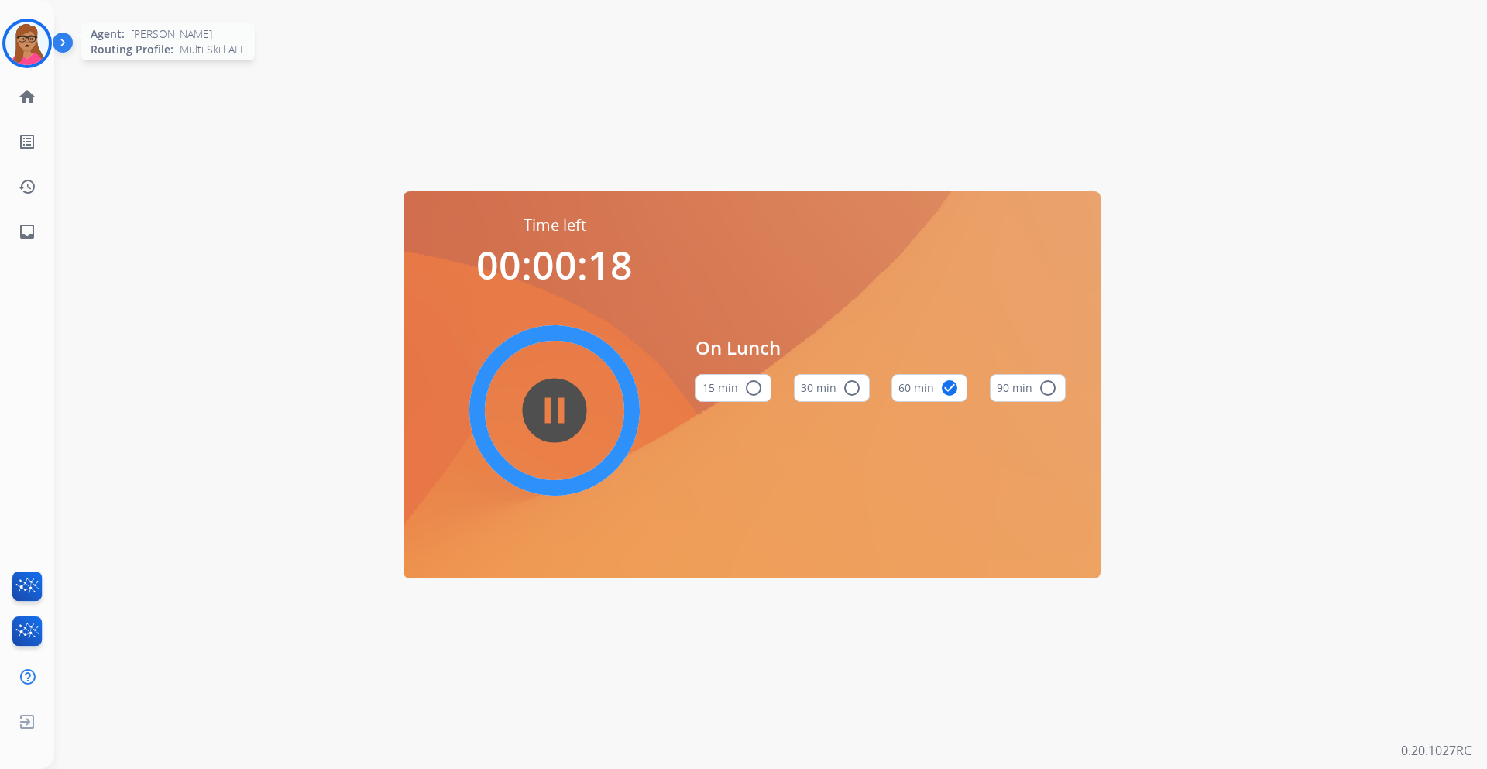
click at [28, 48] on img at bounding box center [26, 43] width 43 height 43
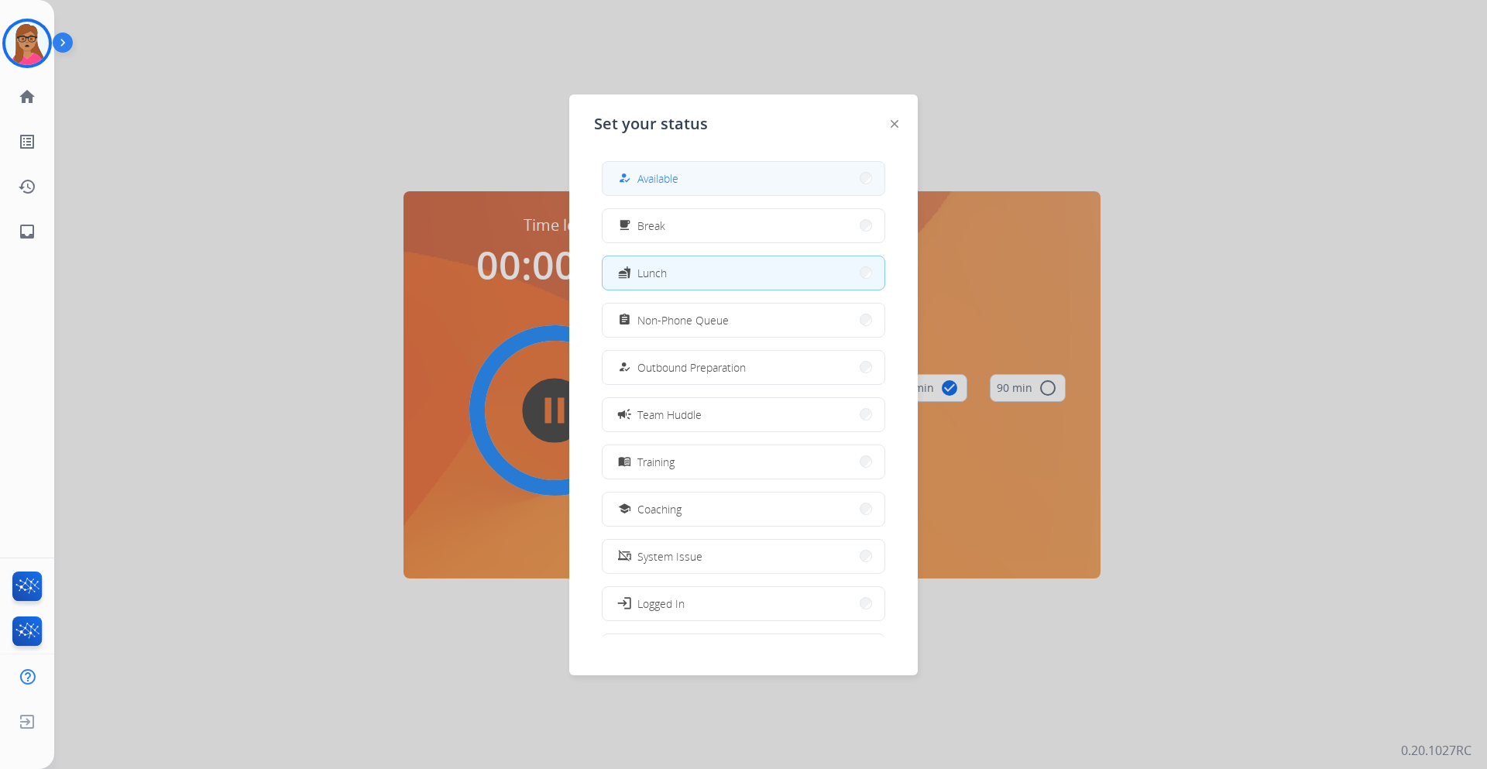
click at [686, 173] on button "how_to_reg Available" at bounding box center [743, 178] width 282 height 33
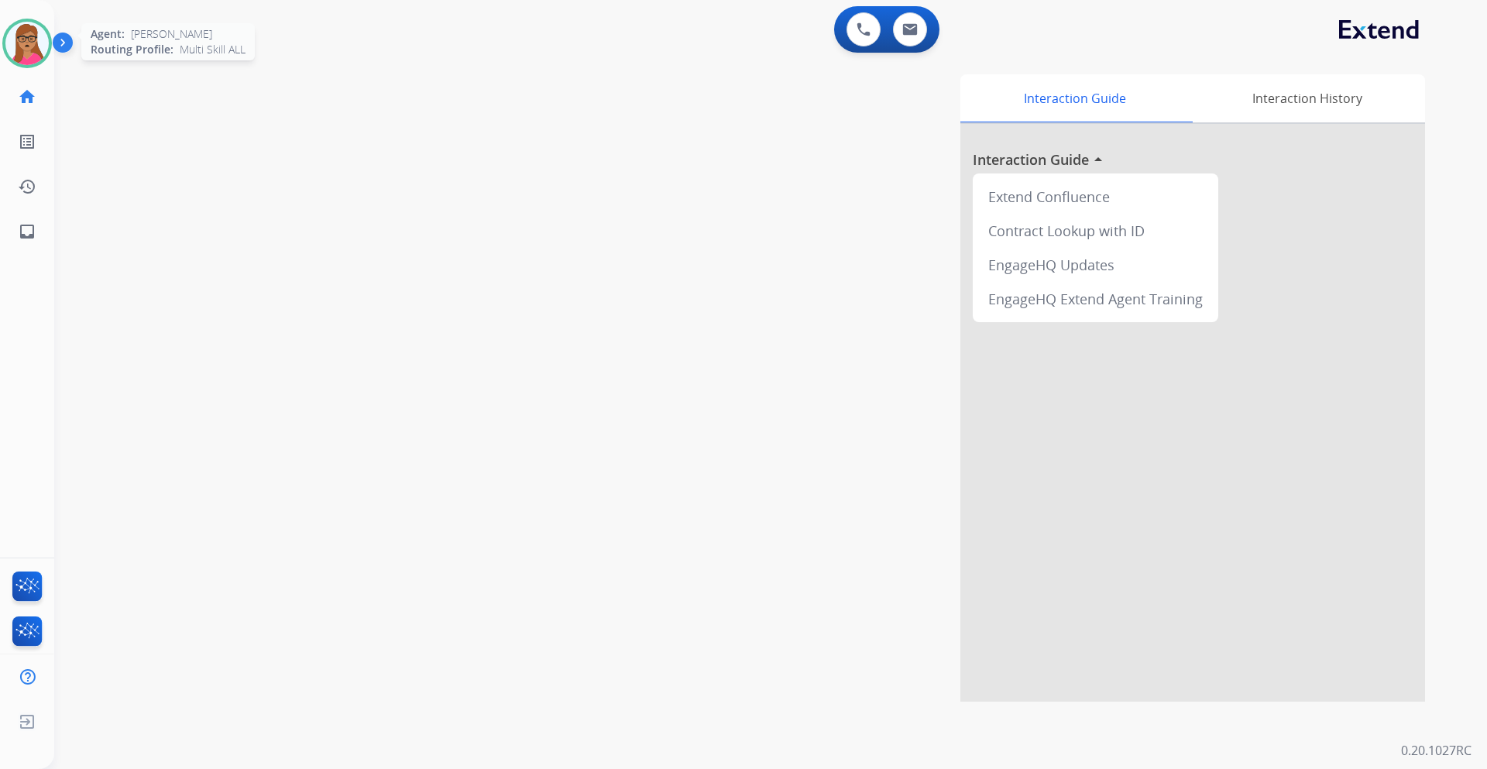
click at [25, 53] on img at bounding box center [26, 43] width 43 height 43
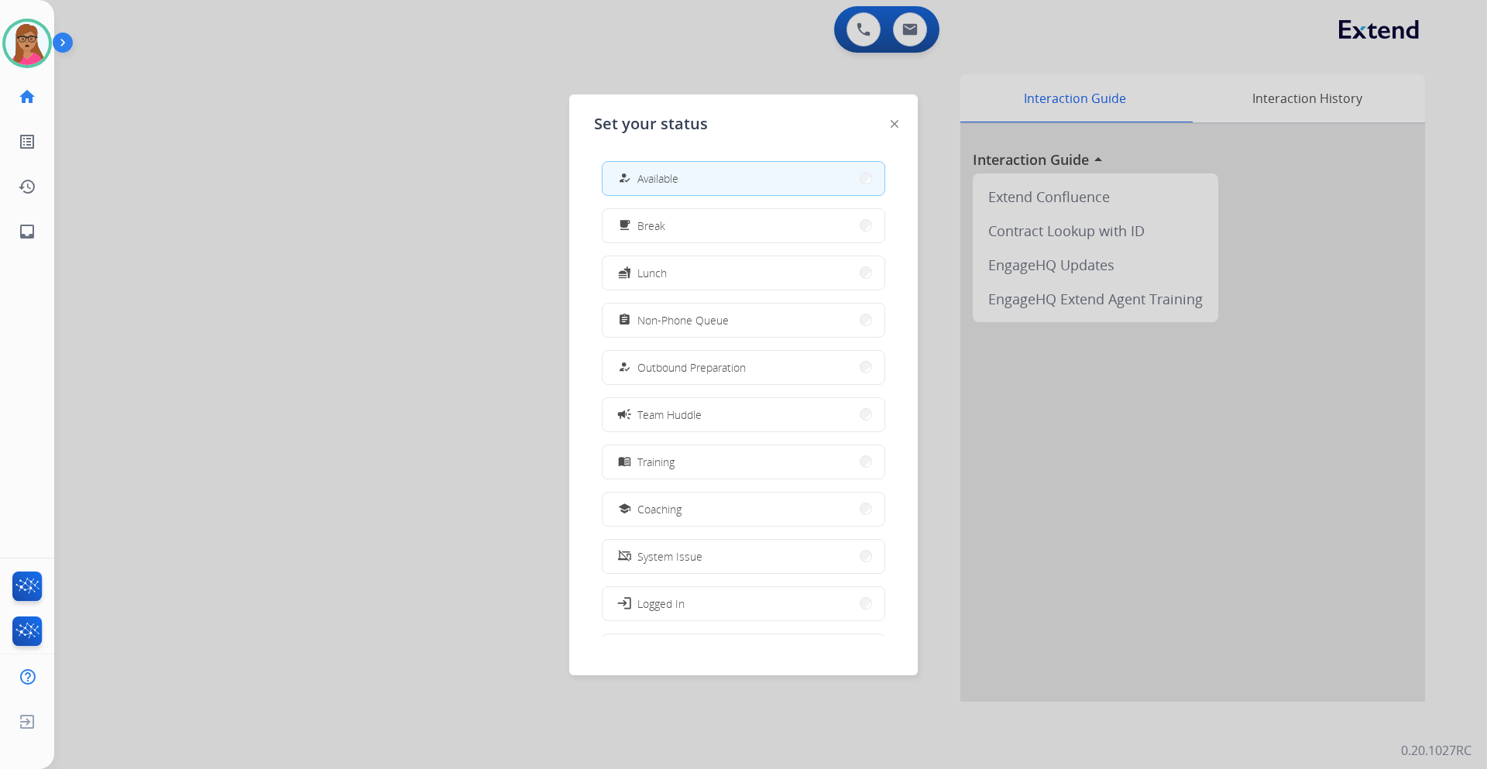
click at [448, 85] on div at bounding box center [743, 384] width 1487 height 769
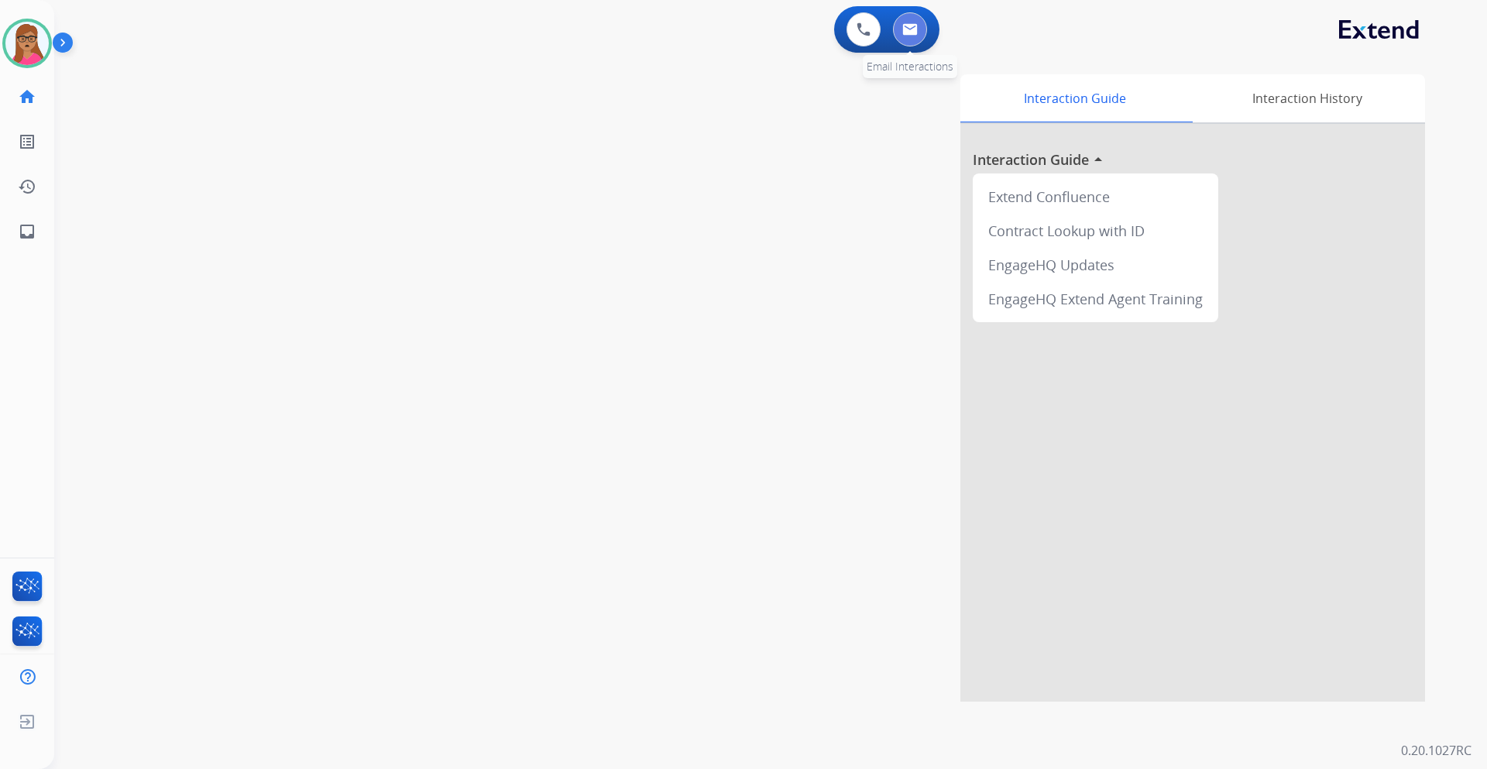
click at [911, 32] on img at bounding box center [909, 29] width 15 height 12
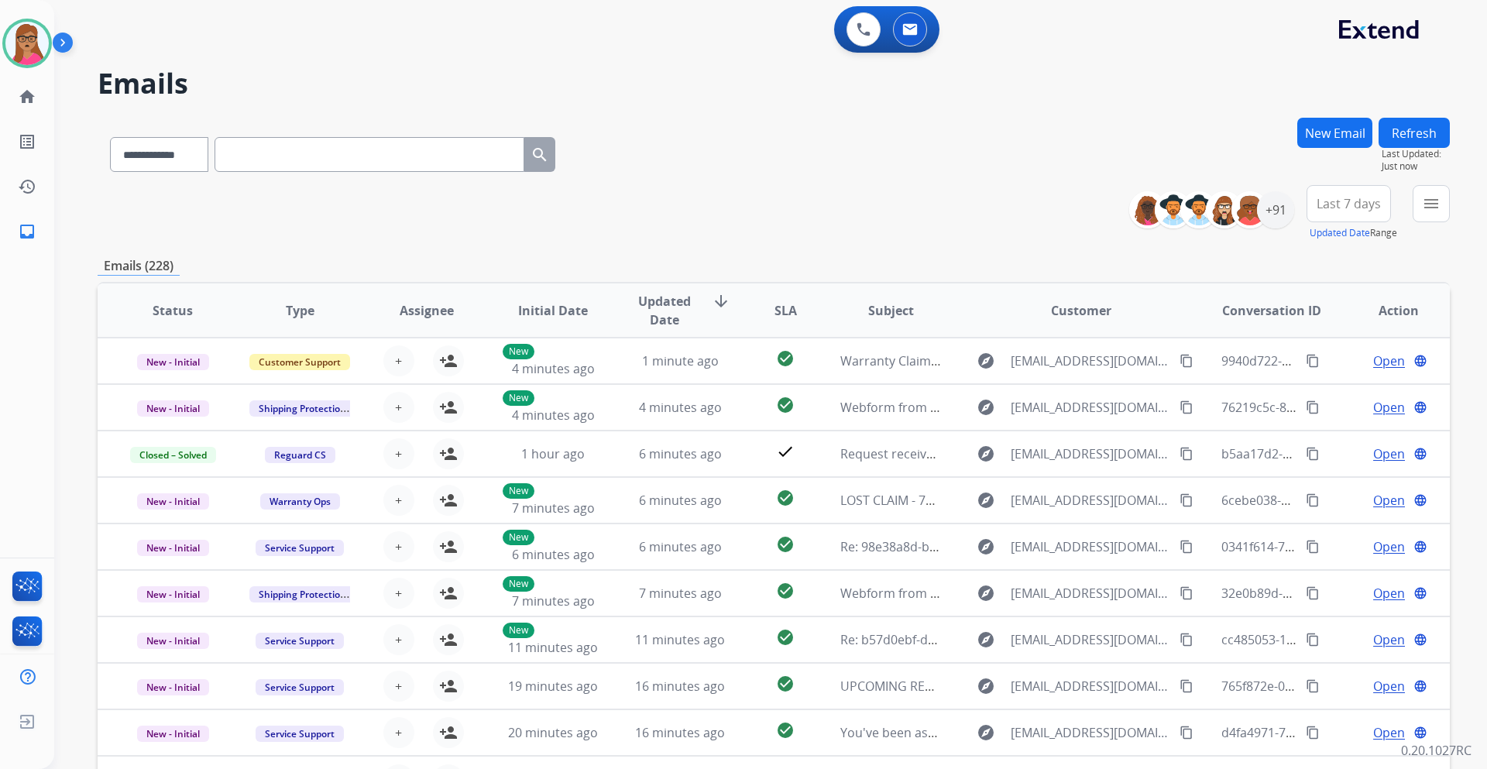
click at [1324, 201] on span "Last 7 days" at bounding box center [1348, 204] width 64 height 6
click at [1322, 394] on div "Last 90 days" at bounding box center [1343, 391] width 85 height 23
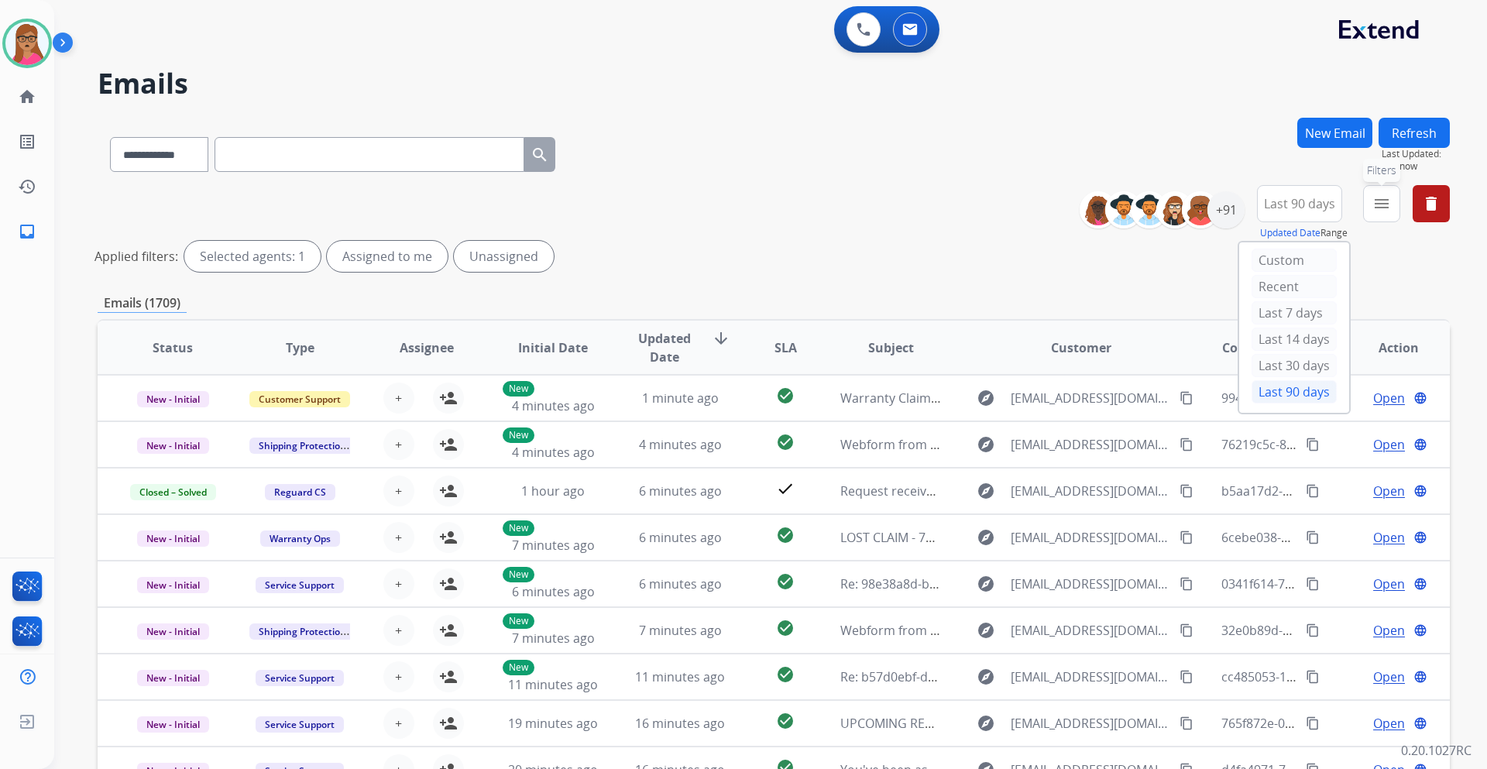
click at [1375, 198] on mat-icon "menu" at bounding box center [1381, 203] width 19 height 19
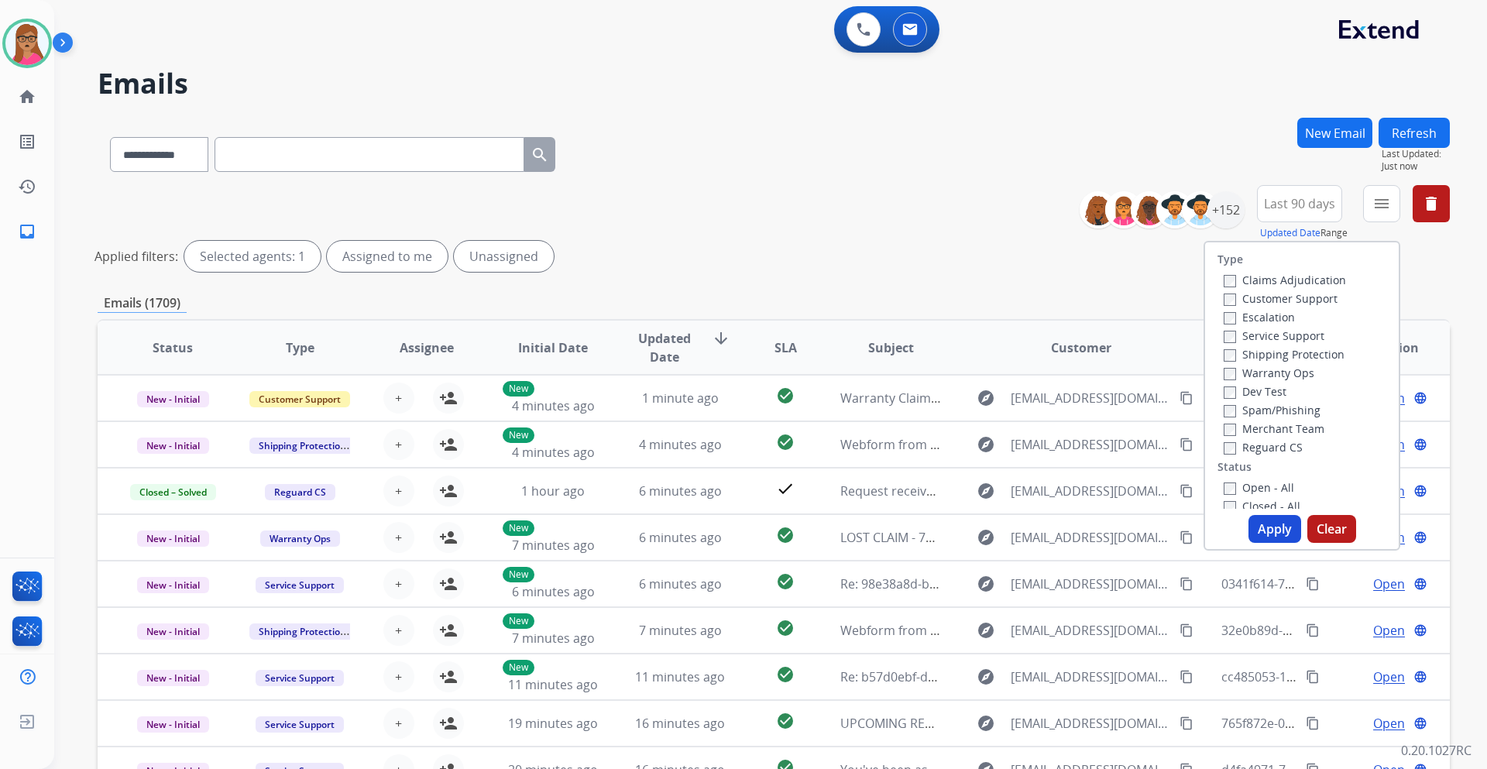
click at [1306, 295] on label "Customer Support" at bounding box center [1280, 298] width 114 height 15
click at [1319, 355] on label "Shipping Protection" at bounding box center [1283, 354] width 121 height 15
click at [1258, 444] on label "Reguard CS" at bounding box center [1262, 447] width 79 height 15
click at [1227, 493] on label "Open - All" at bounding box center [1258, 487] width 70 height 15
click at [1274, 527] on button "Apply" at bounding box center [1274, 529] width 53 height 28
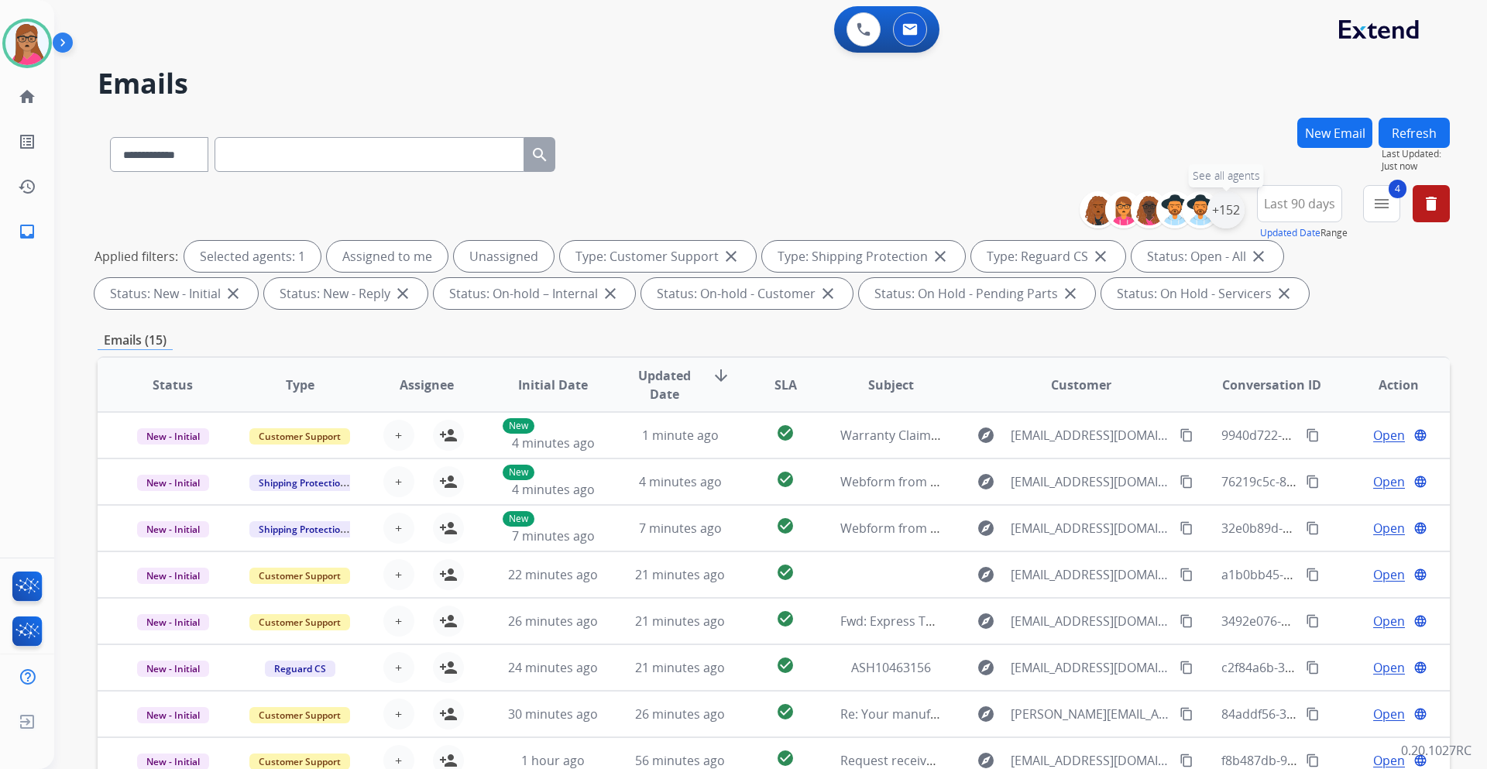
click at [1219, 202] on div "+152" at bounding box center [1225, 209] width 37 height 37
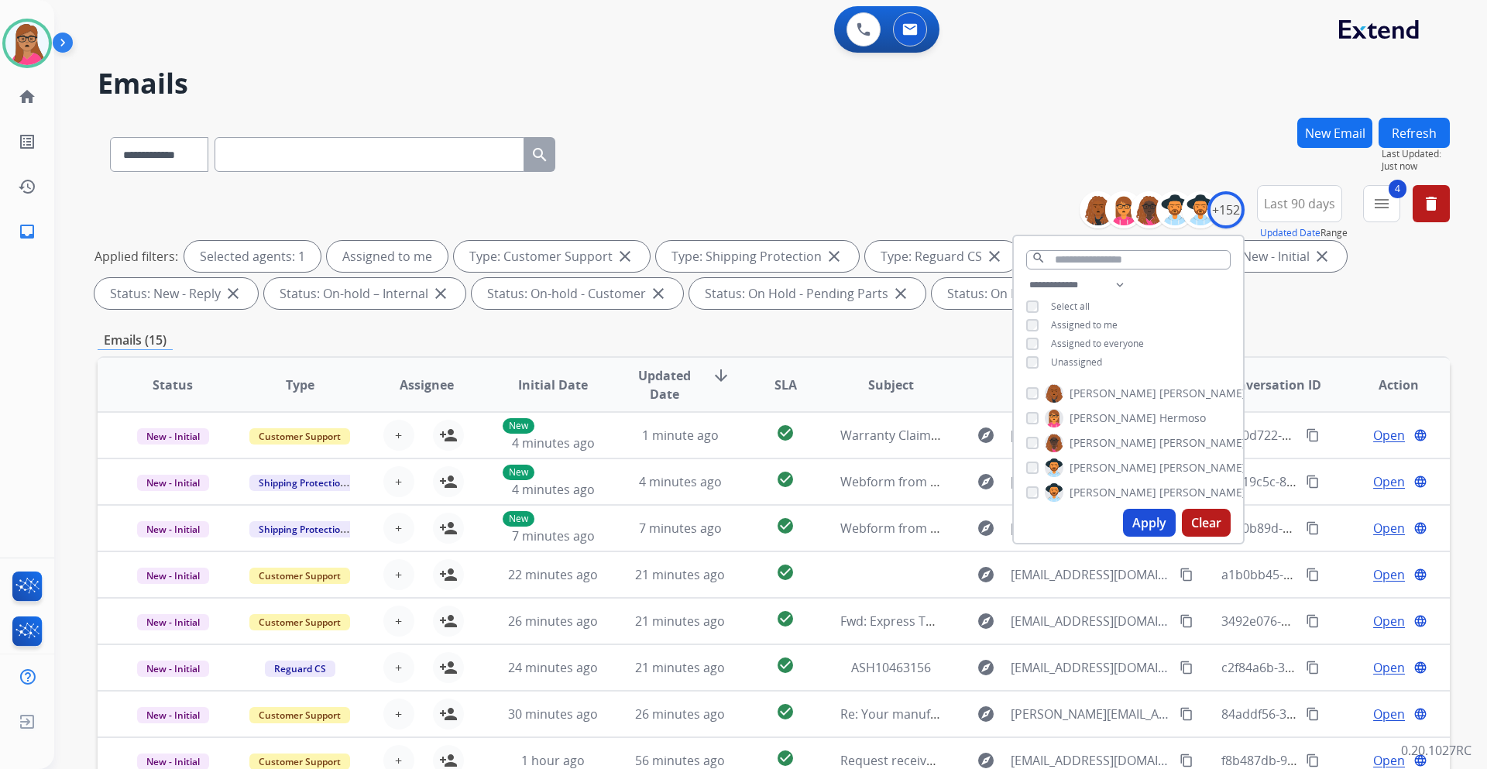
click at [1155, 517] on button "Apply" at bounding box center [1149, 523] width 53 height 28
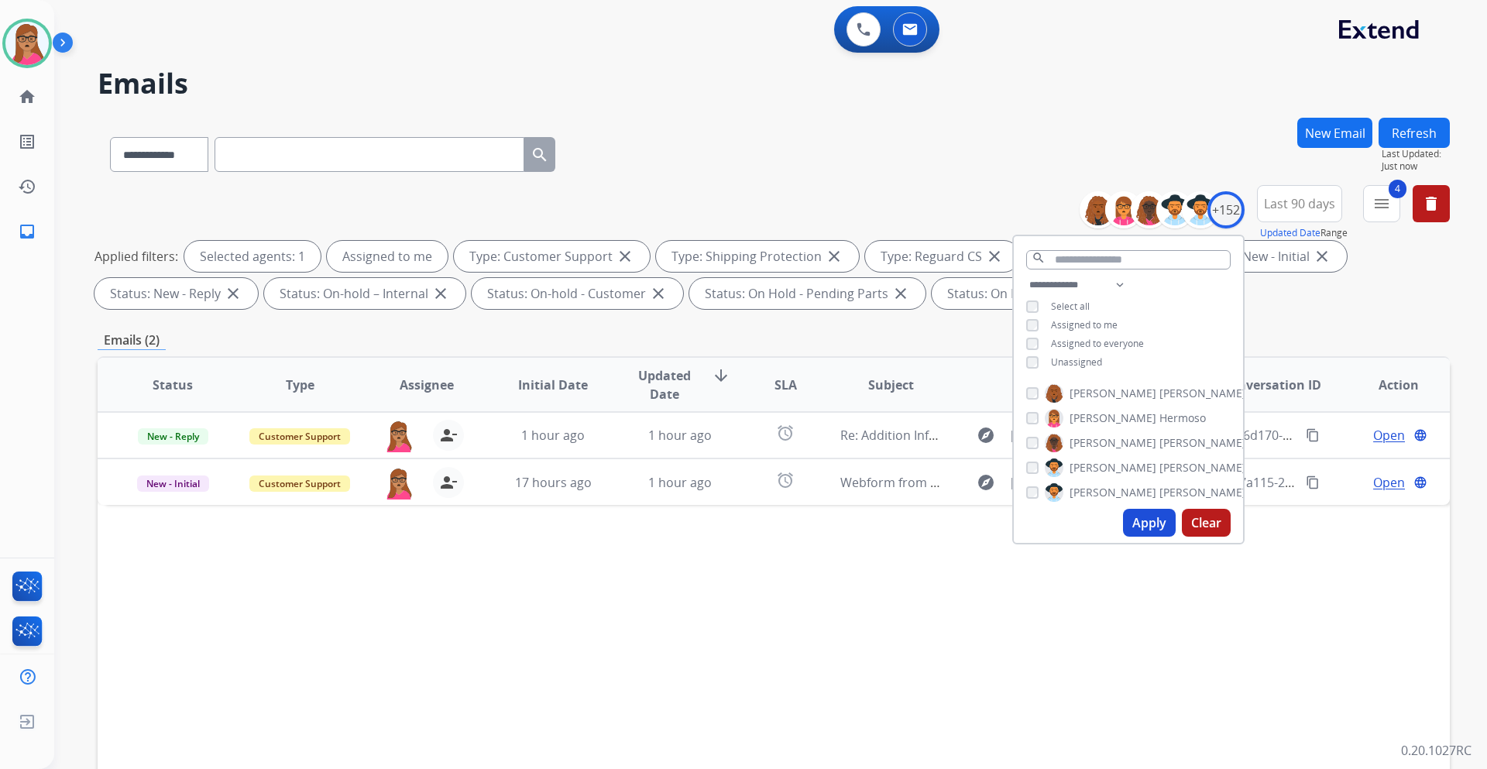
click at [760, 630] on div "Status Type Assignee Initial Date Updated Date arrow_downward SLA Subject Custo…" at bounding box center [774, 615] width 1352 height 519
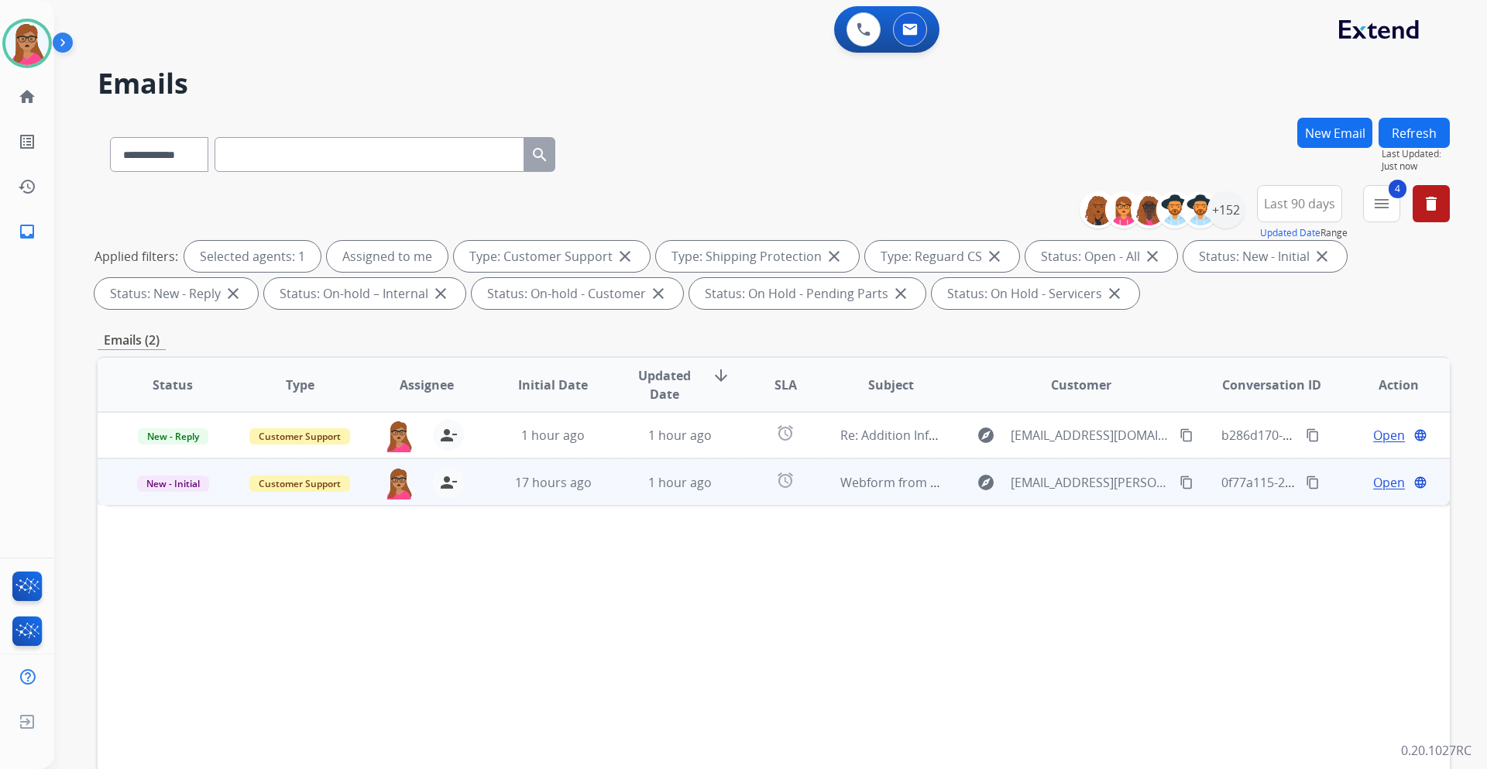
click at [1375, 483] on span "Open" at bounding box center [1389, 482] width 32 height 19
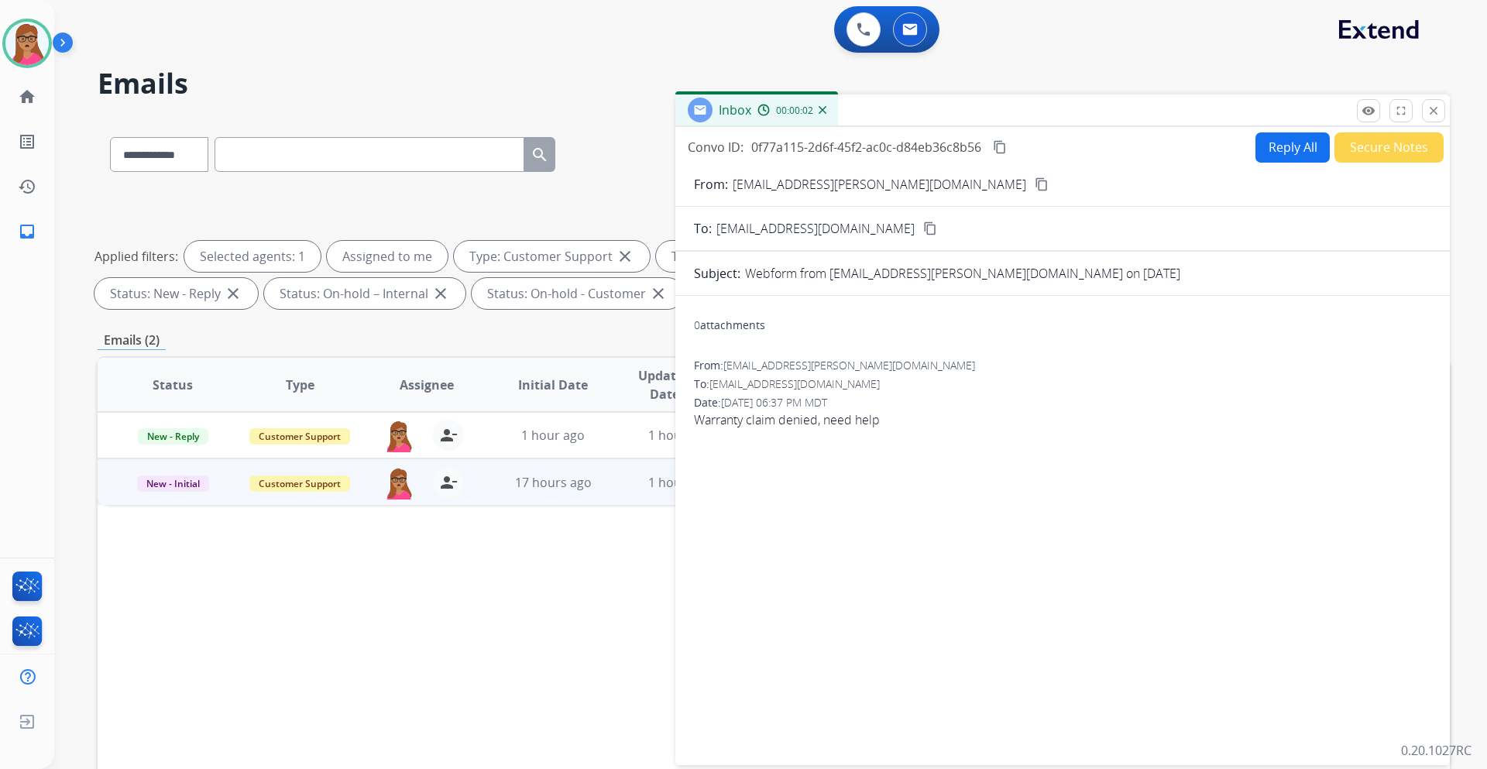
click at [1035, 184] on mat-icon "content_copy" at bounding box center [1042, 184] width 14 height 14
click at [1274, 152] on button "Reply All" at bounding box center [1292, 147] width 74 height 30
select select "**********"
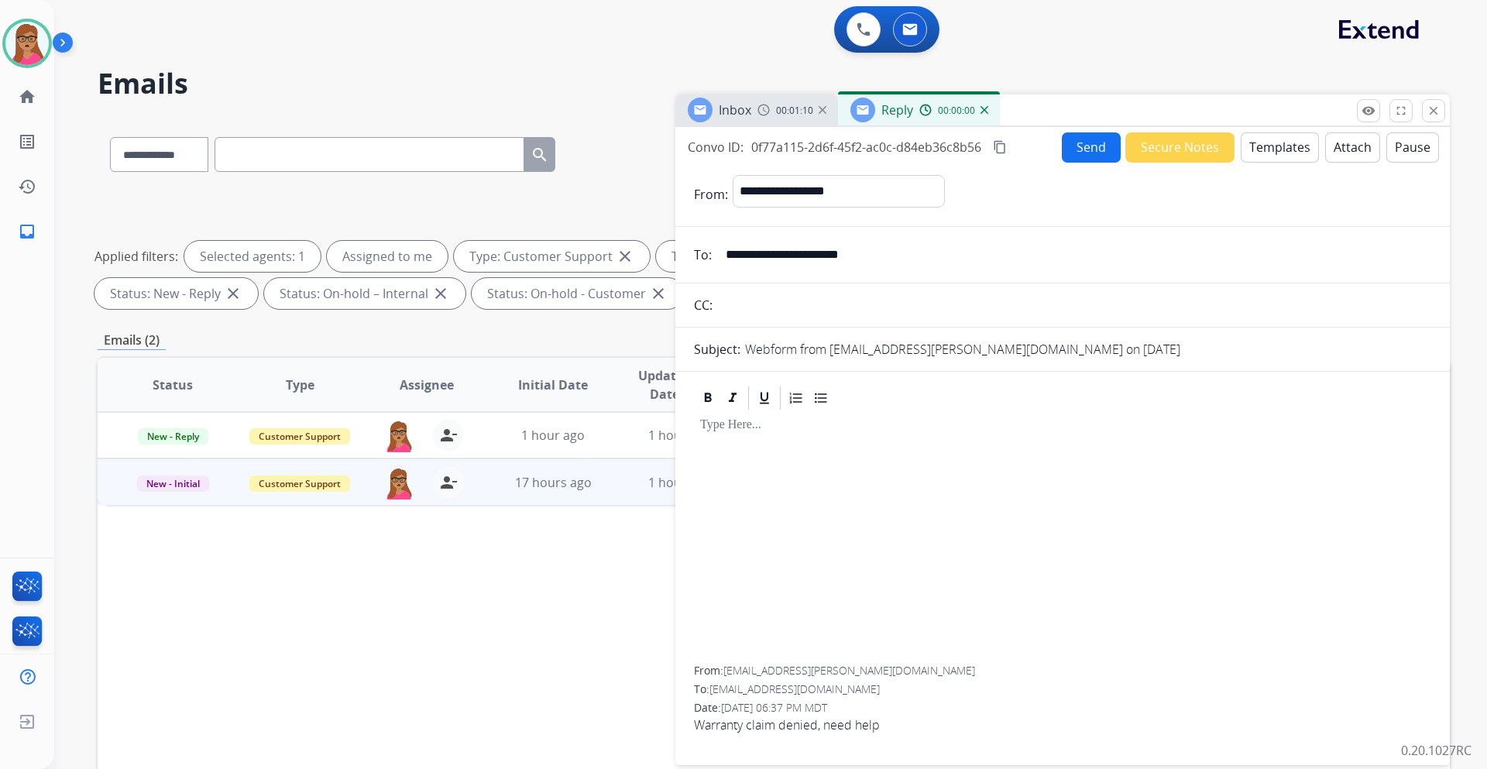
click at [1260, 149] on button "Templates" at bounding box center [1279, 147] width 78 height 30
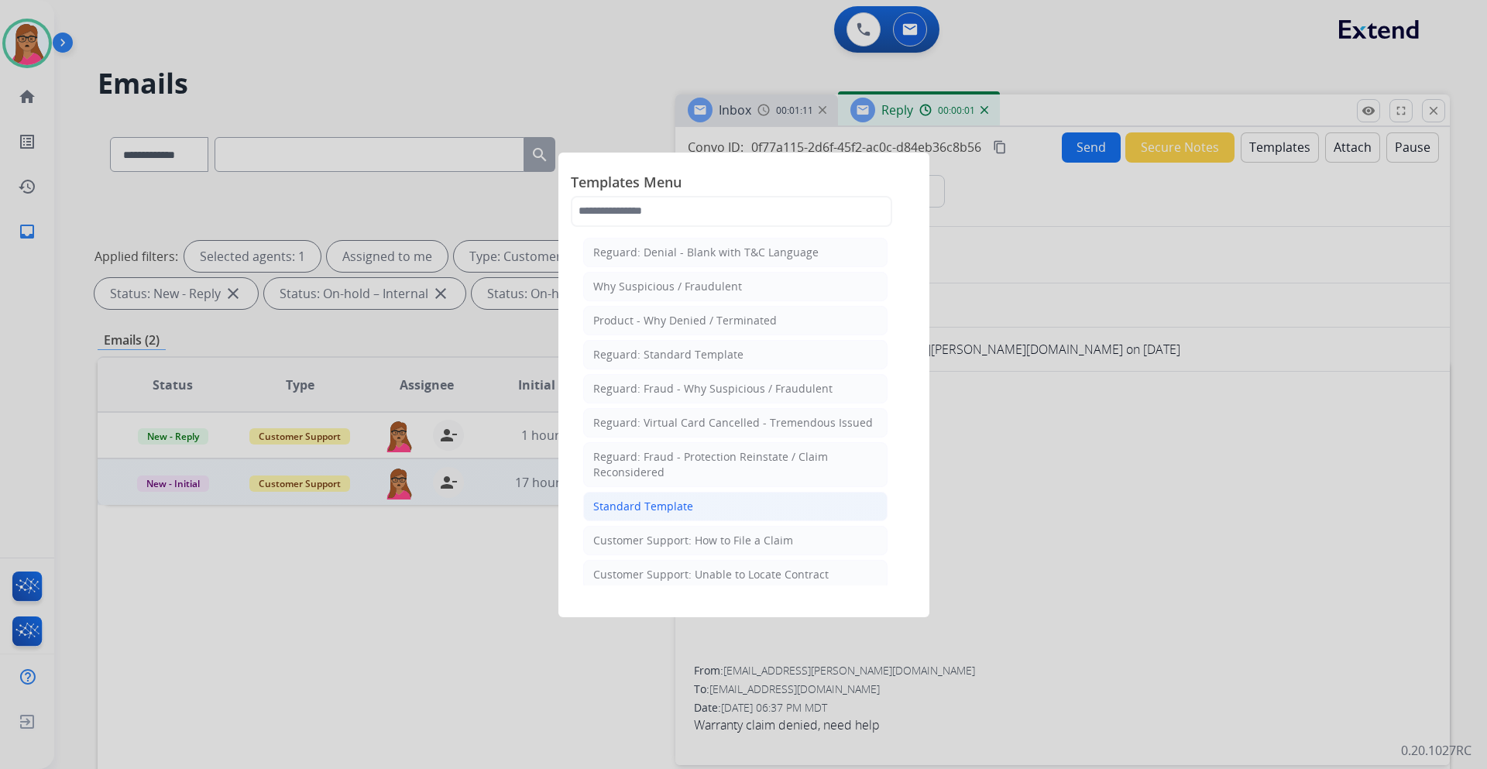
click at [670, 505] on div "Standard Template" at bounding box center [643, 506] width 100 height 15
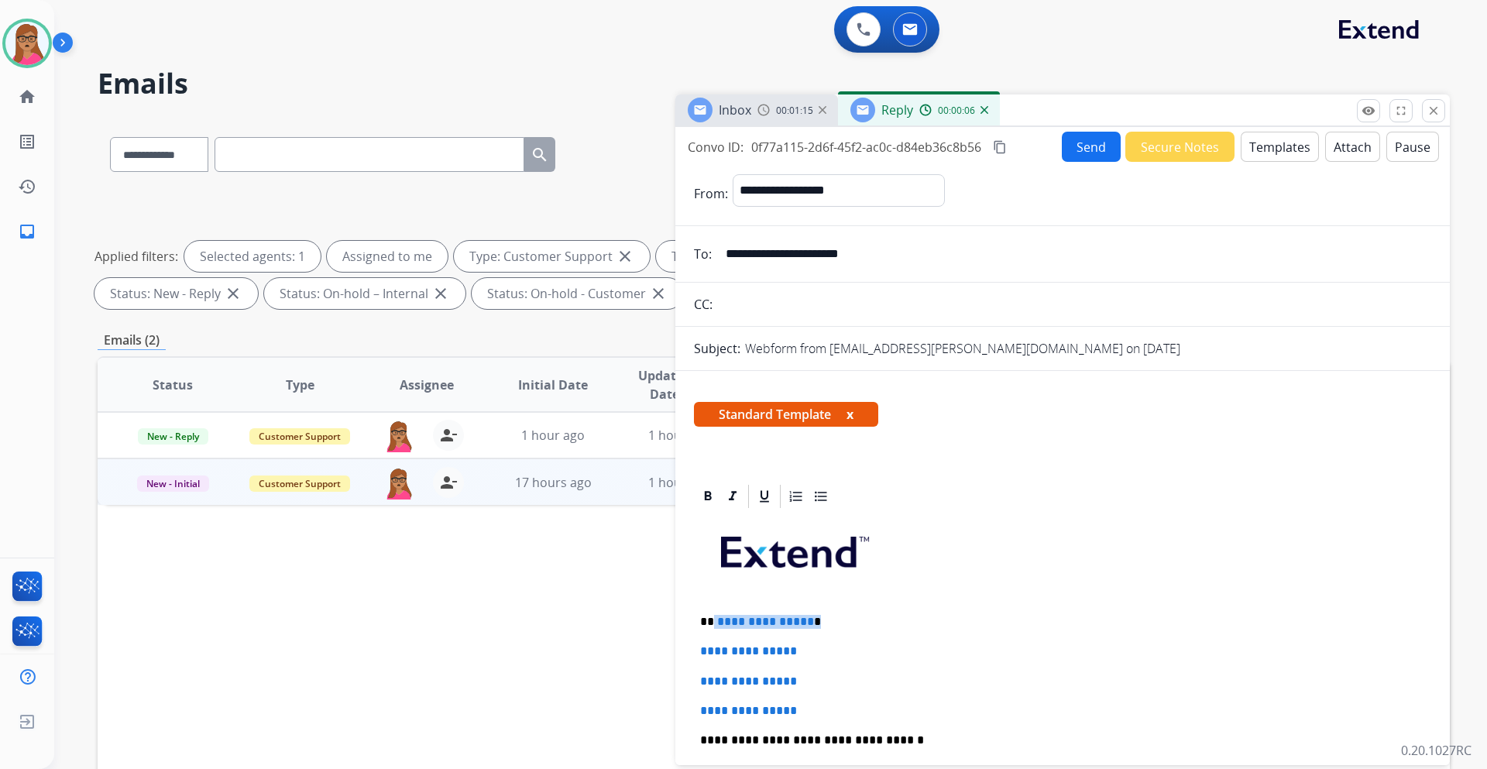
drag, startPoint x: 812, startPoint y: 616, endPoint x: 714, endPoint y: 616, distance: 97.6
click at [714, 616] on p "**********" at bounding box center [1056, 622] width 712 height 14
drag, startPoint x: 697, startPoint y: 647, endPoint x: 811, endPoint y: 712, distance: 131.1
click at [811, 712] on div "**********" at bounding box center [1062, 776] width 737 height 533
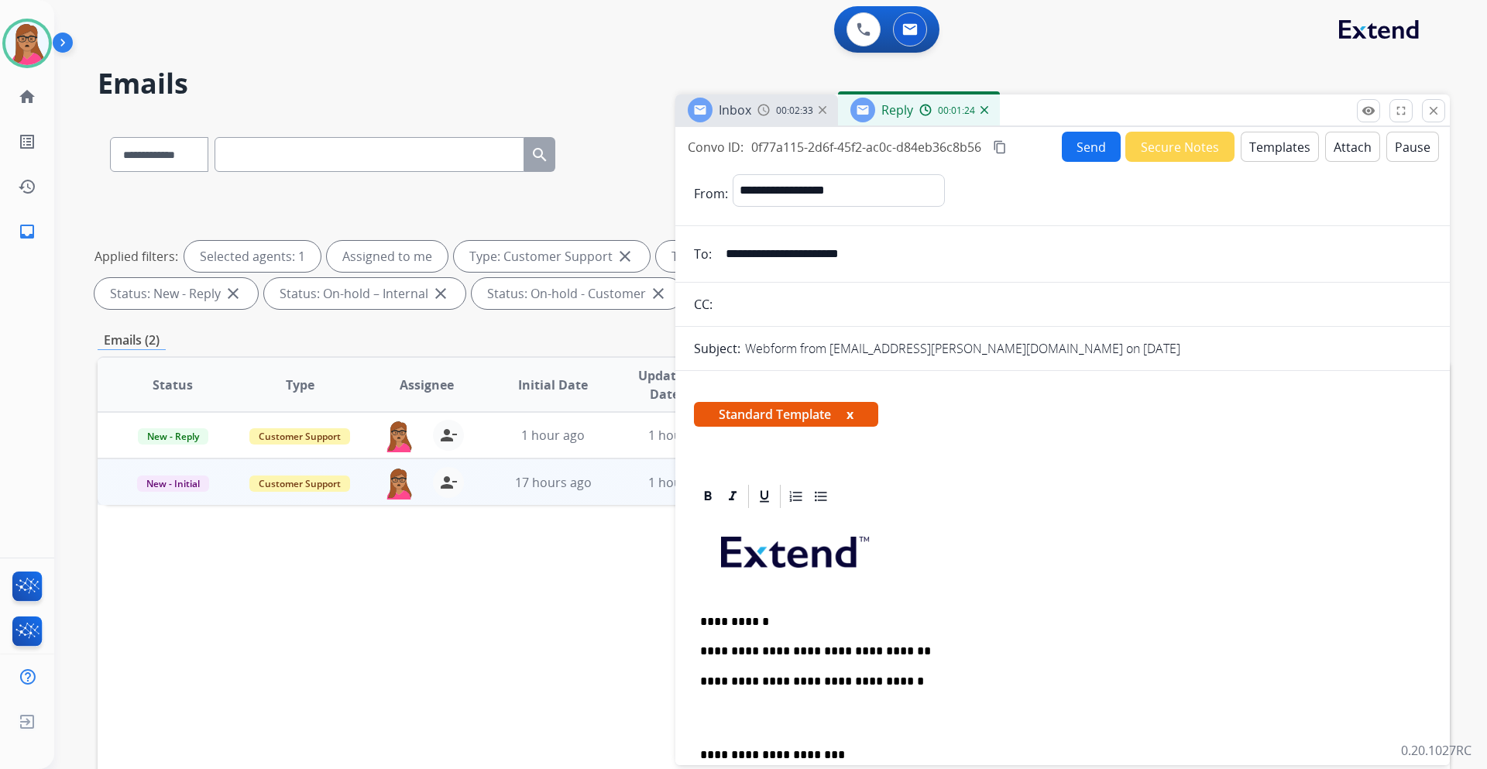
click at [1000, 149] on mat-icon "content_copy" at bounding box center [1000, 147] width 14 height 14
click at [920, 637] on div "**********" at bounding box center [1062, 746] width 737 height 473
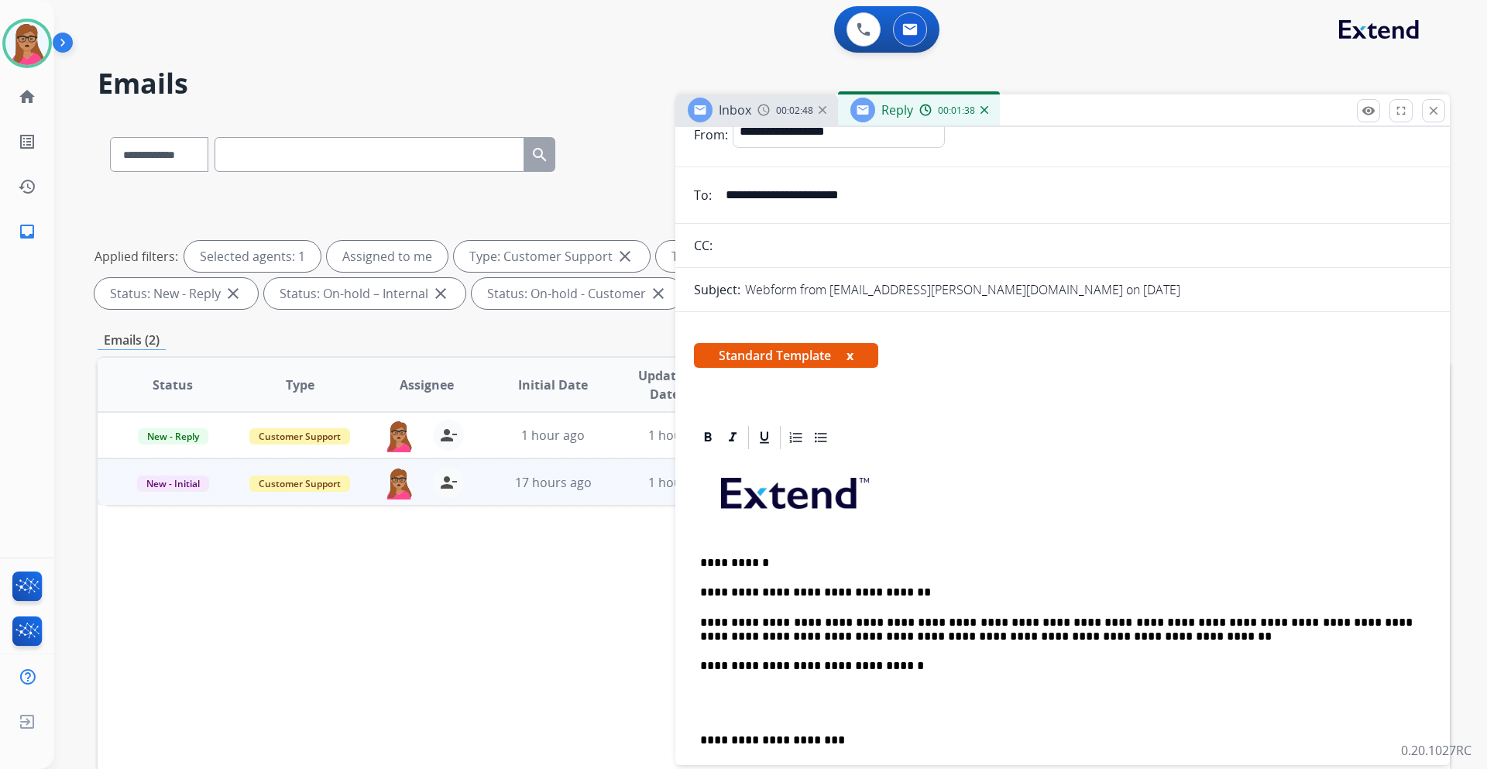
scroll to position [155, 0]
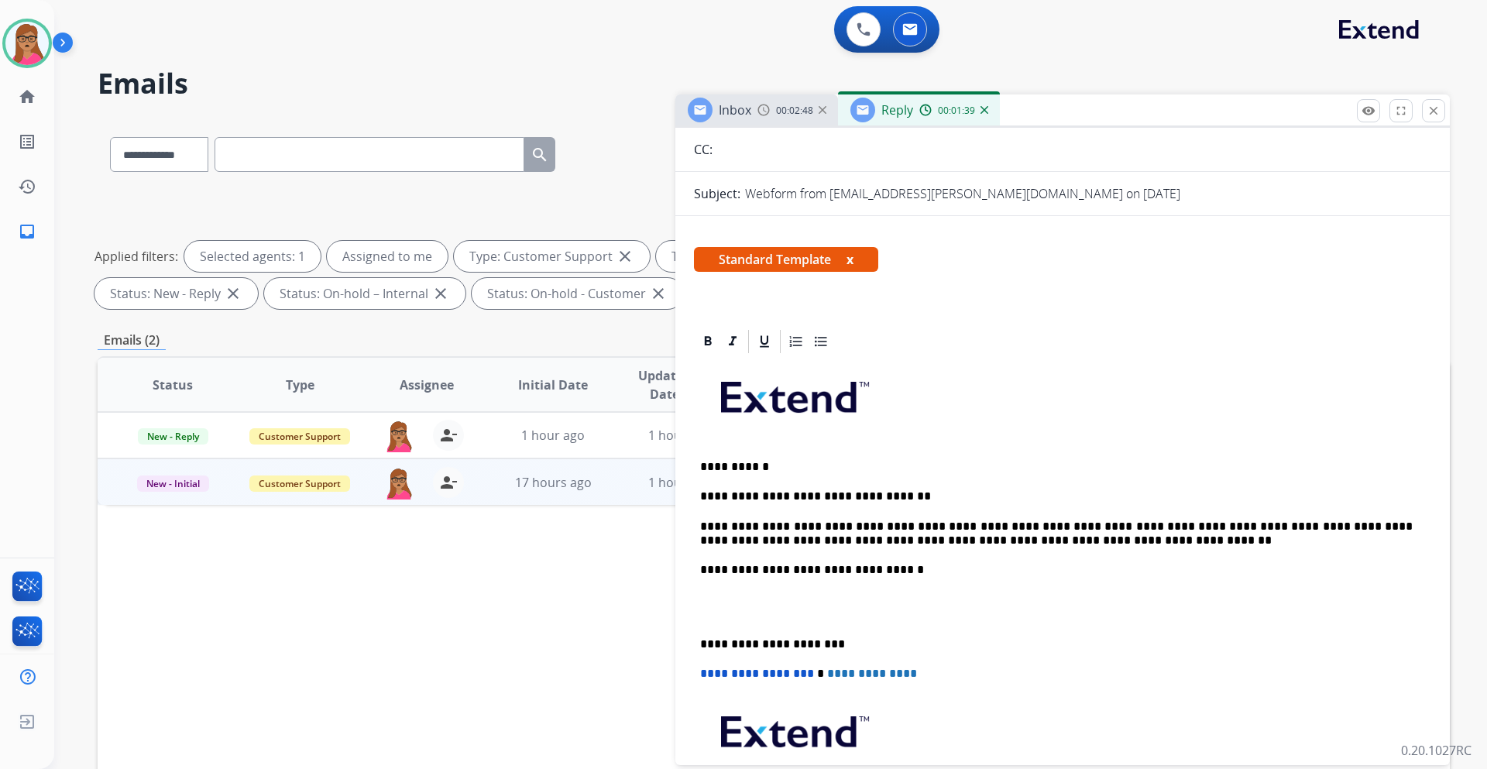
click at [701, 641] on p "**********" at bounding box center [1056, 644] width 712 height 14
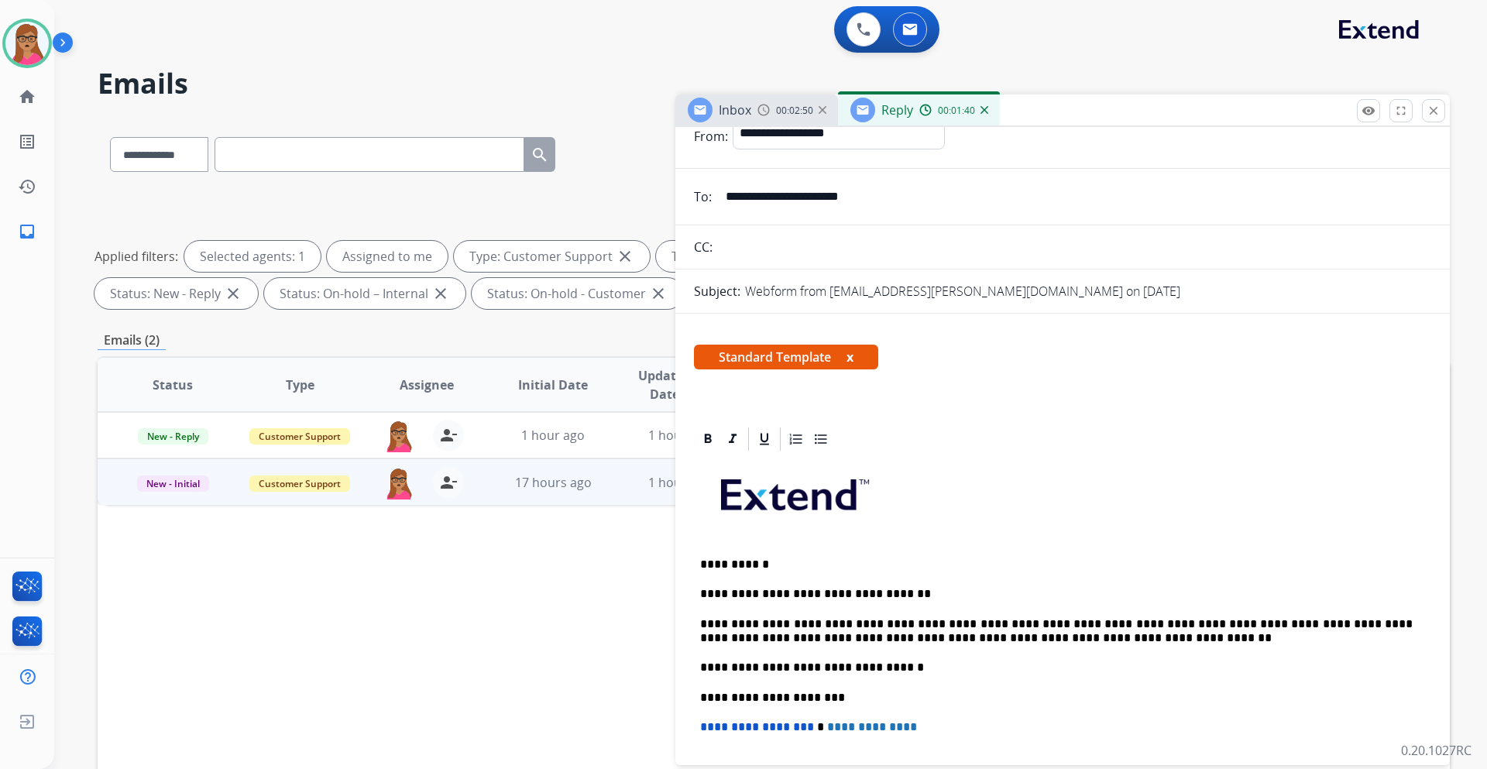
scroll to position [0, 0]
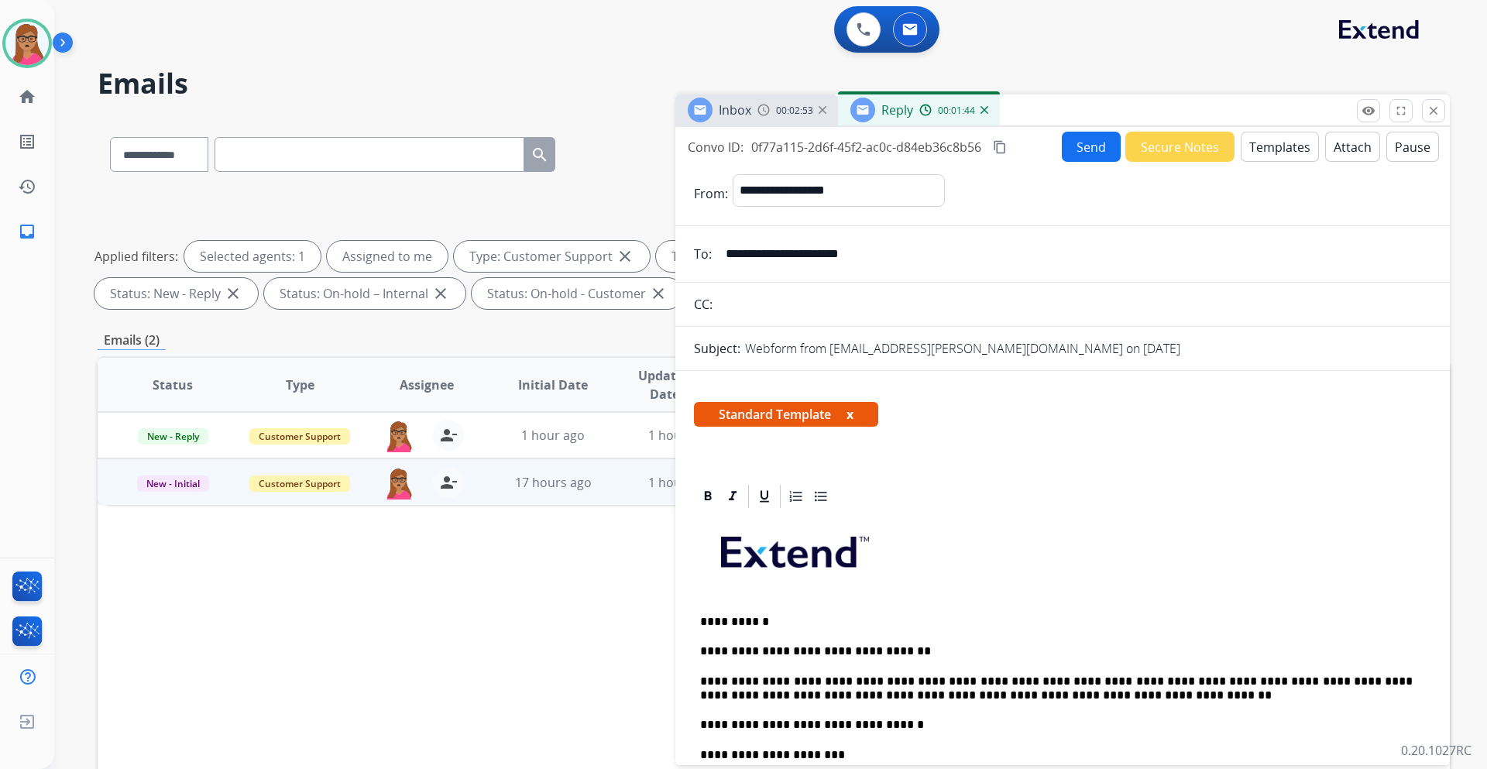
click at [1090, 139] on button "Send" at bounding box center [1091, 147] width 59 height 30
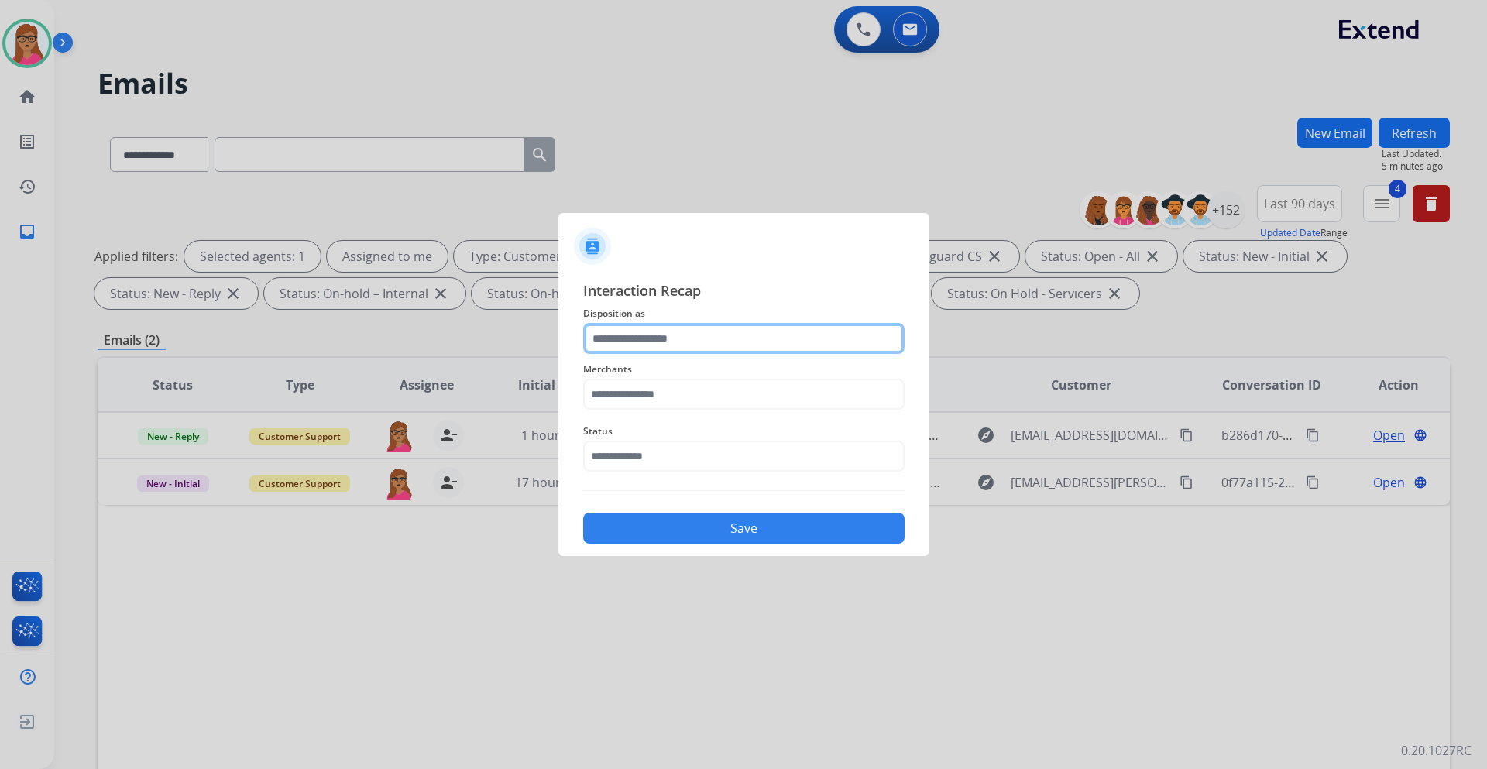
click at [679, 331] on input "text" at bounding box center [743, 338] width 321 height 31
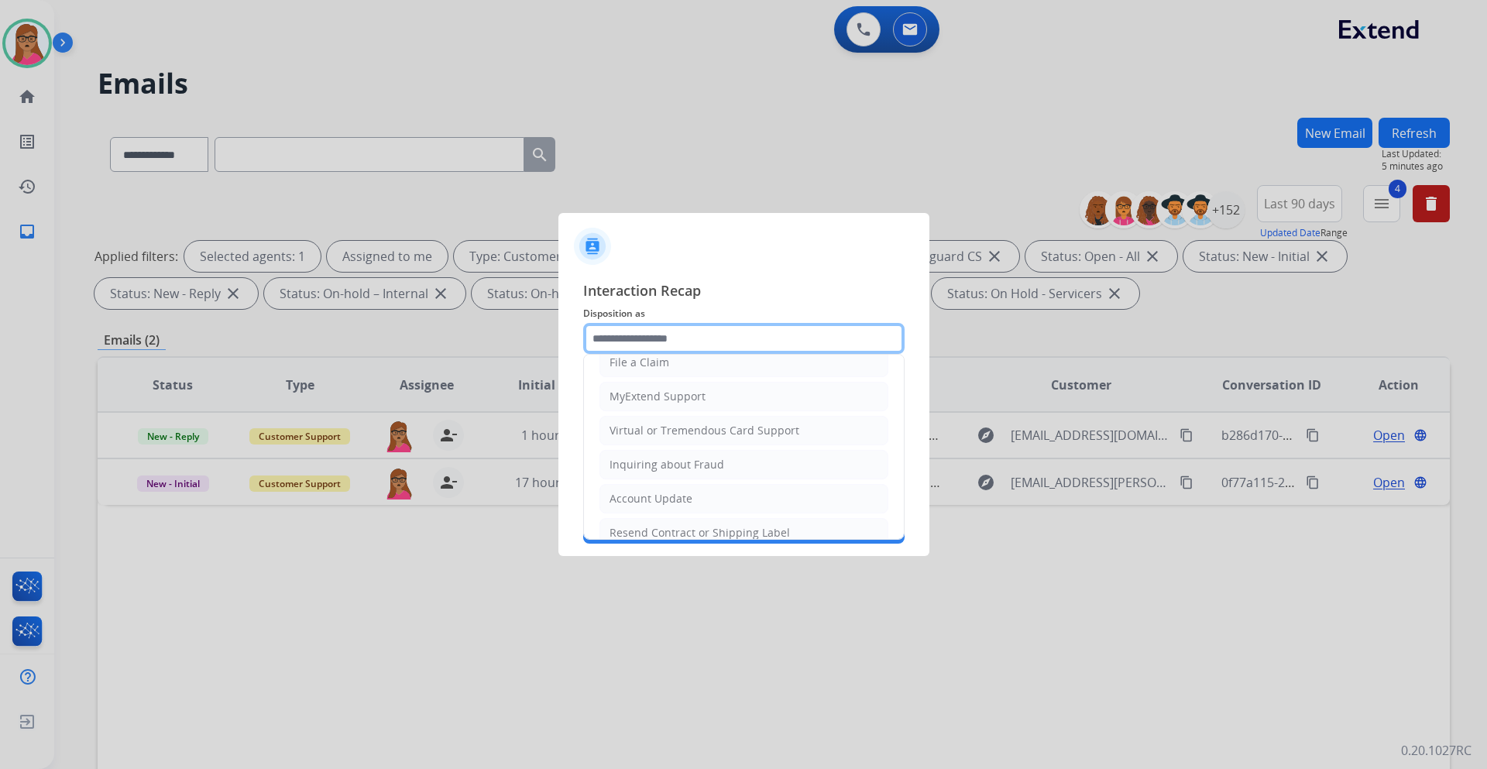
scroll to position [242, 0]
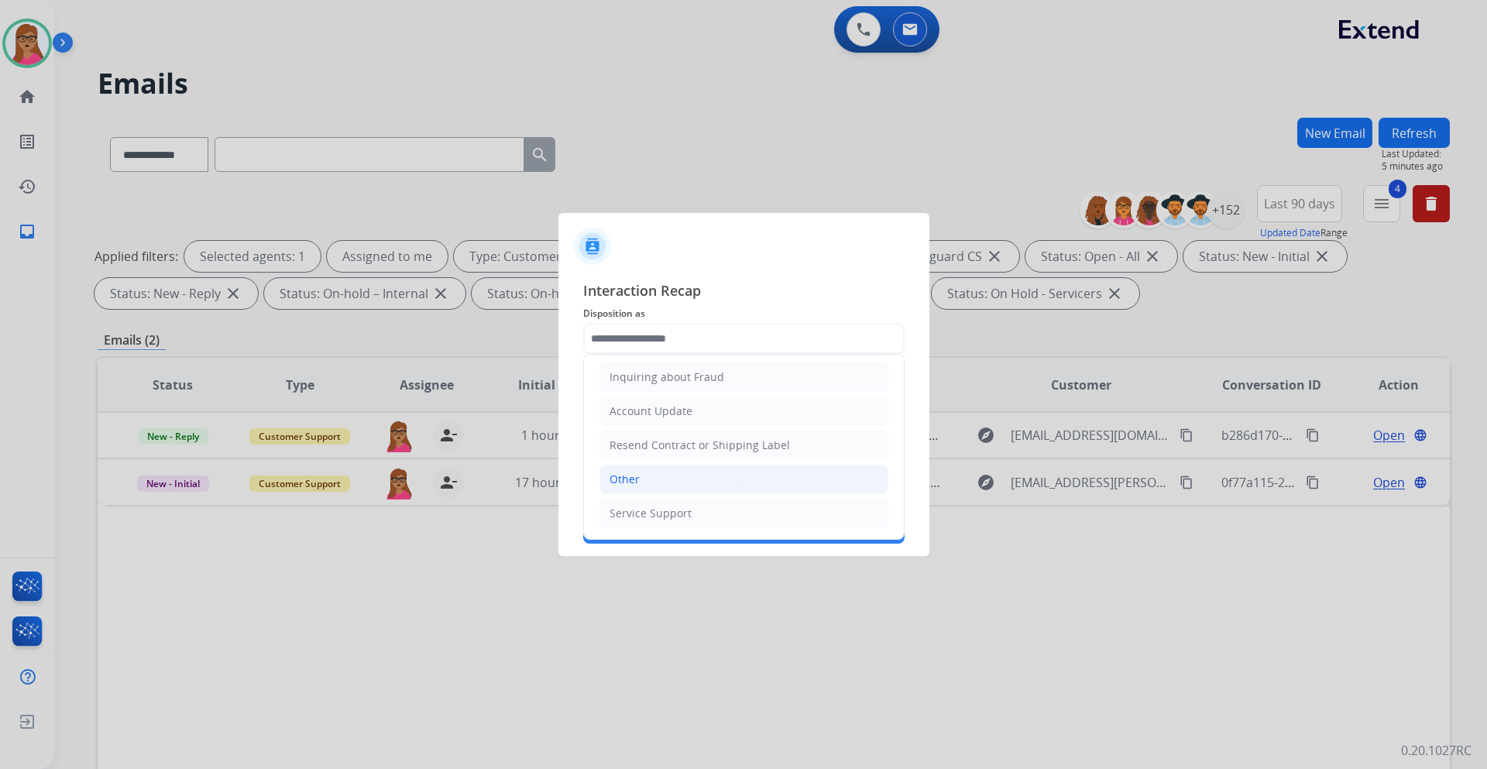
click at [634, 481] on div "Other" at bounding box center [624, 479] width 30 height 15
type input "*****"
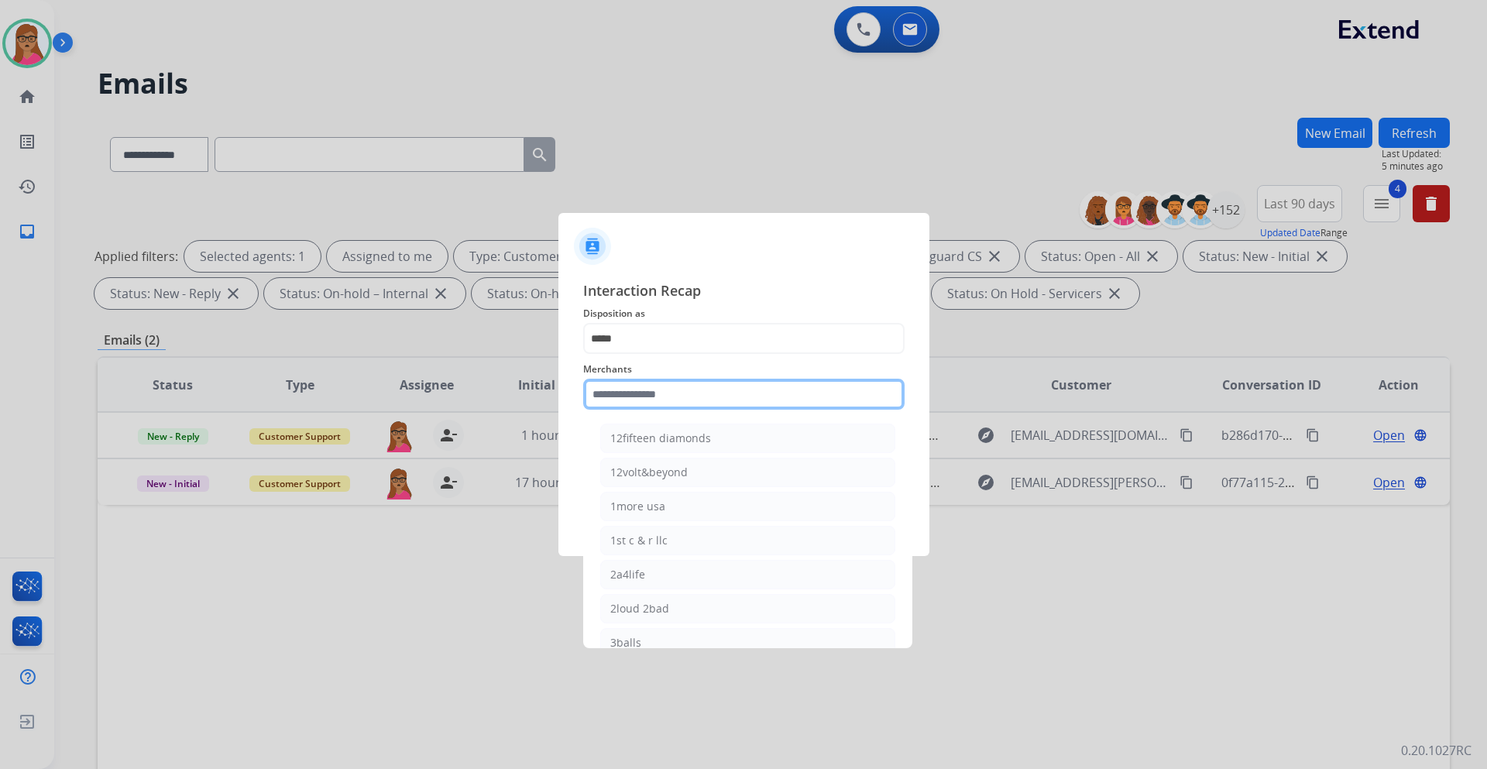
click at [675, 386] on input "text" at bounding box center [743, 394] width 321 height 31
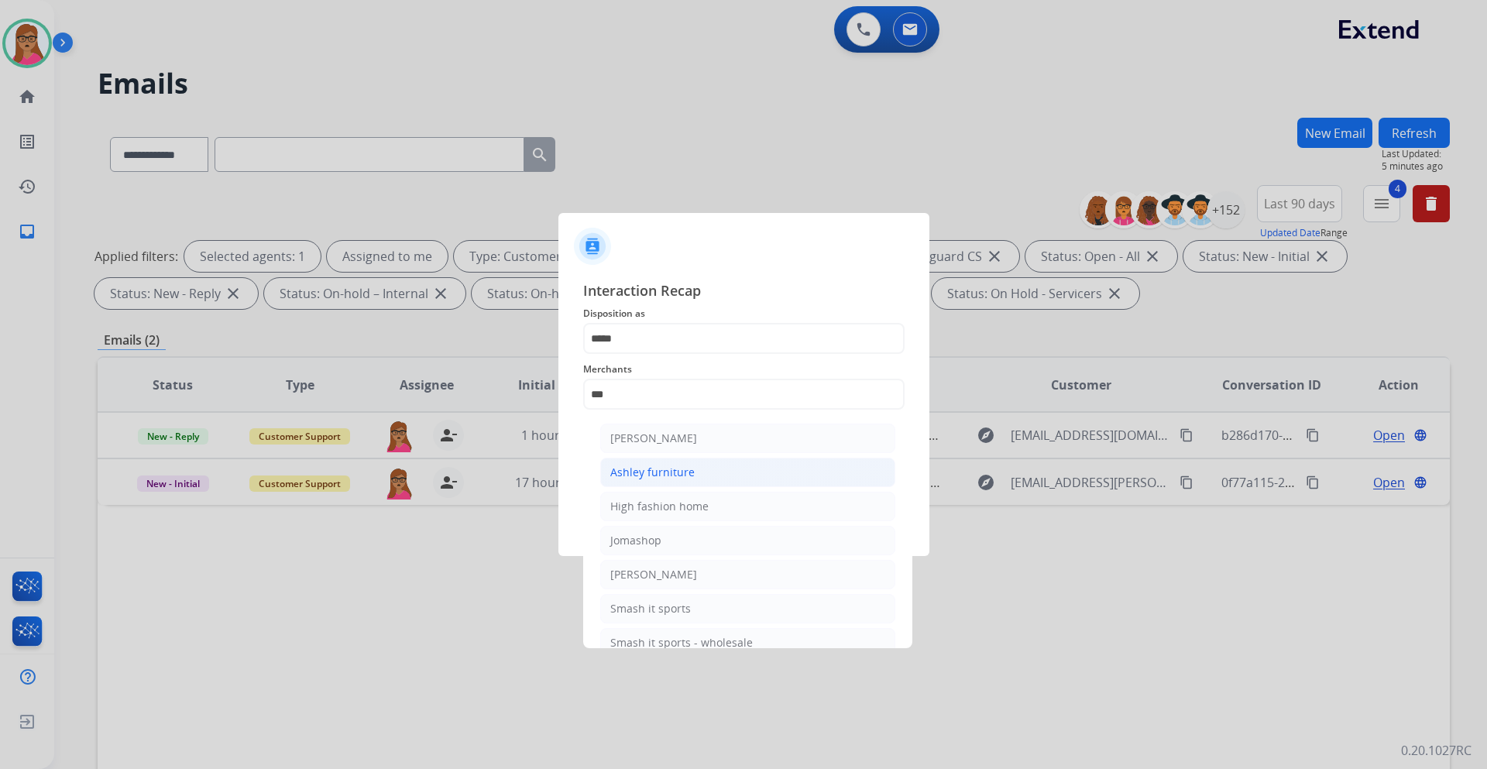
click at [661, 471] on div "Ashley furniture" at bounding box center [652, 472] width 84 height 15
type input "**********"
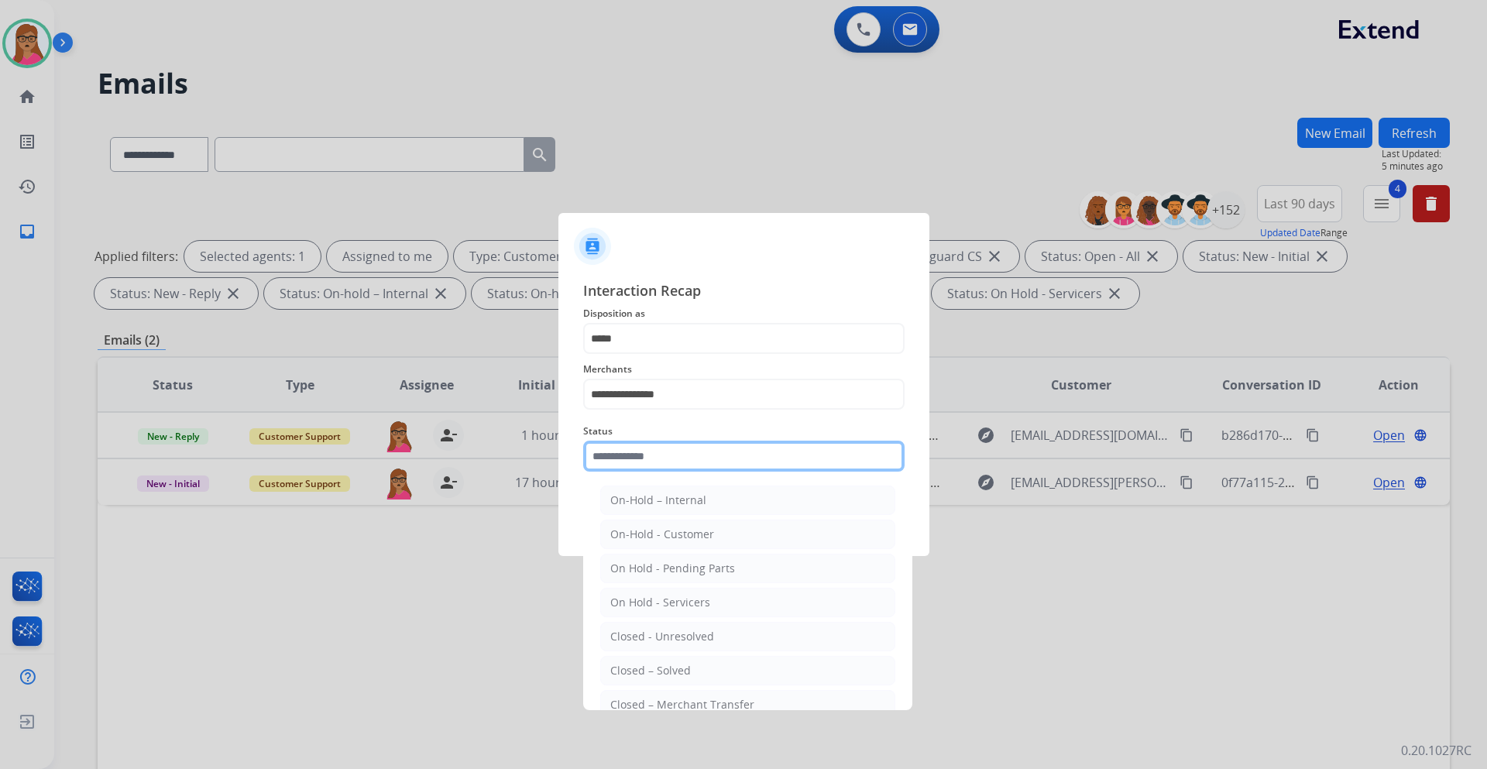
click at [633, 455] on input "text" at bounding box center [743, 456] width 321 height 31
click at [698, 667] on li "Closed – Solved" at bounding box center [747, 670] width 295 height 29
type input "**********"
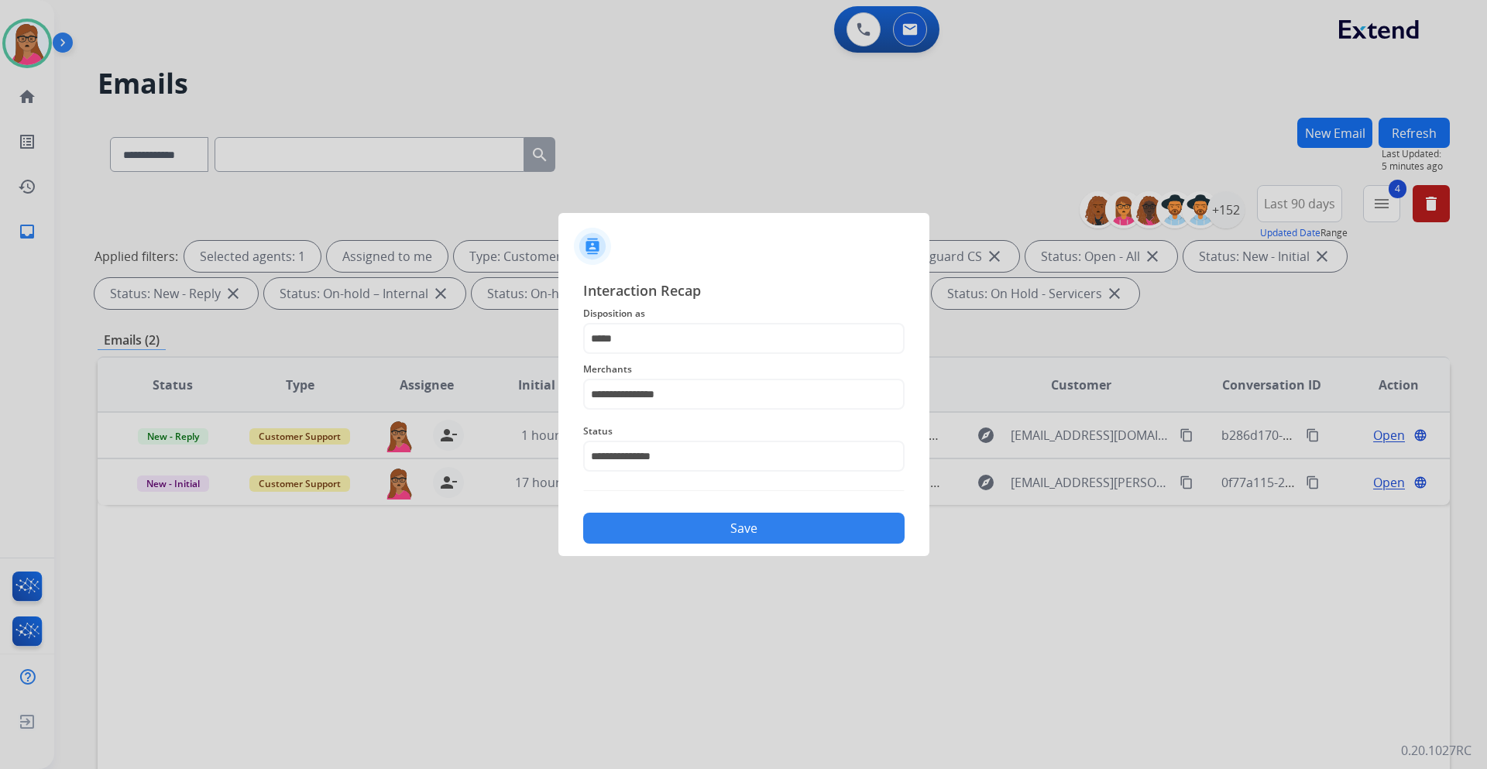
click at [713, 537] on button "Save" at bounding box center [743, 528] width 321 height 31
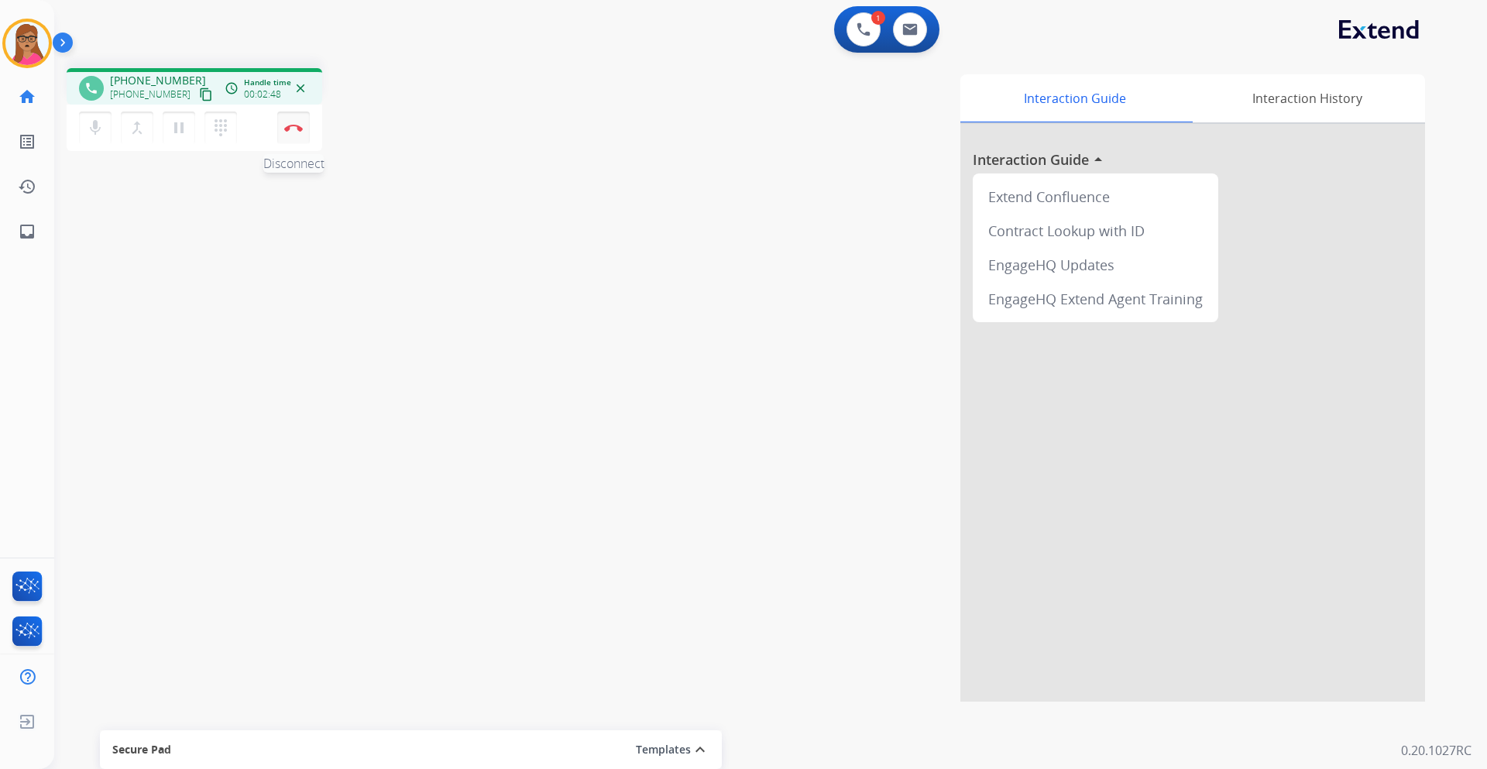
click at [299, 123] on button "Disconnect" at bounding box center [293, 128] width 33 height 33
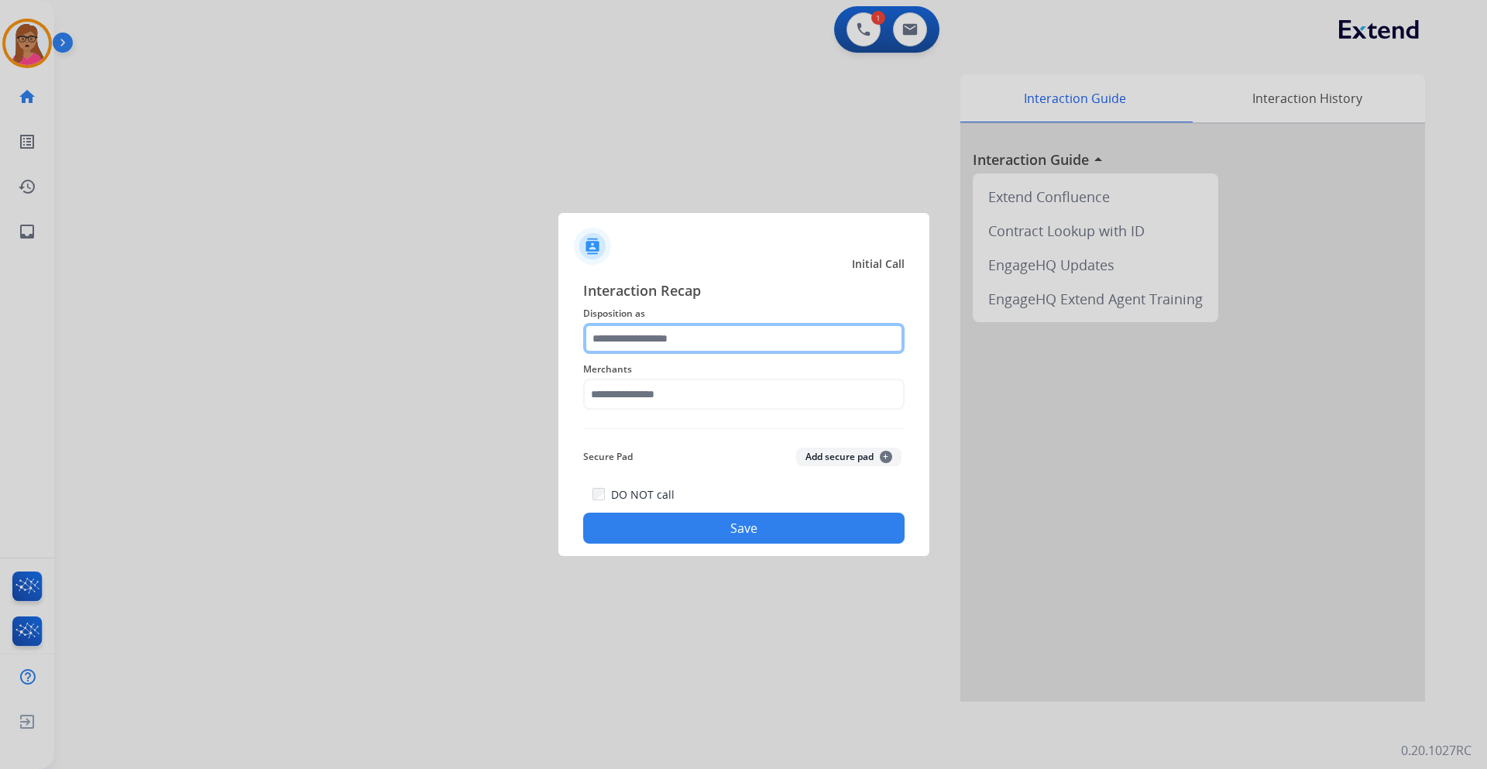
click at [659, 335] on input "text" at bounding box center [743, 338] width 321 height 31
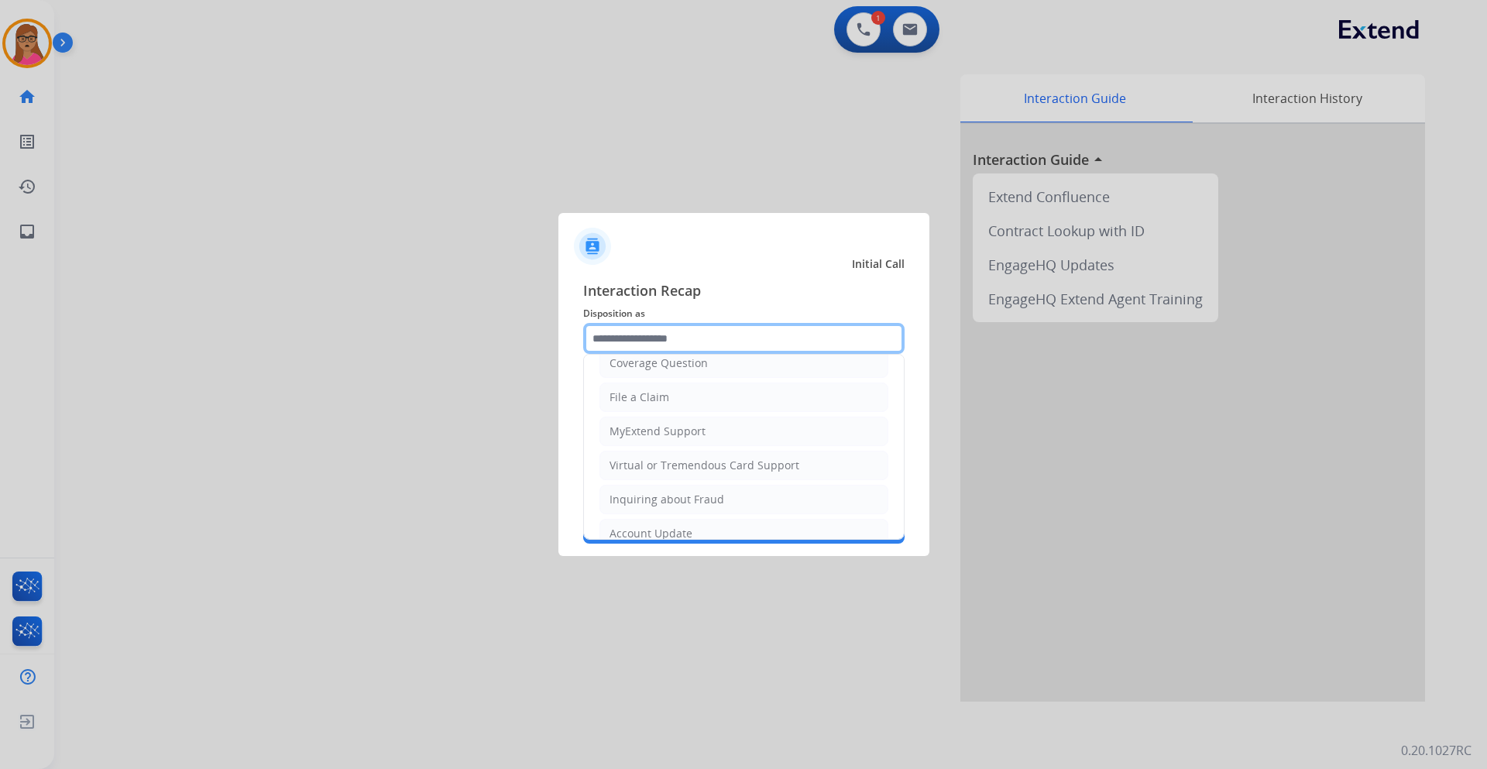
scroll to position [242, 0]
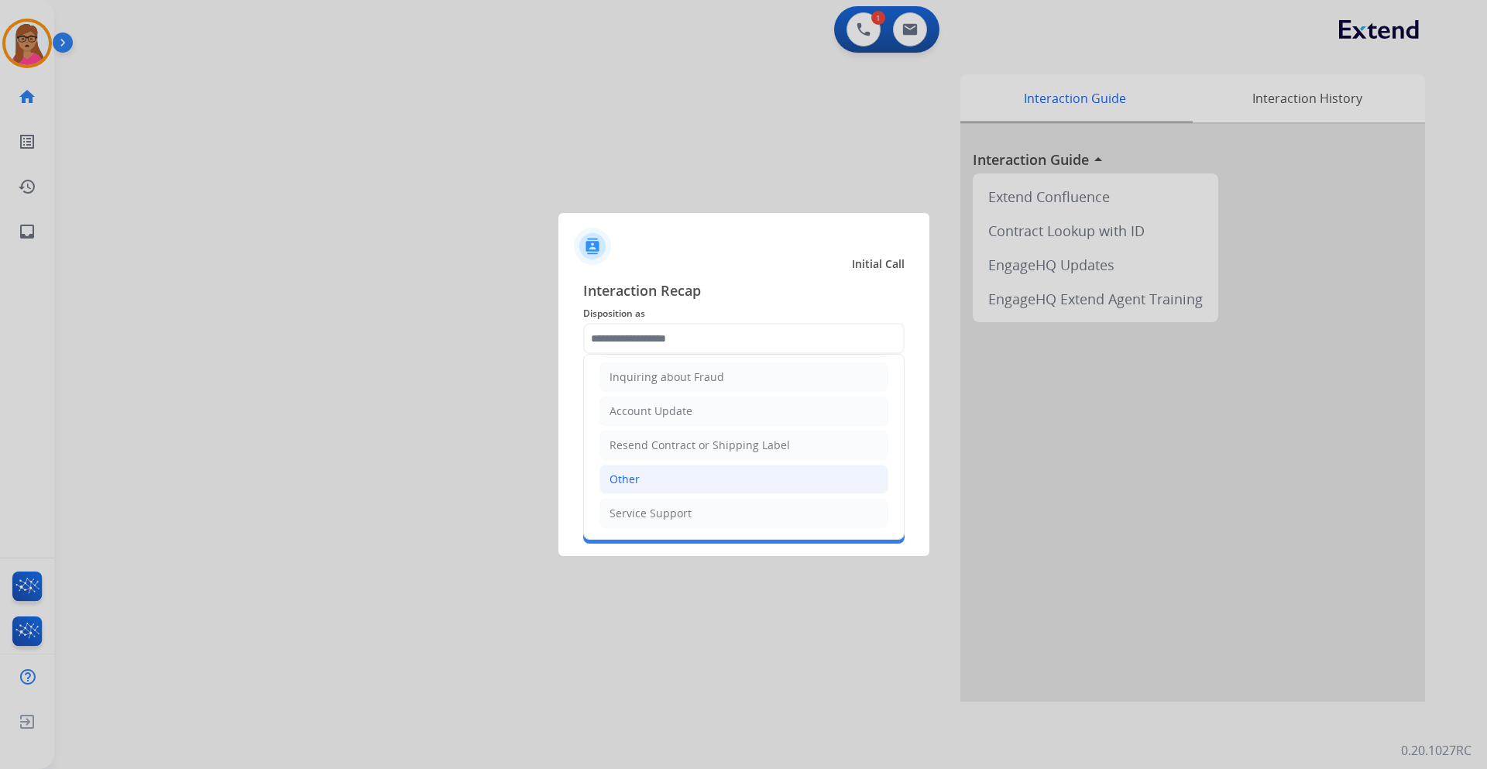
click at [643, 475] on li "Other" at bounding box center [743, 479] width 289 height 29
type input "*****"
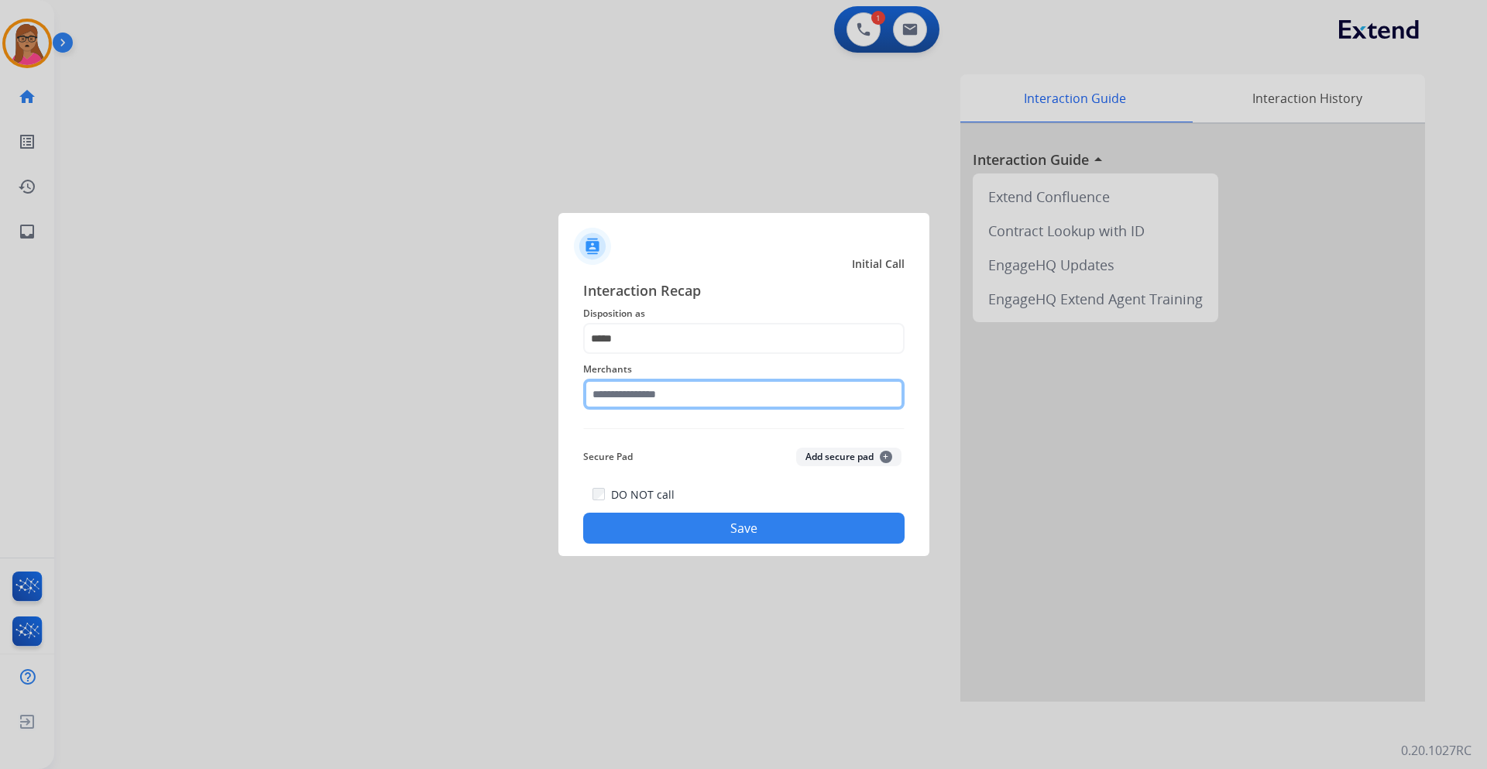
click at [651, 386] on input "text" at bounding box center [743, 394] width 321 height 31
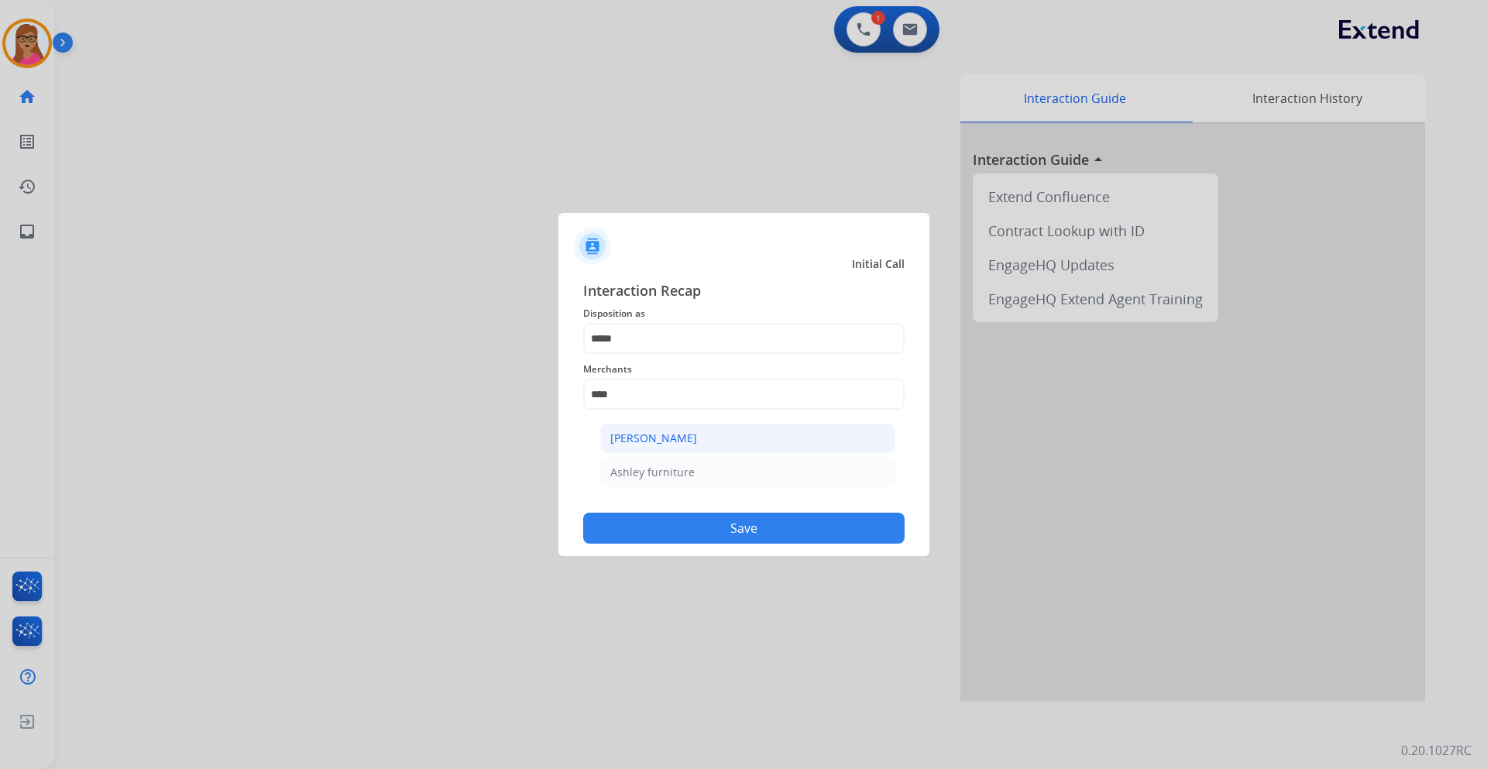
click at [659, 431] on div "[PERSON_NAME]" at bounding box center [653, 438] width 87 height 15
type input "**********"
click at [722, 514] on button "Save" at bounding box center [743, 528] width 321 height 31
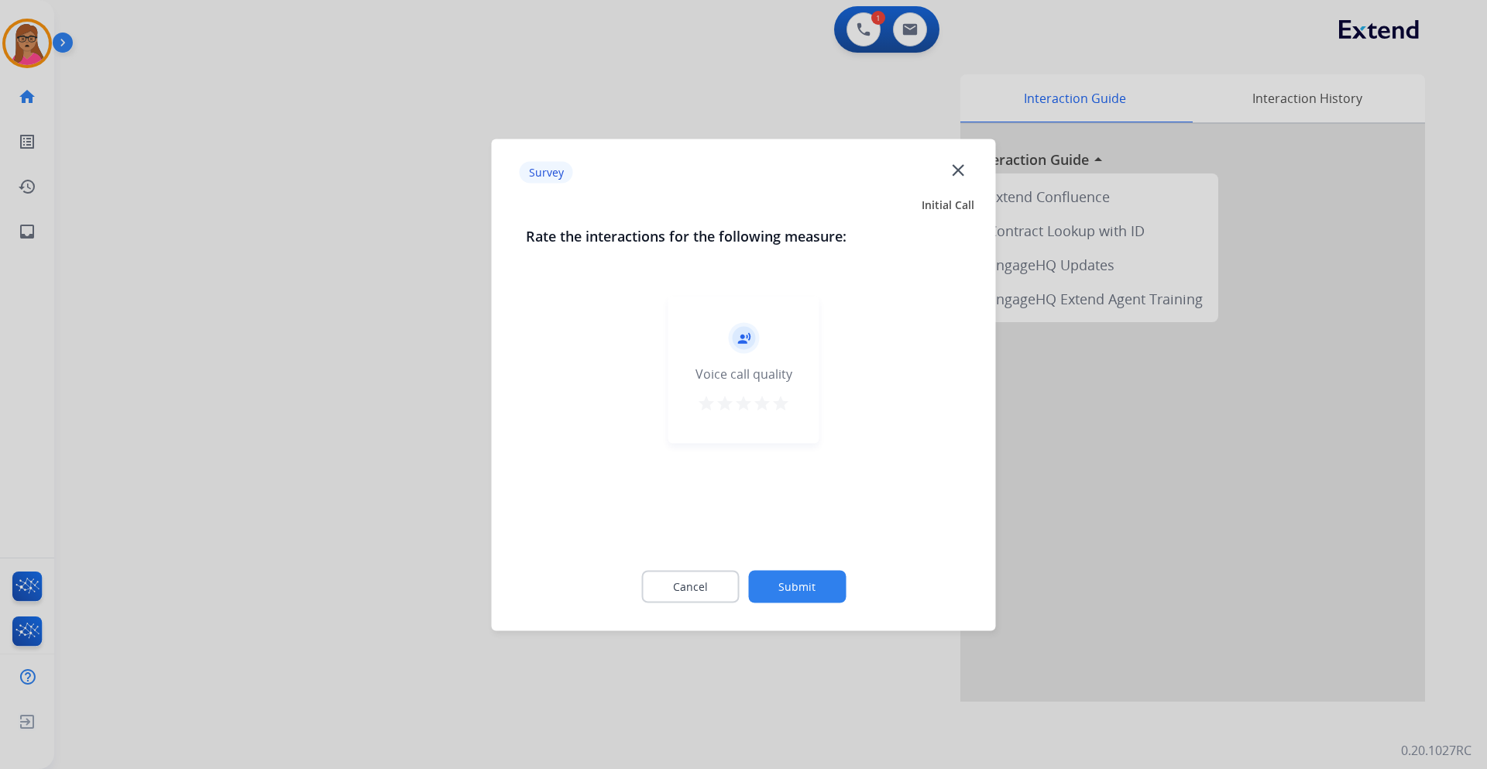
click at [361, 395] on div at bounding box center [743, 384] width 1487 height 769
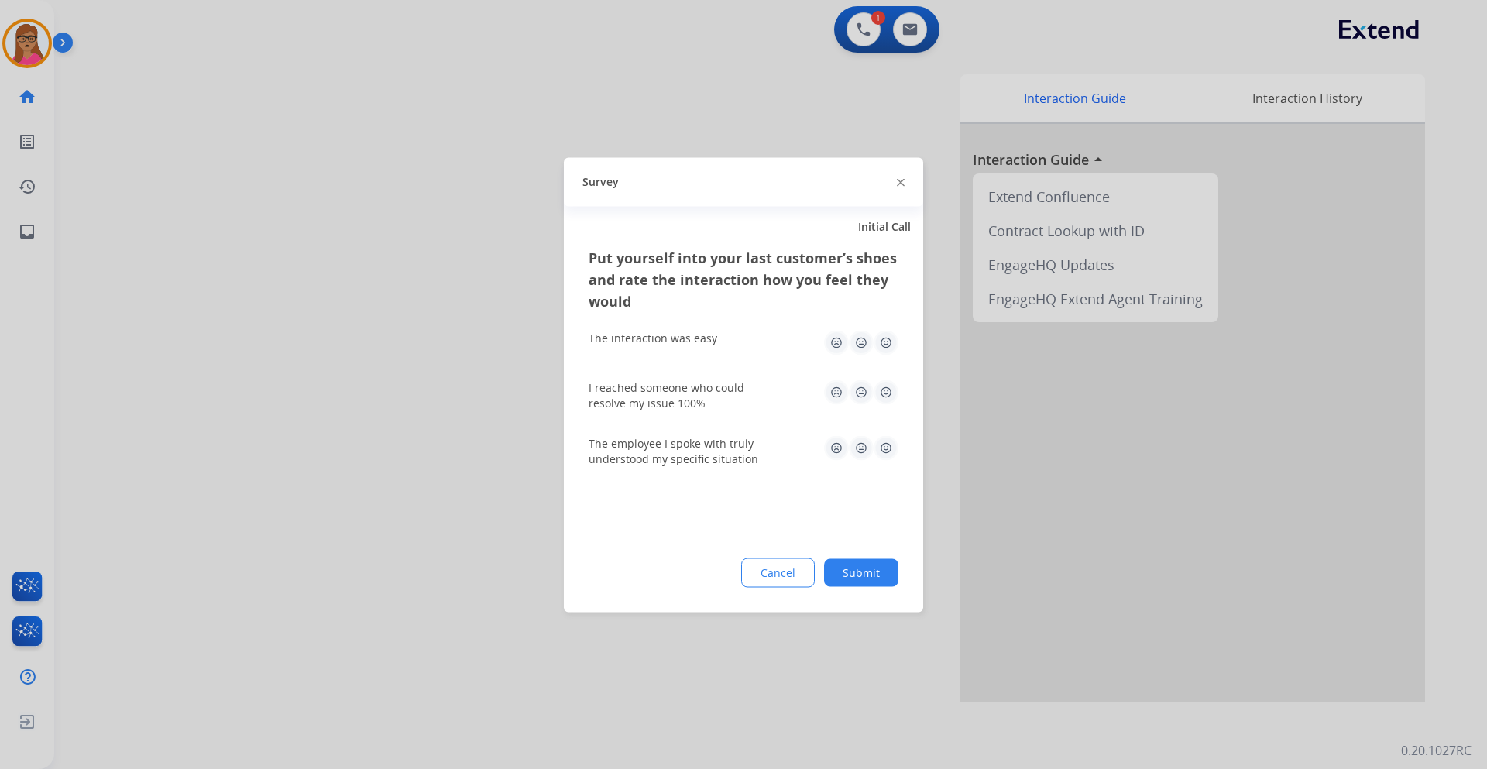
click at [361, 393] on div at bounding box center [743, 384] width 1487 height 769
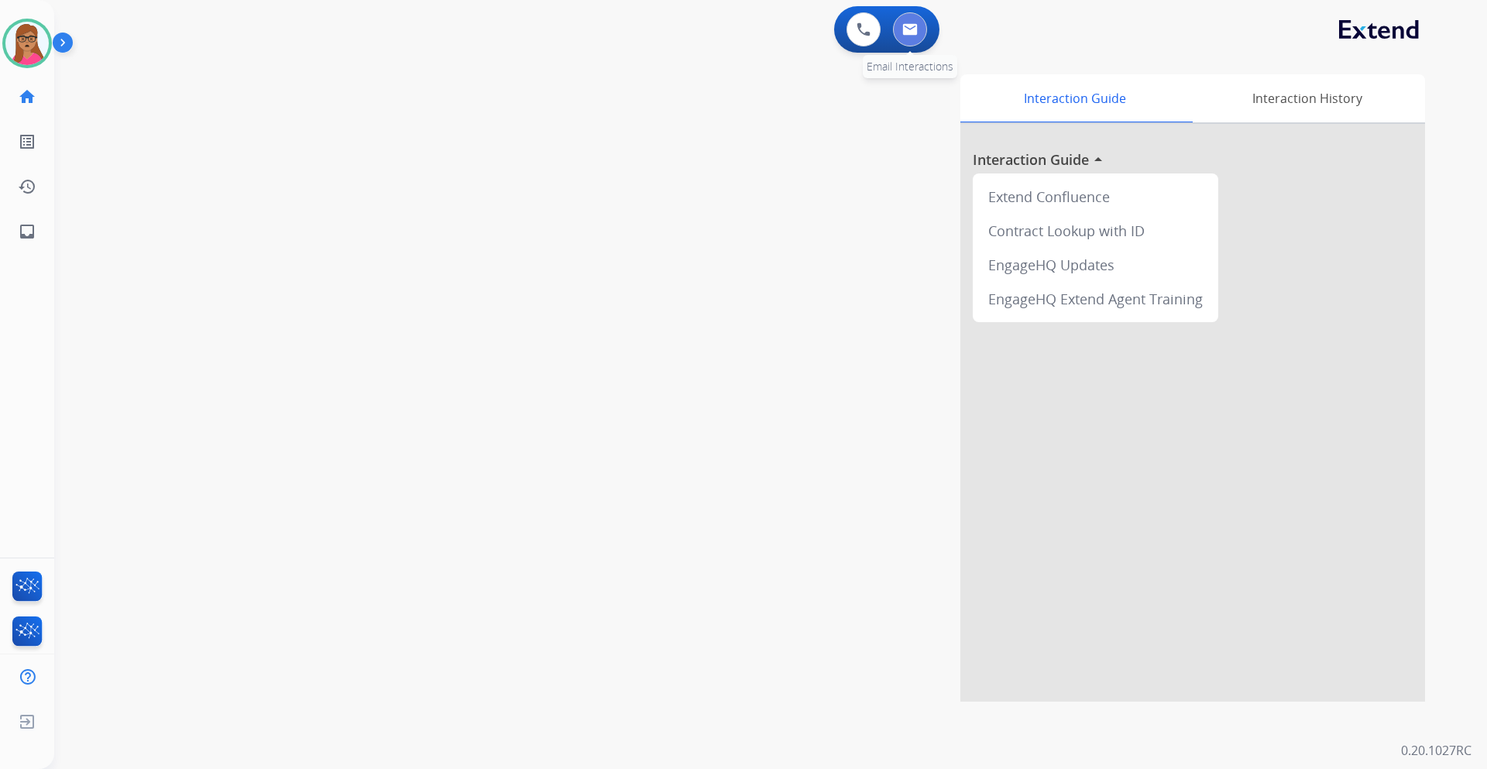
click at [916, 33] on img at bounding box center [909, 29] width 15 height 12
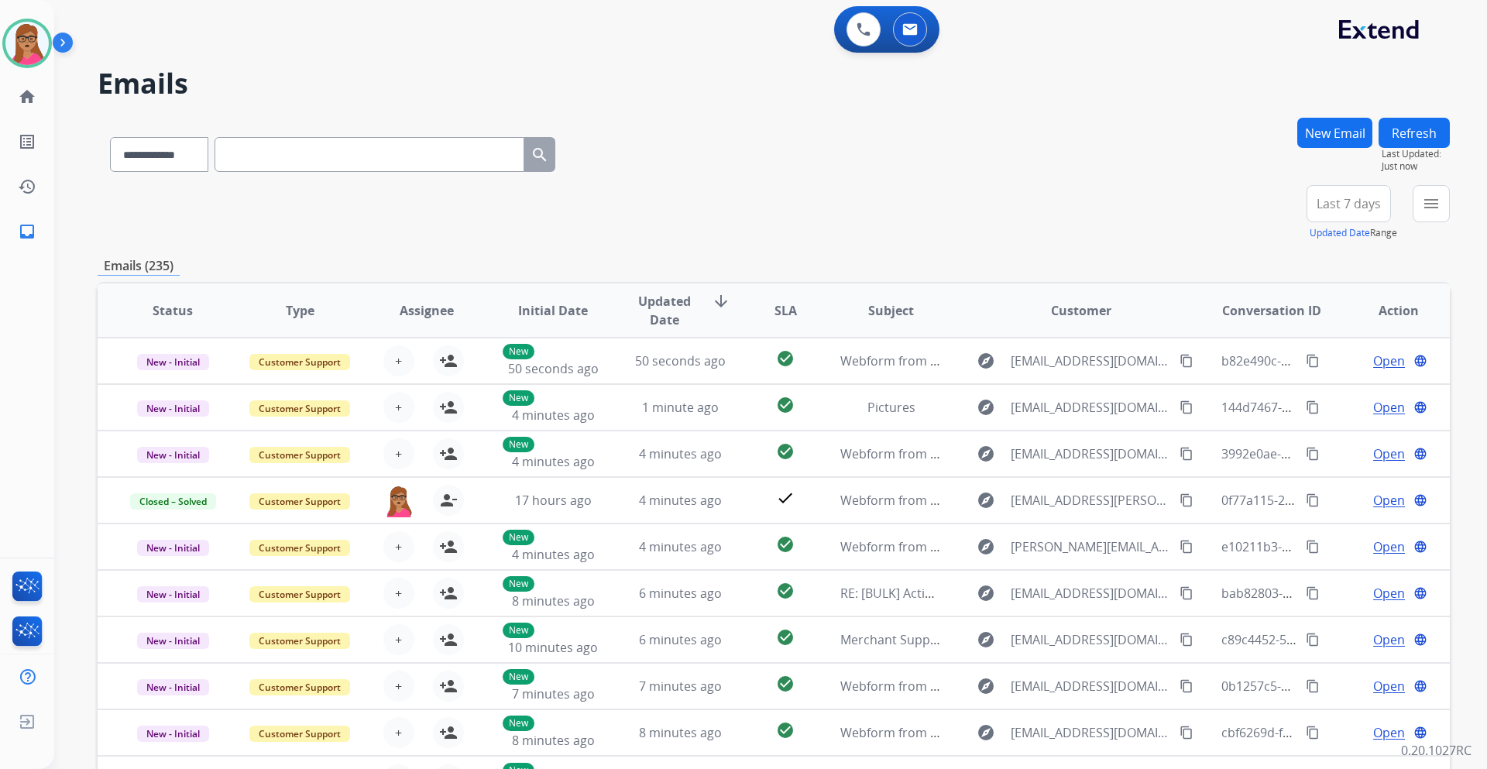
click at [1346, 189] on button "Last 7 days" at bounding box center [1348, 203] width 84 height 37
click at [1333, 388] on div "Last 90 days" at bounding box center [1343, 391] width 85 height 23
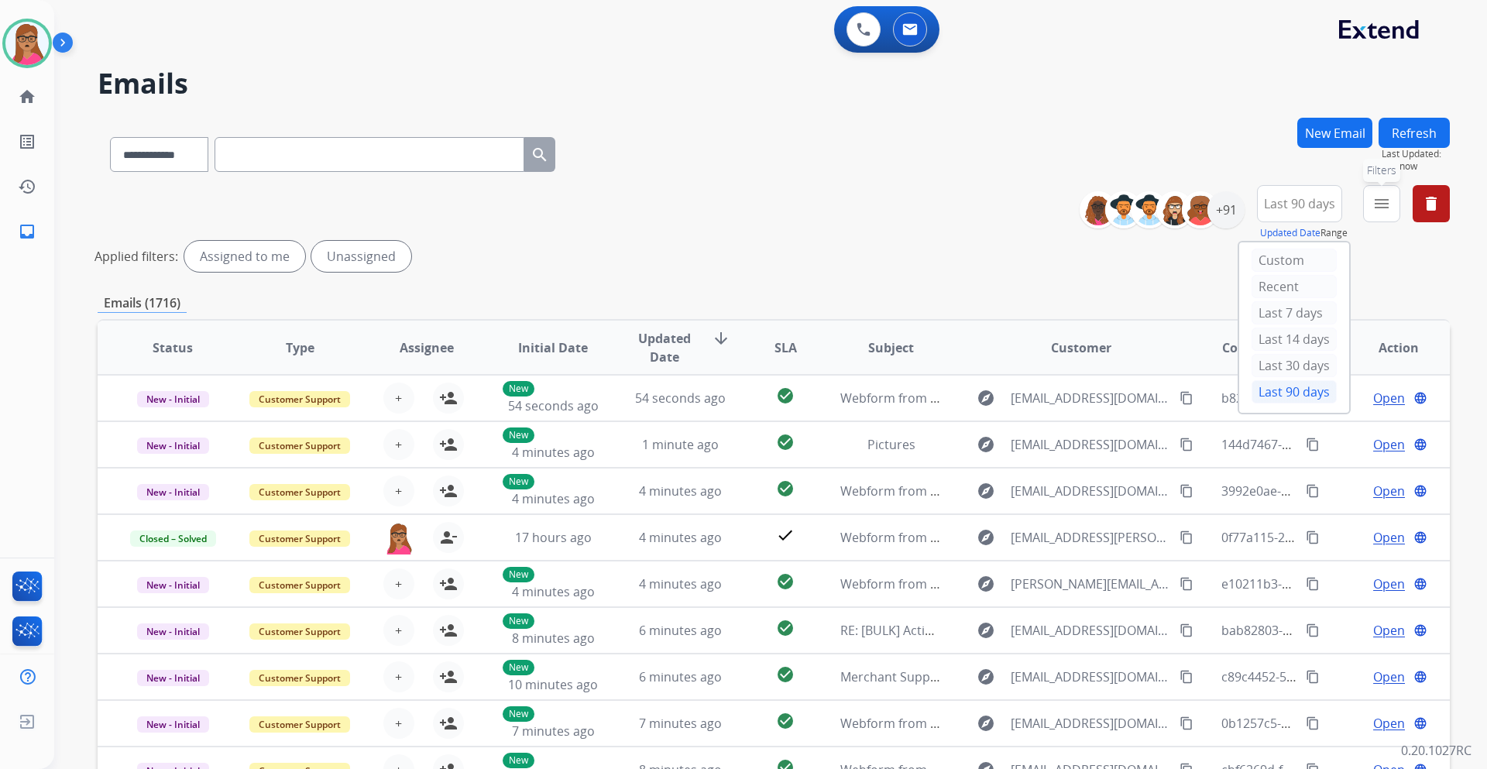
click at [1386, 209] on mat-icon "menu" at bounding box center [1381, 203] width 19 height 19
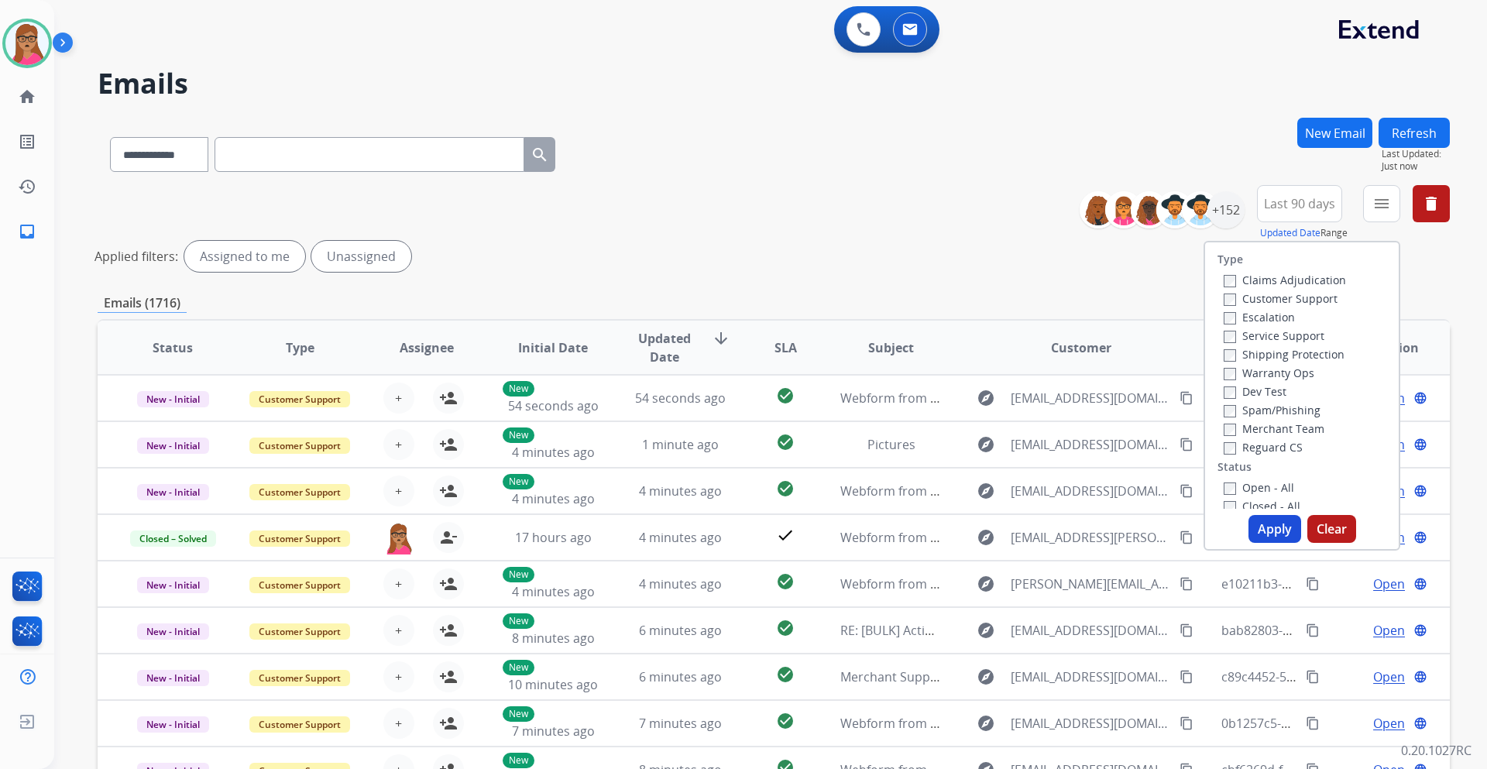
click at [1313, 300] on label "Customer Support" at bounding box center [1280, 298] width 114 height 15
click at [1316, 357] on label "Shipping Protection" at bounding box center [1283, 354] width 121 height 15
click at [1261, 453] on label "Reguard CS" at bounding box center [1262, 447] width 79 height 15
click at [1229, 489] on label "Open - All" at bounding box center [1258, 487] width 70 height 15
click at [1268, 528] on button "Apply" at bounding box center [1274, 529] width 53 height 28
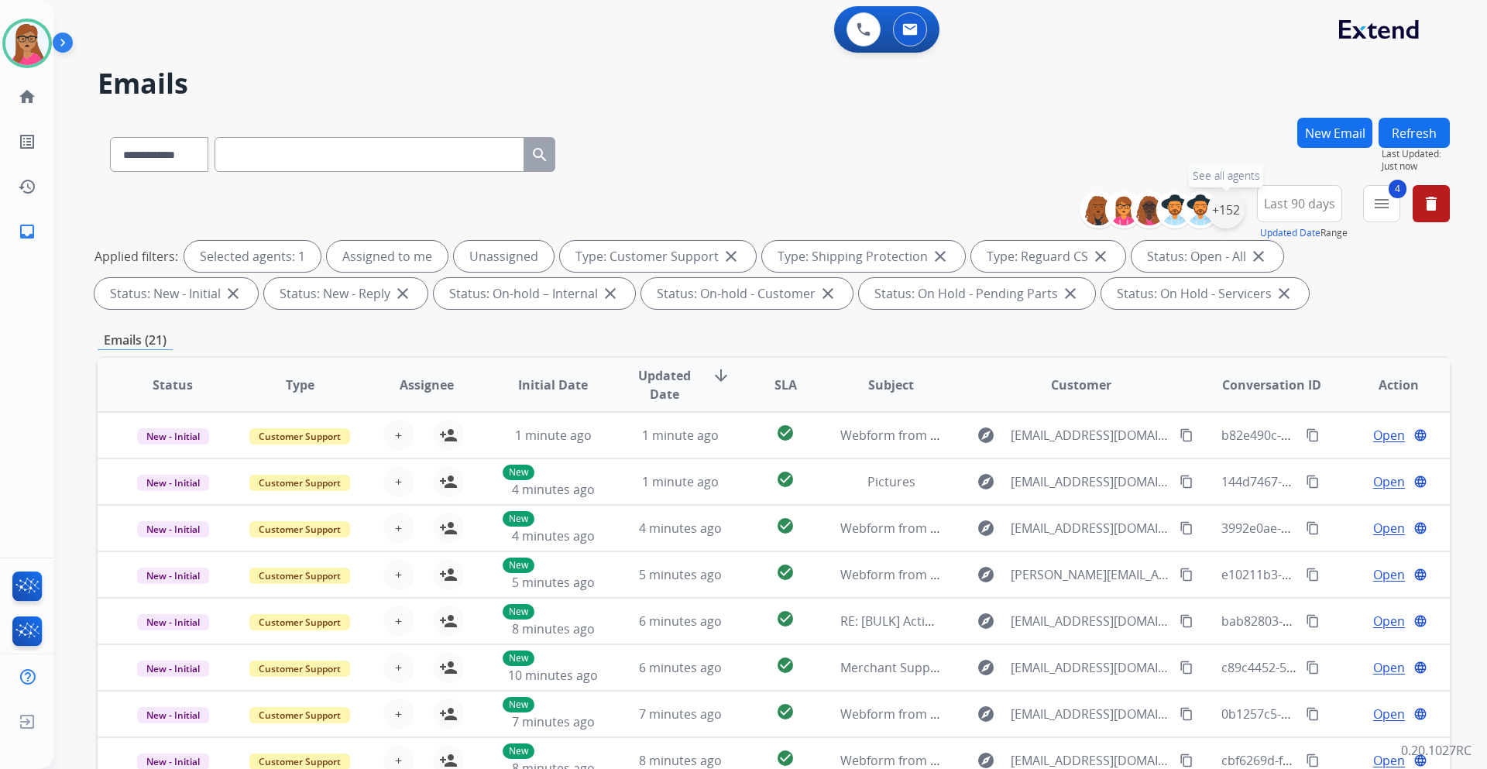
click at [1224, 215] on div "+152" at bounding box center [1225, 209] width 37 height 37
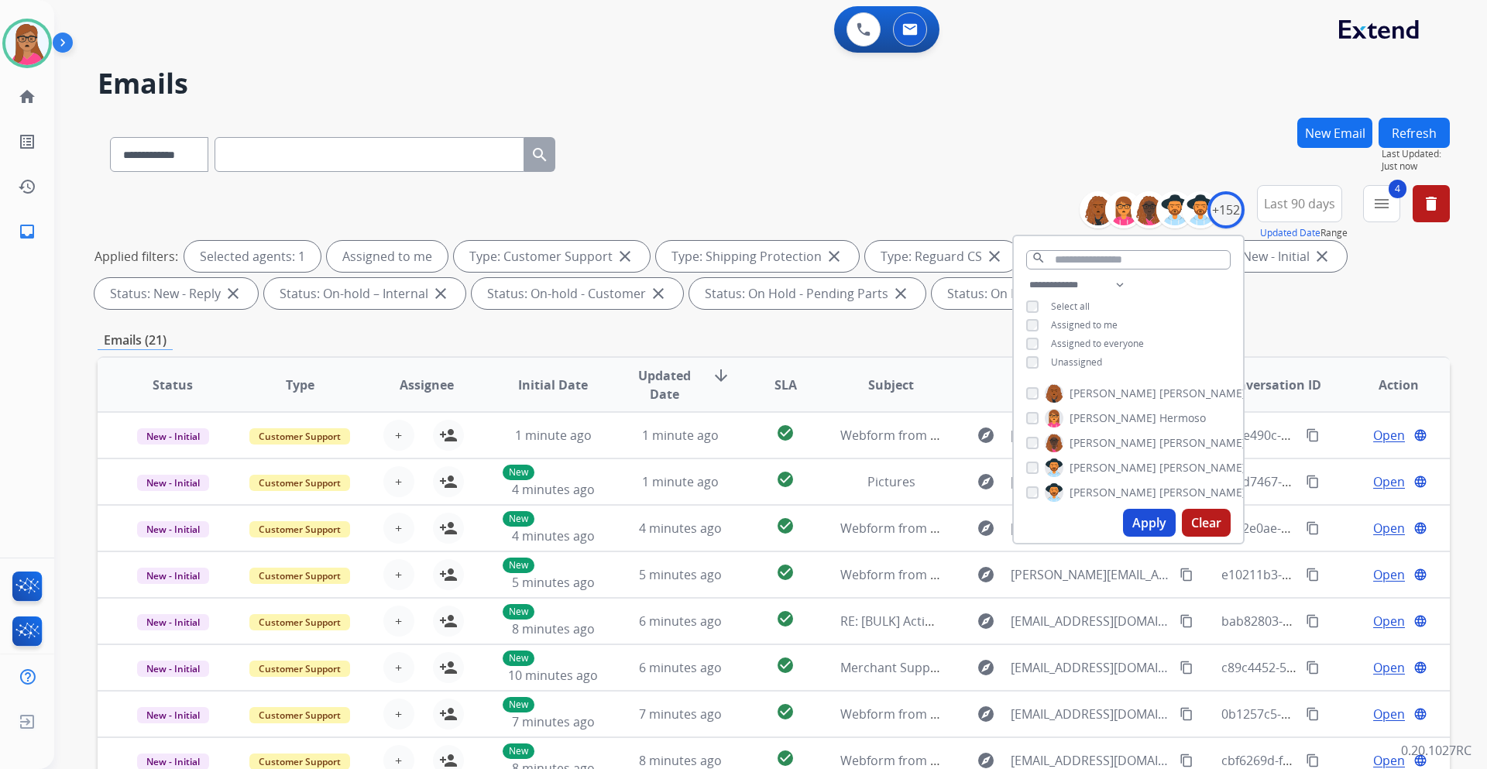
click at [1145, 533] on button "Apply" at bounding box center [1149, 523] width 53 height 28
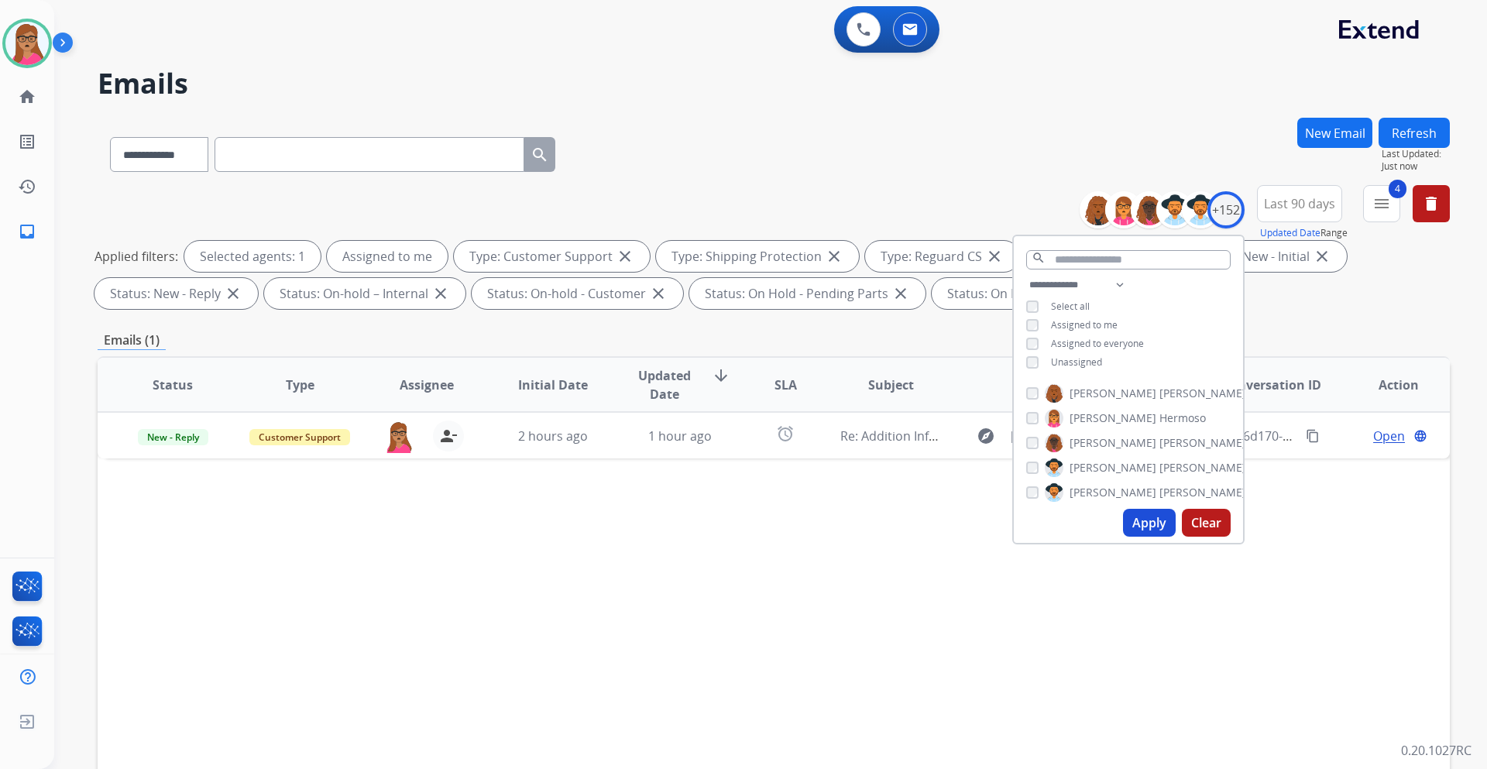
click at [801, 601] on div "Status Type Assignee Initial Date Updated Date arrow_downward SLA Subject Custo…" at bounding box center [774, 615] width 1352 height 519
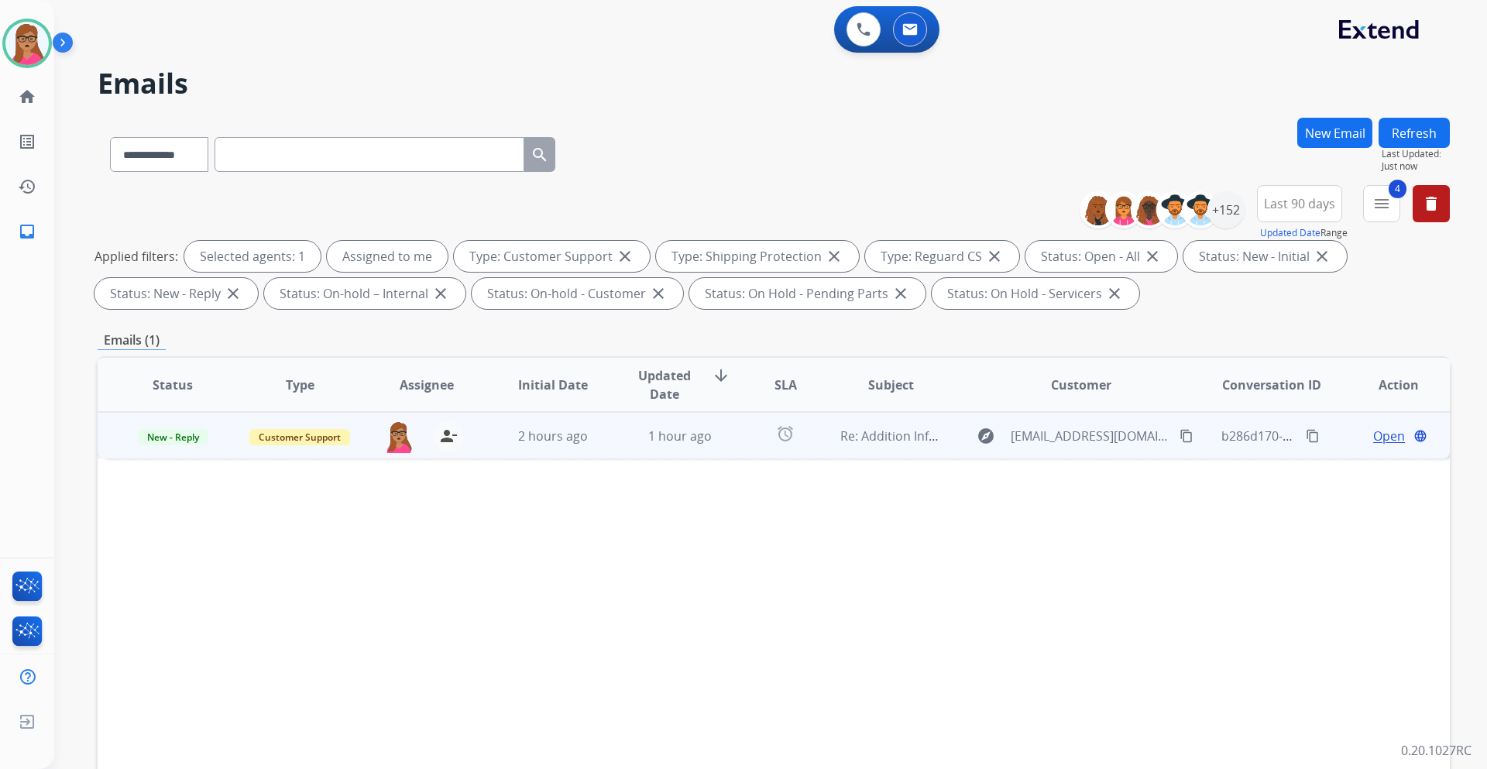
click at [1385, 439] on span "Open" at bounding box center [1389, 436] width 32 height 19
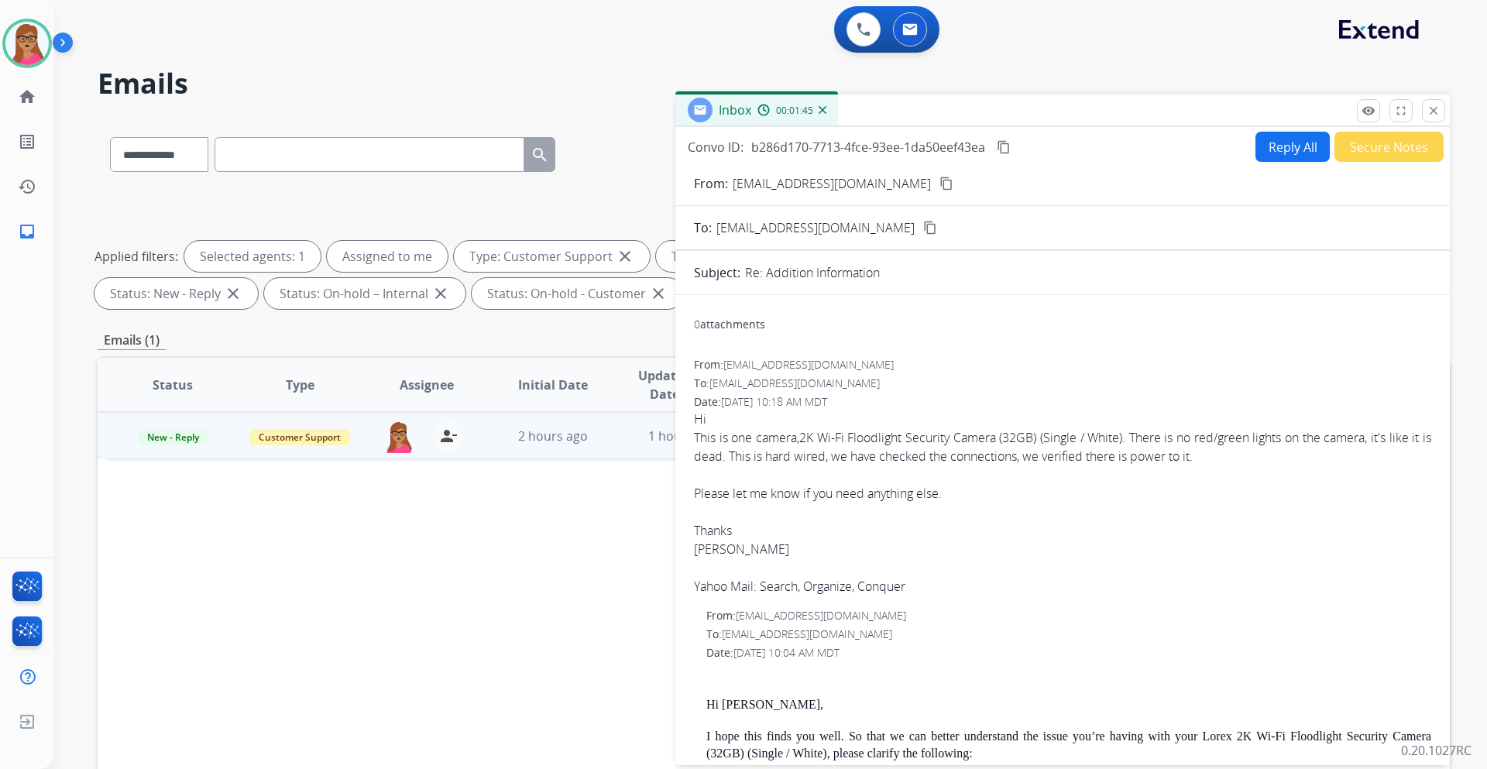
click at [939, 184] on mat-icon "content_copy" at bounding box center [946, 184] width 14 height 14
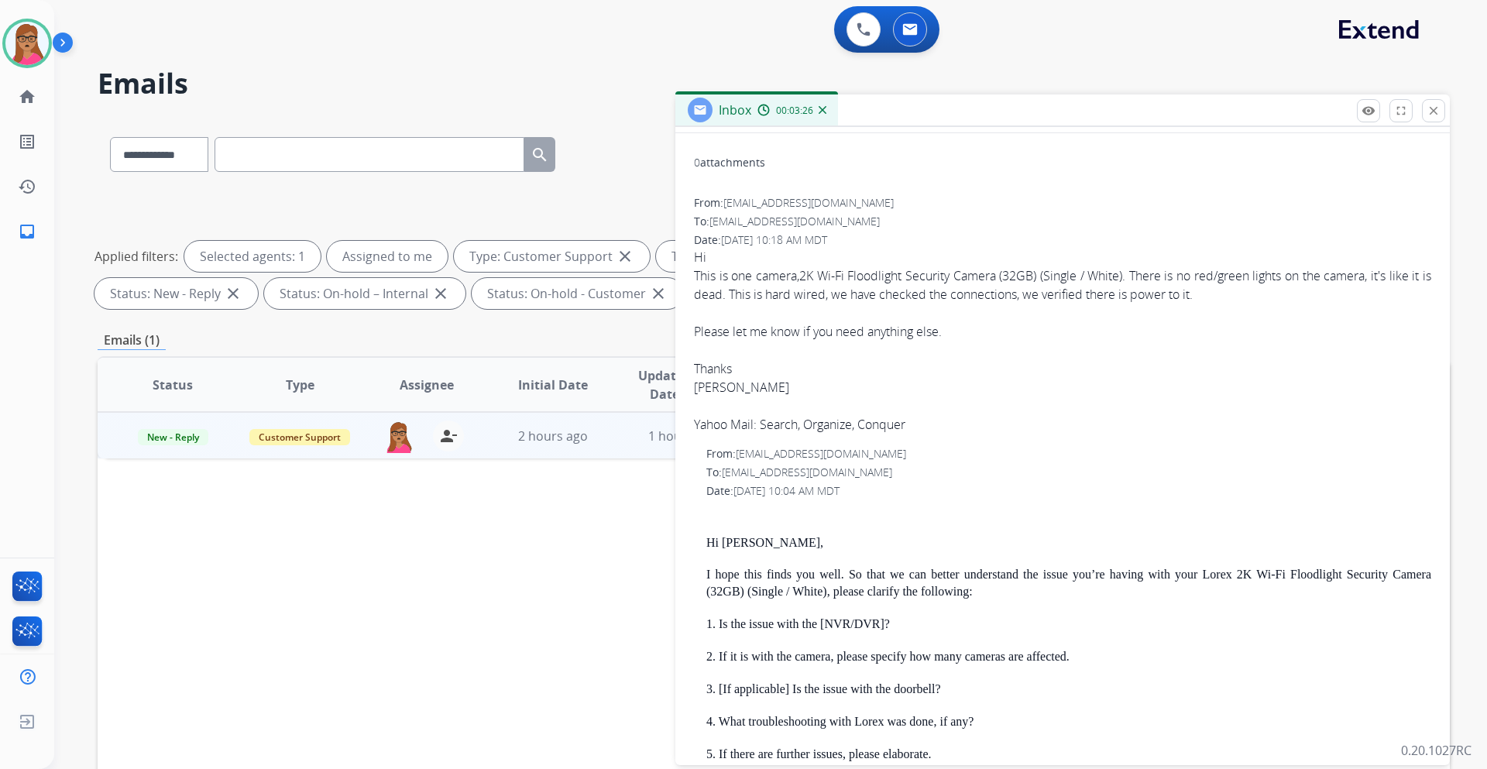
scroll to position [155, 0]
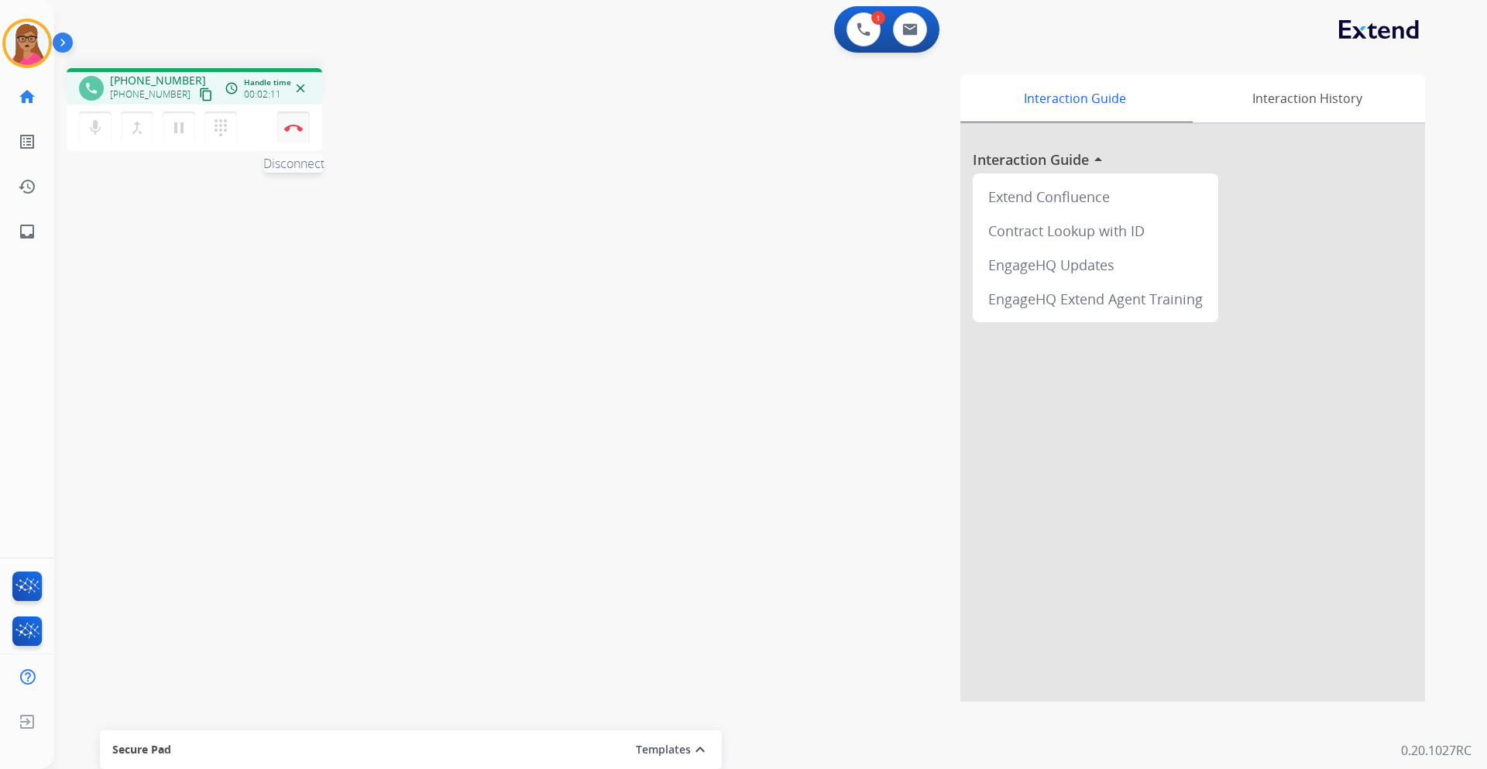
click at [303, 129] on button "Disconnect" at bounding box center [293, 128] width 33 height 33
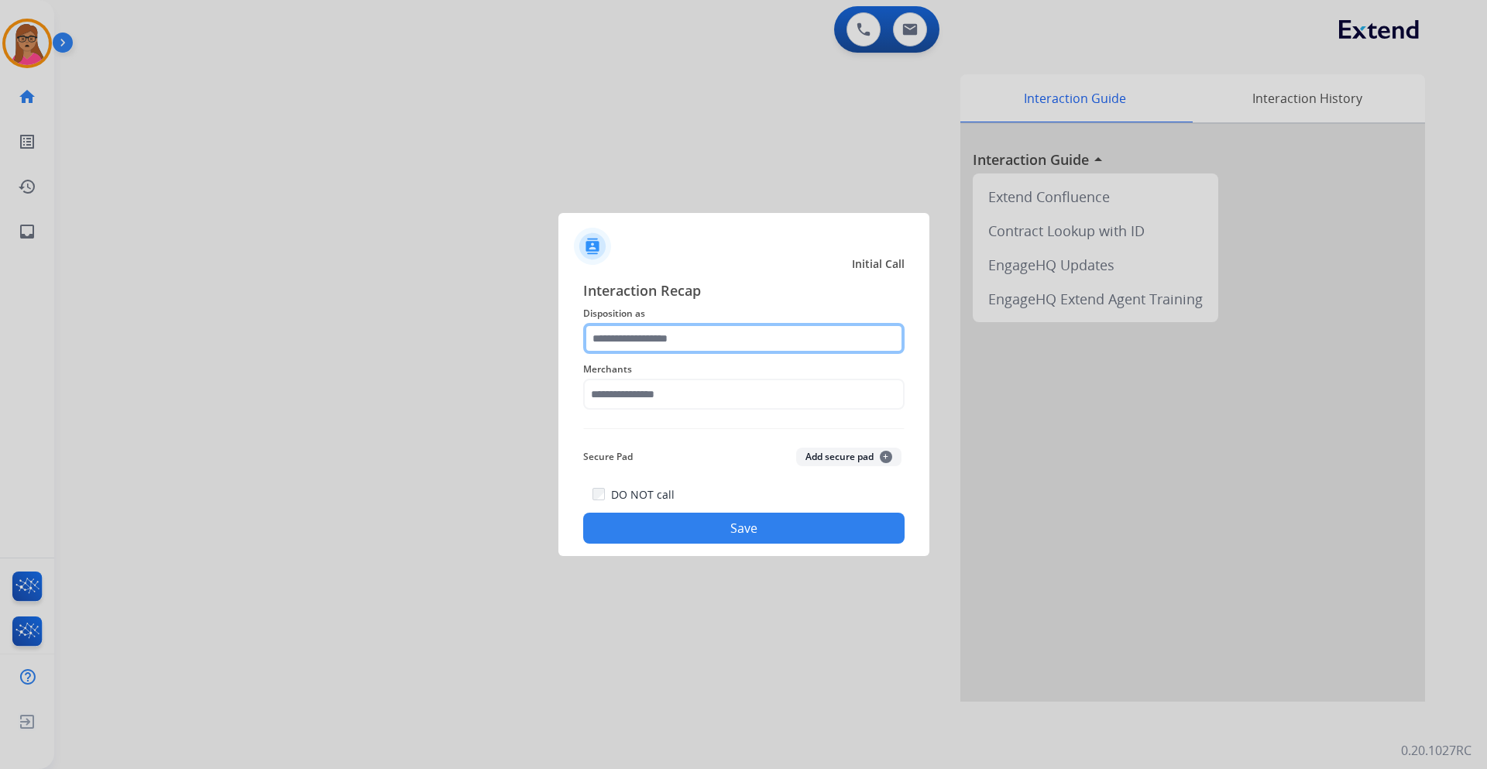
click at [685, 330] on input "text" at bounding box center [743, 338] width 321 height 31
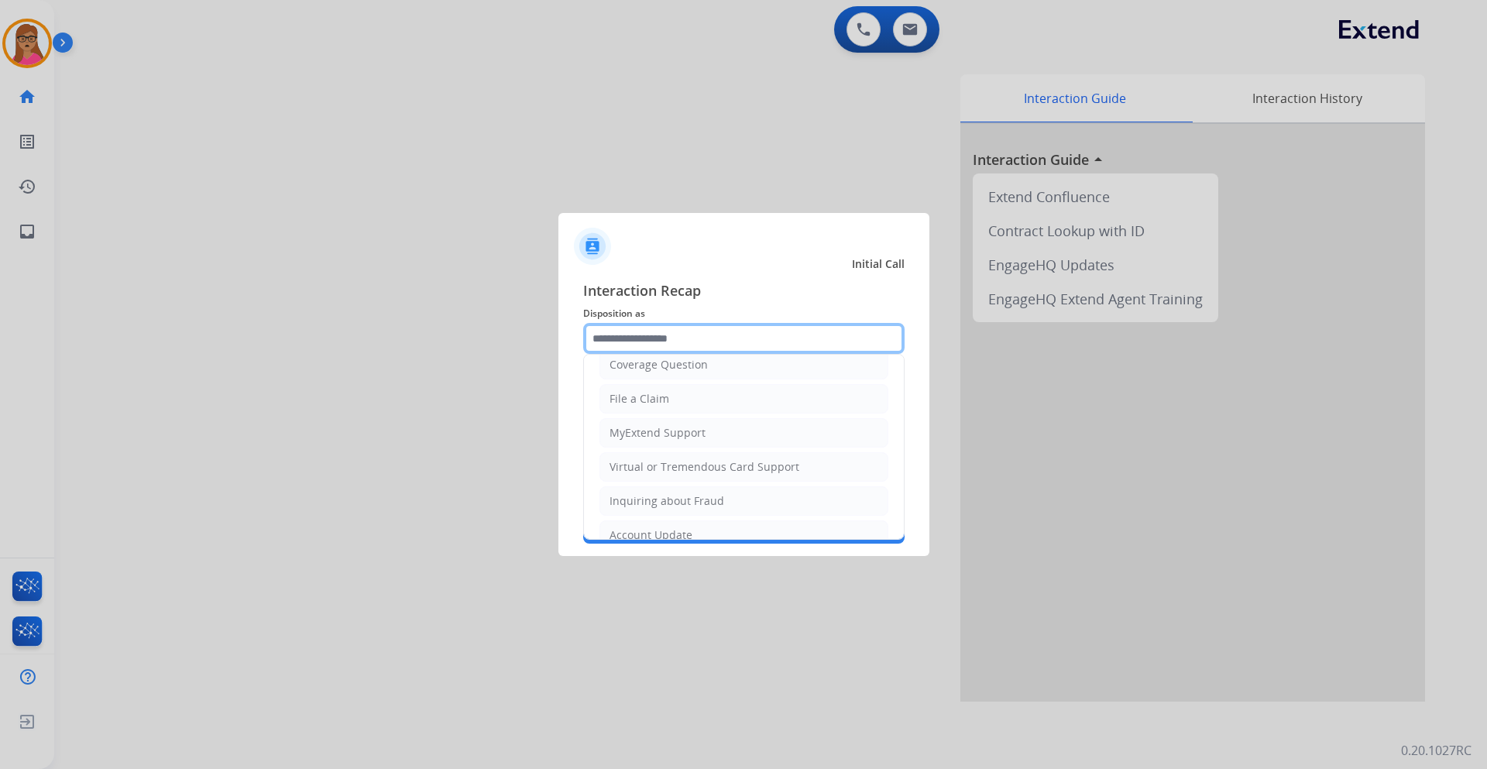
scroll to position [242, 0]
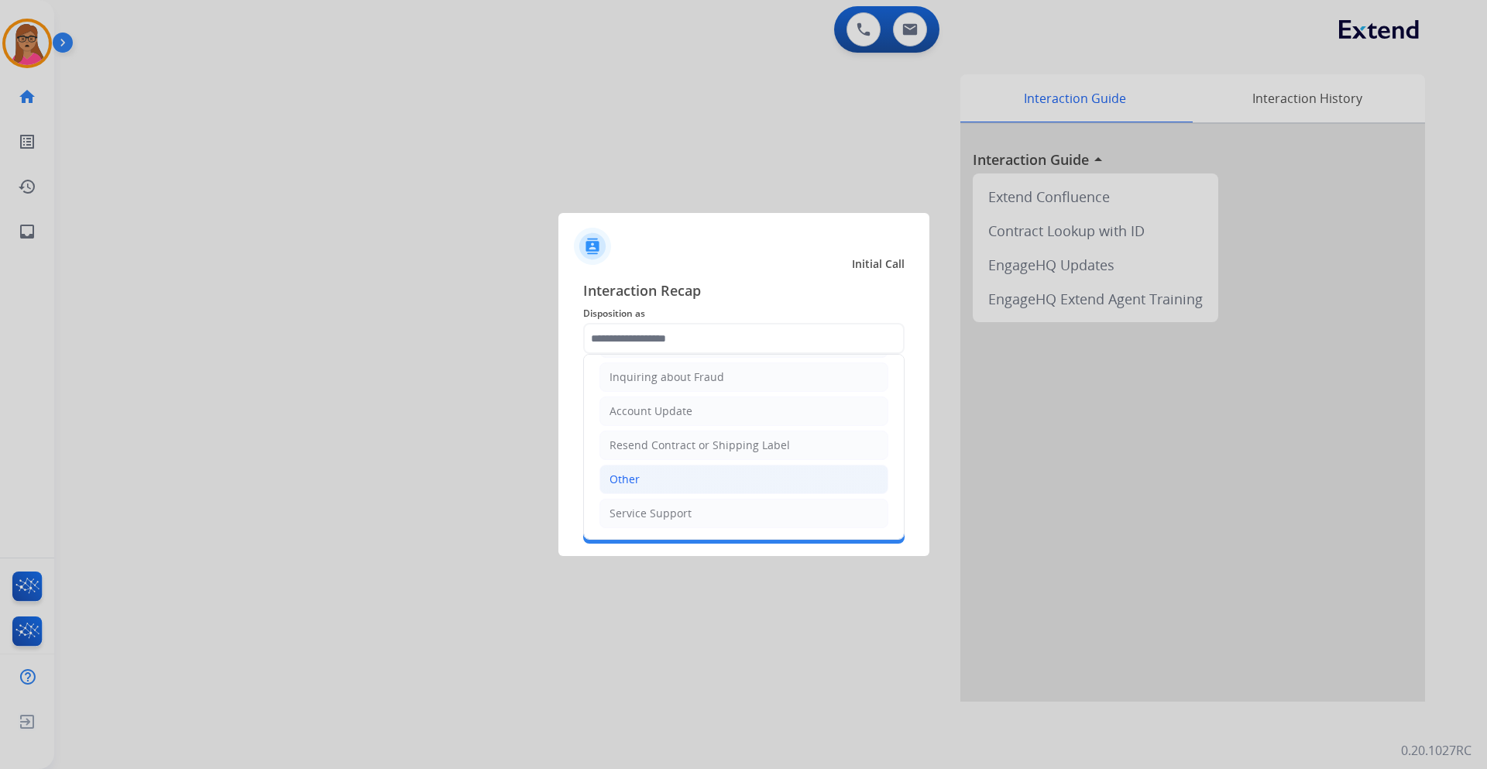
click at [637, 482] on div "Other" at bounding box center [624, 479] width 30 height 15
type input "*****"
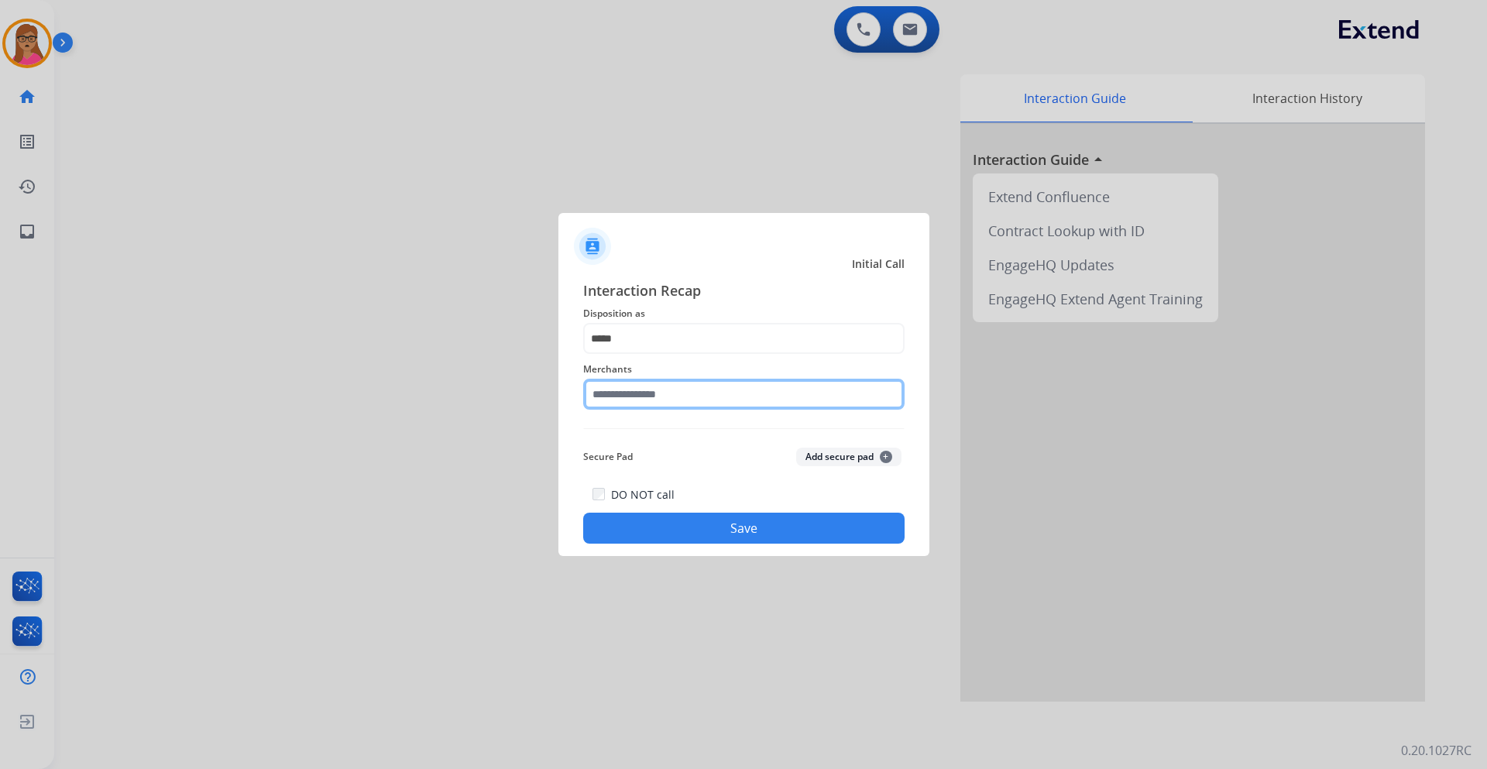
click at [666, 390] on input "text" at bounding box center [743, 394] width 321 height 31
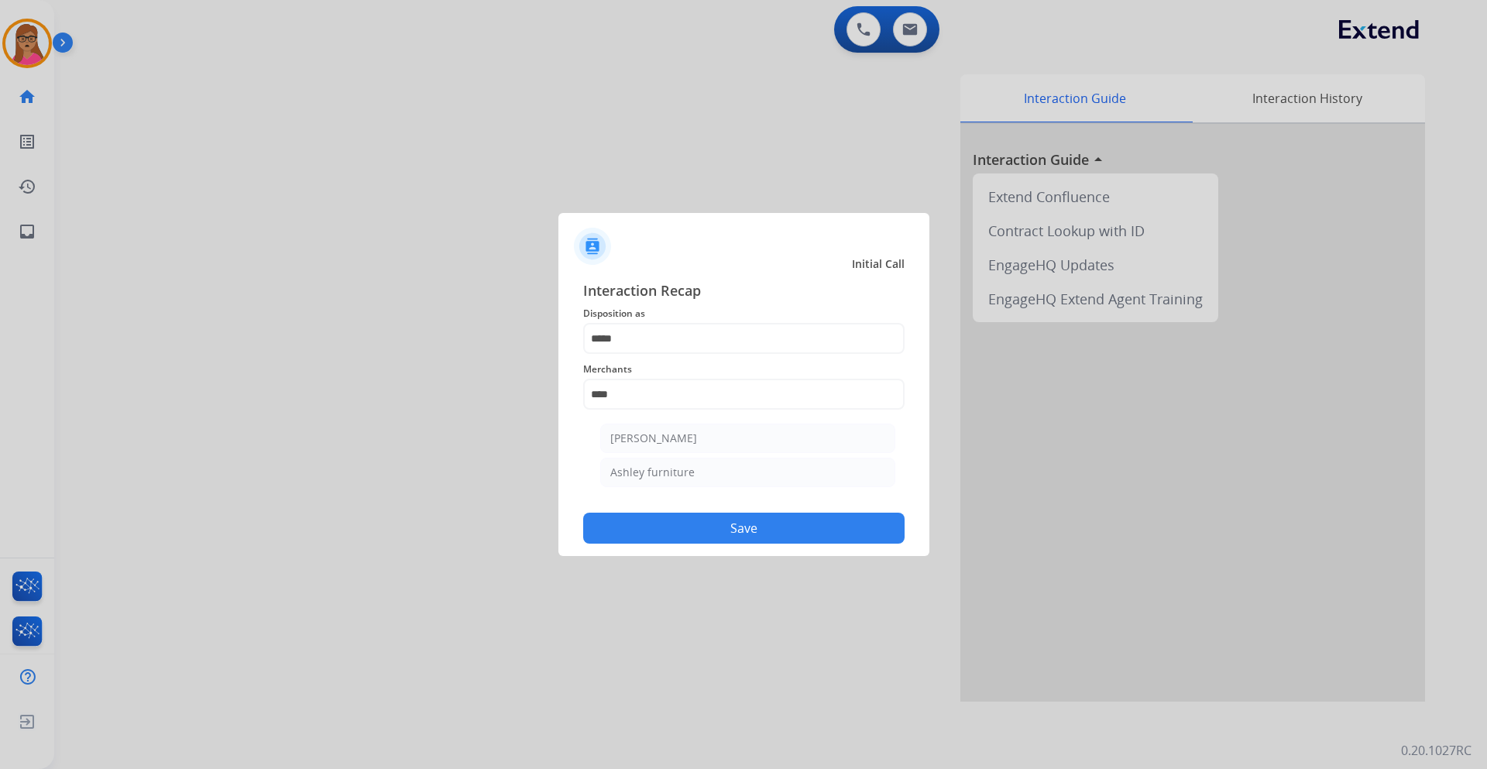
click at [692, 454] on ul "[PERSON_NAME] [PERSON_NAME] furniture" at bounding box center [747, 459] width 304 height 87
click at [687, 442] on div "[PERSON_NAME]" at bounding box center [653, 438] width 87 height 15
type input "**********"
click at [729, 530] on button "Save" at bounding box center [743, 528] width 321 height 31
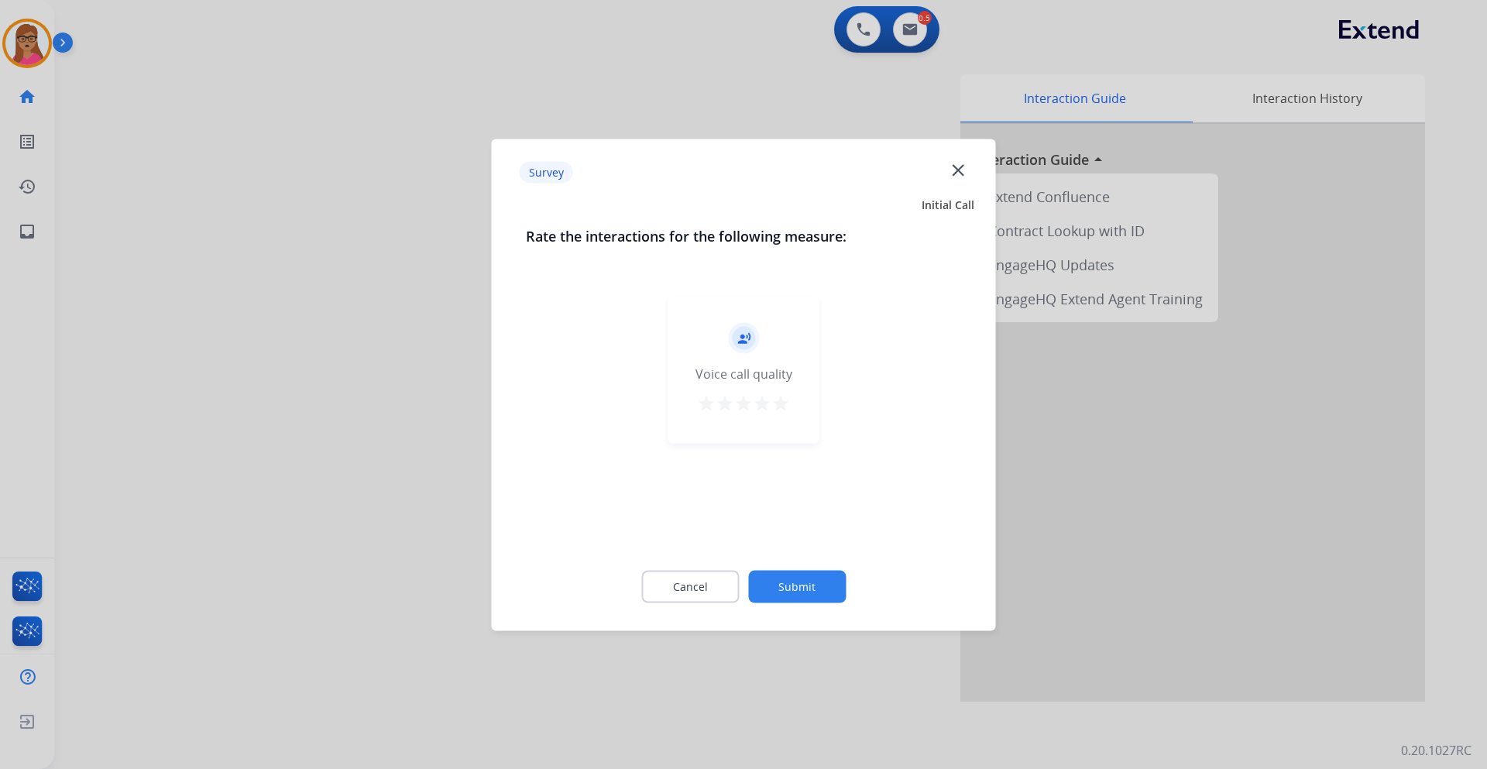
click at [221, 307] on div at bounding box center [743, 384] width 1487 height 769
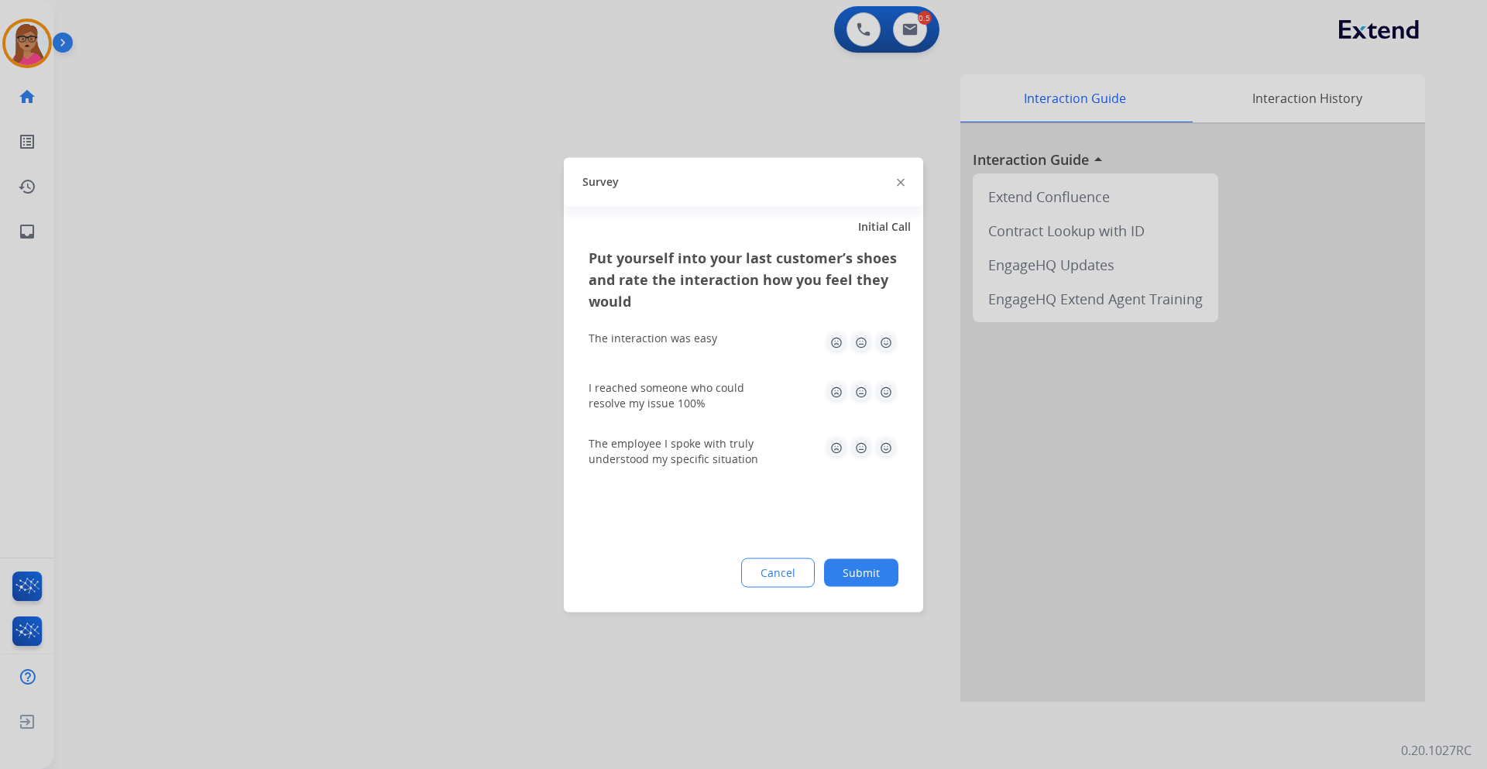
click at [221, 307] on div at bounding box center [743, 384] width 1487 height 769
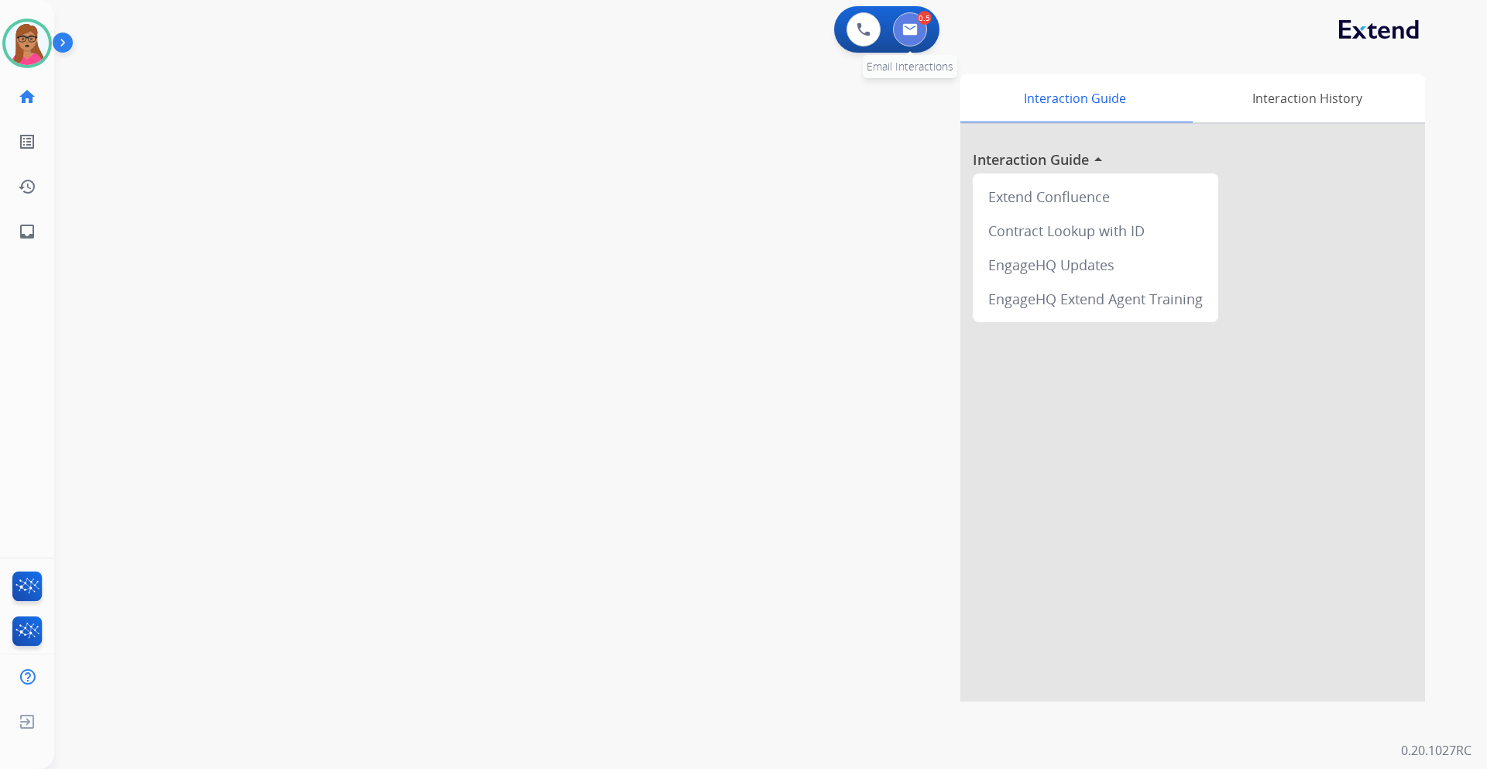
click at [918, 33] on button at bounding box center [910, 29] width 34 height 34
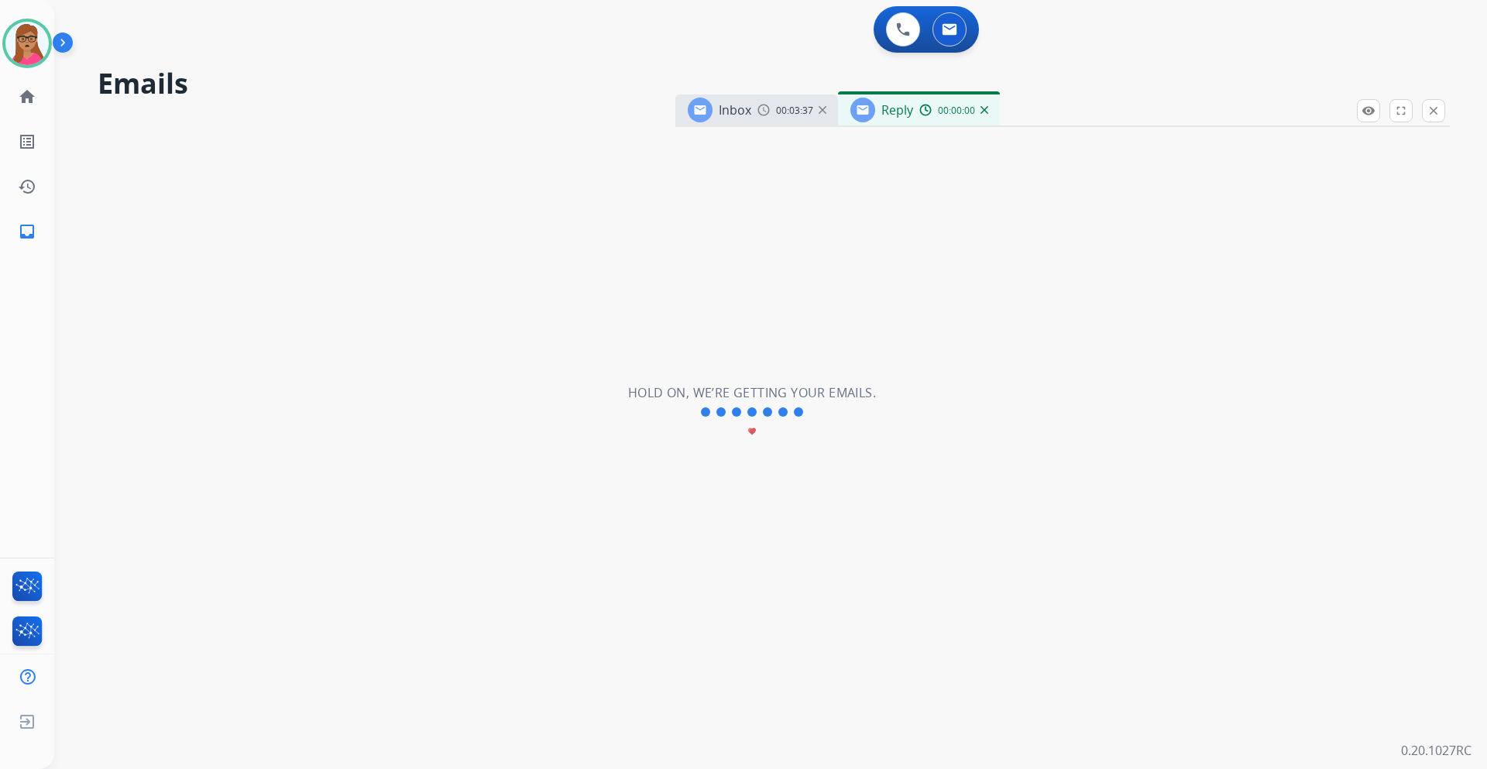
select select "**********"
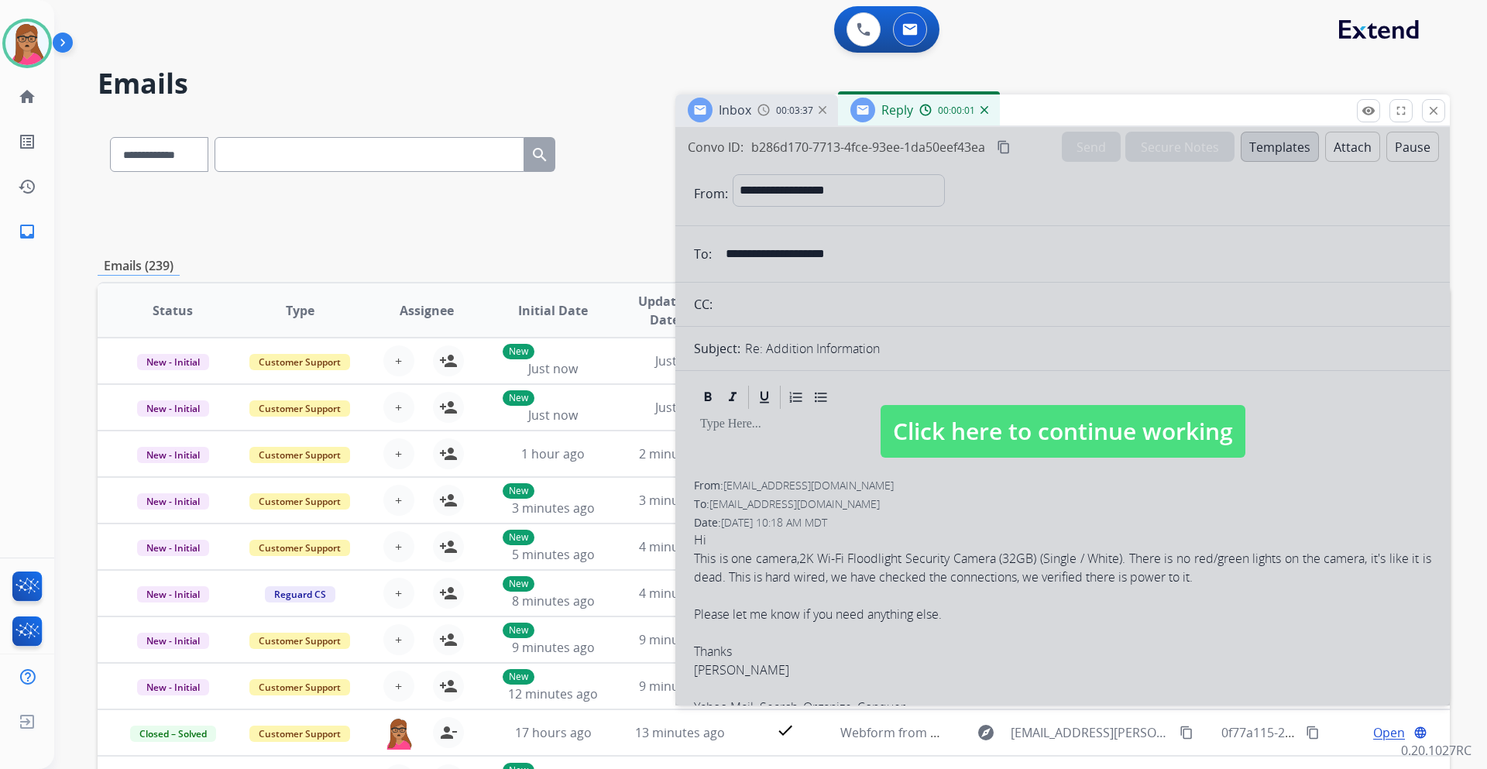
click at [1028, 184] on div at bounding box center [1062, 416] width 774 height 578
select select
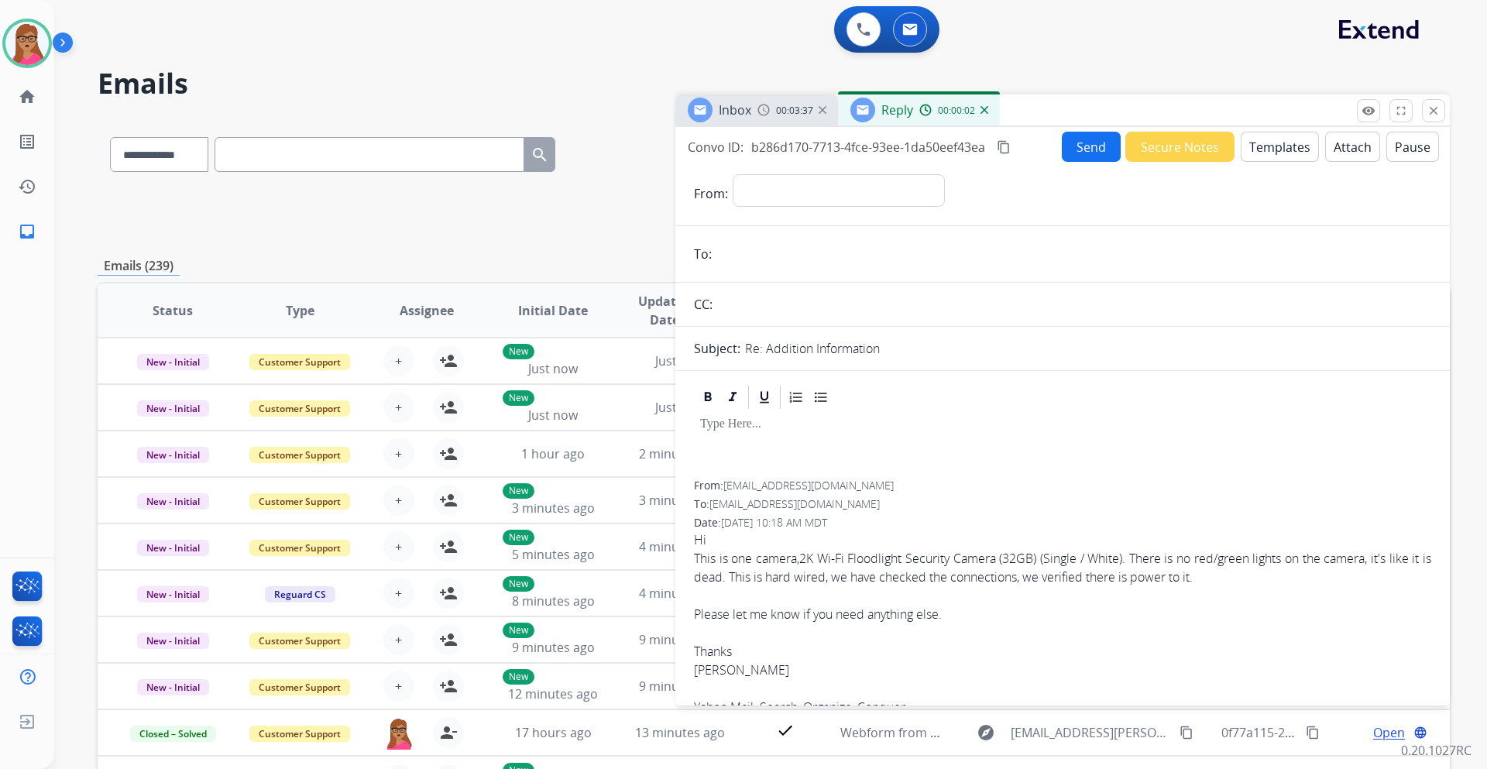
click at [1005, 146] on mat-icon "content_copy" at bounding box center [1004, 147] width 14 height 14
click at [1268, 137] on button "Templates" at bounding box center [1279, 147] width 78 height 30
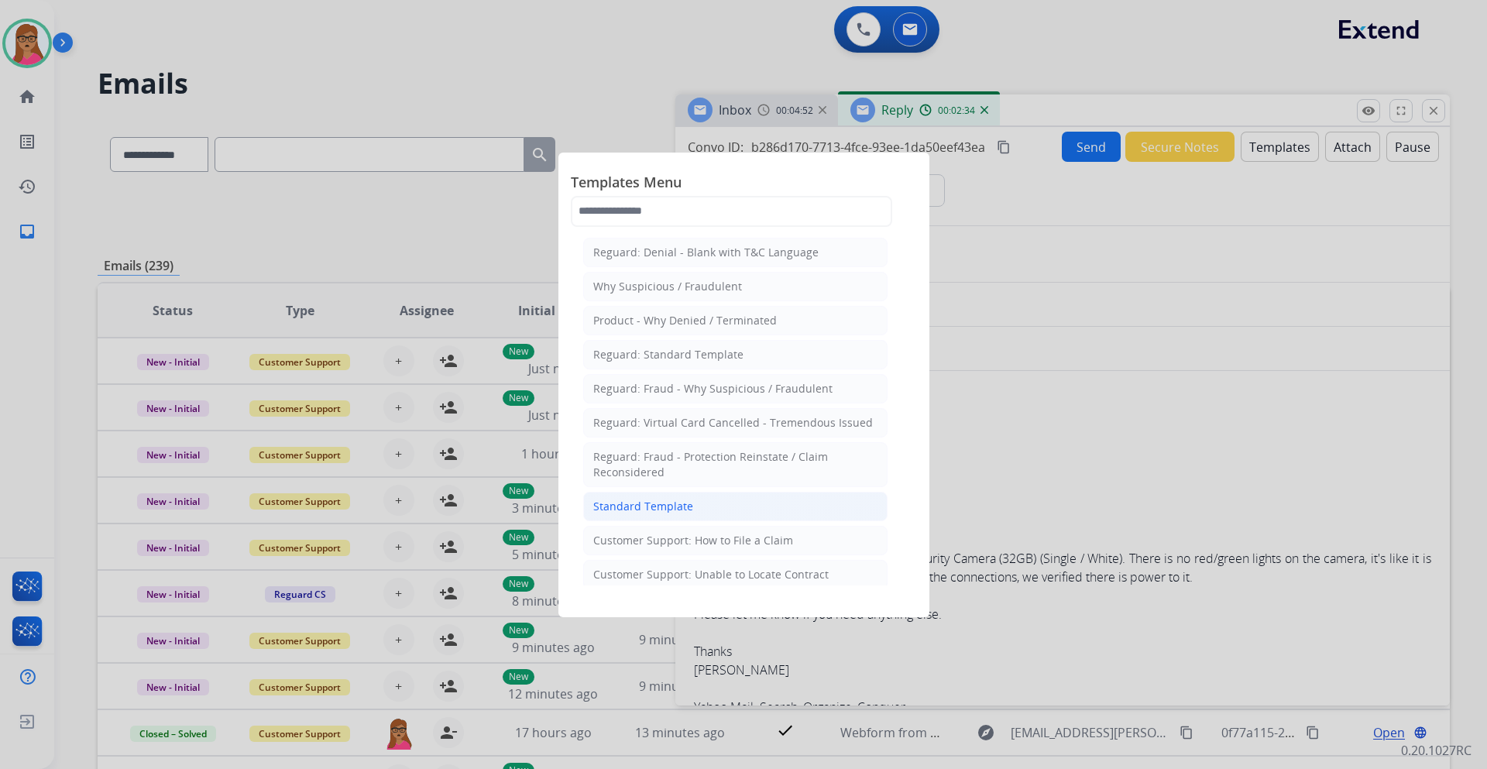
click at [688, 502] on div "Standard Template" at bounding box center [643, 506] width 100 height 15
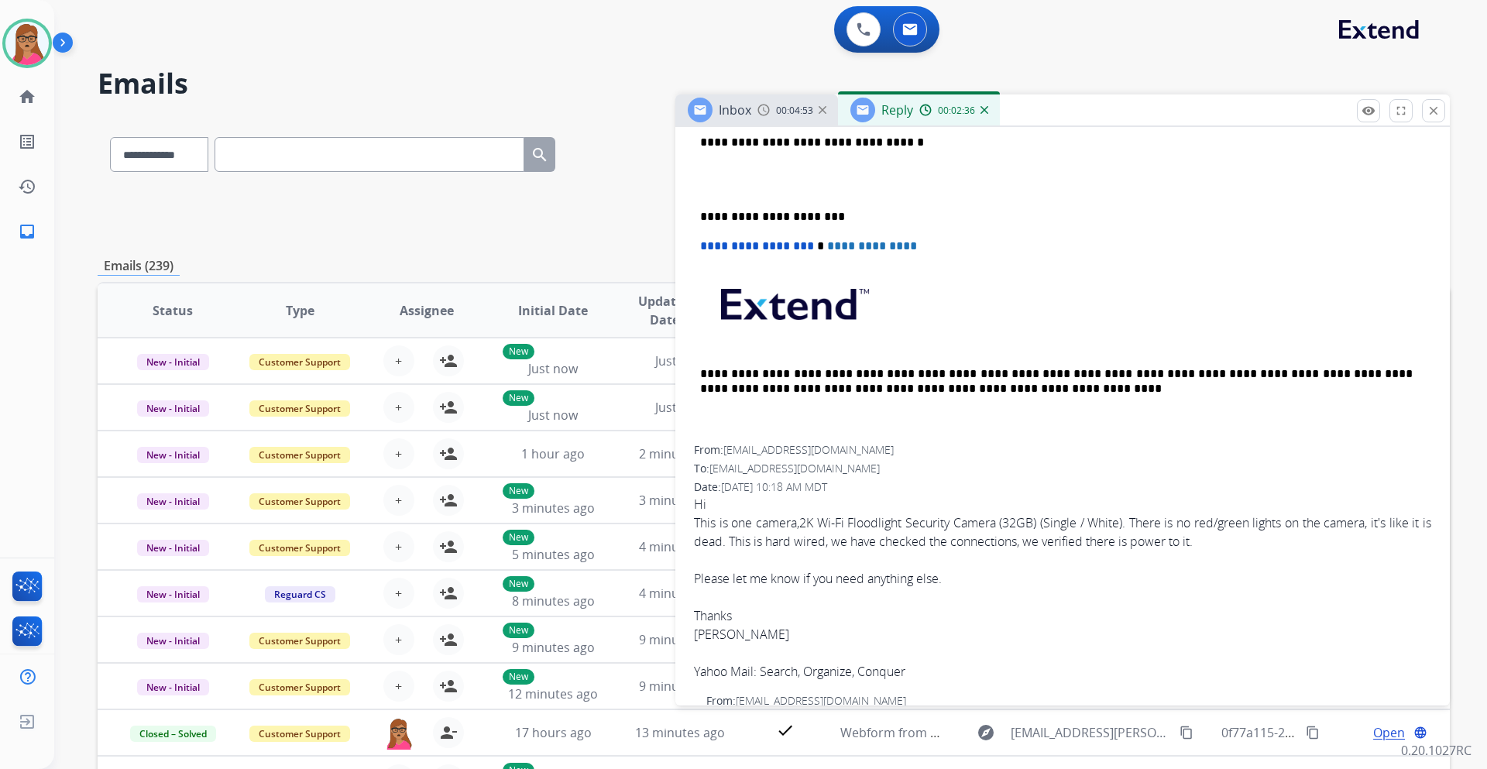
scroll to position [852, 0]
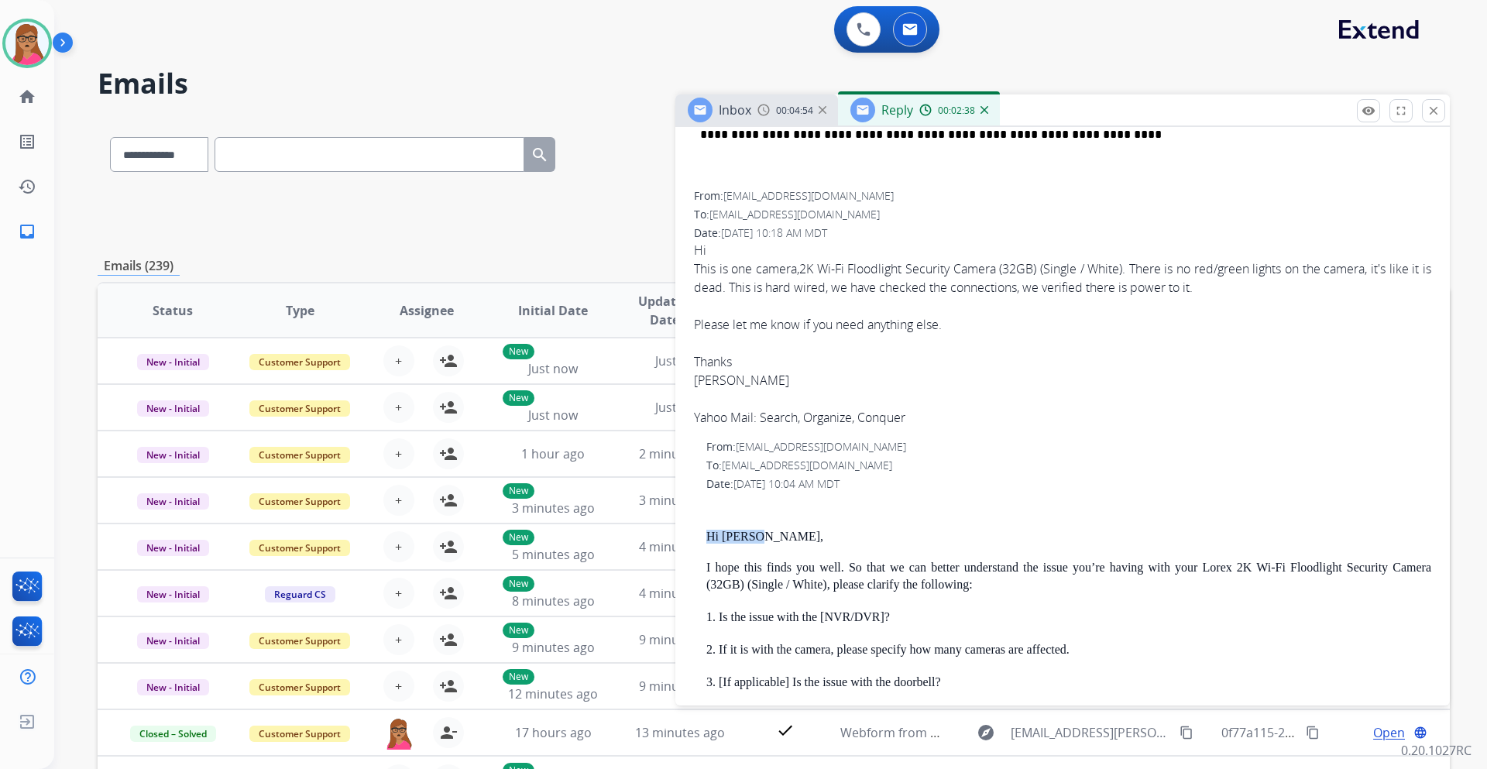
drag, startPoint x: 760, startPoint y: 536, endPoint x: 685, endPoint y: 540, distance: 75.2
click at [685, 540] on div "**********" at bounding box center [1062, 457] width 774 height 1652
copy p "Hi [PERSON_NAME],"
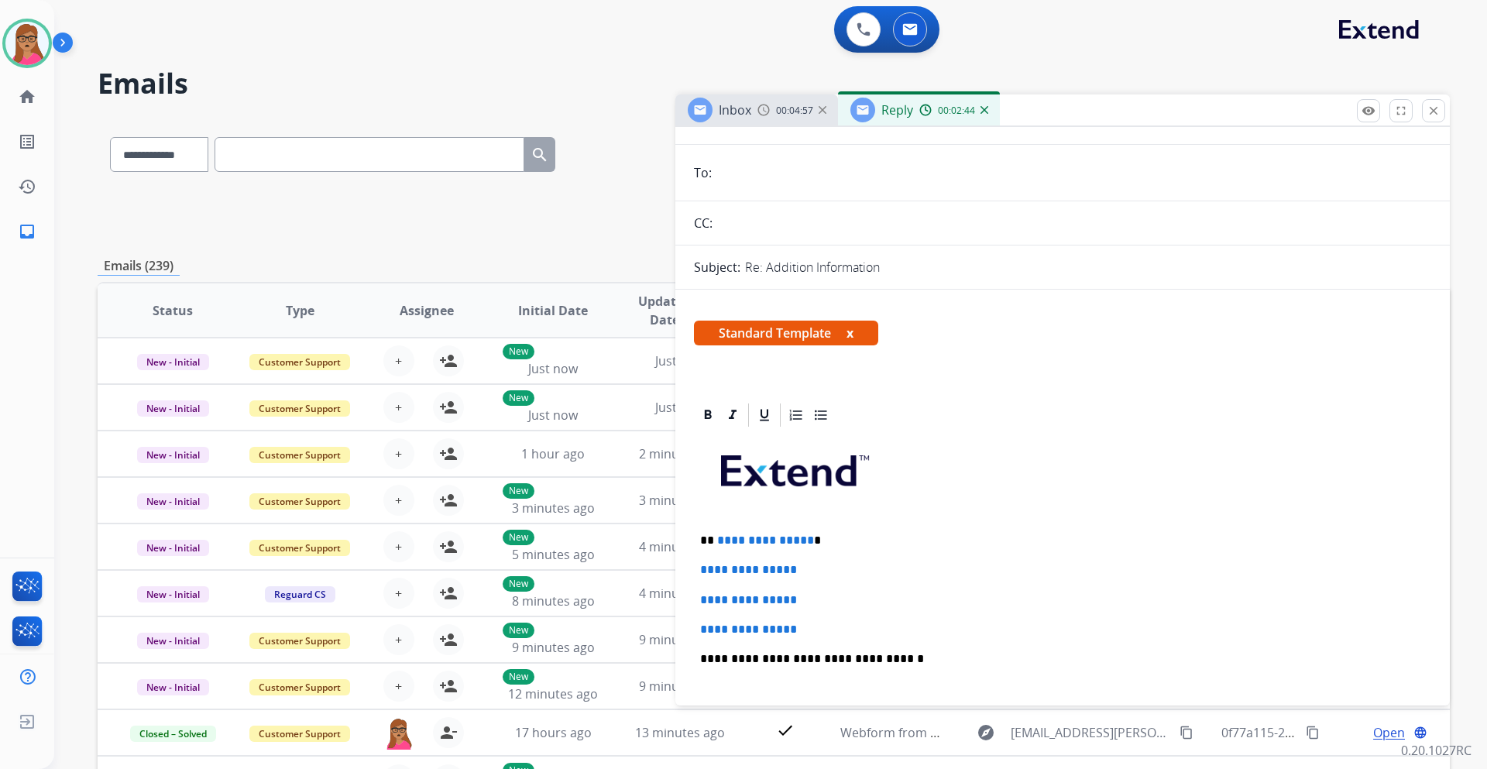
scroll to position [155, 0]
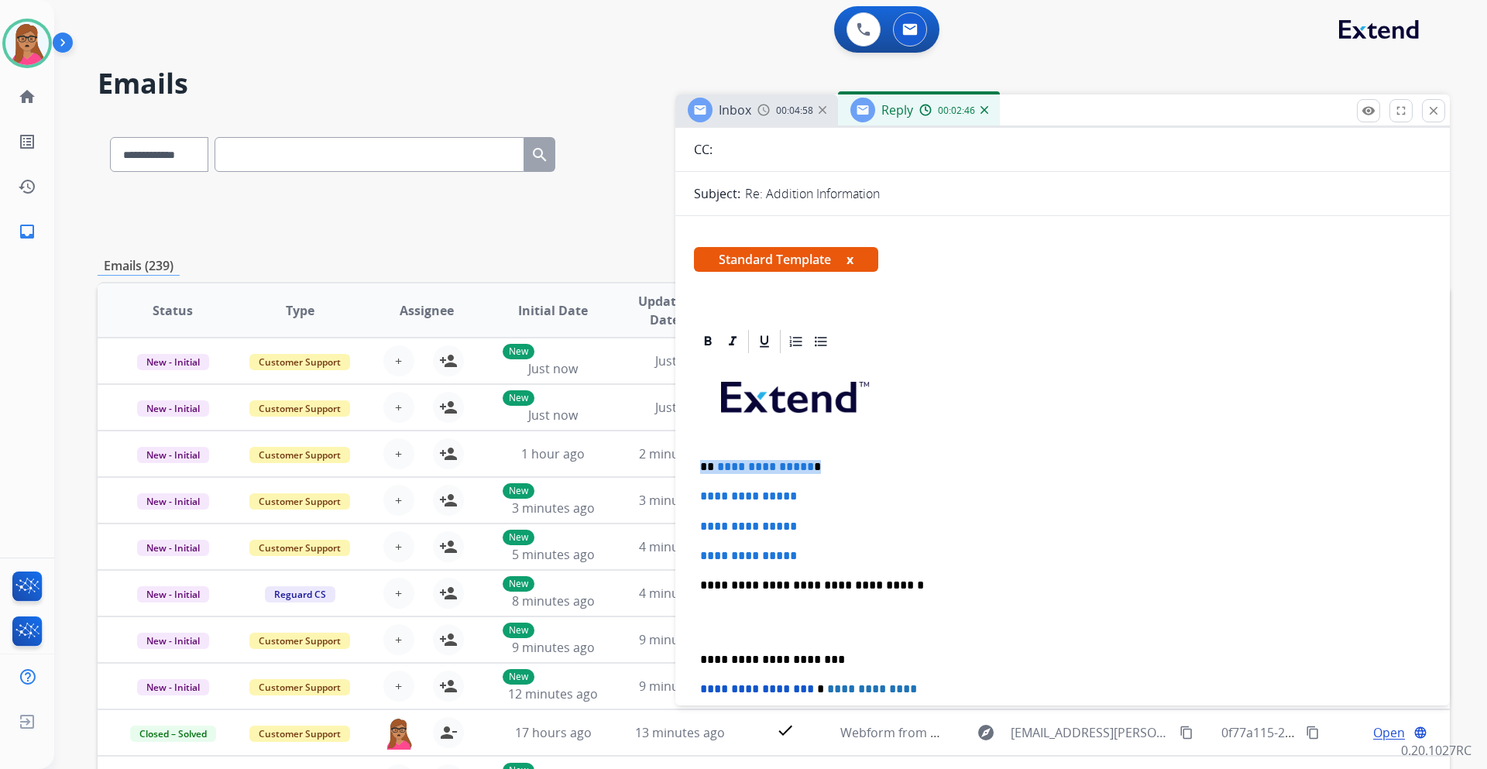
drag, startPoint x: 815, startPoint y: 468, endPoint x: 695, endPoint y: 465, distance: 120.8
paste div
drag, startPoint x: 697, startPoint y: 490, endPoint x: 811, endPoint y: 547, distance: 127.1
click at [811, 547] on div "**********" at bounding box center [1062, 621] width 737 height 533
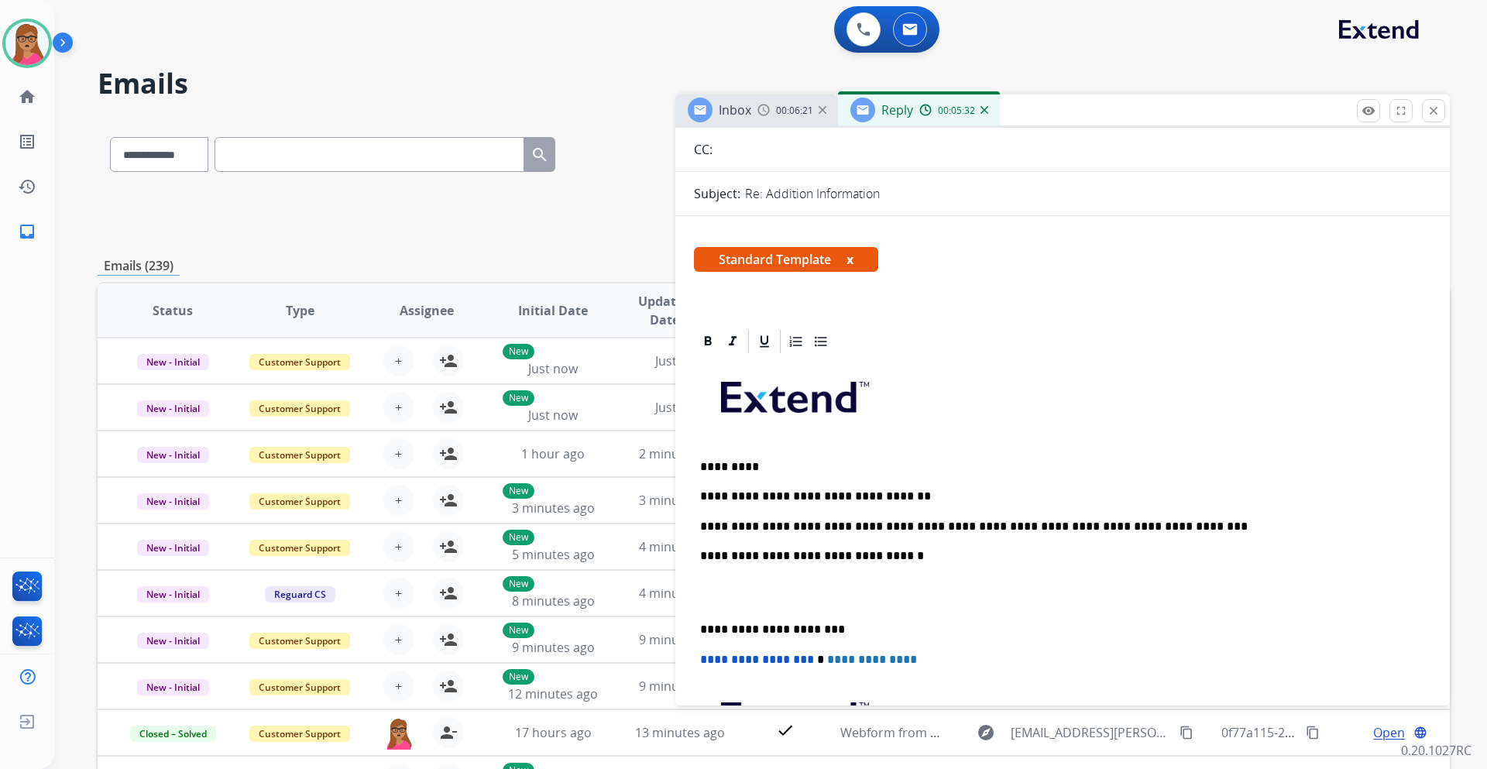
click at [698, 622] on div "**********" at bounding box center [1062, 606] width 737 height 503
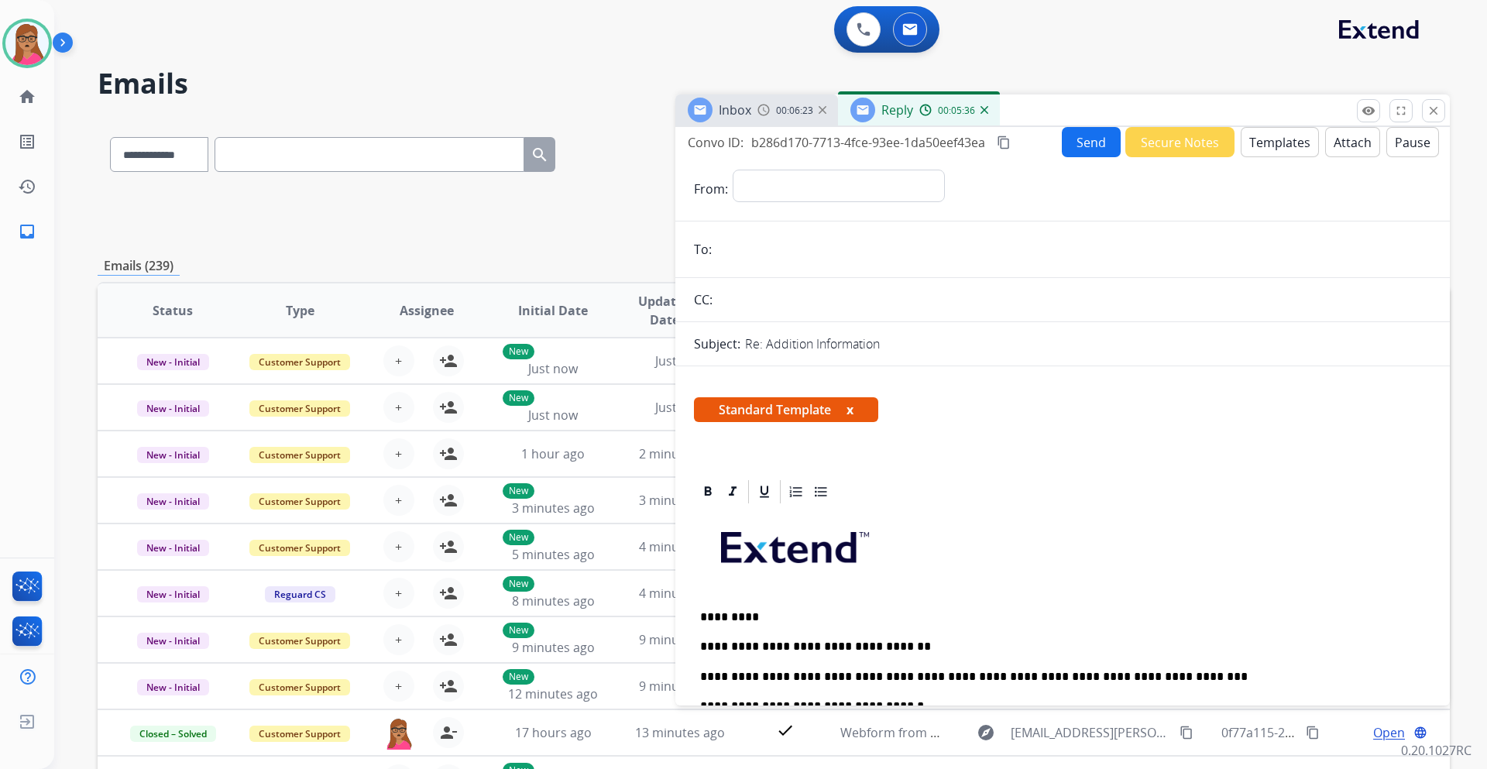
scroll to position [0, 0]
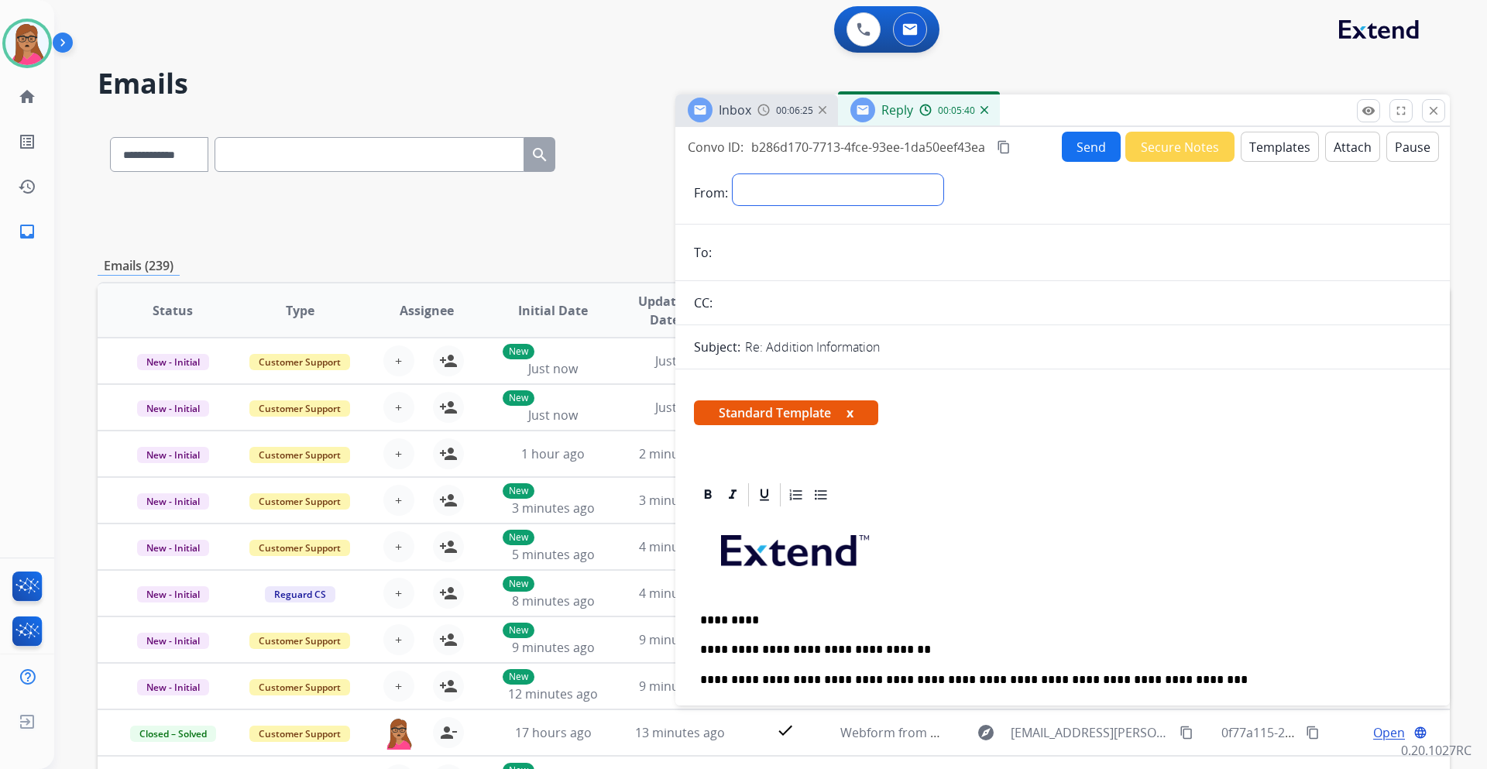
click at [778, 190] on select "**********" at bounding box center [838, 189] width 211 height 31
select select "**********"
click at [733, 174] on select "**********" at bounding box center [838, 189] width 211 height 31
click at [746, 107] on span "Inbox" at bounding box center [735, 109] width 33 height 17
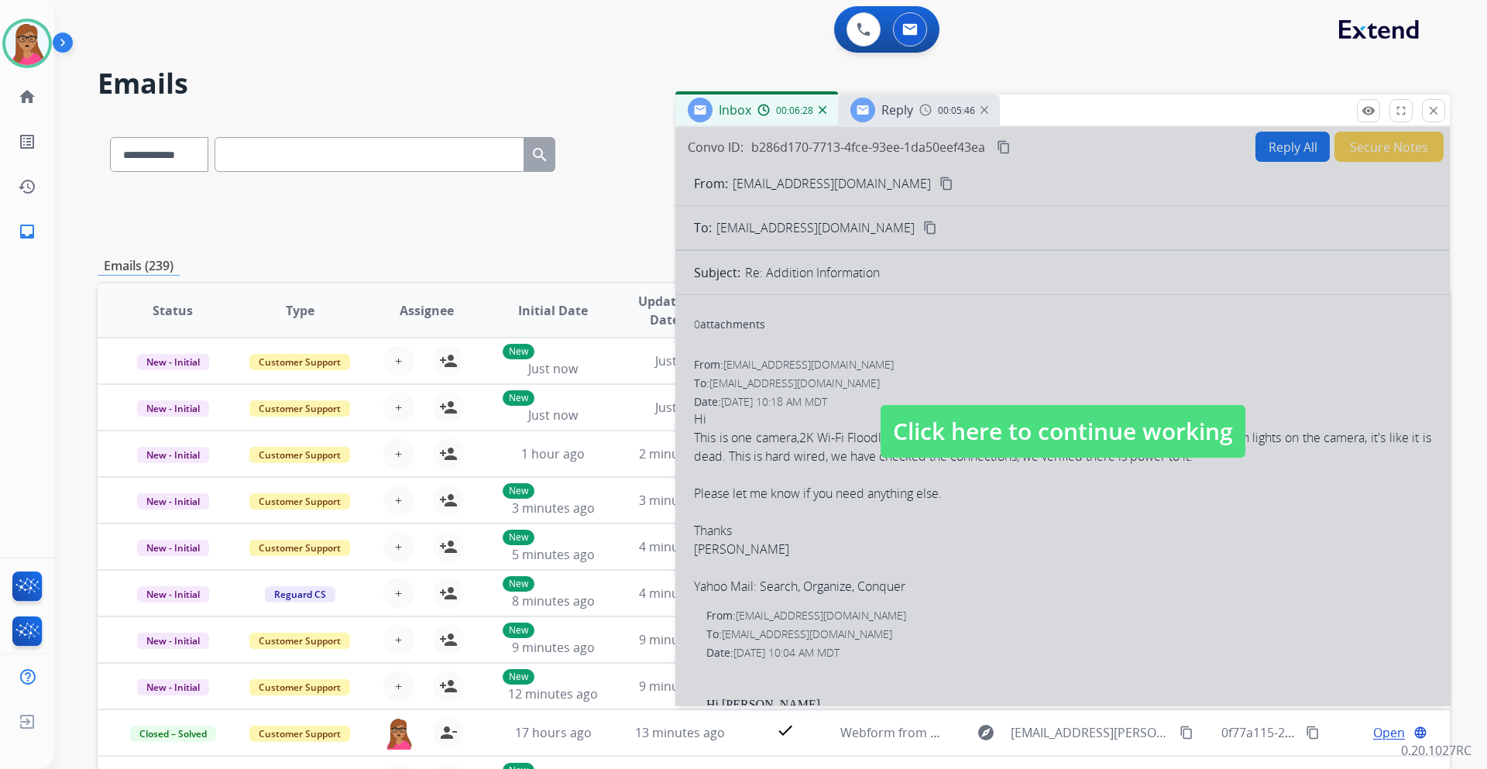
click at [884, 184] on div at bounding box center [1062, 416] width 774 height 578
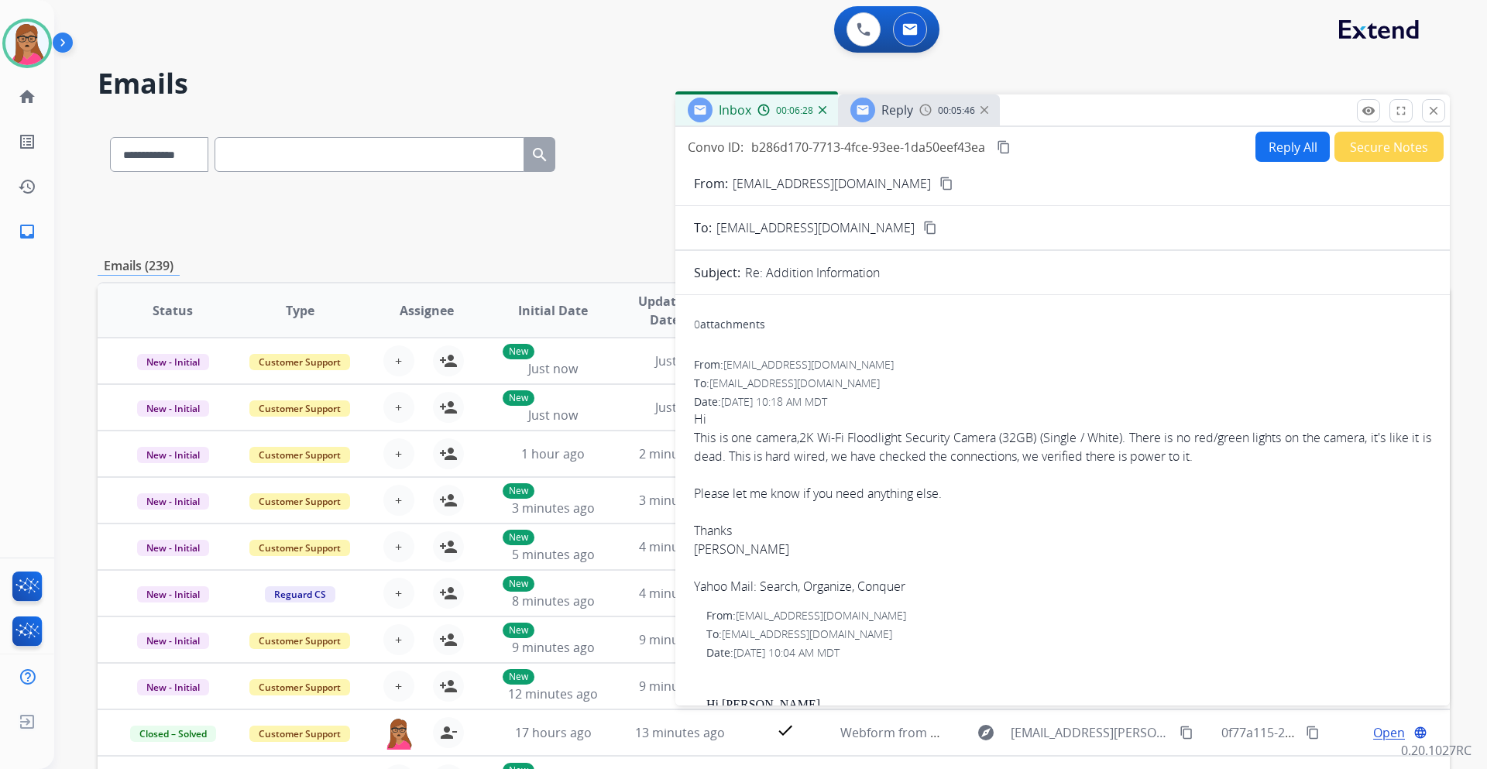
click at [939, 185] on mat-icon "content_copy" at bounding box center [946, 184] width 14 height 14
click at [900, 114] on span "Reply" at bounding box center [897, 109] width 32 height 17
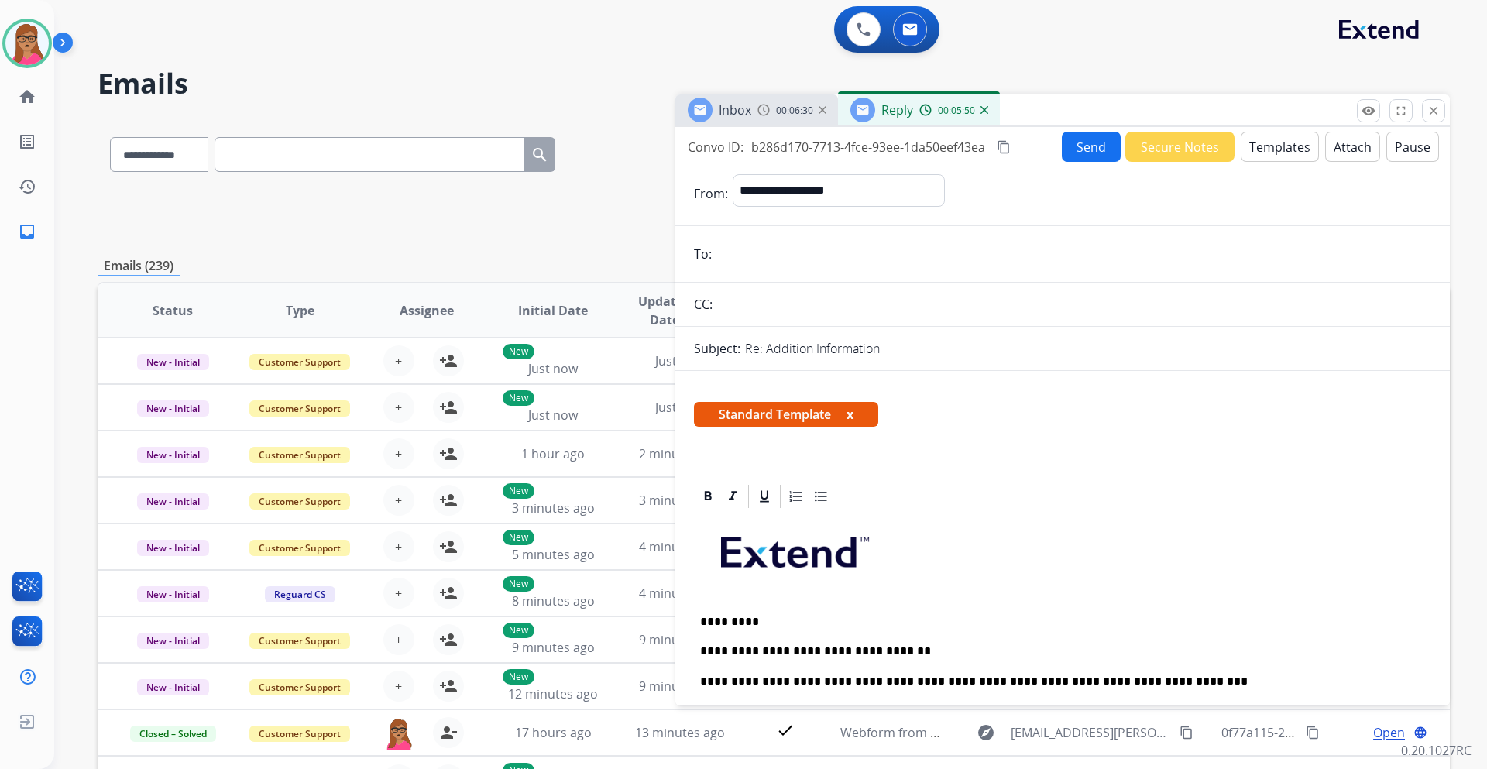
paste input "**********"
type input "**********"
click at [1088, 140] on button "Send" at bounding box center [1091, 147] width 59 height 30
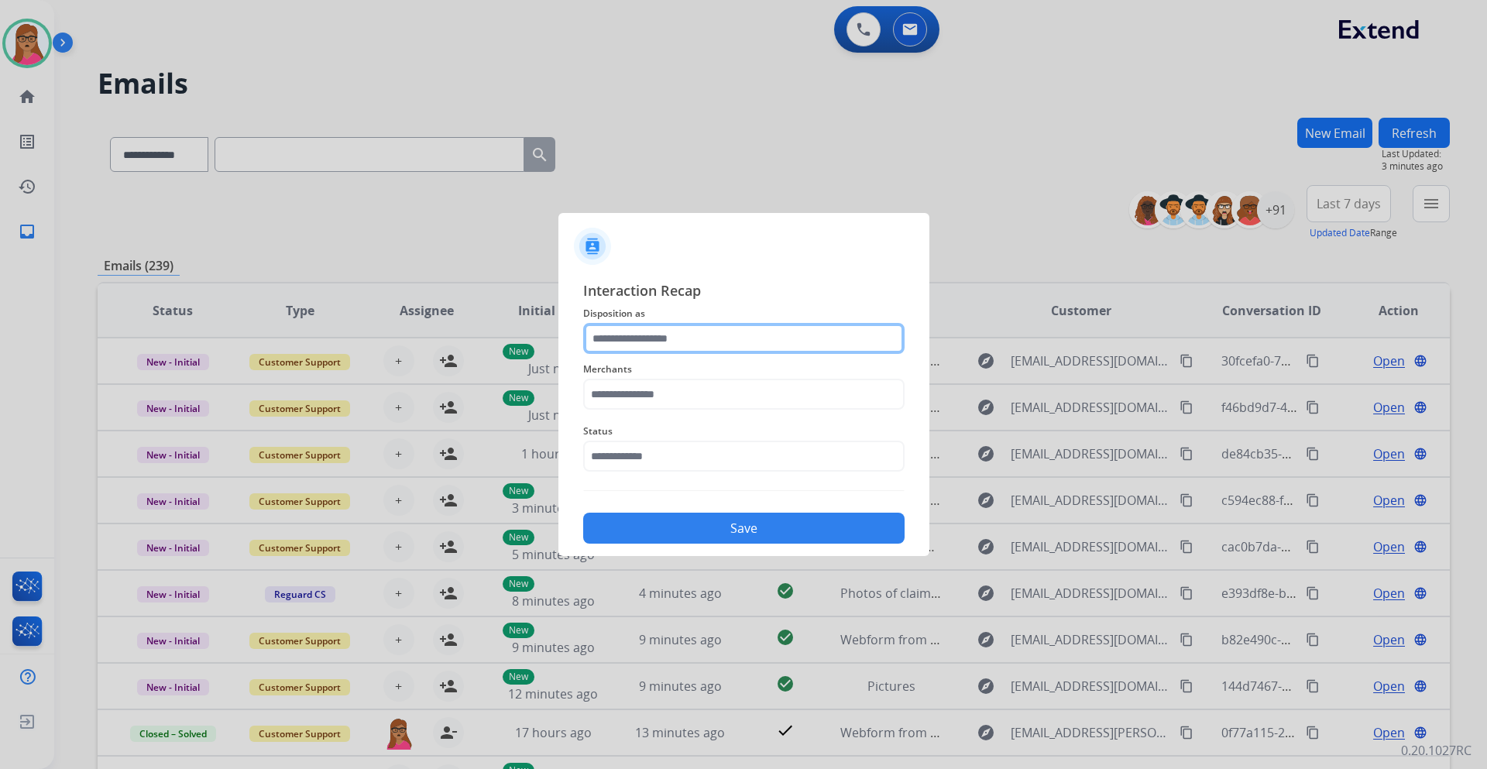
click at [681, 341] on input "text" at bounding box center [743, 338] width 321 height 31
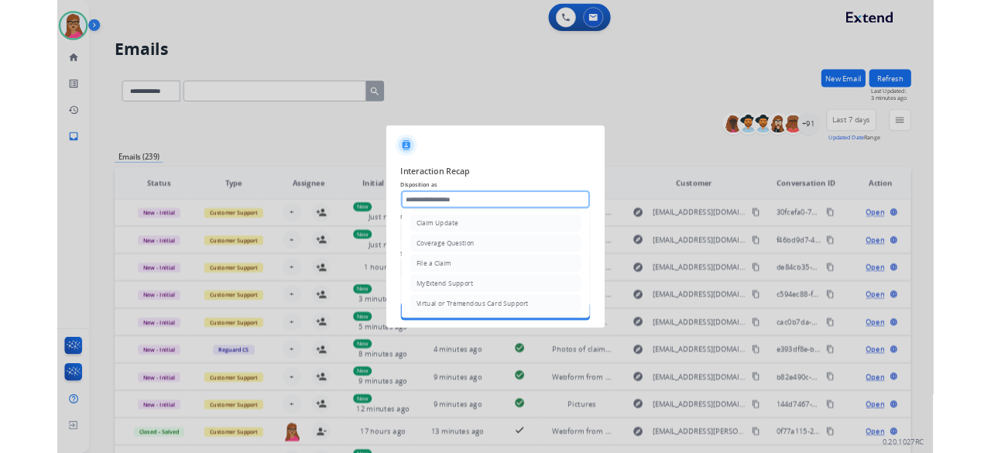
scroll to position [242, 0]
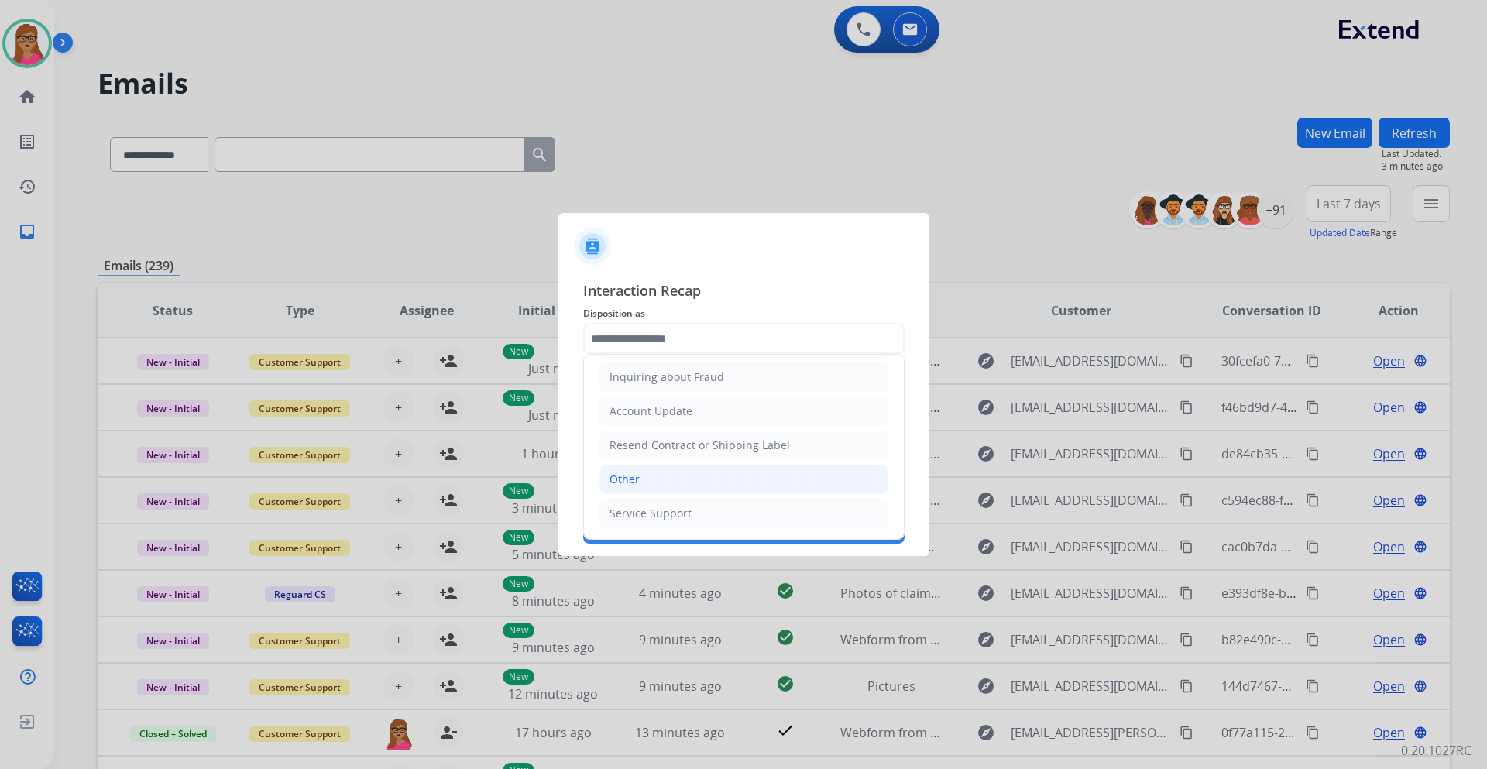
click at [691, 484] on li "Other" at bounding box center [743, 479] width 289 height 29
type input "*****"
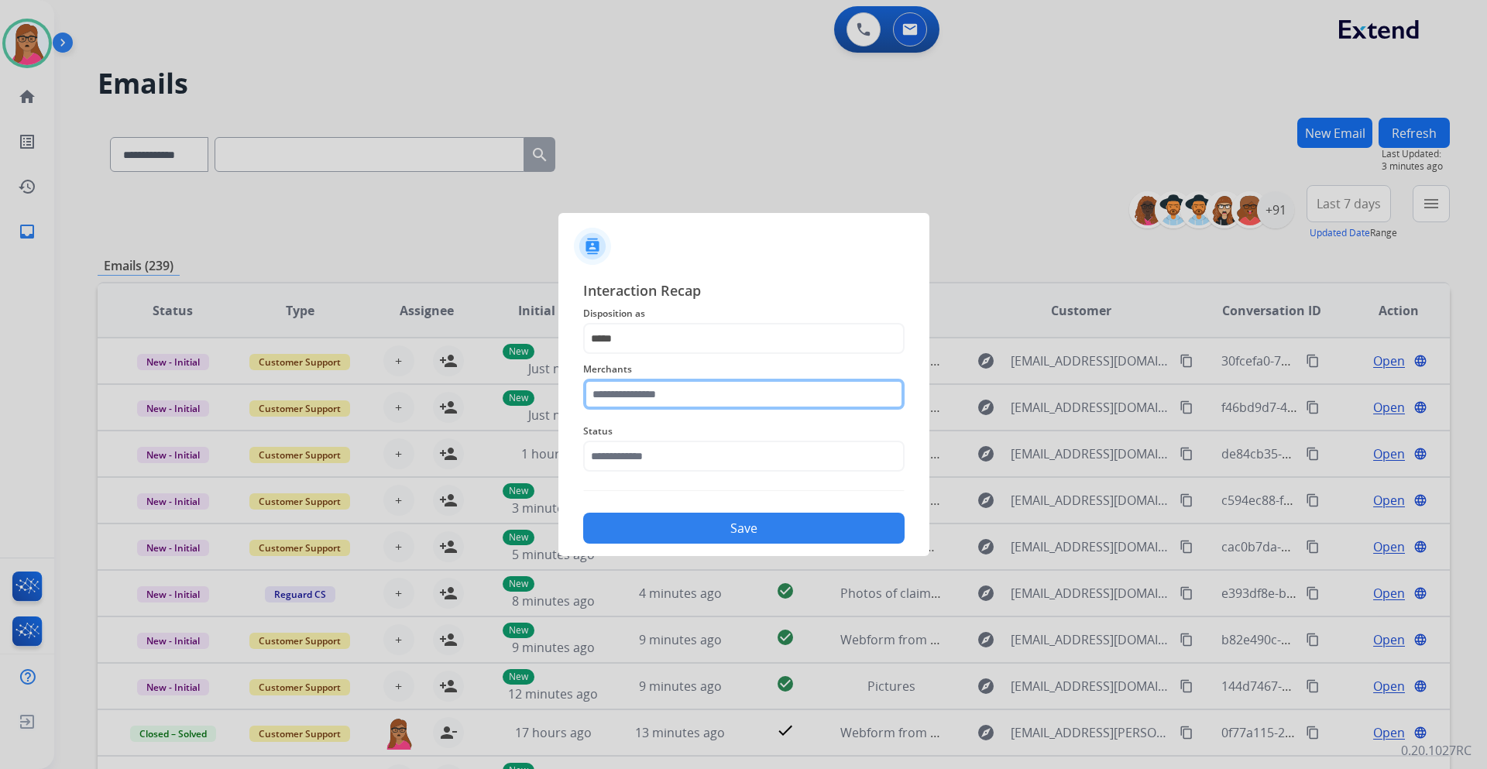
click at [702, 398] on input "text" at bounding box center [743, 394] width 321 height 31
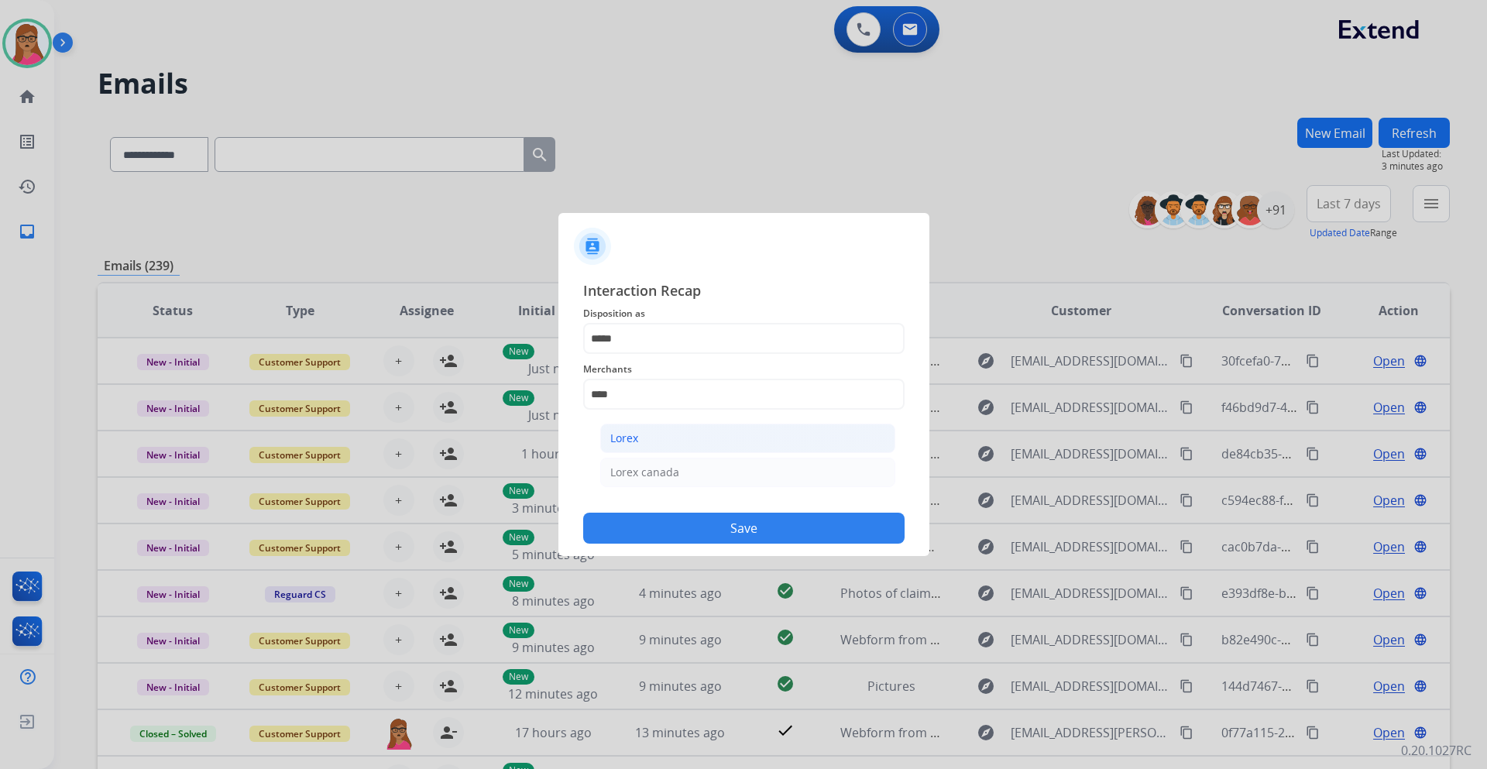
click at [659, 438] on li "Lorex" at bounding box center [747, 438] width 295 height 29
type input "*****"
click at [652, 476] on div "Status" at bounding box center [743, 447] width 321 height 62
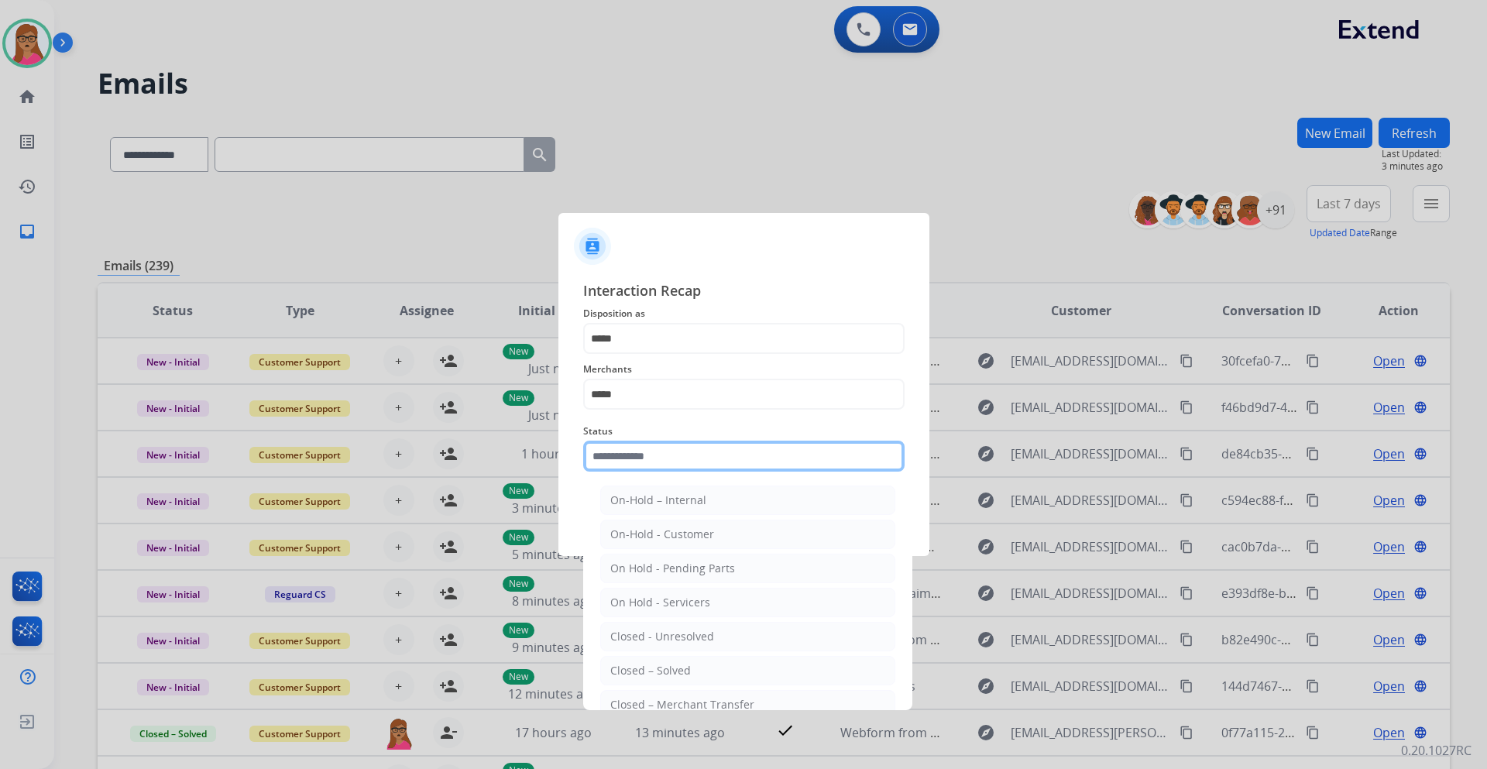
click at [658, 463] on input "text" at bounding box center [743, 456] width 321 height 31
click at [681, 672] on div "Closed – Solved" at bounding box center [650, 670] width 81 height 15
type input "**********"
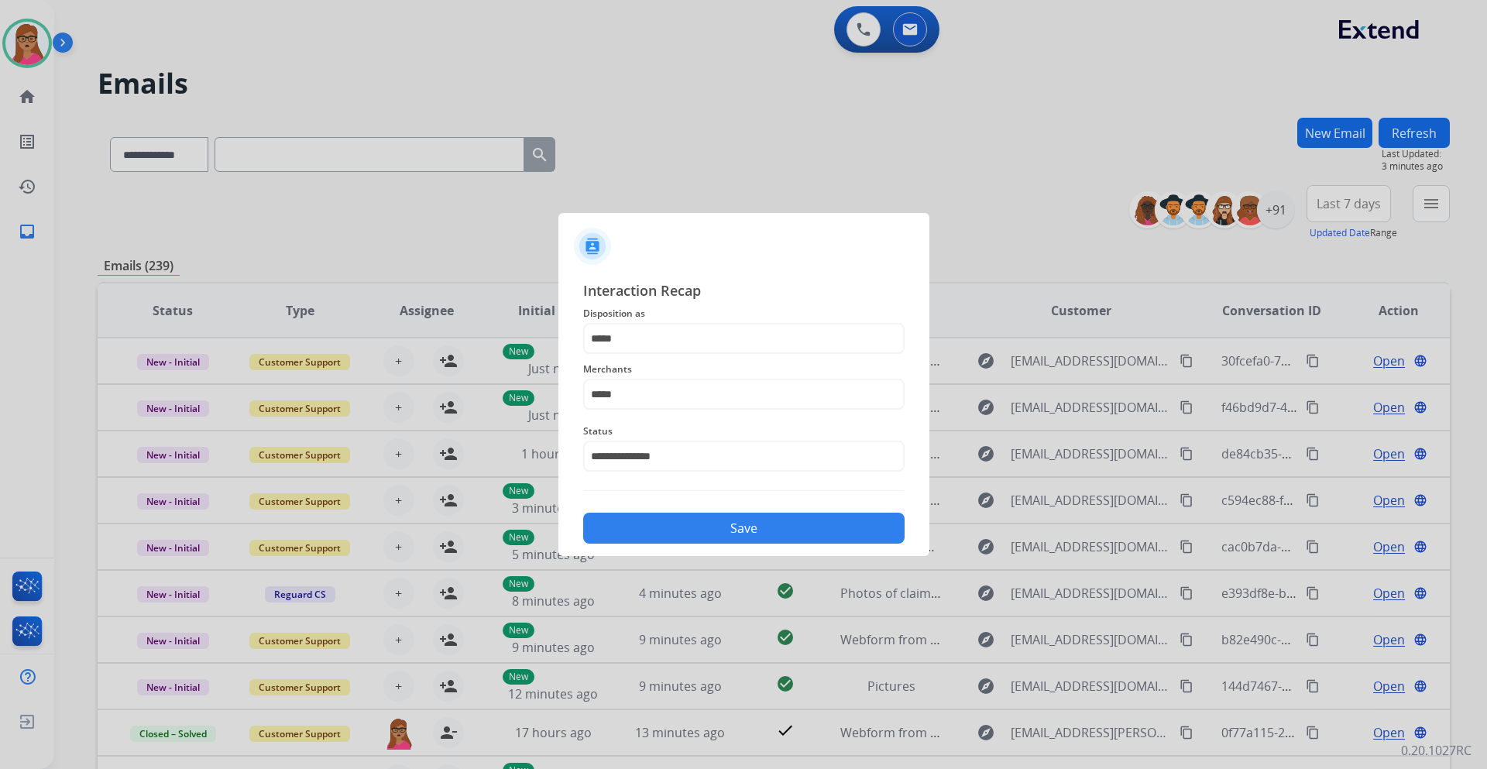
click at [726, 521] on button "Save" at bounding box center [743, 528] width 321 height 31
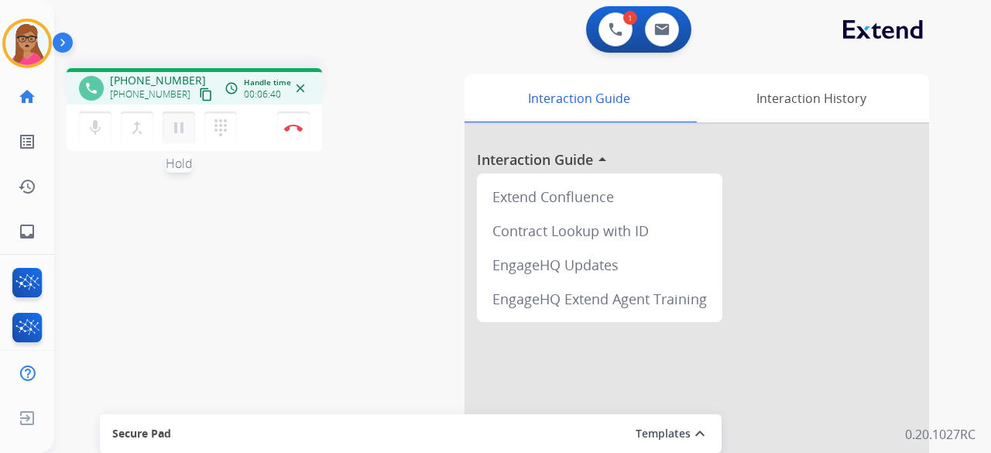
click at [177, 129] on mat-icon "pause" at bounding box center [179, 127] width 19 height 19
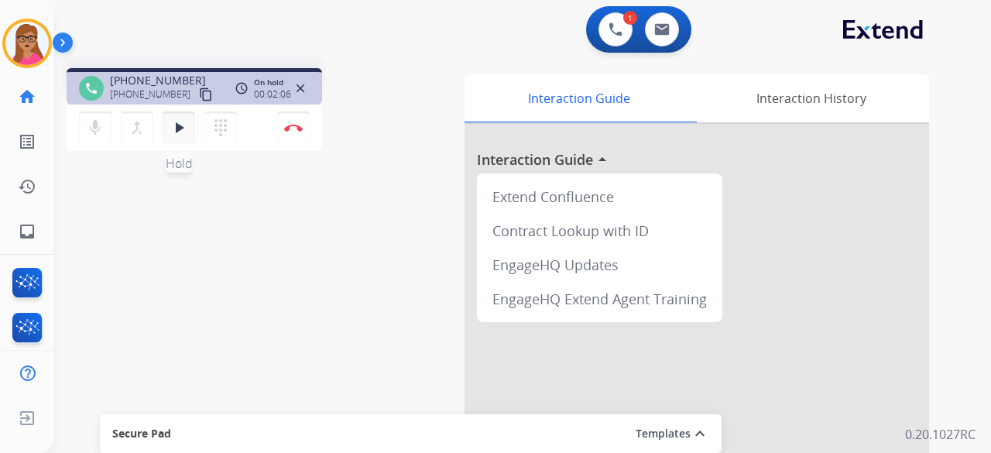
click at [184, 129] on mat-icon "play_arrow" at bounding box center [179, 127] width 19 height 19
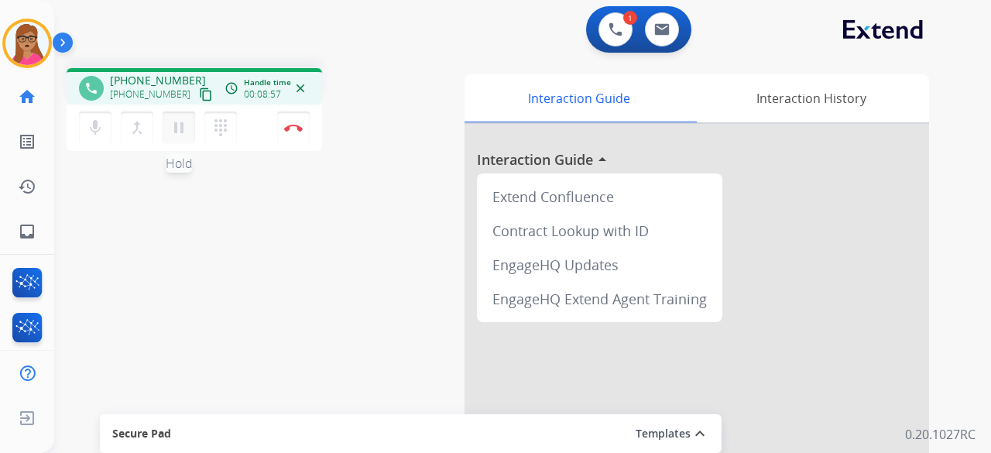
click at [187, 131] on mat-icon "pause" at bounding box center [179, 127] width 19 height 19
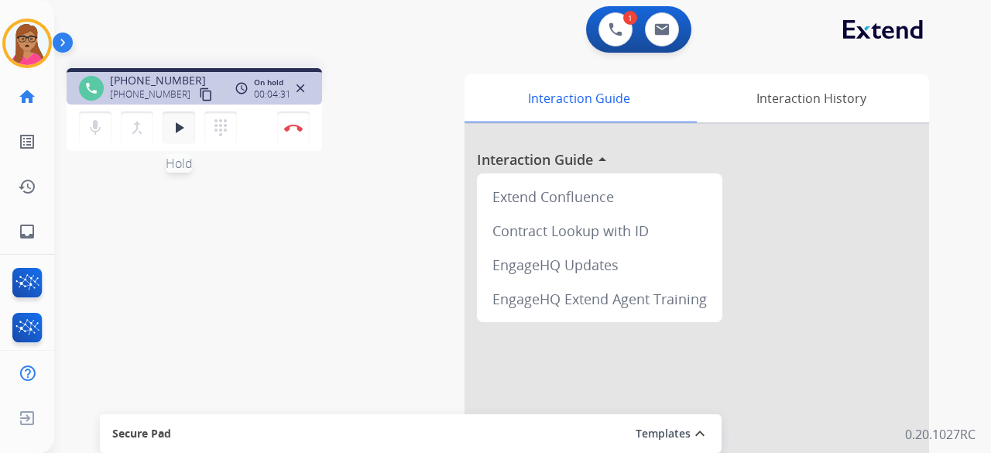
click at [190, 125] on button "play_arrow Hold" at bounding box center [179, 128] width 33 height 33
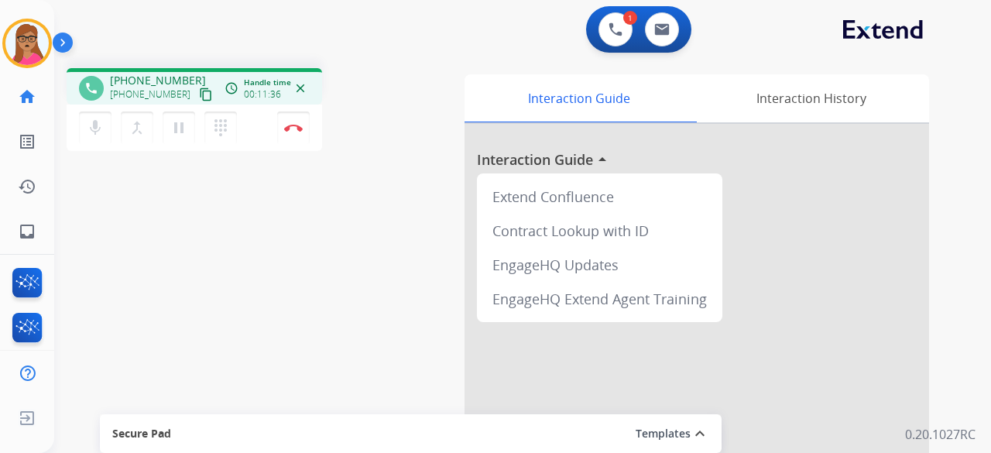
click at [380, 92] on div "phone [PHONE_NUMBER] [PHONE_NUMBER] content_copy access_time Call metrics Queue…" at bounding box center [252, 112] width 371 height 88
click at [181, 136] on mat-icon "pause" at bounding box center [179, 127] width 19 height 19
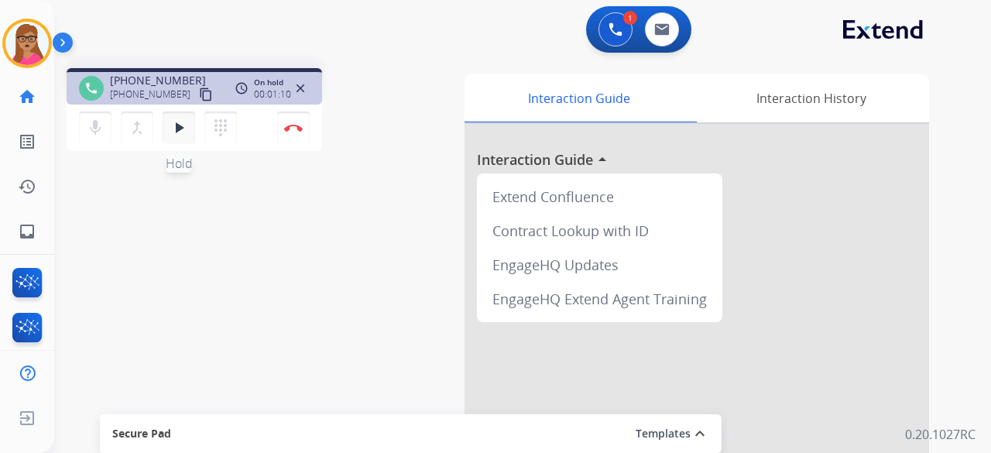
click at [182, 120] on mat-icon "play_arrow" at bounding box center [179, 127] width 19 height 19
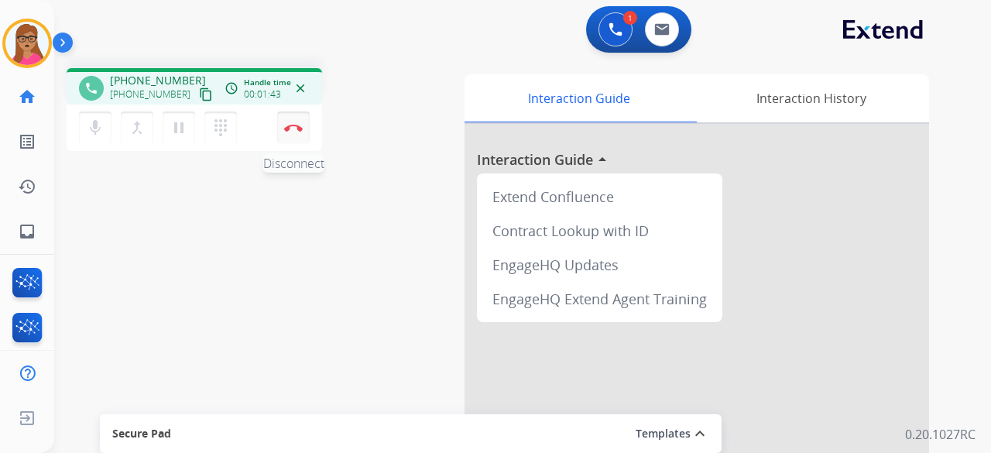
click at [296, 131] on img at bounding box center [293, 128] width 19 height 8
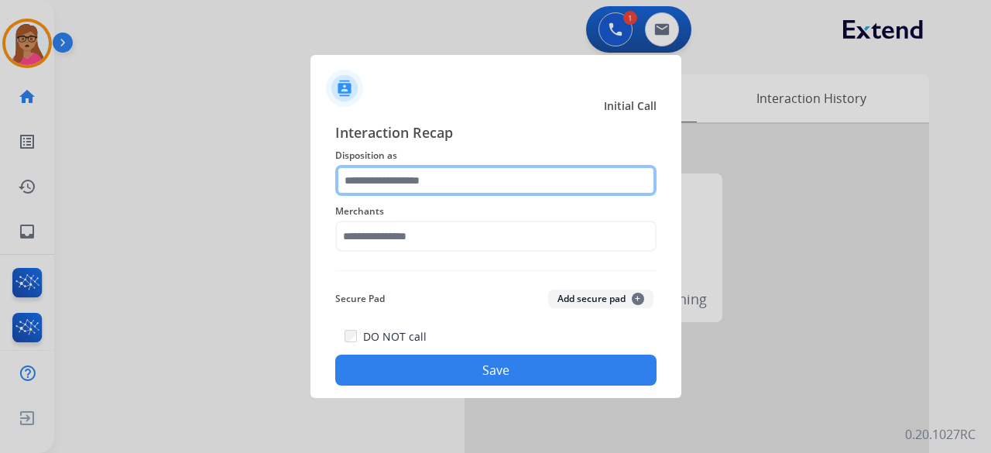
click at [494, 165] on input "text" at bounding box center [495, 180] width 321 height 31
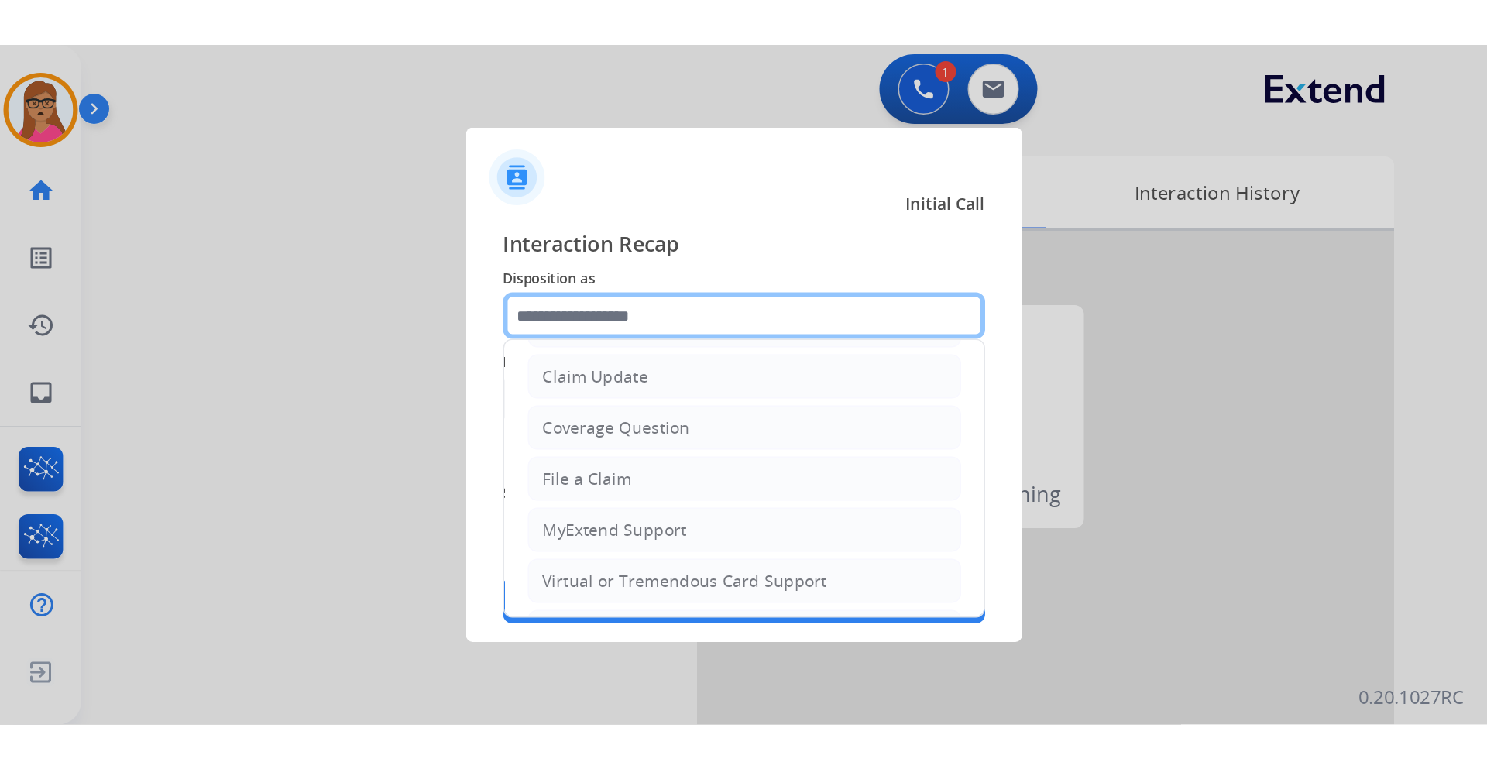
scroll to position [232, 0]
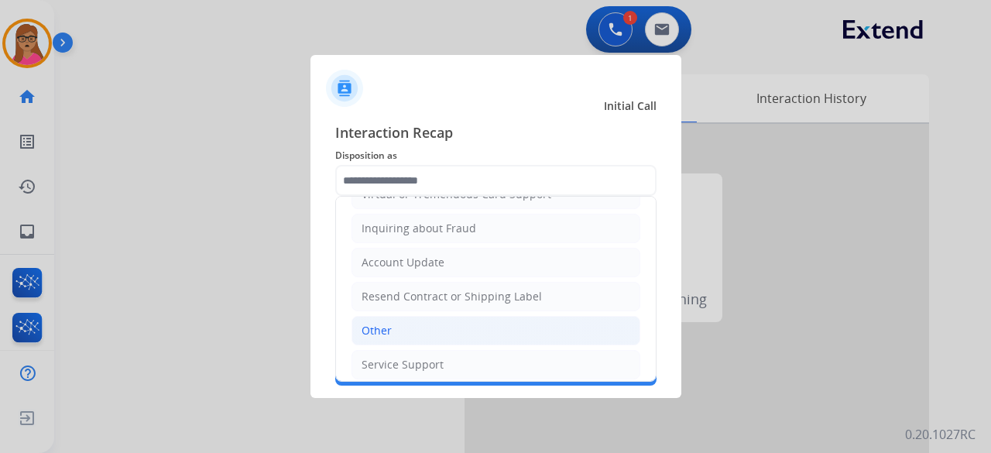
click at [387, 334] on li "Other" at bounding box center [496, 330] width 289 height 29
type input "*****"
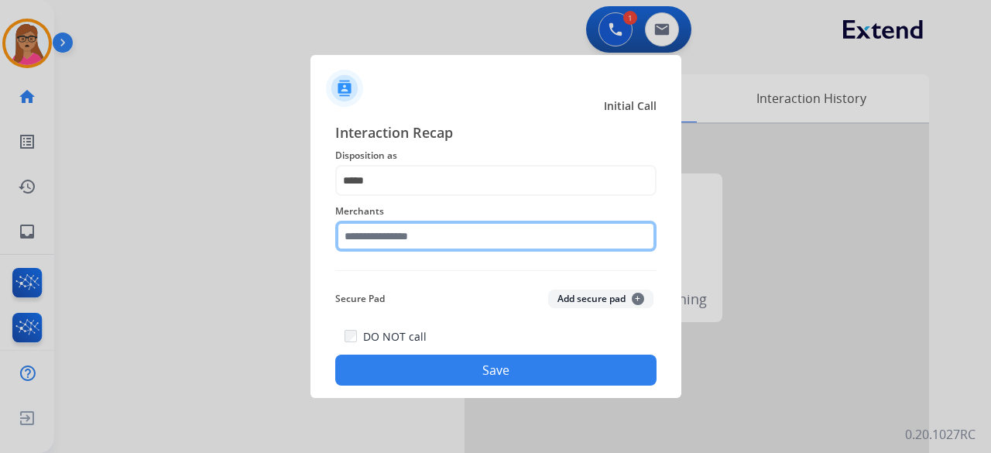
click at [394, 251] on div "Merchants" at bounding box center [495, 227] width 321 height 62
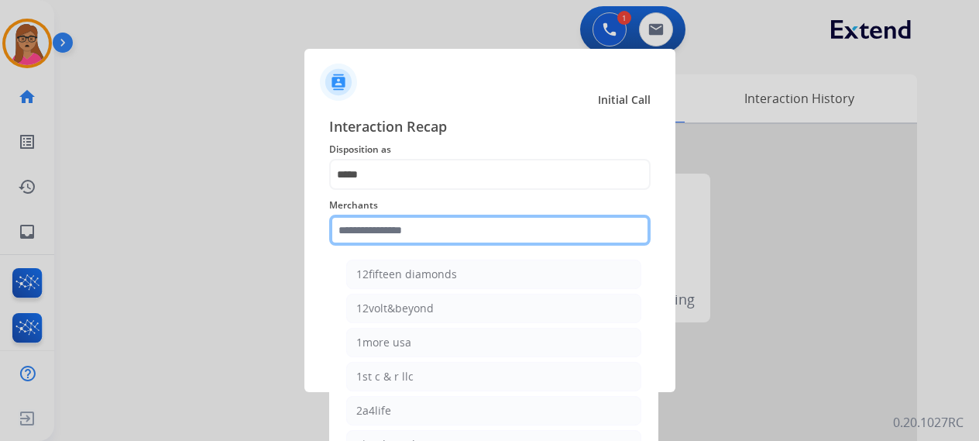
click at [398, 240] on input "text" at bounding box center [489, 229] width 321 height 31
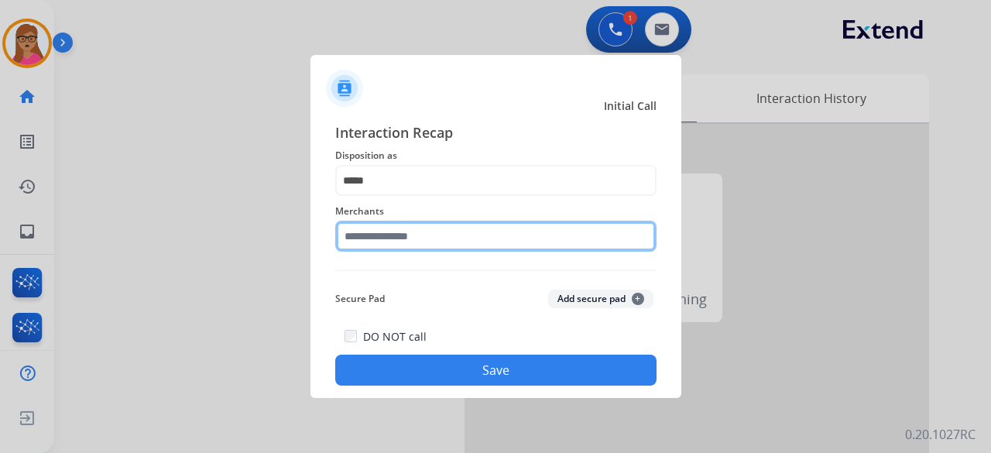
click at [381, 230] on input "text" at bounding box center [495, 236] width 321 height 31
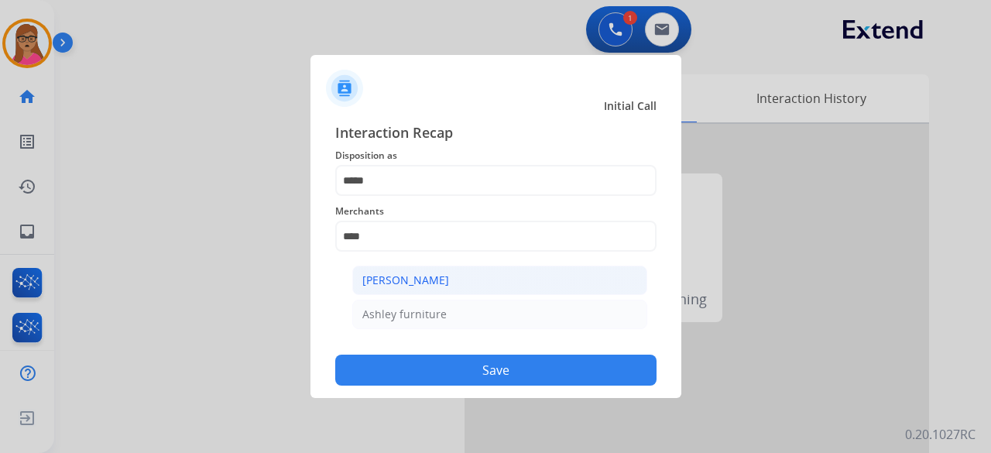
click at [420, 284] on div "[PERSON_NAME]" at bounding box center [405, 280] width 87 height 15
type input "**********"
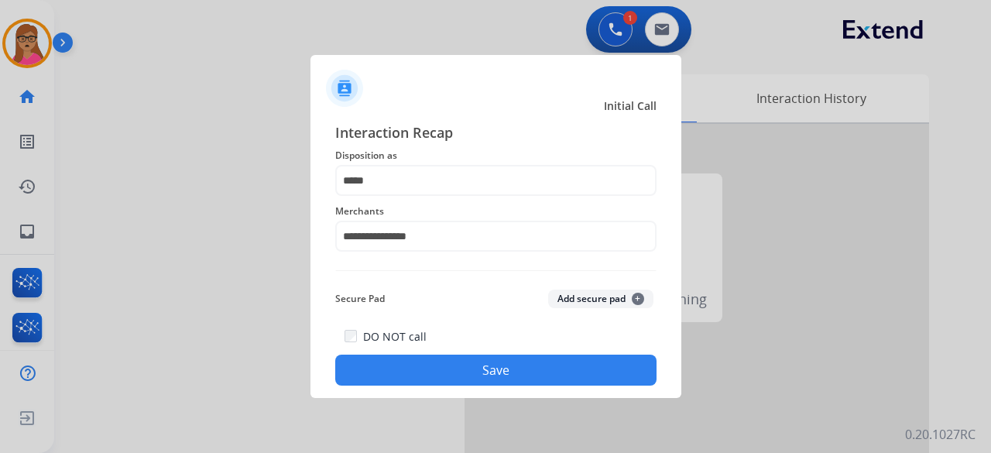
click at [462, 359] on button "Save" at bounding box center [495, 370] width 321 height 31
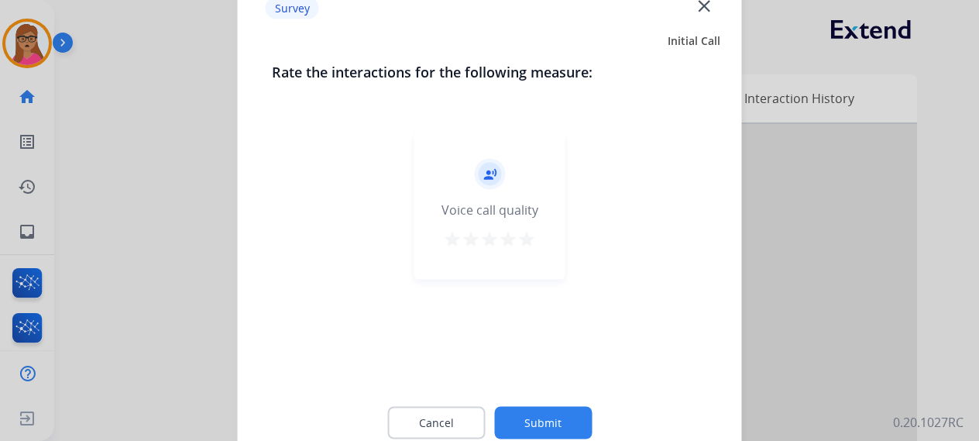
click at [149, 272] on div at bounding box center [489, 220] width 979 height 441
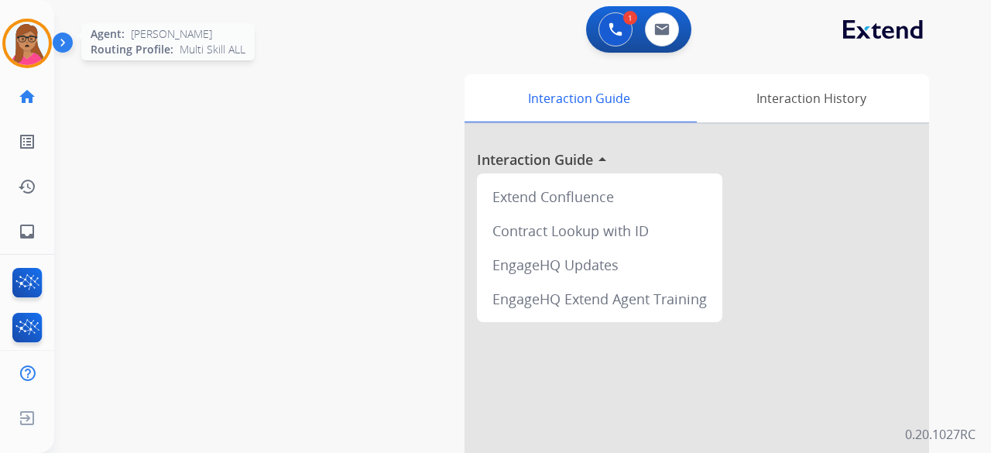
click at [36, 47] on img at bounding box center [26, 43] width 43 height 43
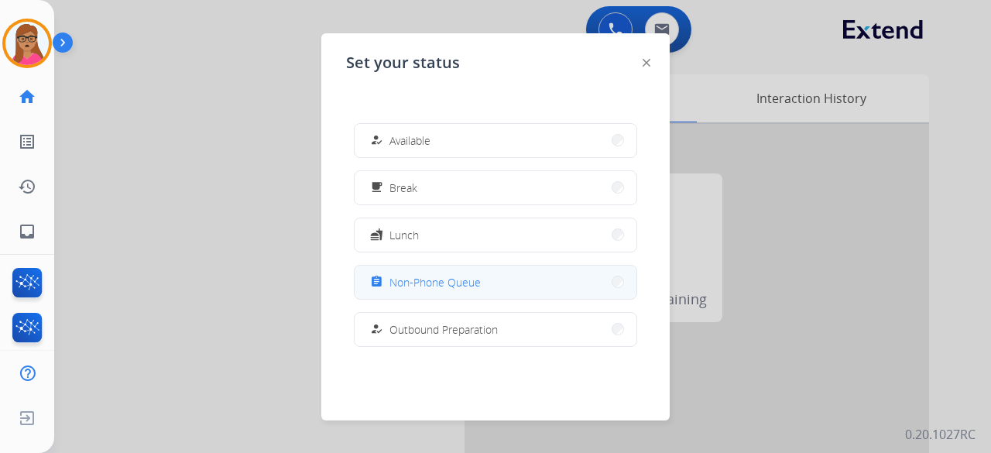
click at [441, 276] on span "Non-Phone Queue" at bounding box center [434, 282] width 91 height 16
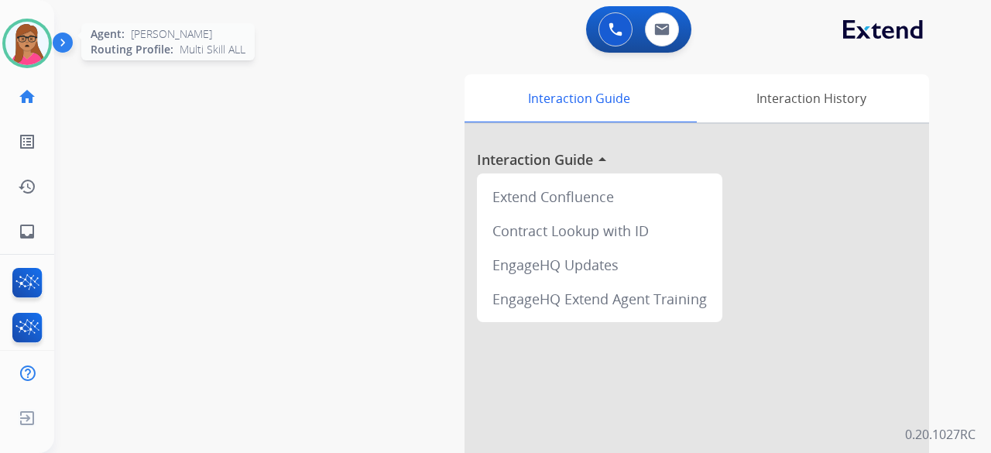
click at [32, 44] on img at bounding box center [26, 43] width 43 height 43
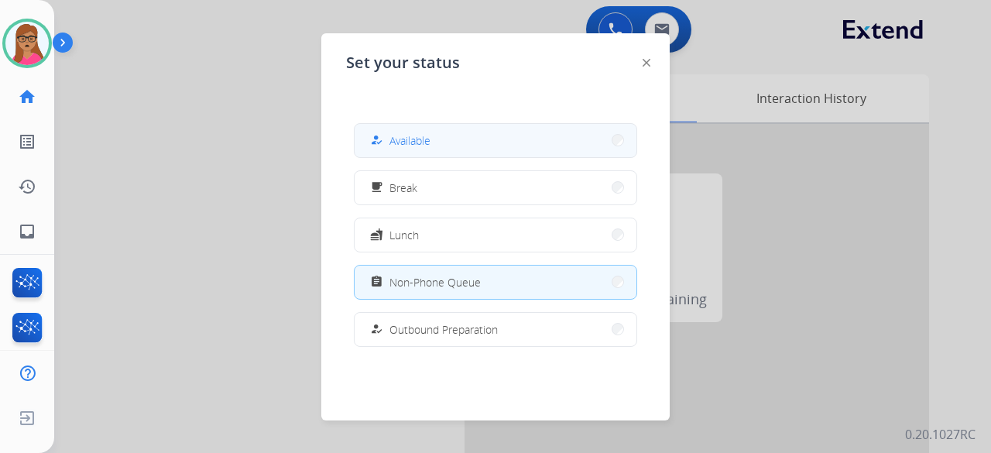
click at [479, 141] on button "how_to_reg Available" at bounding box center [496, 140] width 282 height 33
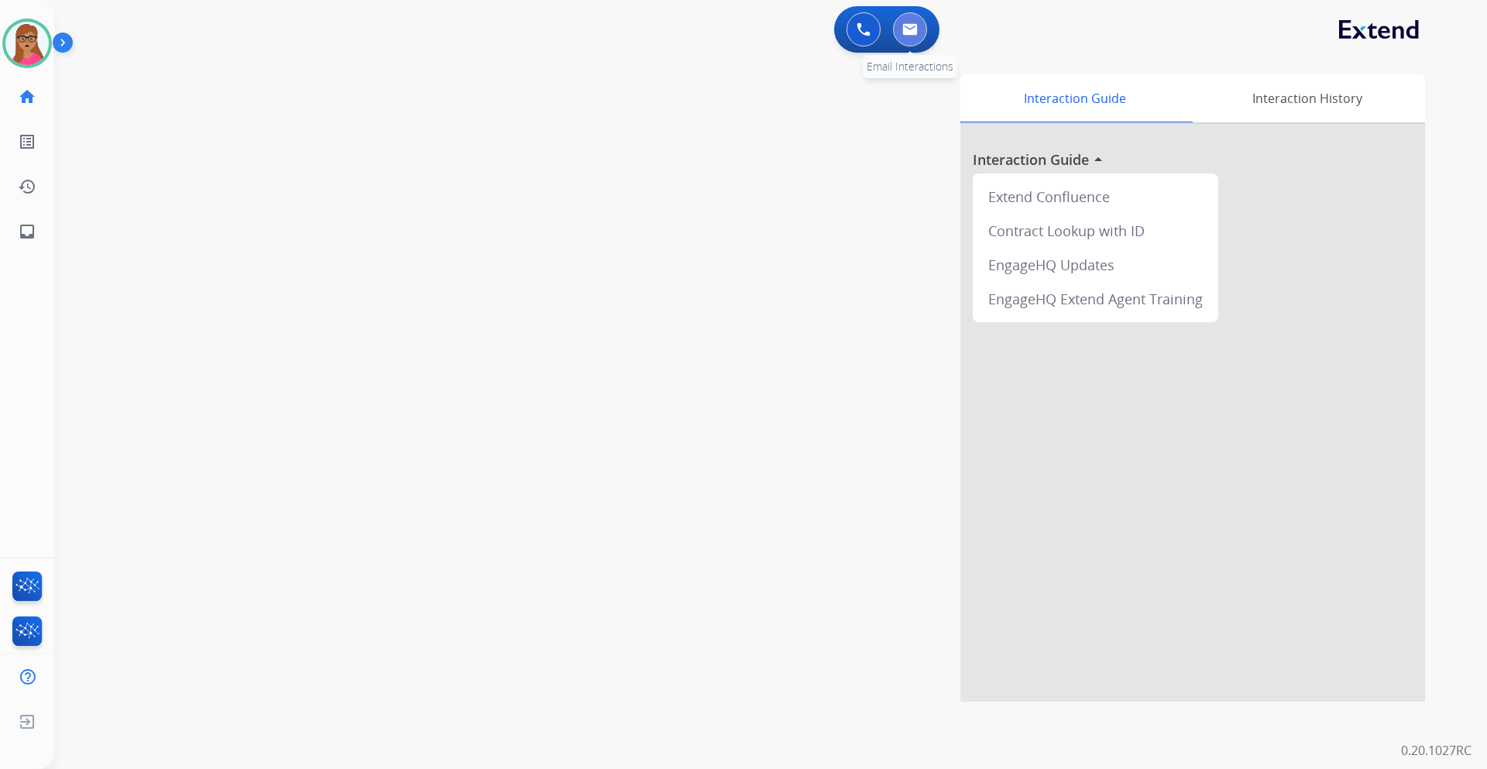
click at [905, 33] on img at bounding box center [909, 29] width 15 height 12
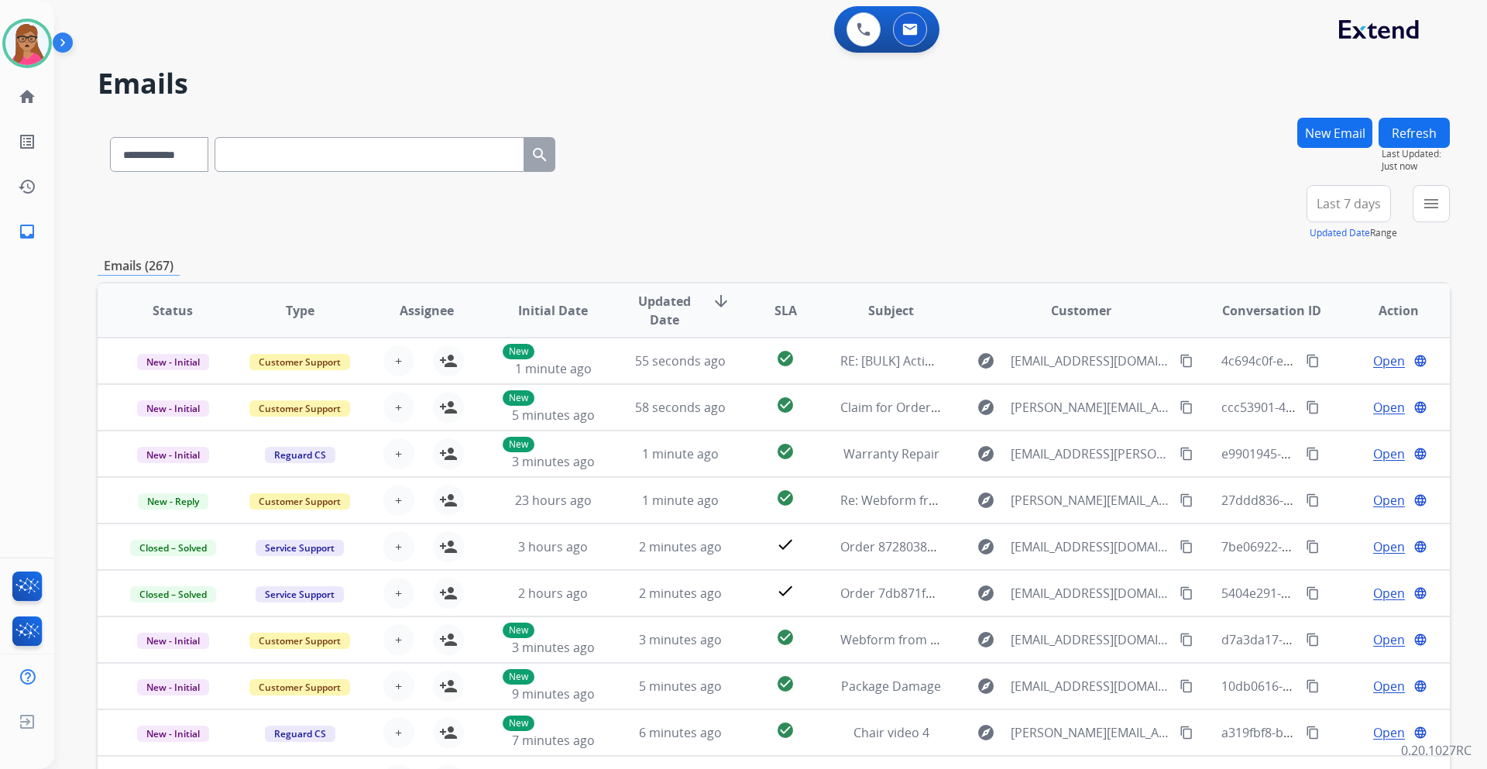
click at [990, 201] on span "Last 7 days" at bounding box center [1348, 204] width 64 height 6
click at [990, 396] on div "Last 90 days" at bounding box center [1343, 391] width 85 height 23
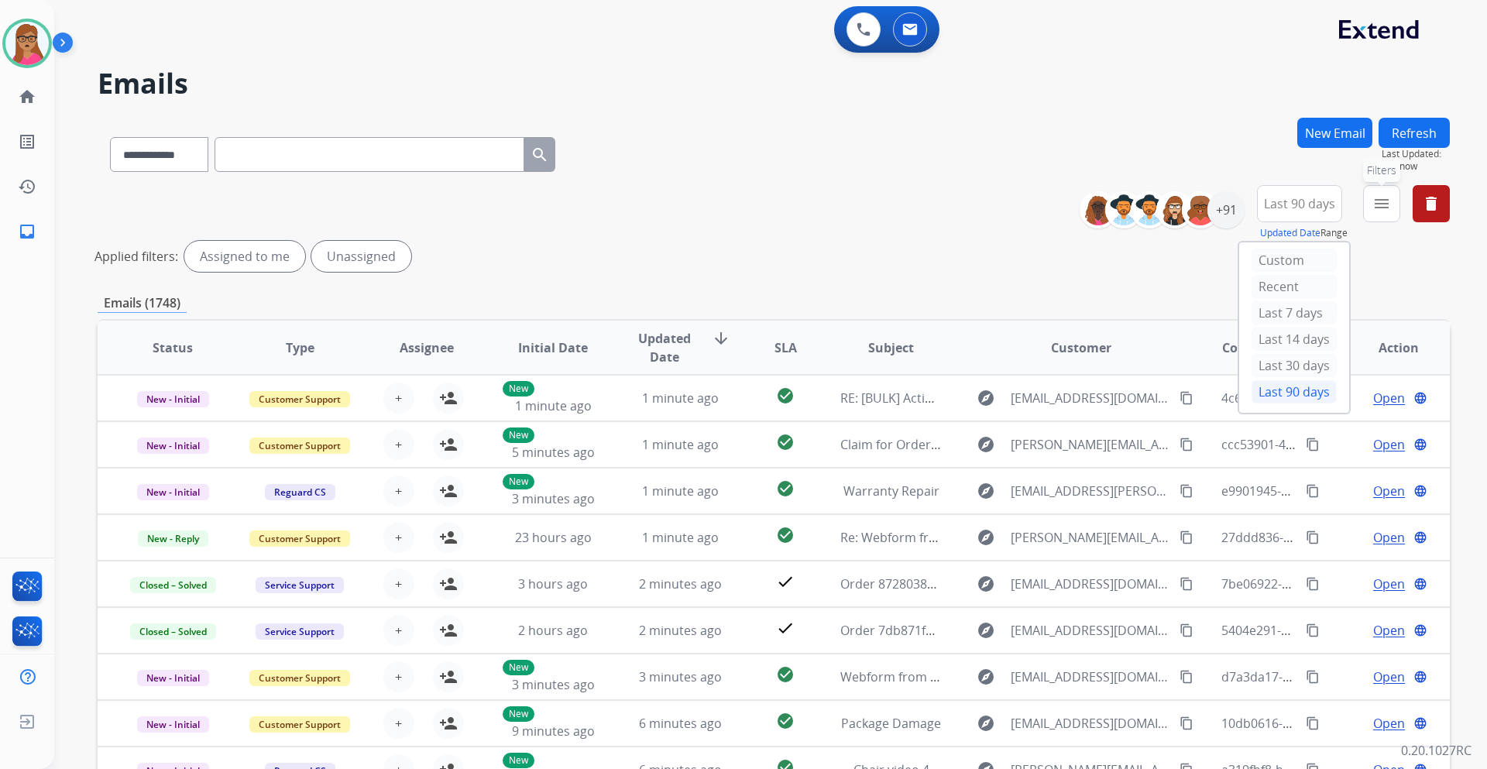
click at [990, 218] on button "menu Filters" at bounding box center [1381, 203] width 37 height 37
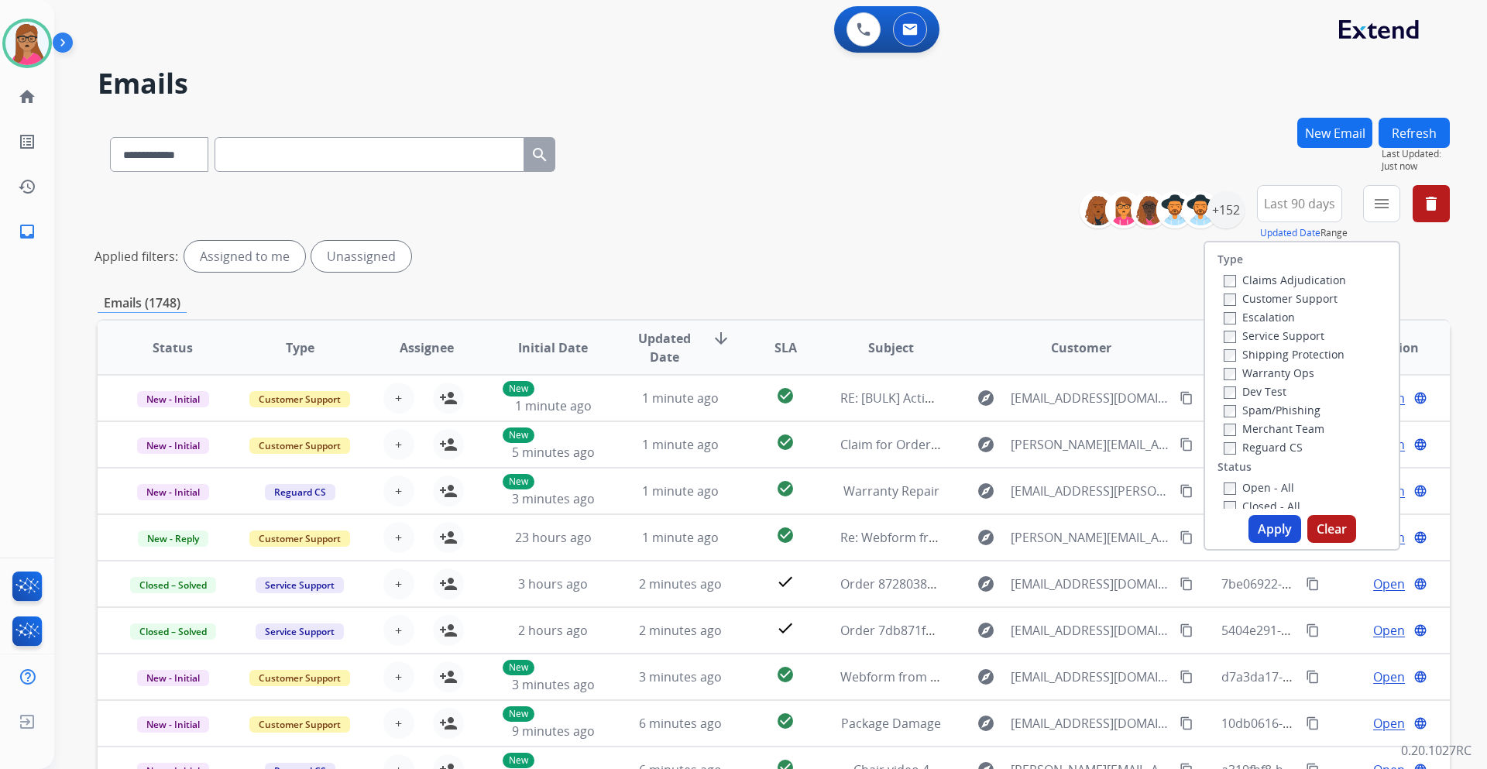
click at [990, 296] on label "Customer Support" at bounding box center [1280, 298] width 114 height 15
click at [990, 356] on label "Shipping Protection" at bounding box center [1283, 354] width 121 height 15
click at [990, 452] on label "Reguard CS" at bounding box center [1262, 447] width 79 height 15
click at [990, 452] on label "Open - All" at bounding box center [1258, 487] width 70 height 15
click at [990, 452] on button "Apply" at bounding box center [1274, 529] width 53 height 28
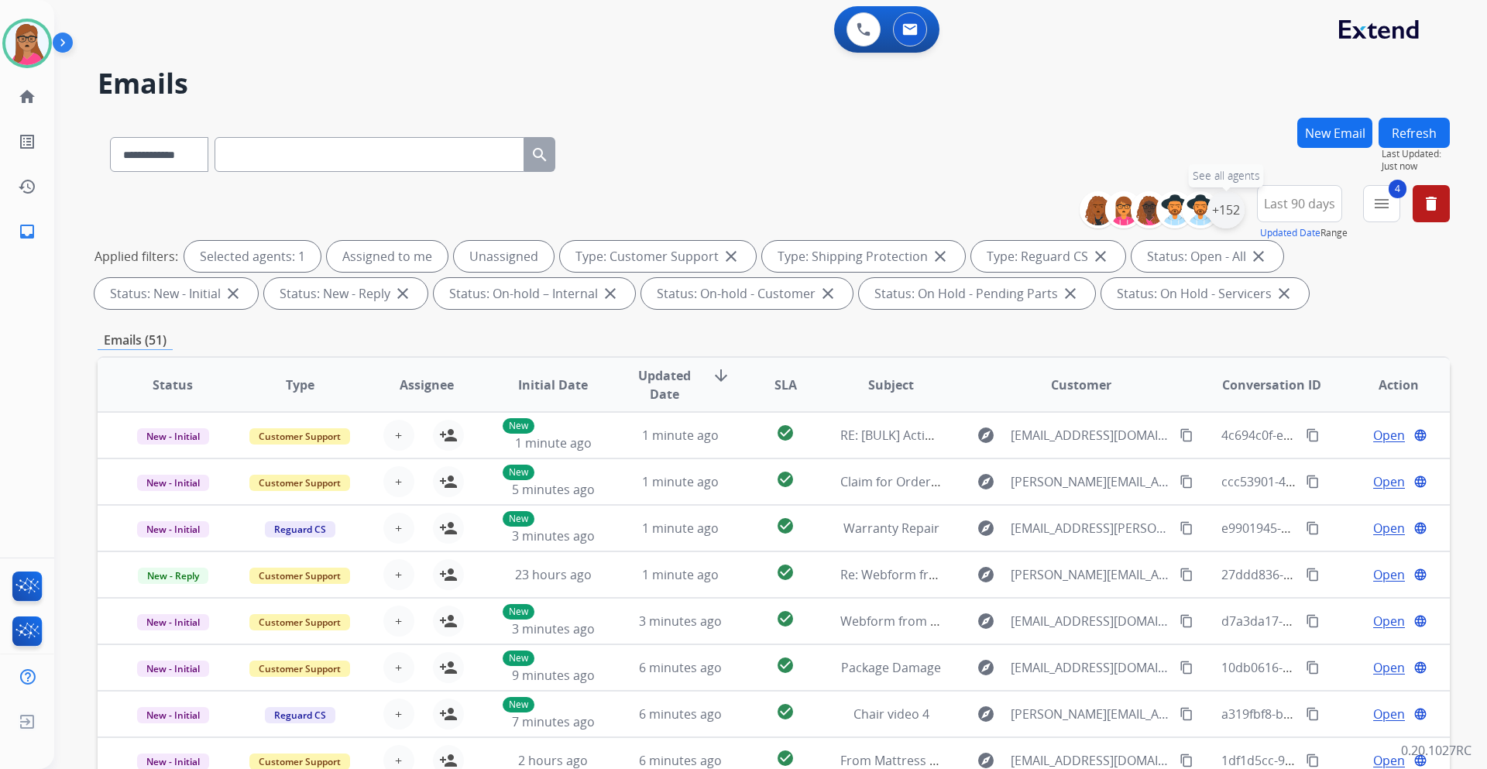
click at [990, 212] on div "+152" at bounding box center [1225, 209] width 37 height 37
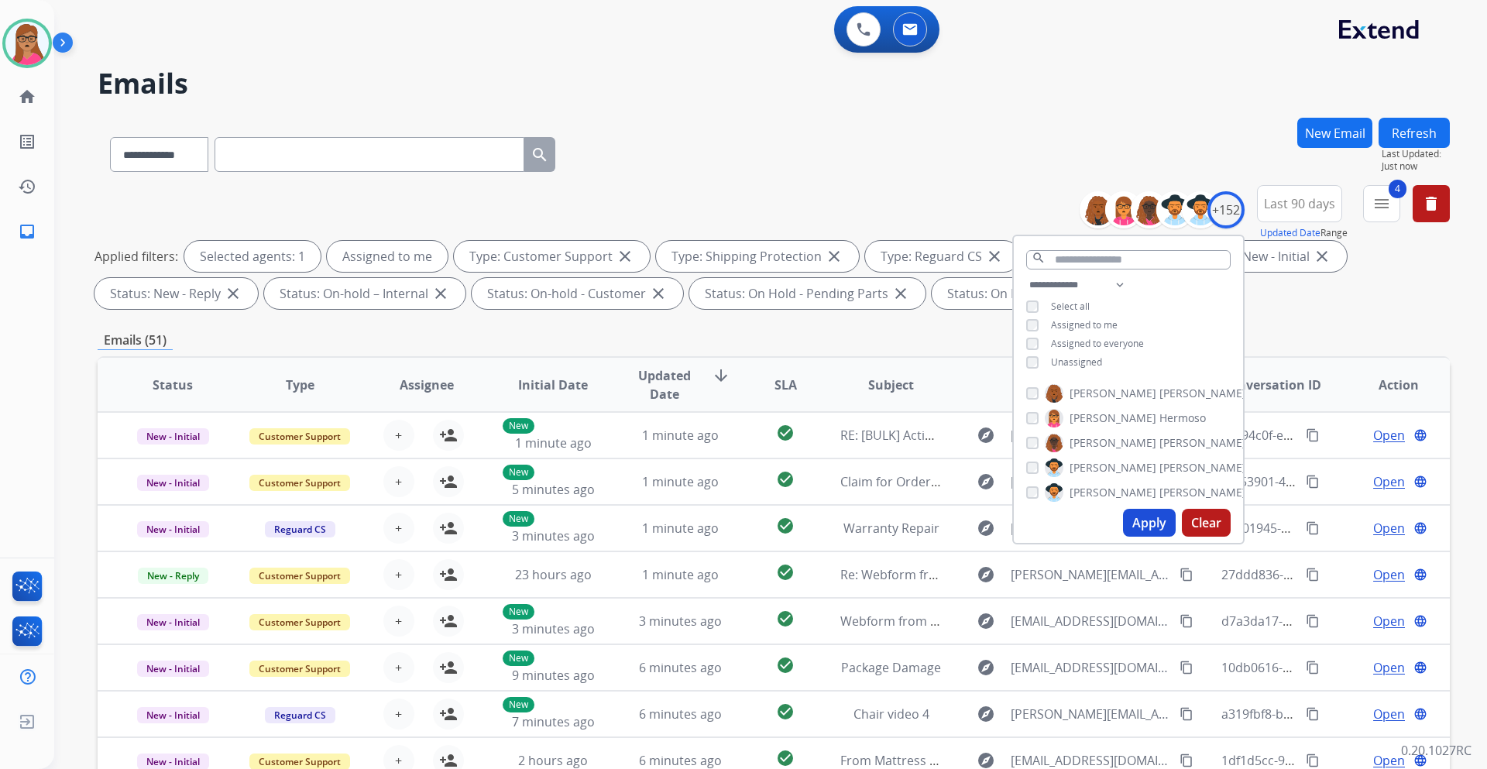
click at [990, 452] on button "Apply" at bounding box center [1149, 523] width 53 height 28
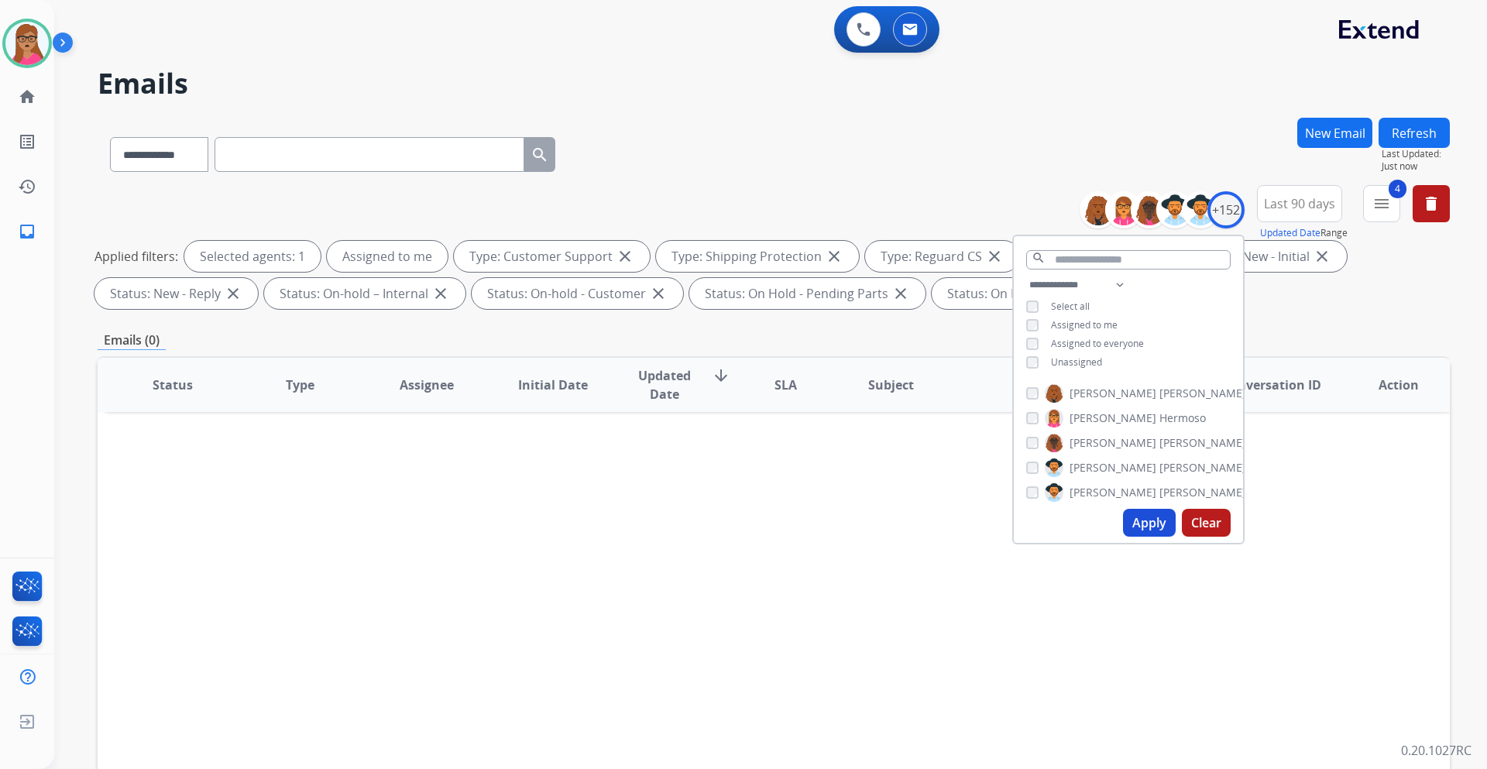
click at [863, 452] on div "Status Type Assignee Initial Date Updated Date arrow_downward SLA Subject Custo…" at bounding box center [774, 615] width 1352 height 519
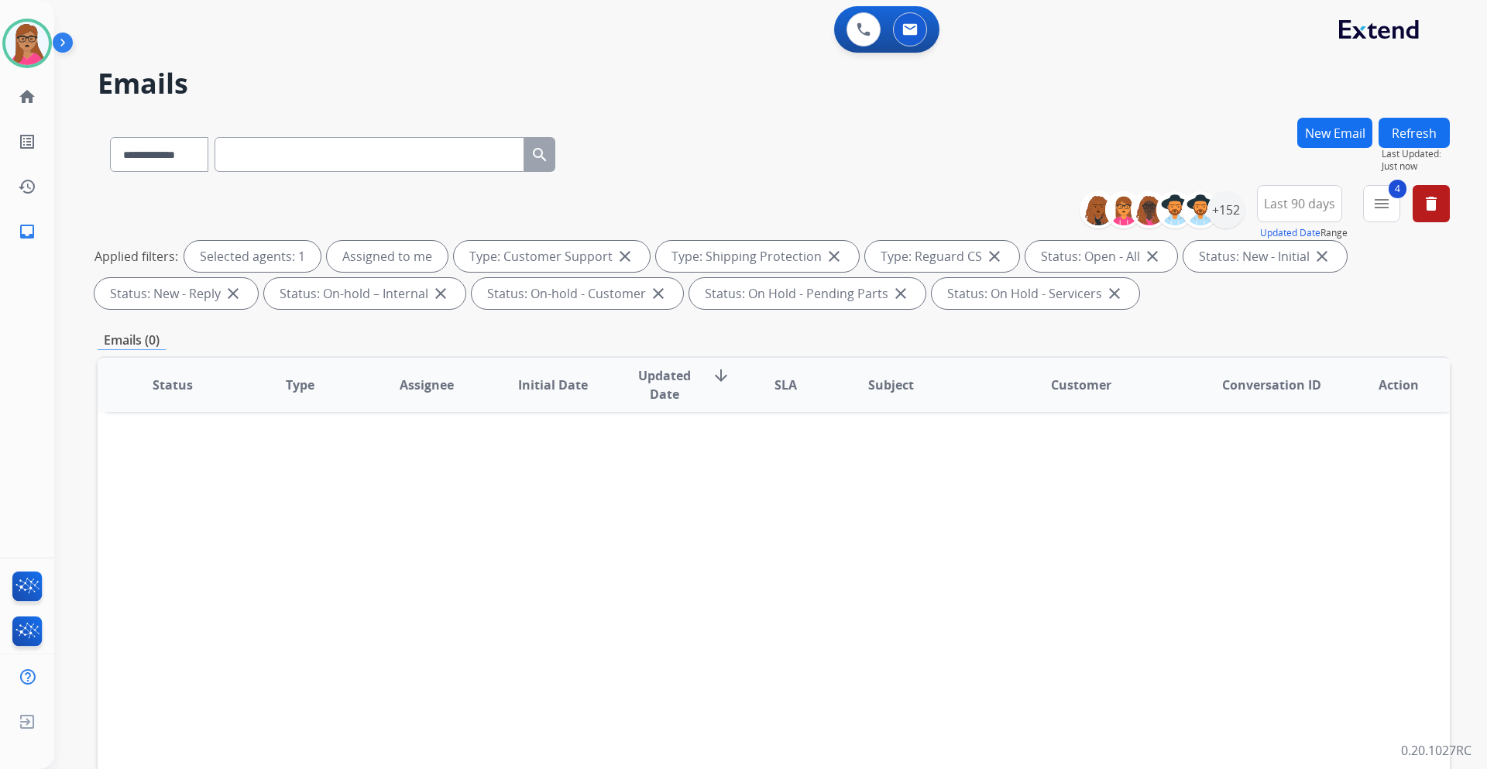
click at [990, 204] on span "Last 90 days" at bounding box center [1299, 204] width 71 height 6
click at [990, 267] on div "Custom" at bounding box center [1293, 260] width 85 height 23
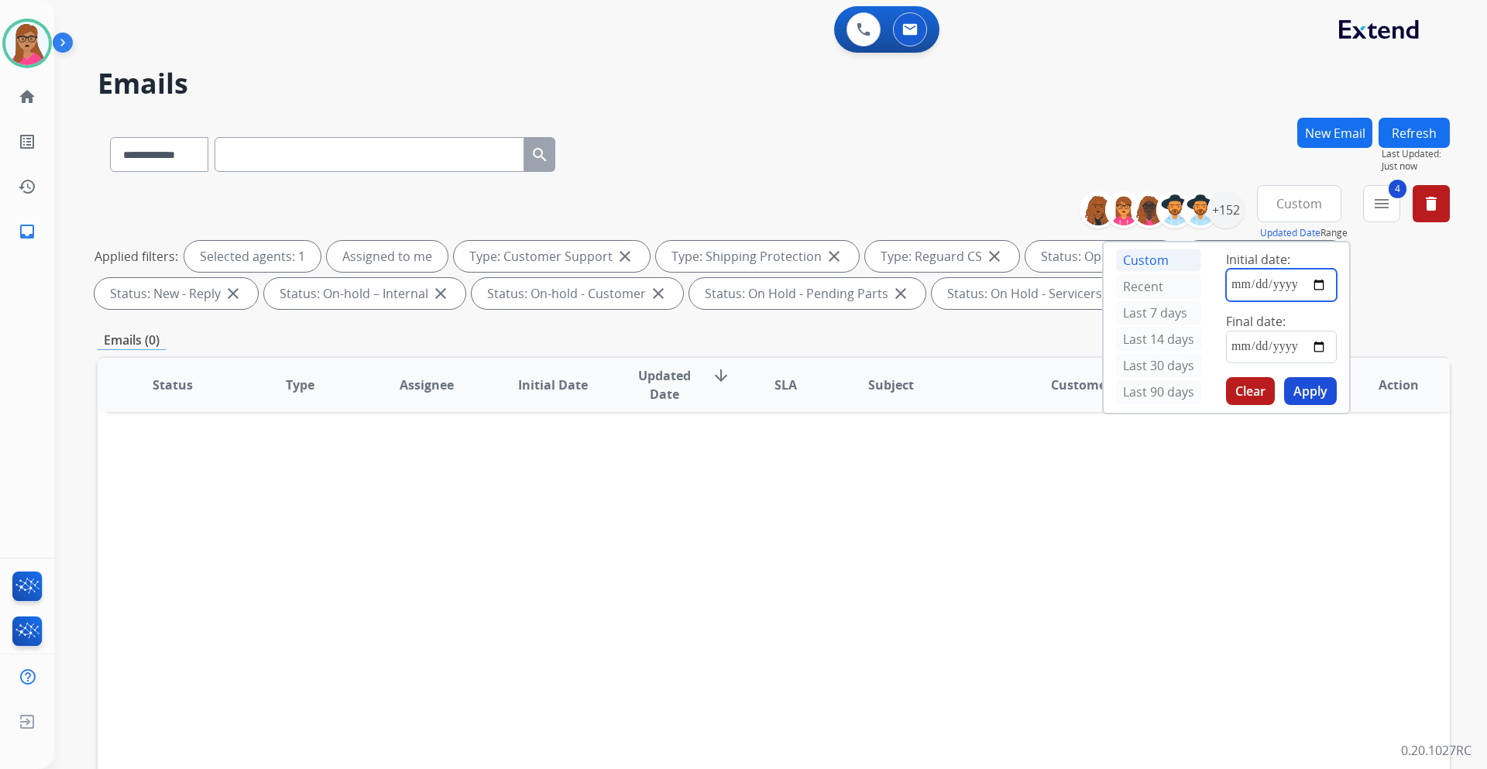
click at [990, 284] on input "date" at bounding box center [1281, 285] width 111 height 33
type input "**********"
click at [990, 341] on input "date" at bounding box center [1281, 347] width 111 height 33
type input "**********"
click at [990, 392] on button "Apply" at bounding box center [1310, 391] width 53 height 28
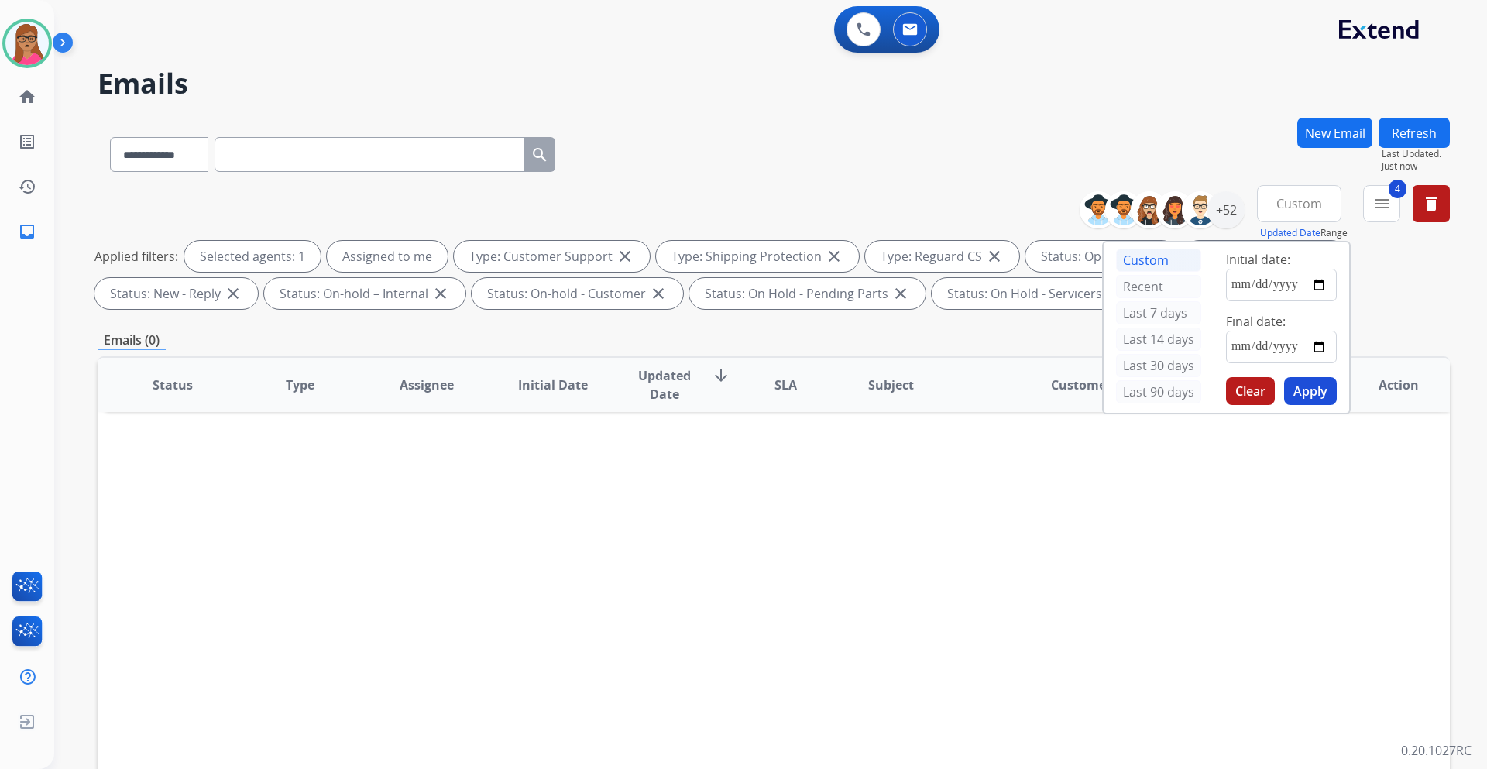
drag, startPoint x: 1328, startPoint y: 389, endPoint x: 1340, endPoint y: 307, distance: 82.9
click at [990, 389] on button "Apply" at bounding box center [1310, 391] width 53 height 28
click at [990, 208] on mat-icon "menu" at bounding box center [1381, 203] width 19 height 19
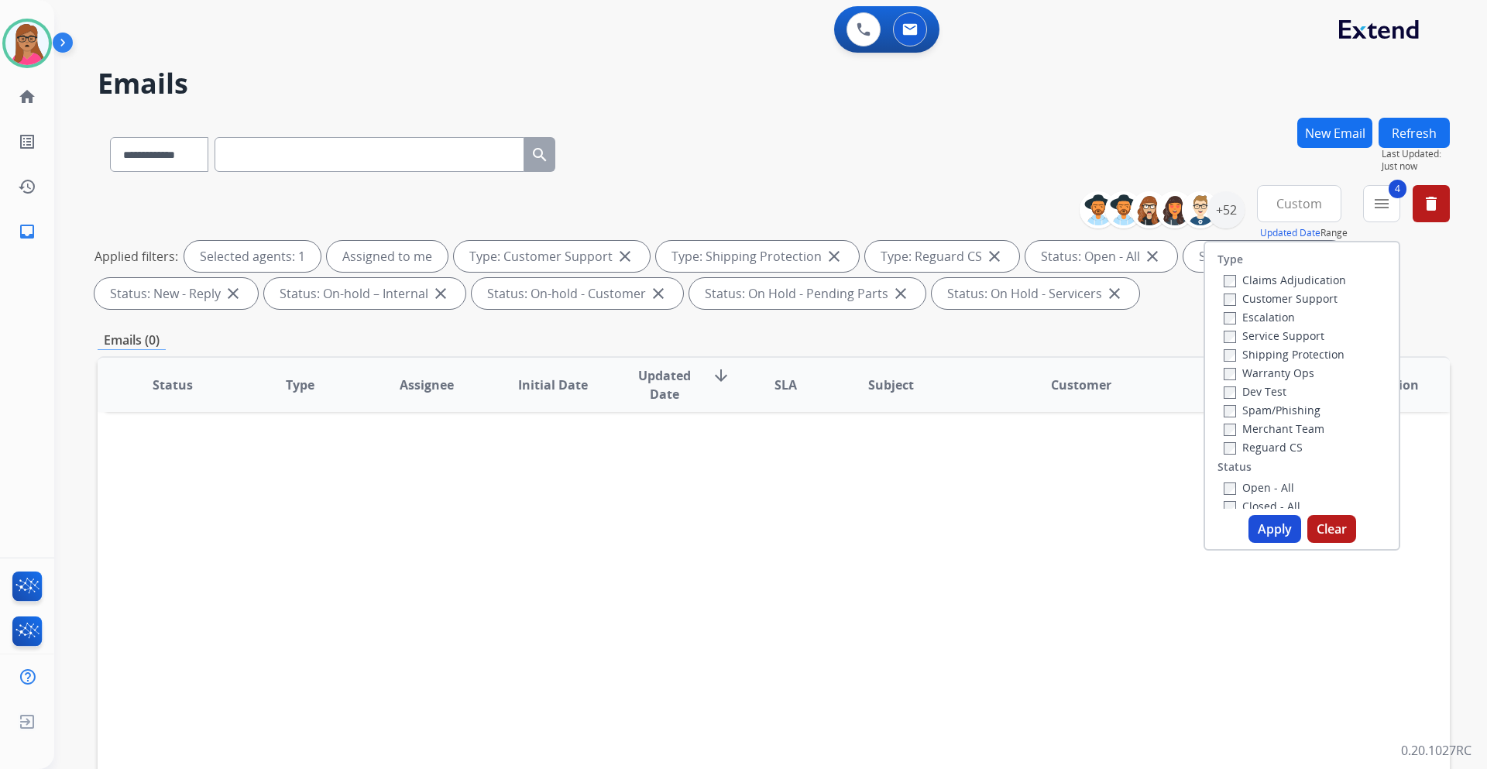
click at [990, 452] on button "Apply" at bounding box center [1274, 529] width 53 height 28
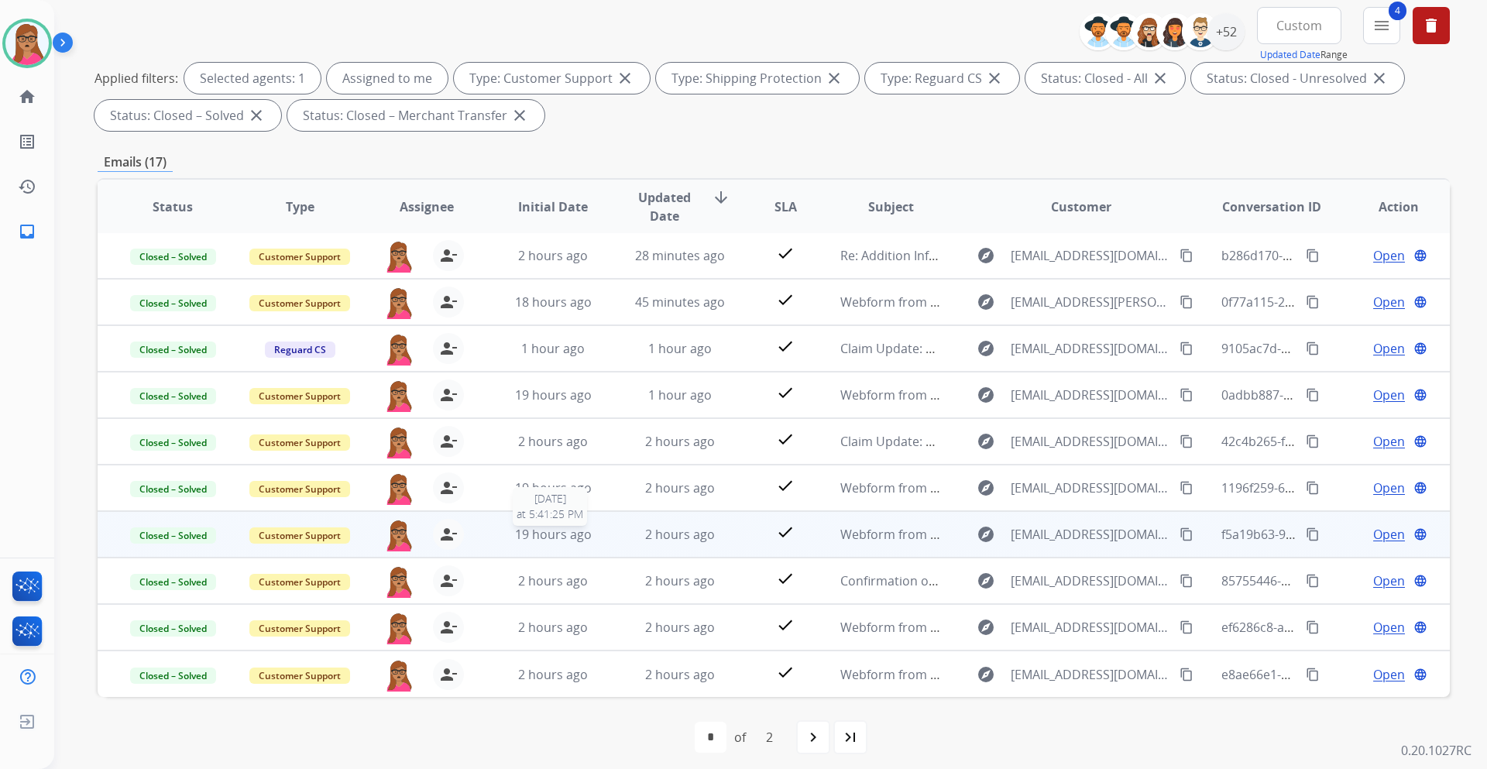
scroll to position [187, 0]
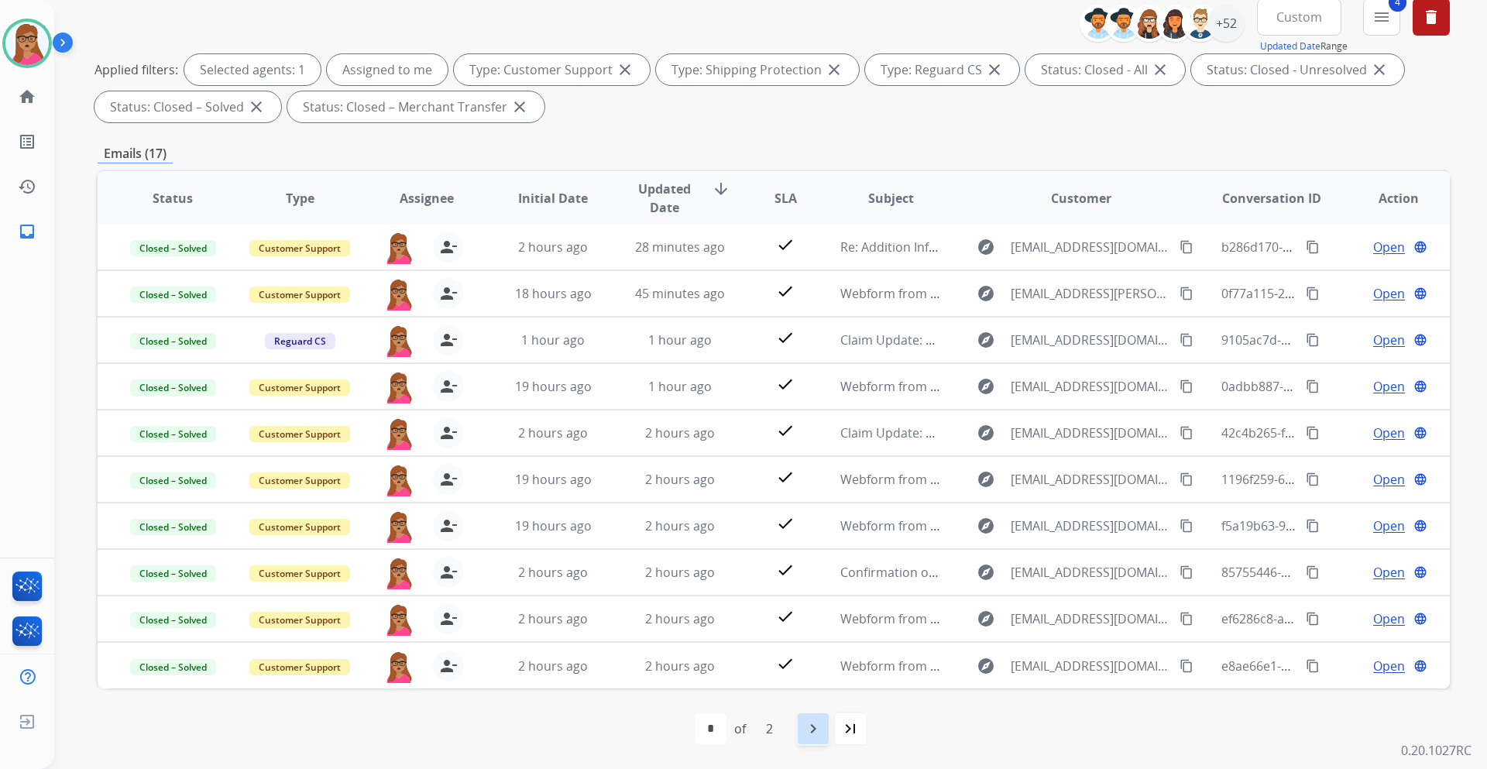
click at [819, 452] on mat-icon "navigate_next" at bounding box center [813, 728] width 19 height 19
select select "*"
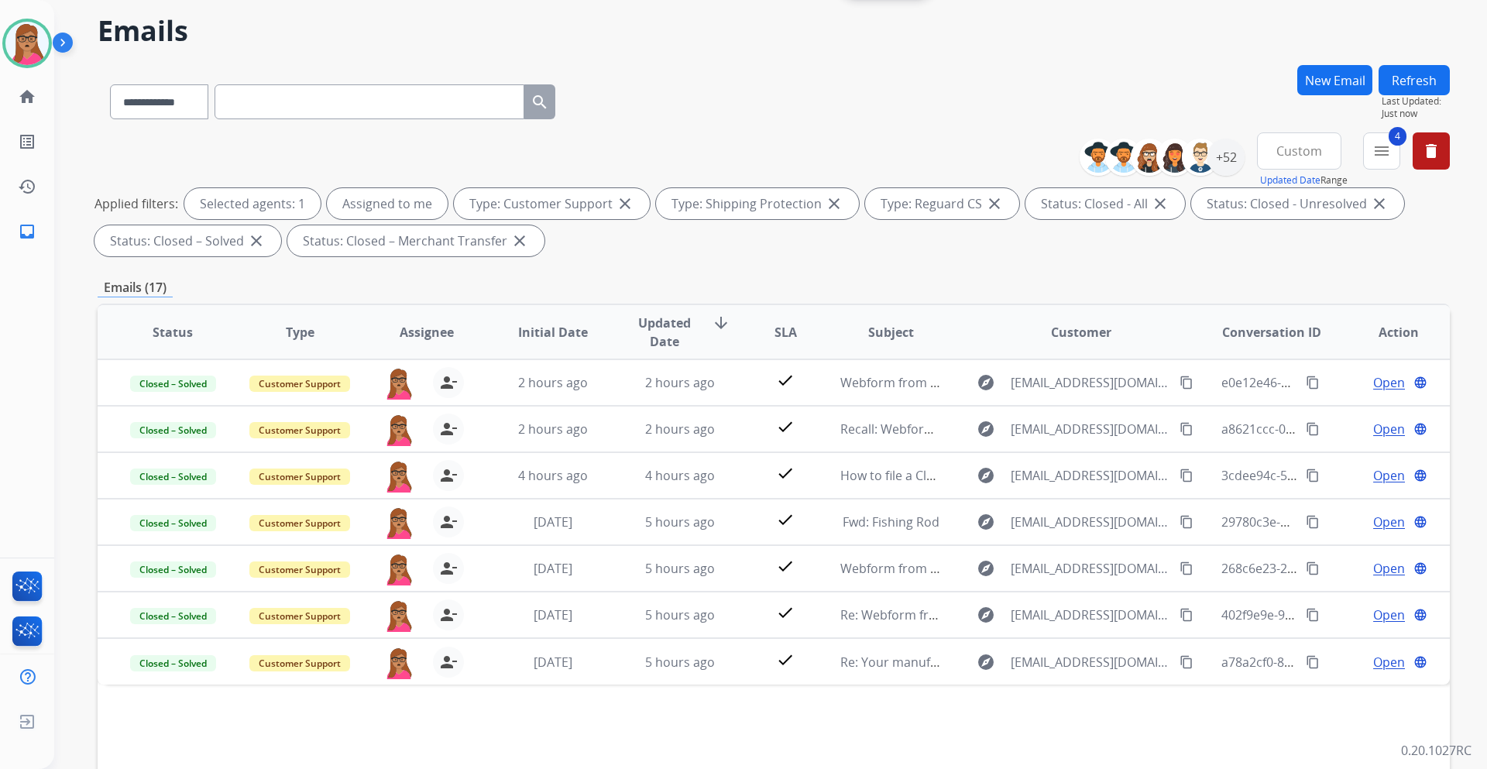
scroll to position [0, 0]
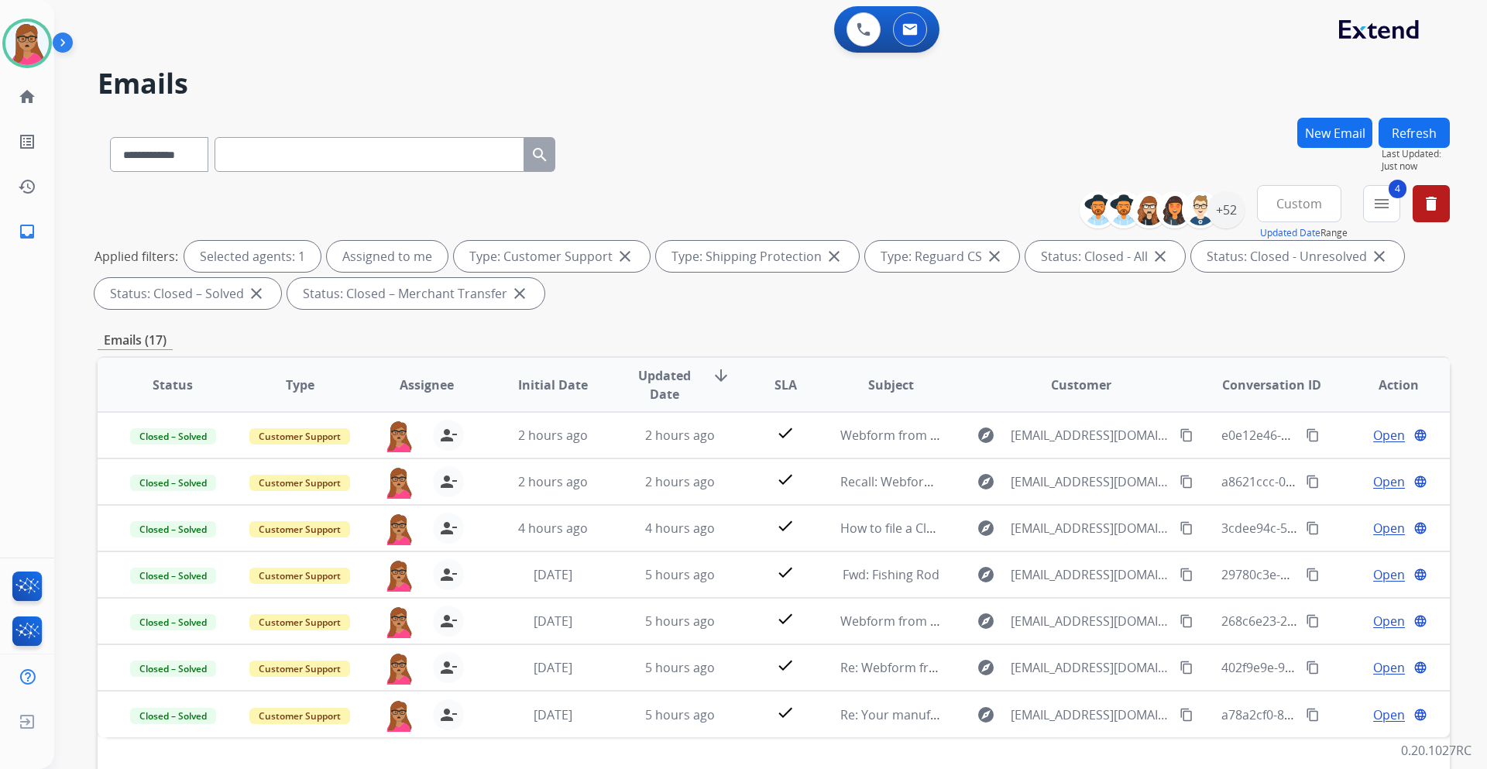
click at [990, 203] on span "Custom" at bounding box center [1299, 204] width 46 height 6
click at [990, 393] on div "Last 90 days" at bounding box center [1293, 391] width 85 height 23
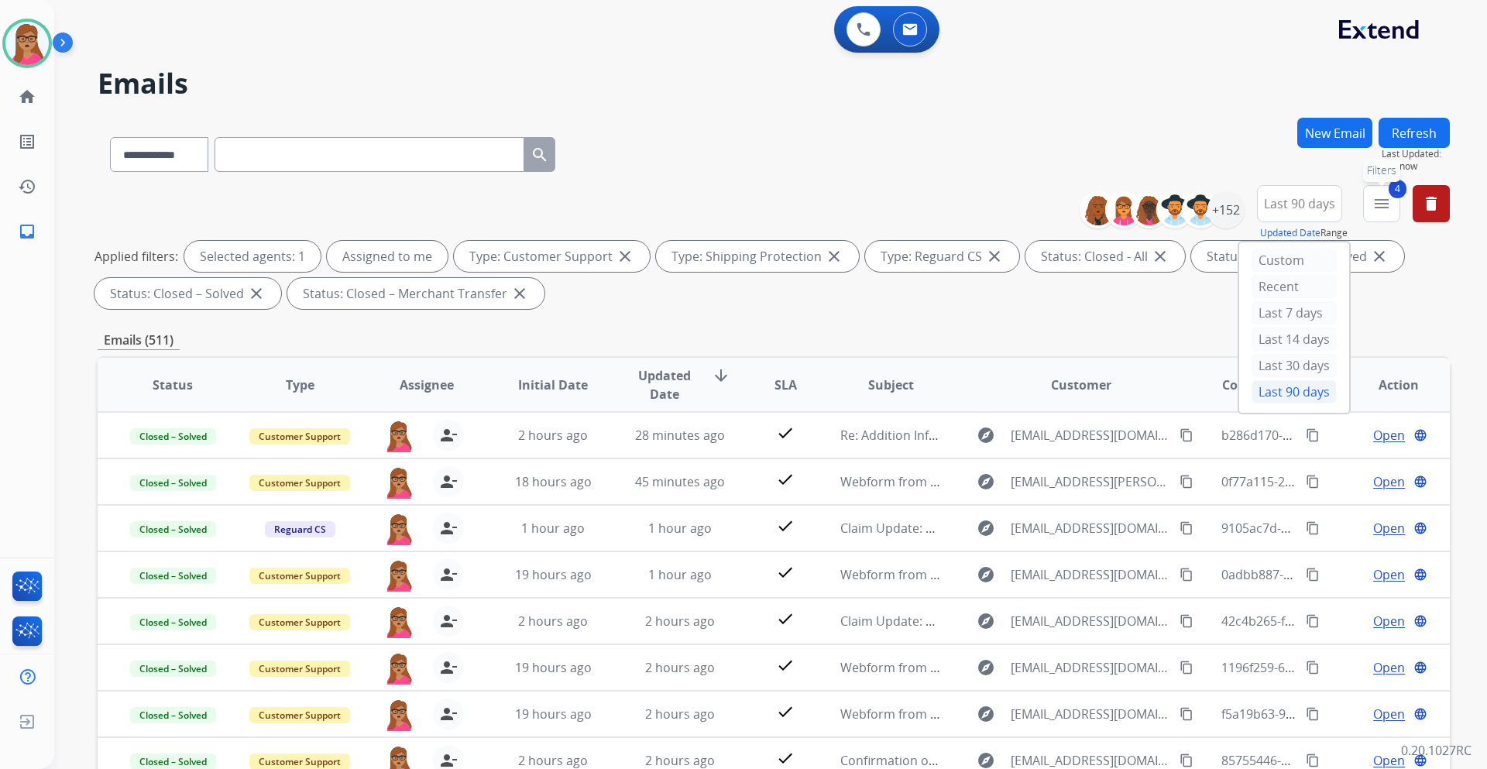
click at [990, 209] on mat-icon "menu" at bounding box center [1381, 203] width 19 height 19
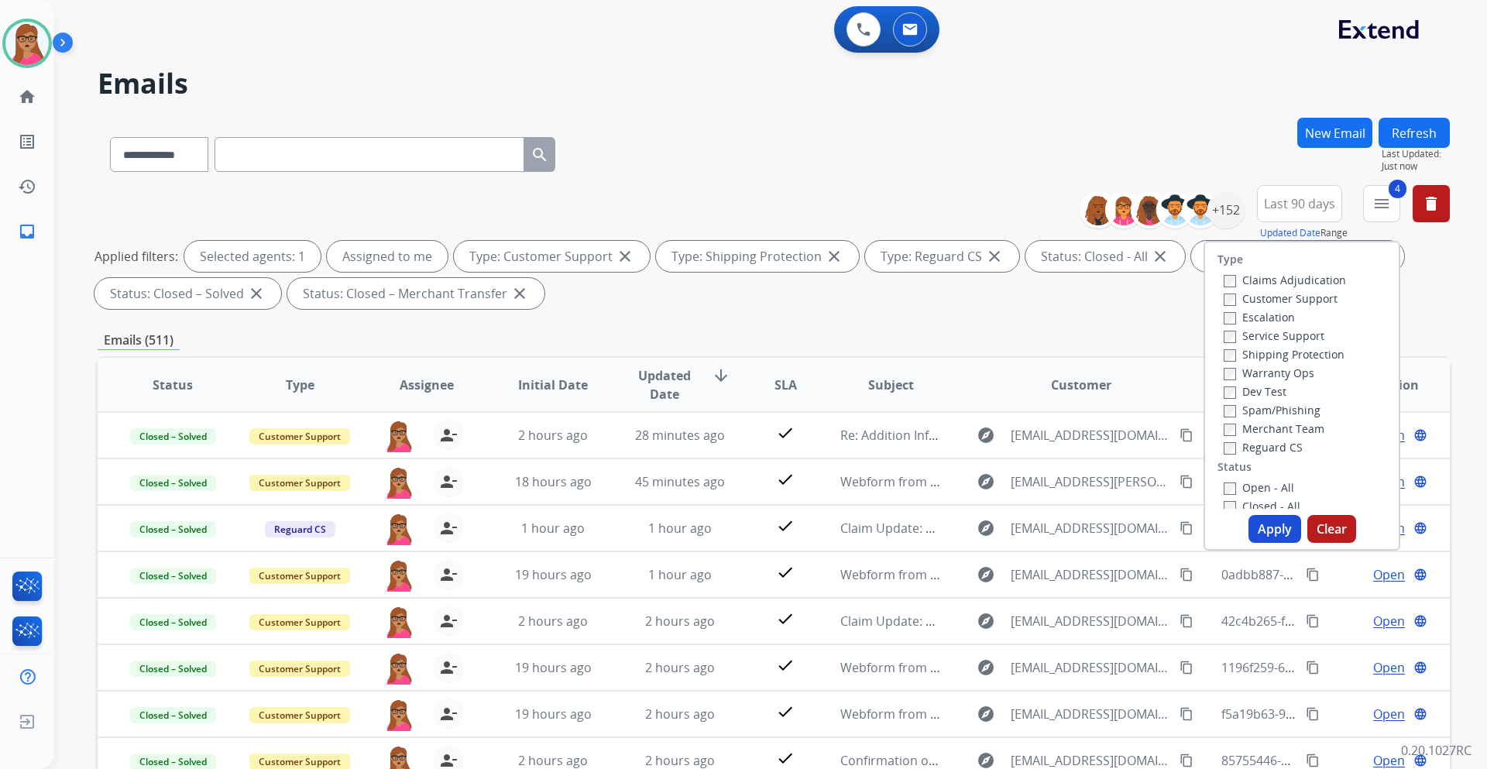
click at [990, 452] on button "Apply" at bounding box center [1274, 529] width 53 height 28
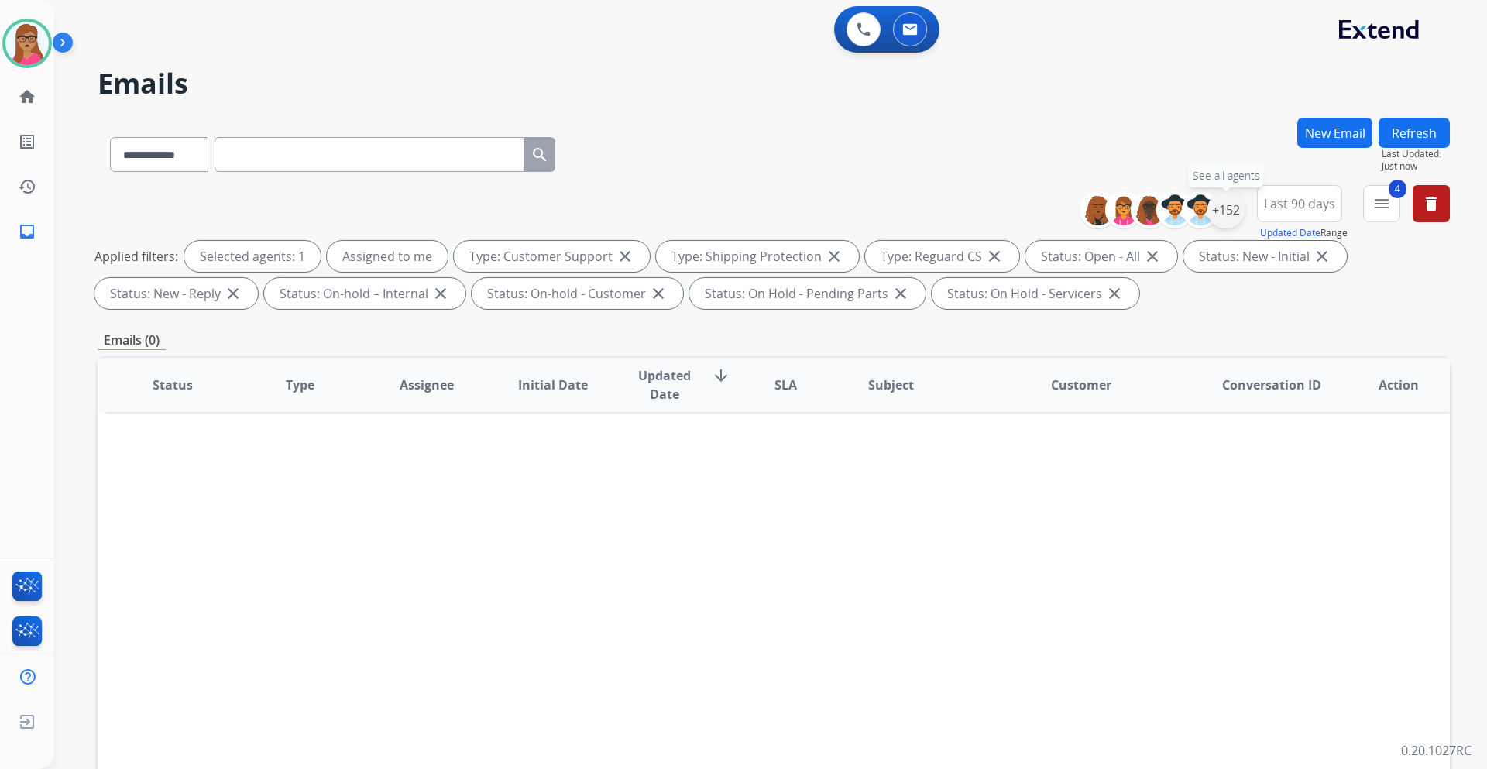
click at [990, 211] on div "+152" at bounding box center [1225, 209] width 37 height 37
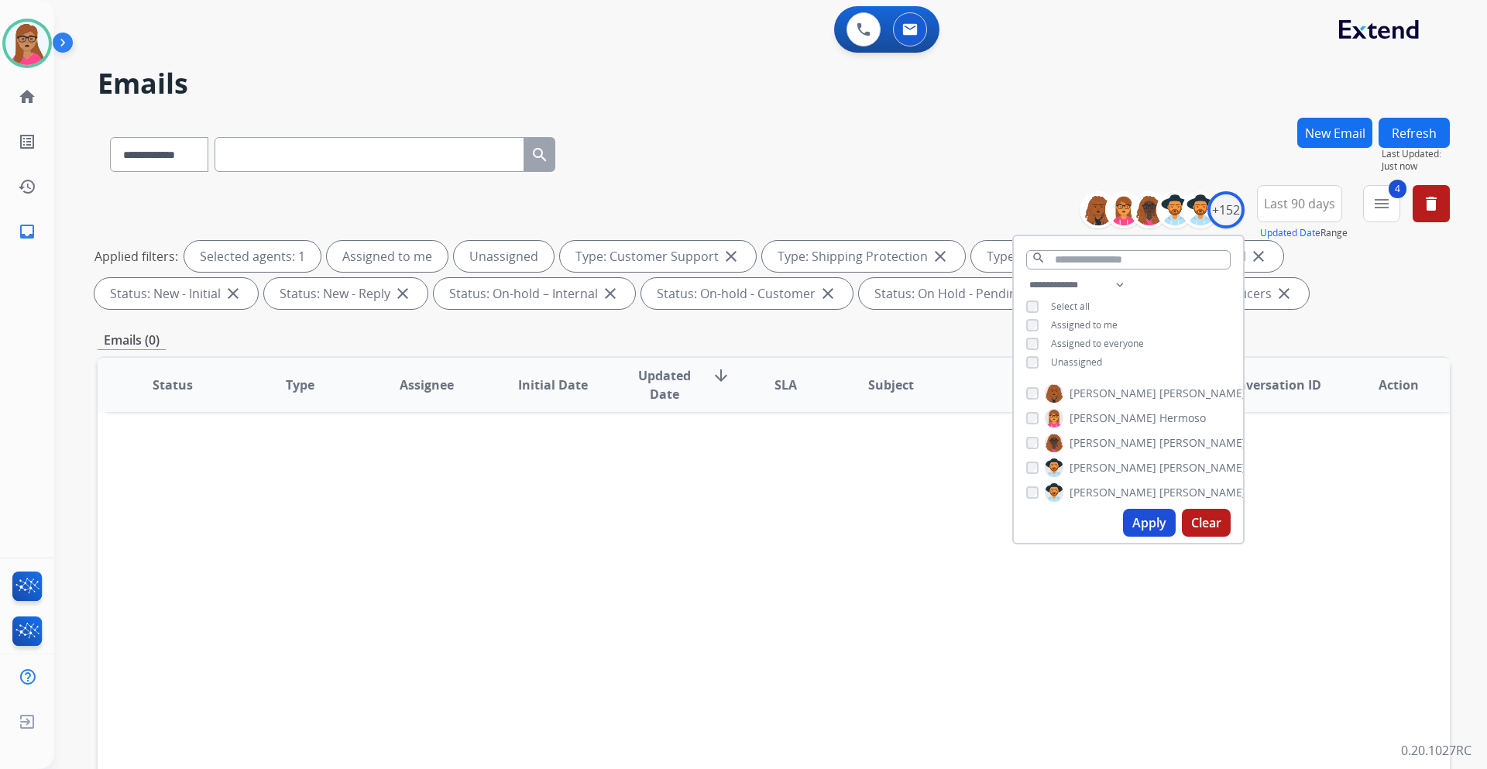
click at [990, 452] on button "Apply" at bounding box center [1149, 523] width 53 height 28
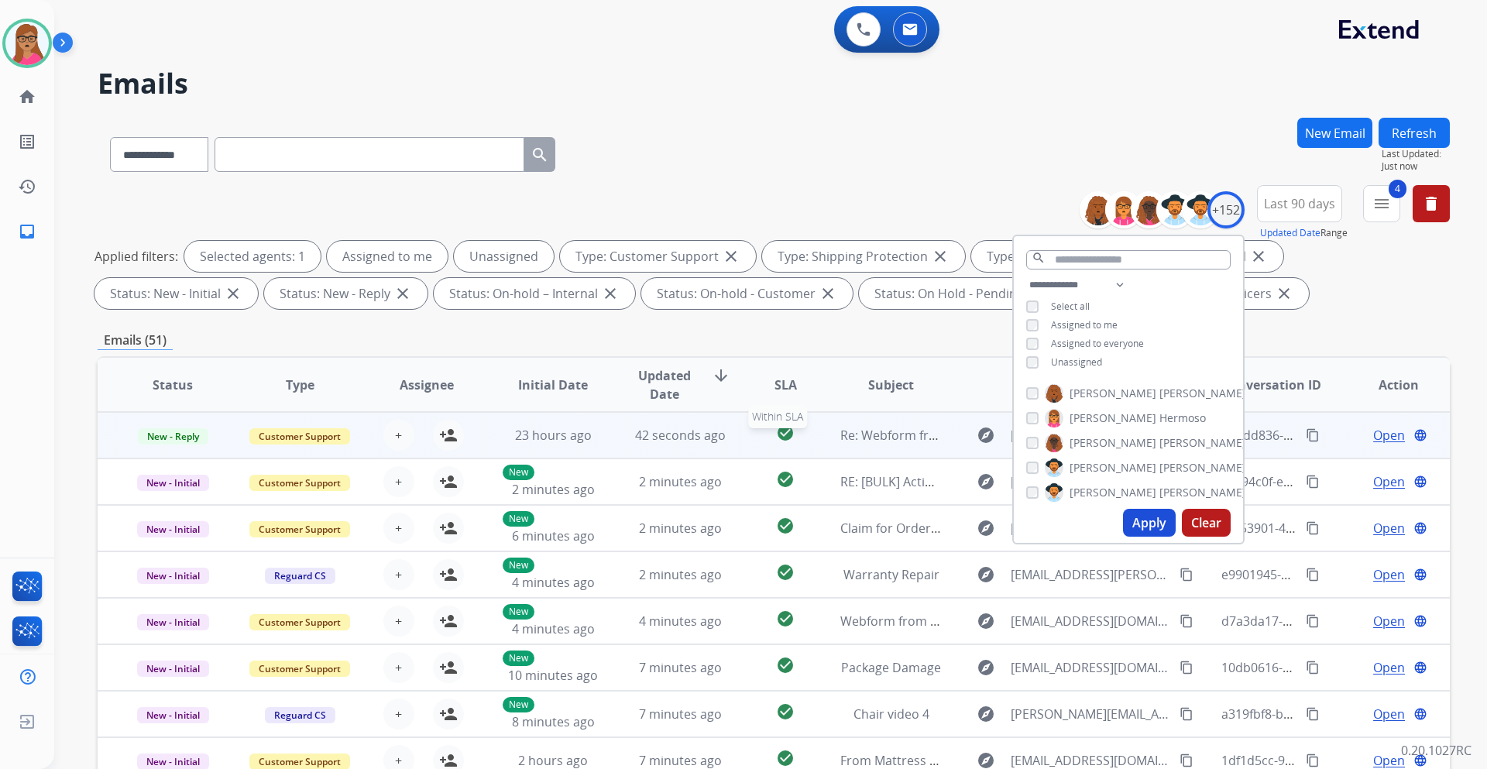
scroll to position [2, 0]
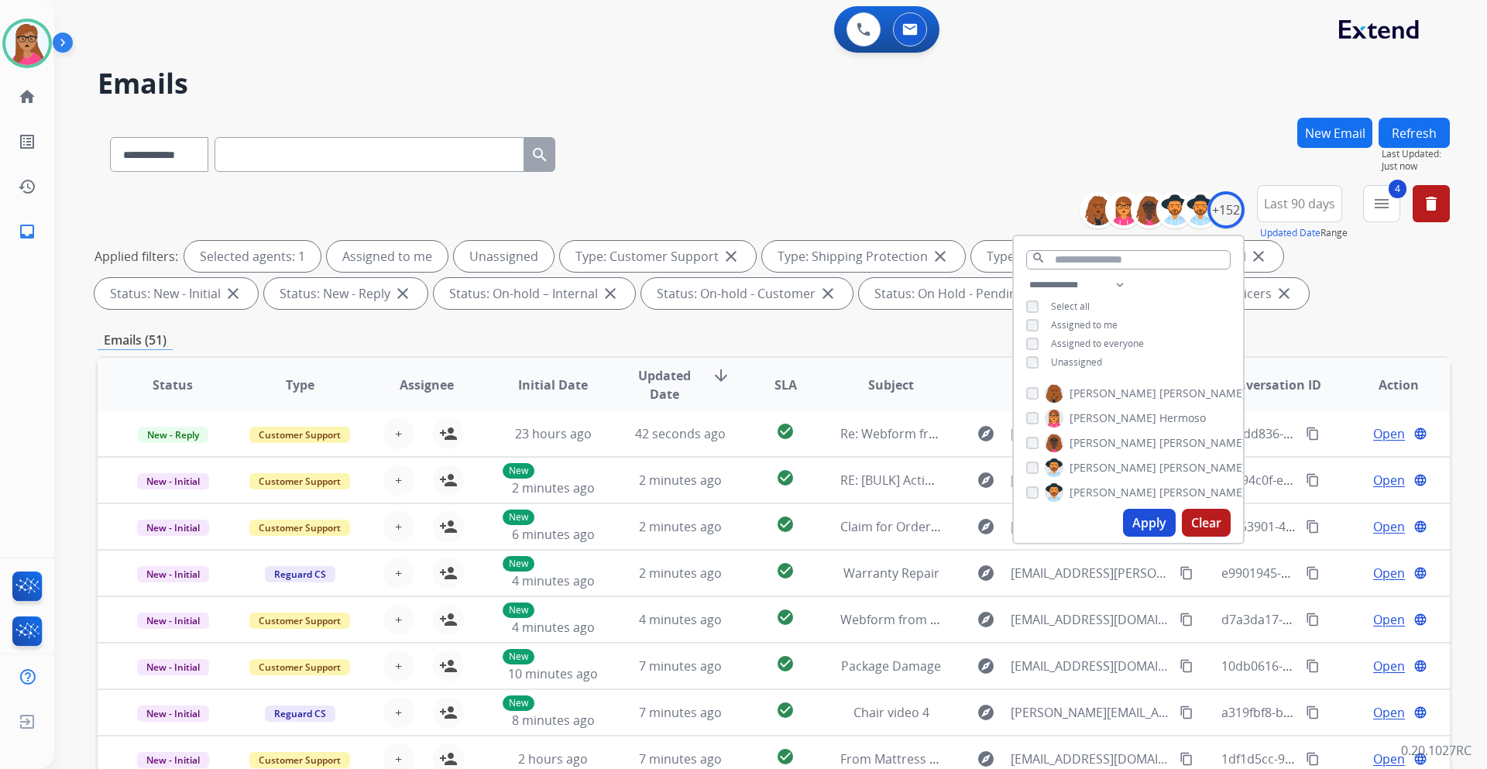
click at [757, 344] on div "Emails (51)" at bounding box center [774, 340] width 1352 height 19
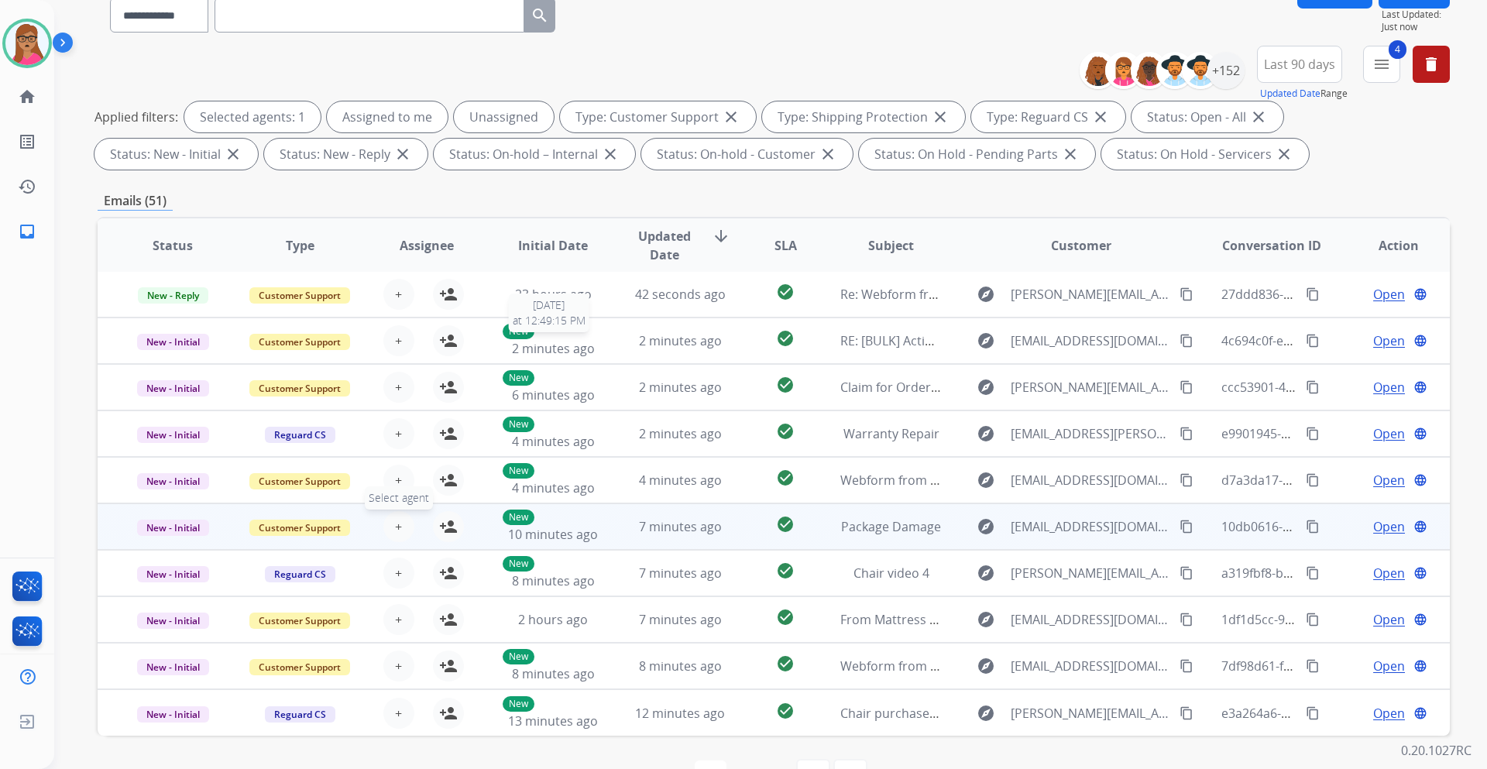
scroll to position [187, 0]
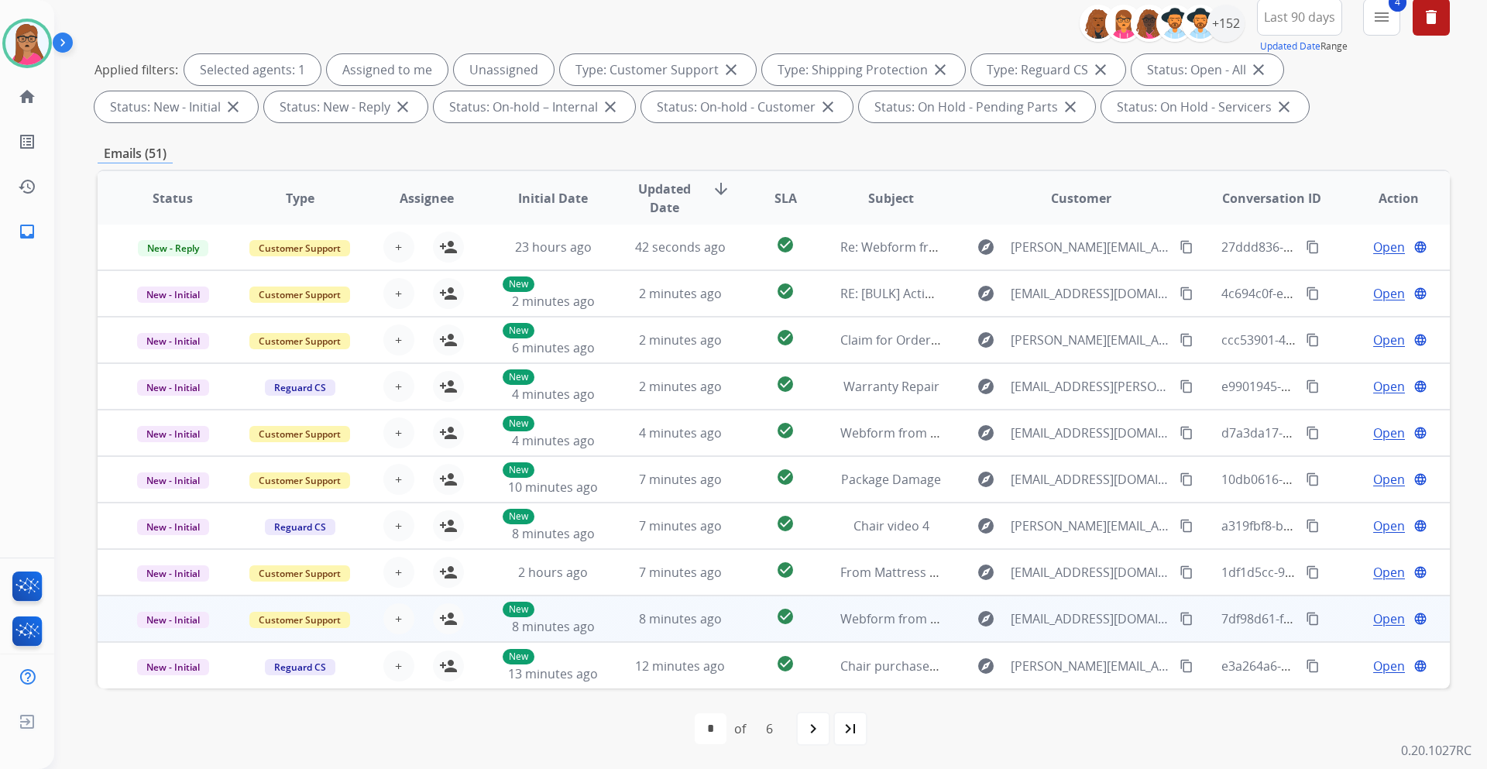
click at [170, 452] on td "New - Initial" at bounding box center [161, 618] width 127 height 46
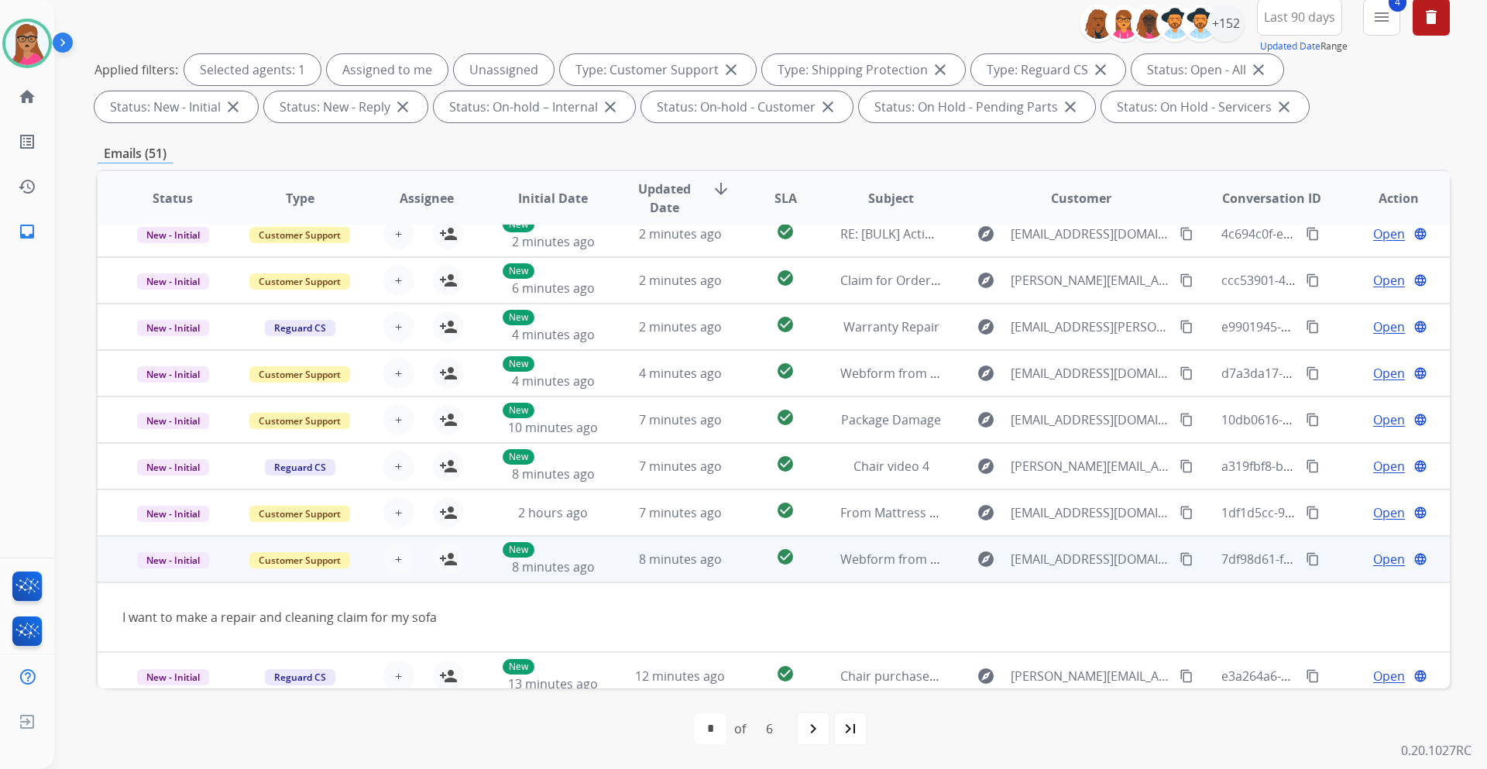
scroll to position [71, 0]
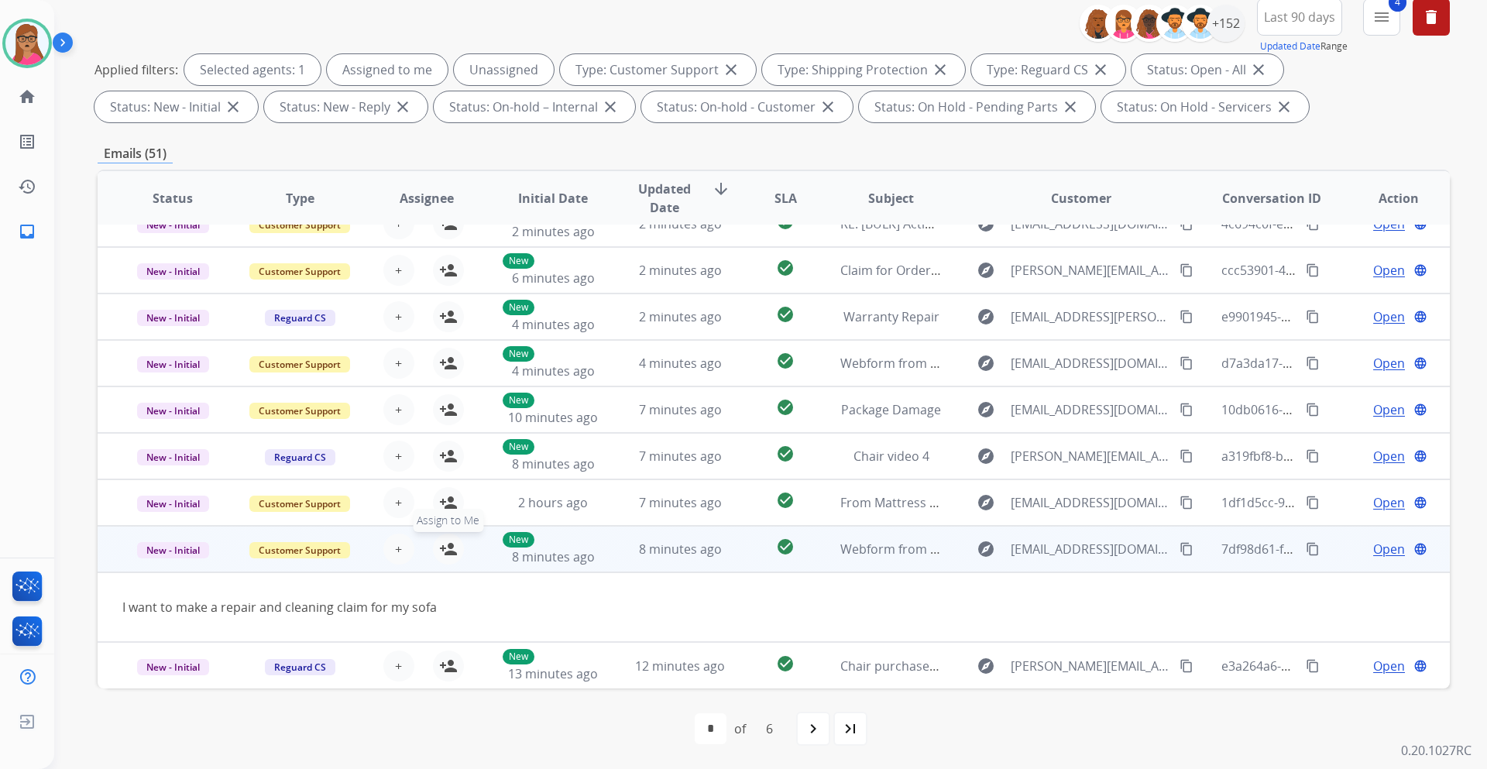
click at [440, 452] on mat-icon "person_add" at bounding box center [448, 549] width 19 height 19
click at [990, 452] on span "Open" at bounding box center [1389, 549] width 32 height 19
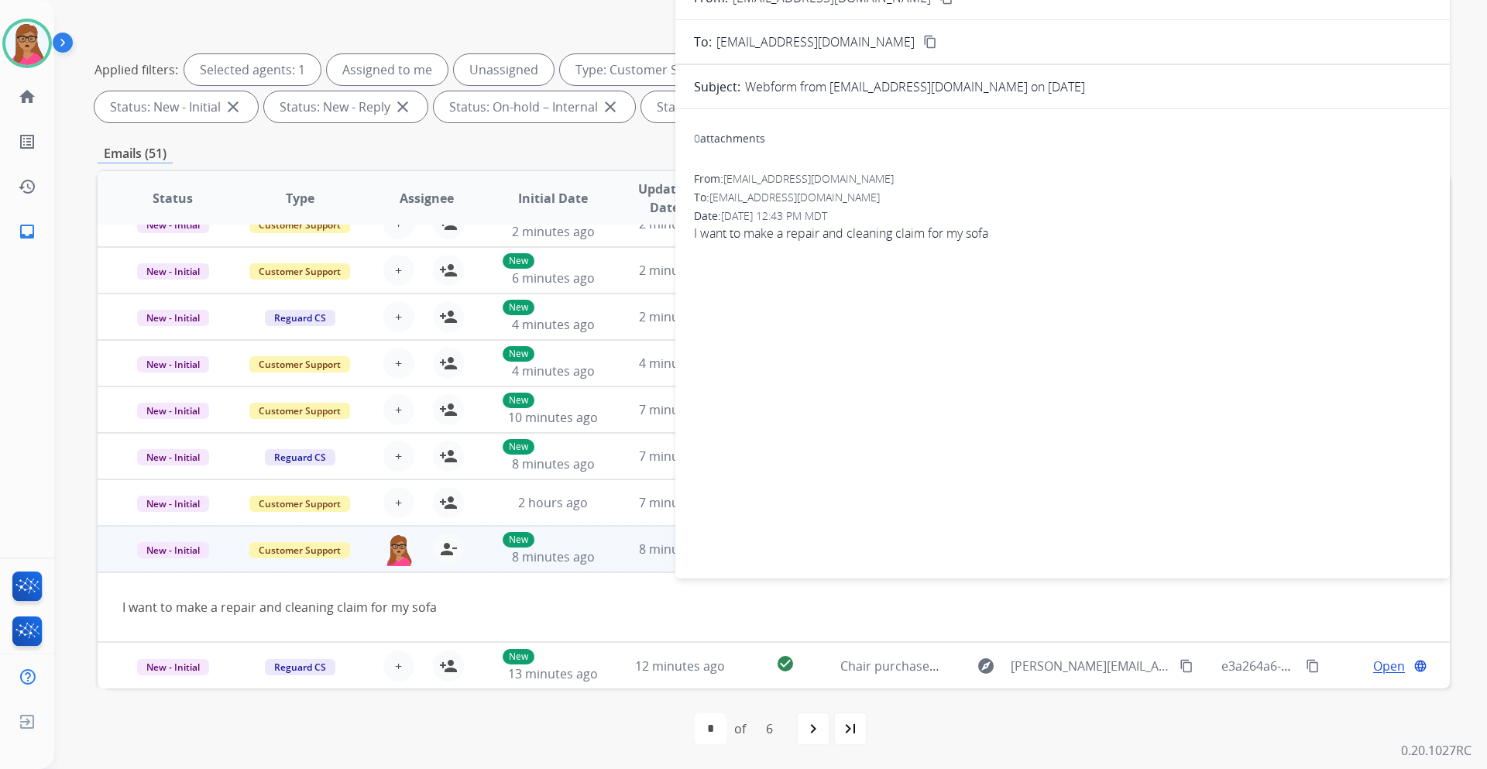
scroll to position [0, 0]
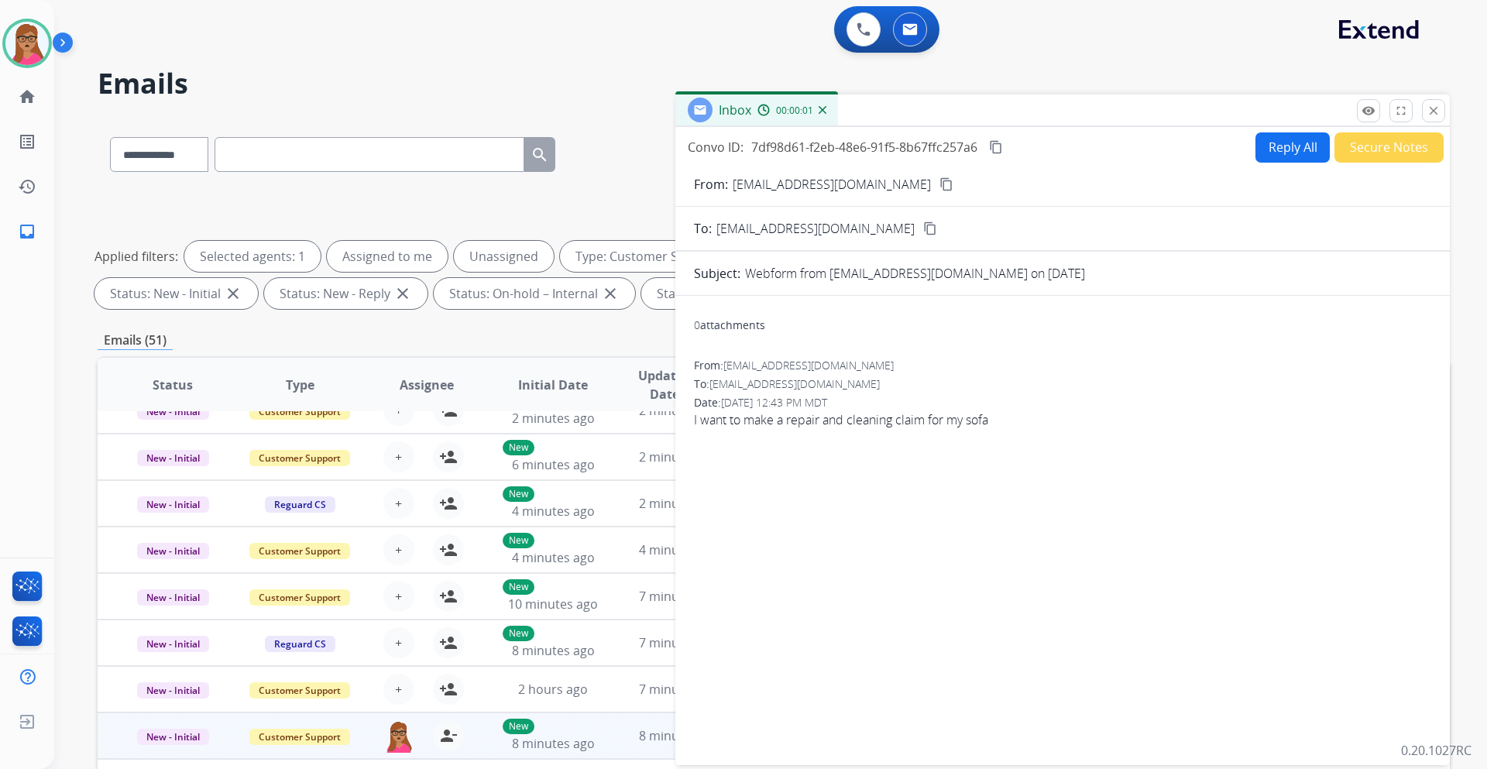
click at [939, 180] on mat-icon "content_copy" at bounding box center [946, 184] width 14 height 14
click at [990, 155] on button "Reply All" at bounding box center [1292, 147] width 74 height 30
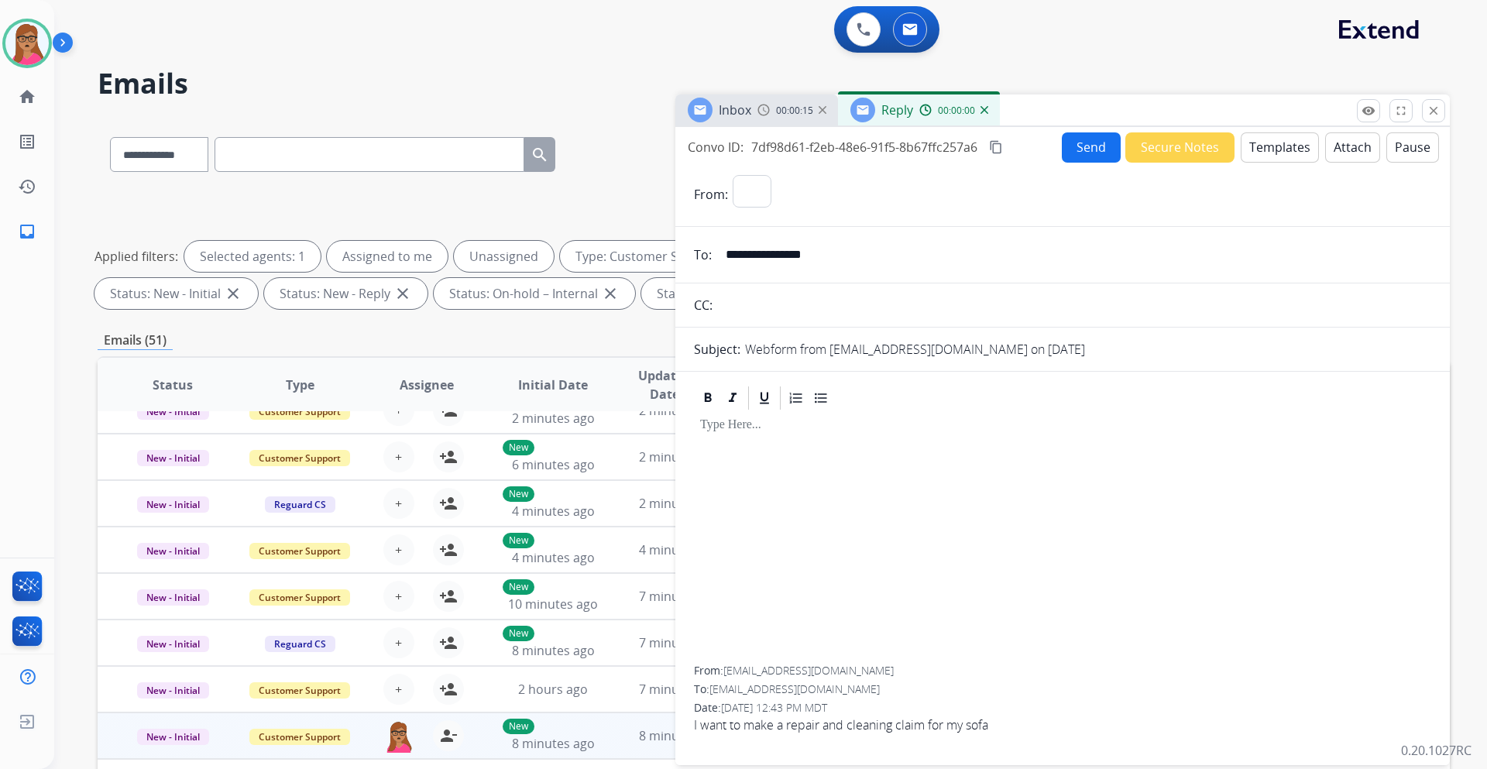
select select "**********"
click at [990, 153] on button "Templates" at bounding box center [1279, 147] width 78 height 30
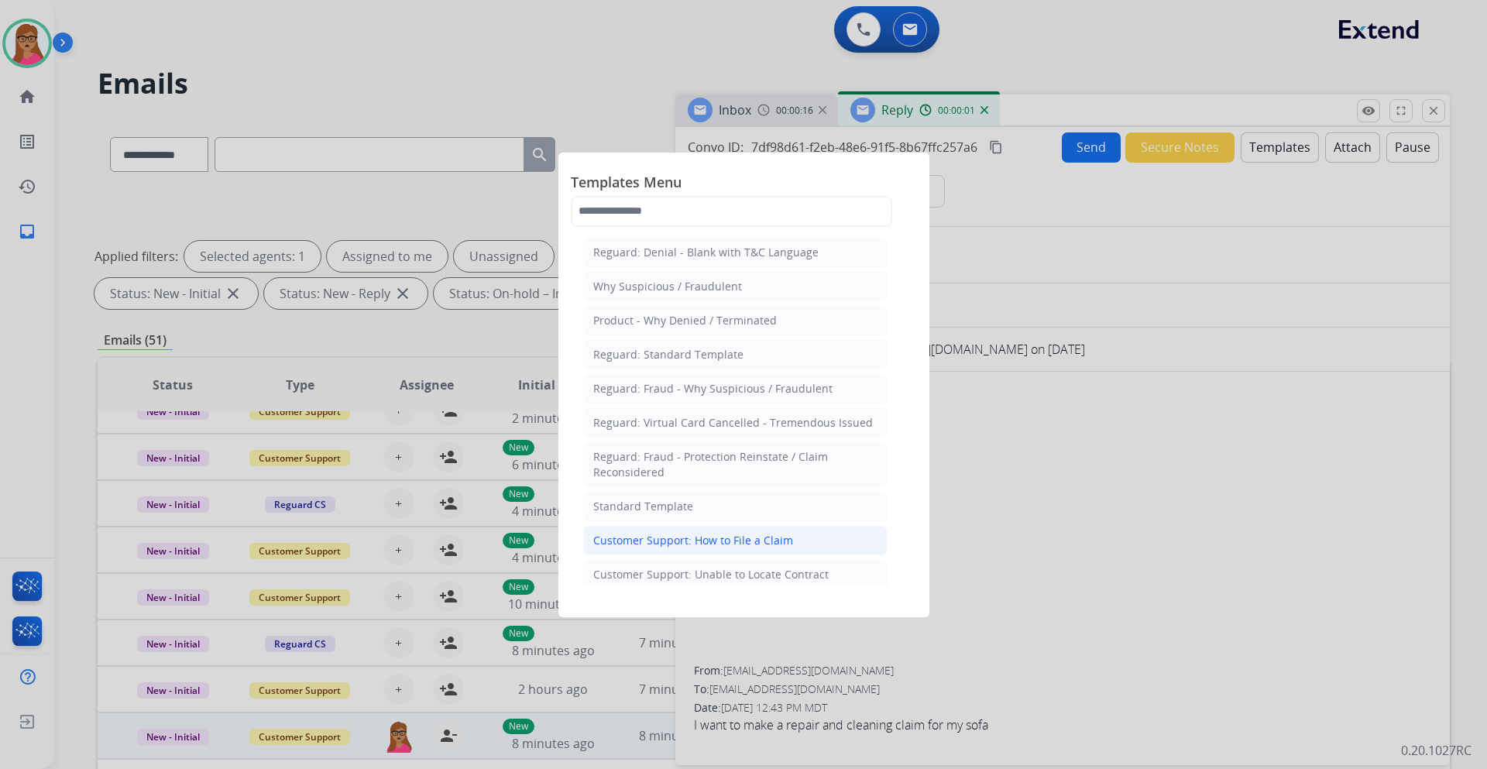
click at [704, 452] on div "Customer Support: How to File a Claim" at bounding box center [693, 540] width 200 height 15
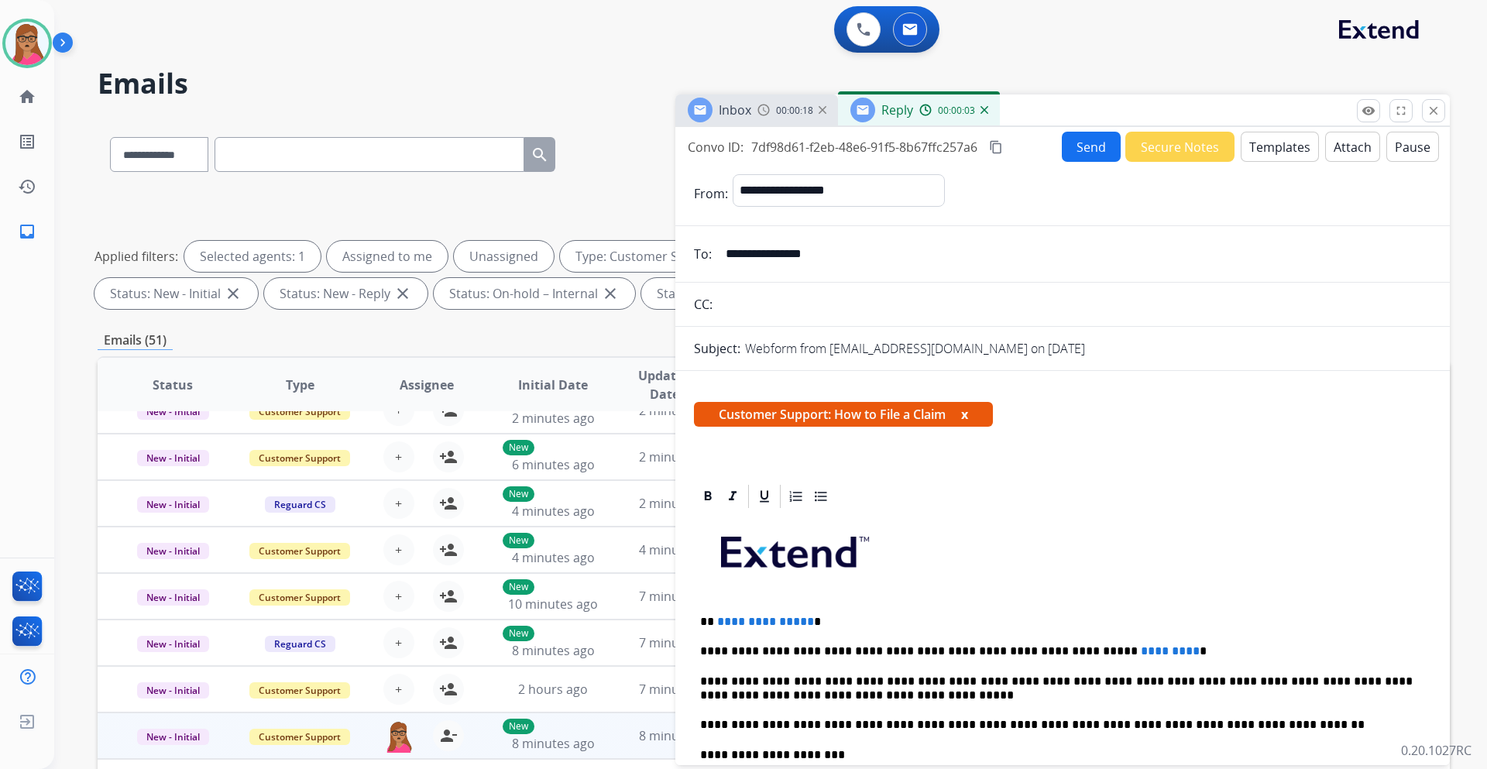
click at [984, 113] on img at bounding box center [984, 110] width 8 height 8
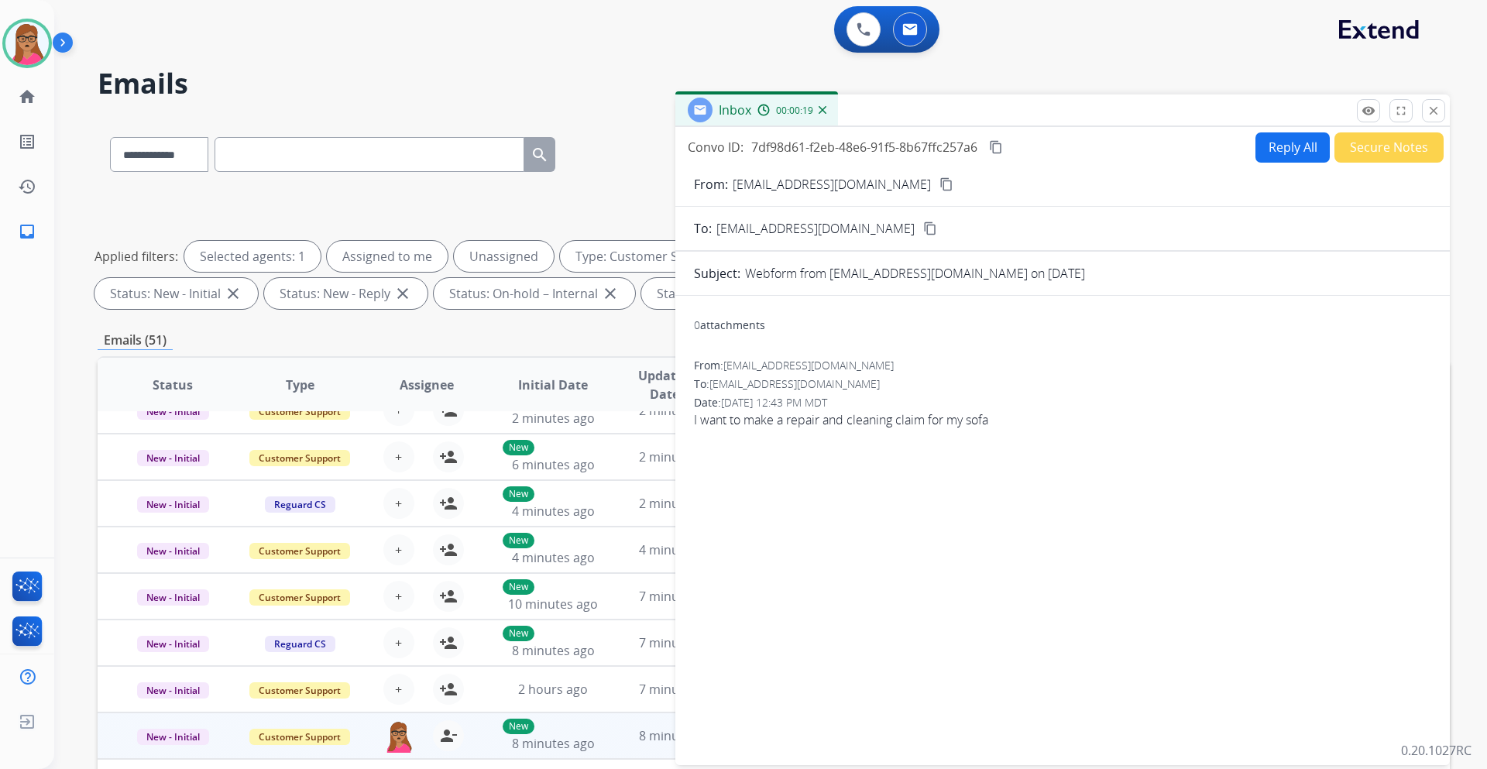
click at [990, 153] on button "Reply All" at bounding box center [1292, 147] width 74 height 30
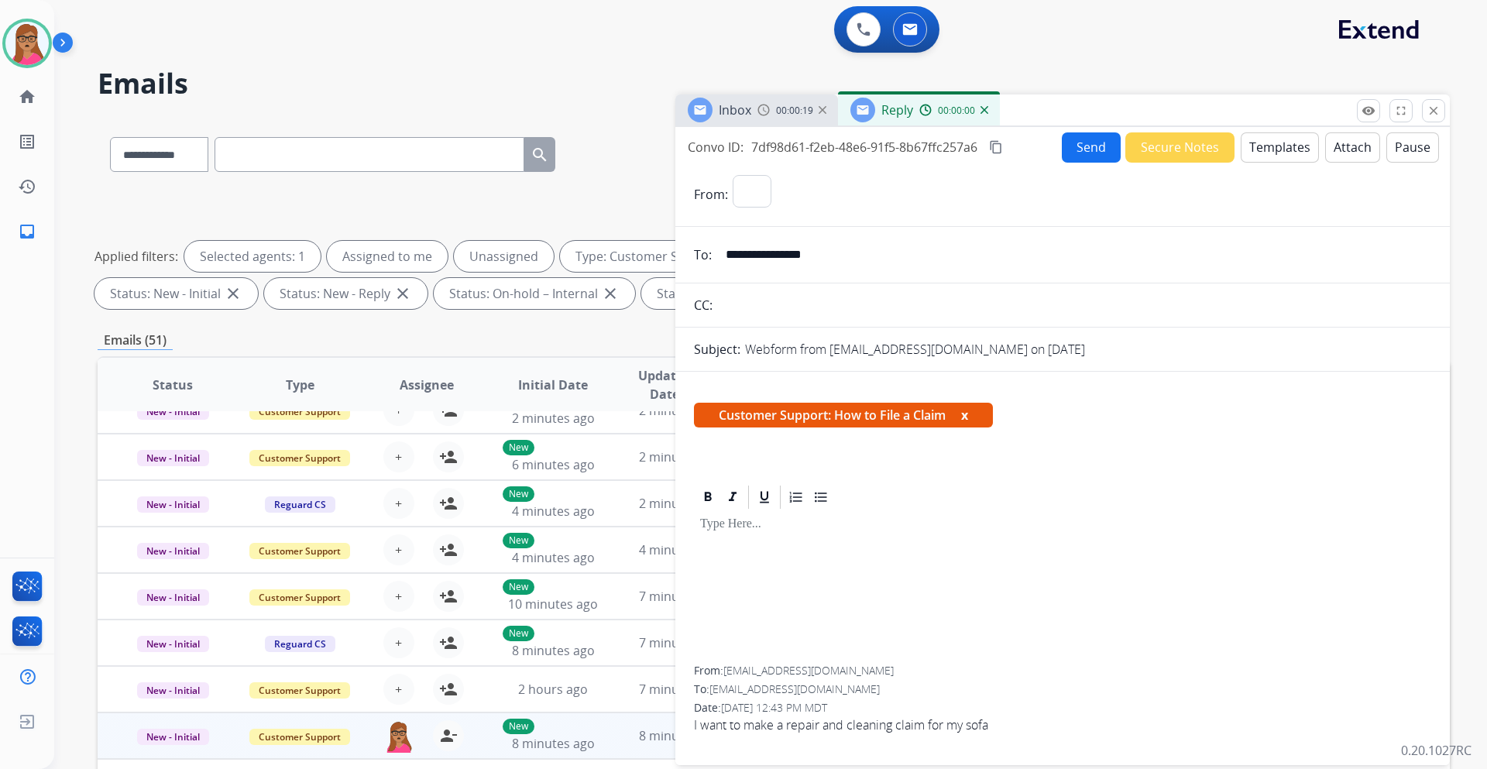
select select "**********"
click at [990, 142] on button "Templates" at bounding box center [1279, 147] width 78 height 30
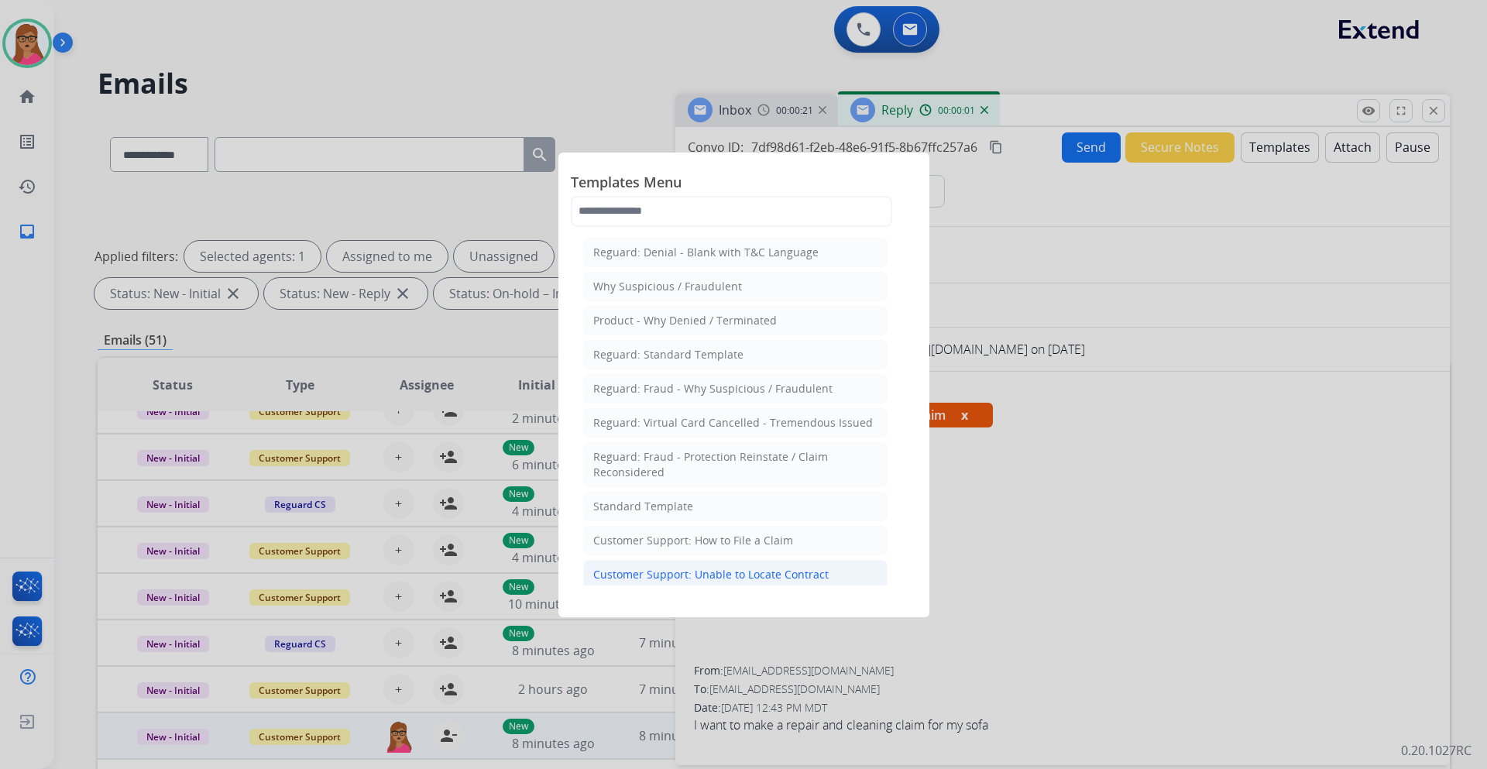
click at [728, 452] on div "Customer Support: Unable to Locate Contract" at bounding box center [710, 574] width 235 height 15
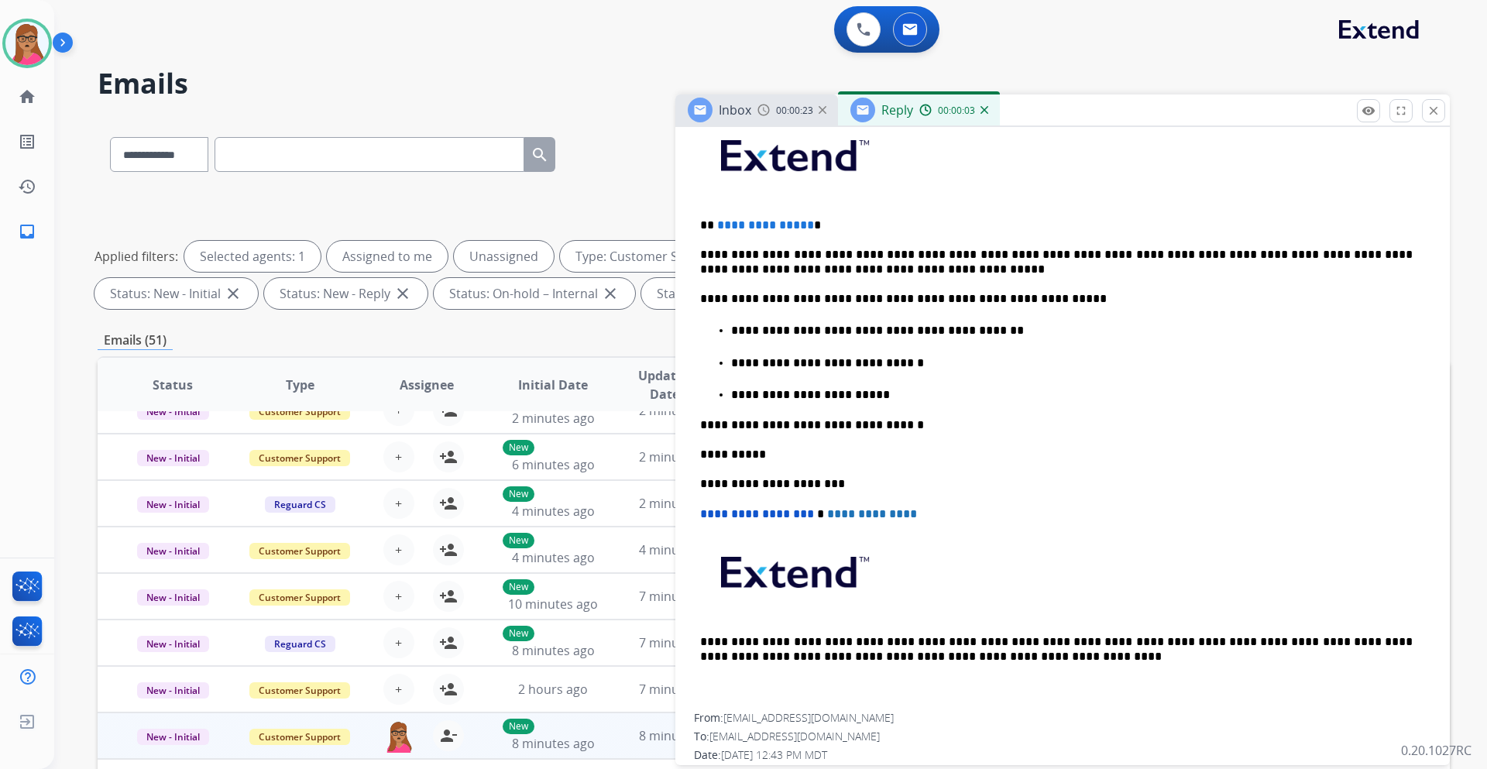
scroll to position [436, 0]
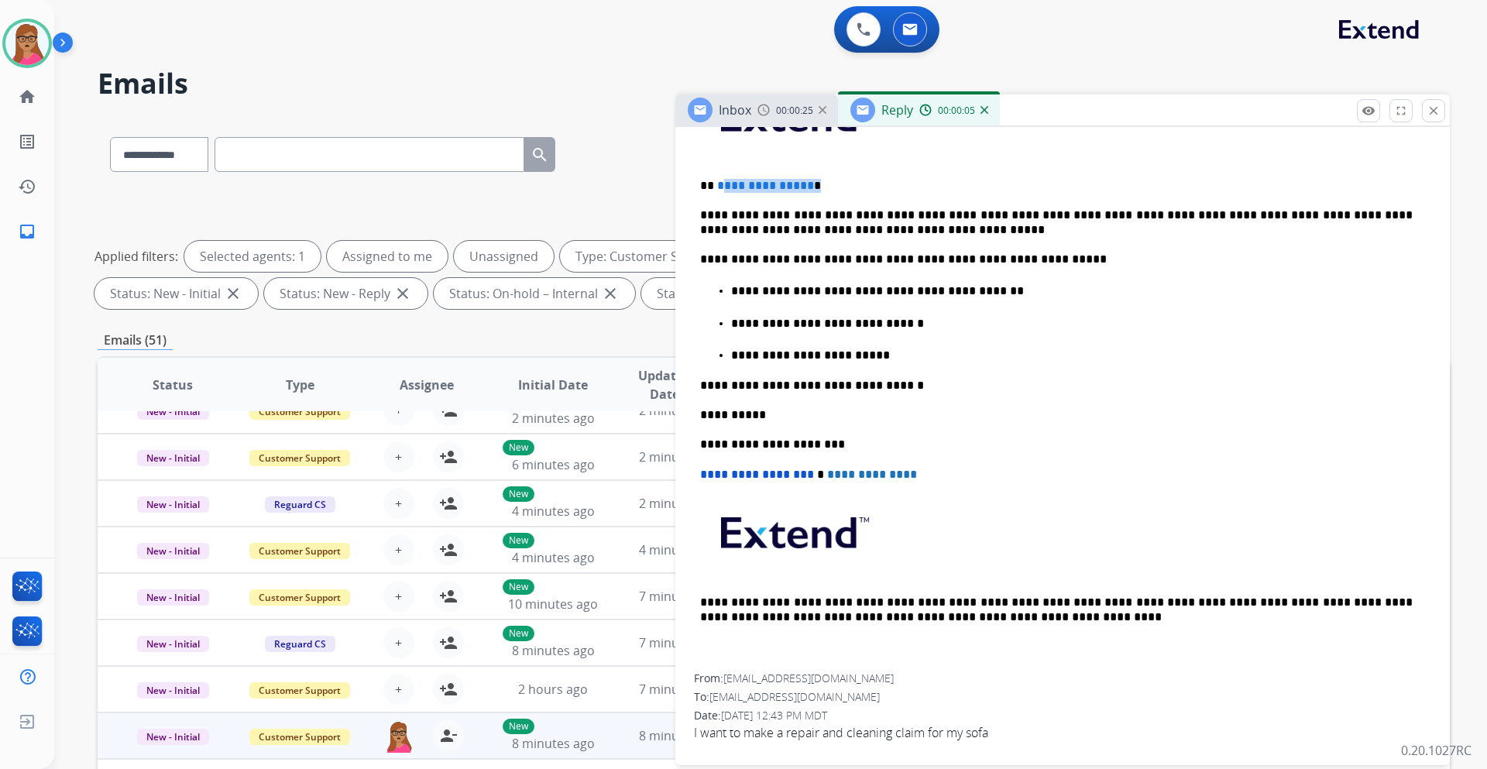
drag, startPoint x: 835, startPoint y: 183, endPoint x: 719, endPoint y: 184, distance: 116.2
click at [719, 184] on p "**********" at bounding box center [1056, 186] width 712 height 14
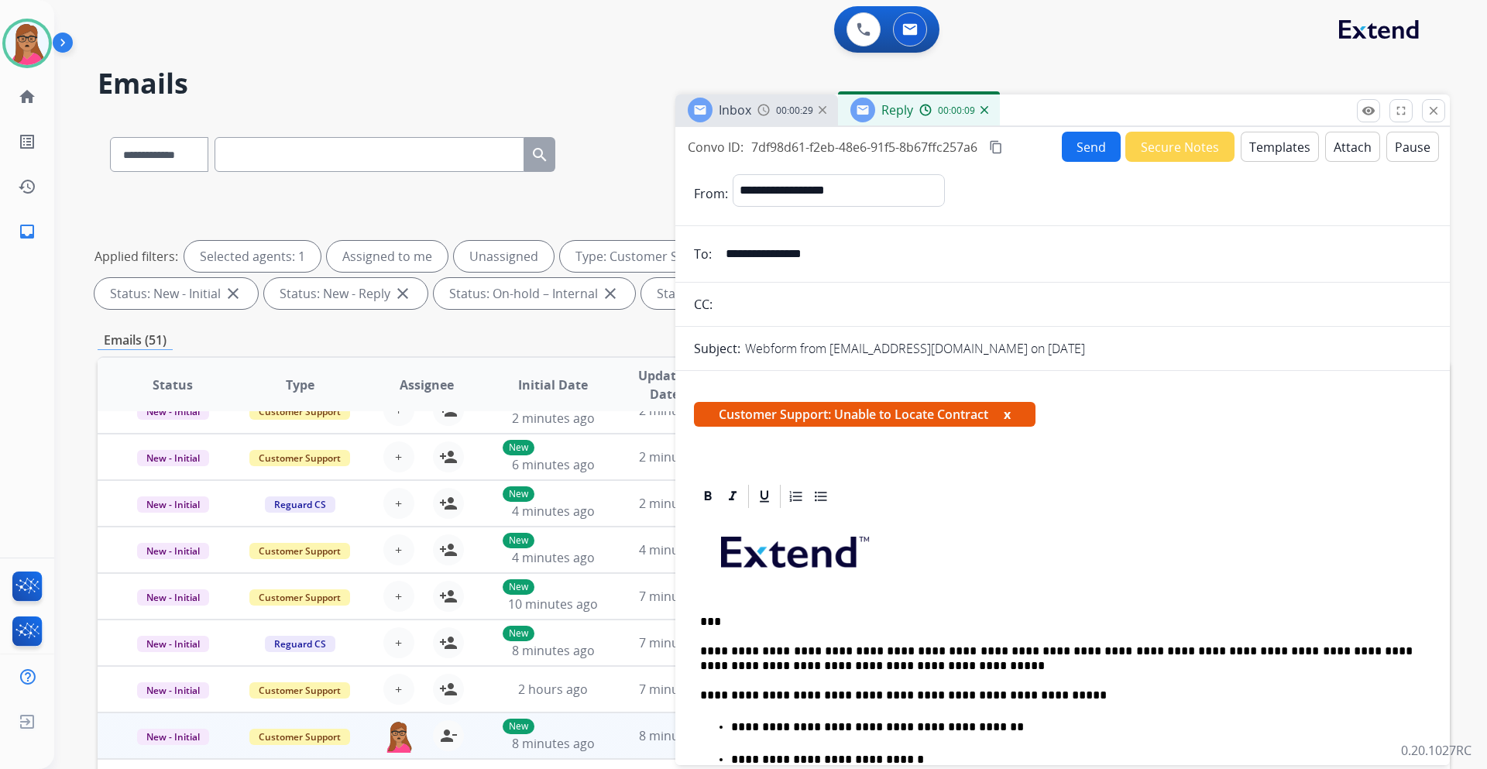
click at [990, 152] on button "Send" at bounding box center [1091, 147] width 59 height 30
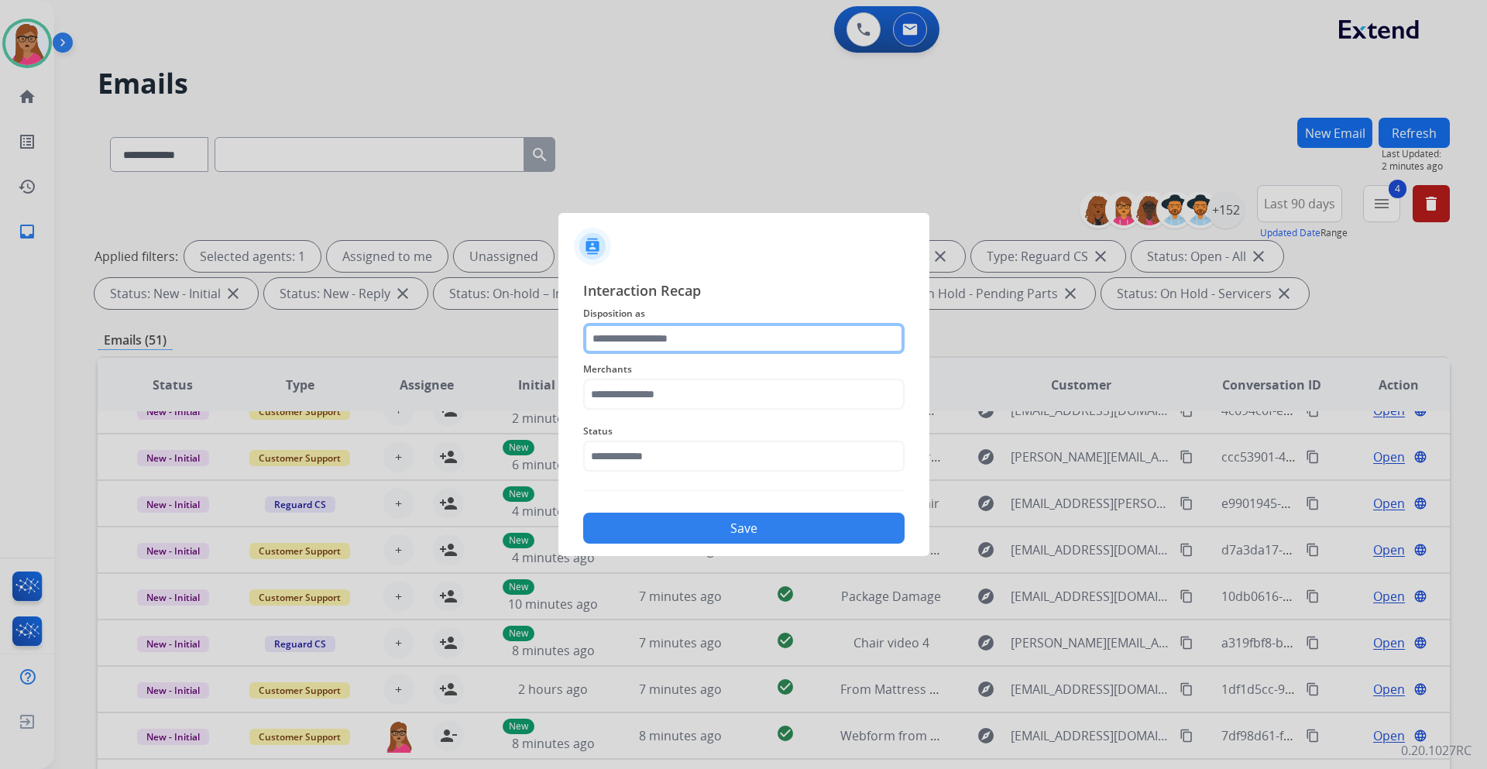
click at [674, 338] on input "text" at bounding box center [743, 338] width 321 height 31
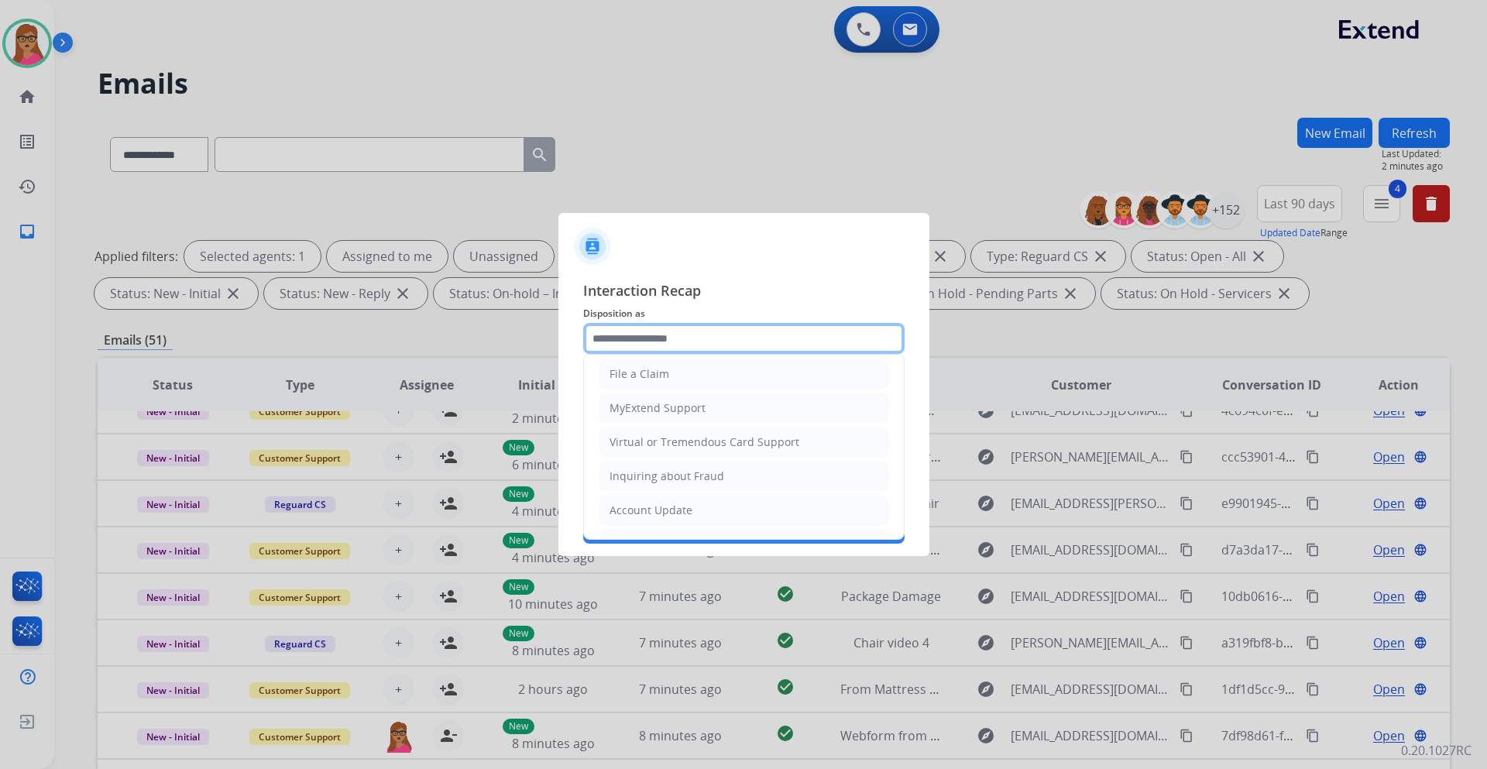
scroll to position [242, 0]
click at [654, 452] on li "Other" at bounding box center [743, 479] width 289 height 29
type input "*****"
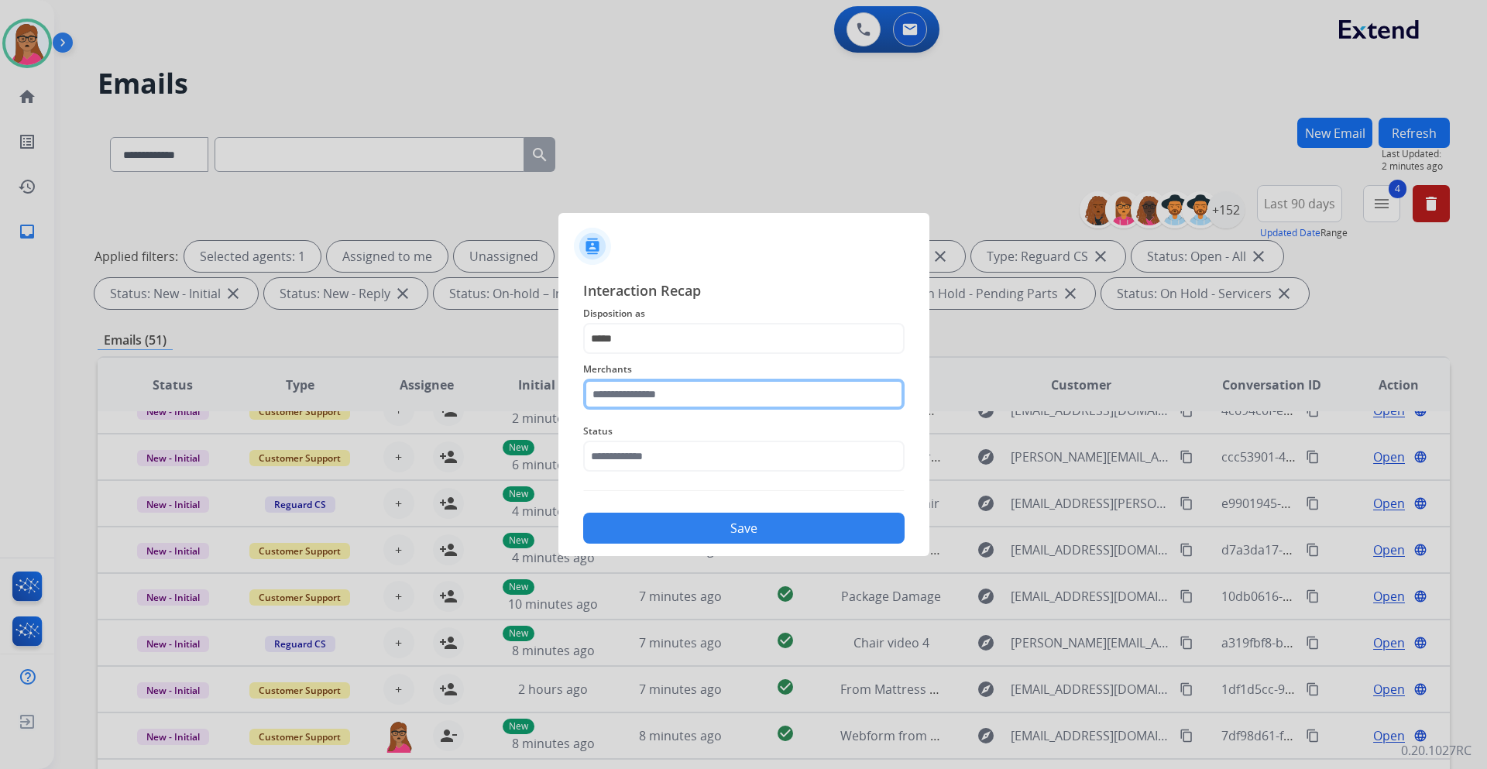
click at [667, 400] on input "text" at bounding box center [743, 394] width 321 height 31
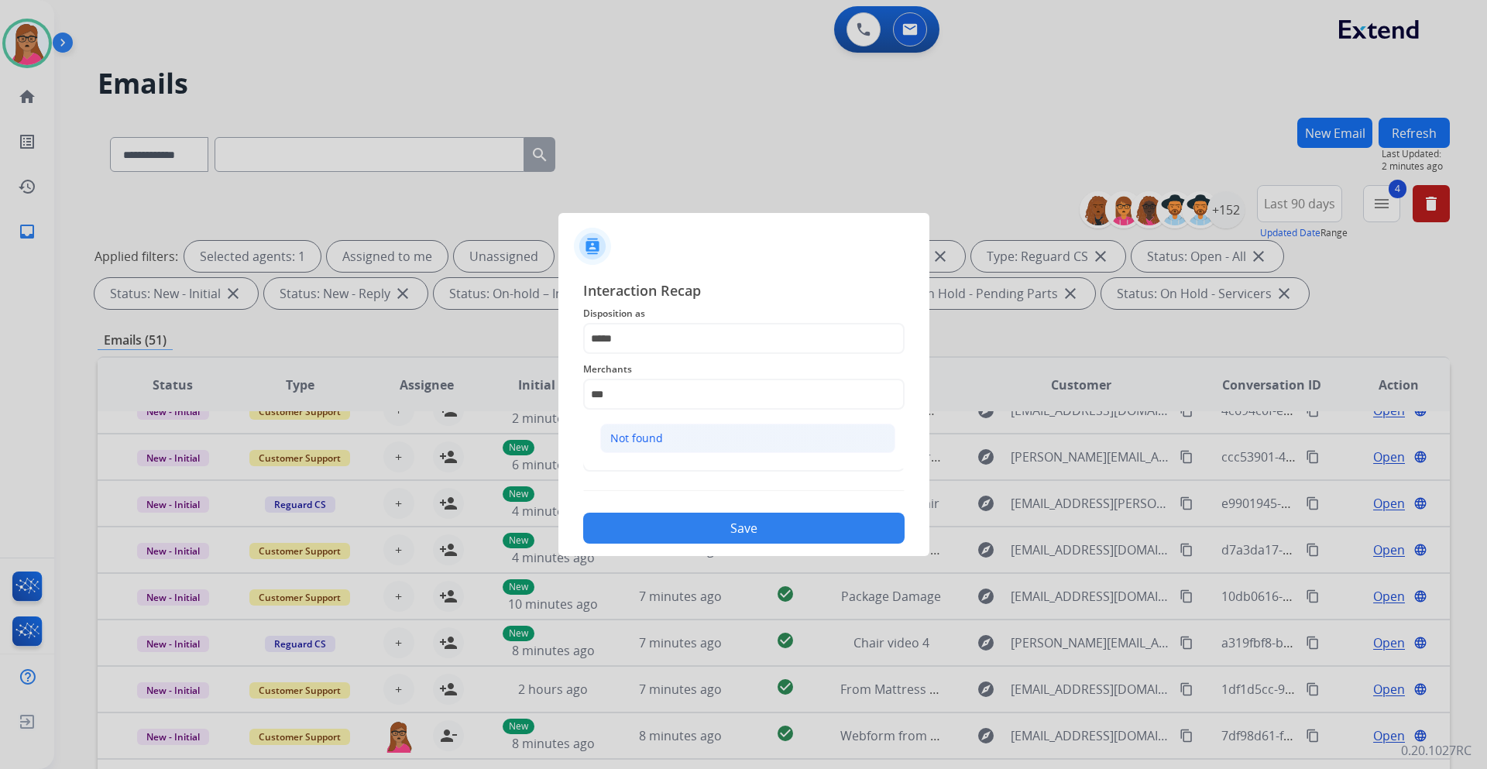
click at [683, 432] on li "Not found" at bounding box center [747, 438] width 295 height 29
type input "*********"
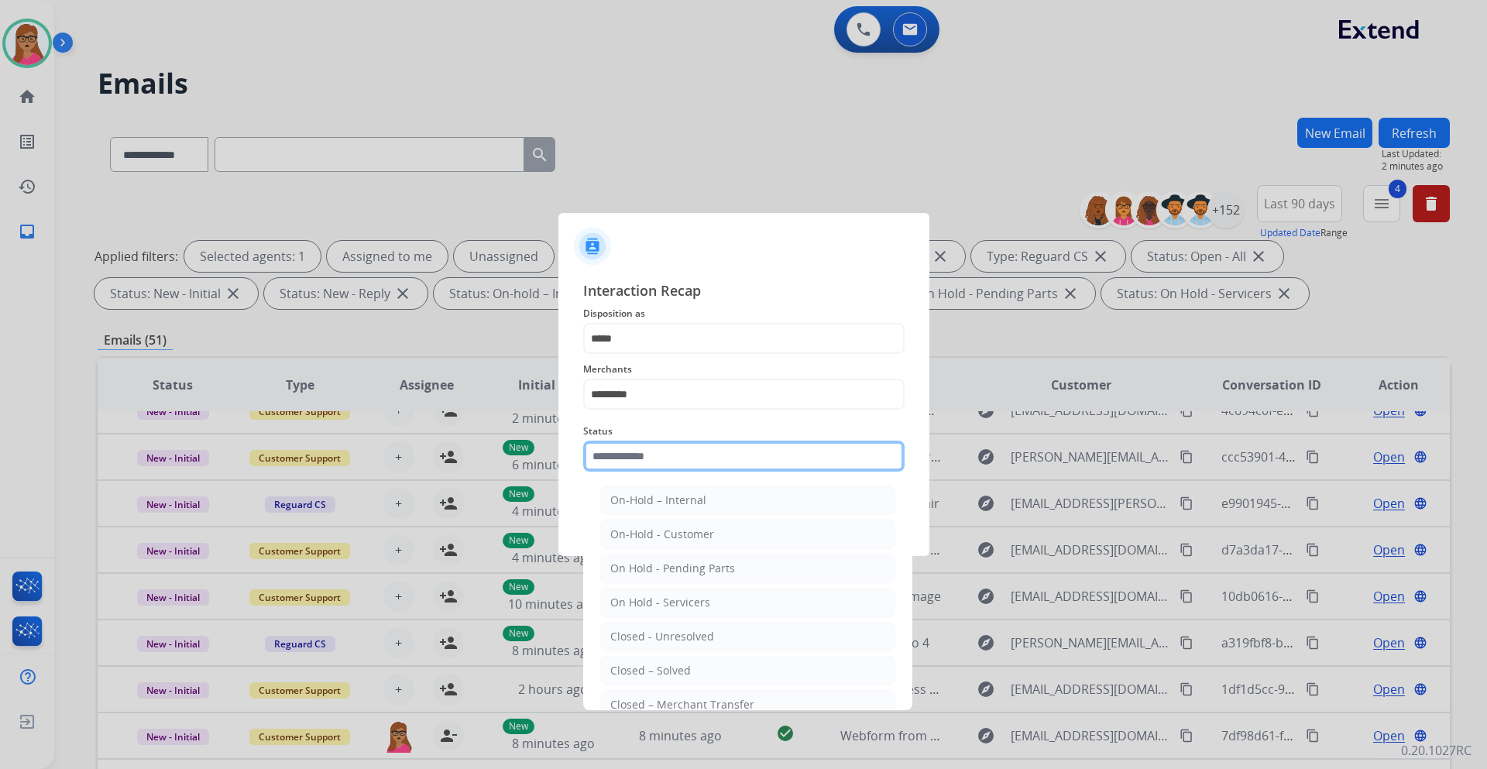
click at [617, 452] on input "text" at bounding box center [743, 456] width 321 height 31
click at [659, 452] on div "Closed – Solved" at bounding box center [650, 670] width 81 height 15
type input "**********"
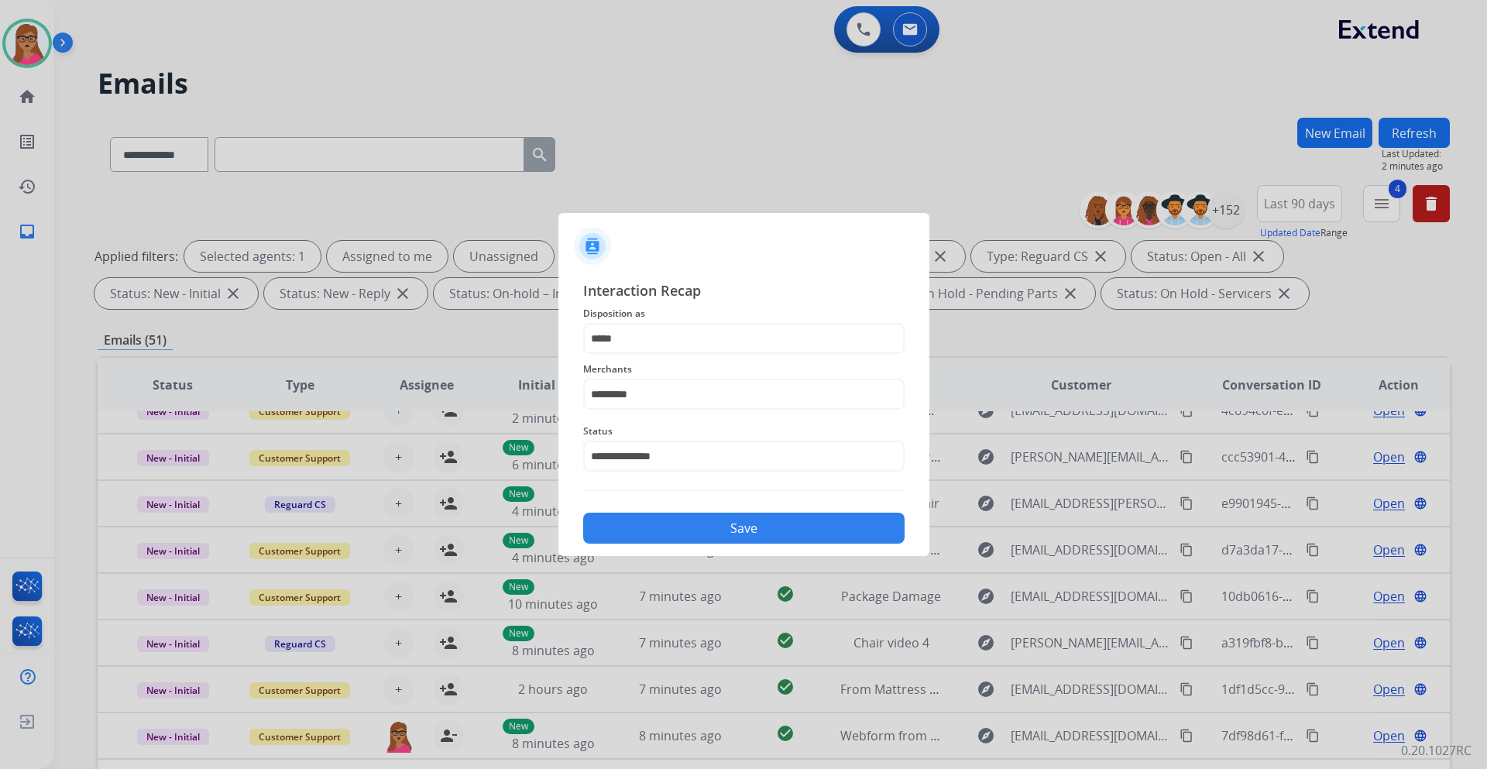
click at [717, 452] on button "Save" at bounding box center [743, 528] width 321 height 31
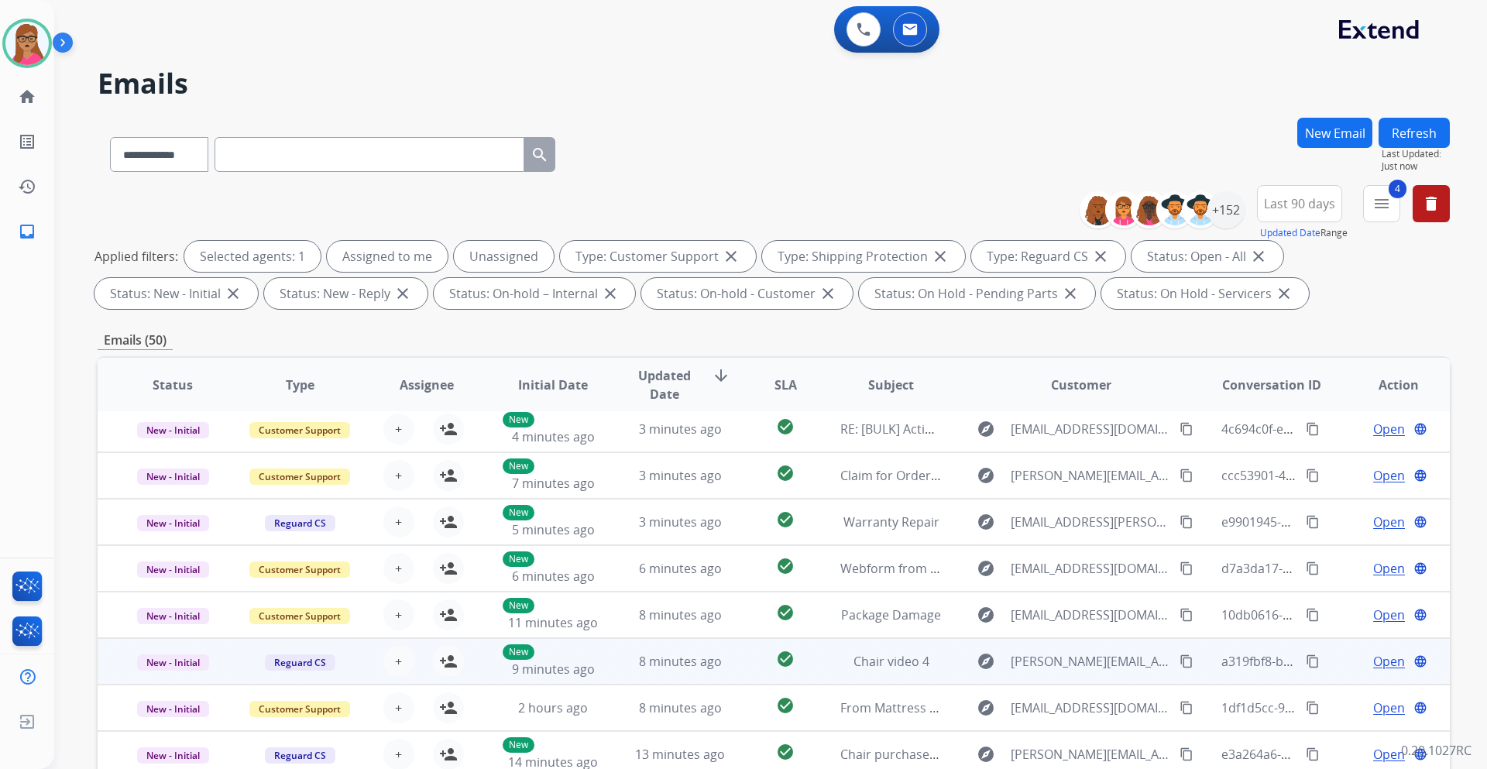
scroll to position [187, 0]
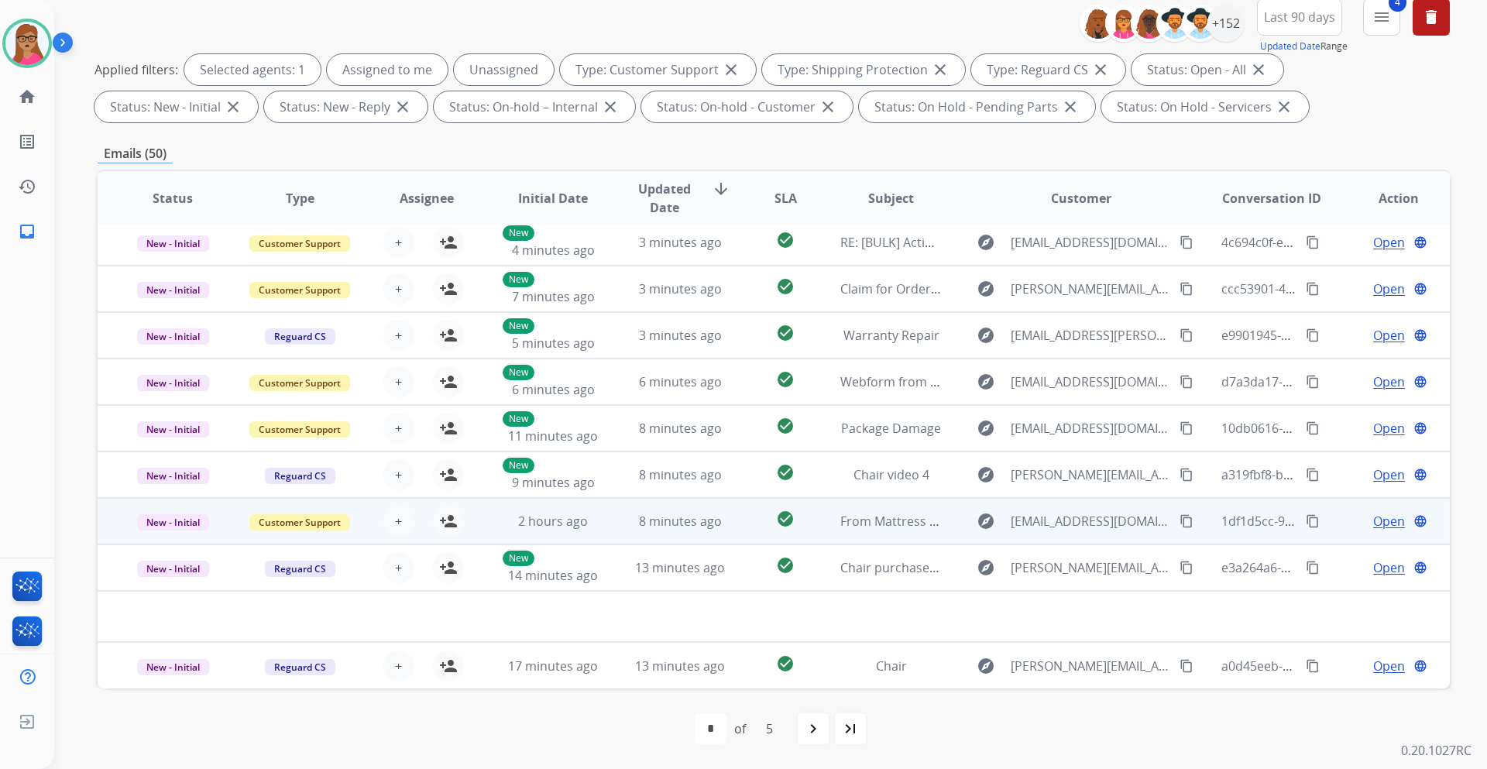
click at [184, 452] on td "New - Initial" at bounding box center [161, 521] width 127 height 46
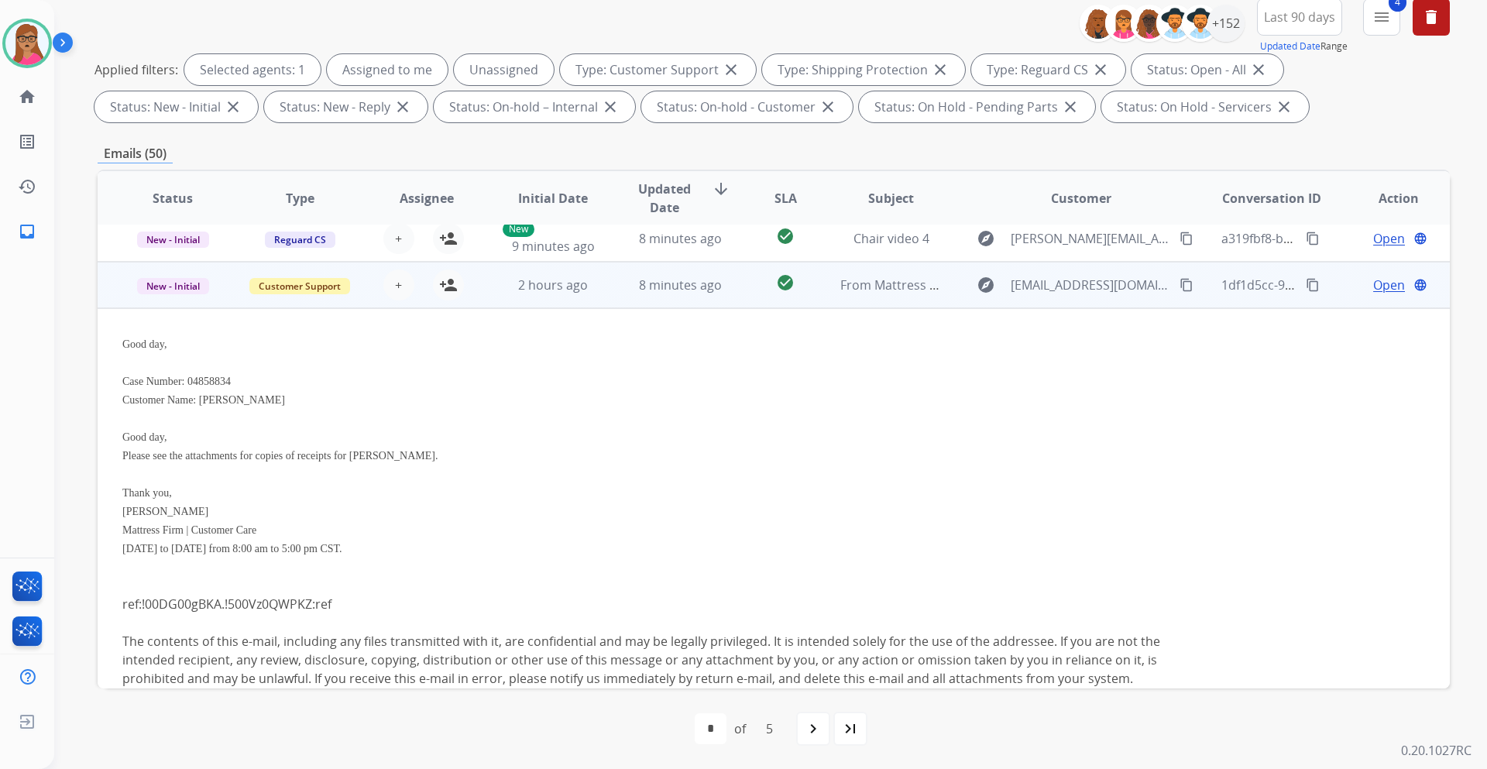
scroll to position [325, 0]
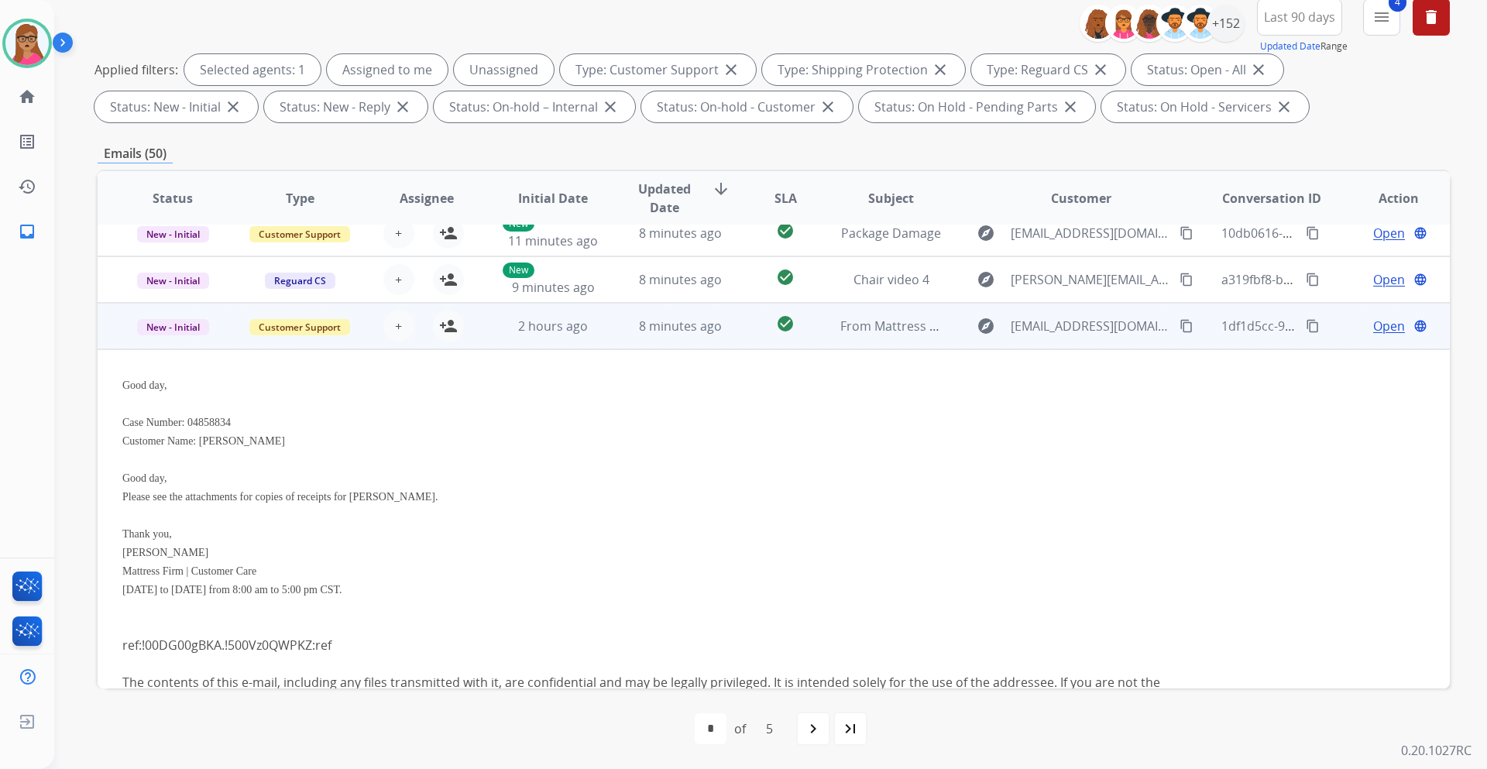
click at [170, 347] on td "New - Initial" at bounding box center [161, 326] width 127 height 46
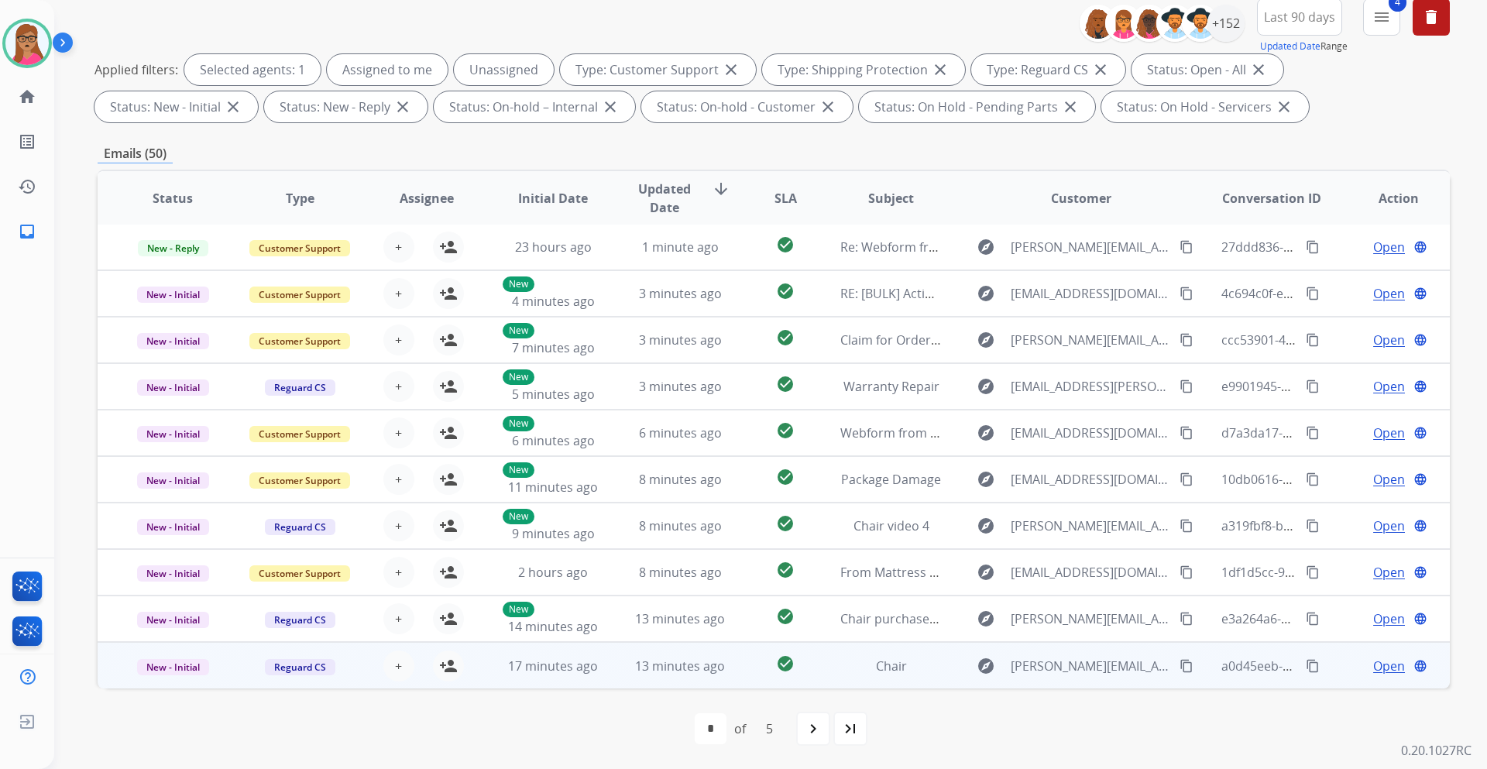
click at [188, 452] on td "New - Initial" at bounding box center [161, 665] width 127 height 46
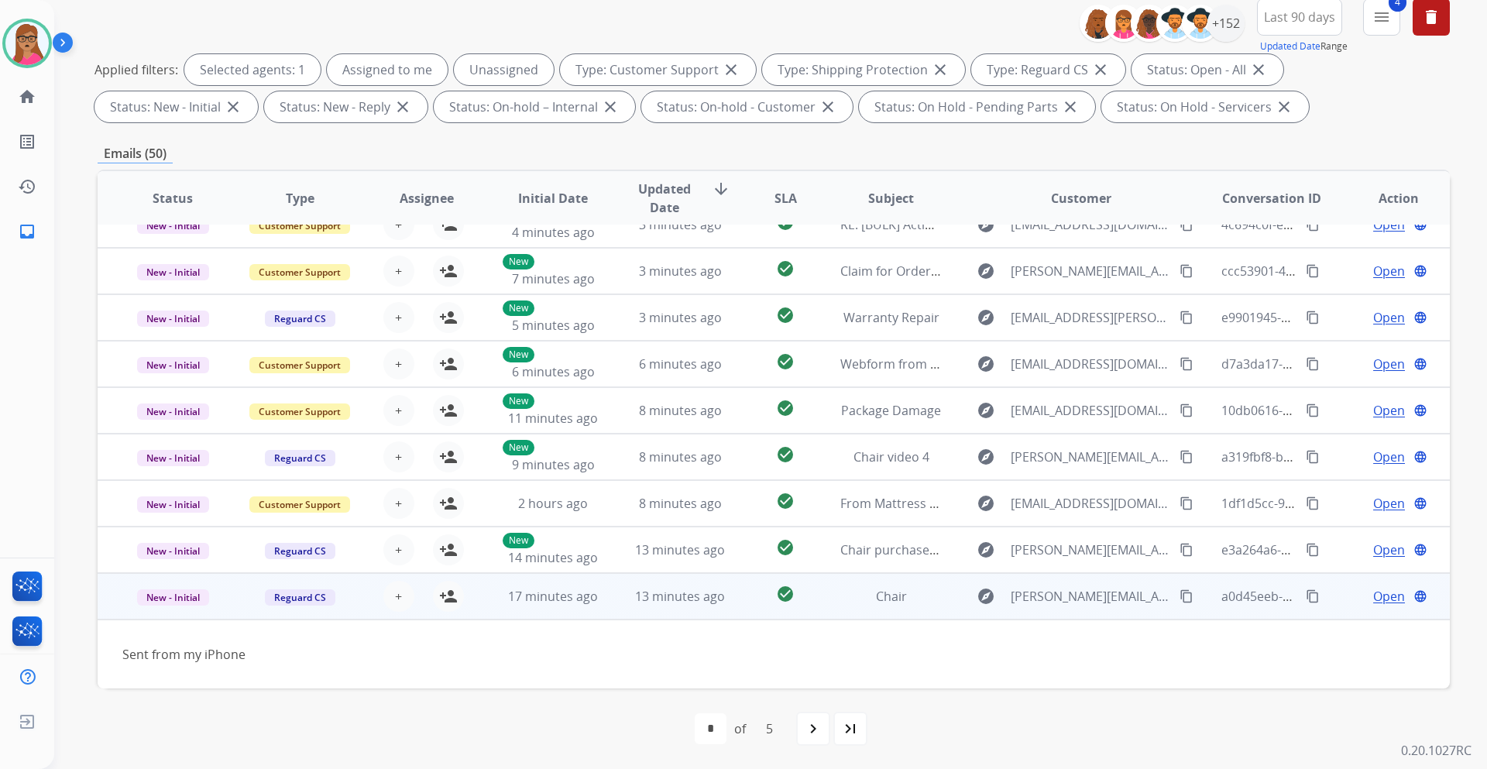
scroll to position [70, 0]
click at [166, 452] on td "New - Initial" at bounding box center [161, 596] width 127 height 46
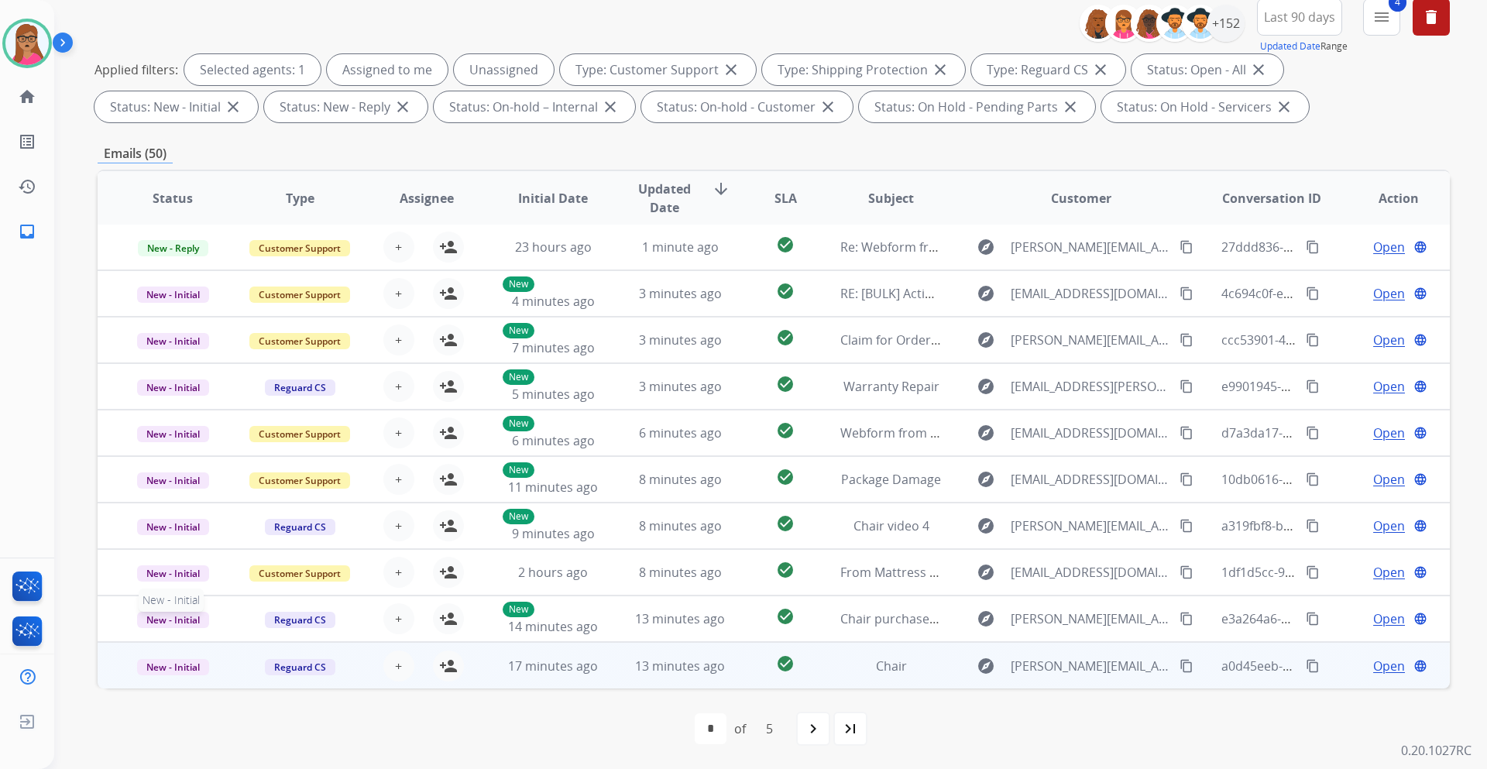
scroll to position [2, 0]
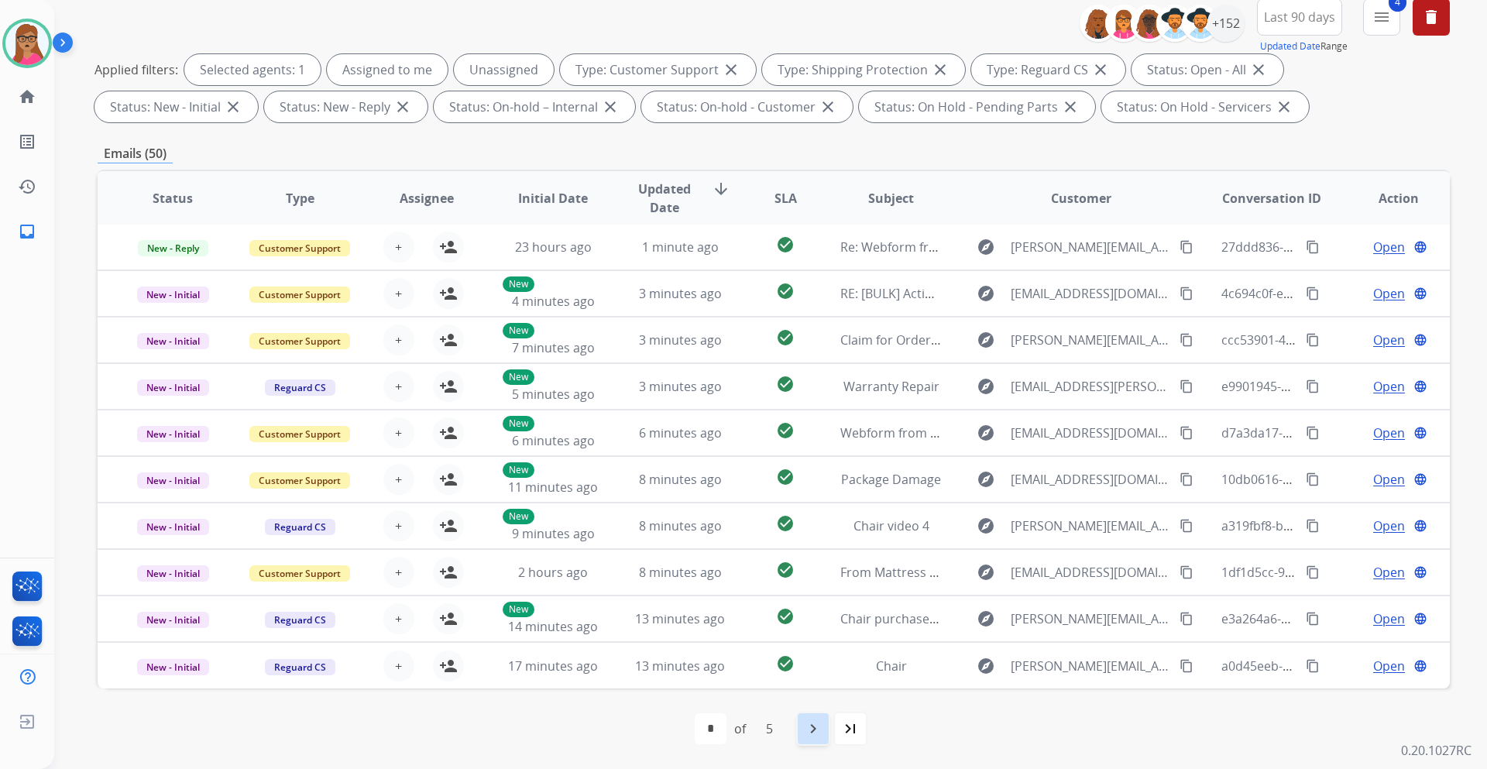
click at [808, 452] on mat-icon "navigate_next" at bounding box center [813, 728] width 19 height 19
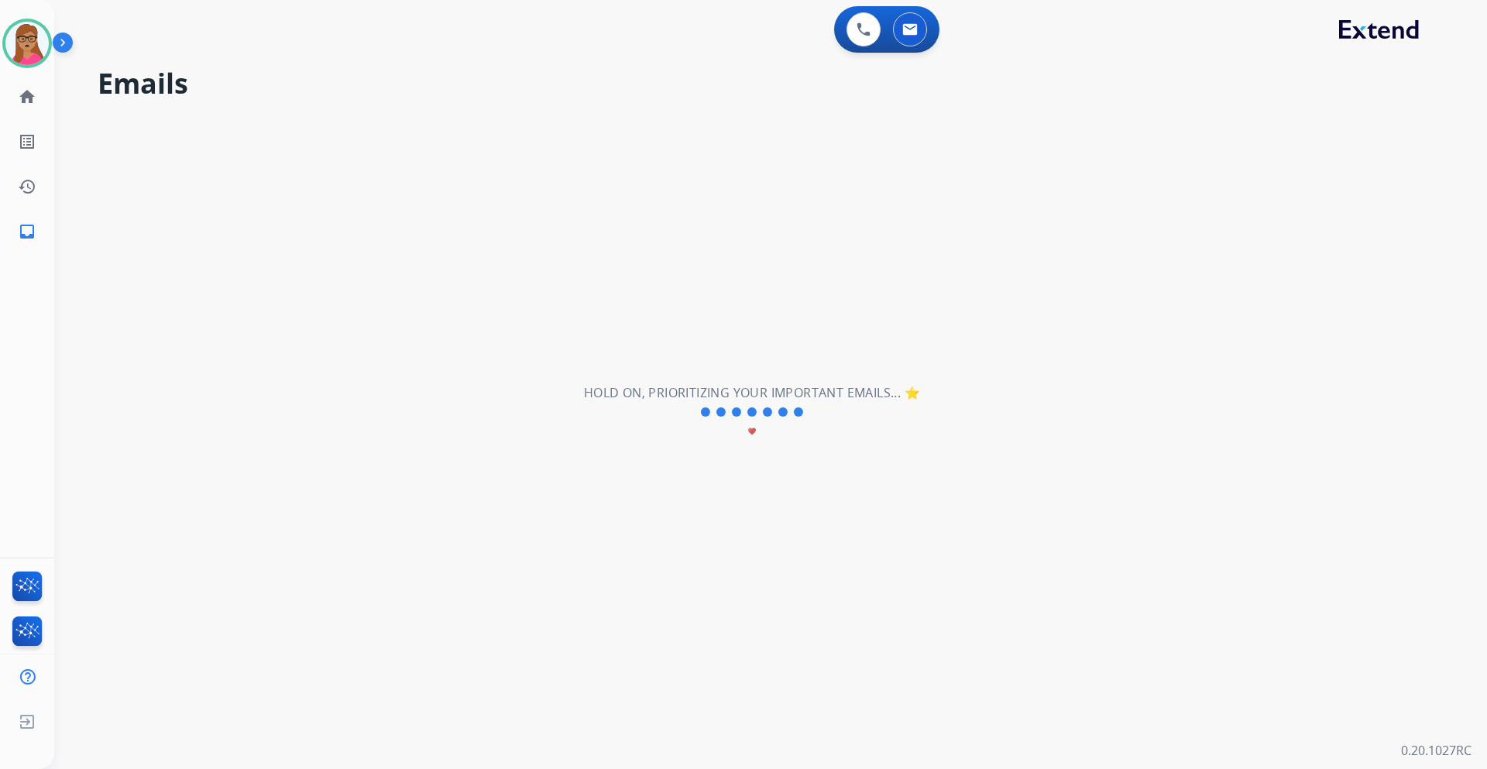
scroll to position [0, 0]
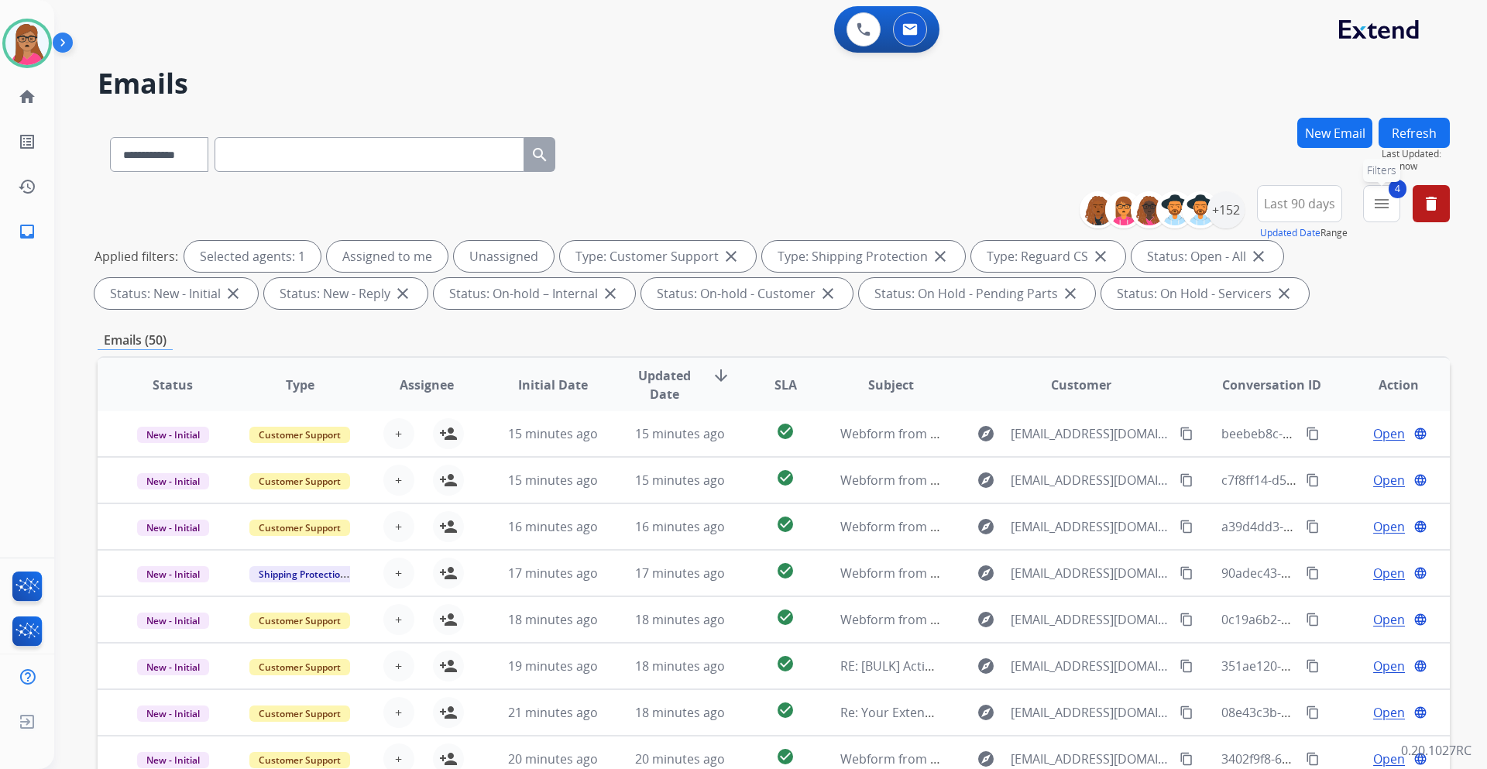
click at [990, 204] on mat-icon "menu" at bounding box center [1381, 203] width 19 height 19
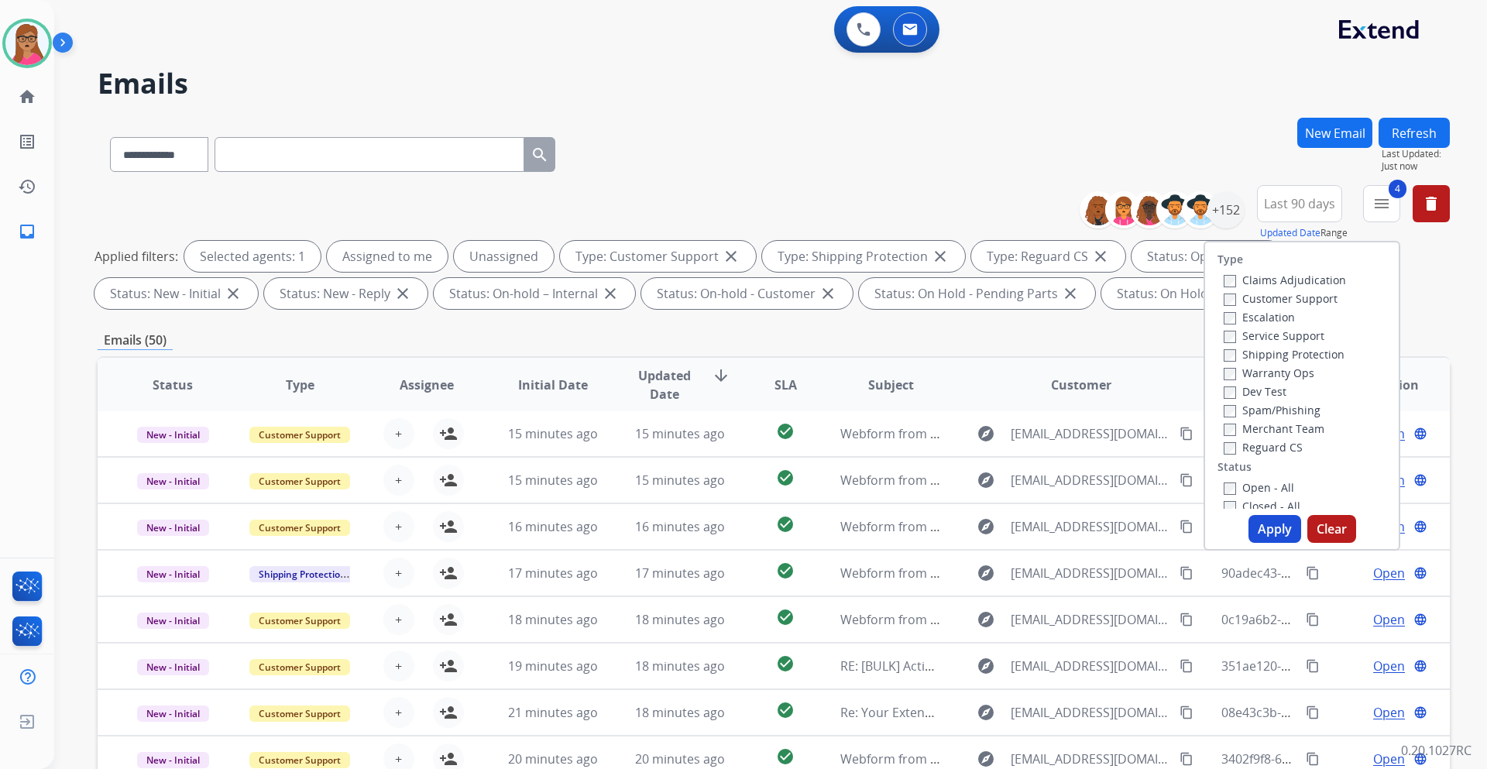
click at [990, 166] on div "**********" at bounding box center [774, 151] width 1352 height 67
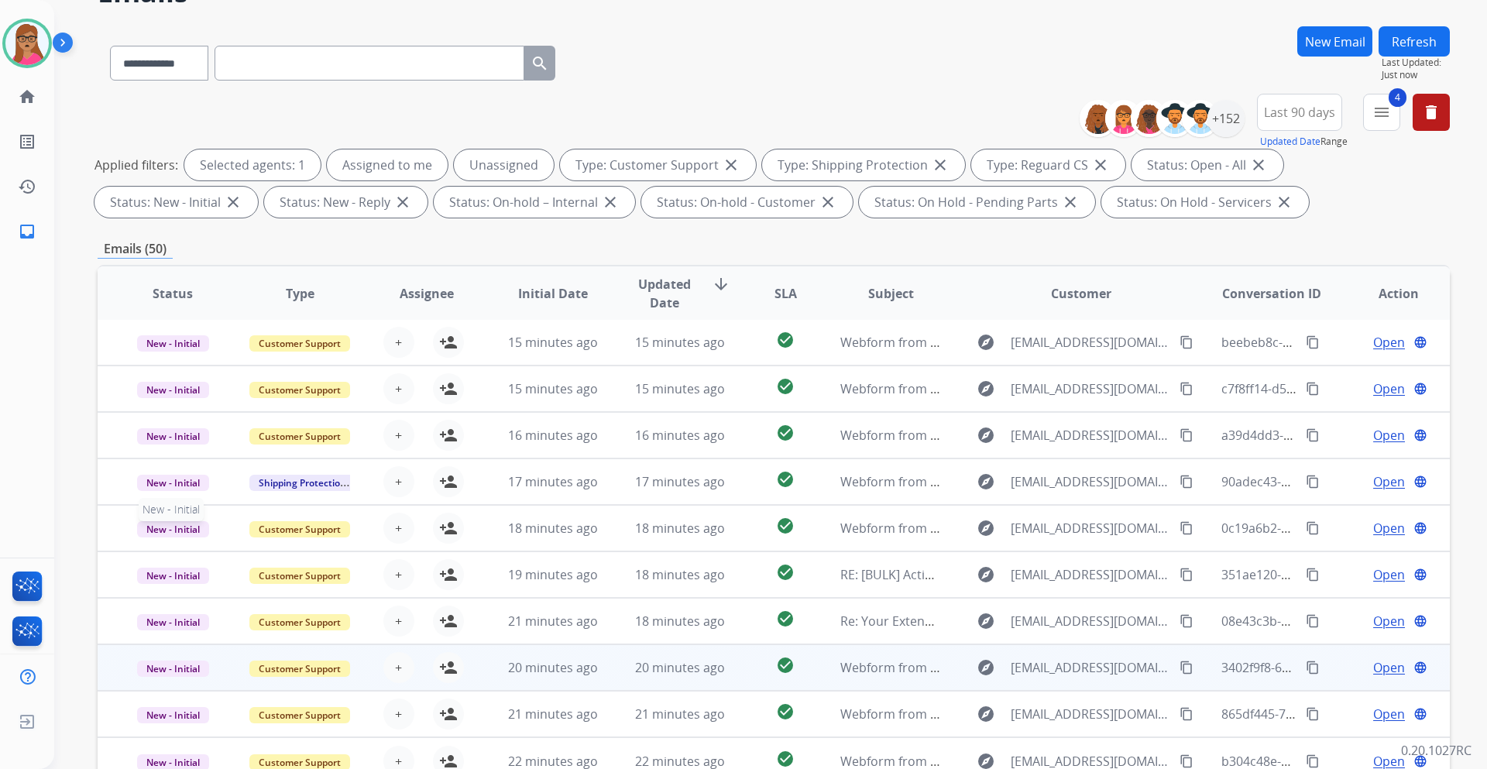
scroll to position [187, 0]
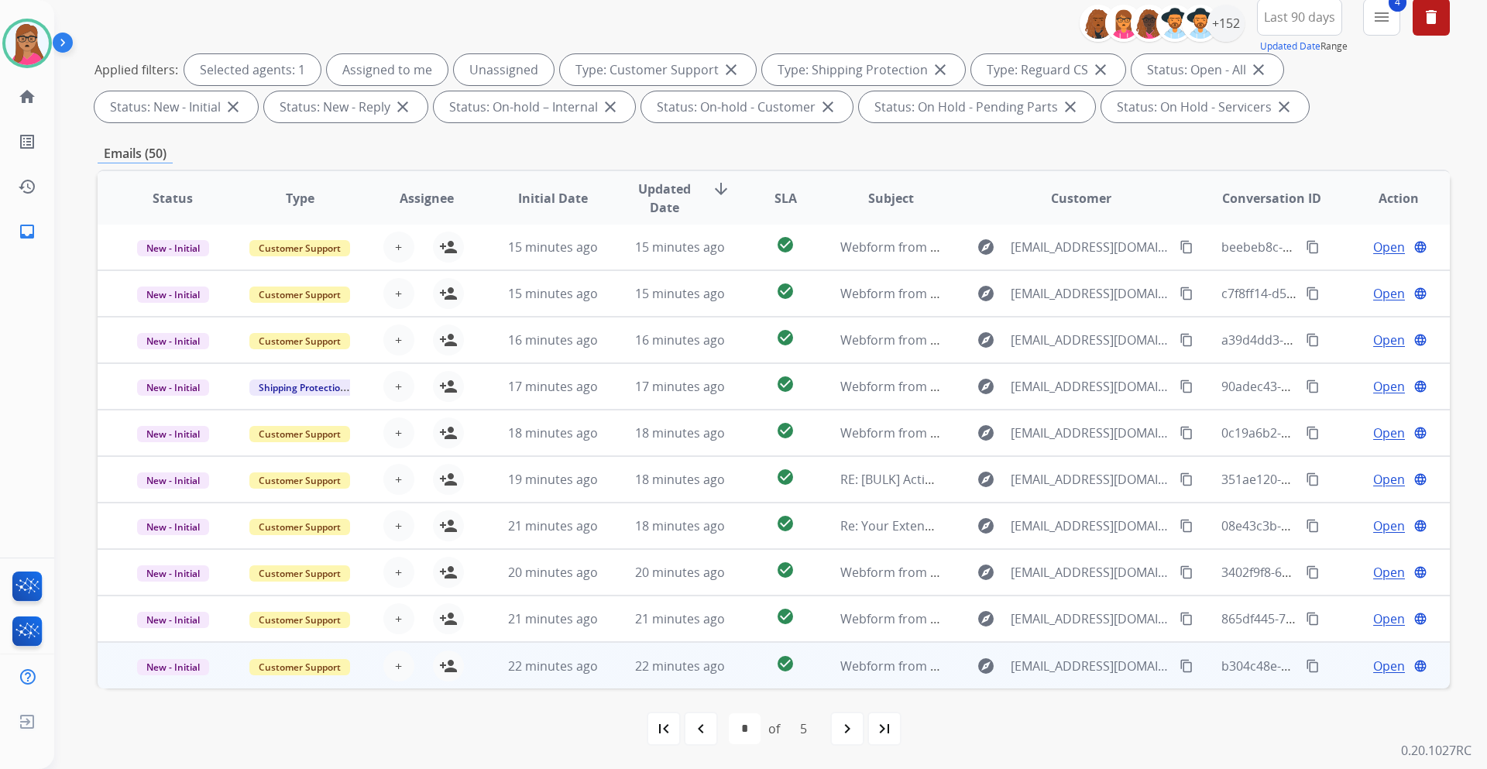
click at [176, 452] on td "New - Initial" at bounding box center [161, 665] width 127 height 46
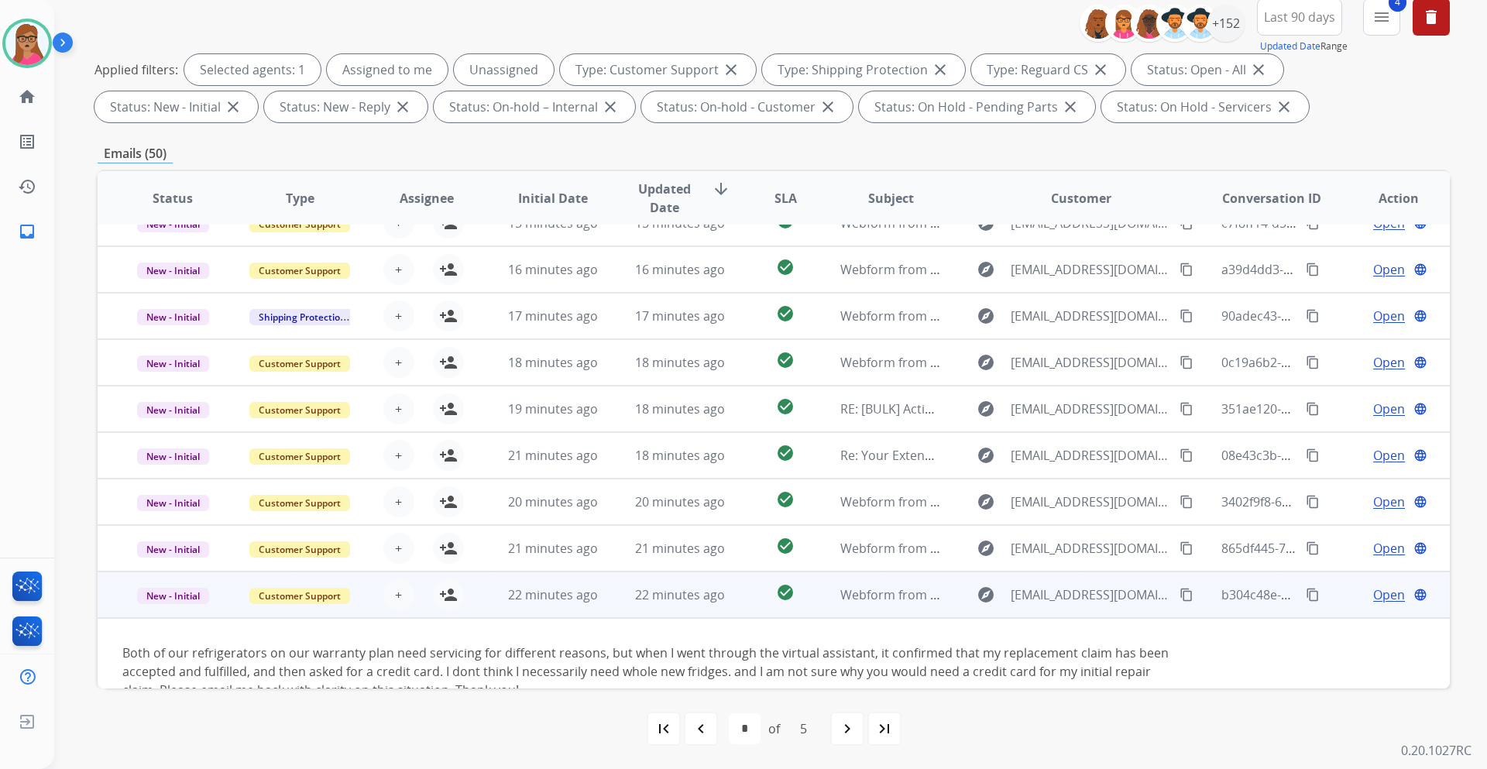
scroll to position [108, 0]
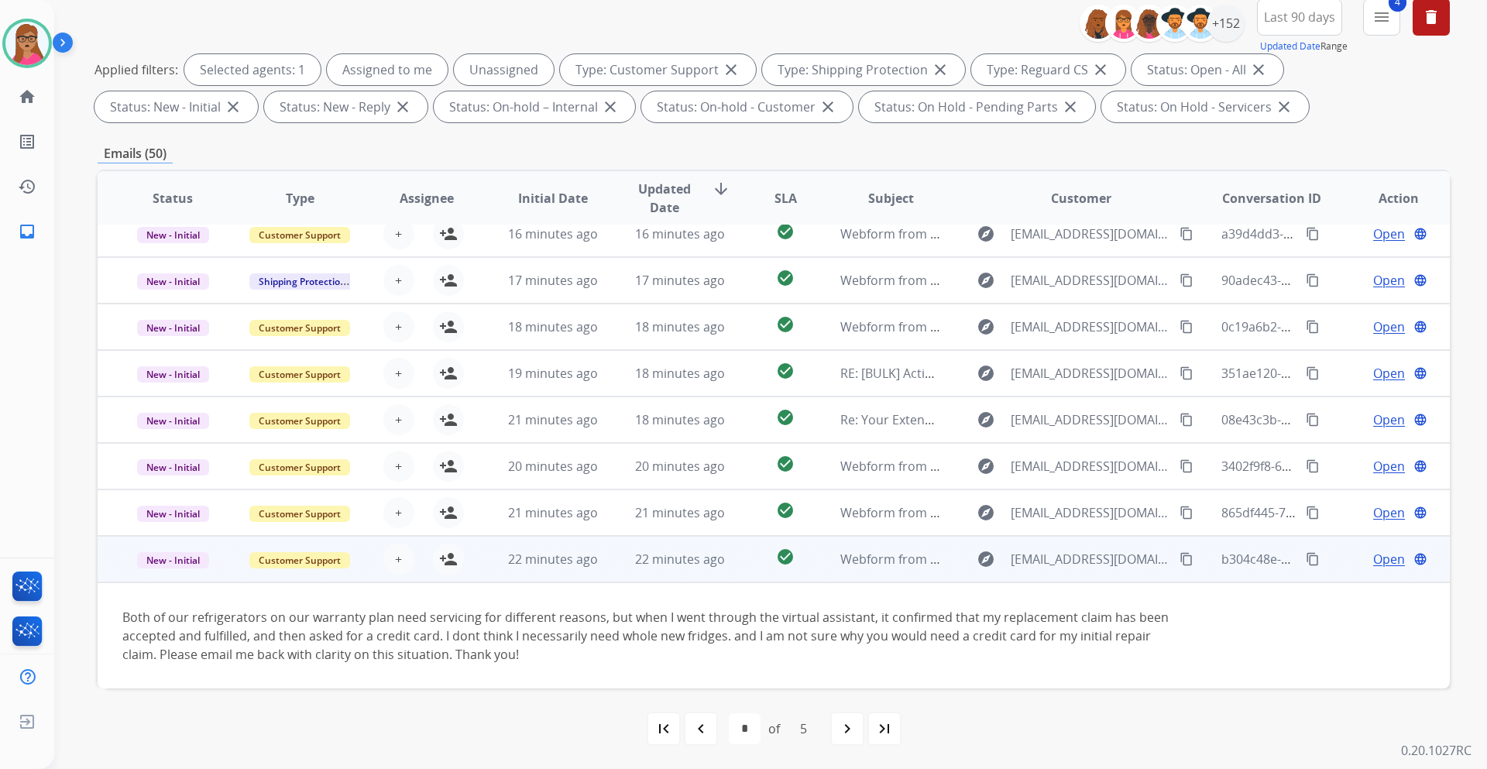
click at [158, 452] on td "New - Initial" at bounding box center [161, 559] width 127 height 46
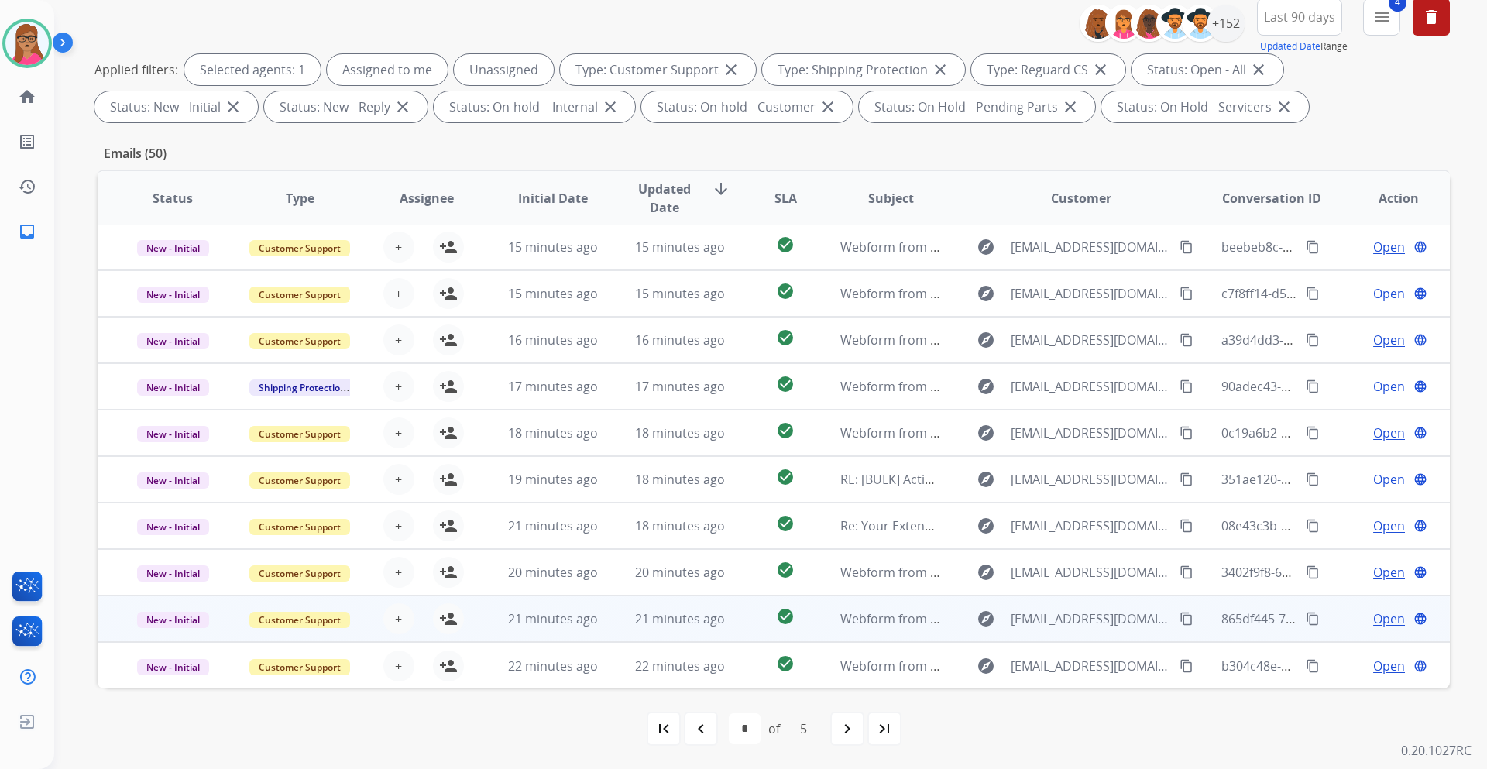
click at [177, 452] on td "New - Initial" at bounding box center [161, 618] width 127 height 46
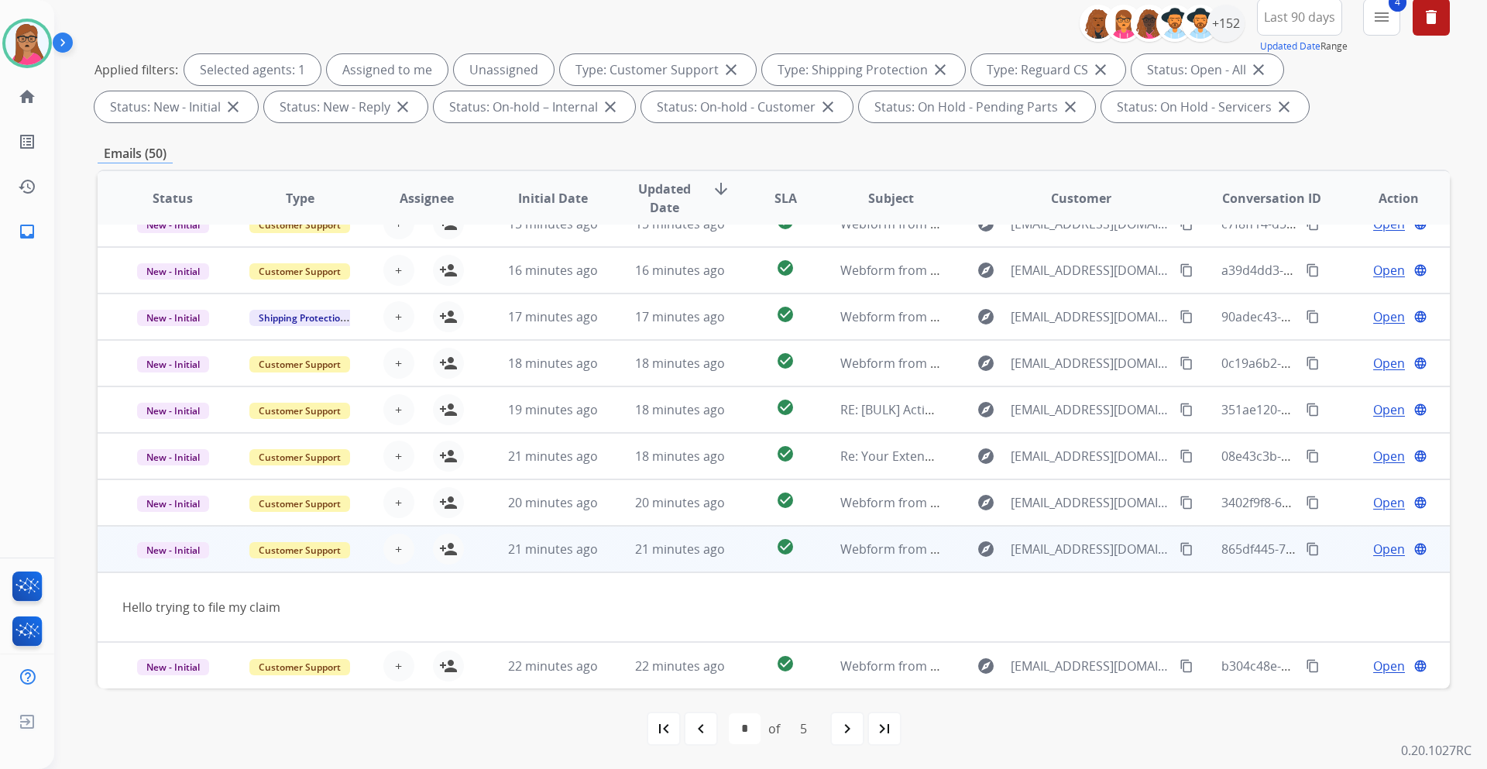
scroll to position [71, 0]
click at [450, 452] on mat-icon "person_add" at bounding box center [448, 549] width 19 height 19
click at [990, 452] on span "Open" at bounding box center [1389, 549] width 32 height 19
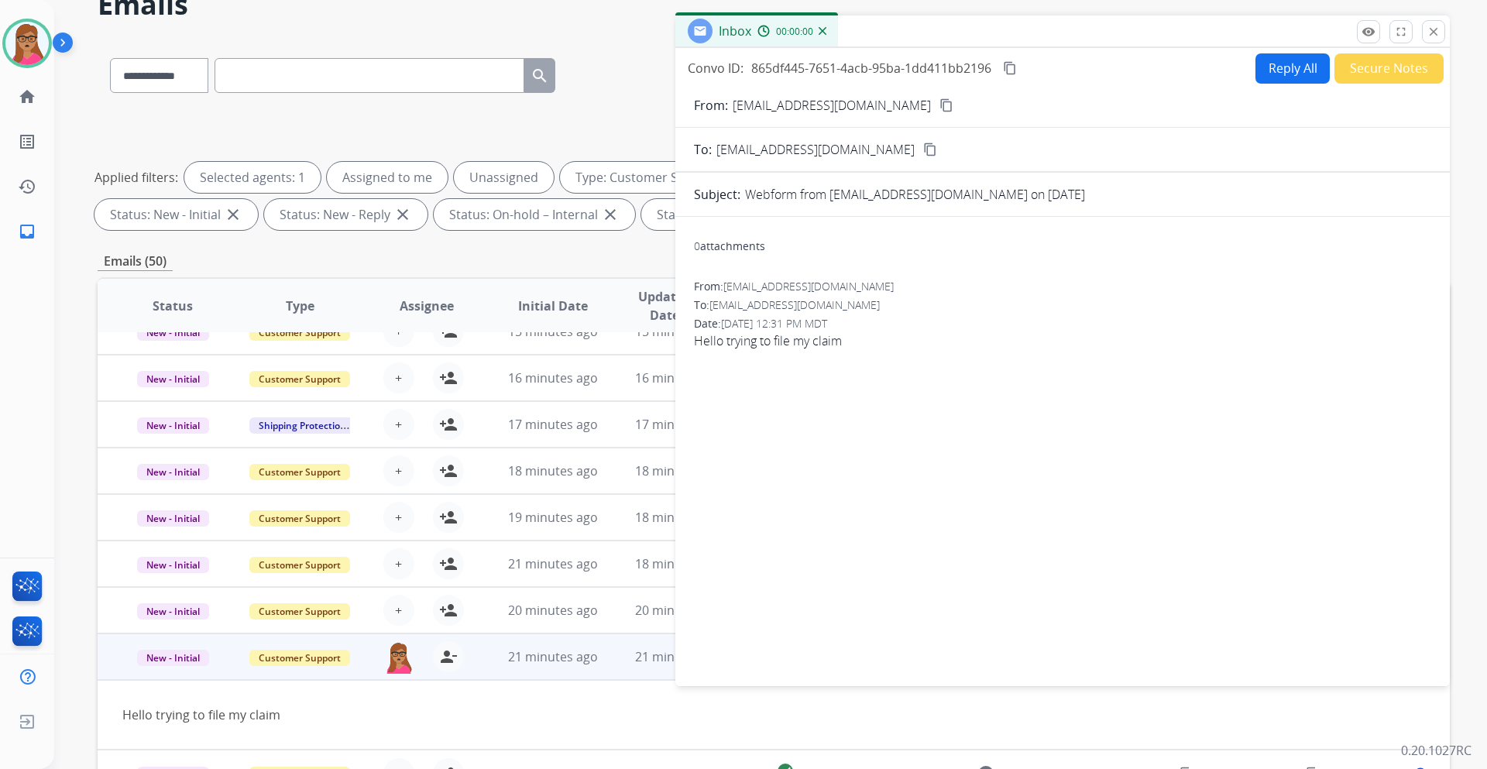
scroll to position [0, 0]
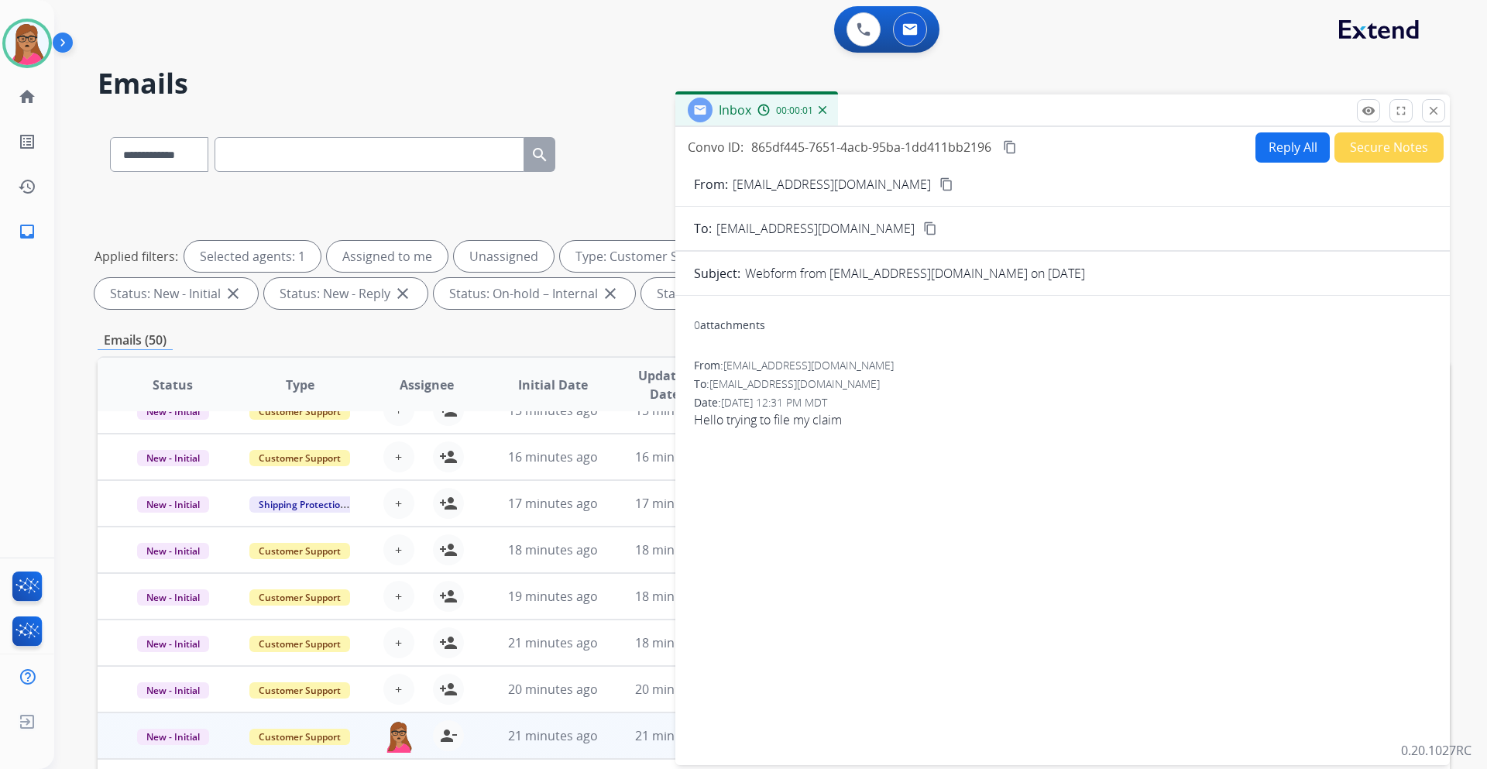
click at [939, 180] on mat-icon "content_copy" at bounding box center [946, 184] width 14 height 14
click at [990, 147] on button "Reply All" at bounding box center [1292, 147] width 74 height 30
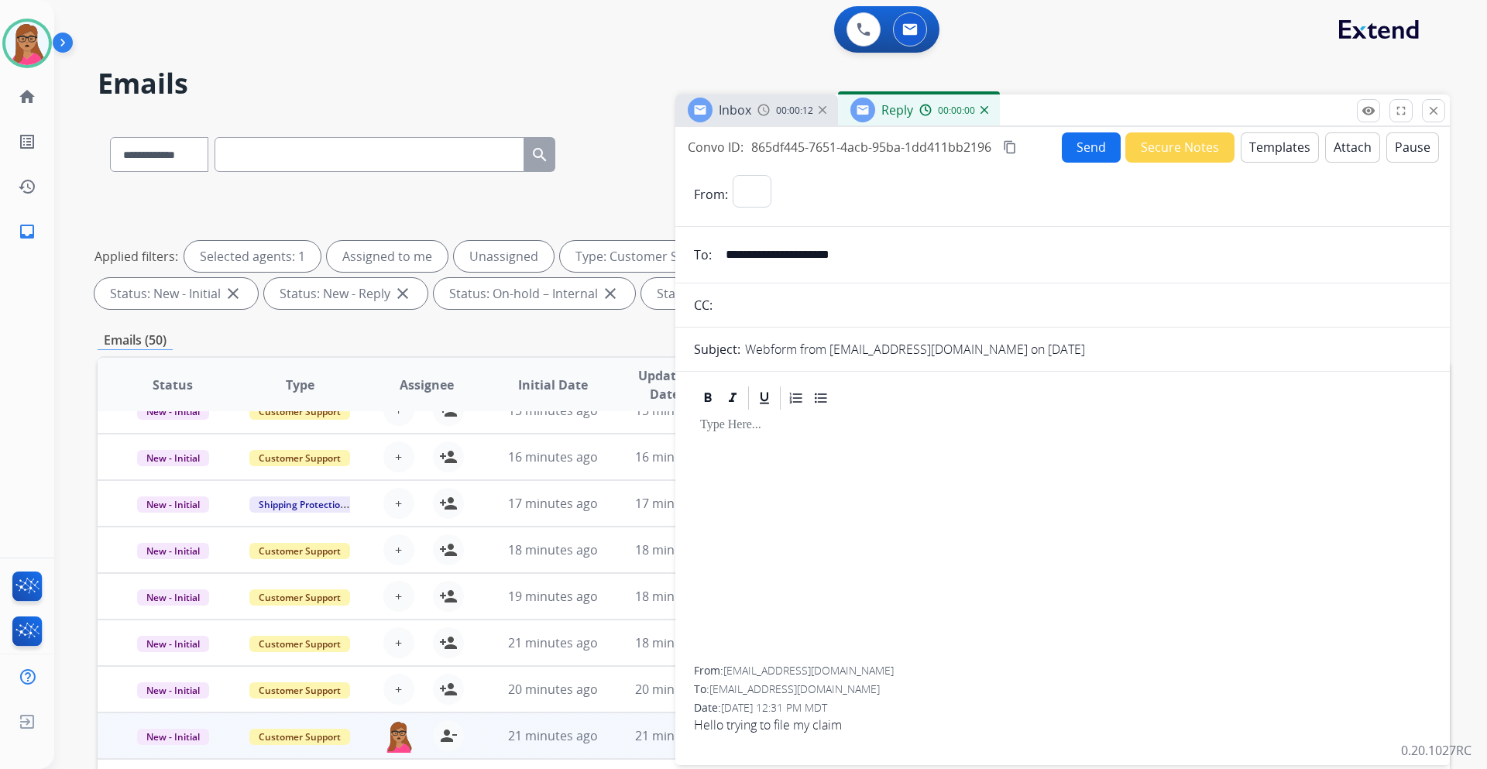
select select "**********"
click at [990, 142] on button "Templates" at bounding box center [1279, 147] width 78 height 30
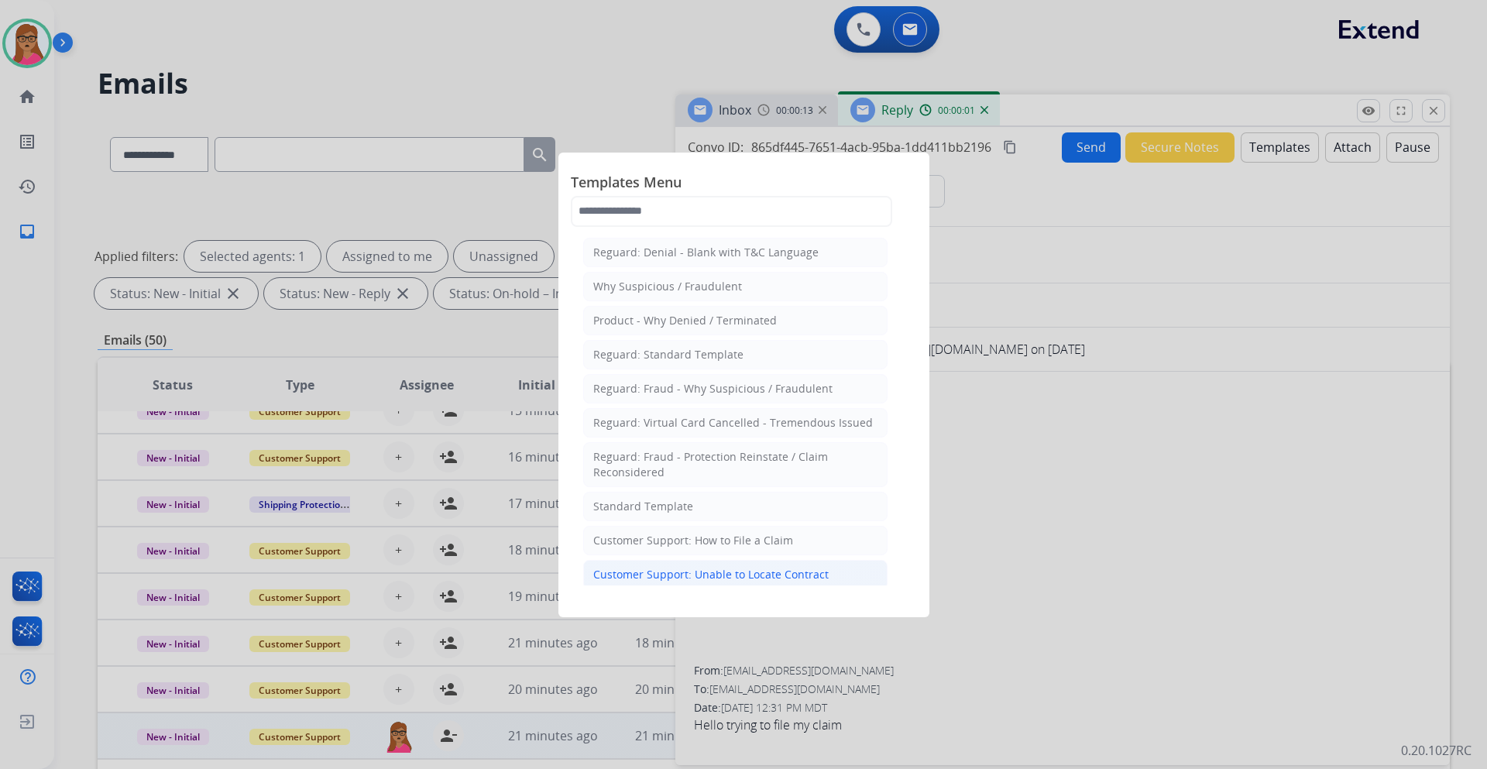
click at [723, 452] on div "Customer Support: Unable to Locate Contract" at bounding box center [710, 574] width 235 height 15
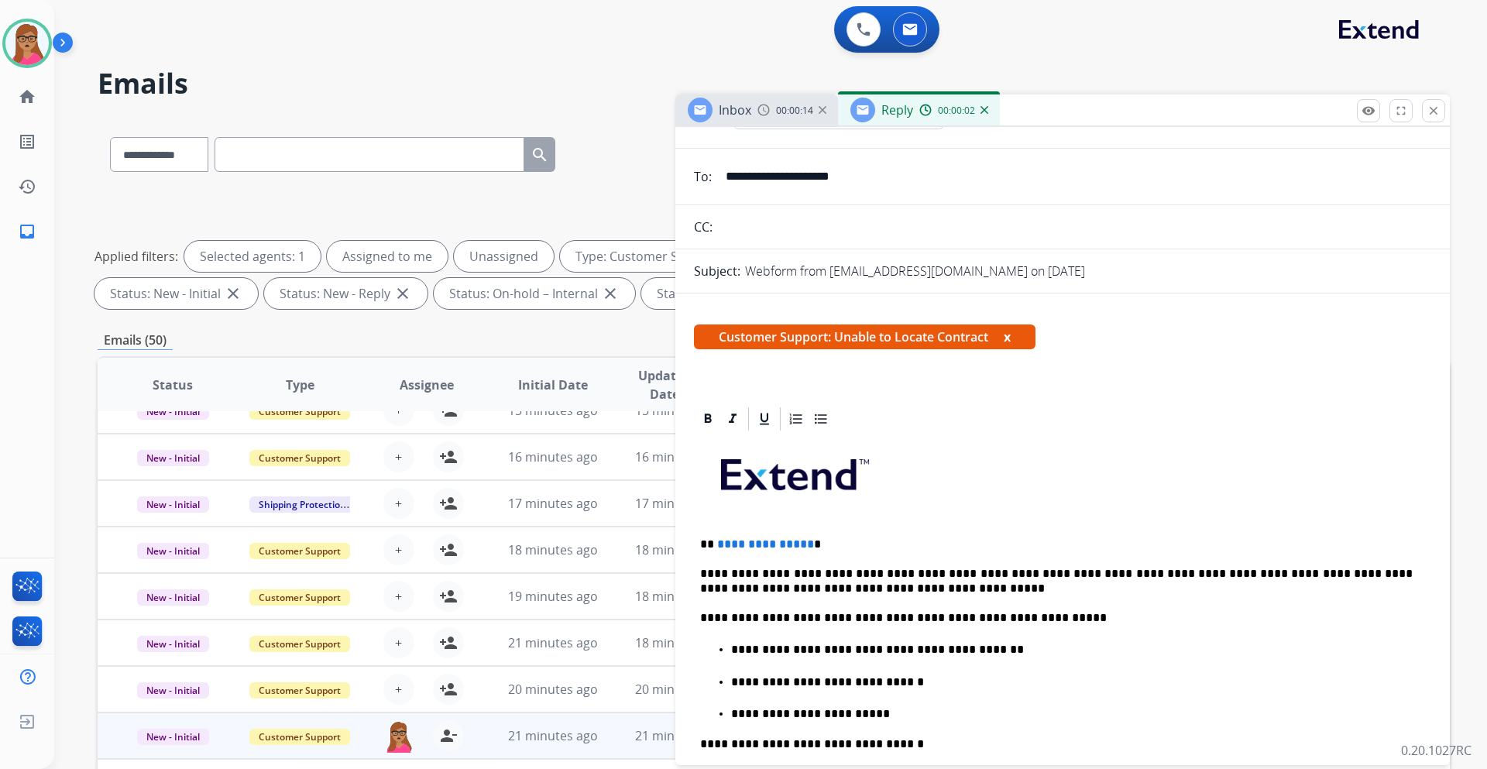
scroll to position [232, 0]
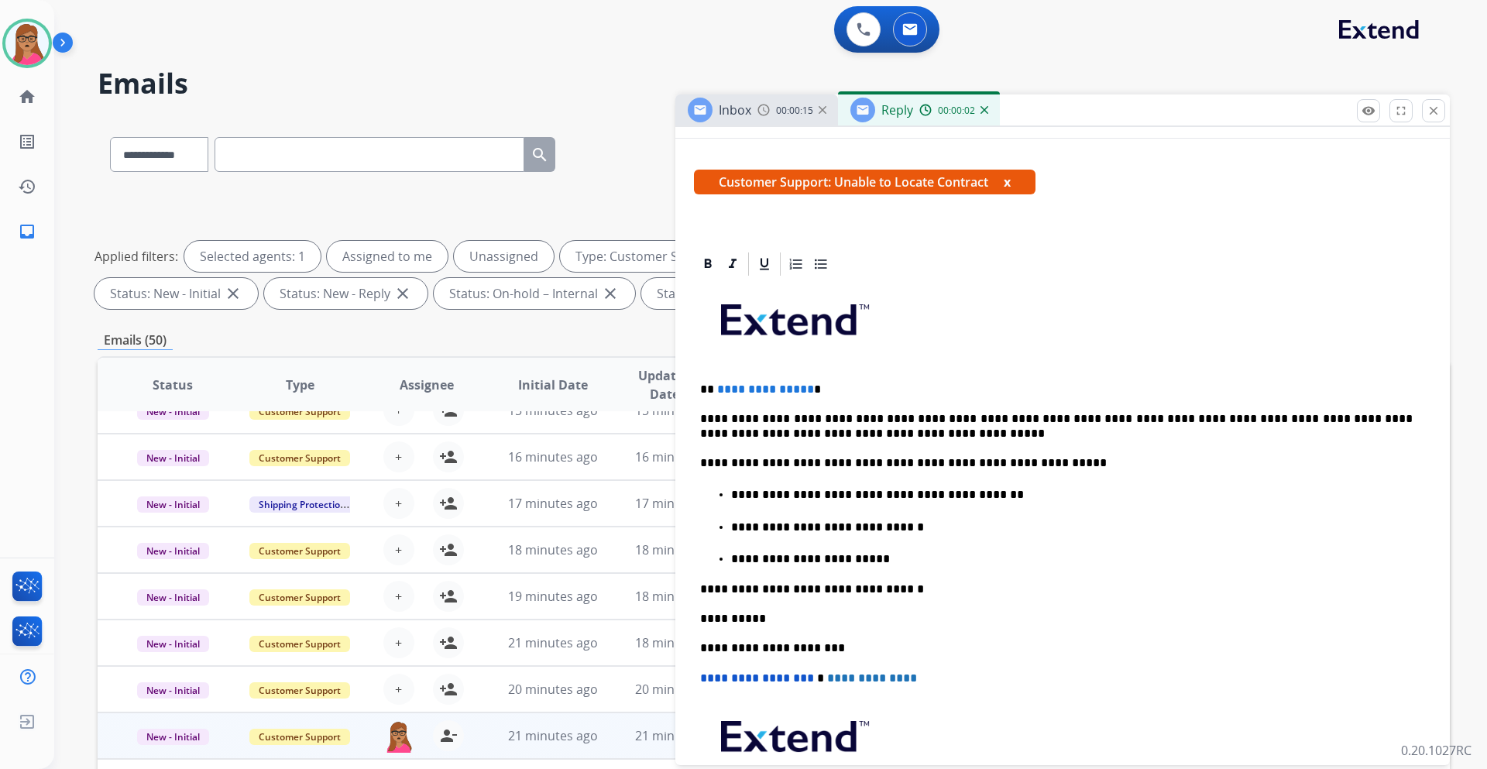
click at [831, 393] on p "**********" at bounding box center [1056, 390] width 712 height 14
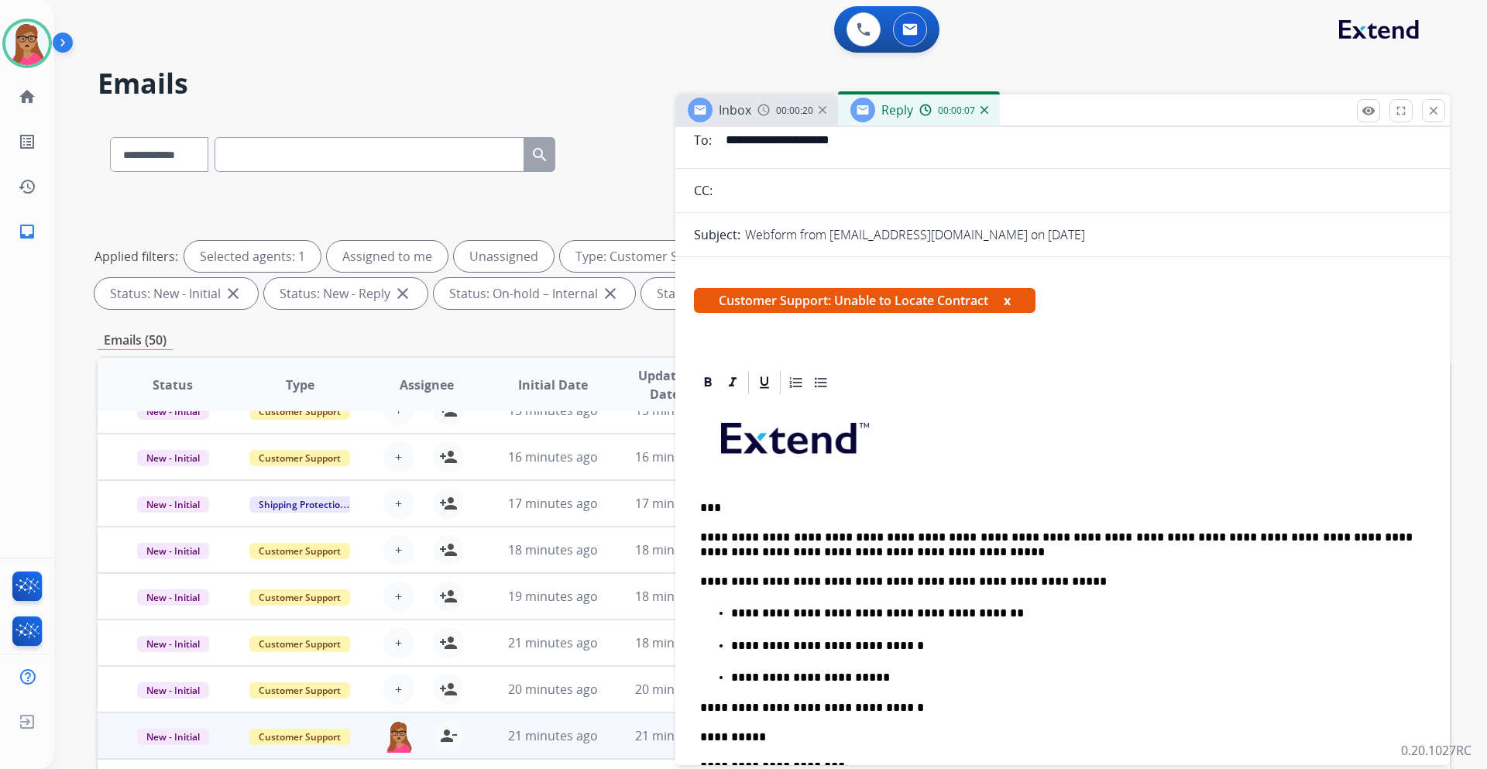
scroll to position [0, 0]
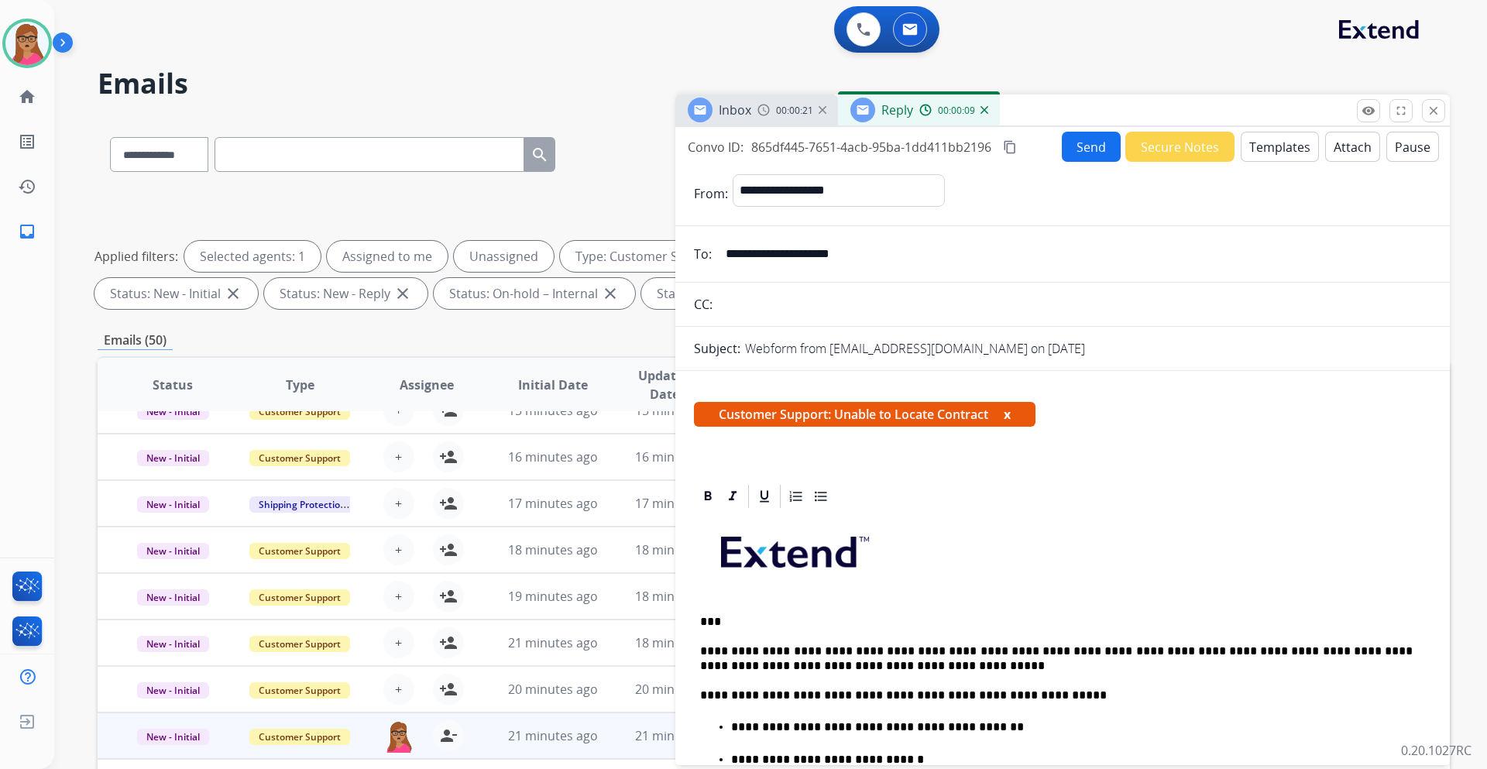
click at [990, 158] on button "Send" at bounding box center [1091, 147] width 59 height 30
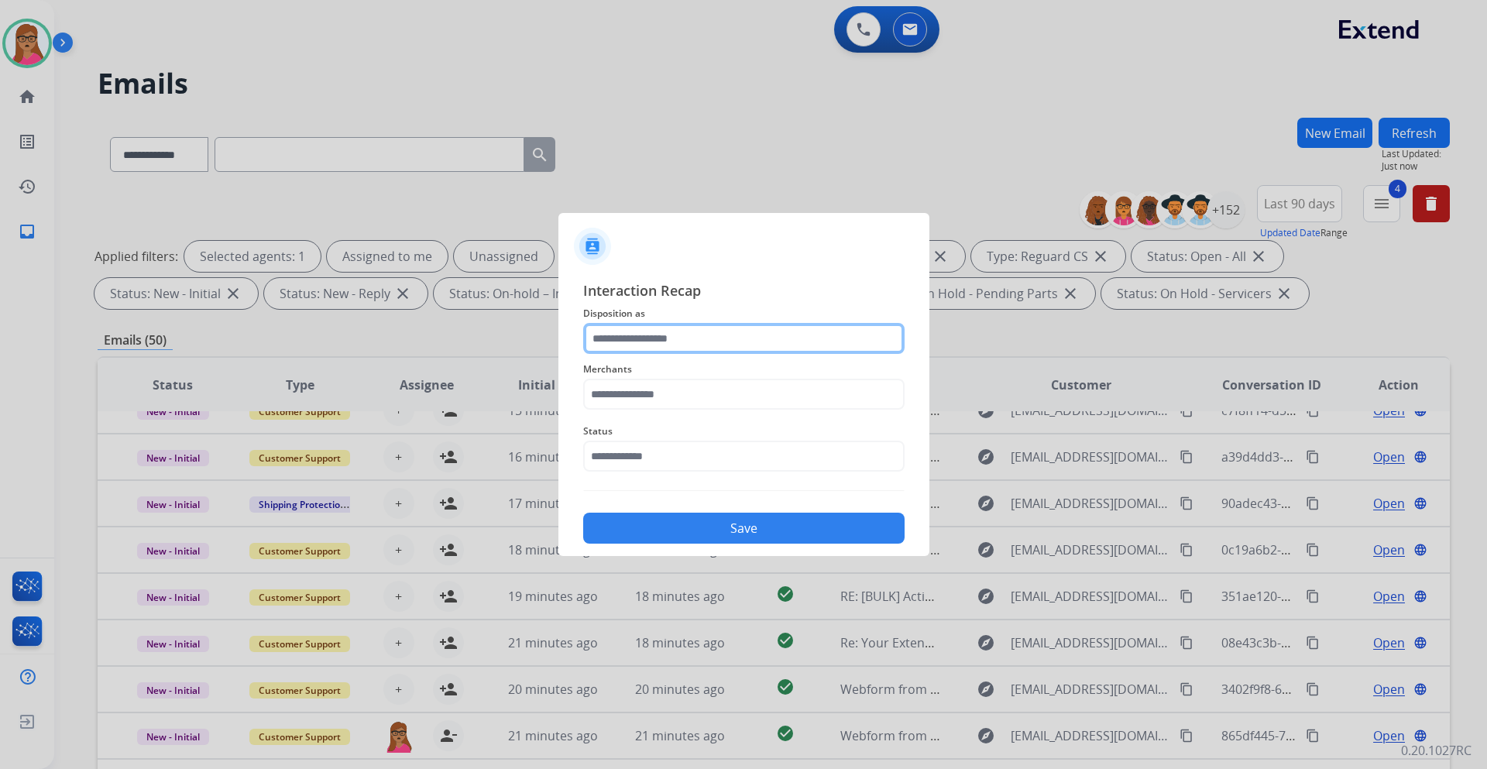
click at [678, 332] on input "text" at bounding box center [743, 338] width 321 height 31
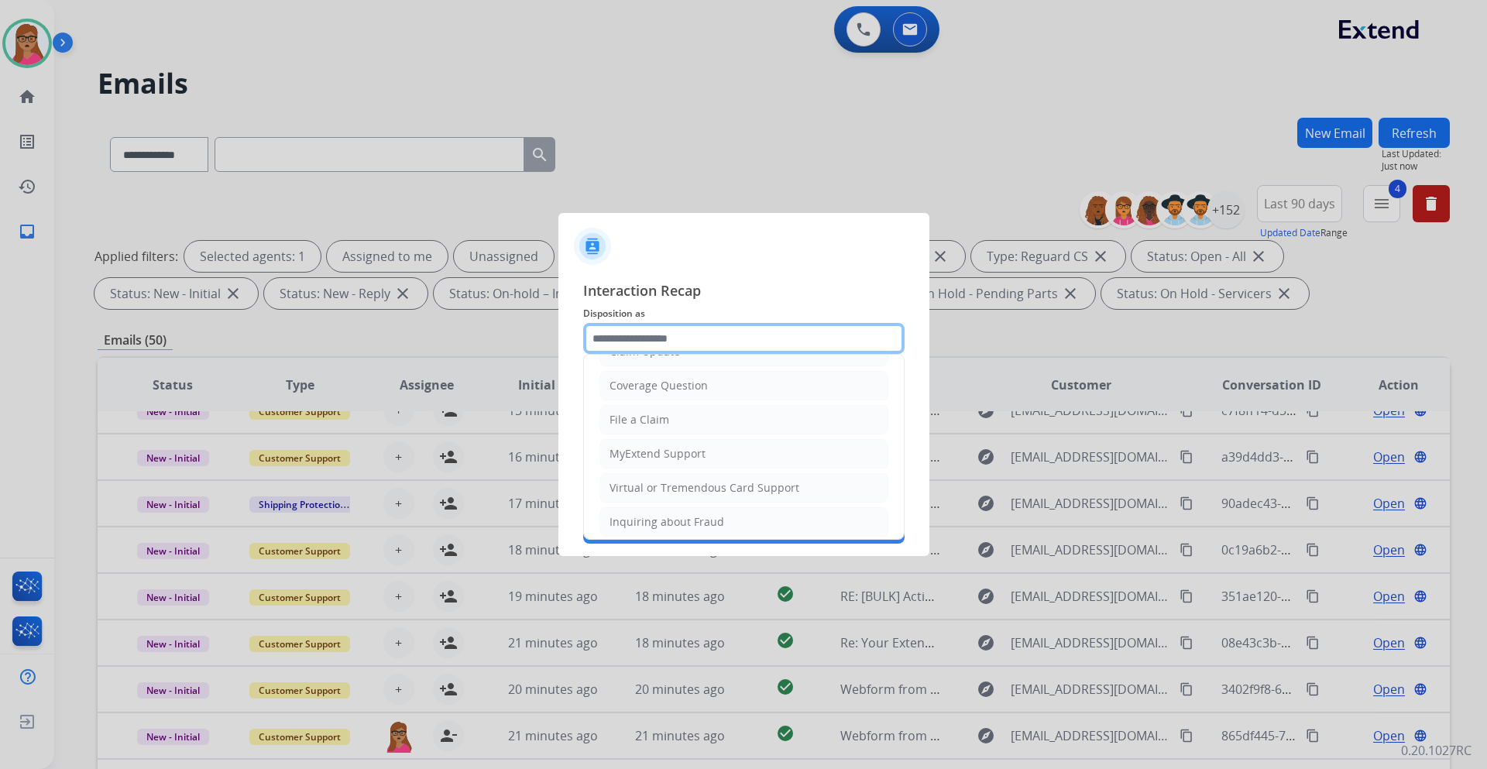
scroll to position [242, 0]
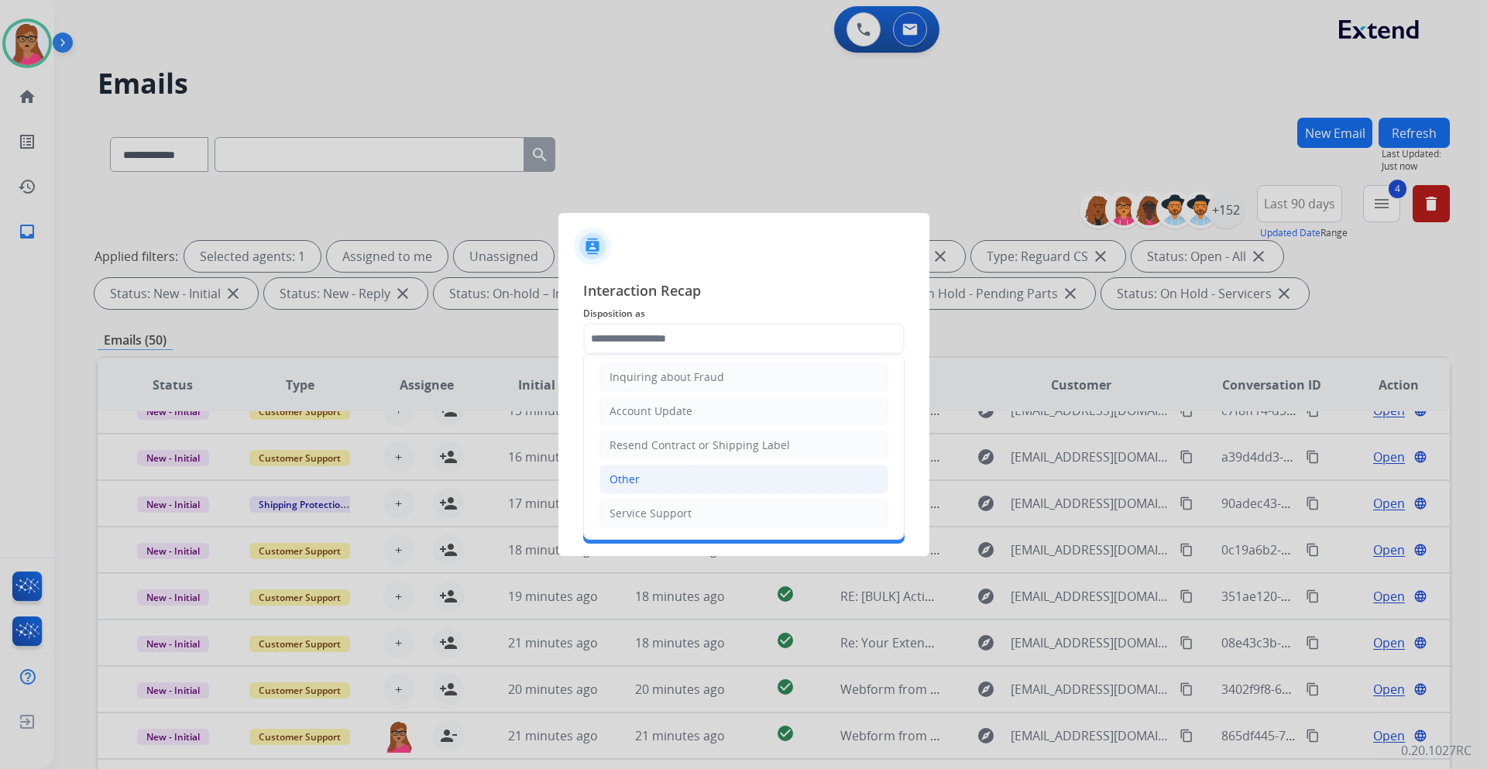
click at [645, 452] on li "Other" at bounding box center [743, 479] width 289 height 29
type input "*****"
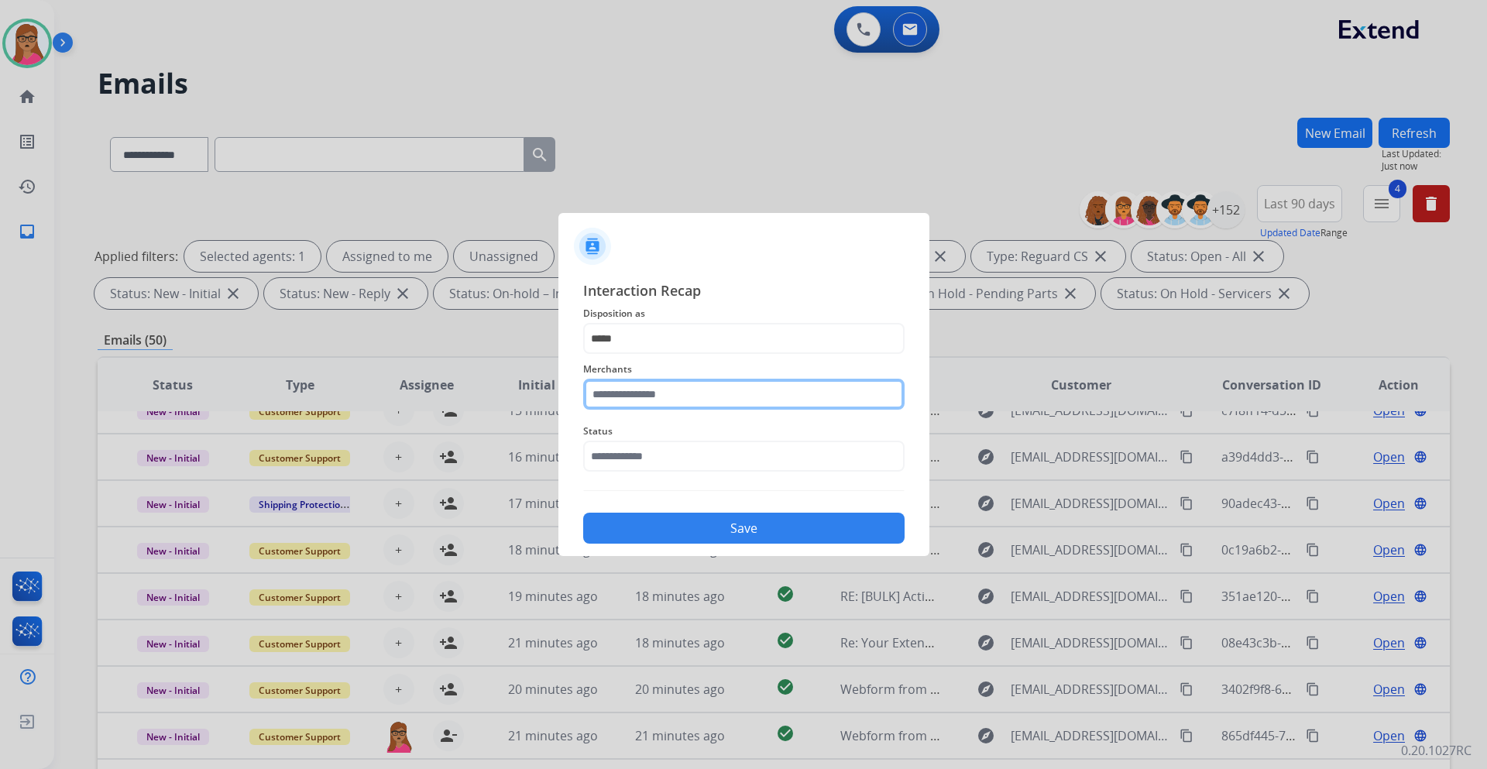
click at [653, 399] on input "text" at bounding box center [743, 394] width 321 height 31
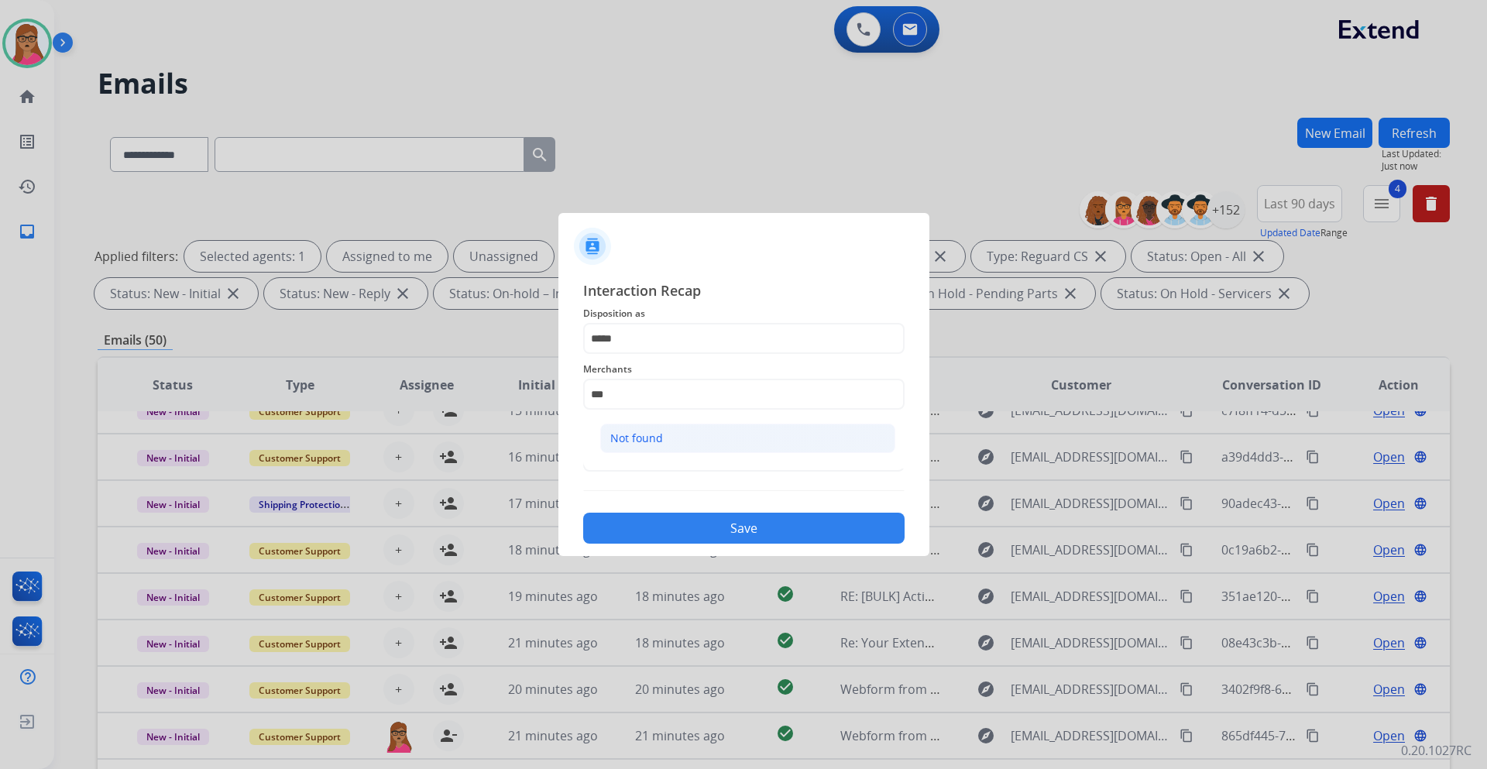
click at [617, 448] on li "Not found" at bounding box center [747, 438] width 295 height 29
type input "*********"
click at [638, 443] on input "text" at bounding box center [743, 456] width 321 height 31
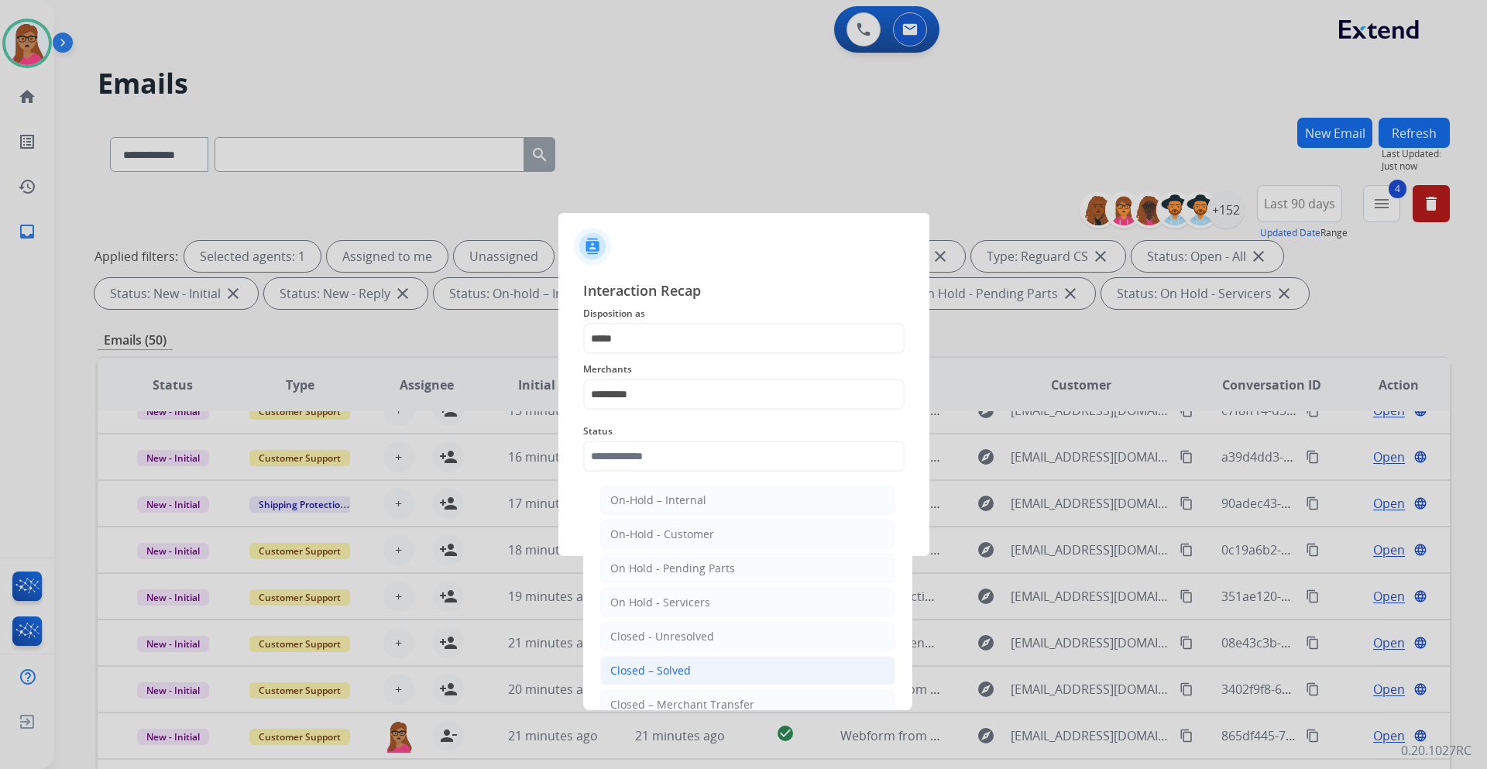
click at [664, 452] on li "Closed – Solved" at bounding box center [747, 670] width 295 height 29
type input "**********"
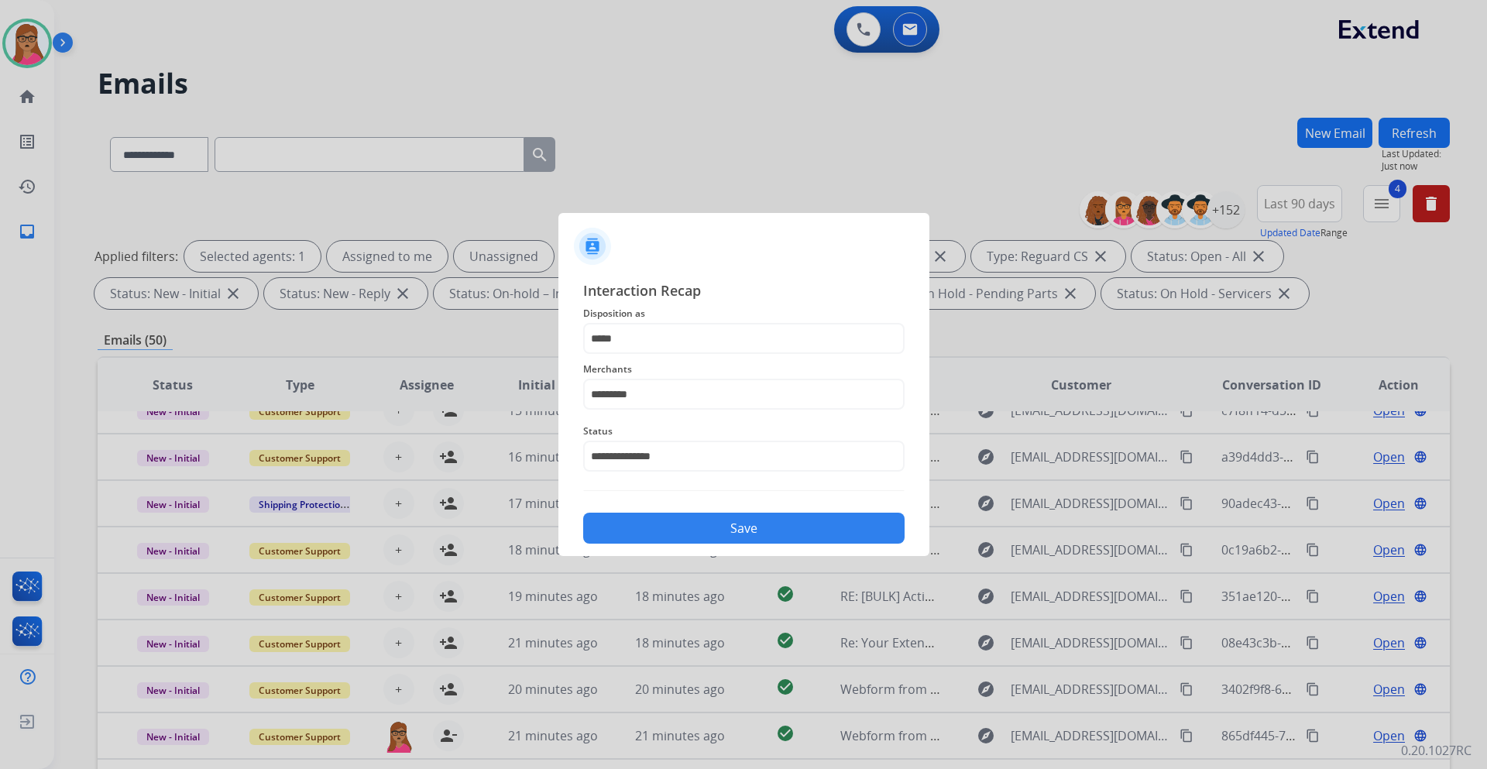
click at [708, 452] on button "Save" at bounding box center [743, 528] width 321 height 31
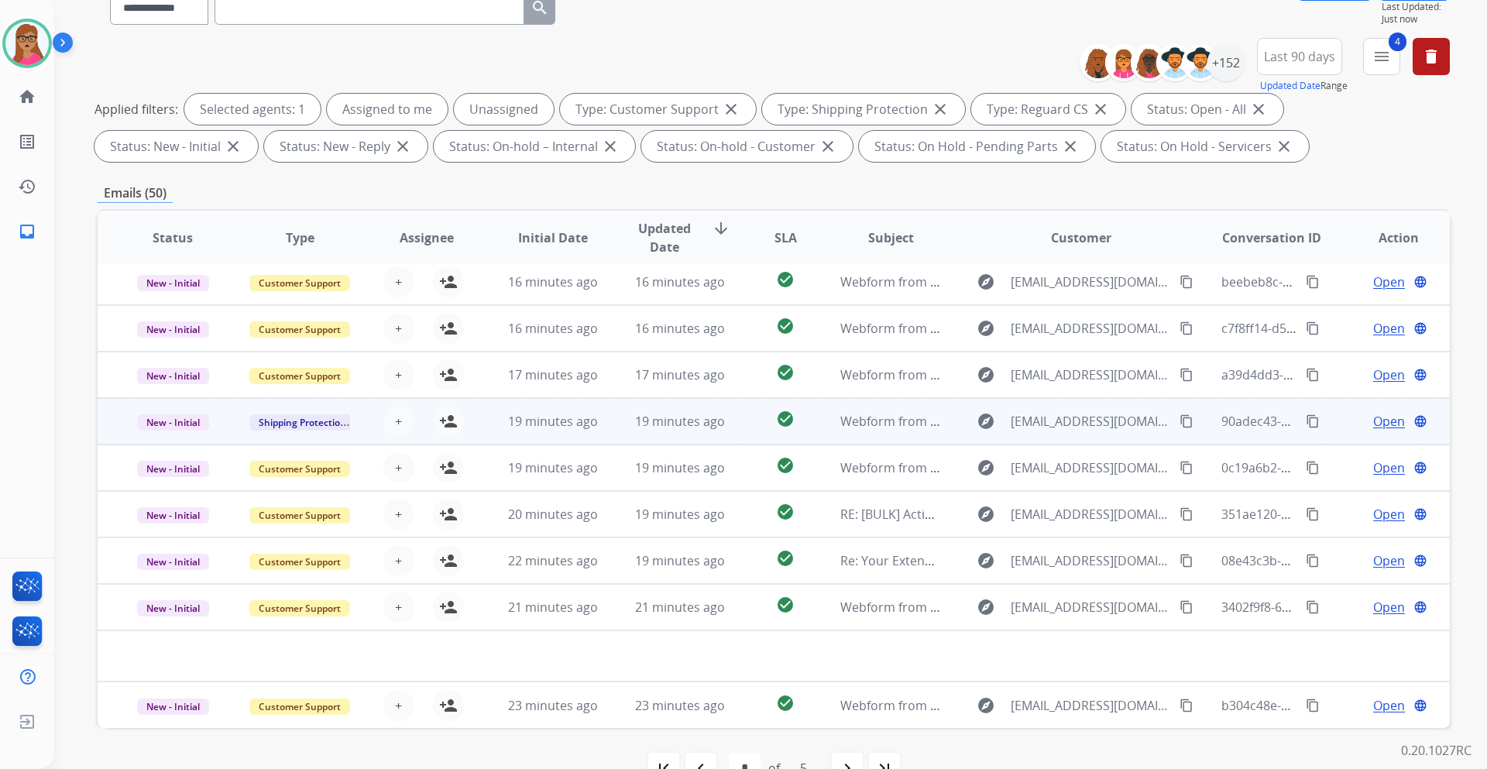
scroll to position [187, 0]
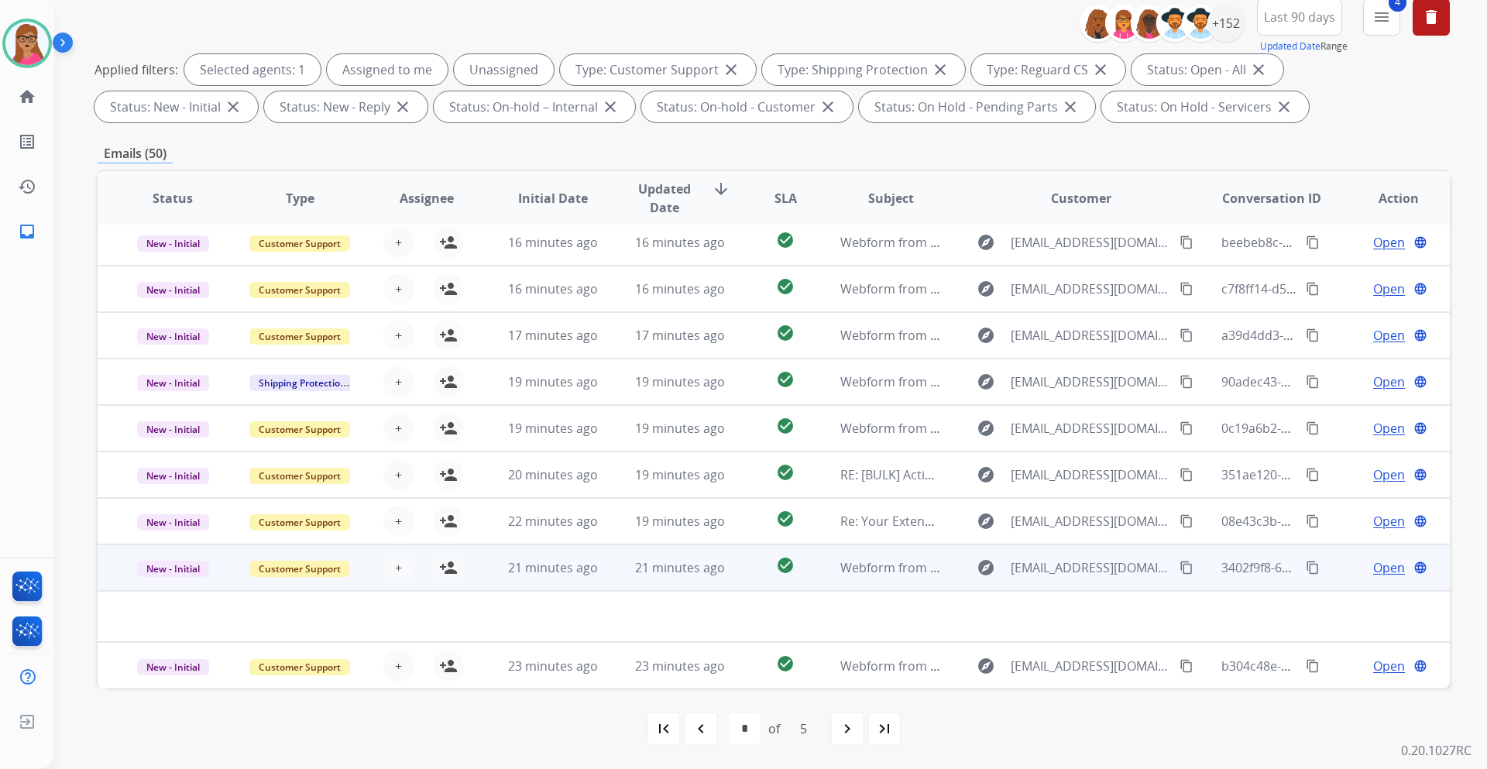
click at [178, 452] on td "New - Initial" at bounding box center [161, 567] width 127 height 46
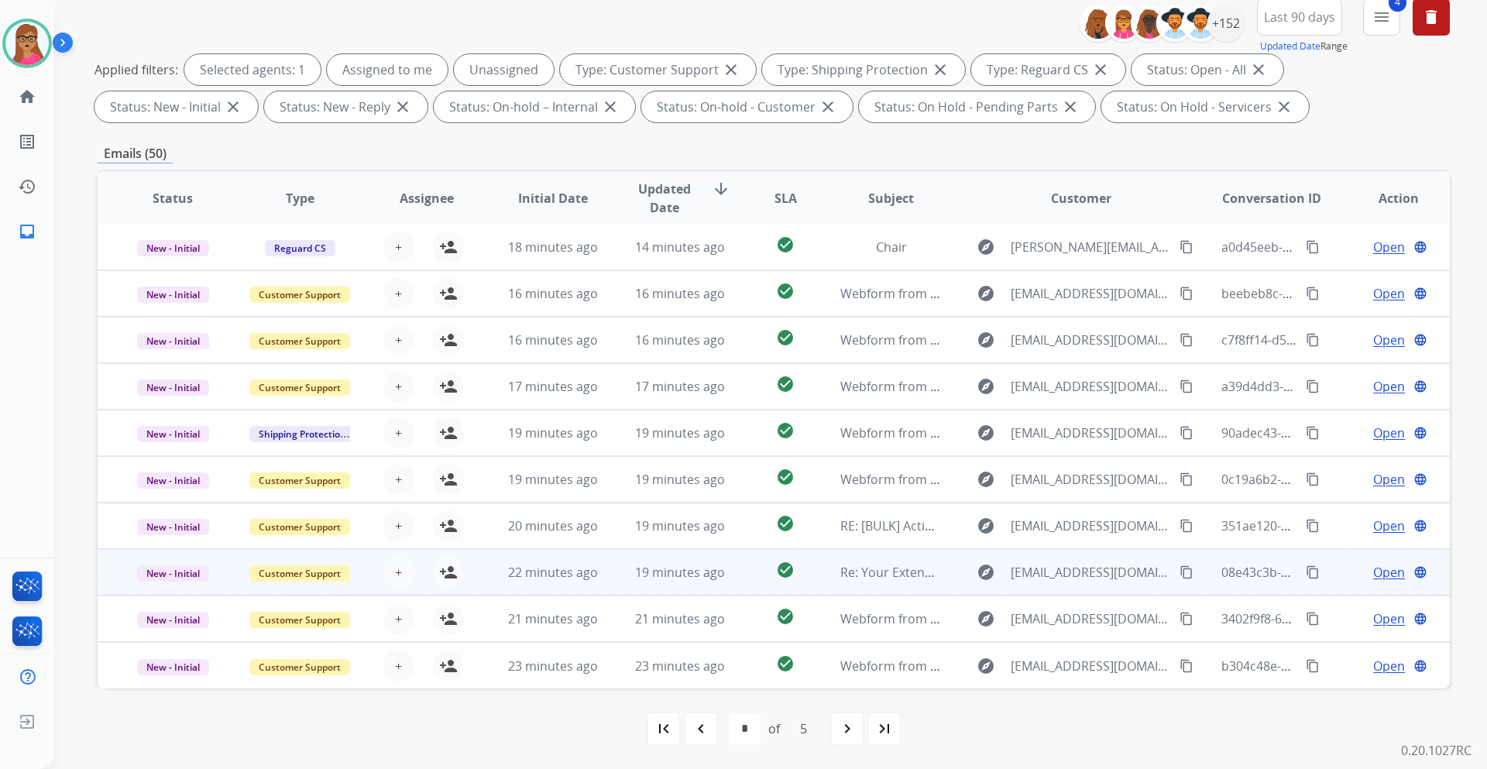
click at [180, 452] on td "New - Initial" at bounding box center [161, 572] width 127 height 46
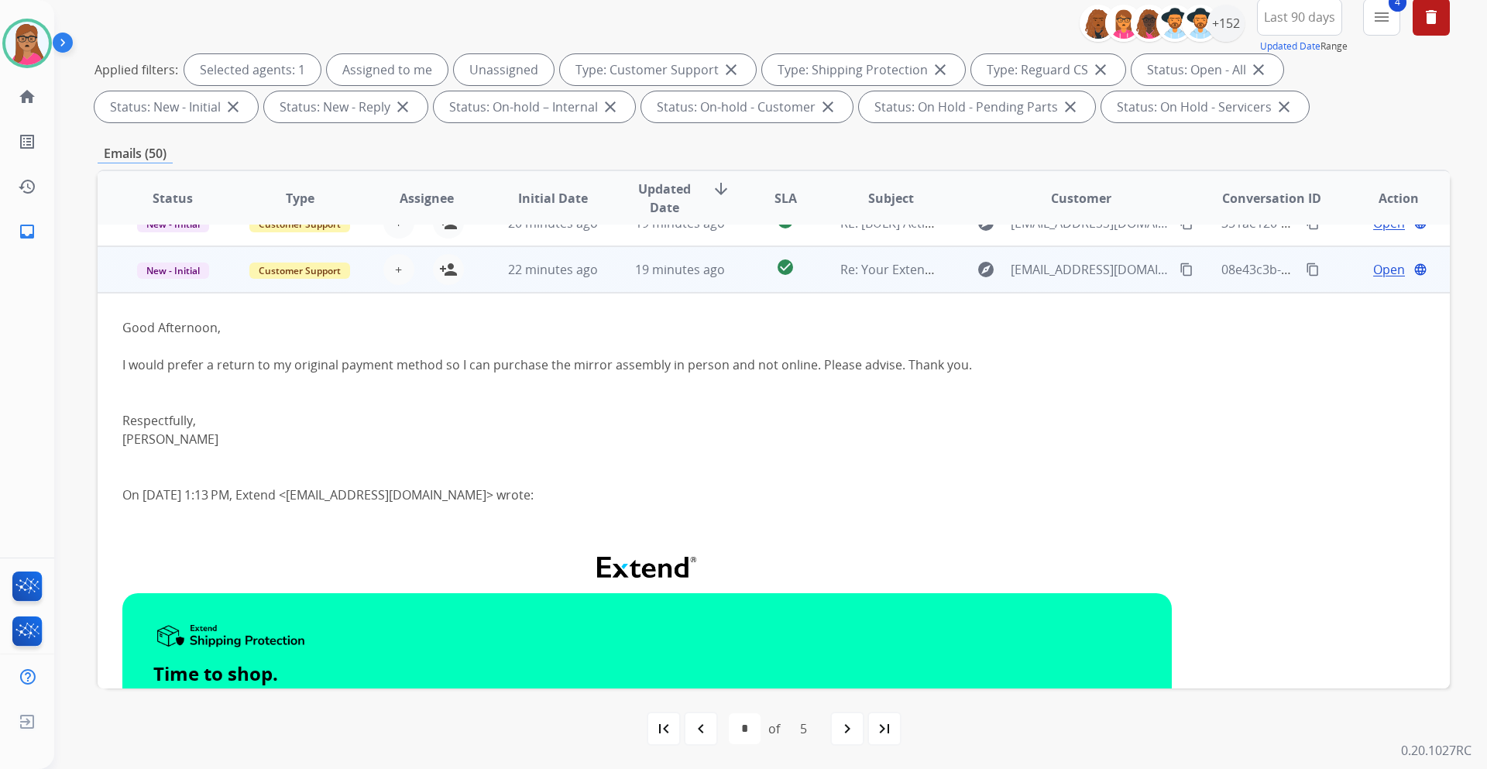
scroll to position [93, 0]
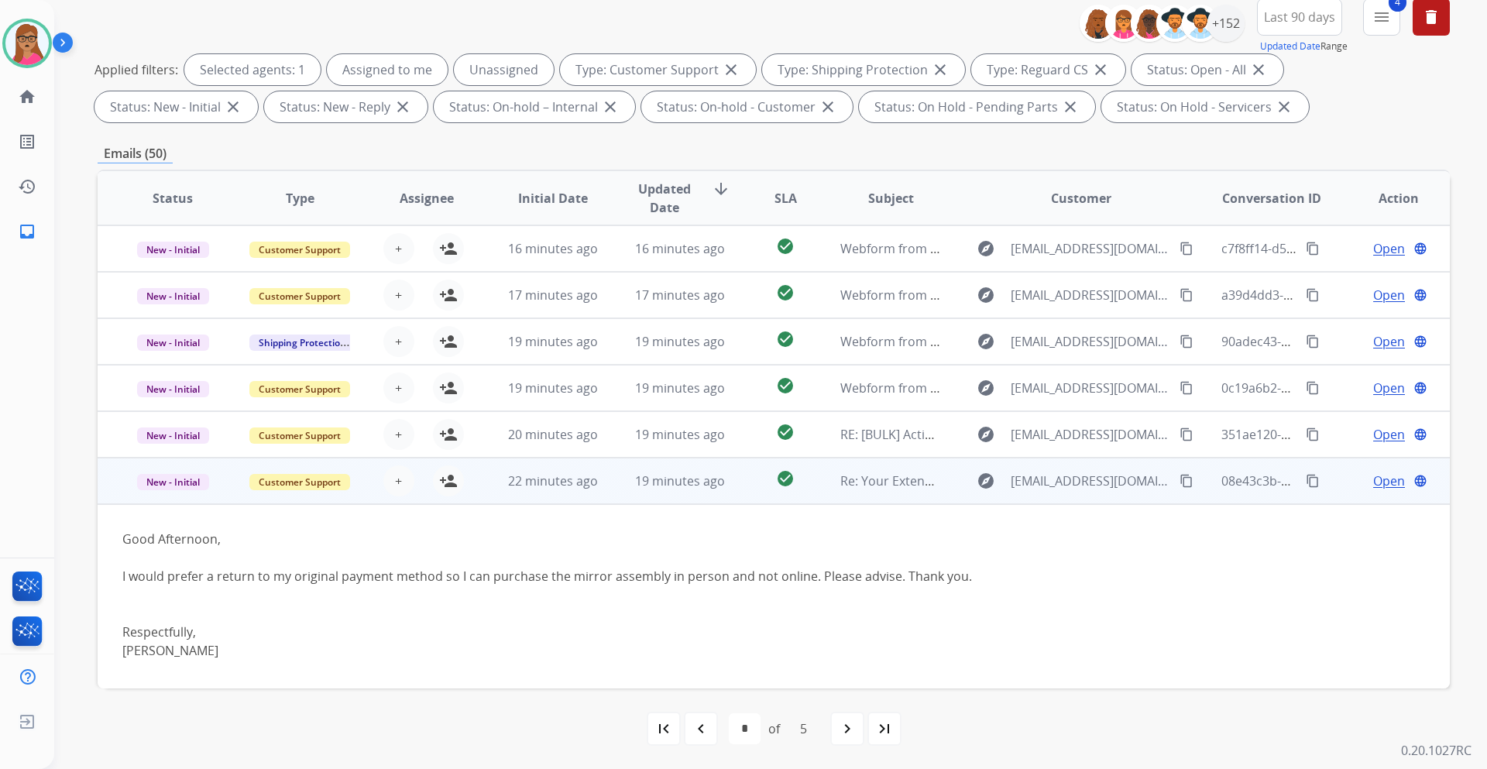
click at [196, 452] on td "New - Initial" at bounding box center [161, 481] width 127 height 46
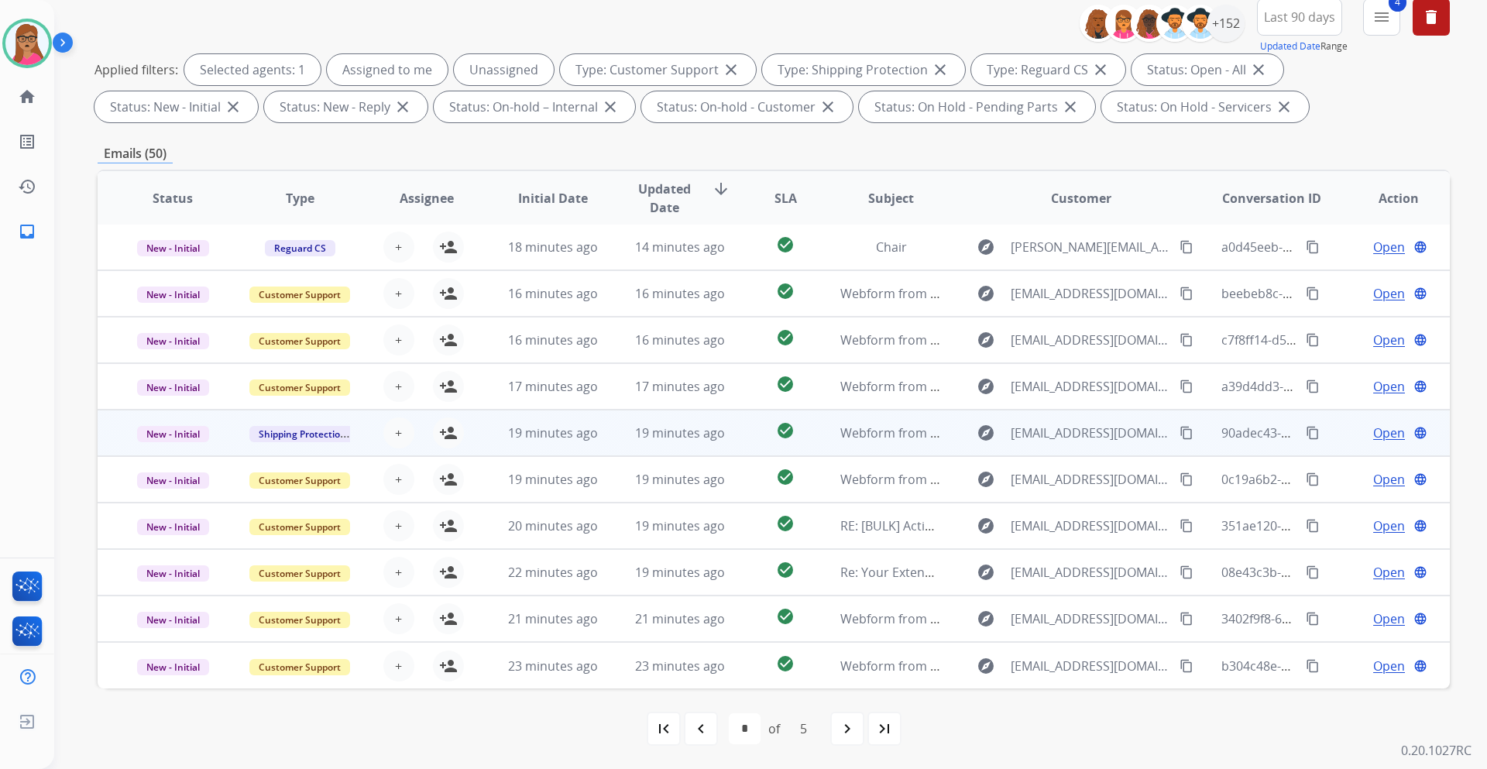
click at [164, 451] on td "New - Initial" at bounding box center [161, 433] width 127 height 46
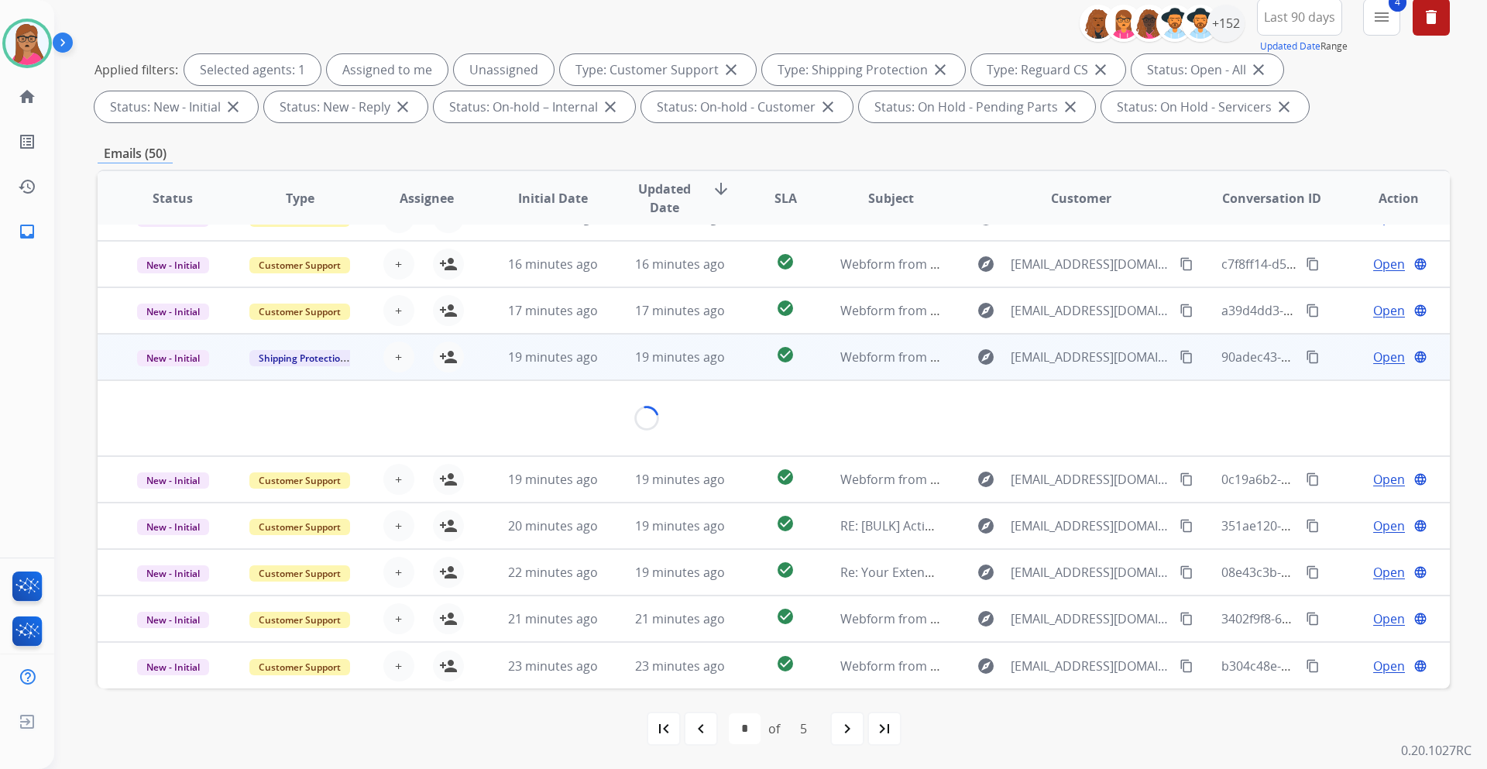
scroll to position [71, 0]
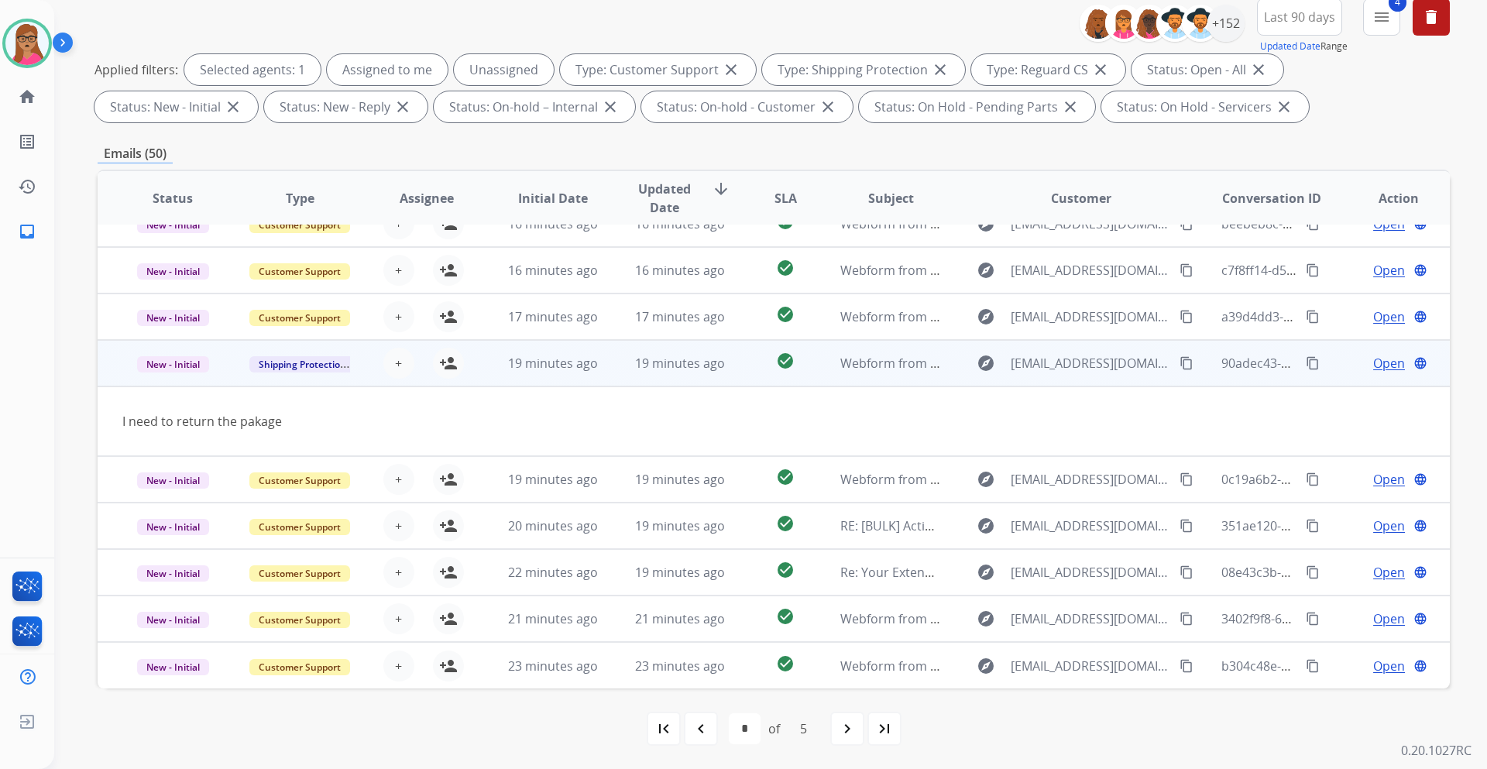
click at [990, 359] on span "Open" at bounding box center [1389, 363] width 32 height 19
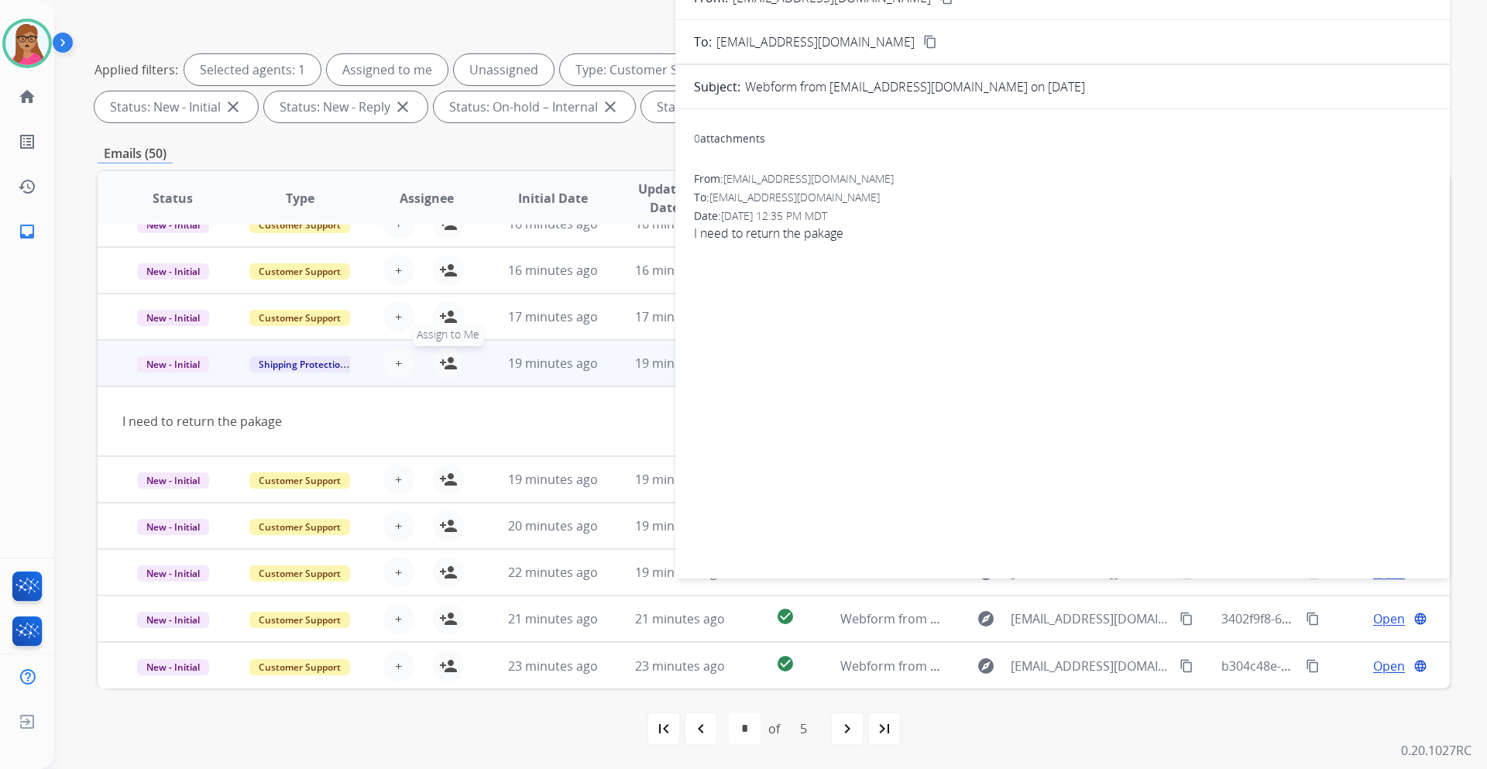
click at [441, 361] on mat-icon "person_add" at bounding box center [448, 363] width 19 height 19
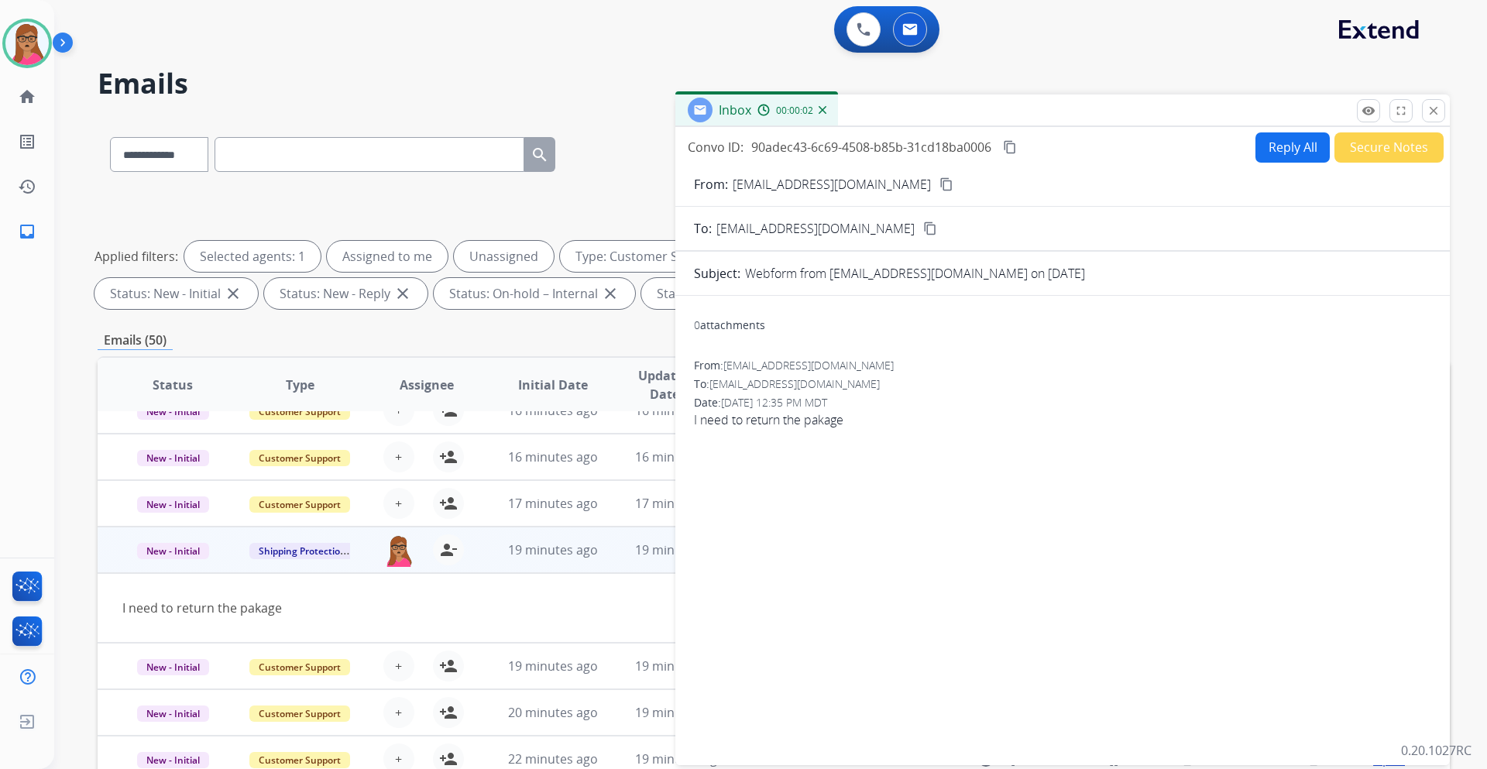
click at [939, 184] on mat-icon "content_copy" at bounding box center [946, 184] width 14 height 14
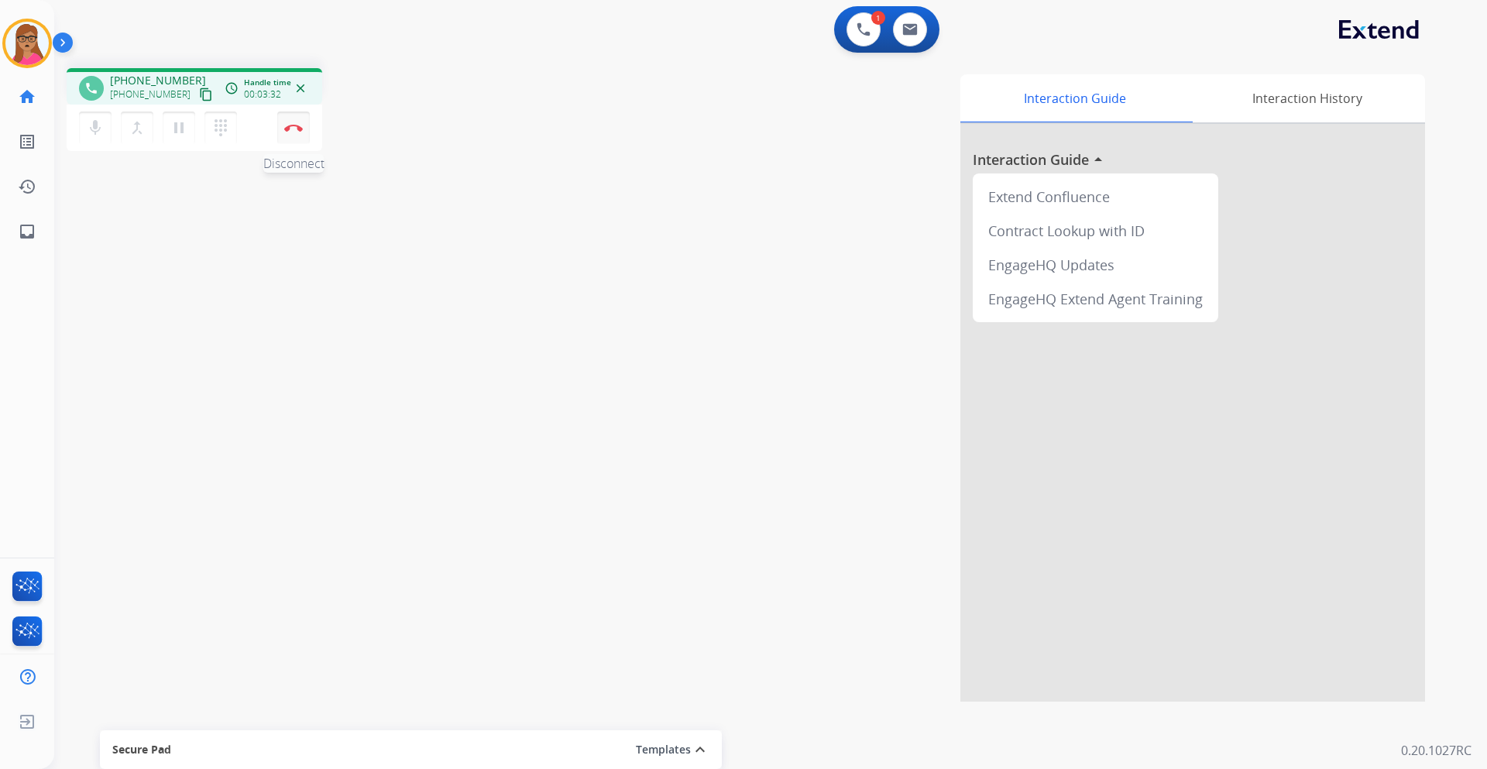
click at [297, 132] on button "Disconnect" at bounding box center [293, 128] width 33 height 33
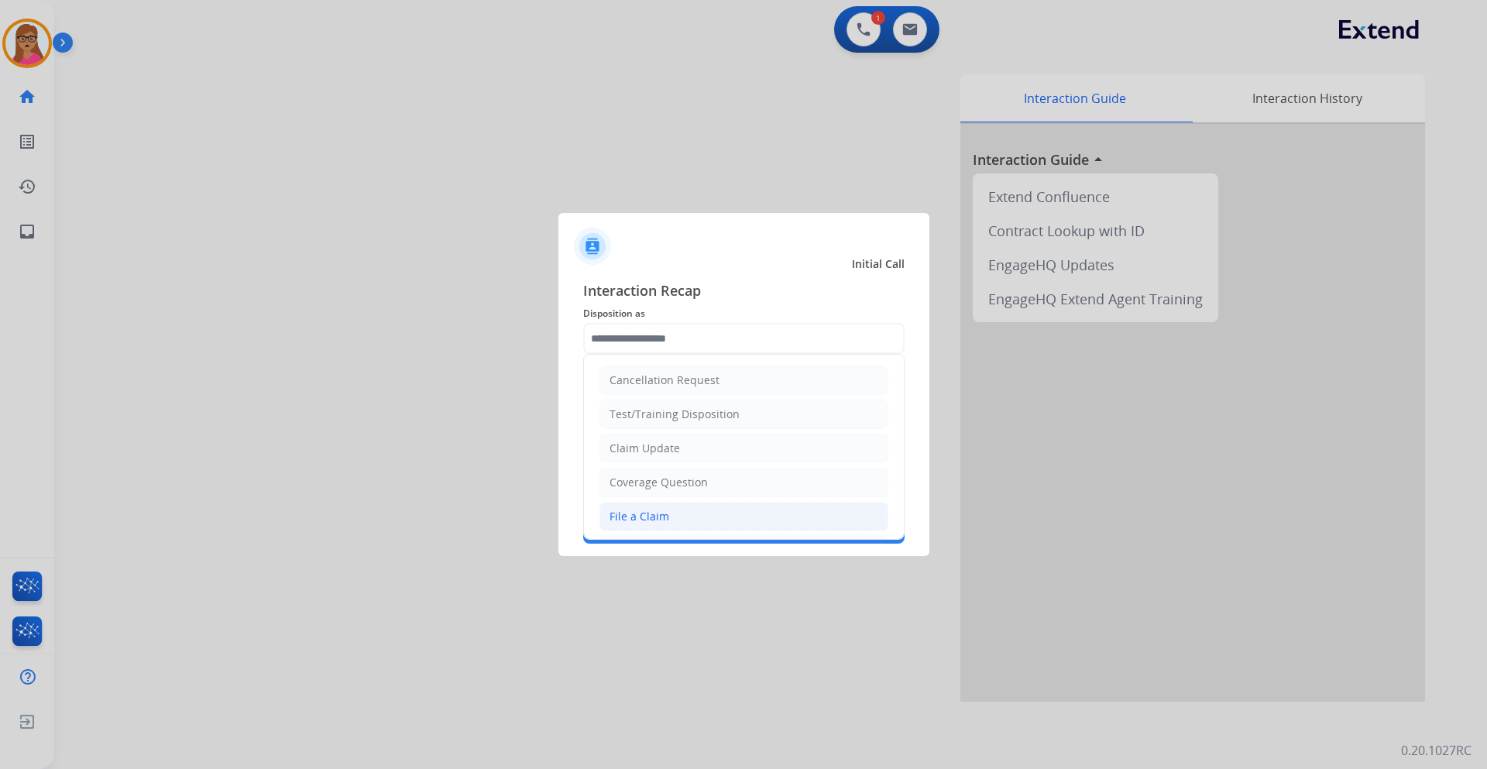
click at [643, 452] on div "File a Claim" at bounding box center [639, 516] width 60 height 15
type input "**********"
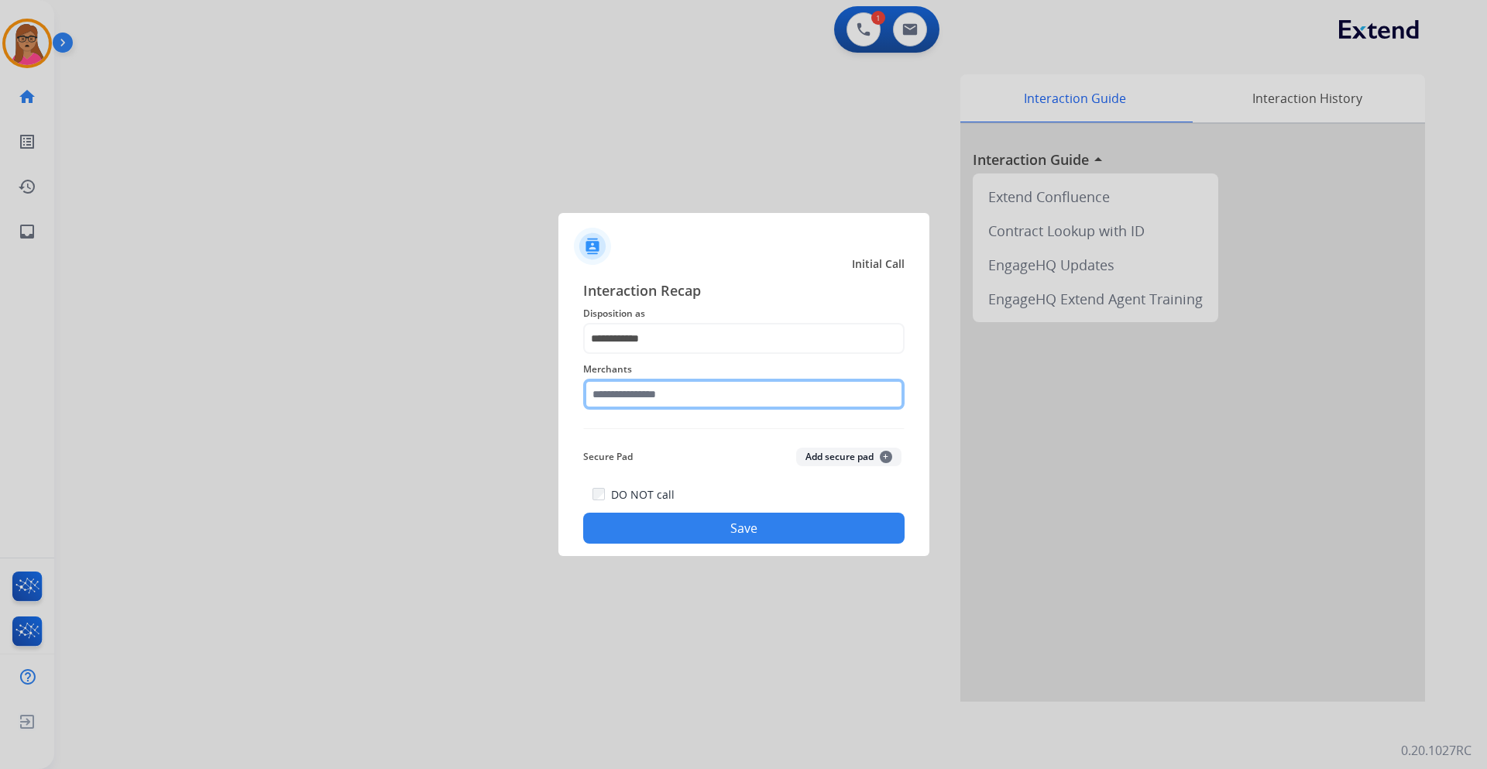
click at [710, 389] on input "text" at bounding box center [743, 394] width 321 height 31
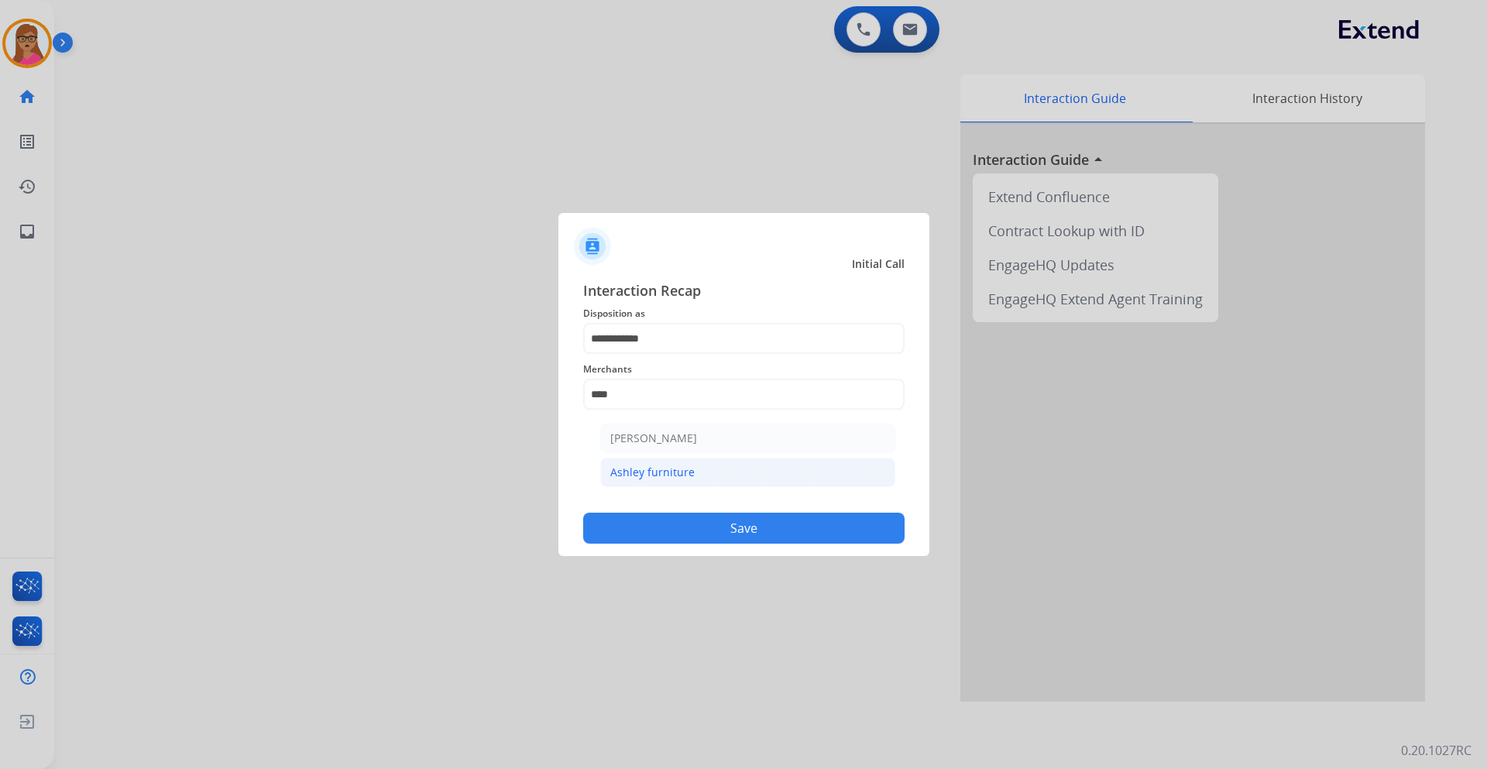
click at [674, 452] on div "Ashley furniture" at bounding box center [652, 472] width 84 height 15
type input "**********"
click at [673, 452] on button "Save" at bounding box center [743, 528] width 321 height 31
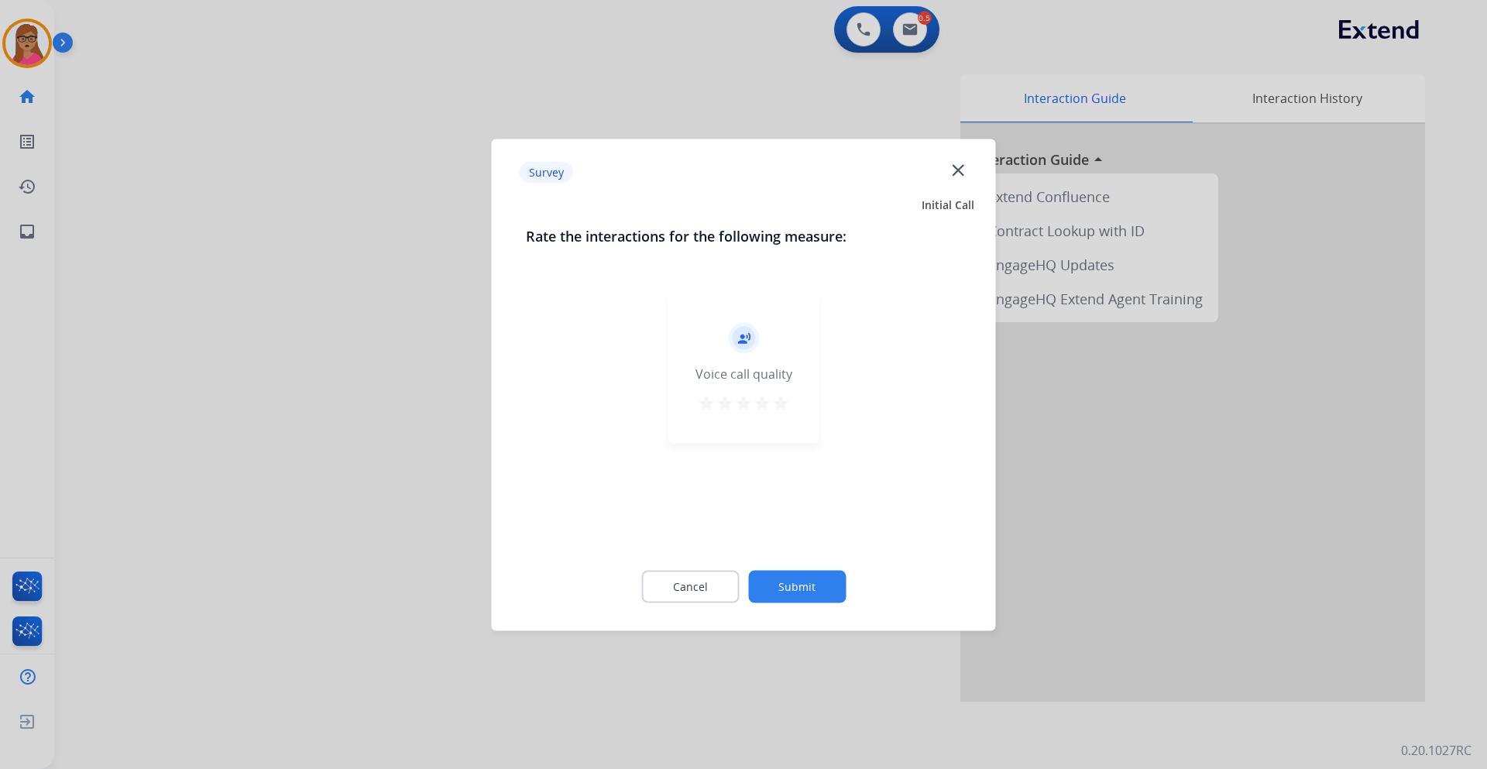
click at [254, 431] on div at bounding box center [743, 384] width 1487 height 769
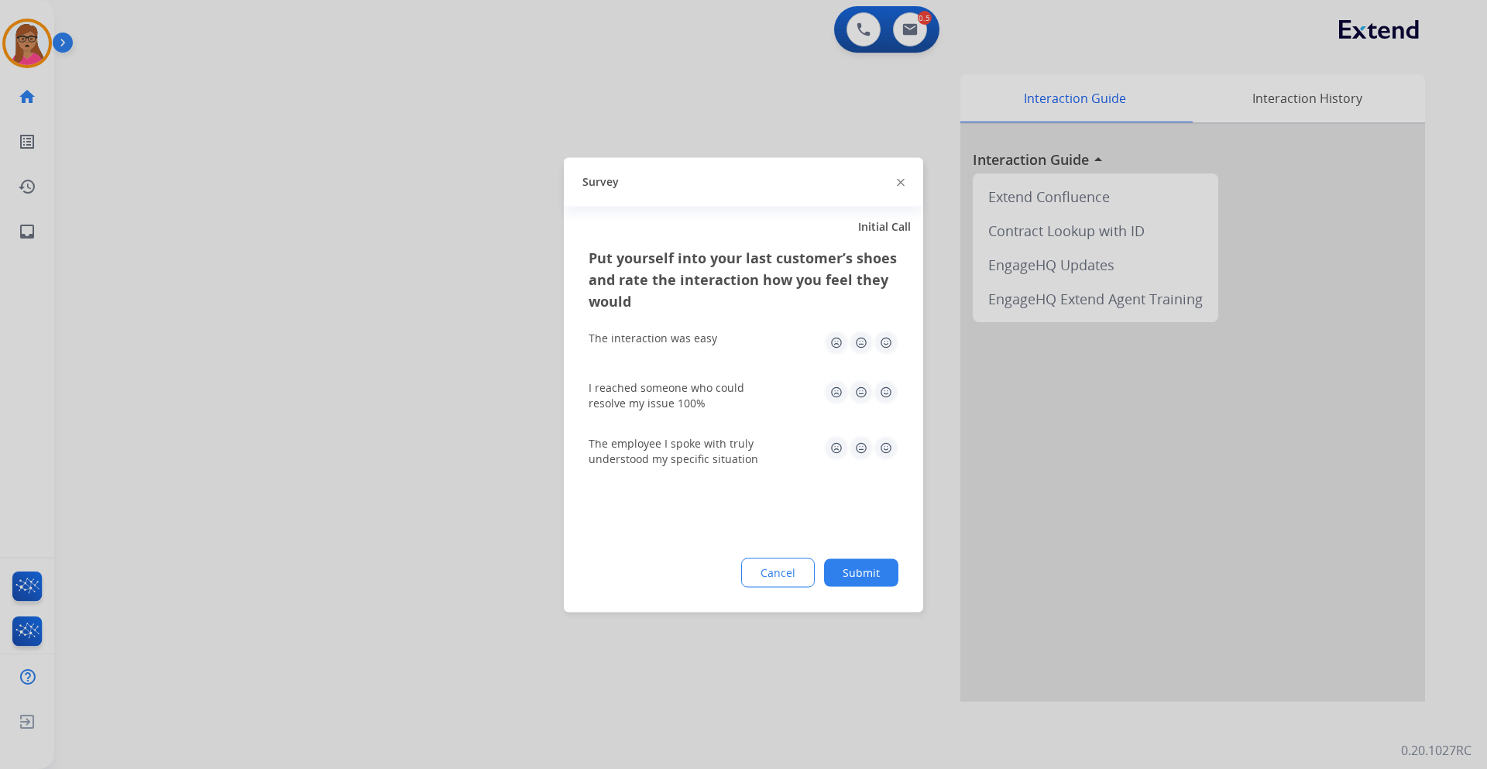
drag, startPoint x: 254, startPoint y: 431, endPoint x: 300, endPoint y: 375, distance: 73.2
click at [254, 431] on div at bounding box center [743, 384] width 1487 height 769
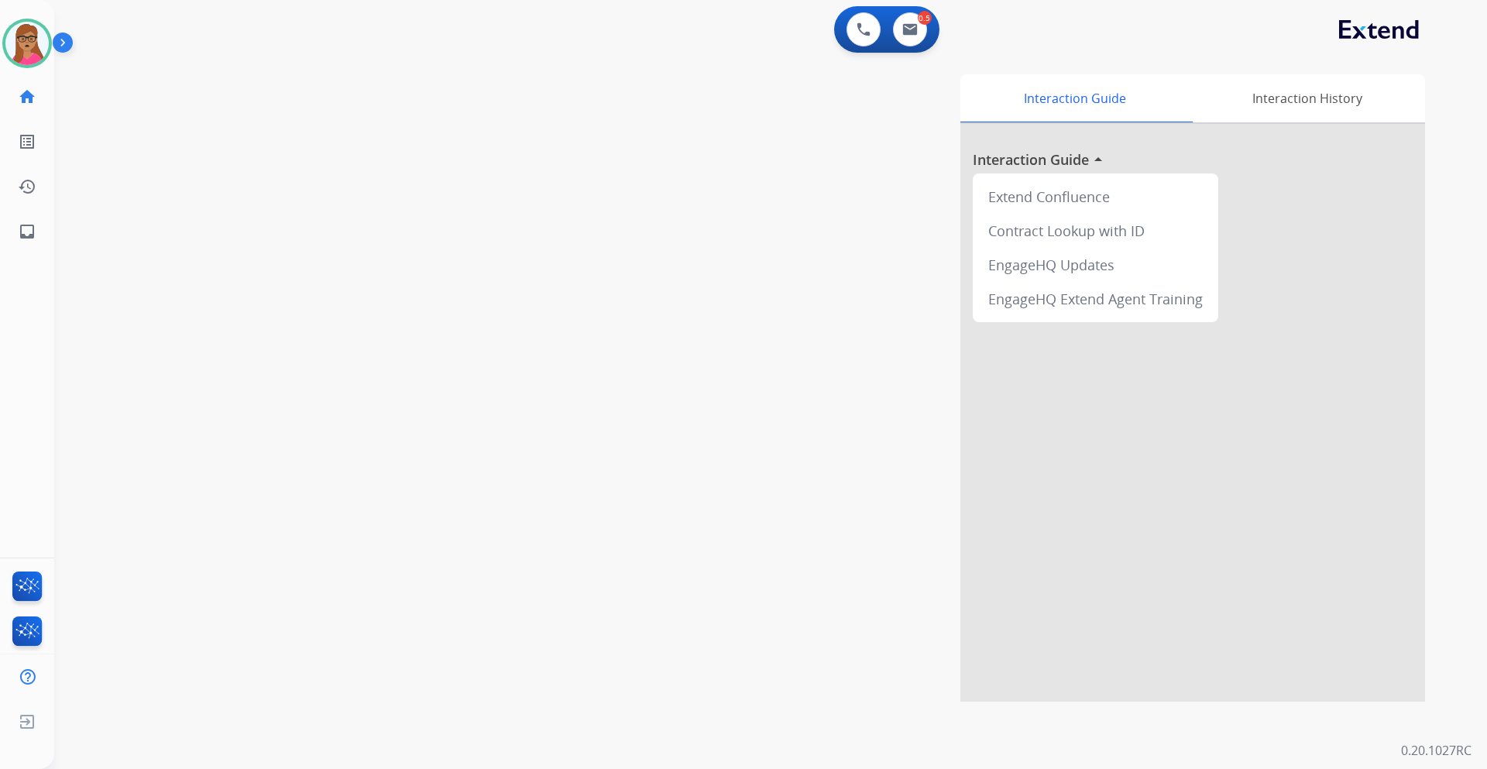
click at [53, 44] on img at bounding box center [66, 45] width 26 height 29
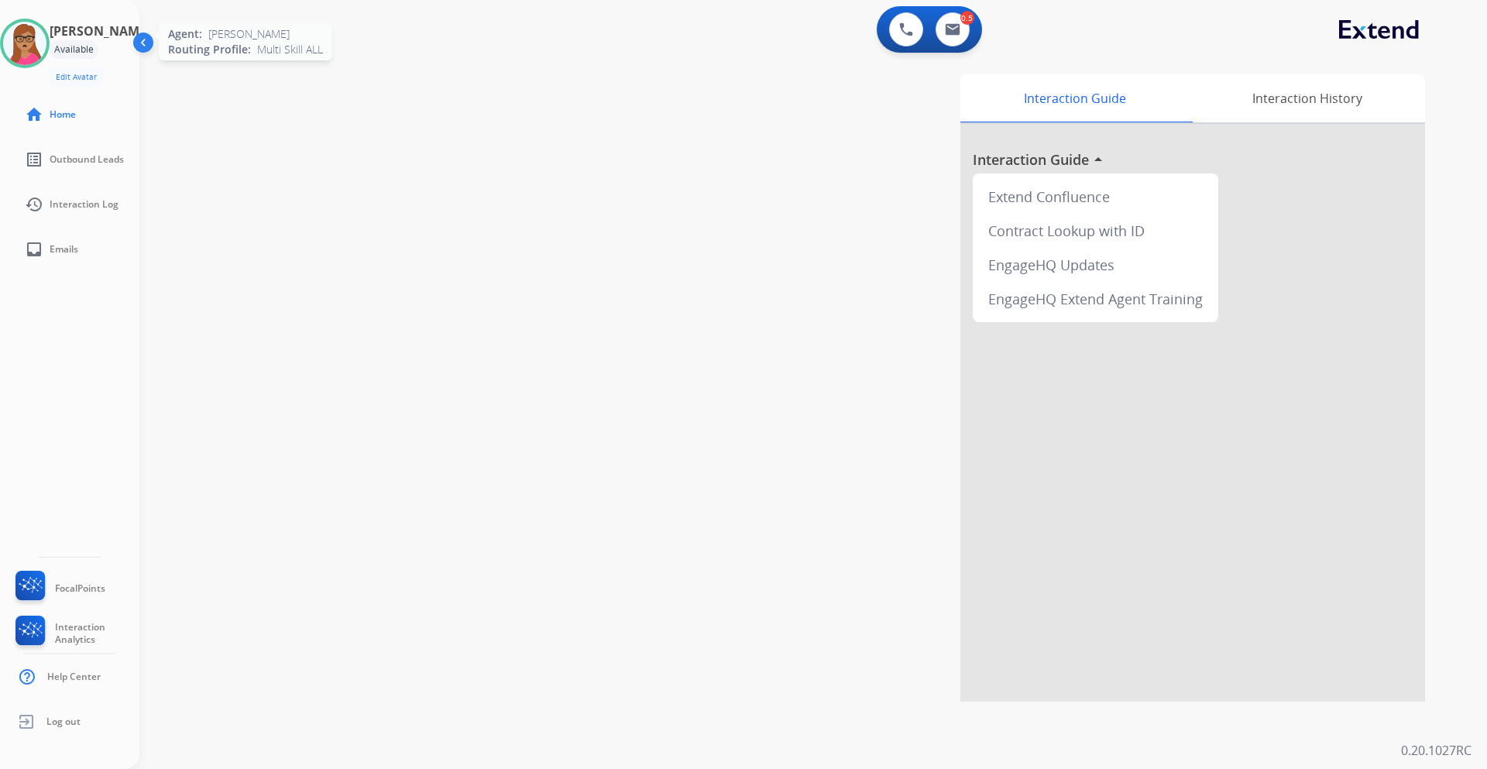
click at [50, 25] on div at bounding box center [25, 44] width 50 height 50
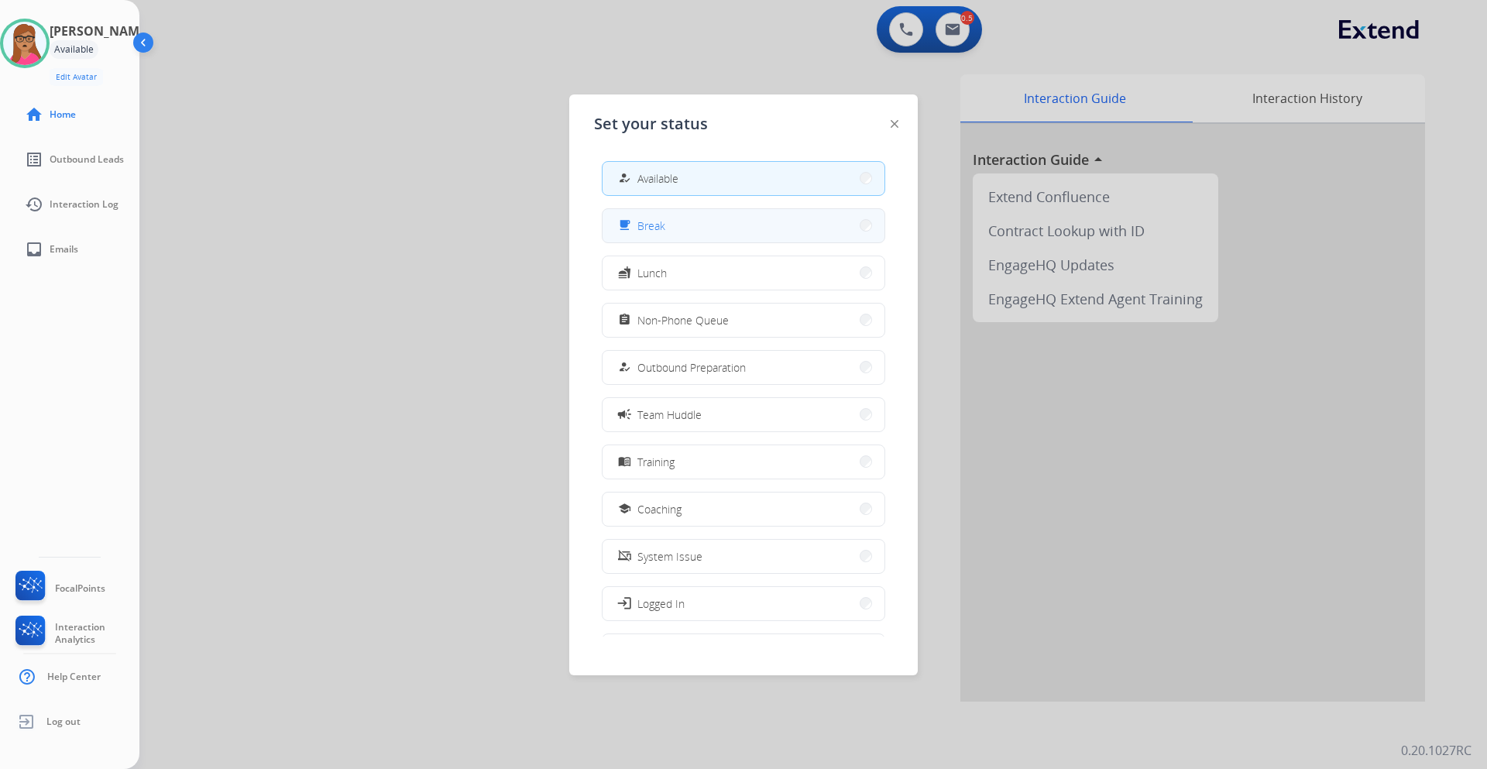
click at [688, 214] on button "free_breakfast Break" at bounding box center [743, 225] width 282 height 33
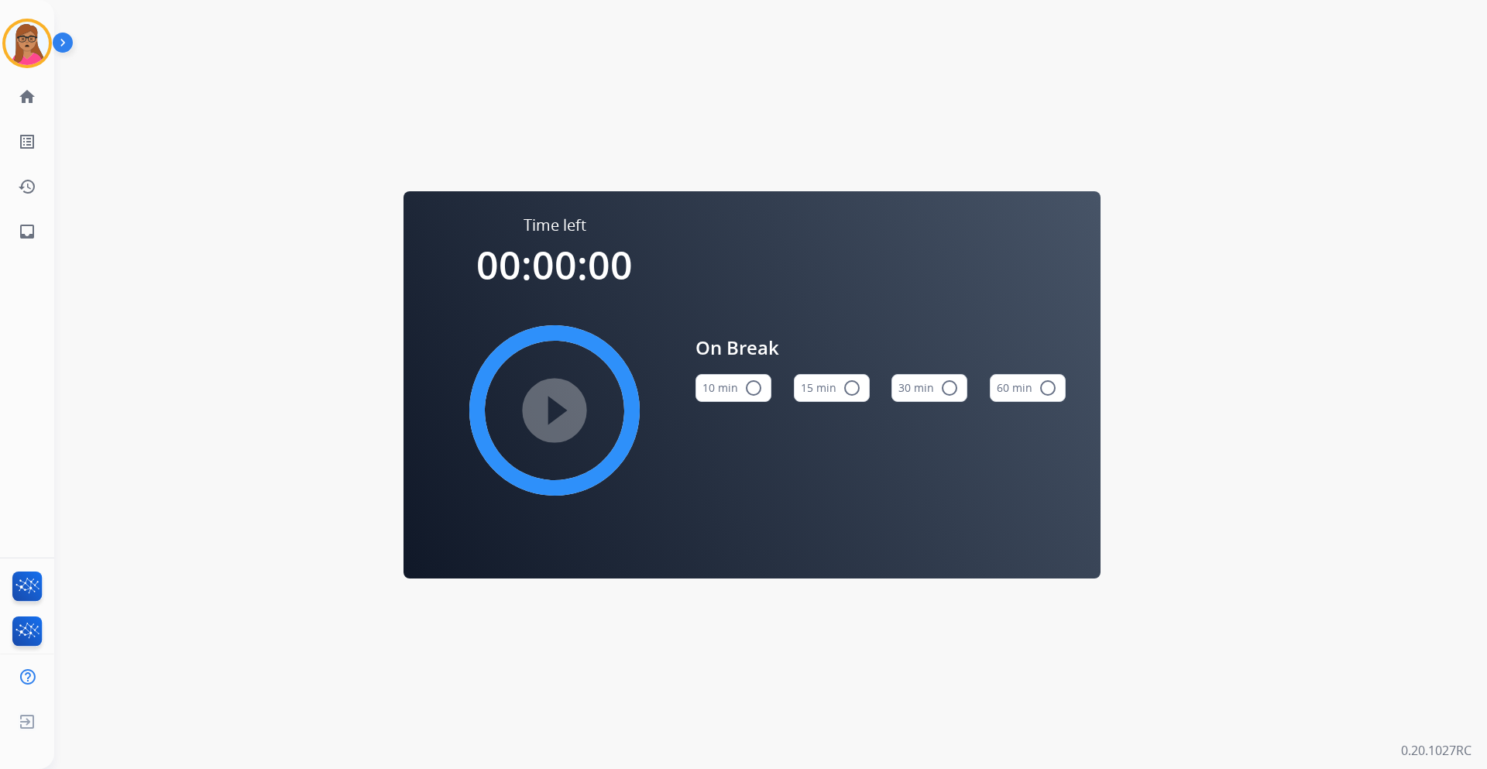
click at [832, 400] on button "15 min radio_button_unchecked" at bounding box center [832, 388] width 76 height 28
click at [561, 419] on mat-icon "play_circle_filled" at bounding box center [554, 410] width 19 height 19
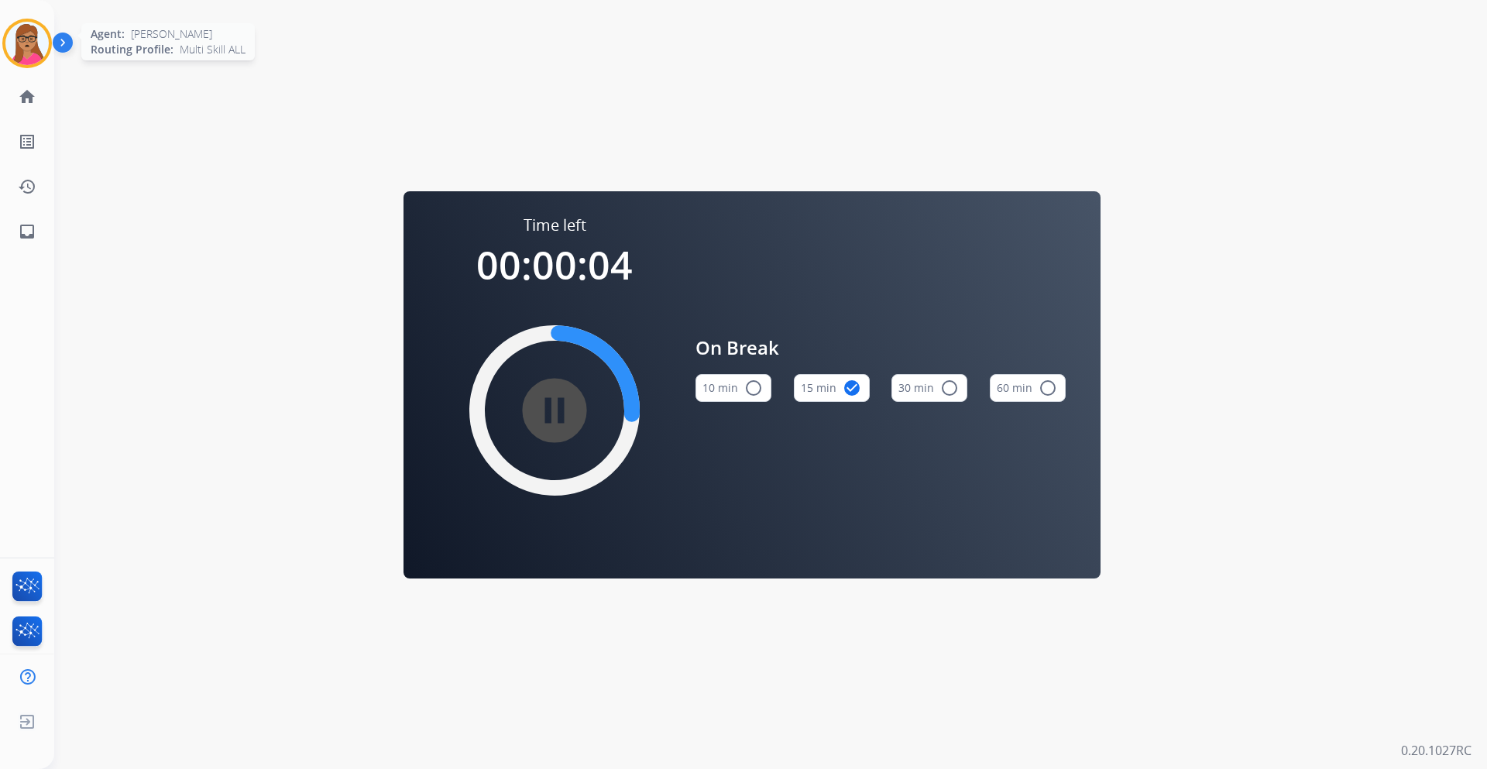
click at [22, 57] on img at bounding box center [26, 43] width 43 height 43
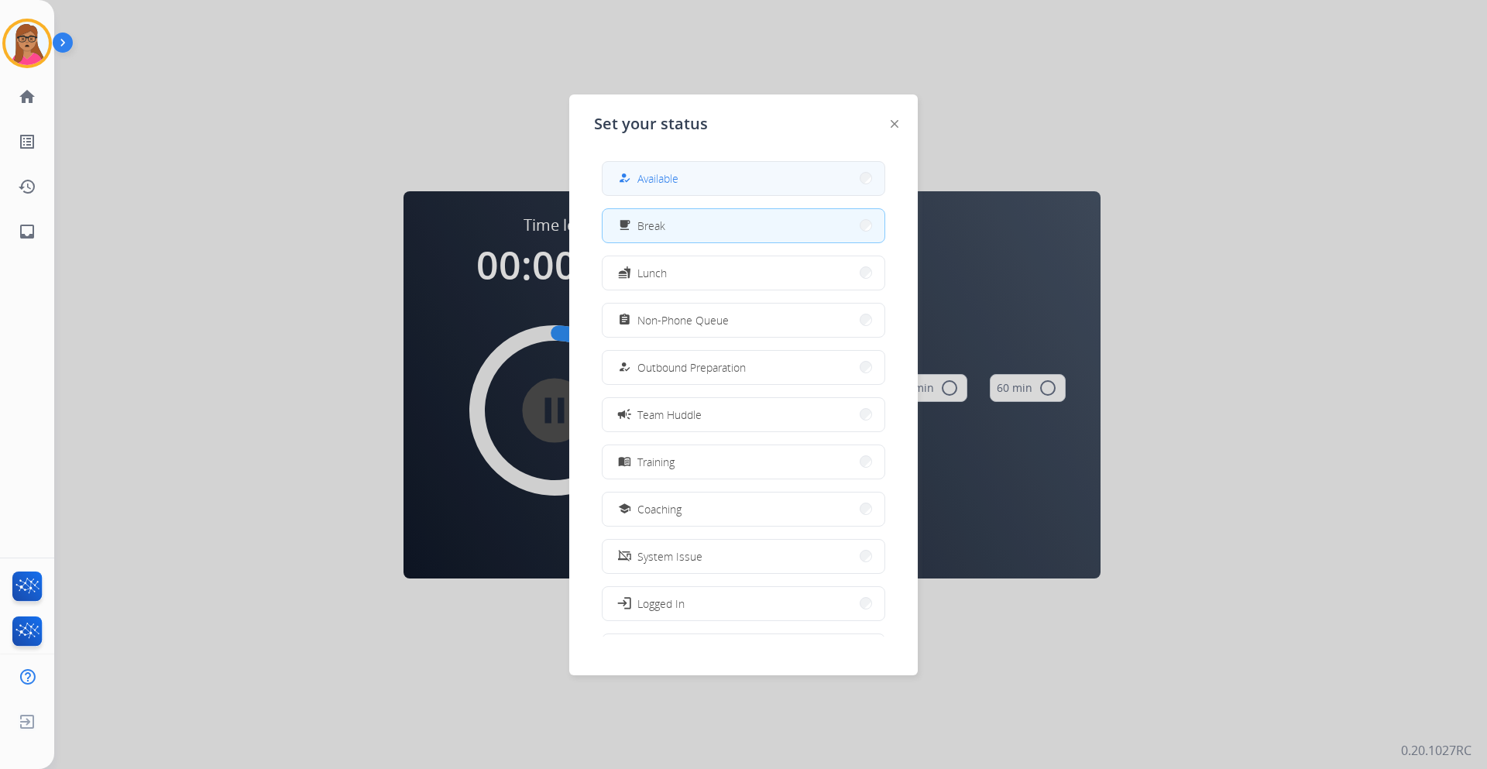
click at [683, 180] on button "how_to_reg Available" at bounding box center [743, 178] width 282 height 33
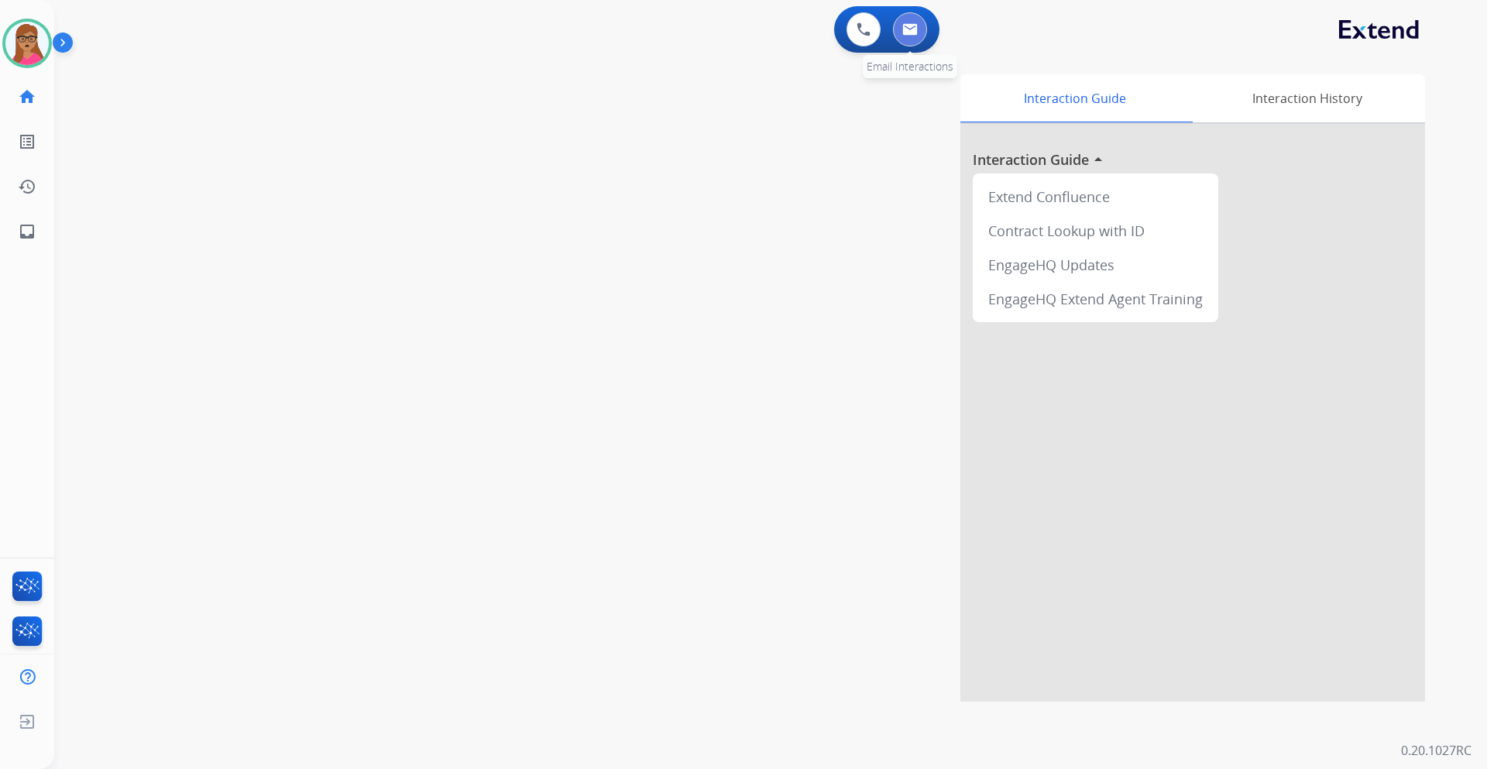
click at [908, 38] on button at bounding box center [910, 29] width 34 height 34
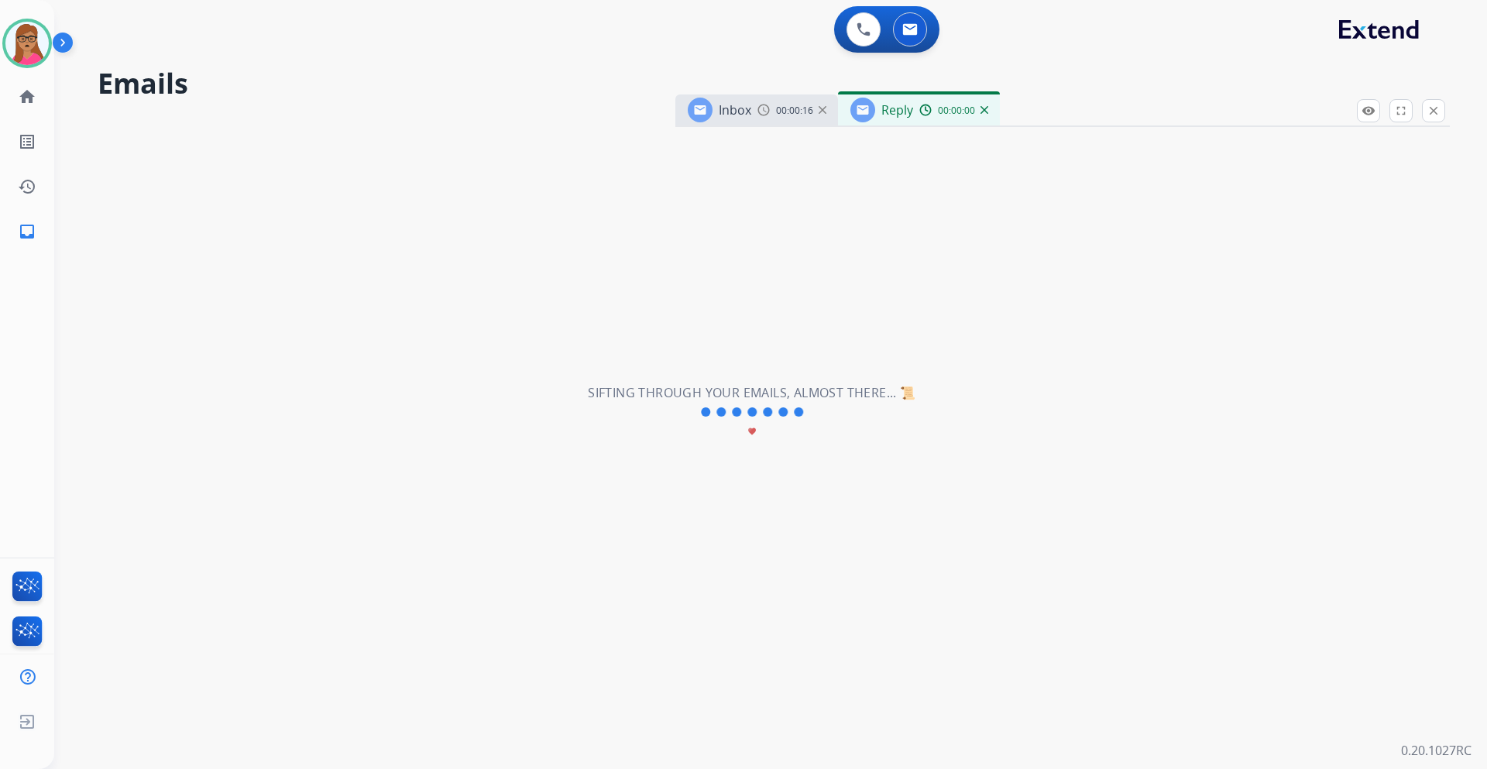
select select "**********"
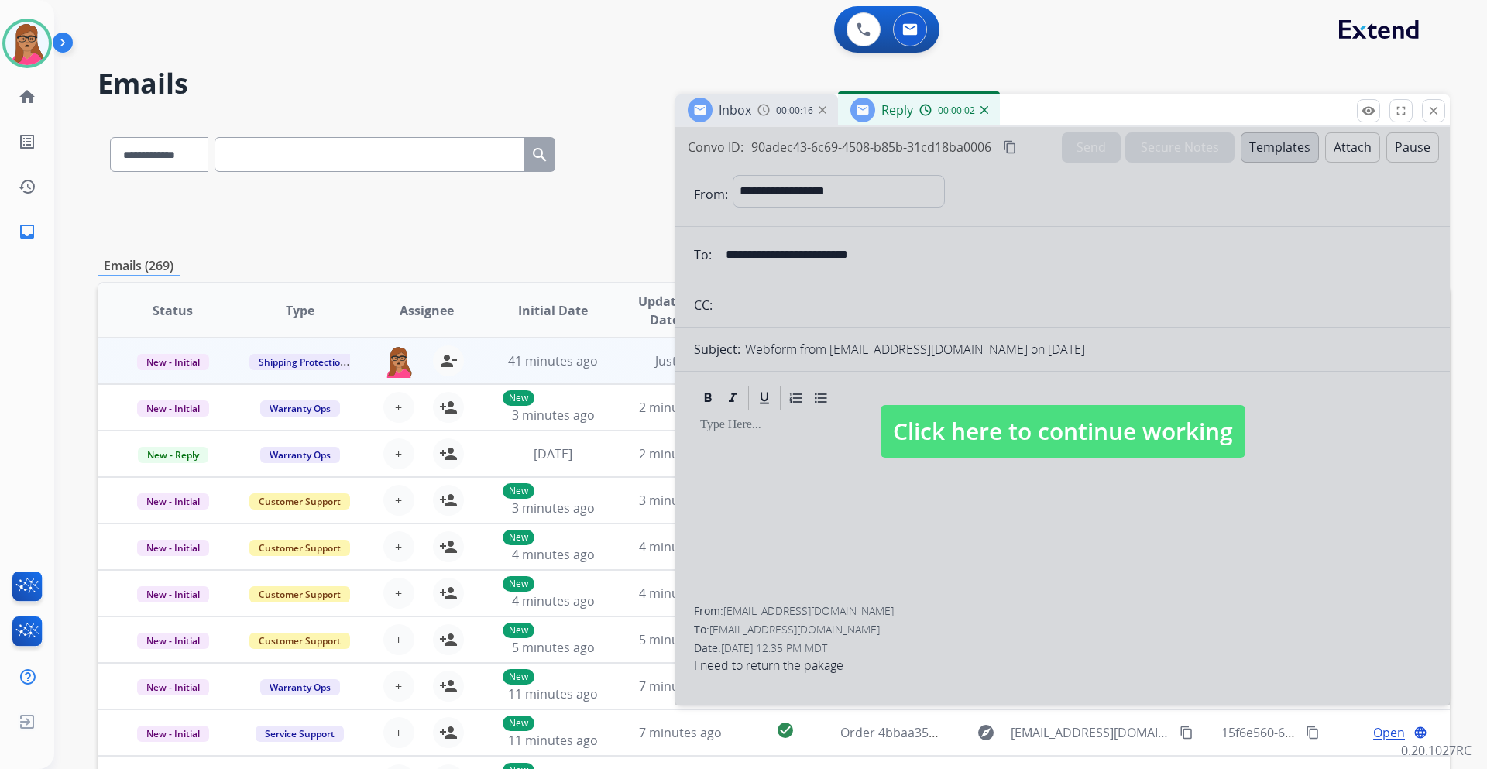
click at [960, 441] on span "Click here to continue working" at bounding box center [1062, 431] width 365 height 53
select select
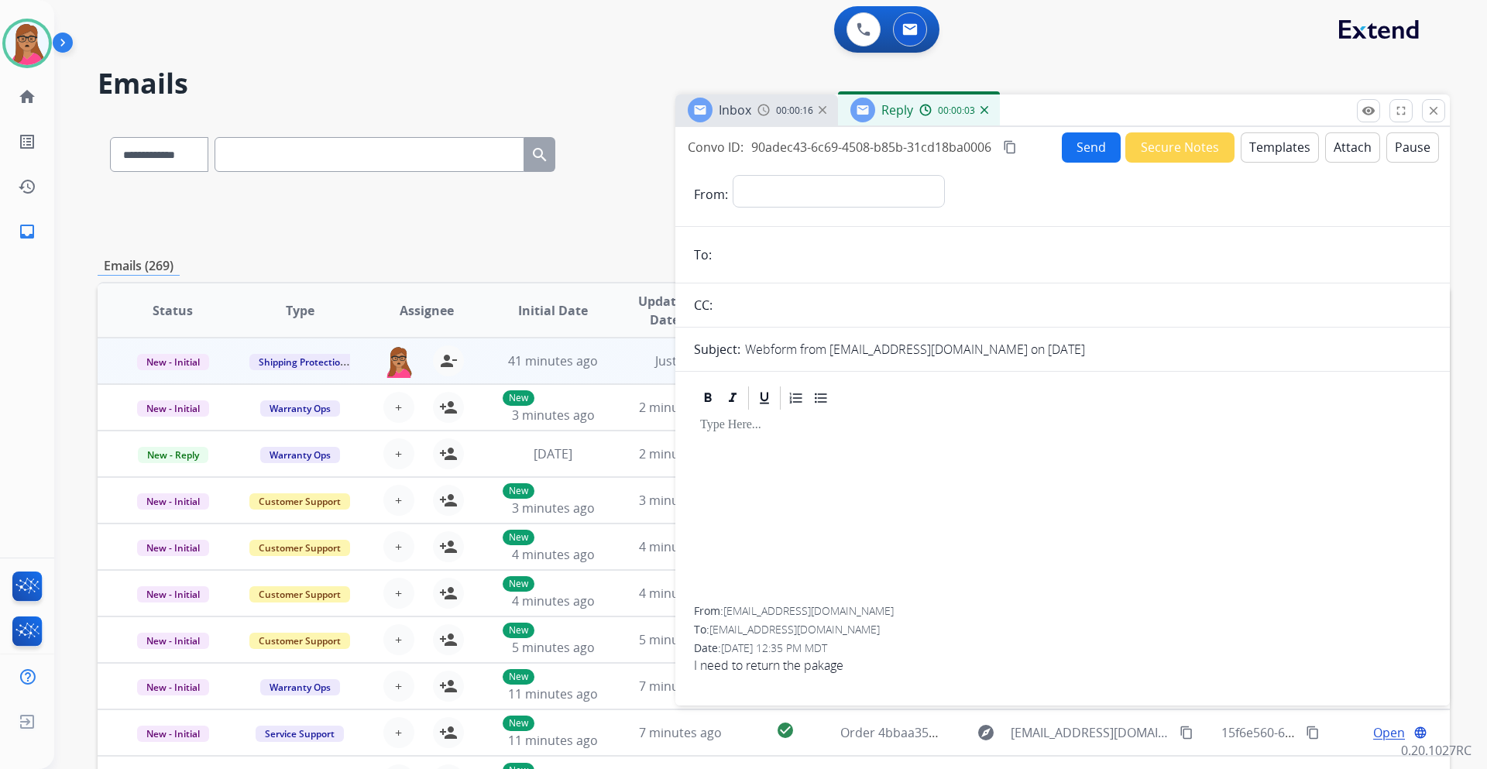
click at [733, 112] on span "Inbox" at bounding box center [735, 109] width 33 height 17
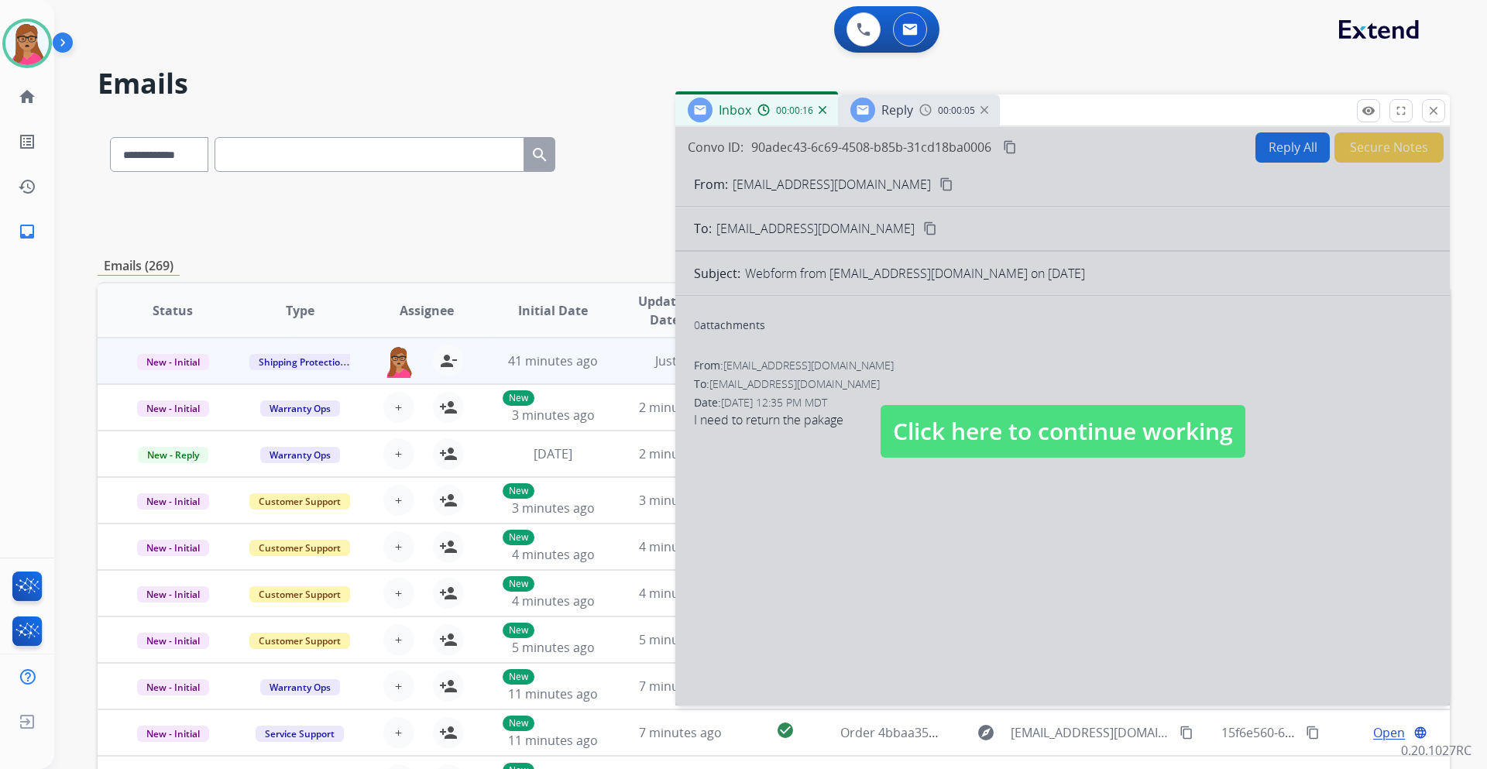
click at [956, 452] on span "Click here to continue working" at bounding box center [1062, 431] width 365 height 53
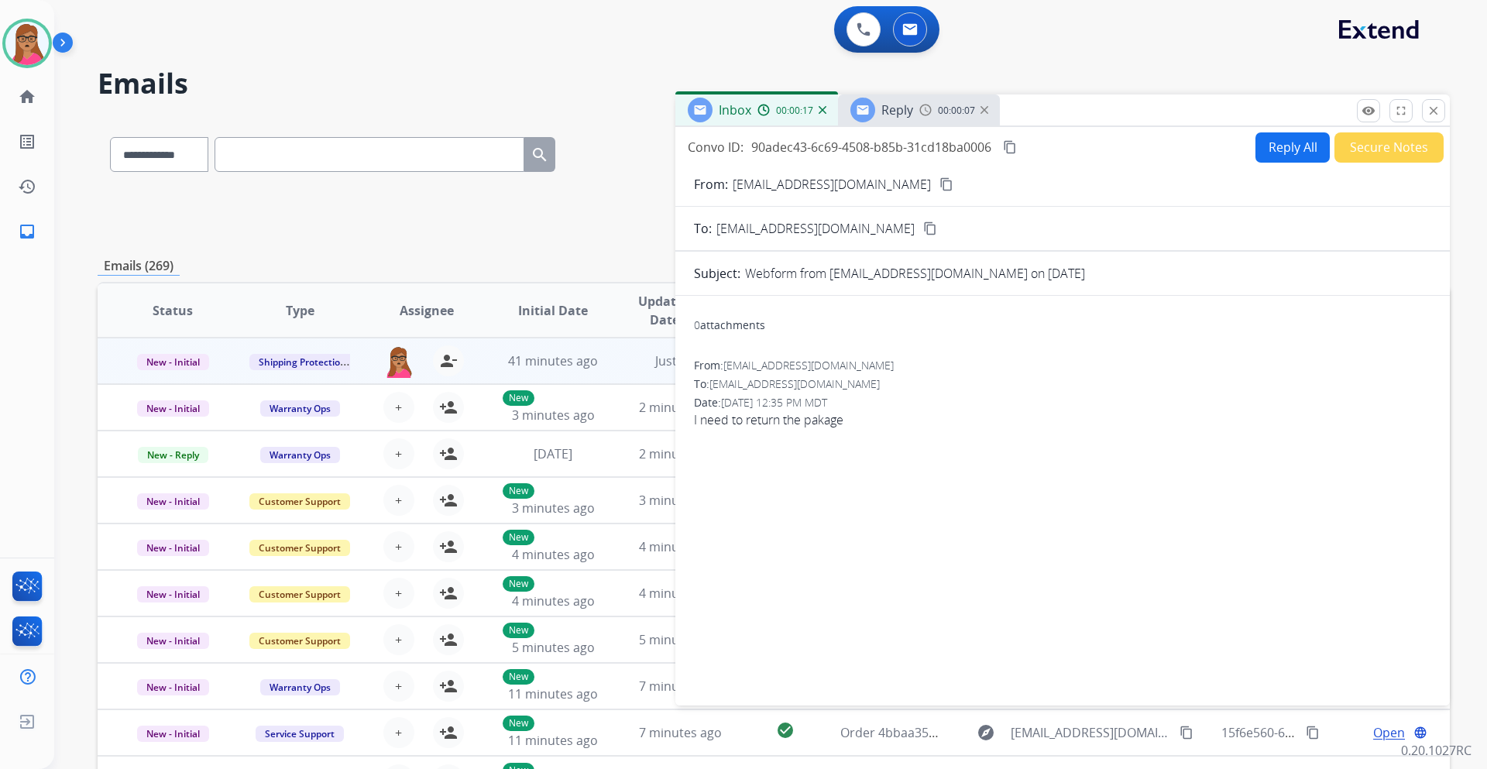
click at [916, 111] on div "Reply 00:00:07" at bounding box center [919, 109] width 162 height 31
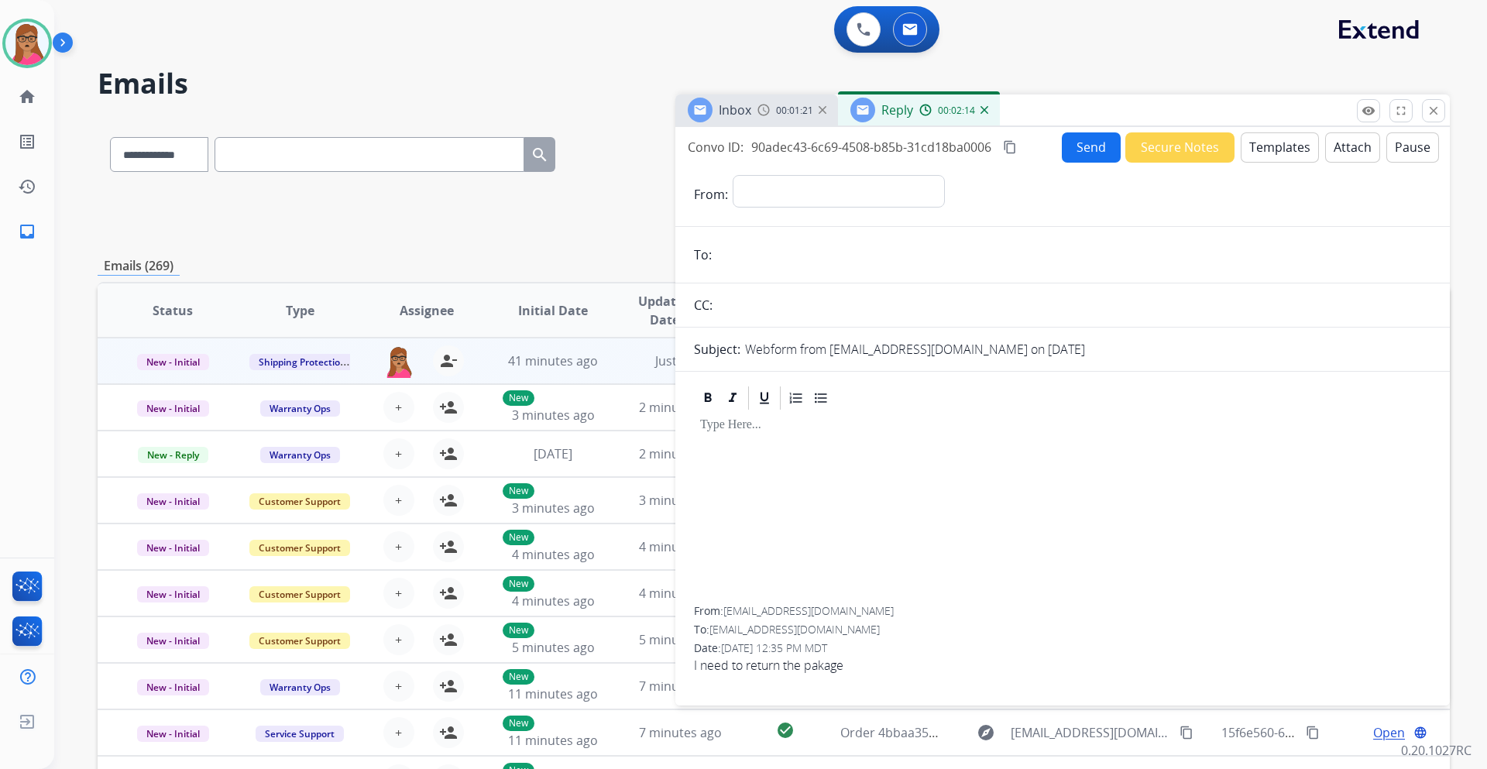
click at [990, 153] on button "Templates" at bounding box center [1279, 147] width 78 height 30
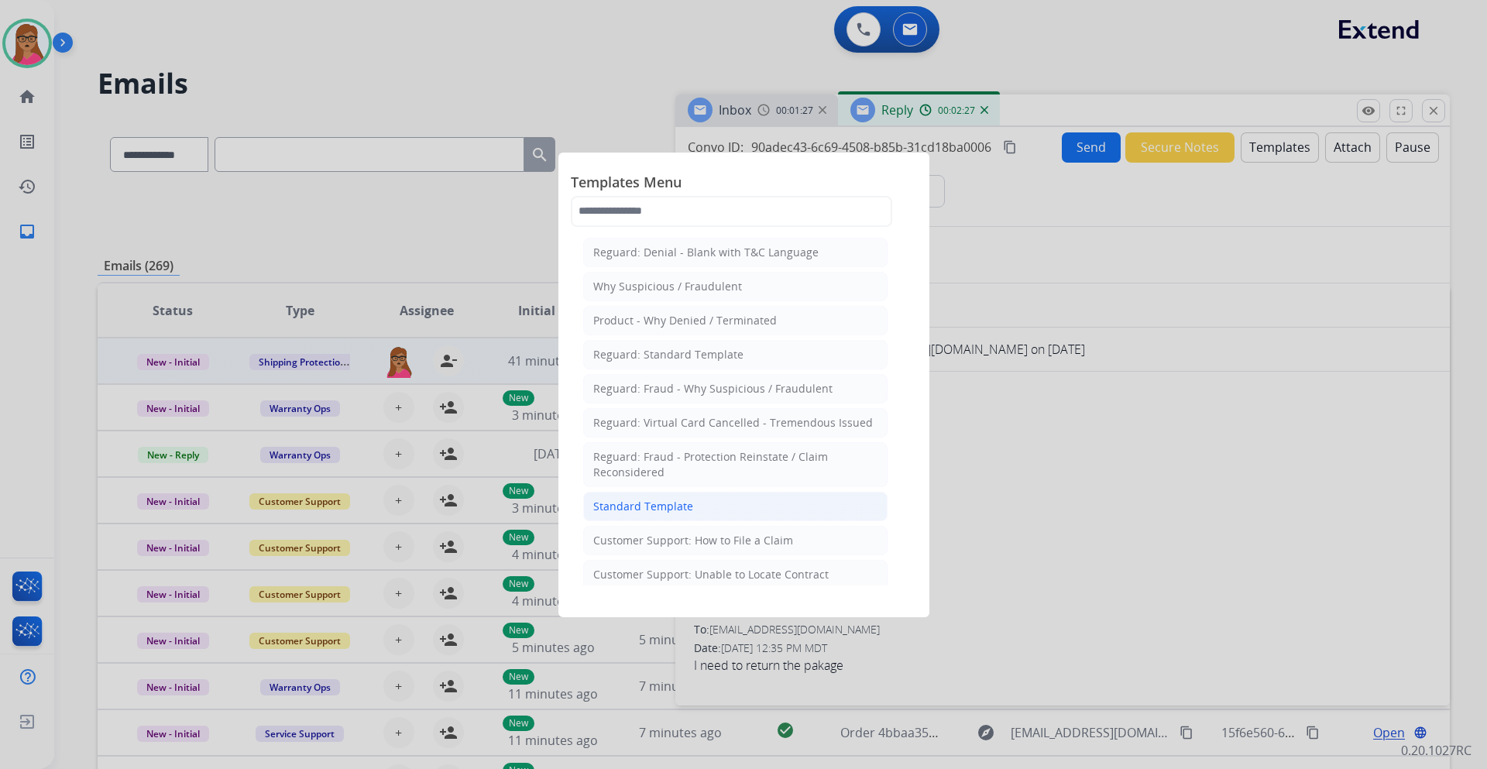
click at [637, 452] on div "Standard Template" at bounding box center [643, 506] width 100 height 15
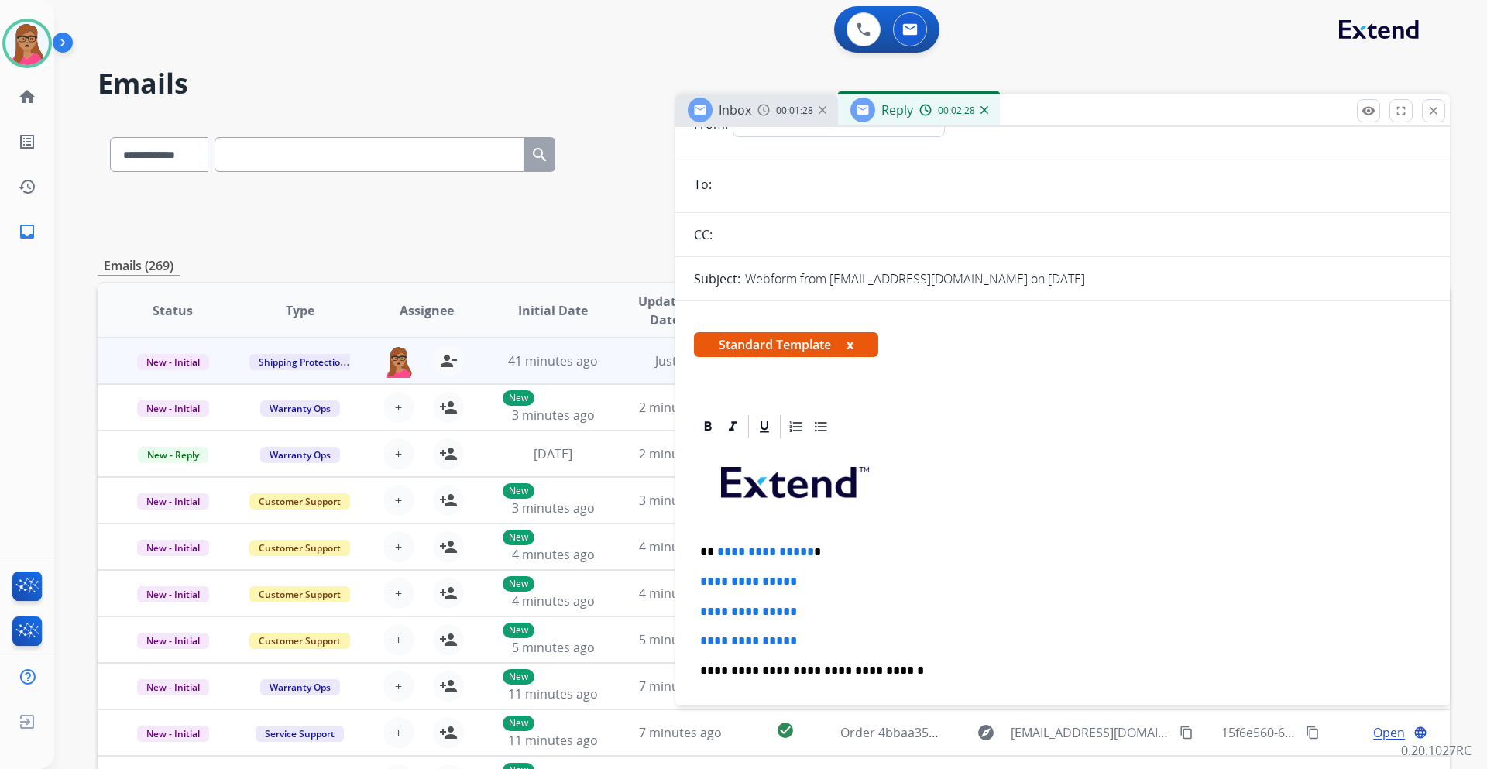
scroll to position [155, 0]
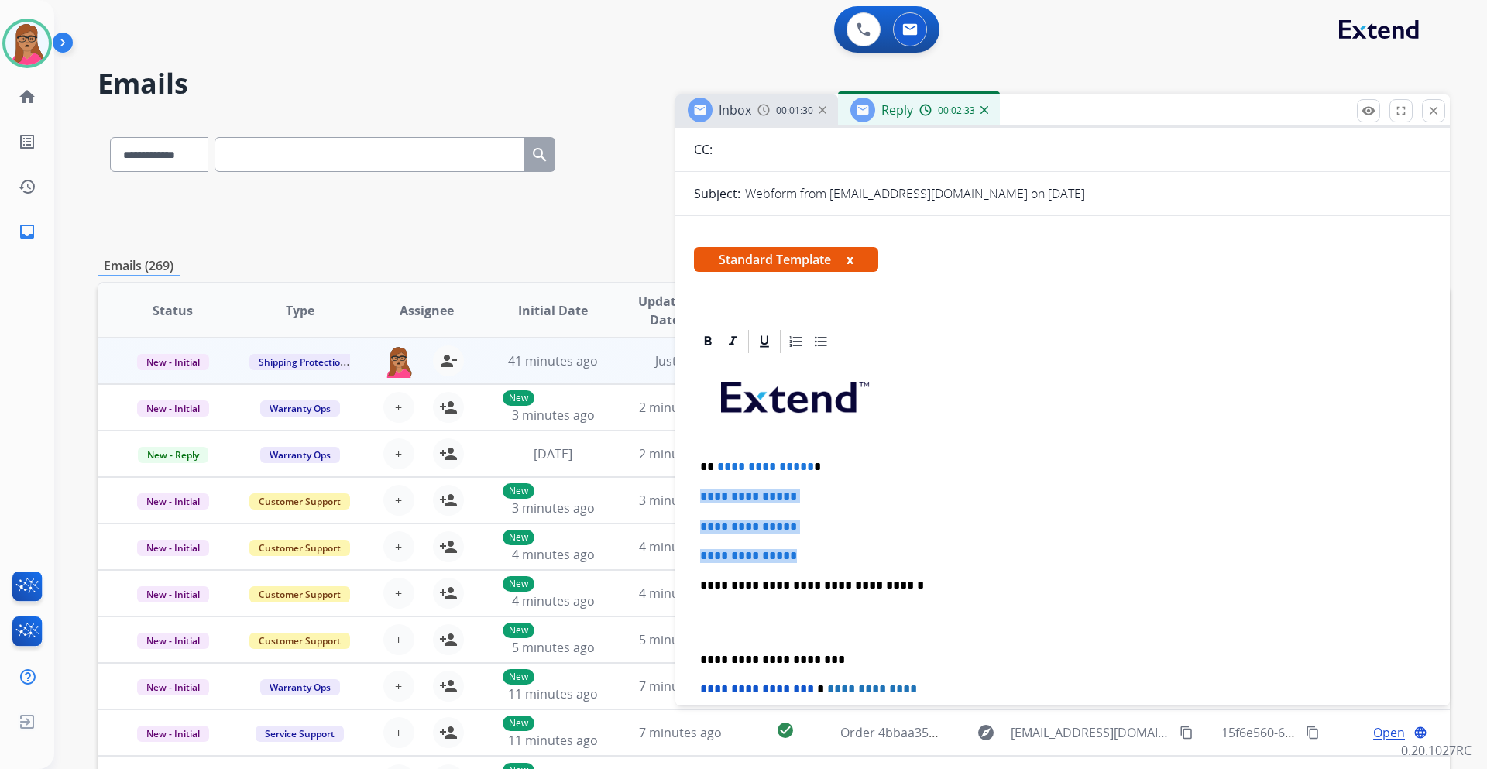
drag, startPoint x: 698, startPoint y: 496, endPoint x: 827, endPoint y: 553, distance: 141.1
click at [827, 452] on div "**********" at bounding box center [1062, 621] width 737 height 533
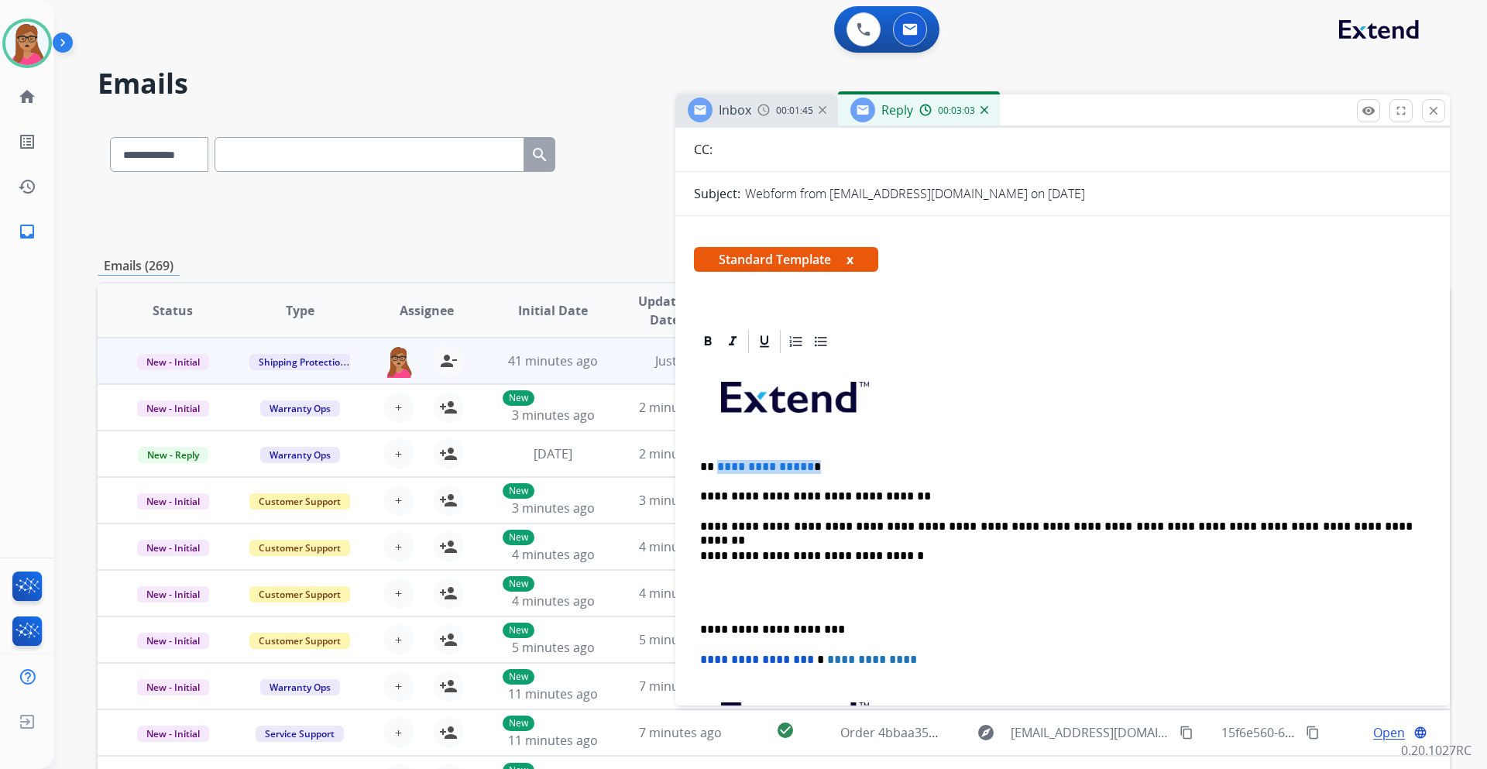
drag, startPoint x: 830, startPoint y: 463, endPoint x: 717, endPoint y: 462, distance: 113.1
click at [717, 452] on p "**********" at bounding box center [1056, 467] width 712 height 14
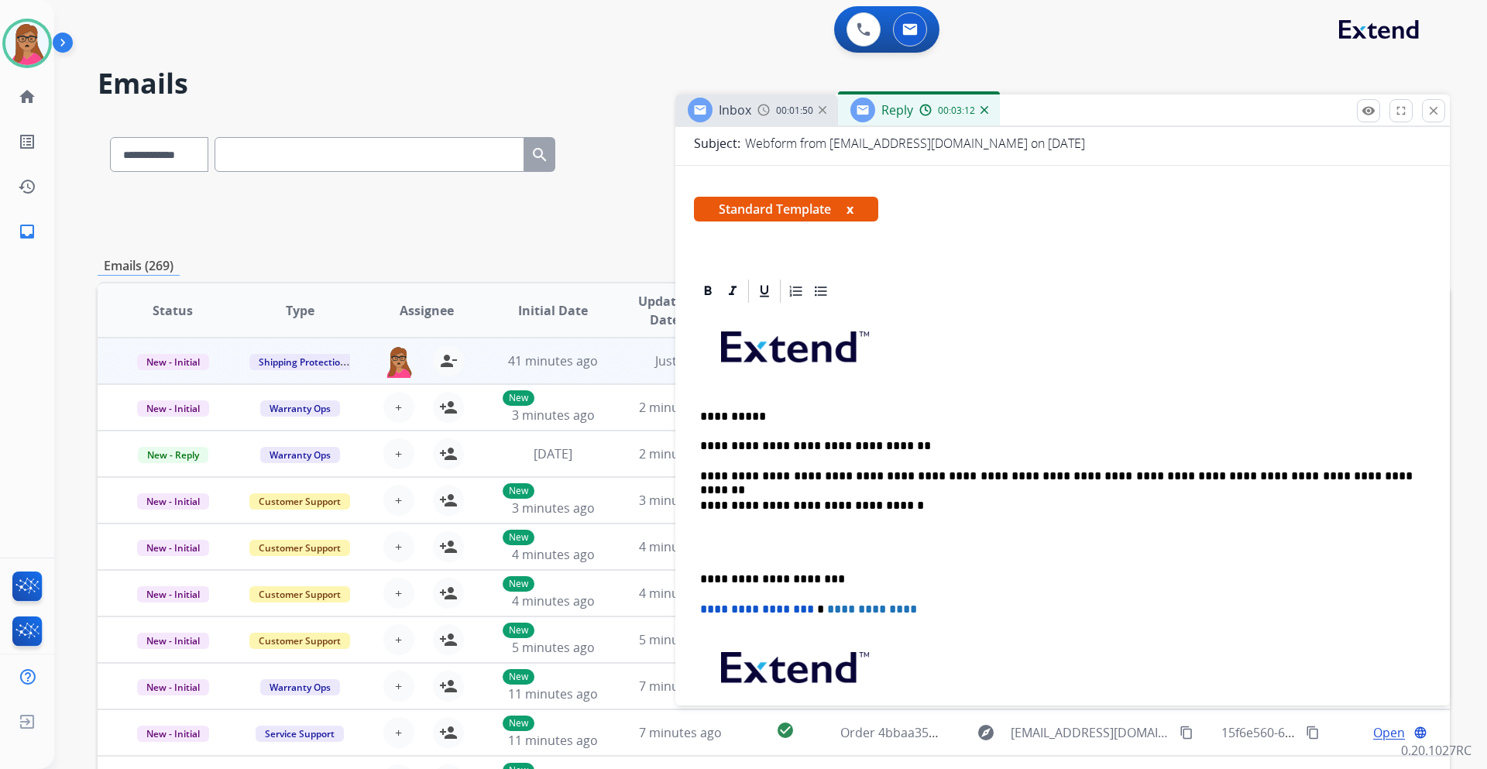
scroll to position [232, 0]
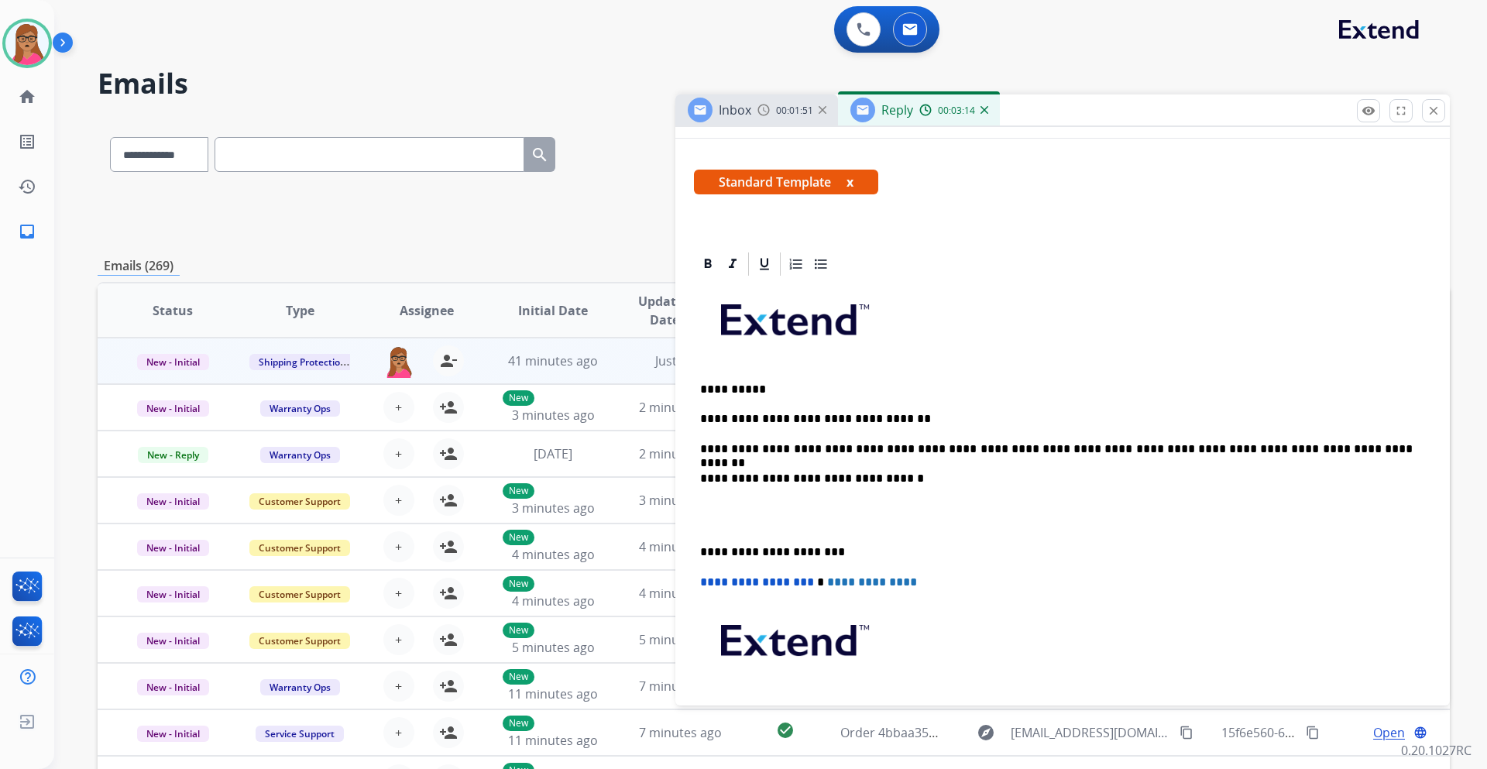
click at [698, 452] on div "**********" at bounding box center [1062, 529] width 737 height 503
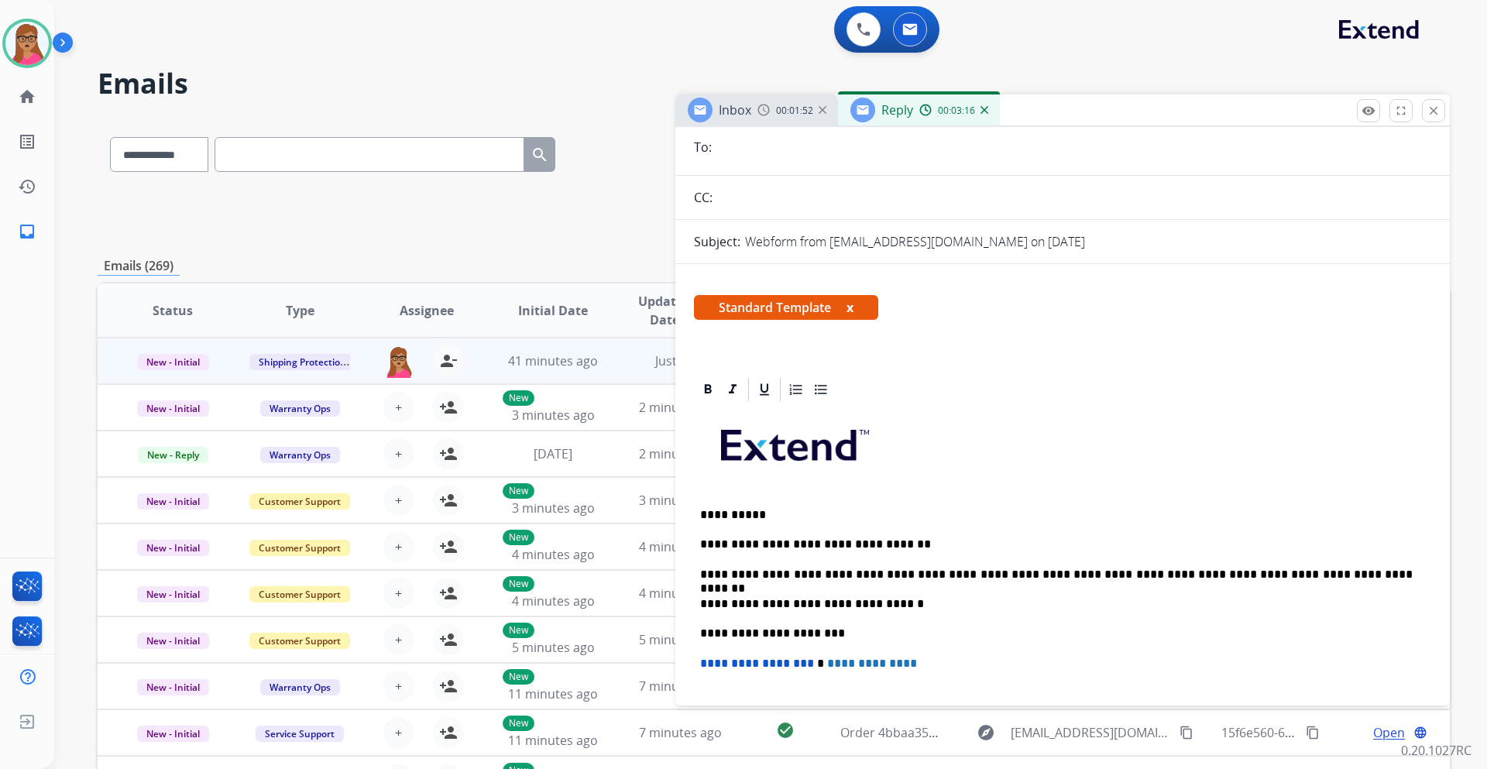
scroll to position [0, 0]
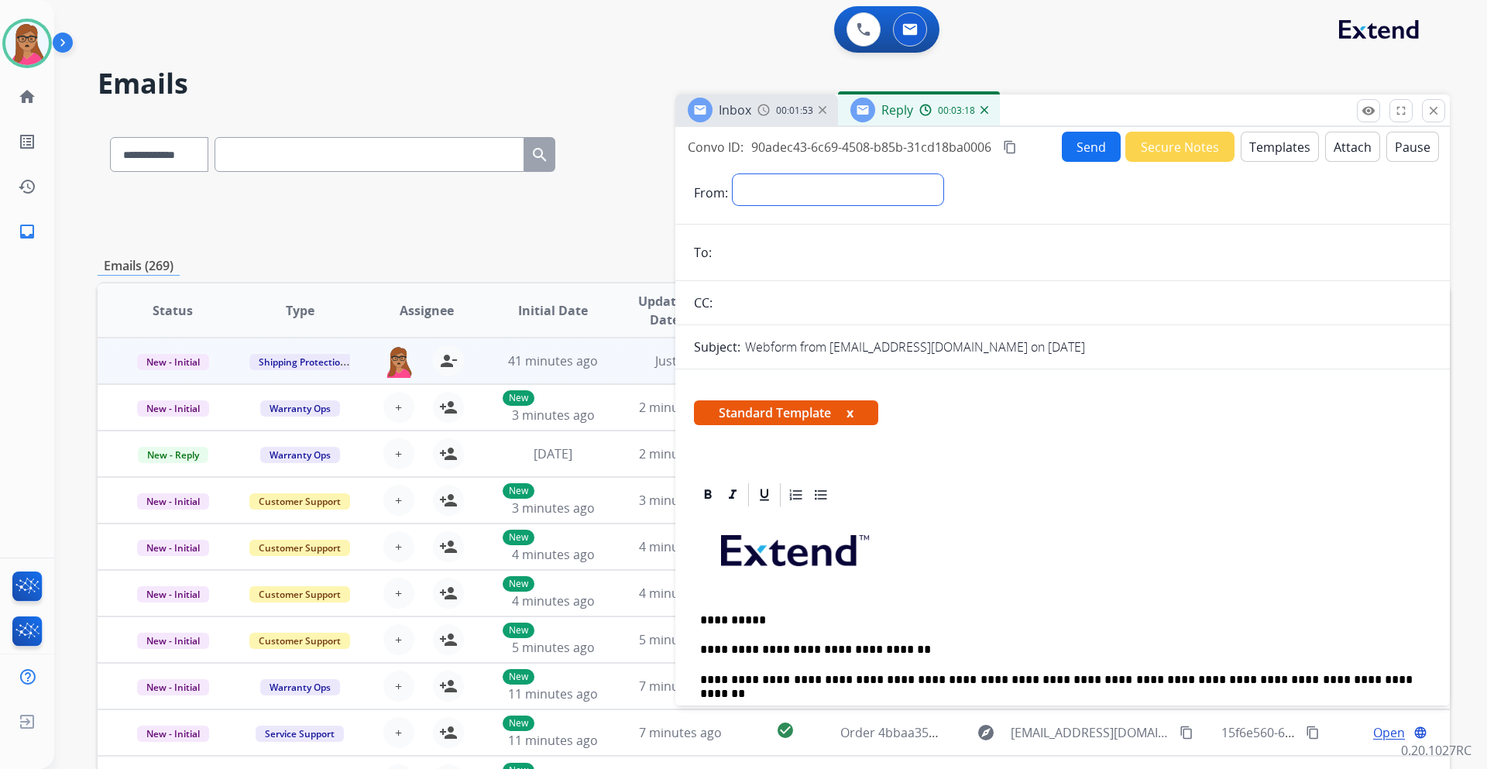
click at [767, 176] on select "**********" at bounding box center [838, 189] width 211 height 31
select select "**********"
click at [733, 174] on select "**********" at bounding box center [838, 189] width 211 height 31
click at [759, 111] on img at bounding box center [763, 110] width 12 height 12
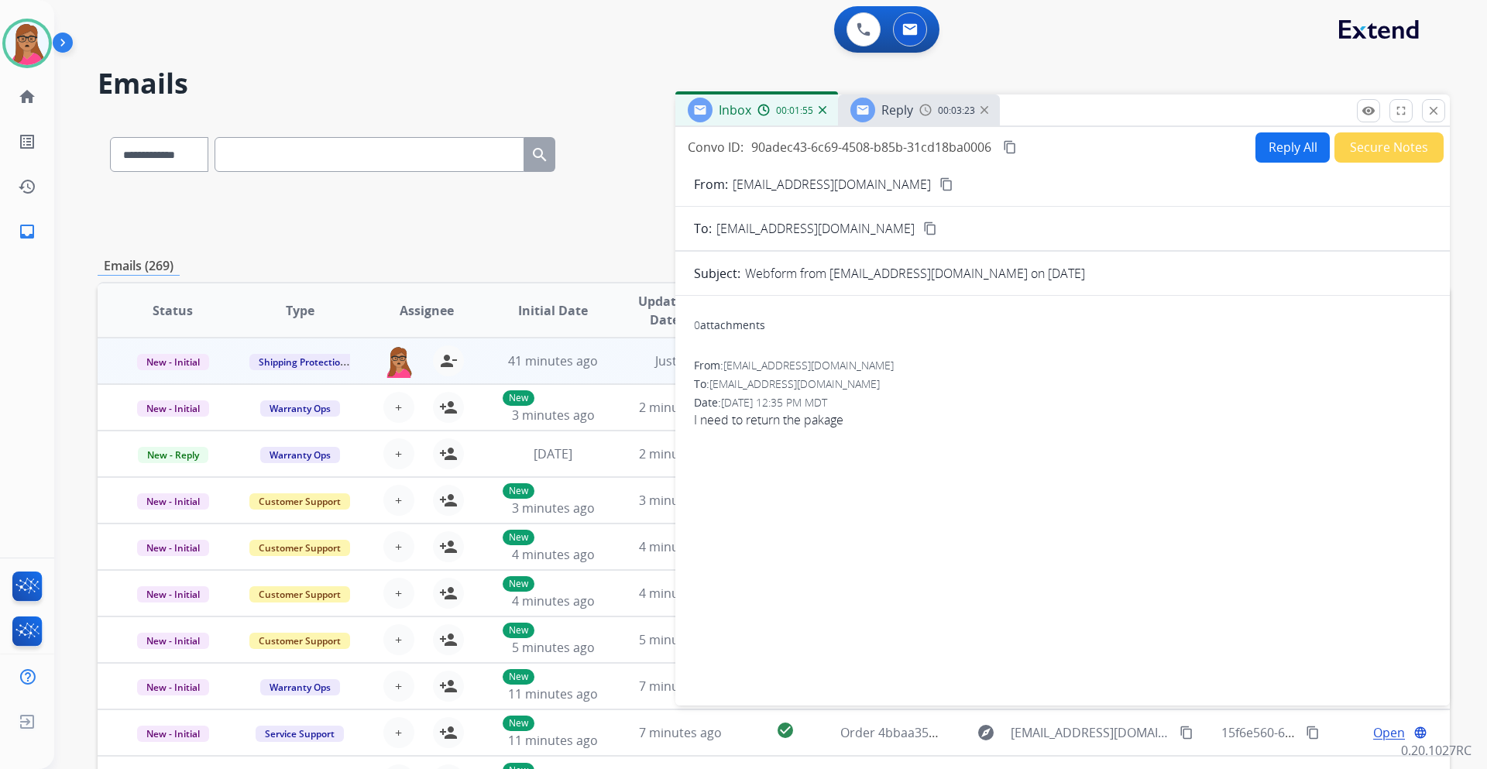
click at [939, 181] on mat-icon "content_copy" at bounding box center [946, 184] width 14 height 14
click at [921, 87] on h2 "Emails" at bounding box center [774, 83] width 1352 height 31
click at [905, 112] on span "Reply" at bounding box center [897, 109] width 32 height 17
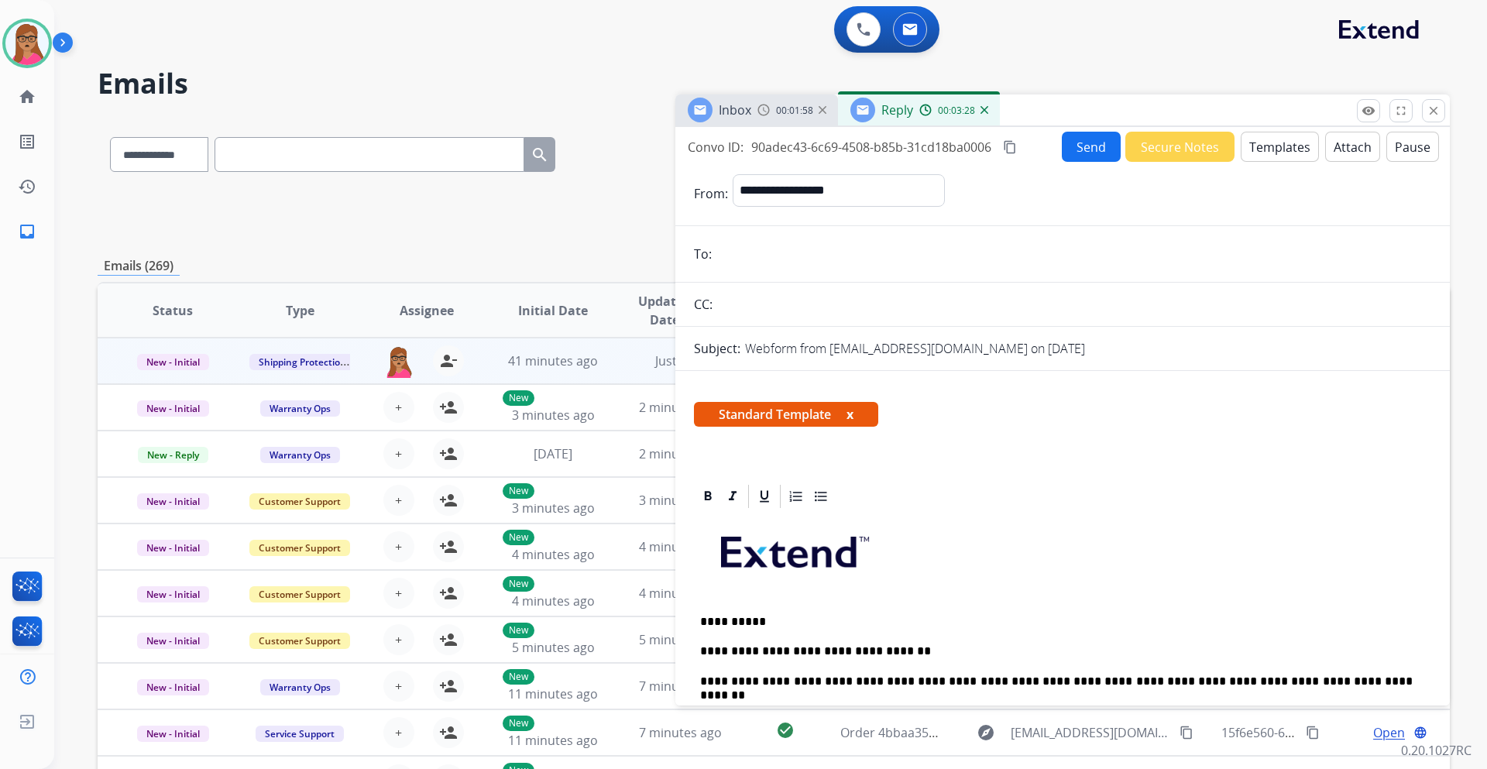
paste input "**********"
type input "**********"
click at [990, 153] on button "Send" at bounding box center [1091, 147] width 59 height 30
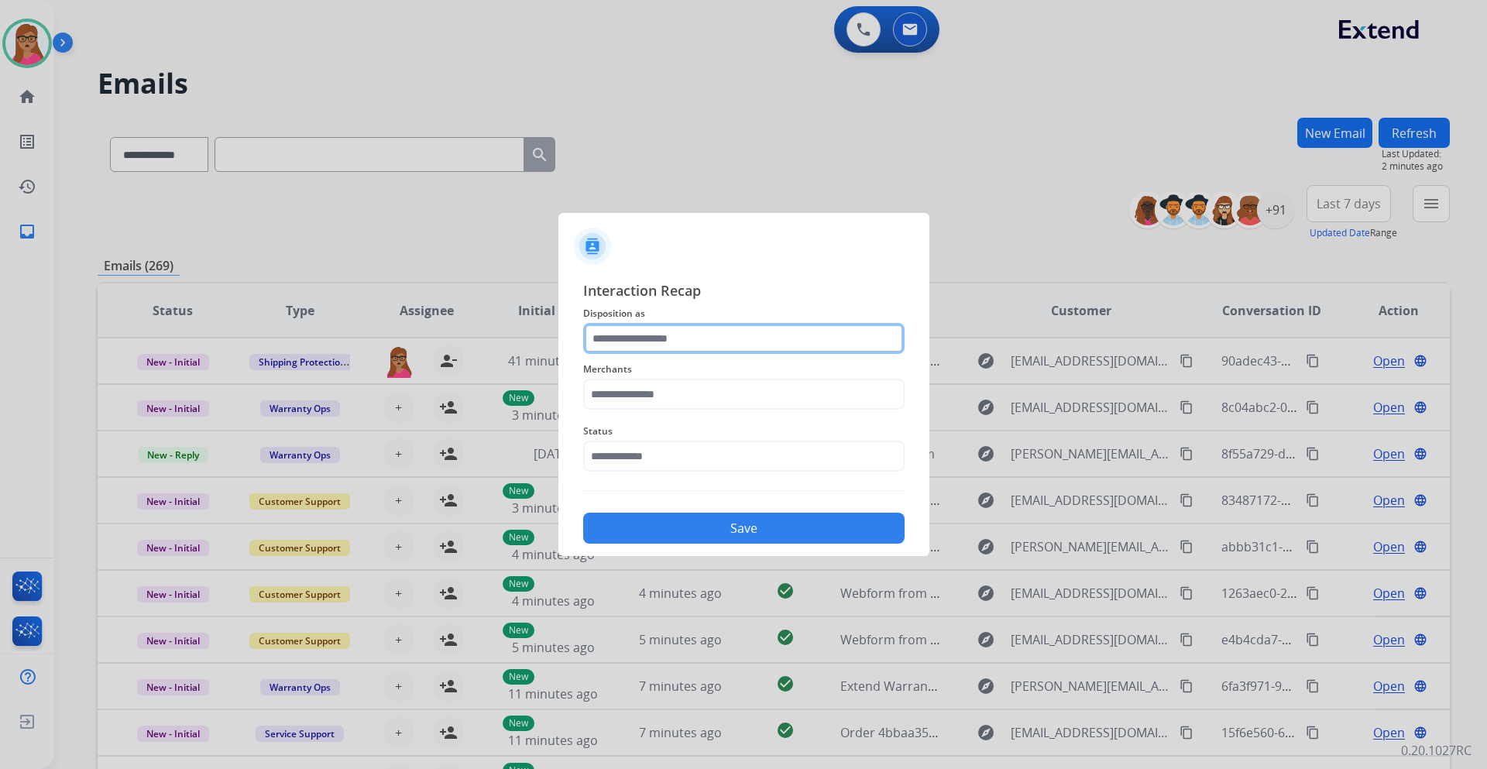
click at [699, 334] on input "text" at bounding box center [743, 338] width 321 height 31
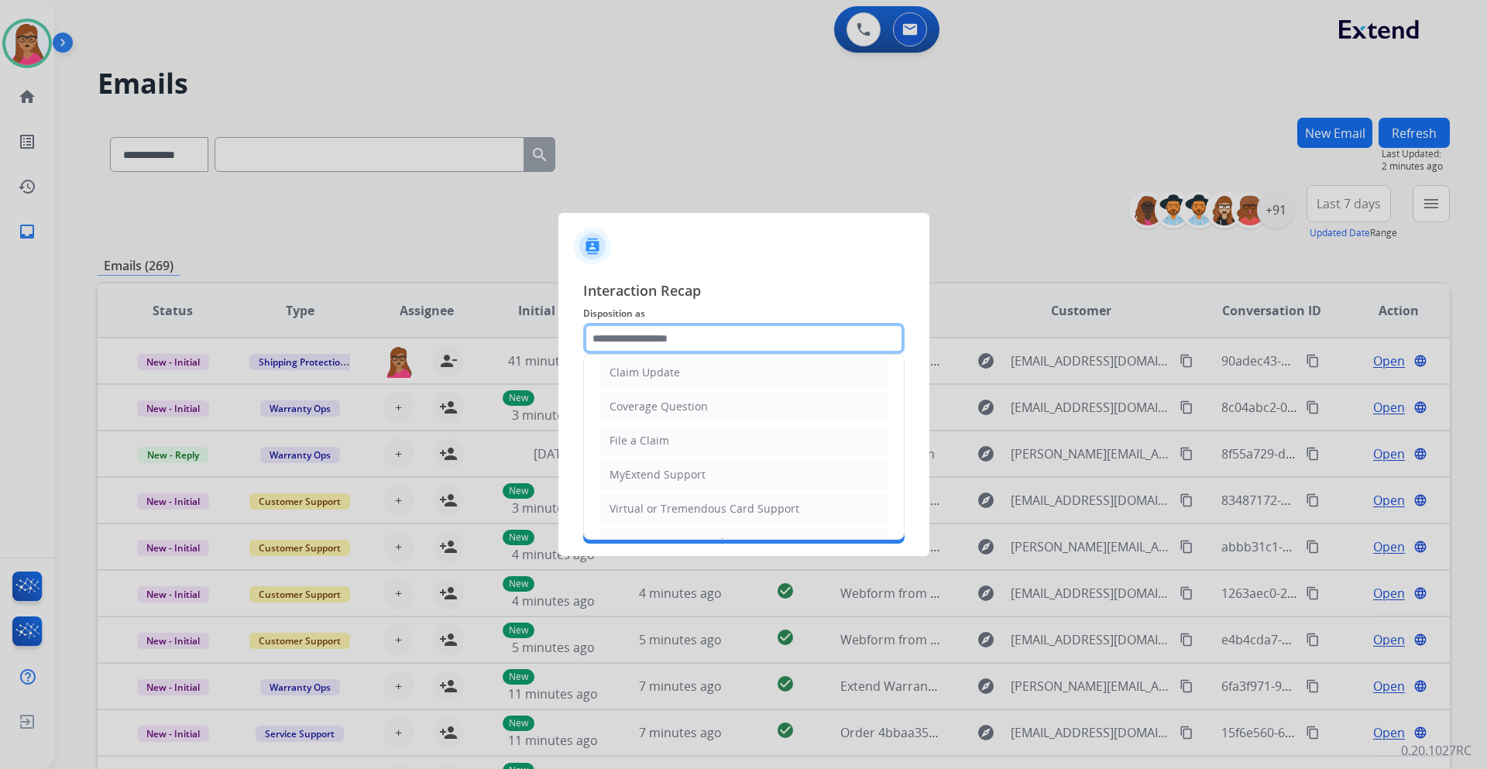
scroll to position [232, 0]
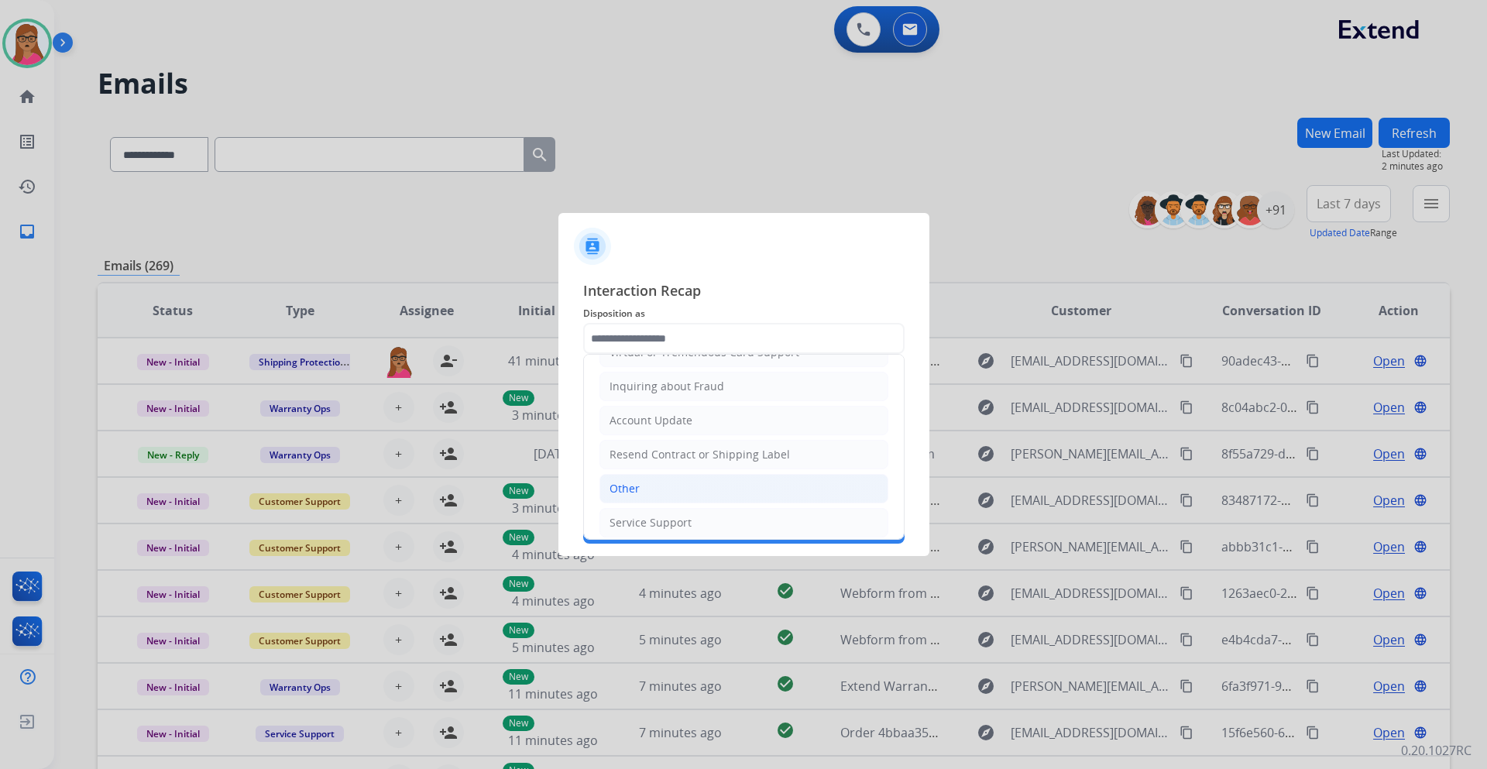
click at [627, 452] on div "Other" at bounding box center [624, 488] width 30 height 15
type input "*****"
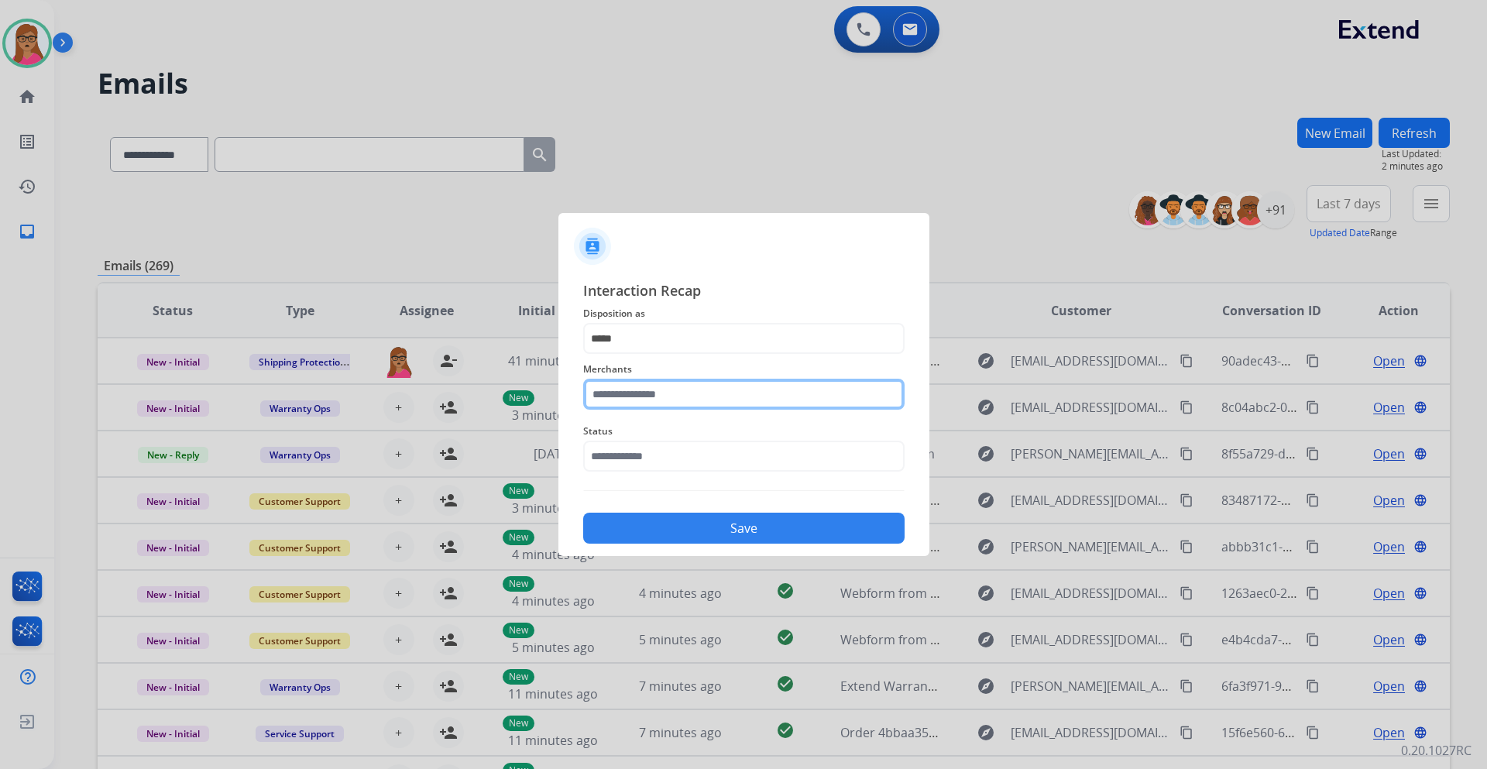
click at [658, 396] on input "text" at bounding box center [743, 394] width 321 height 31
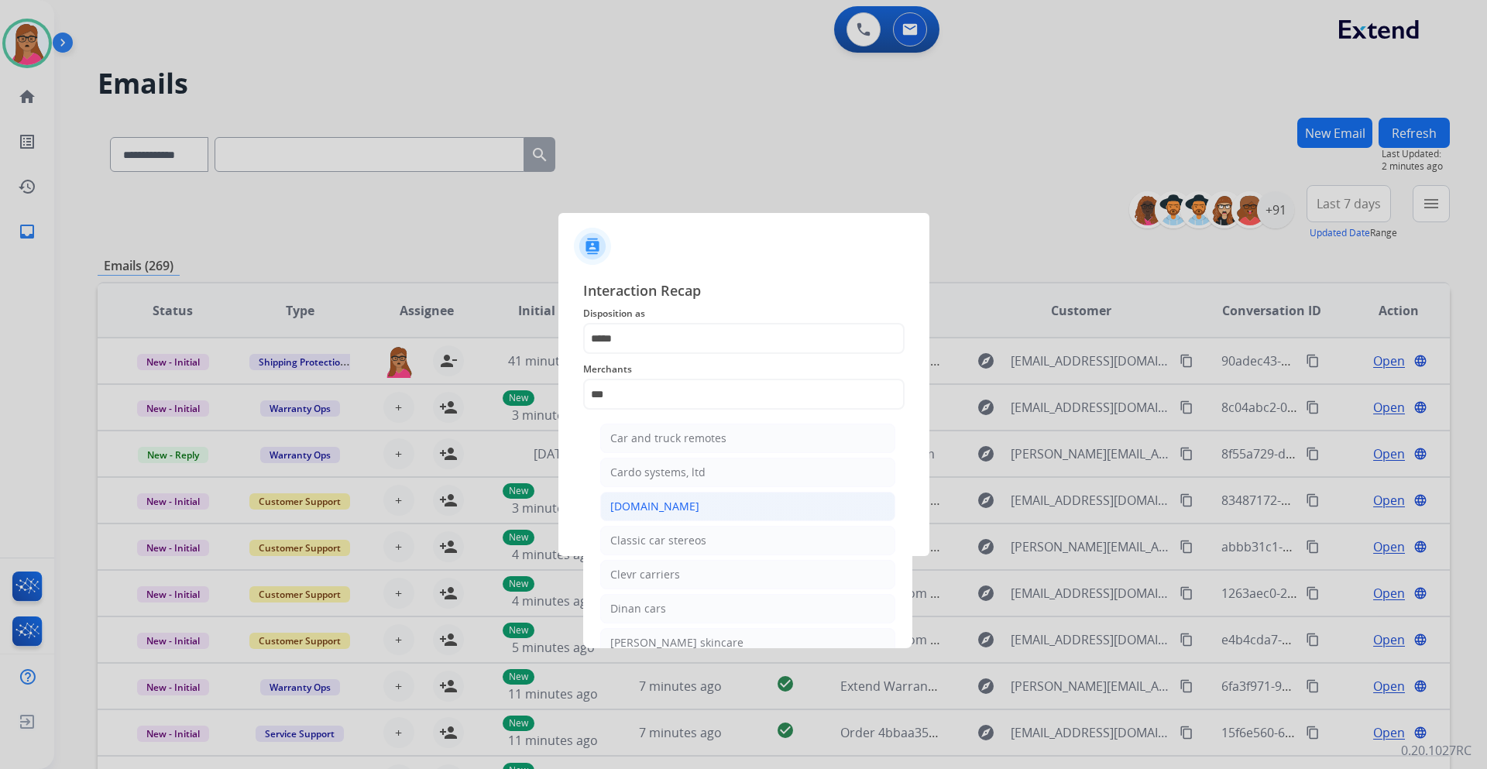
click at [655, 452] on div "[DOMAIN_NAME]" at bounding box center [654, 506] width 89 height 15
type input "**********"
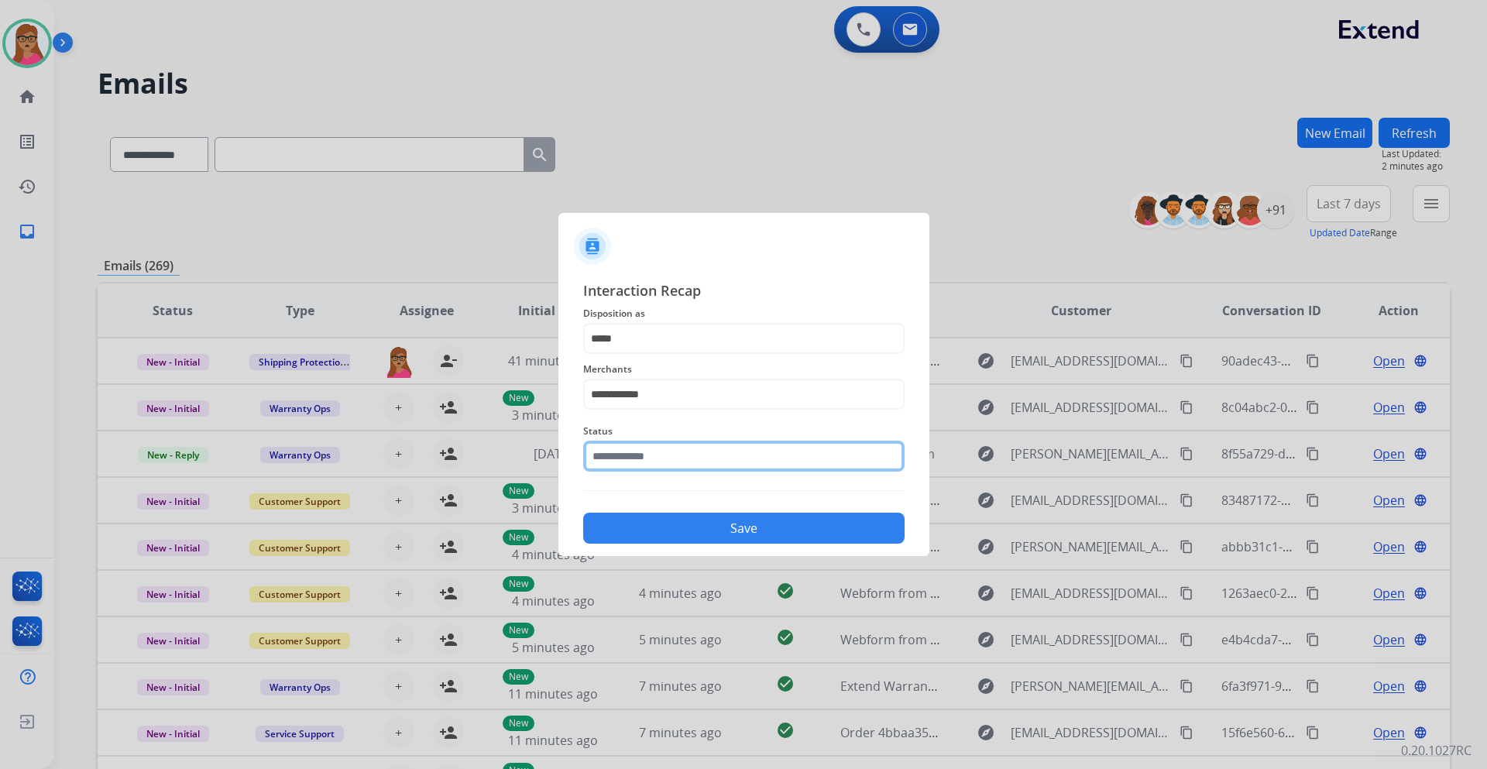
click at [667, 452] on input "text" at bounding box center [743, 456] width 321 height 31
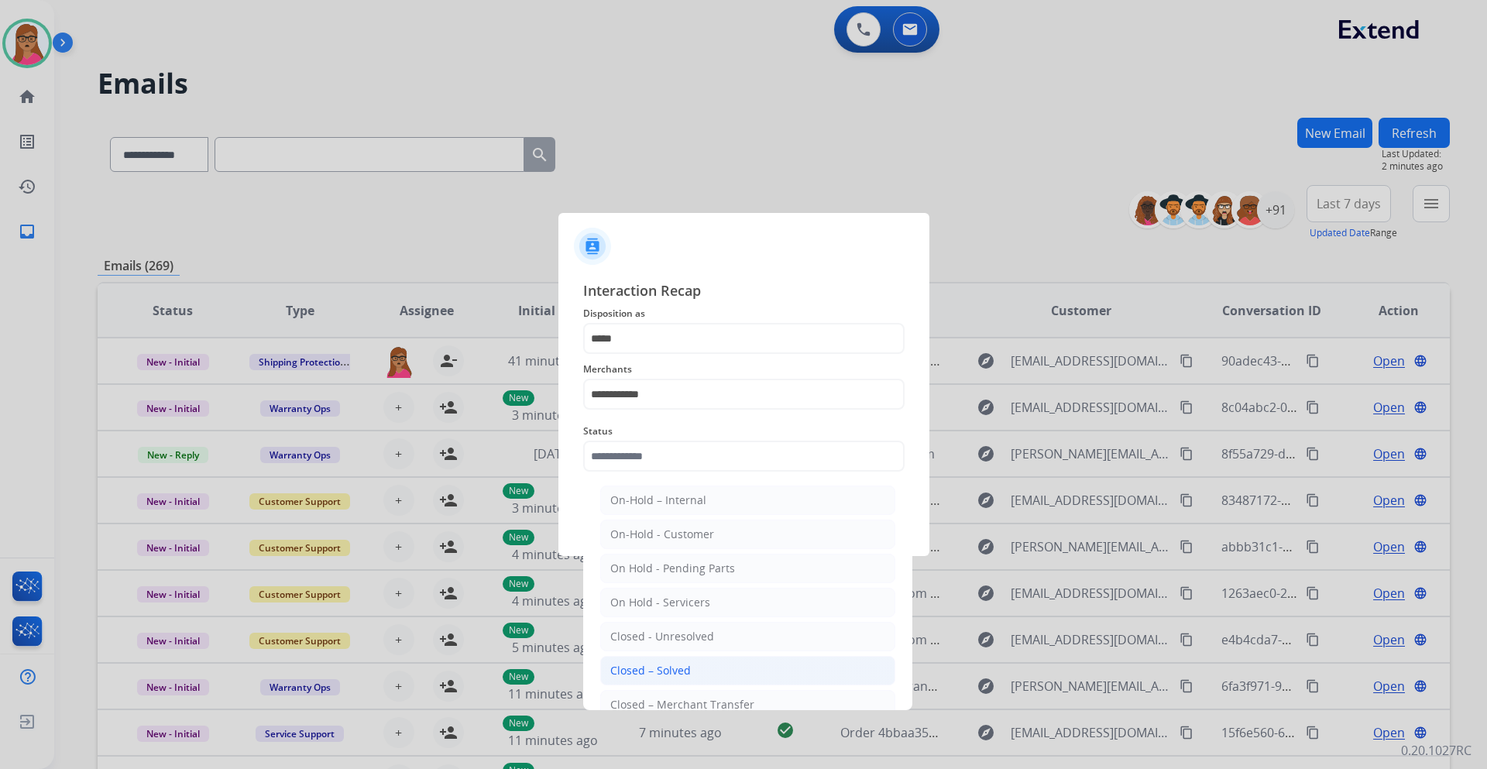
drag, startPoint x: 688, startPoint y: 674, endPoint x: 695, endPoint y: 610, distance: 63.9
click at [688, 452] on li "Closed – Solved" at bounding box center [747, 670] width 295 height 29
type input "**********"
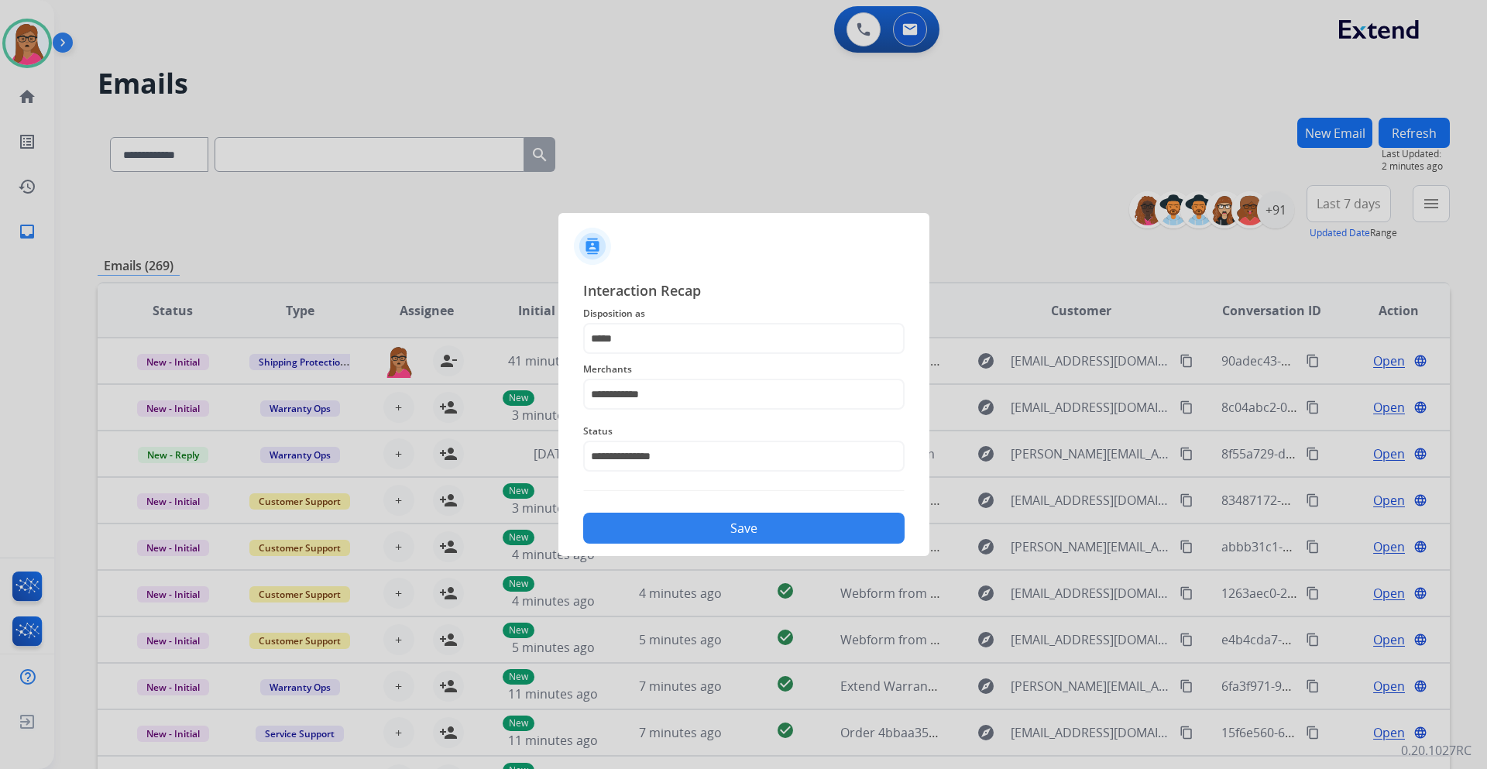
click at [746, 452] on button "Save" at bounding box center [743, 528] width 321 height 31
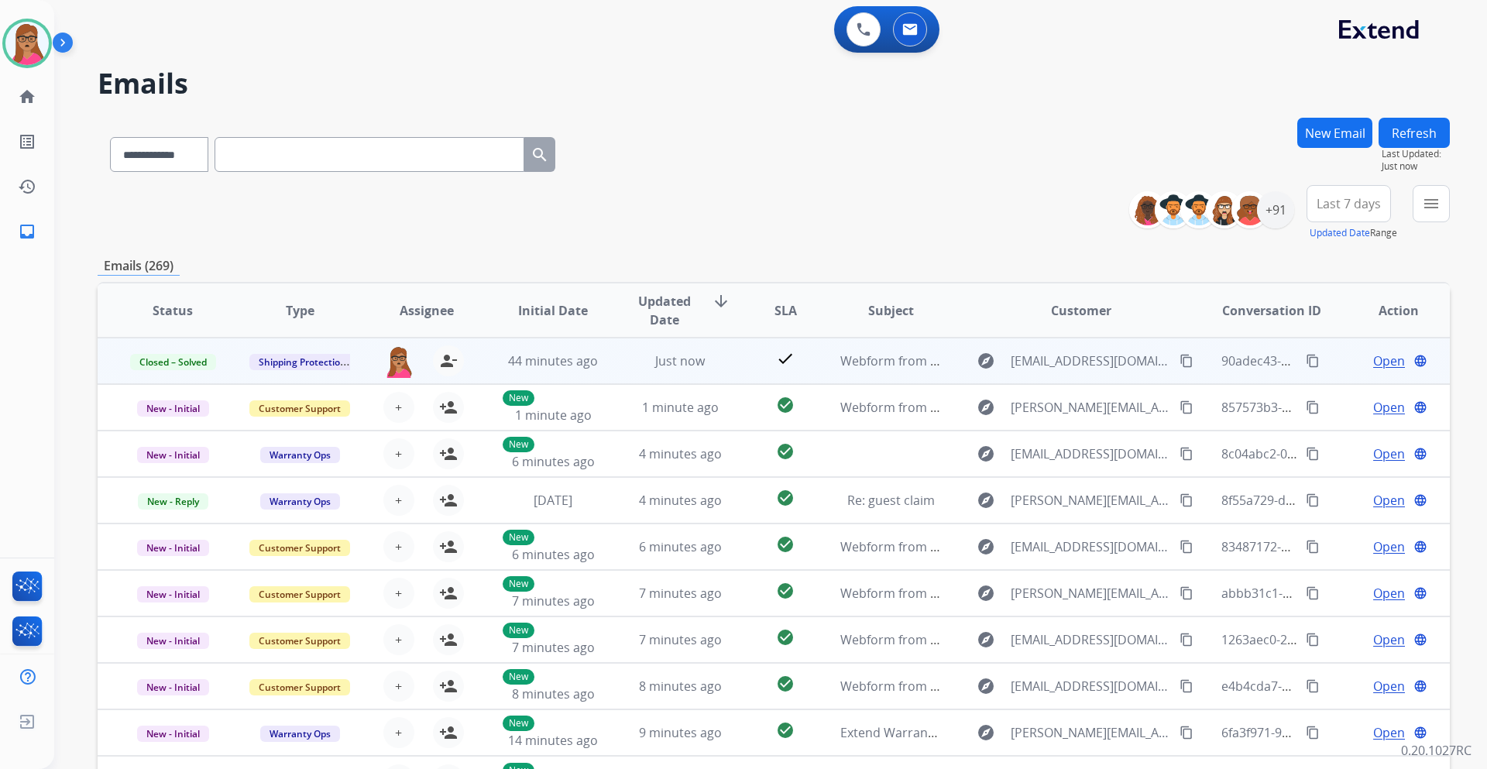
click at [990, 360] on mat-icon "content_copy" at bounding box center [1313, 361] width 14 height 14
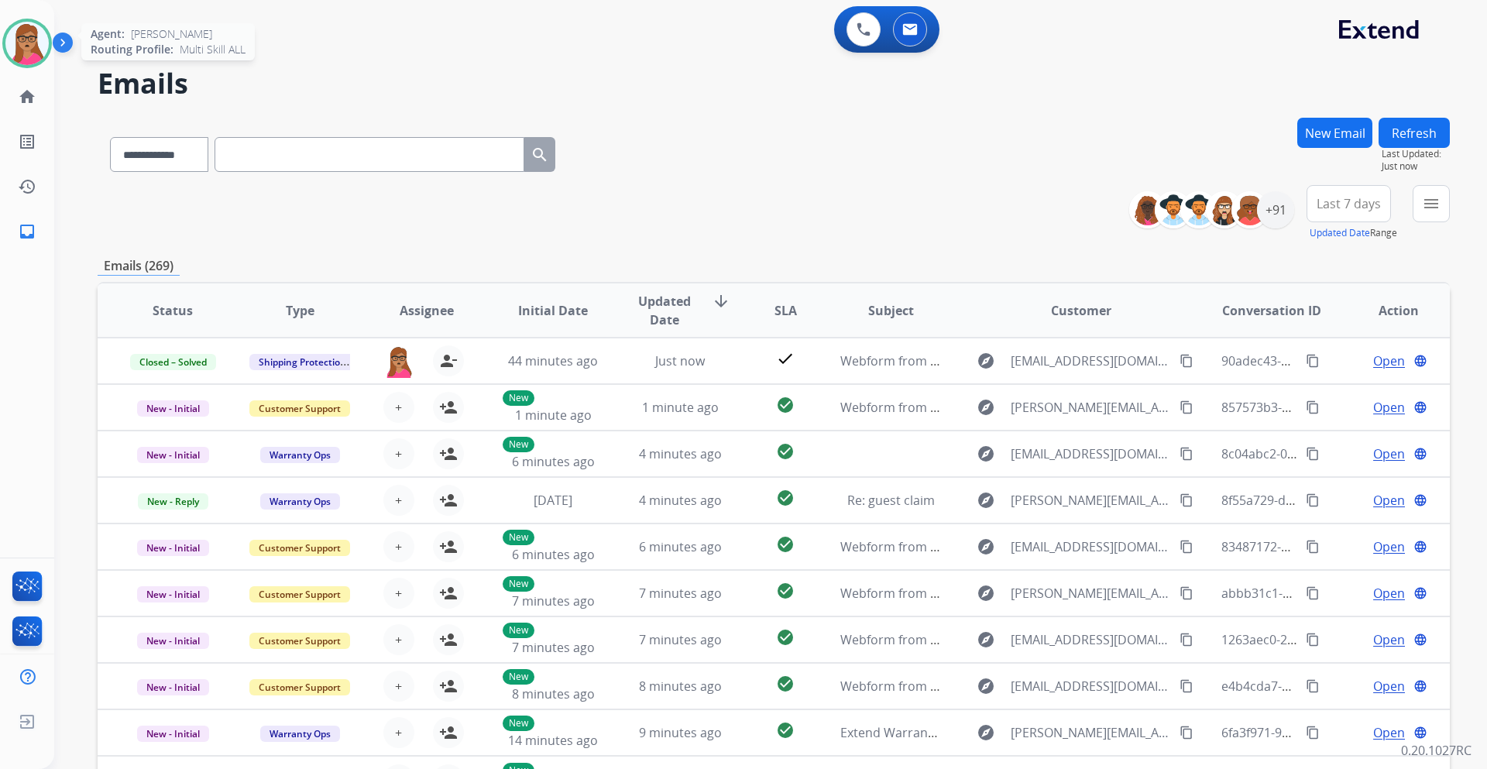
click at [26, 53] on img at bounding box center [26, 43] width 43 height 43
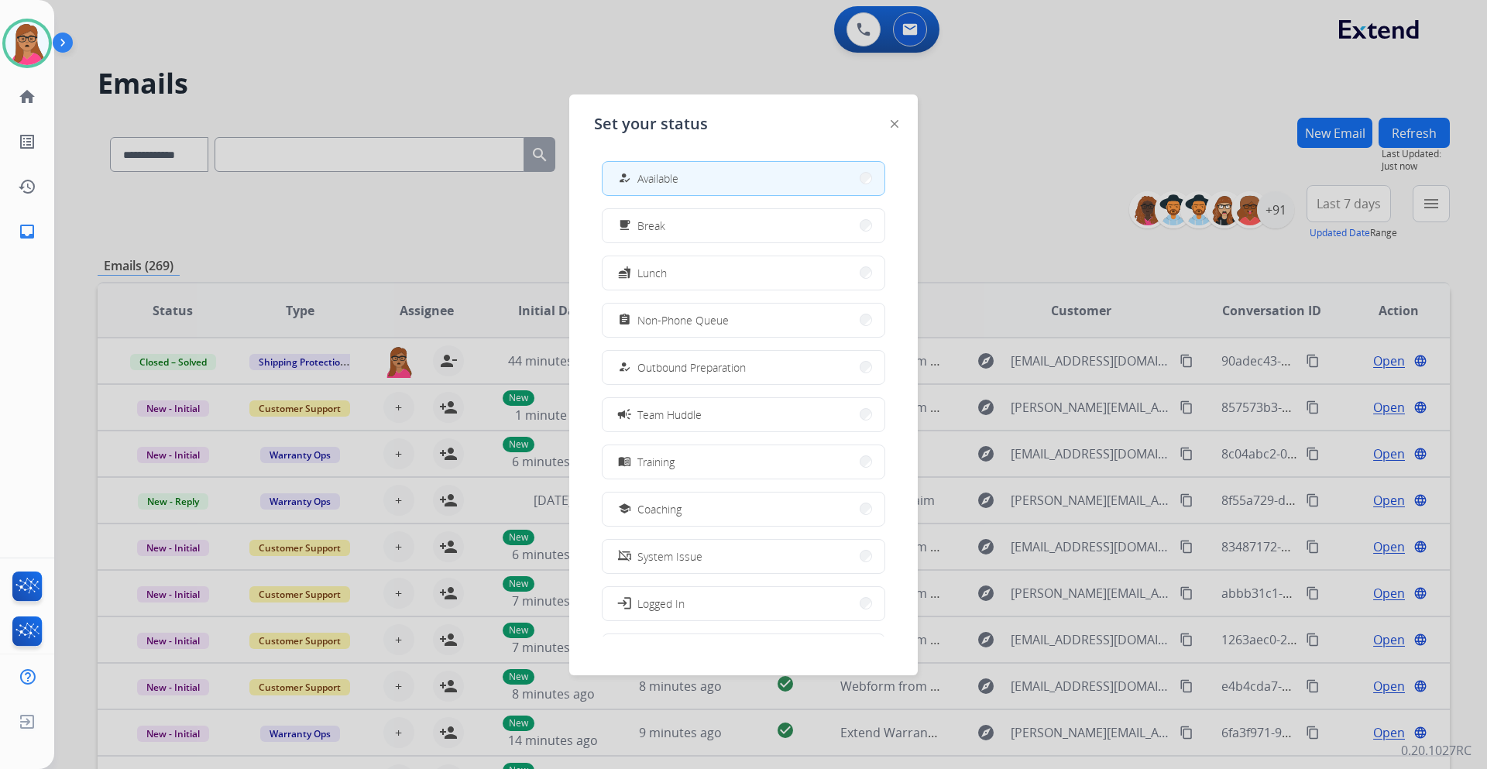
click at [427, 57] on div at bounding box center [743, 384] width 1487 height 769
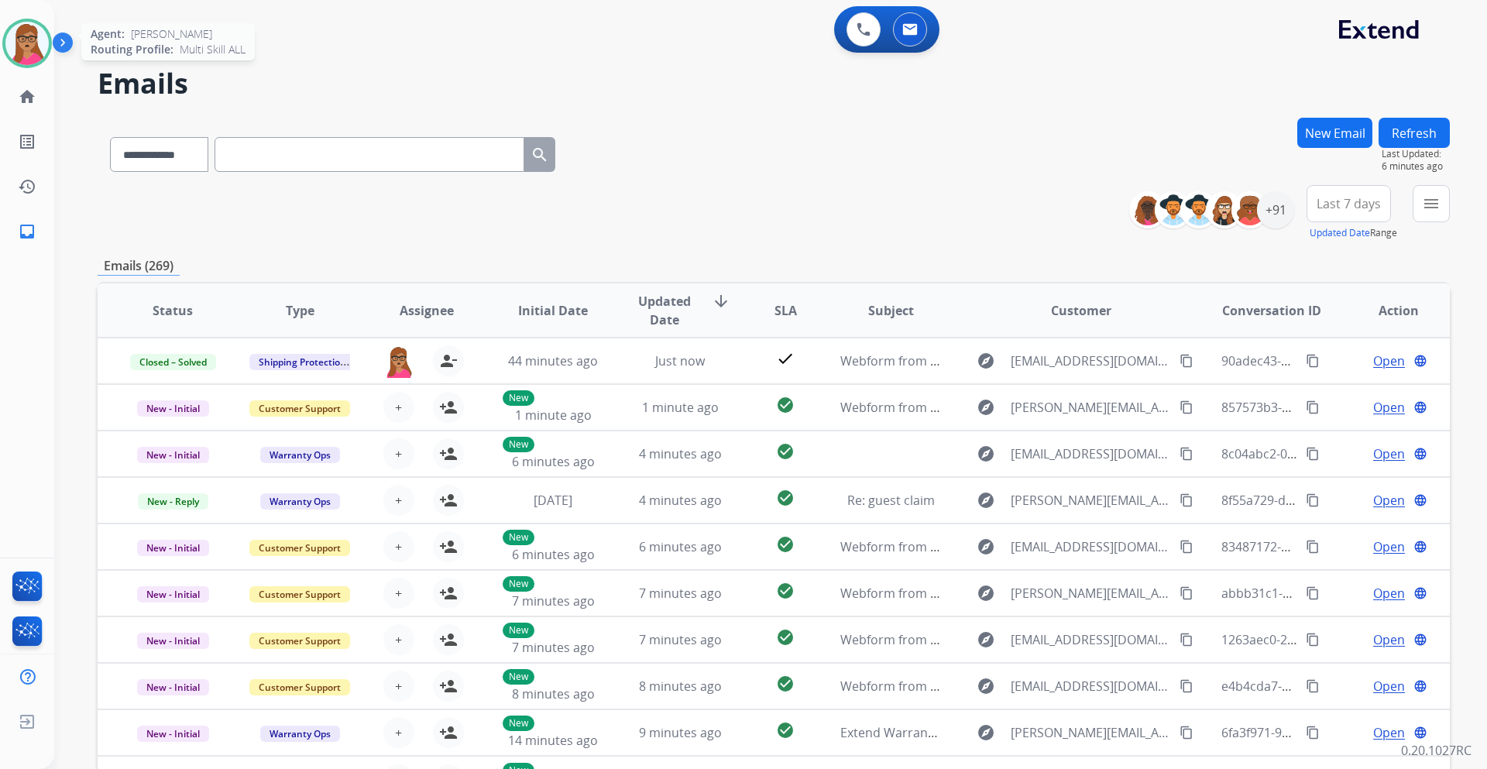
click at [36, 38] on img at bounding box center [26, 43] width 43 height 43
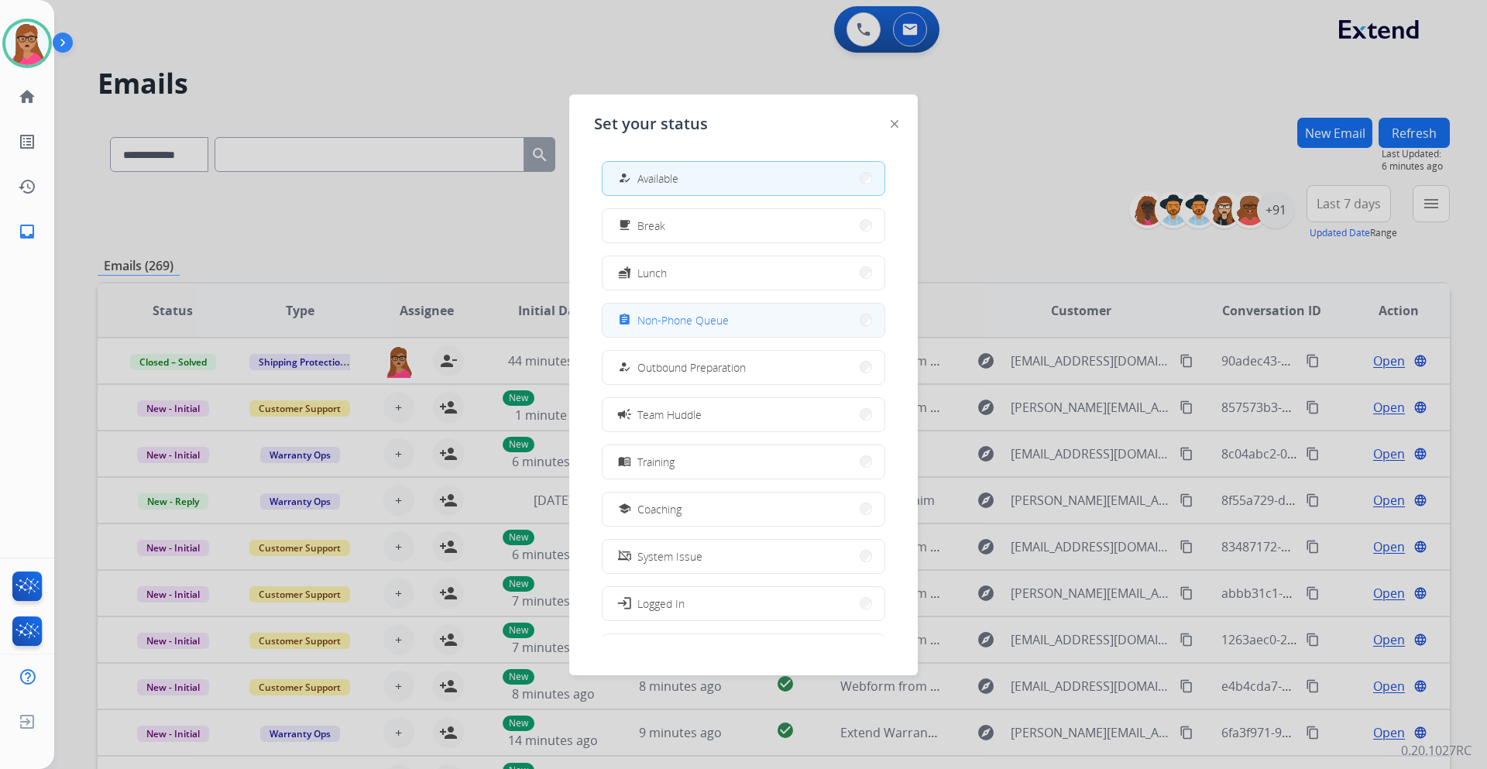
click at [691, 321] on span "Non-Phone Queue" at bounding box center [682, 320] width 91 height 16
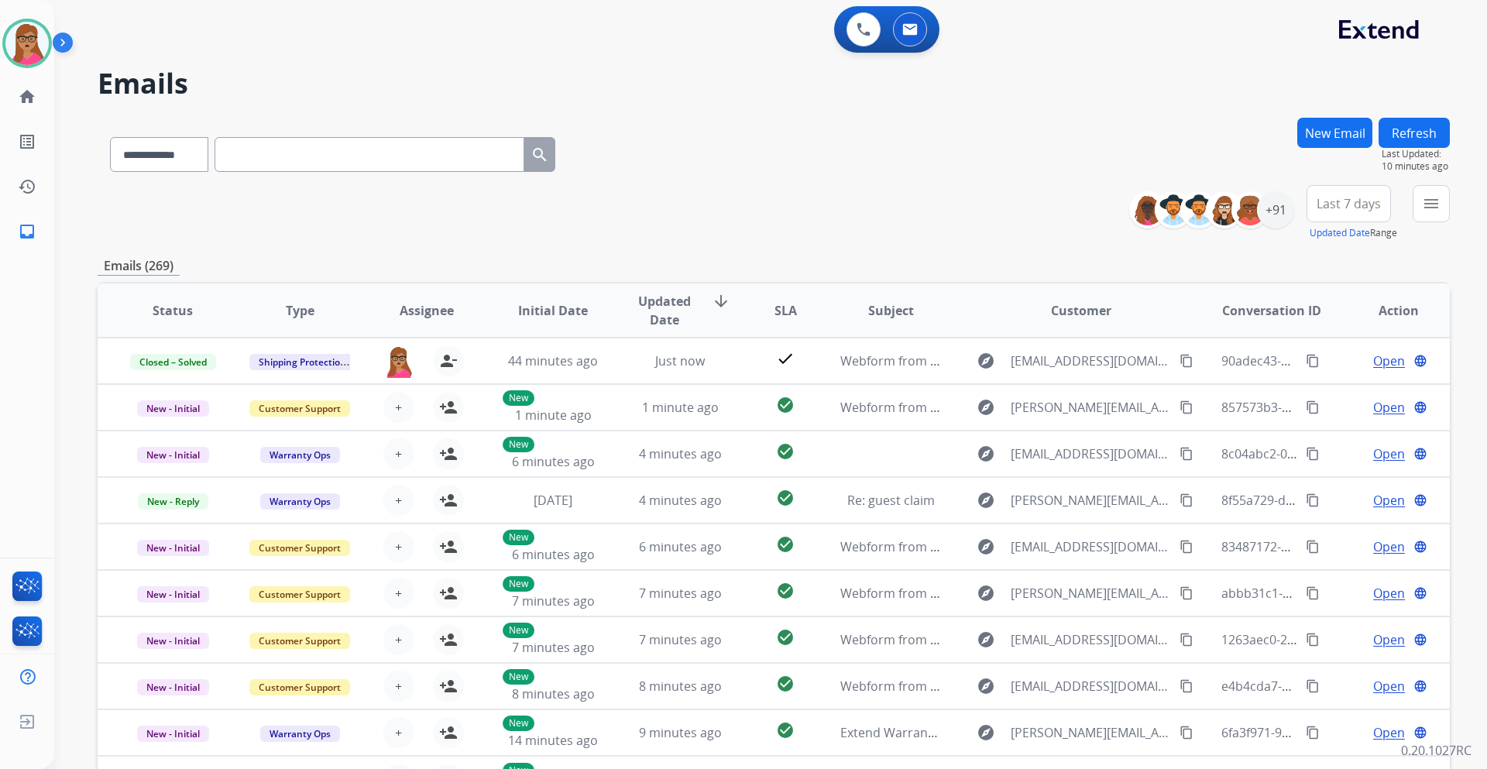
click at [837, 33] on div "0 Voice Interactions 0 Email Interactions" at bounding box center [886, 29] width 105 height 46
click at [846, 28] on div "0 Voice Interactions" at bounding box center [863, 29] width 46 height 34
click at [877, 31] on button at bounding box center [863, 29] width 34 height 34
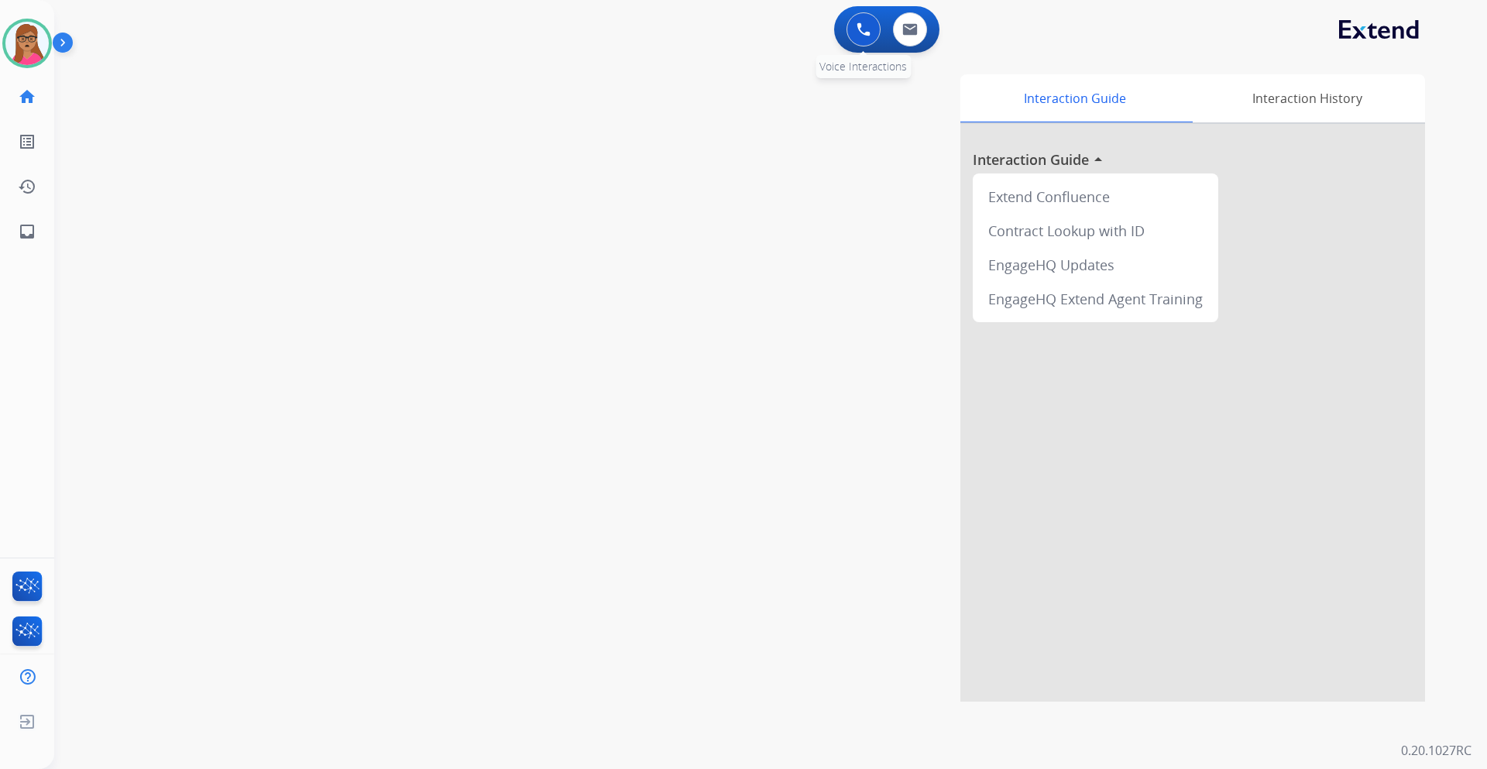
click at [855, 29] on button at bounding box center [863, 29] width 34 height 34
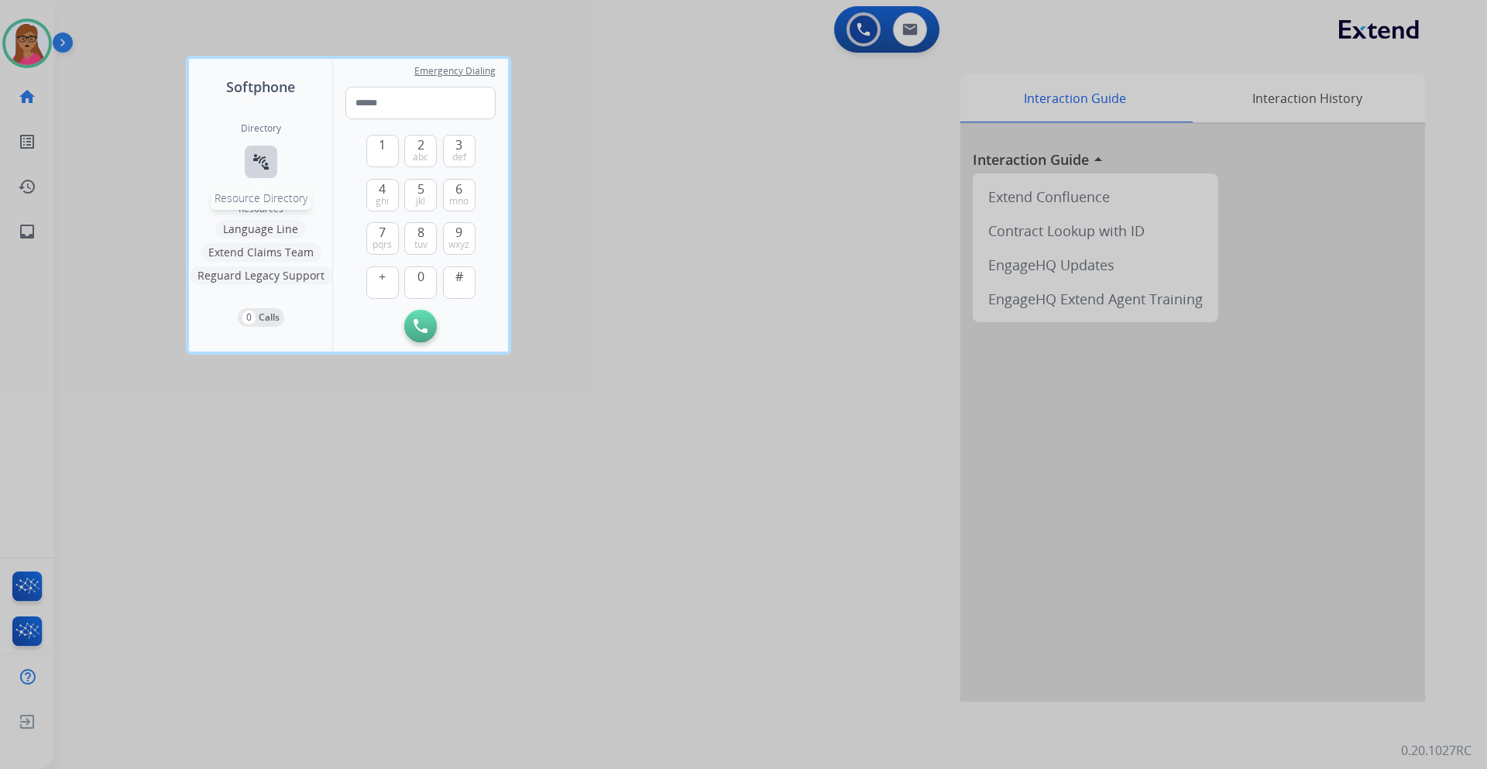
click at [258, 168] on mat-icon "connect_without_contact" at bounding box center [261, 162] width 19 height 19
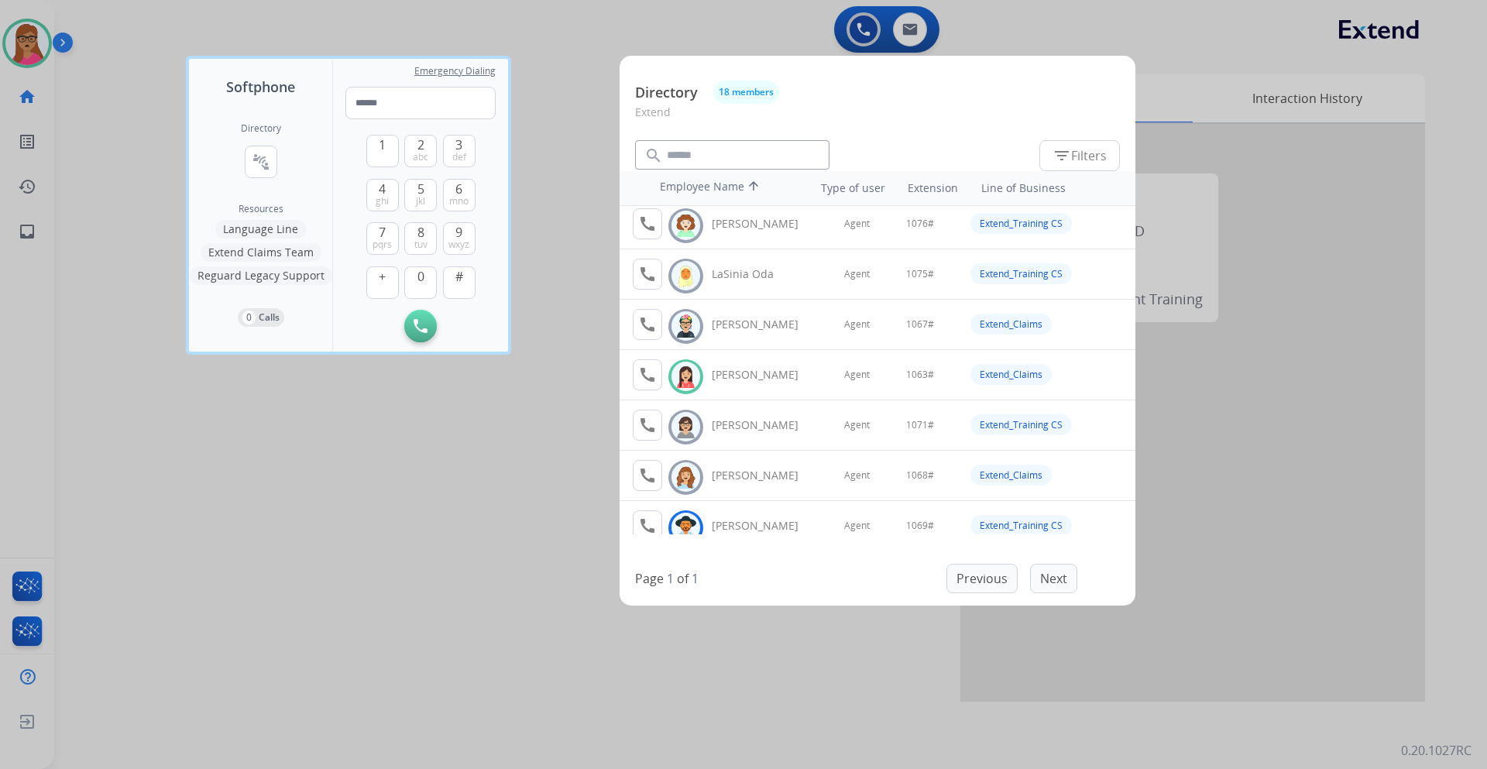
scroll to position [464, 0]
click at [637, 376] on button "call Agent Available." at bounding box center [647, 370] width 29 height 31
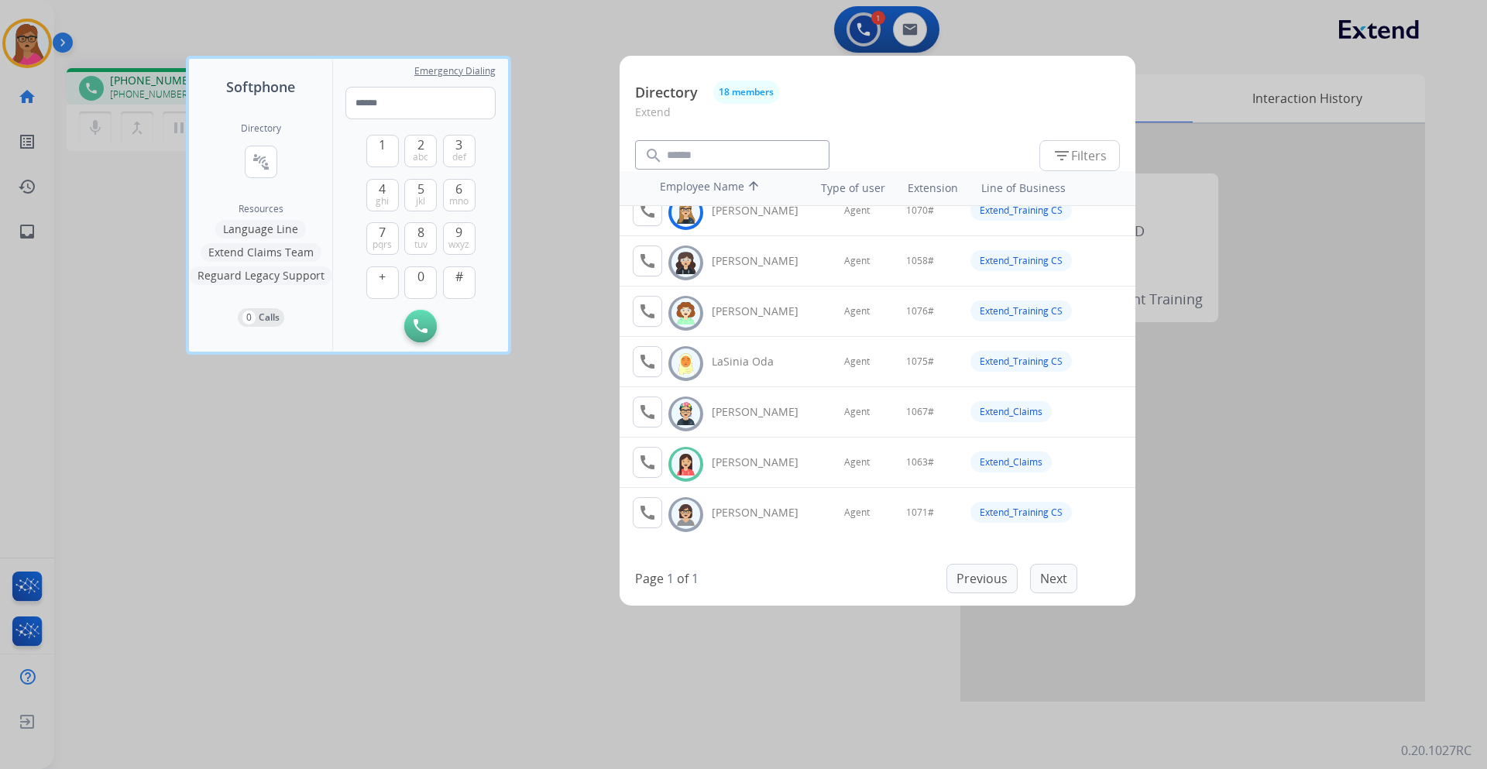
scroll to position [465, 0]
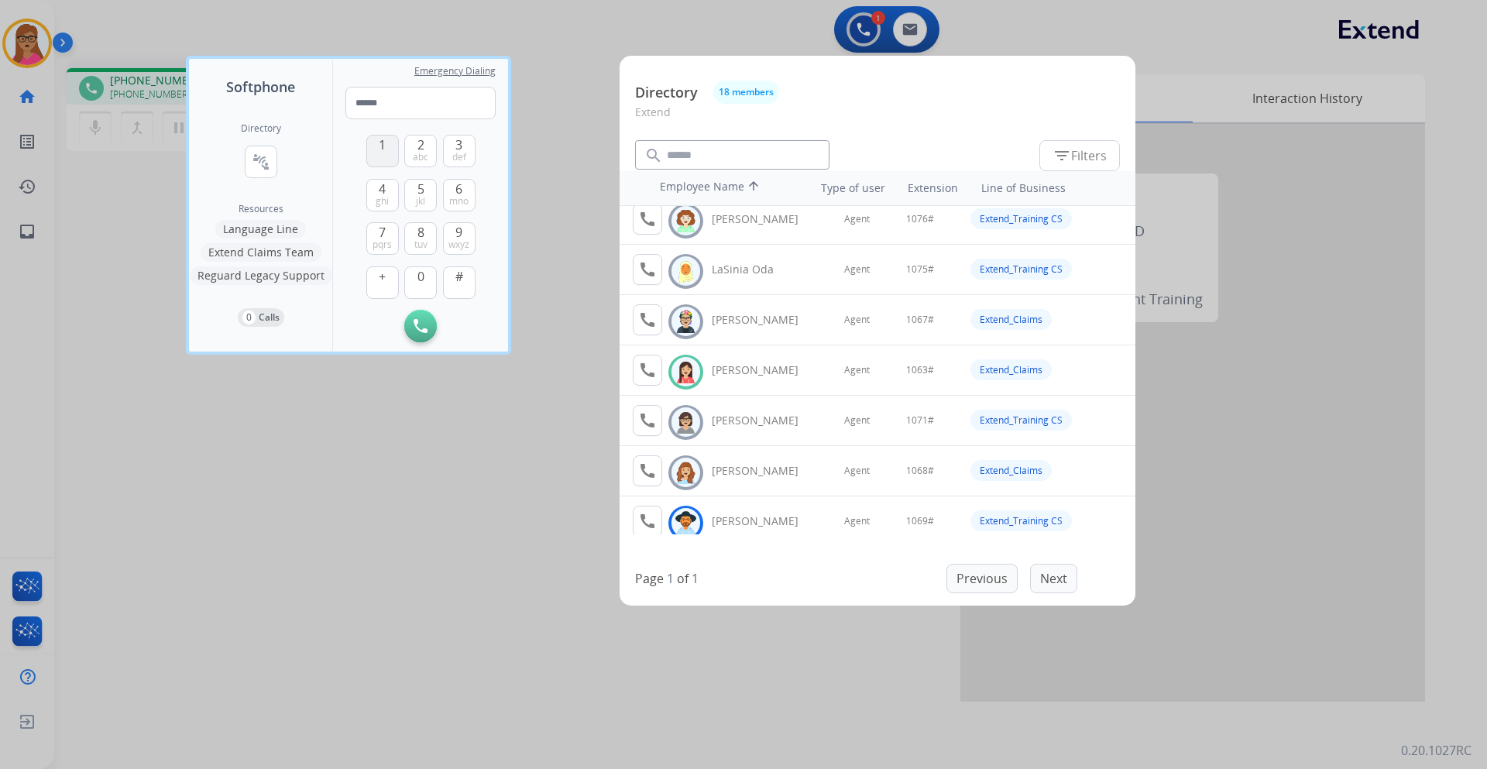
click at [381, 143] on span "1" at bounding box center [382, 145] width 7 height 19
click at [416, 274] on button "0" at bounding box center [420, 282] width 33 height 33
drag, startPoint x: 460, startPoint y: 196, endPoint x: 461, endPoint y: 145, distance: 51.1
click at [460, 195] on span "mno" at bounding box center [458, 201] width 19 height 12
click at [461, 136] on button "3 def" at bounding box center [459, 151] width 33 height 33
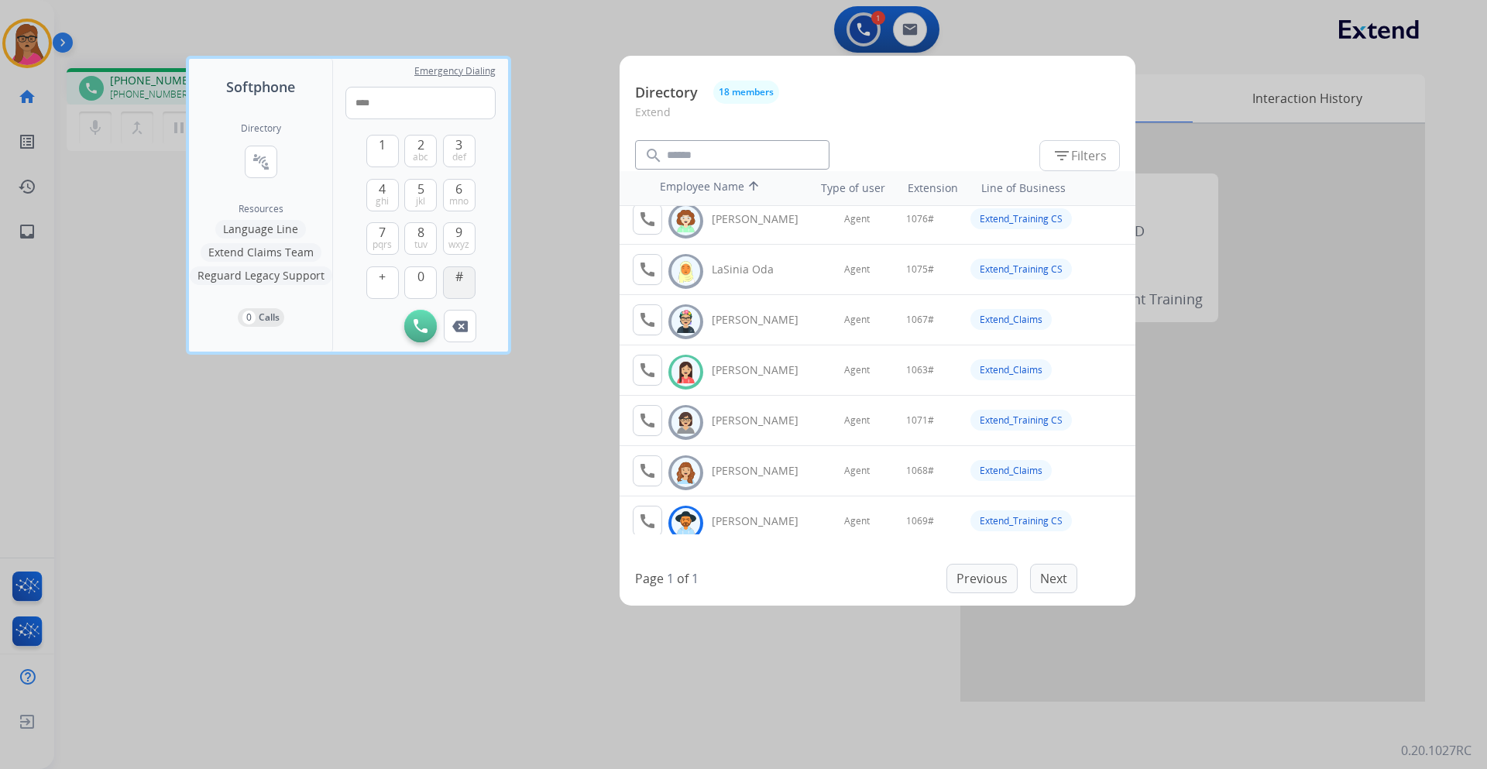
click at [465, 283] on button "#" at bounding box center [459, 282] width 33 height 33
type input "*****"
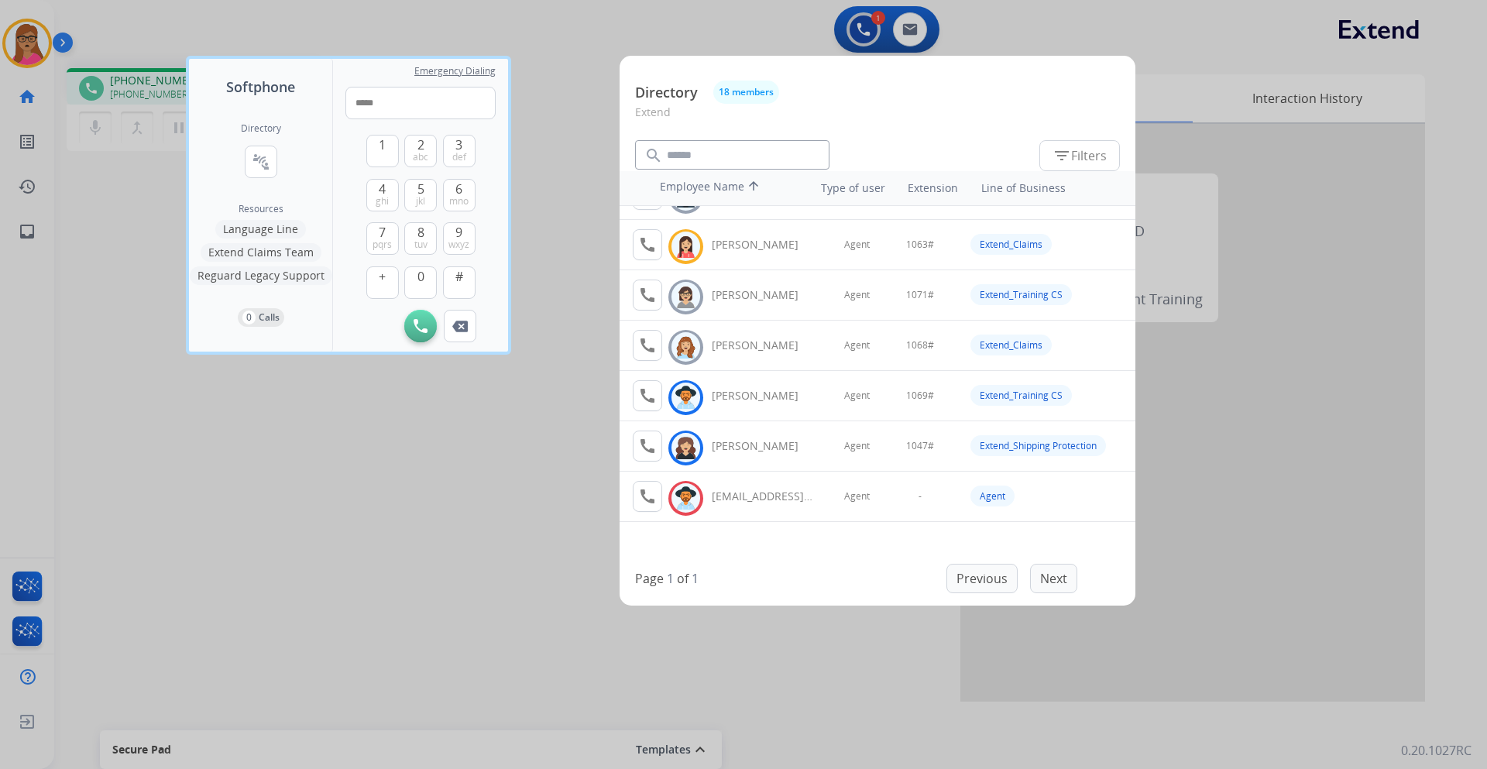
click at [603, 160] on div at bounding box center [743, 384] width 1487 height 769
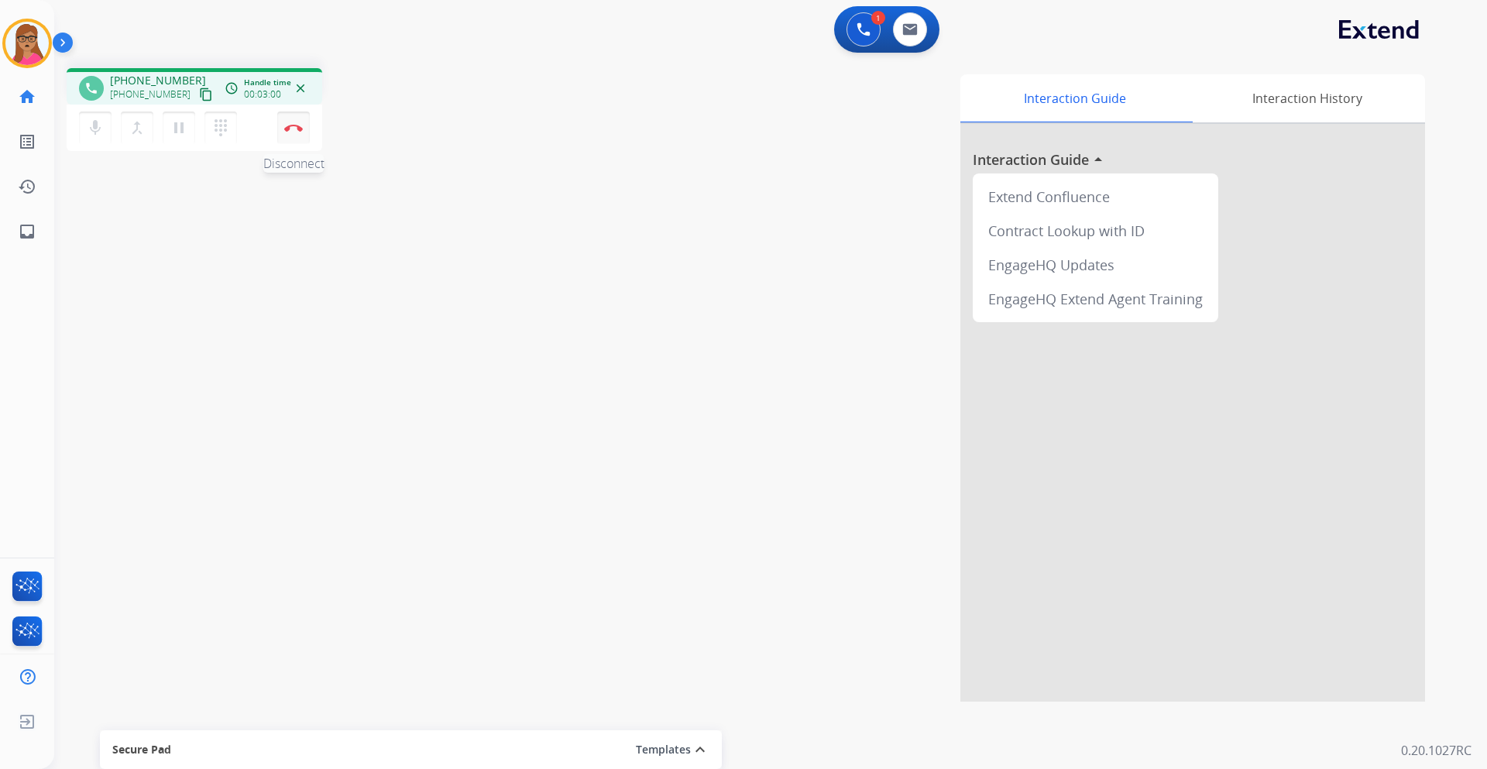
click at [292, 124] on img at bounding box center [293, 128] width 19 height 8
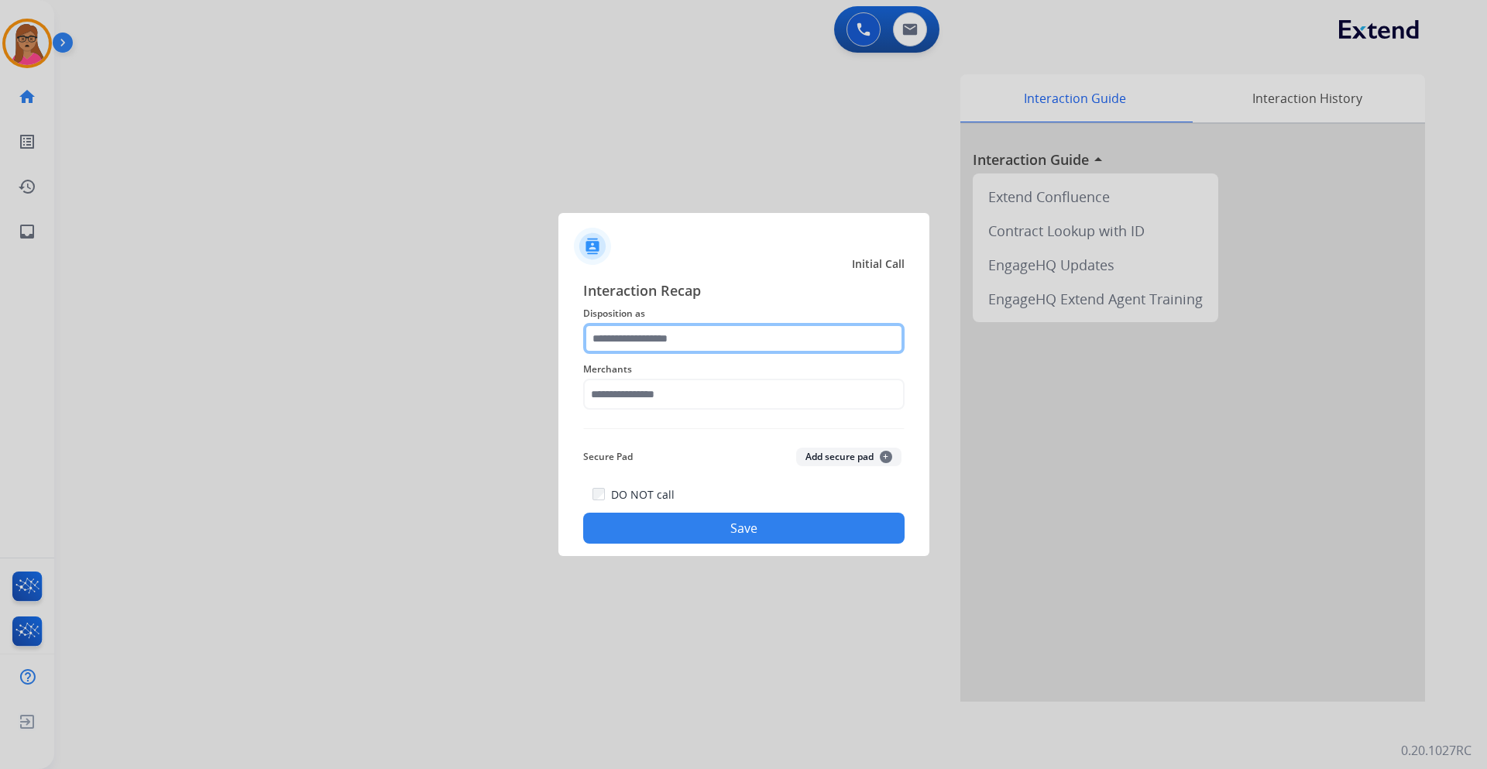
click at [650, 328] on input "text" at bounding box center [743, 338] width 321 height 31
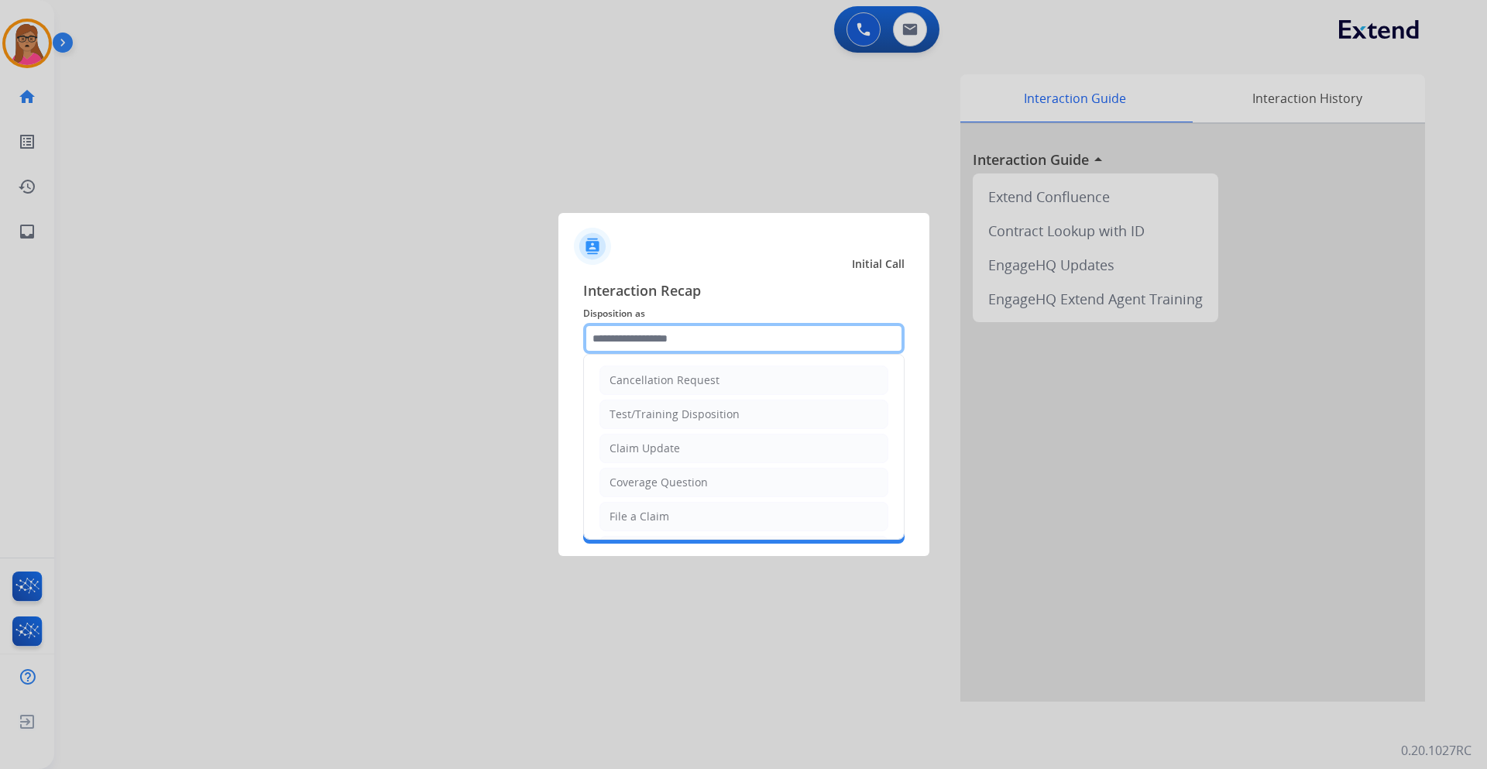
scroll to position [310, 0]
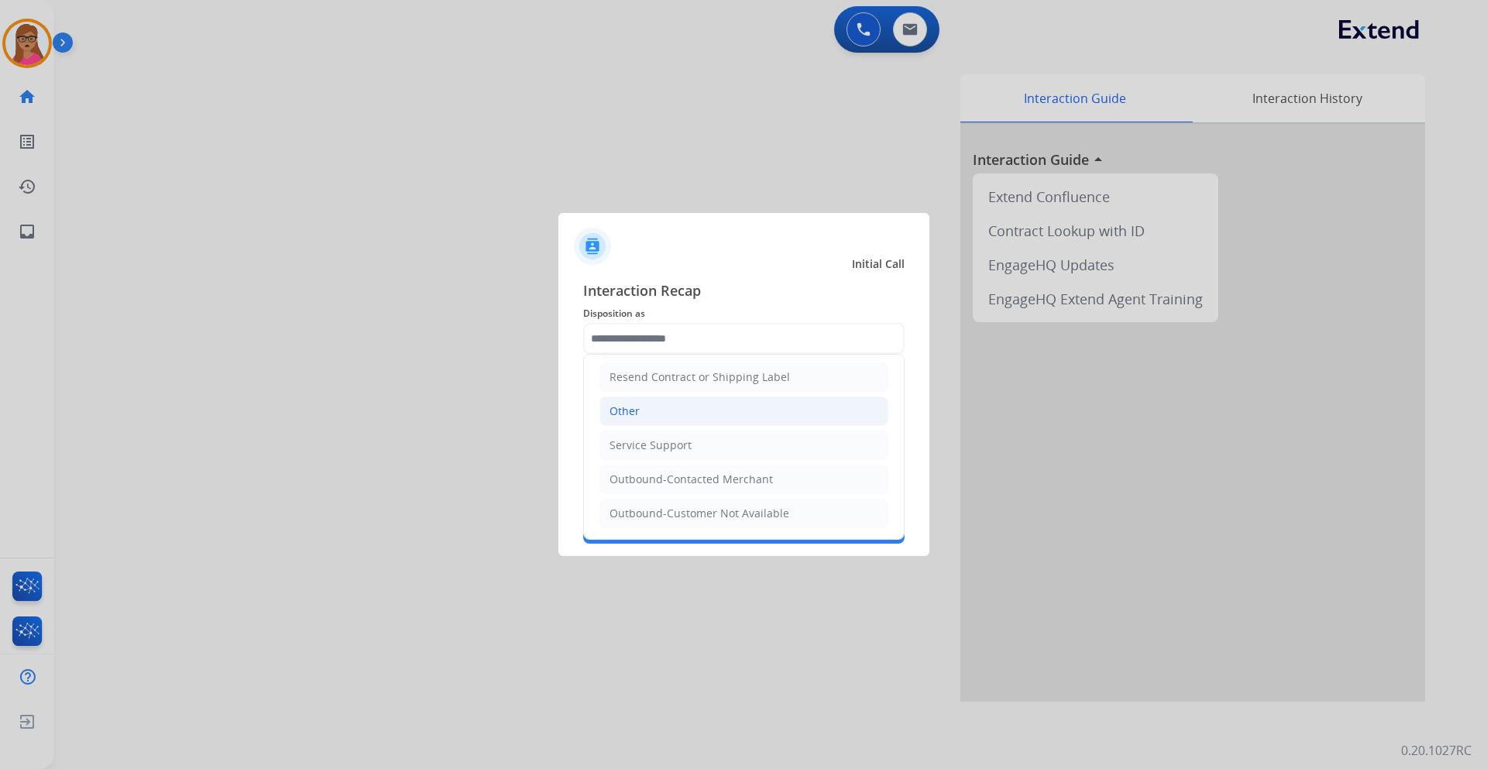
click at [637, 420] on li "Other" at bounding box center [743, 410] width 289 height 29
type input "*****"
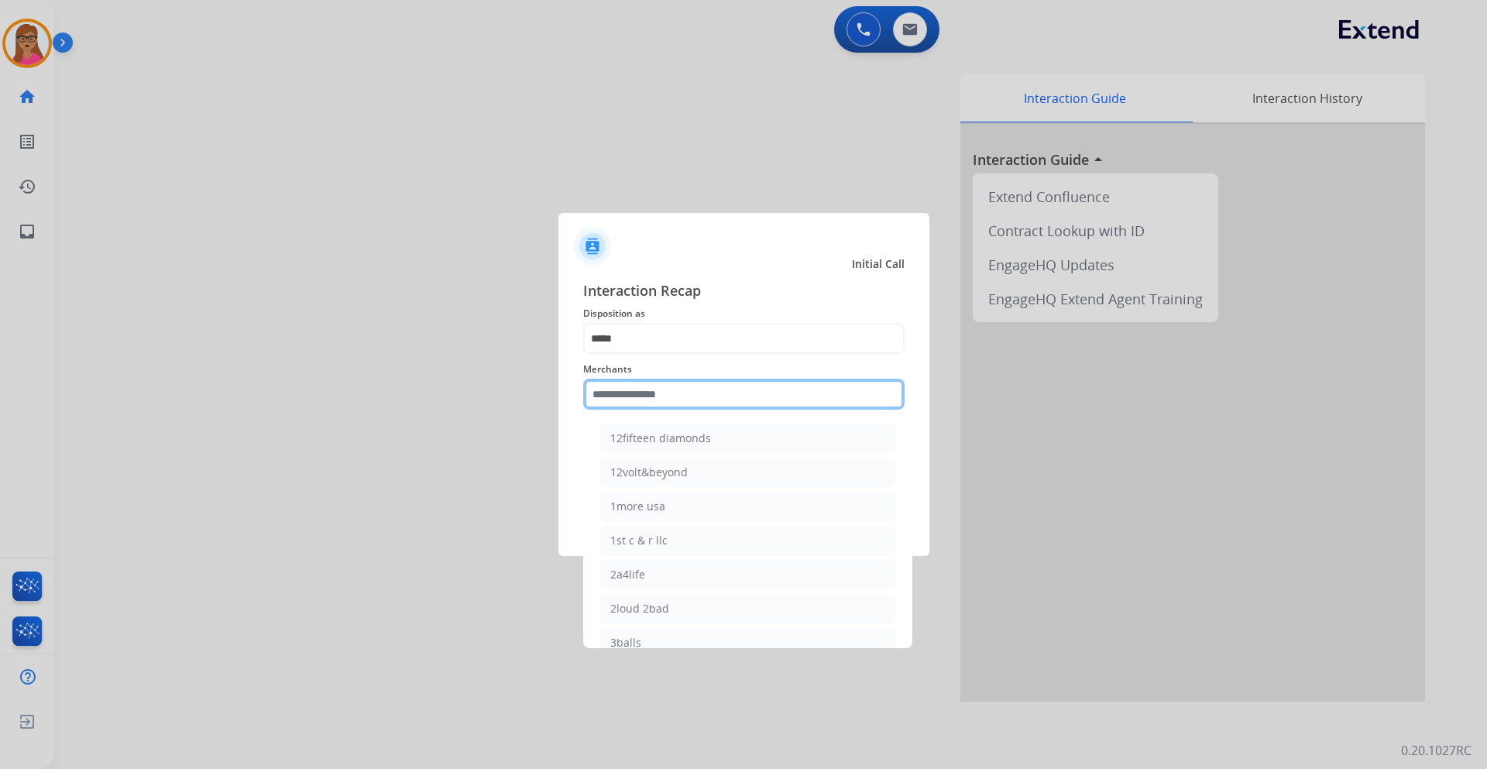
click at [660, 384] on input "text" at bounding box center [743, 394] width 321 height 31
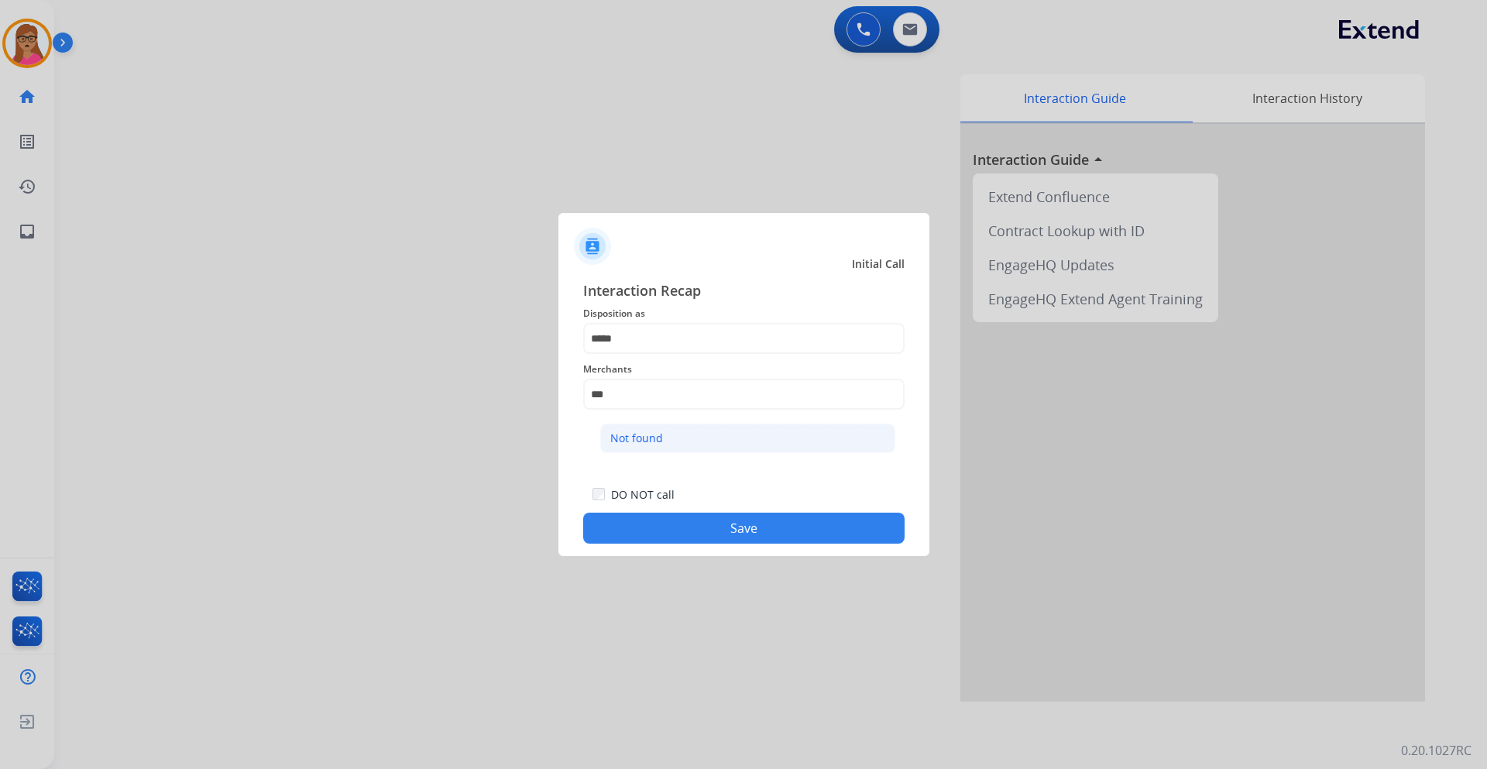
click at [634, 439] on div "Not found" at bounding box center [636, 438] width 53 height 15
type input "*********"
click at [722, 452] on button "Save" at bounding box center [743, 528] width 321 height 31
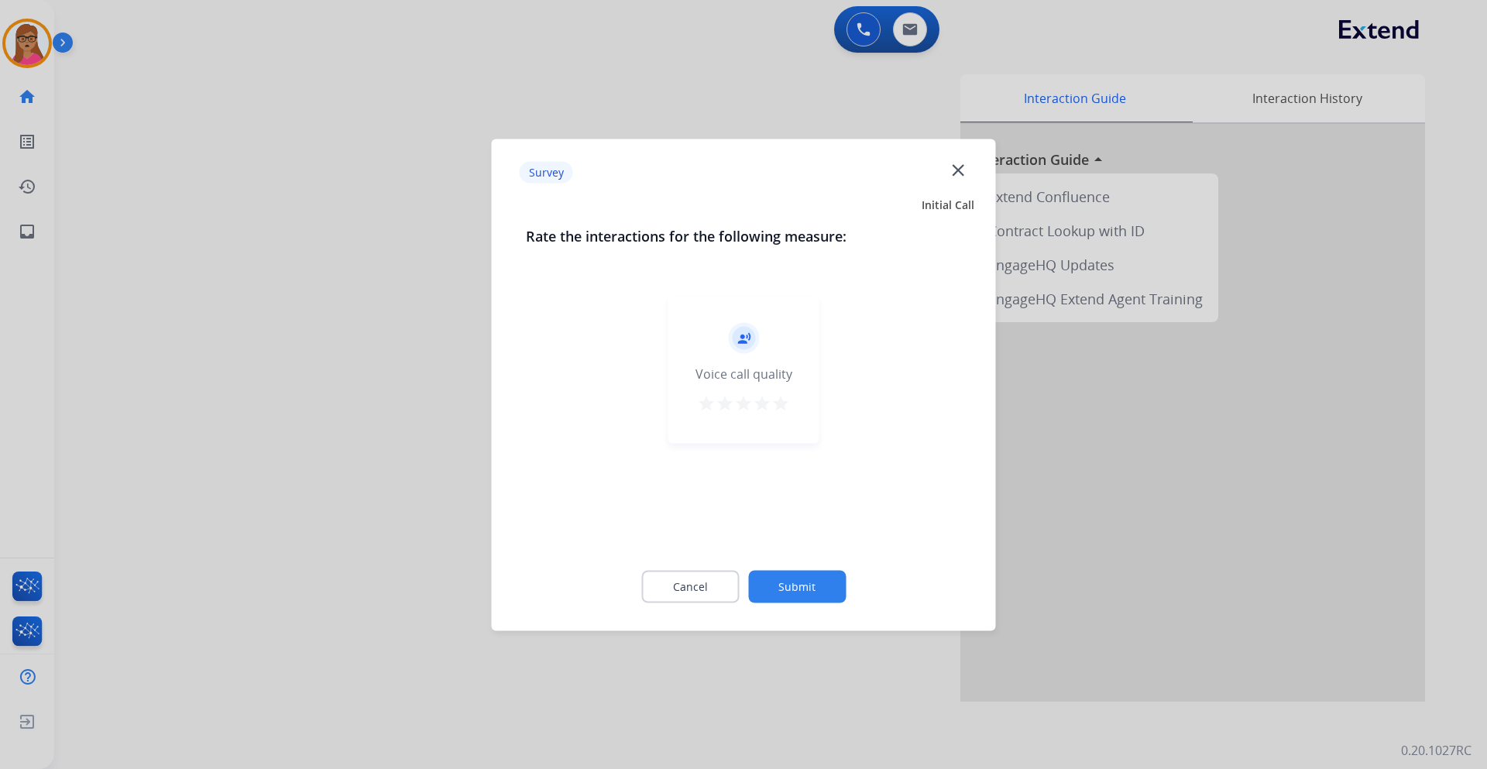
click at [365, 334] on div at bounding box center [743, 384] width 1487 height 769
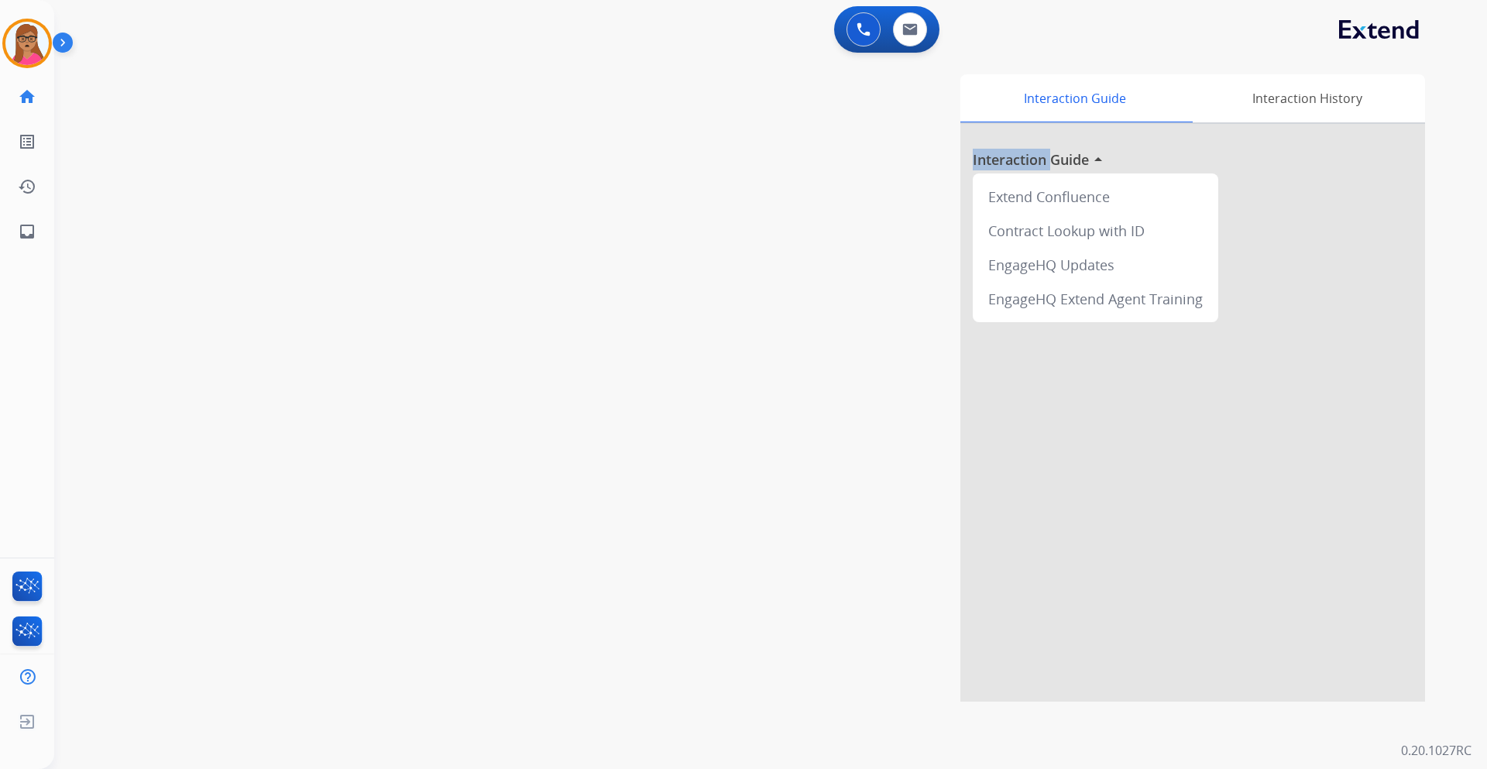
drag, startPoint x: 363, startPoint y: 334, endPoint x: 131, endPoint y: 96, distance: 332.4
click at [362, 327] on div "swap_horiz Break voice bridge close_fullscreen Connect 3-Way Call merge_type Se…" at bounding box center [751, 379] width 1395 height 646
click at [11, 50] on img at bounding box center [26, 43] width 43 height 43
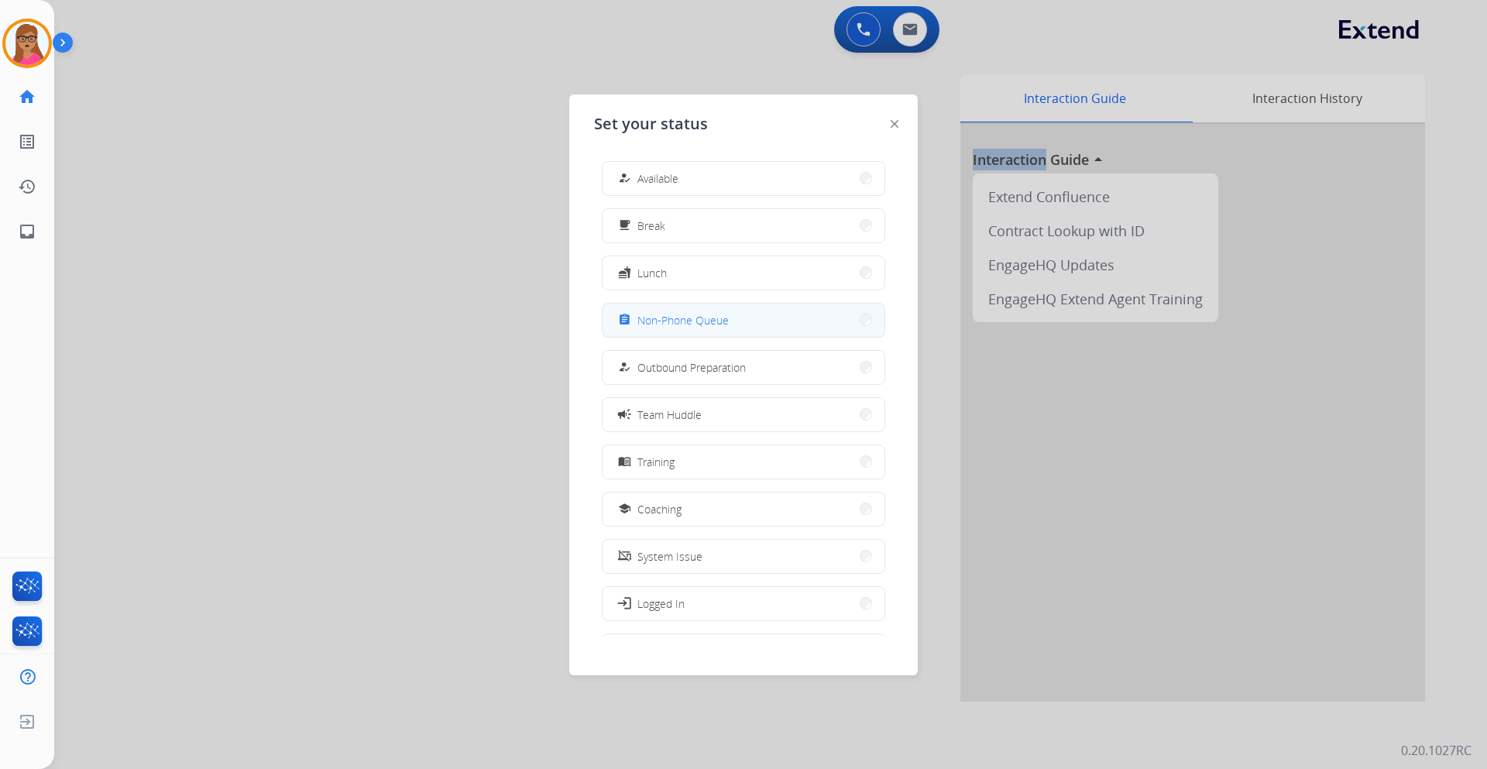
click at [667, 325] on span "Non-Phone Queue" at bounding box center [682, 320] width 91 height 16
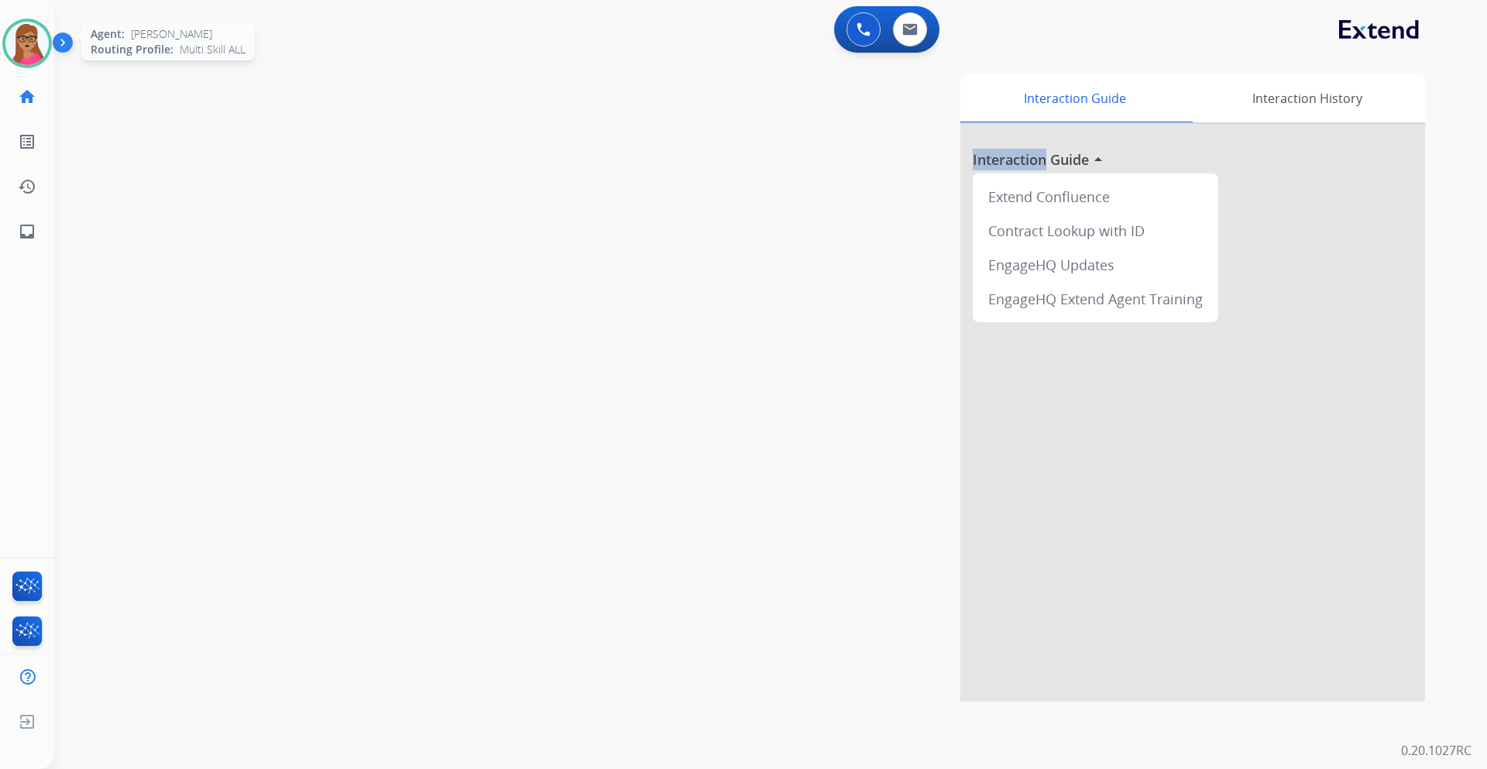
click at [32, 39] on img at bounding box center [26, 43] width 43 height 43
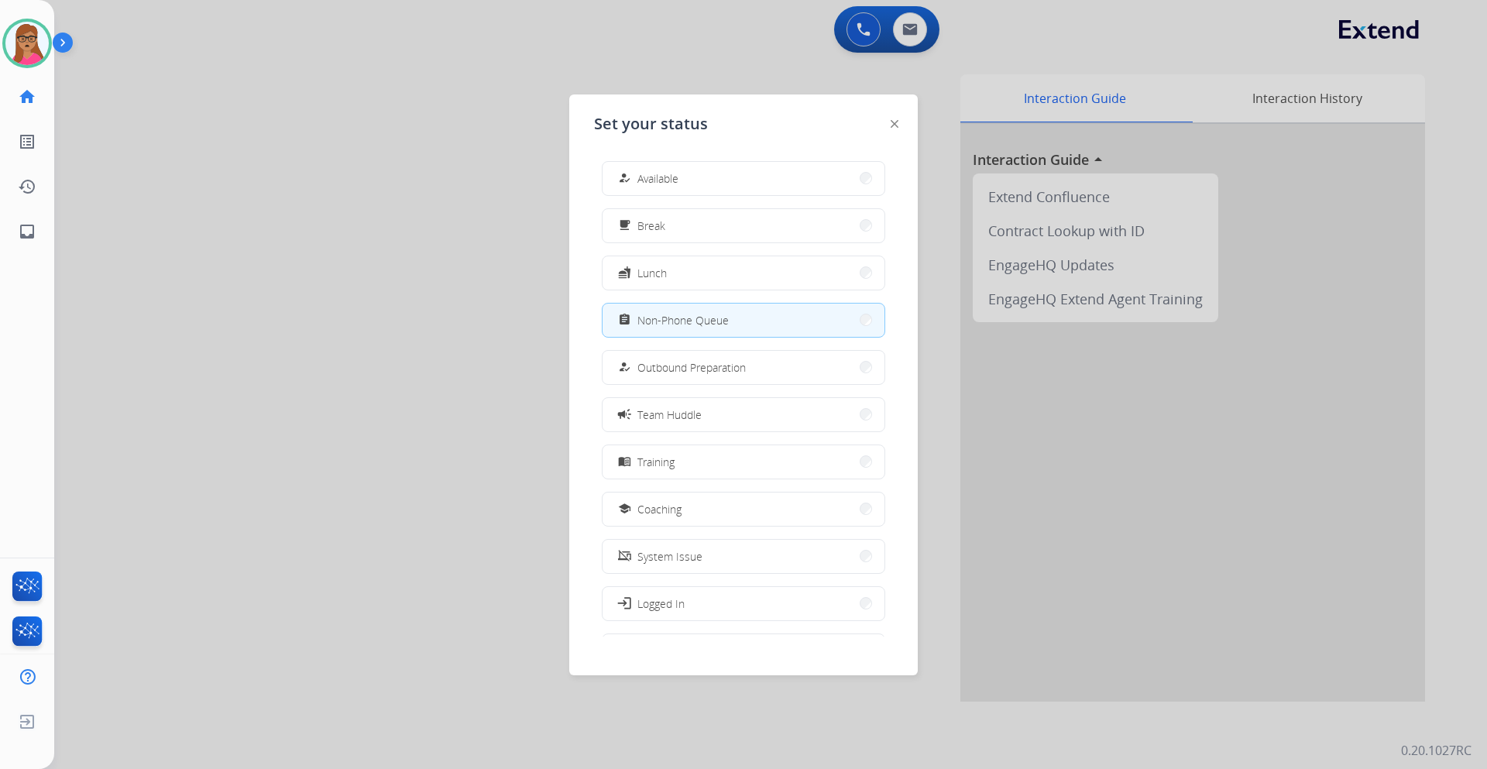
click at [175, 99] on div at bounding box center [743, 384] width 1487 height 769
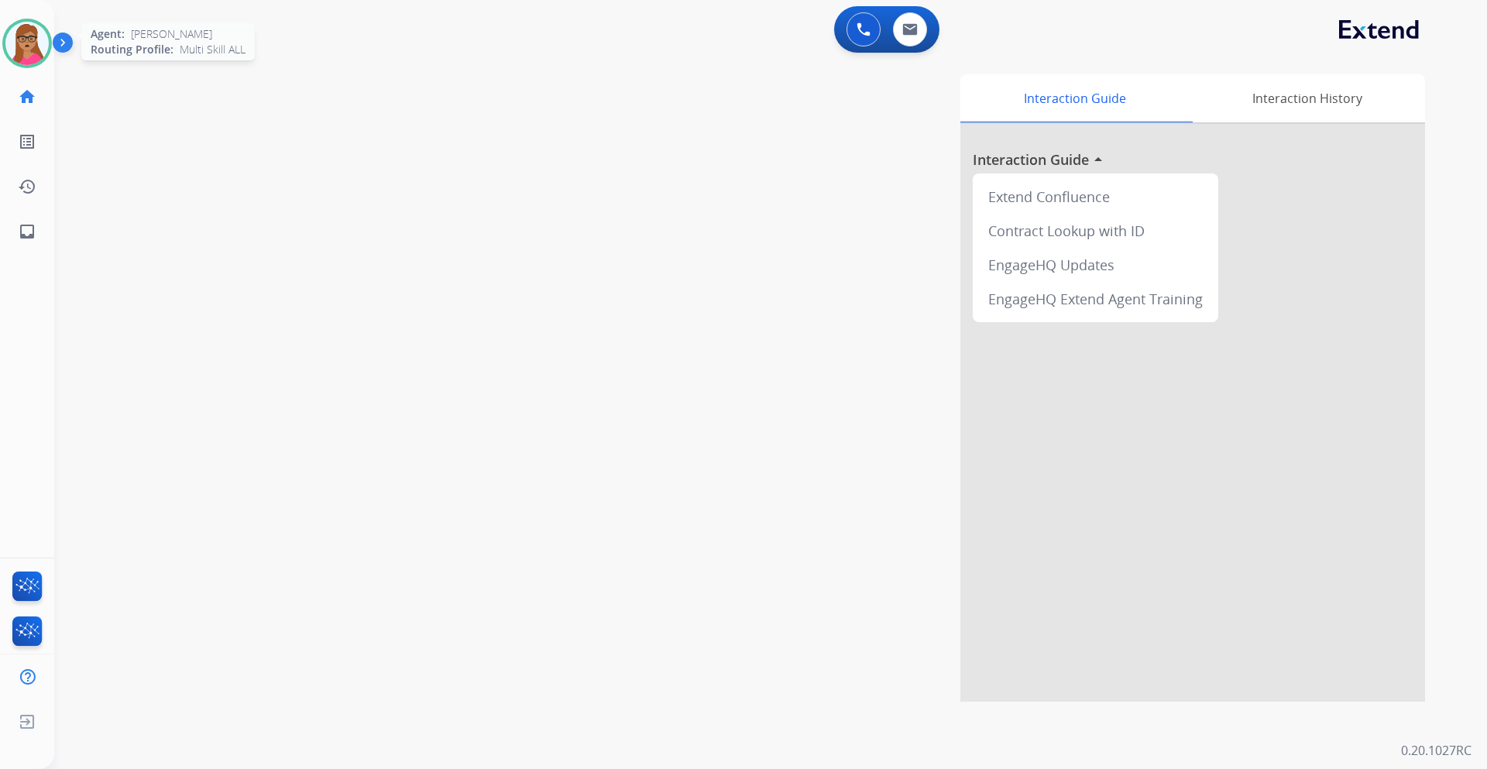
click at [18, 45] on img at bounding box center [26, 43] width 43 height 43
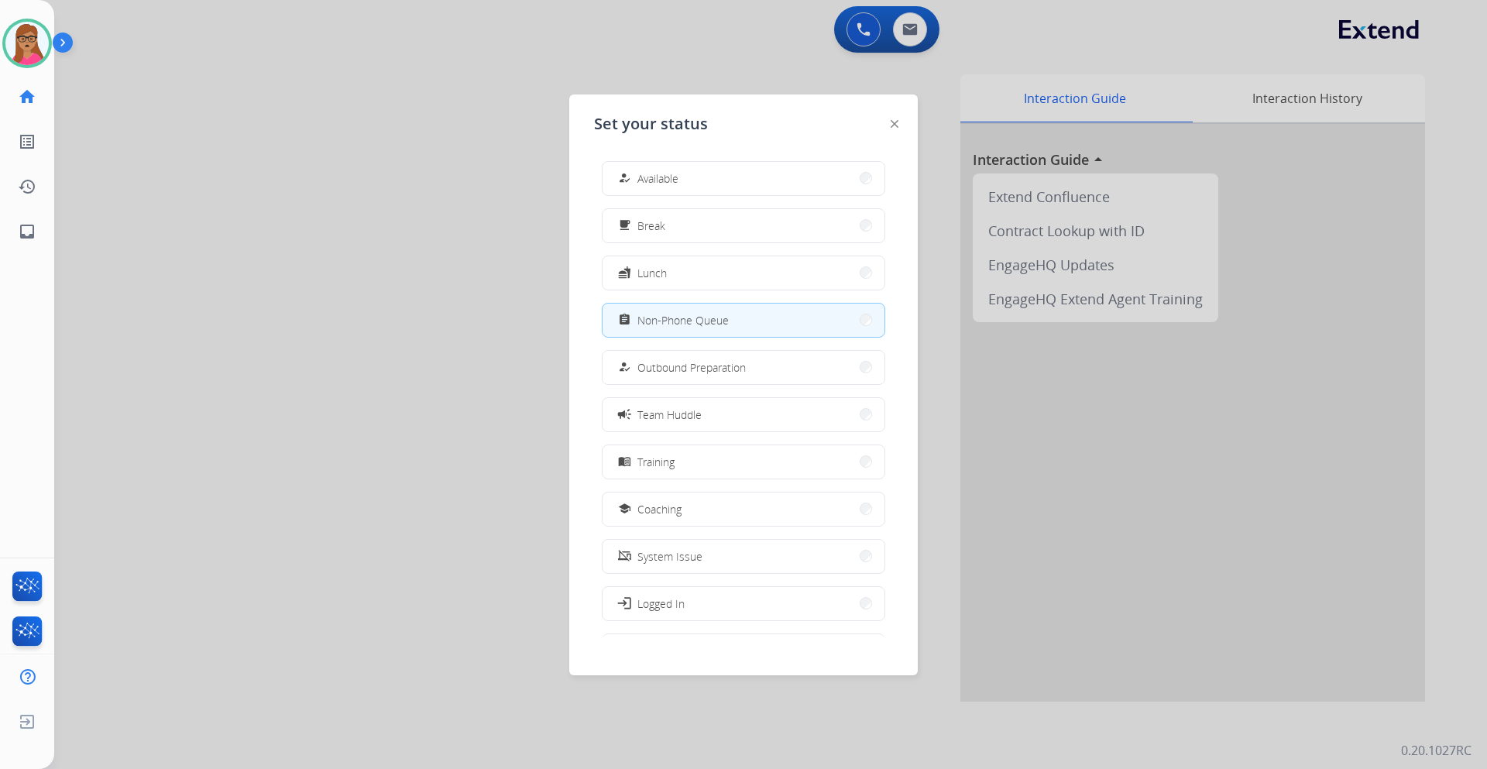
drag, startPoint x: 714, startPoint y: 187, endPoint x: 716, endPoint y: 118, distance: 68.2
click at [714, 184] on button "how_to_reg Available" at bounding box center [743, 178] width 282 height 33
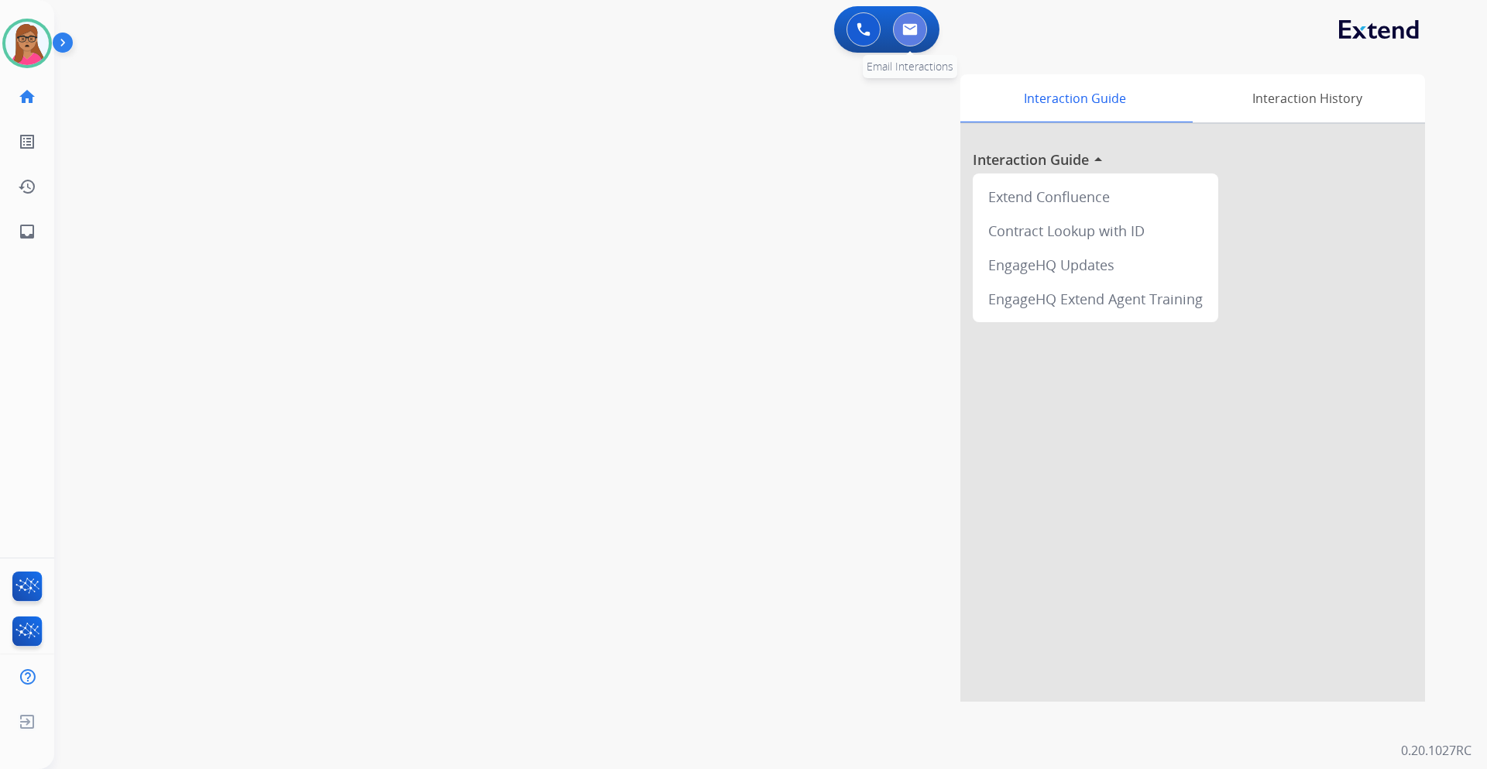
click at [911, 33] on img at bounding box center [909, 29] width 15 height 12
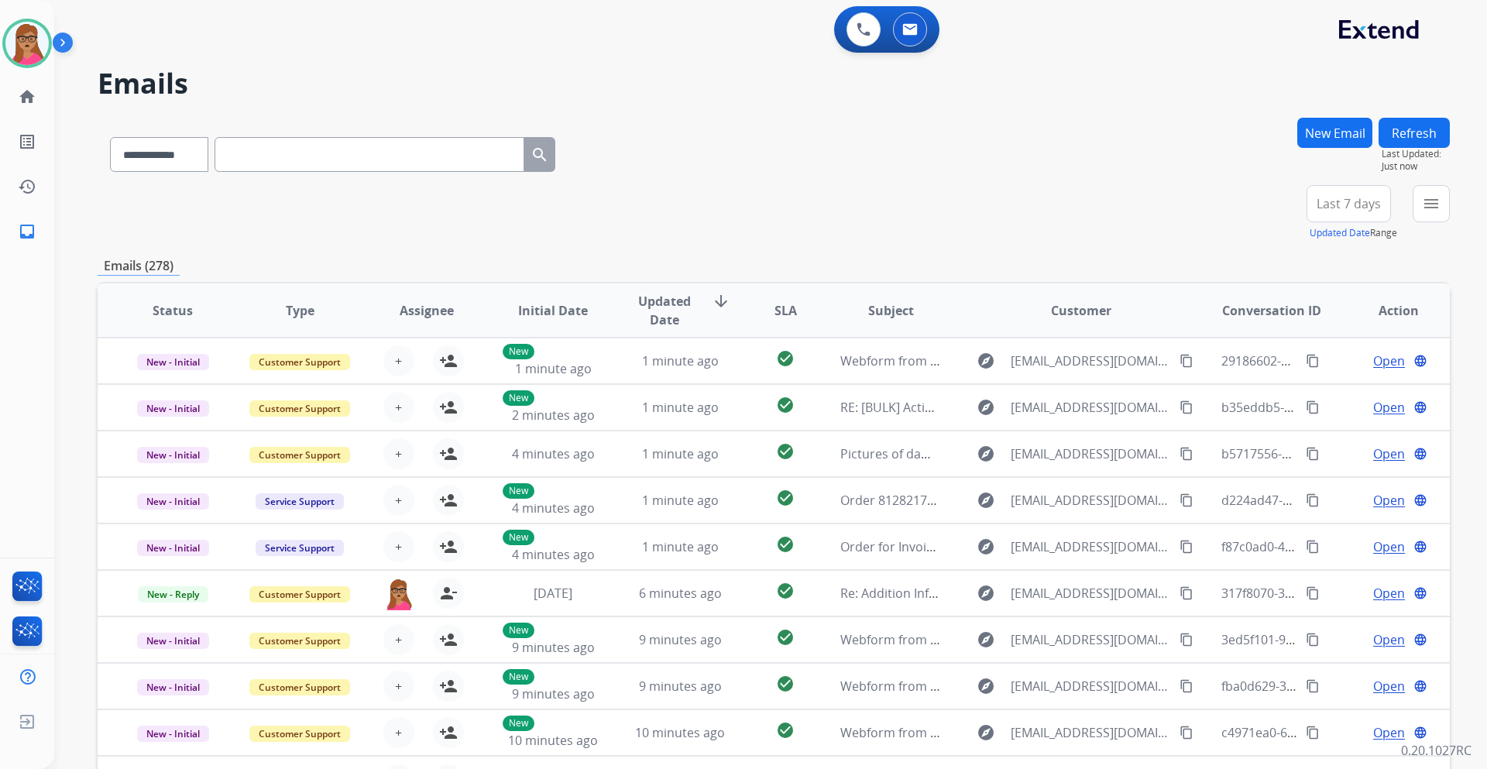
click at [990, 214] on button "Last 7 days" at bounding box center [1348, 203] width 84 height 37
click at [990, 386] on div "Last 90 days" at bounding box center [1343, 391] width 85 height 23
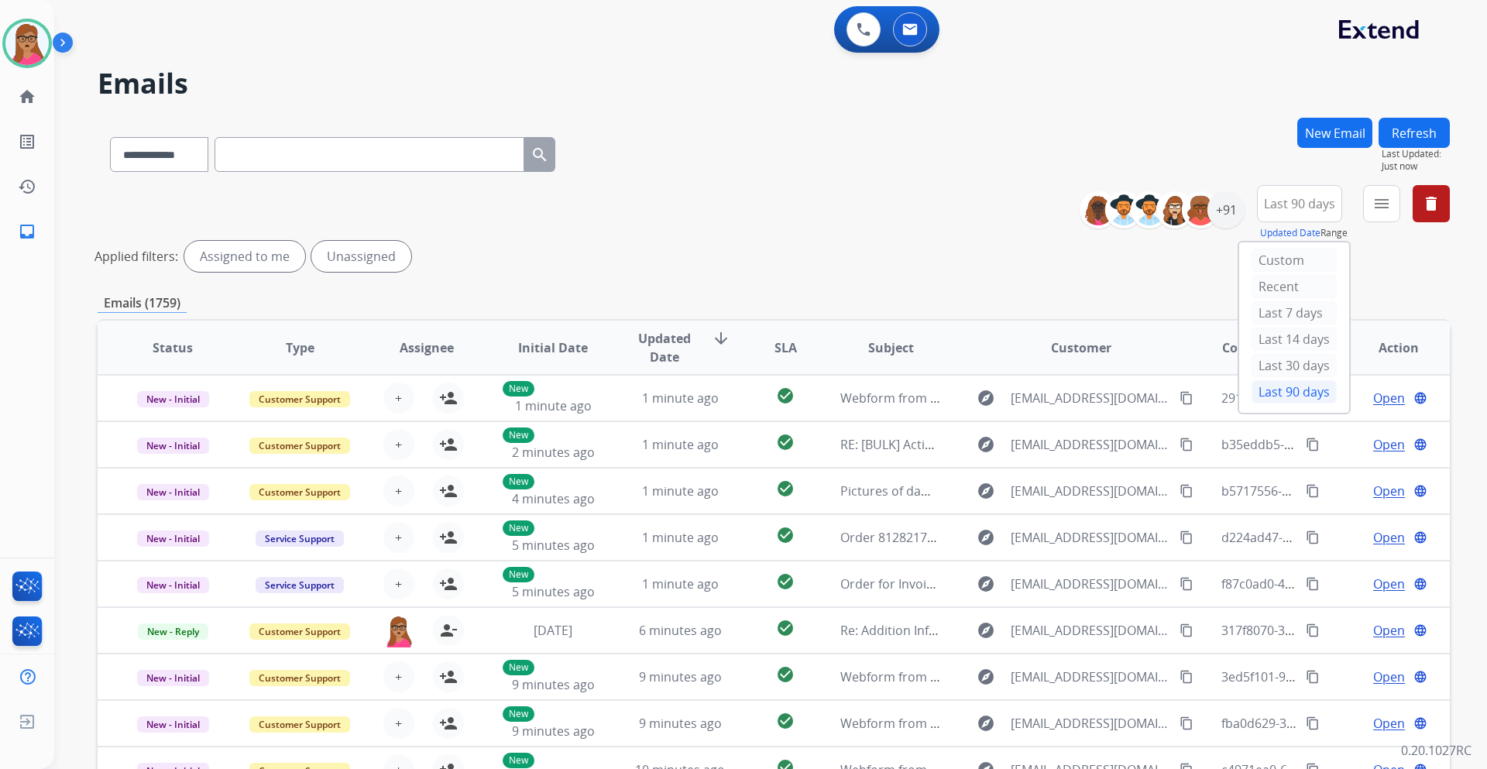
click at [990, 184] on div "New Email Refresh Last Updated: Just now" at bounding box center [1373, 151] width 153 height 67
click at [990, 196] on mat-icon "menu" at bounding box center [1381, 203] width 19 height 19
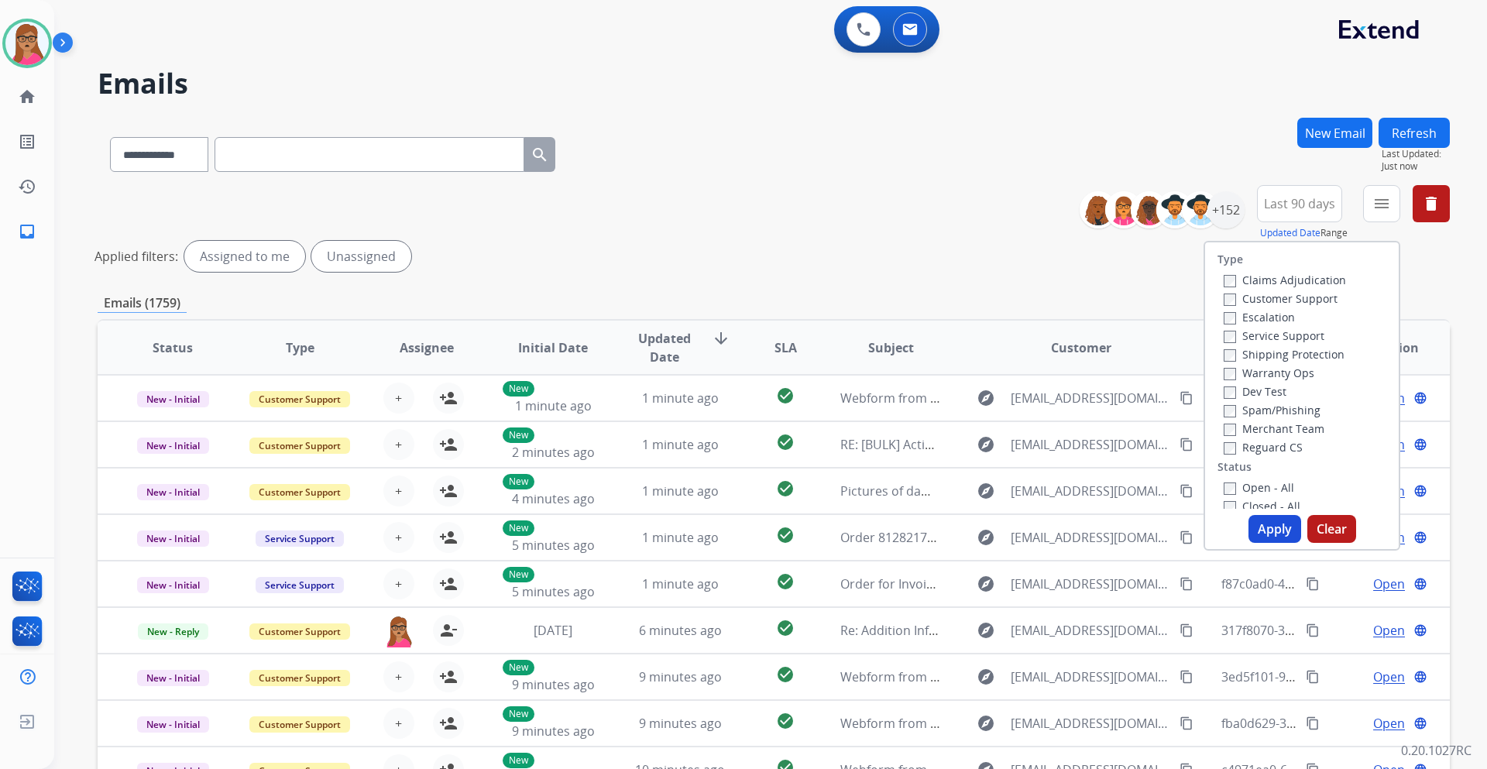
click at [990, 295] on label "Customer Support" at bounding box center [1280, 298] width 114 height 15
click at [990, 351] on label "Shipping Protection" at bounding box center [1283, 354] width 121 height 15
click at [990, 444] on label "Reguard CS" at bounding box center [1262, 447] width 79 height 15
click at [990, 452] on button "Apply" at bounding box center [1274, 529] width 53 height 28
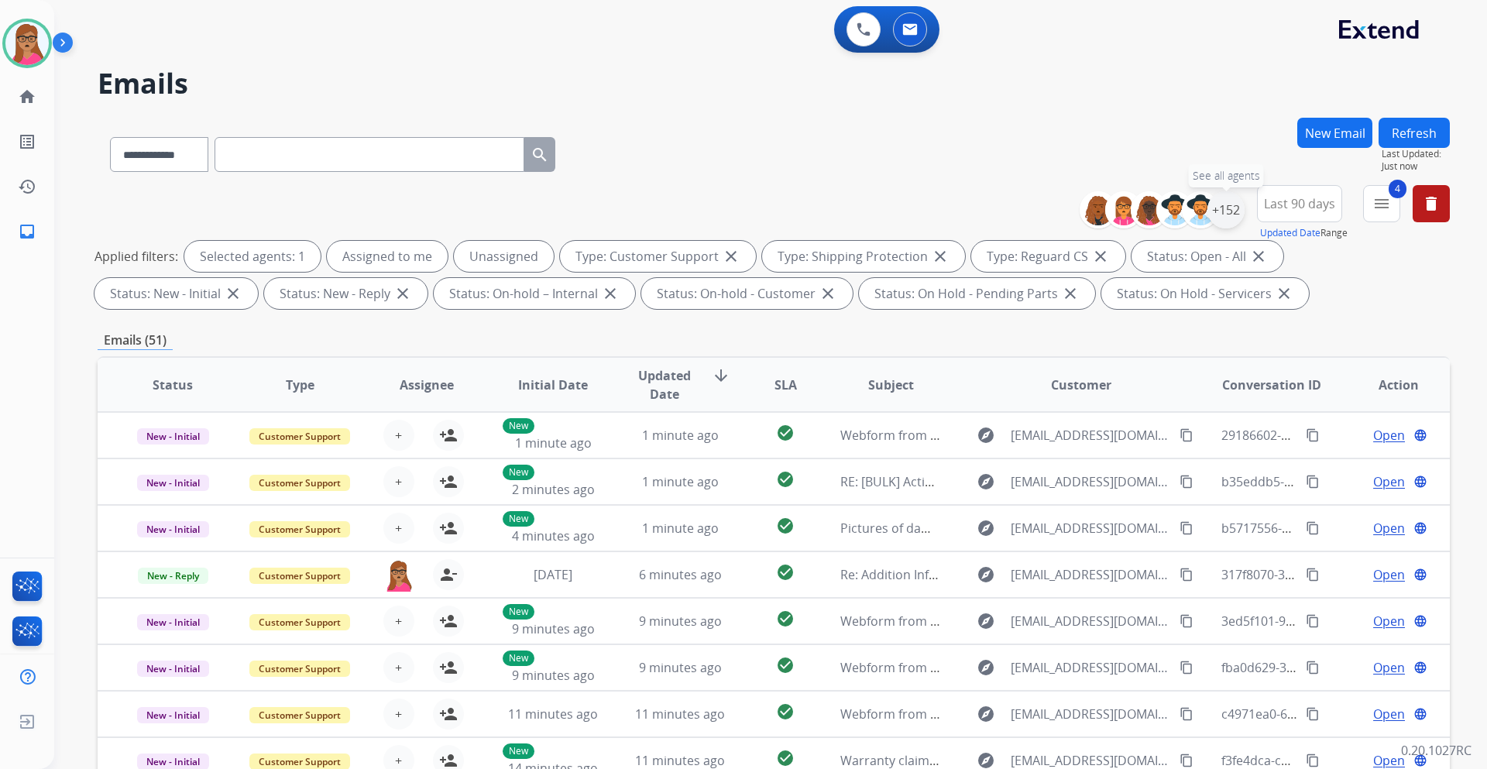
click at [990, 208] on div "+152" at bounding box center [1225, 209] width 37 height 37
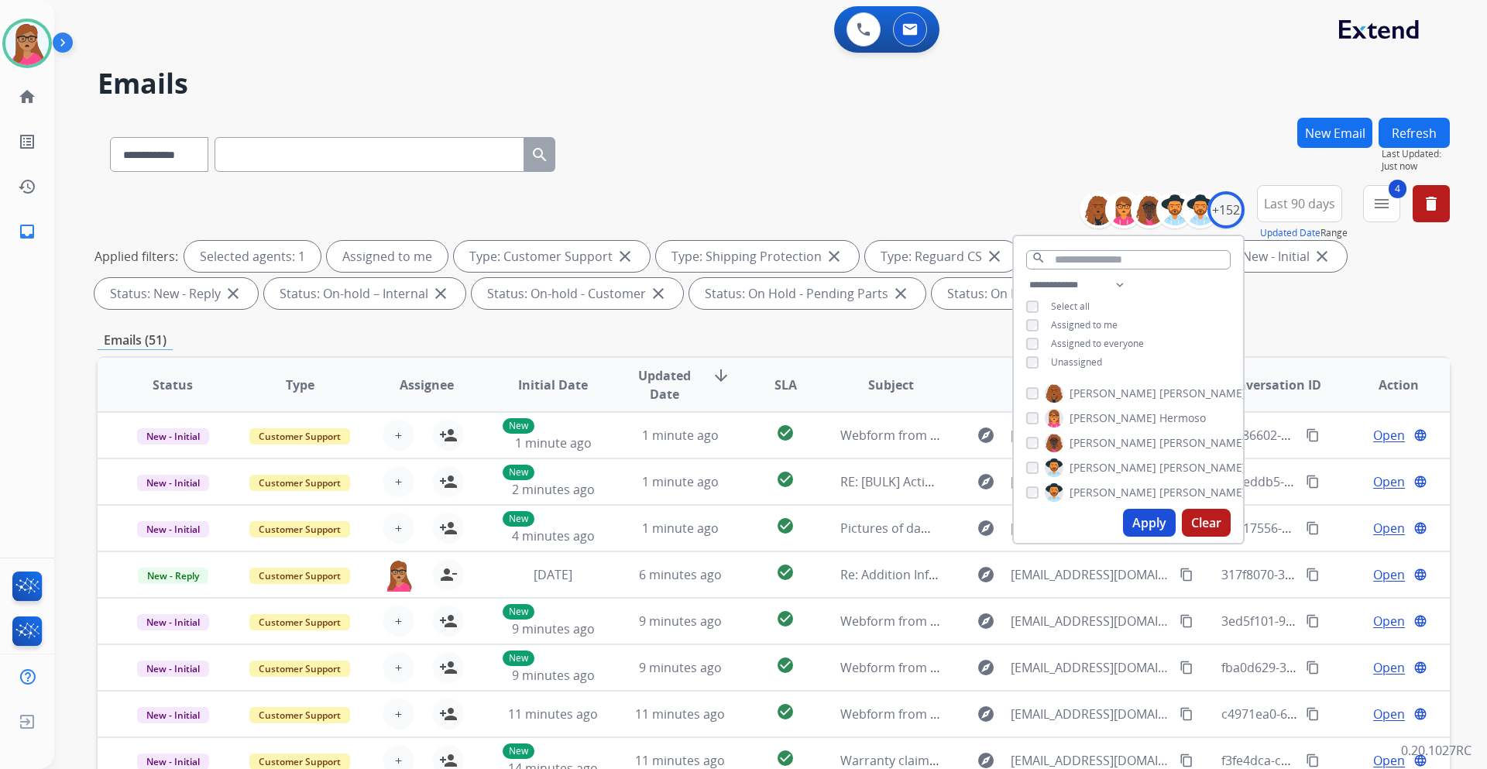
click at [990, 452] on button "Apply" at bounding box center [1149, 523] width 53 height 28
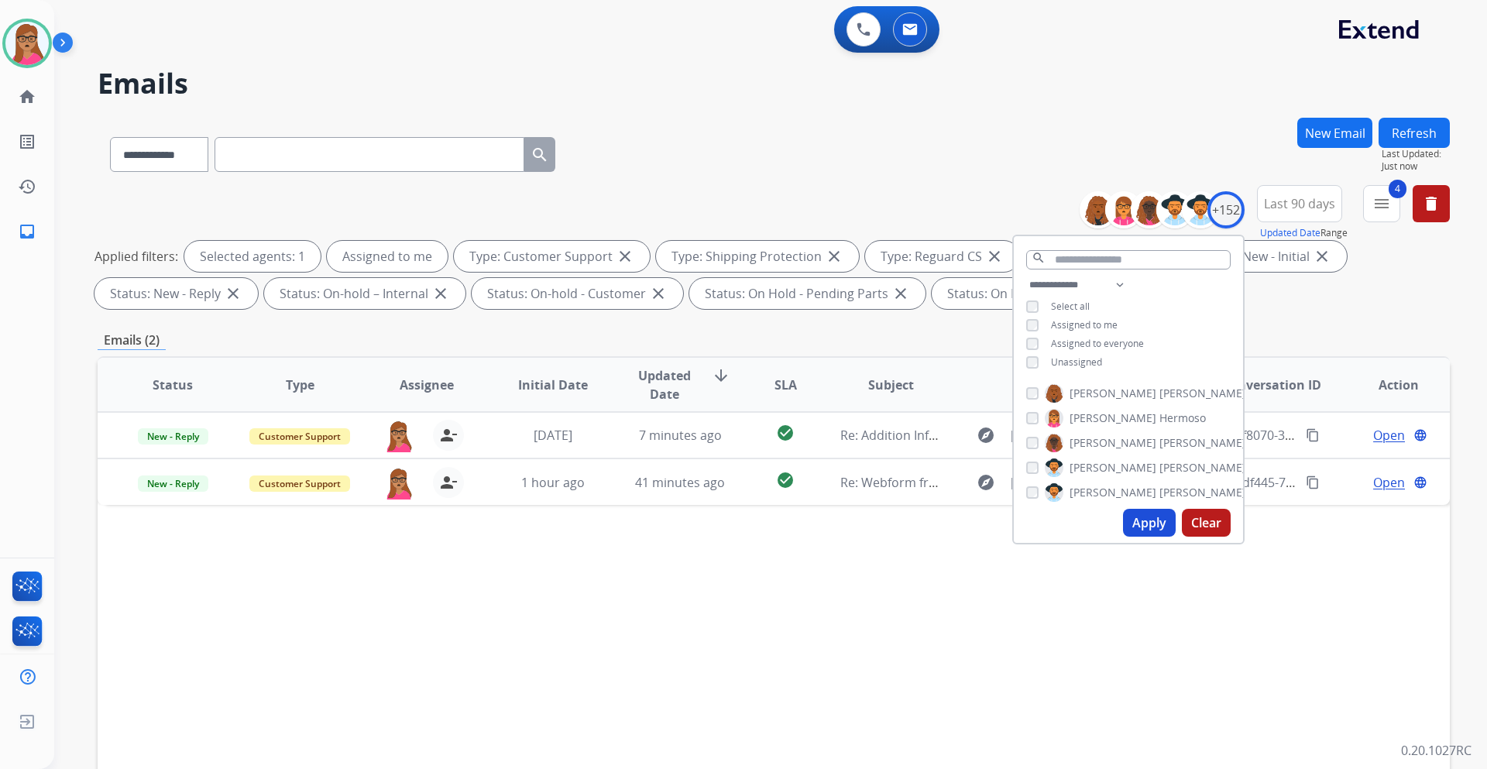
click at [904, 452] on div "Status Type Assignee Initial Date Updated Date arrow_downward SLA Subject Custo…" at bounding box center [774, 615] width 1352 height 519
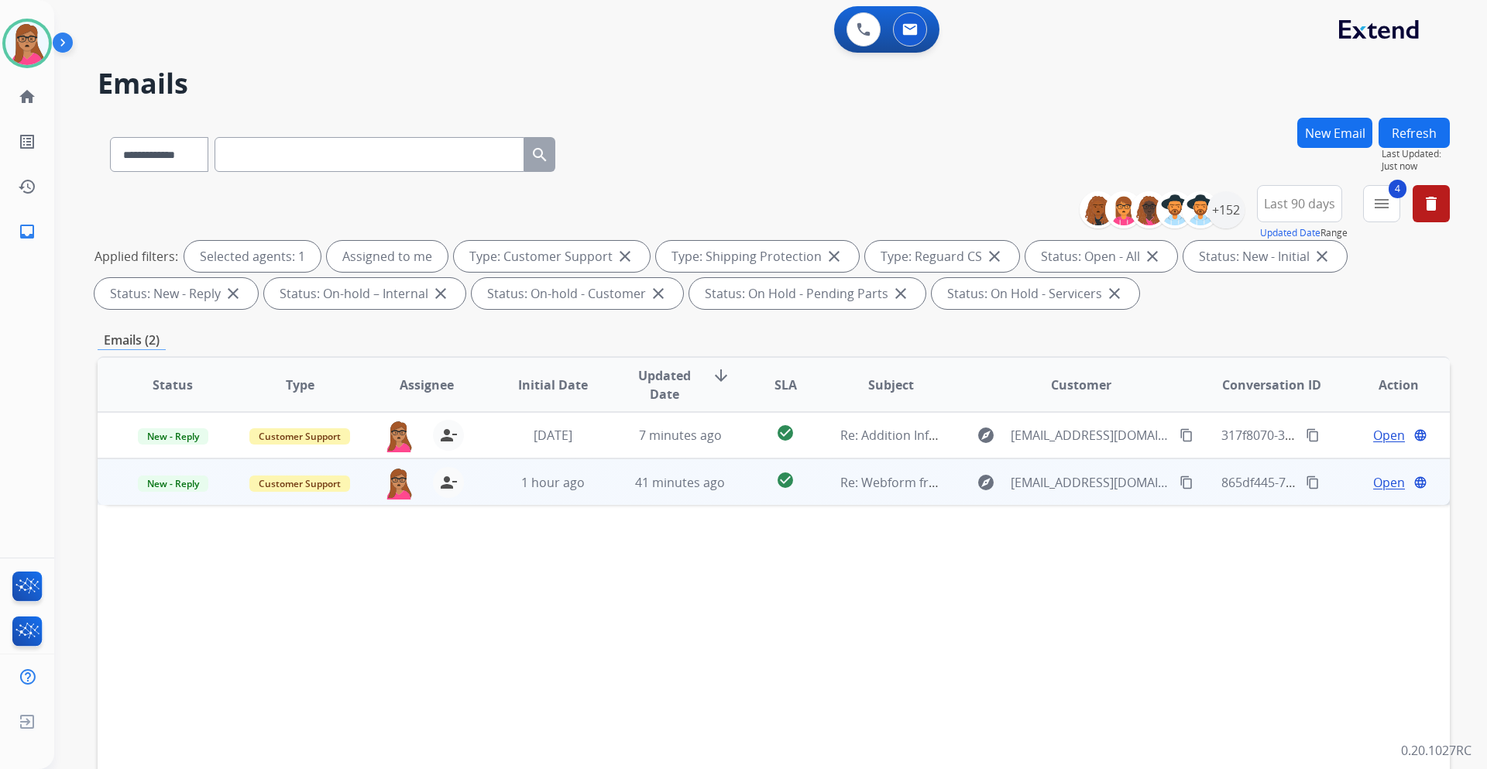
click at [990, 452] on span "Open" at bounding box center [1389, 482] width 32 height 19
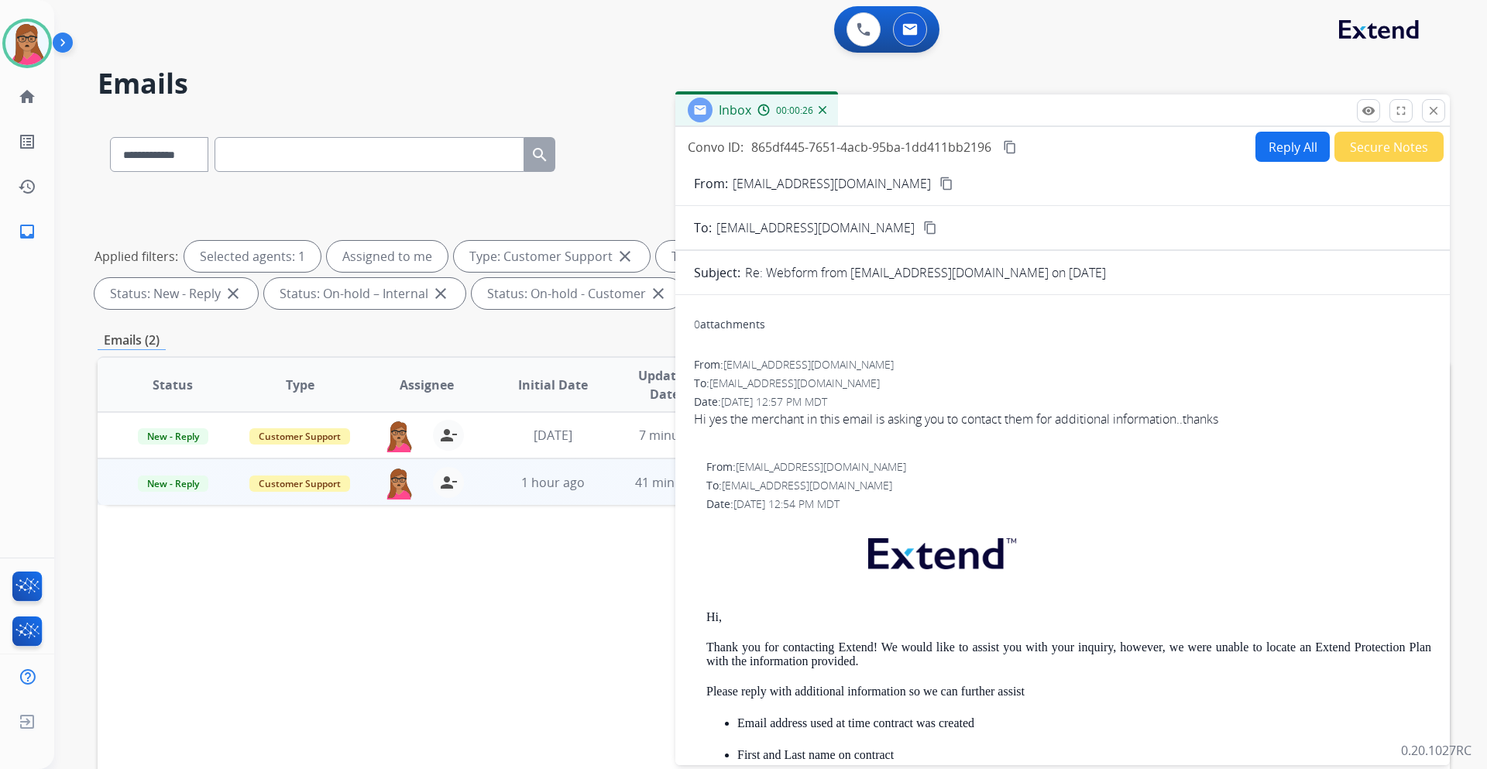
click at [937, 190] on button "content_copy" at bounding box center [946, 183] width 19 height 19
click at [990, 142] on button "Reply All" at bounding box center [1292, 147] width 74 height 30
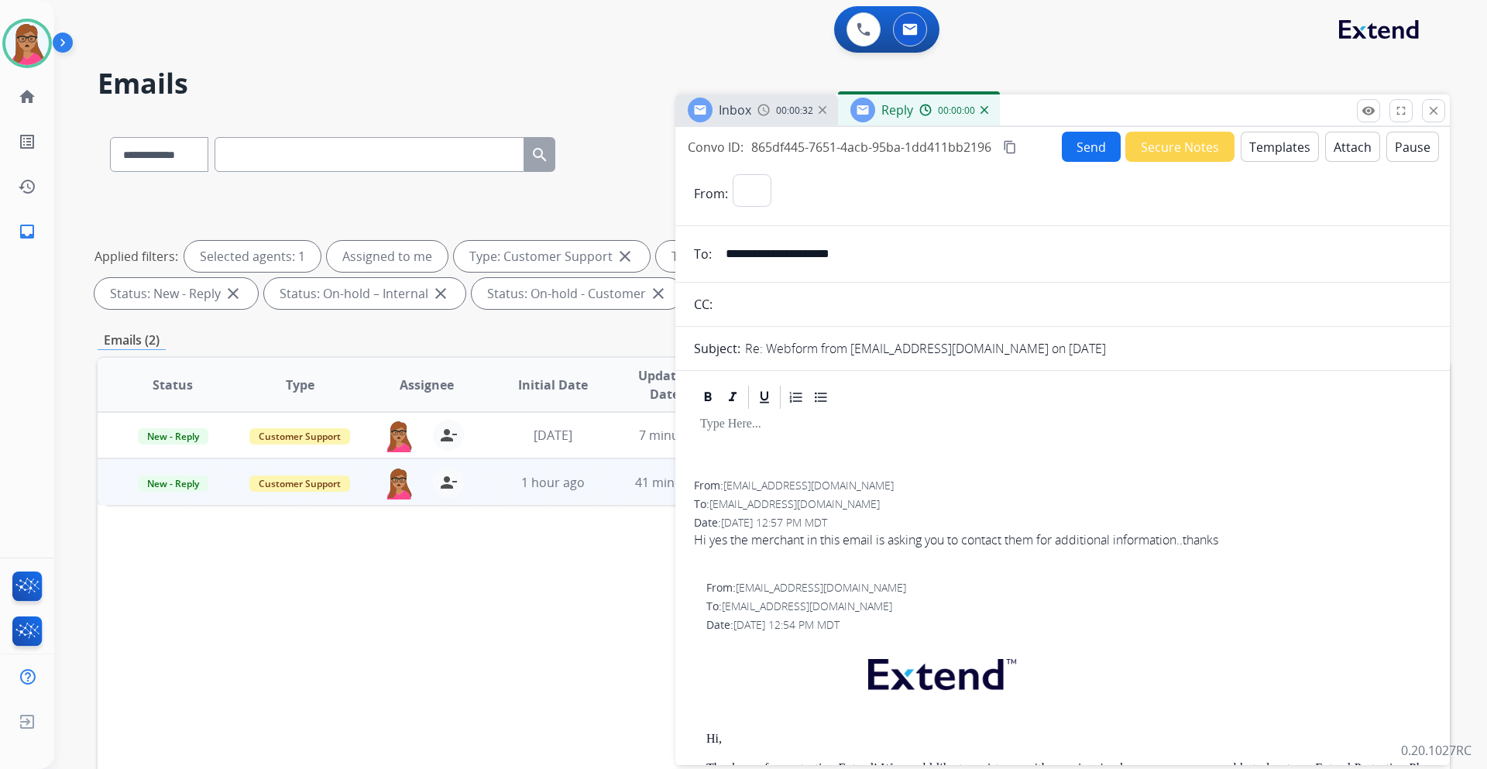
select select "**********"
click at [990, 147] on button "Templates" at bounding box center [1279, 147] width 78 height 30
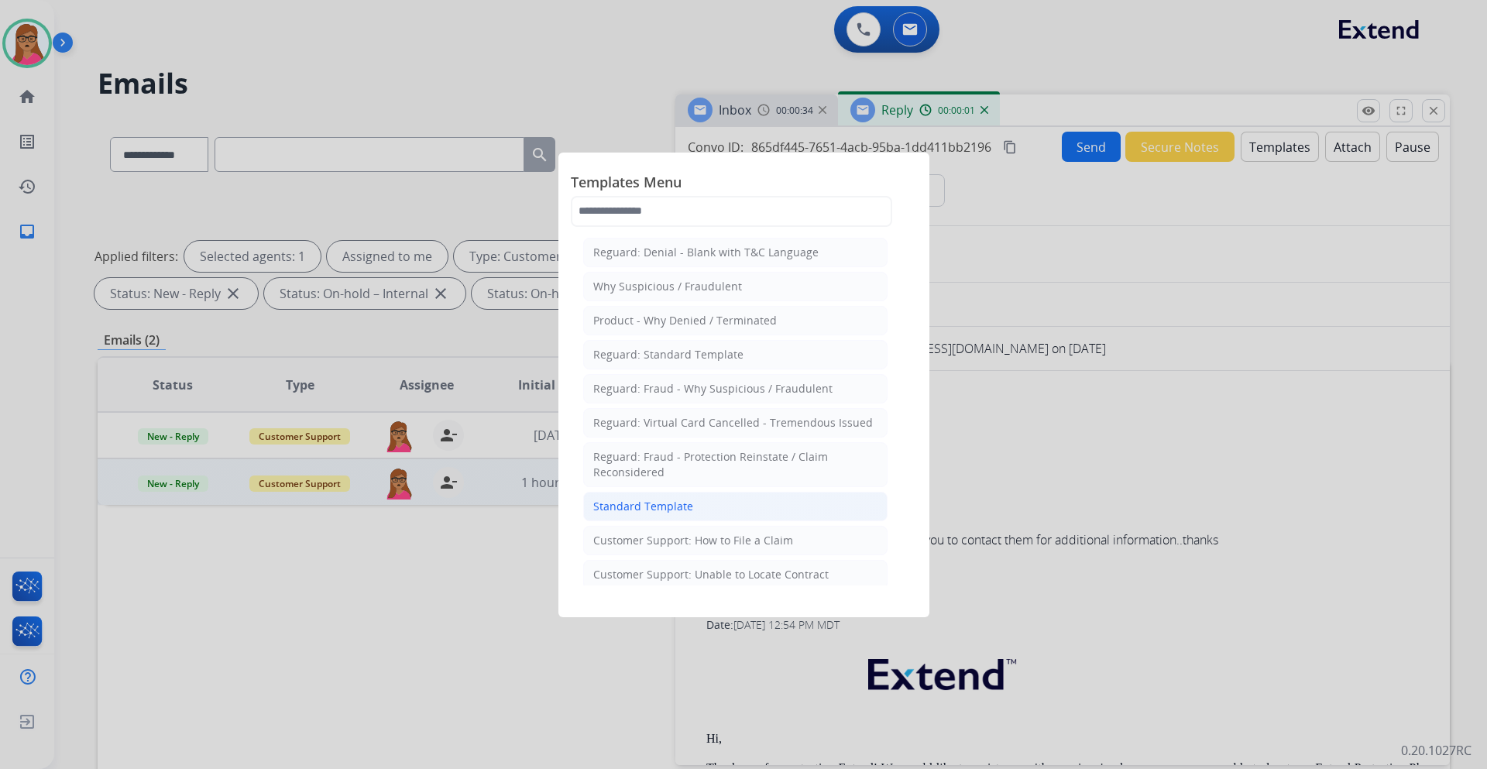
click at [665, 452] on div "Standard Template" at bounding box center [643, 506] width 100 height 15
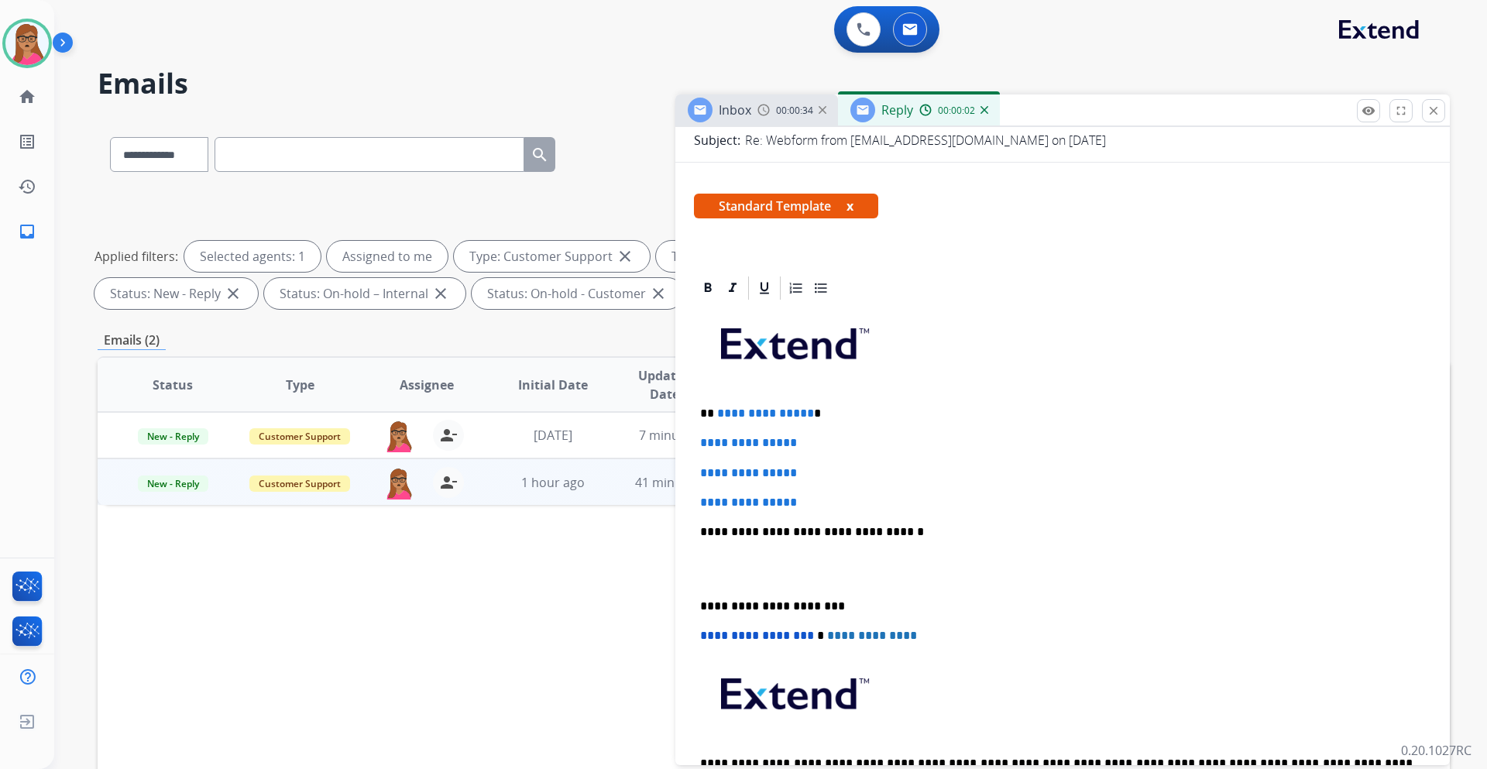
scroll to position [310, 0]
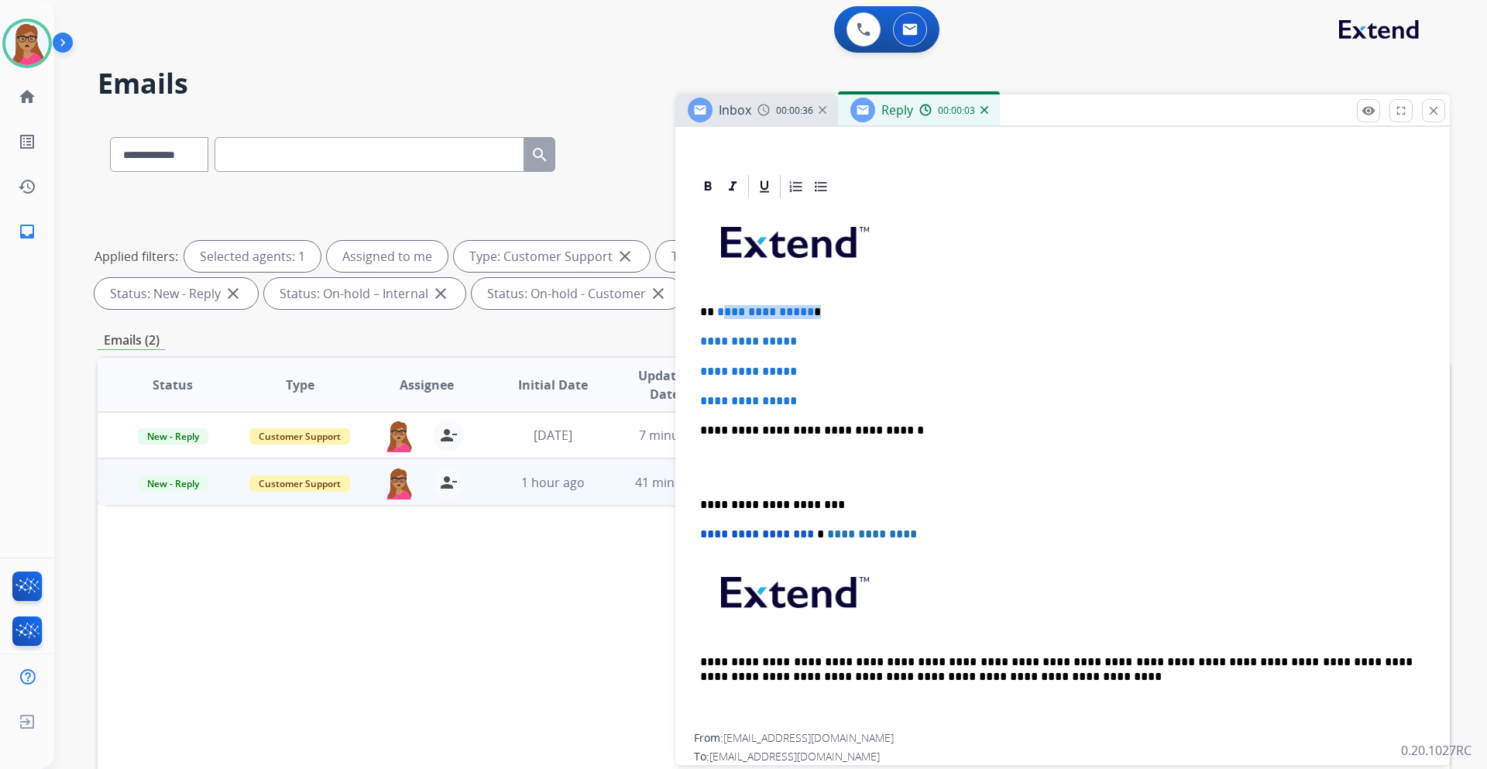
drag, startPoint x: 822, startPoint y: 310, endPoint x: 718, endPoint y: 306, distance: 104.6
click at [718, 306] on p "**********" at bounding box center [1056, 312] width 712 height 14
drag, startPoint x: 702, startPoint y: 339, endPoint x: 826, endPoint y: 383, distance: 131.5
click at [826, 383] on div "**********" at bounding box center [1062, 467] width 737 height 533
drag, startPoint x: 744, startPoint y: 360, endPoint x: 726, endPoint y: 345, distance: 24.2
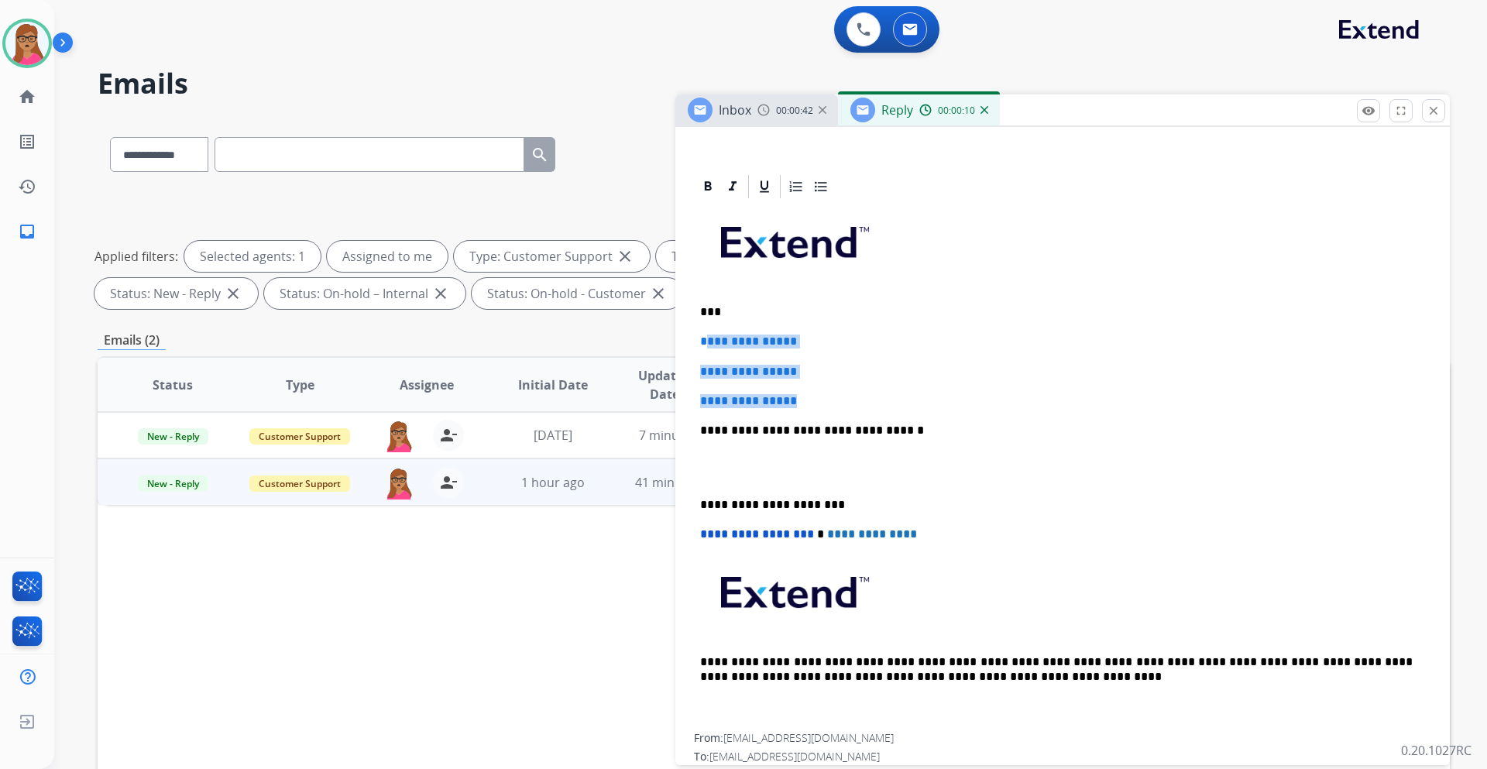
click at [744, 359] on div "**********" at bounding box center [1062, 467] width 737 height 533
click at [695, 338] on div "**********" at bounding box center [1062, 467] width 737 height 533
drag, startPoint x: 694, startPoint y: 340, endPoint x: 816, endPoint y: 394, distance: 133.8
click at [816, 394] on div "**********" at bounding box center [1062, 467] width 737 height 533
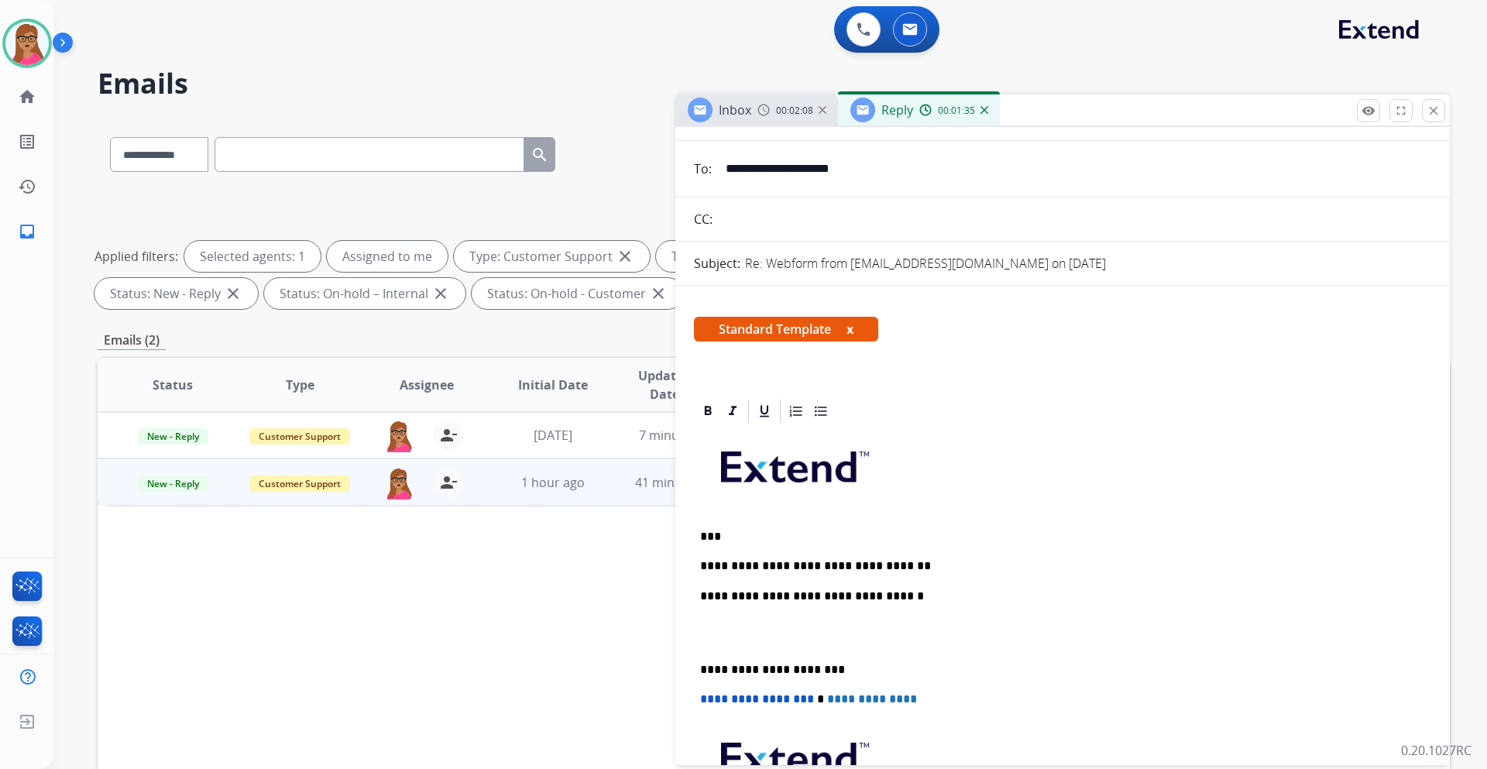
scroll to position [155, 0]
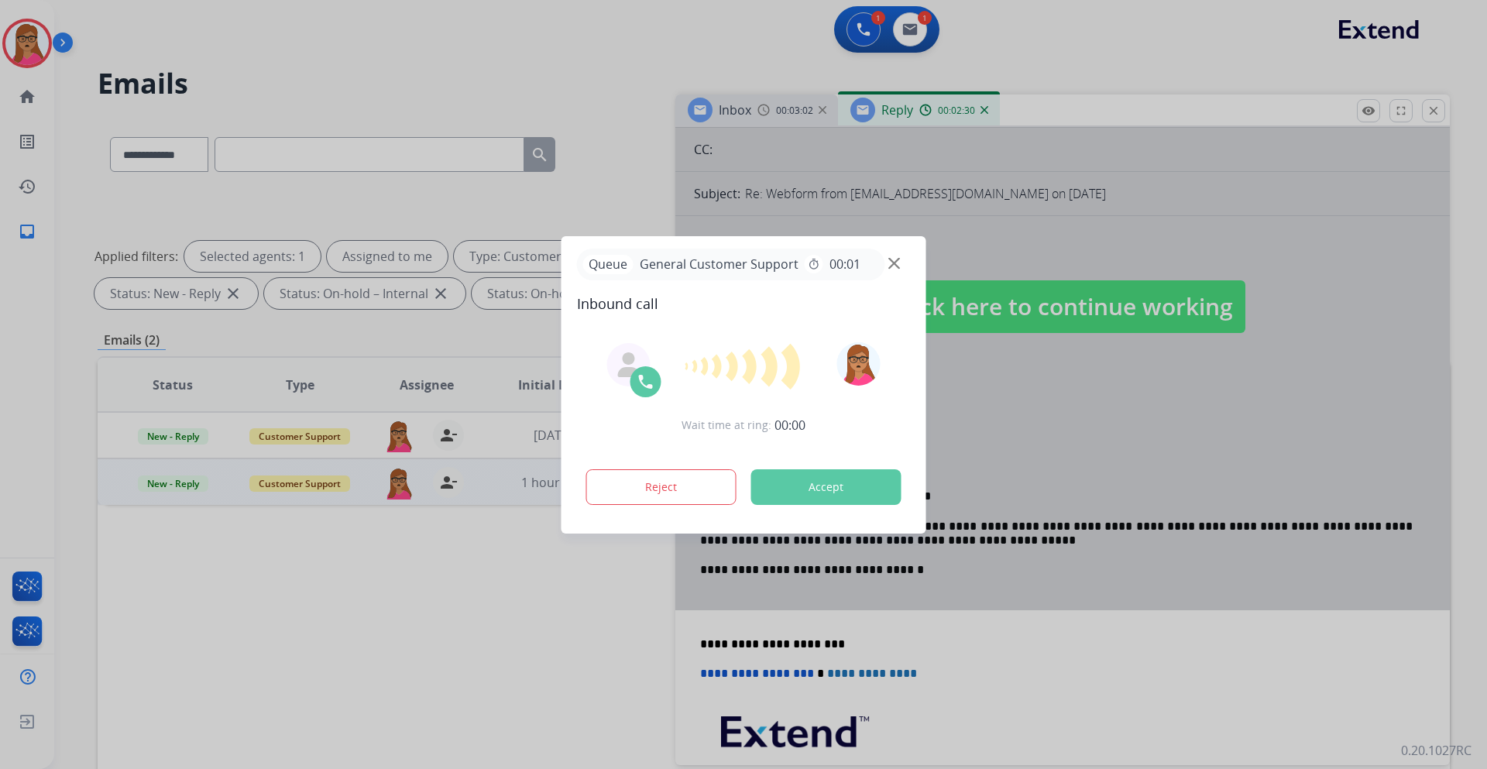
click at [694, 452] on div at bounding box center [743, 384] width 1487 height 769
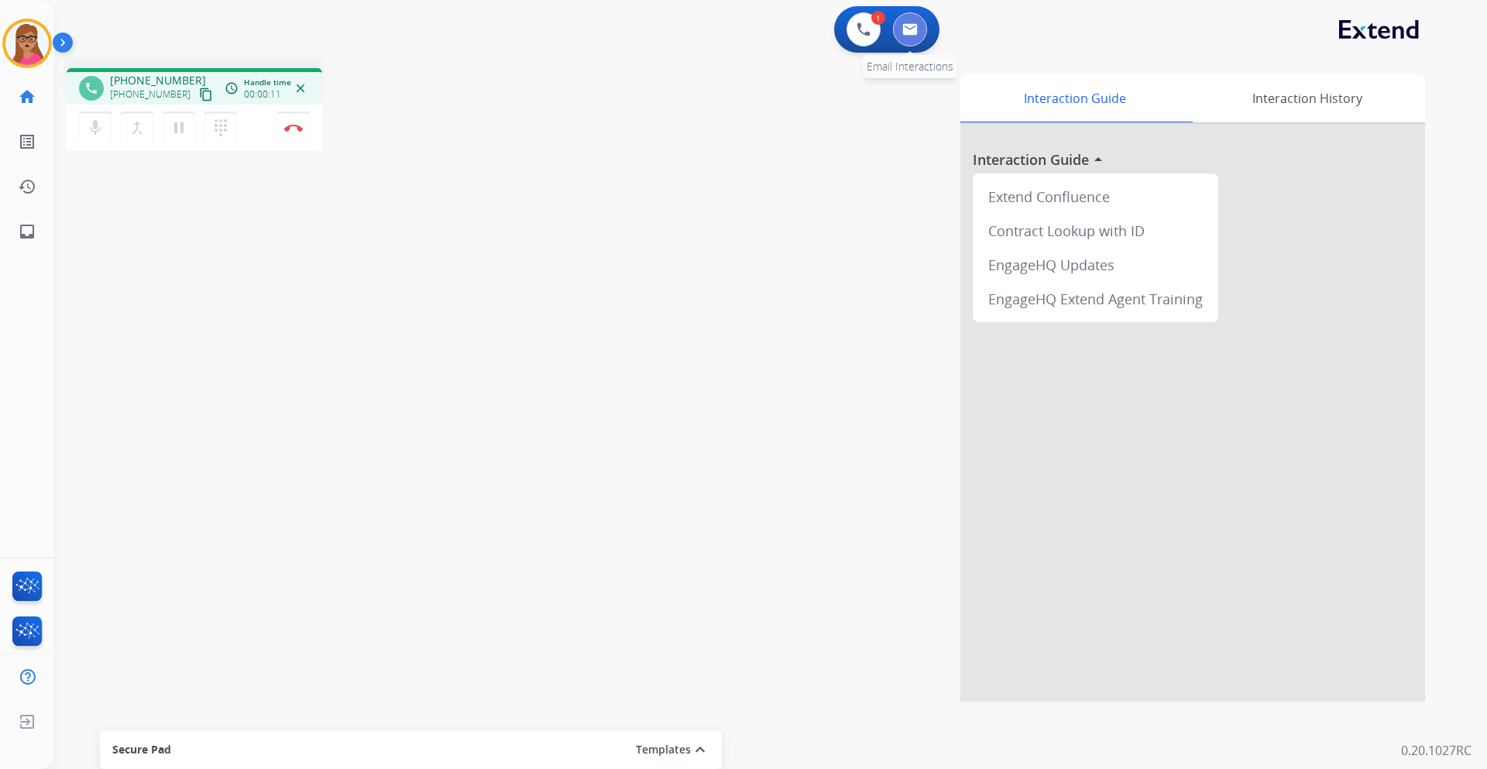
click at [908, 31] on img at bounding box center [909, 29] width 15 height 12
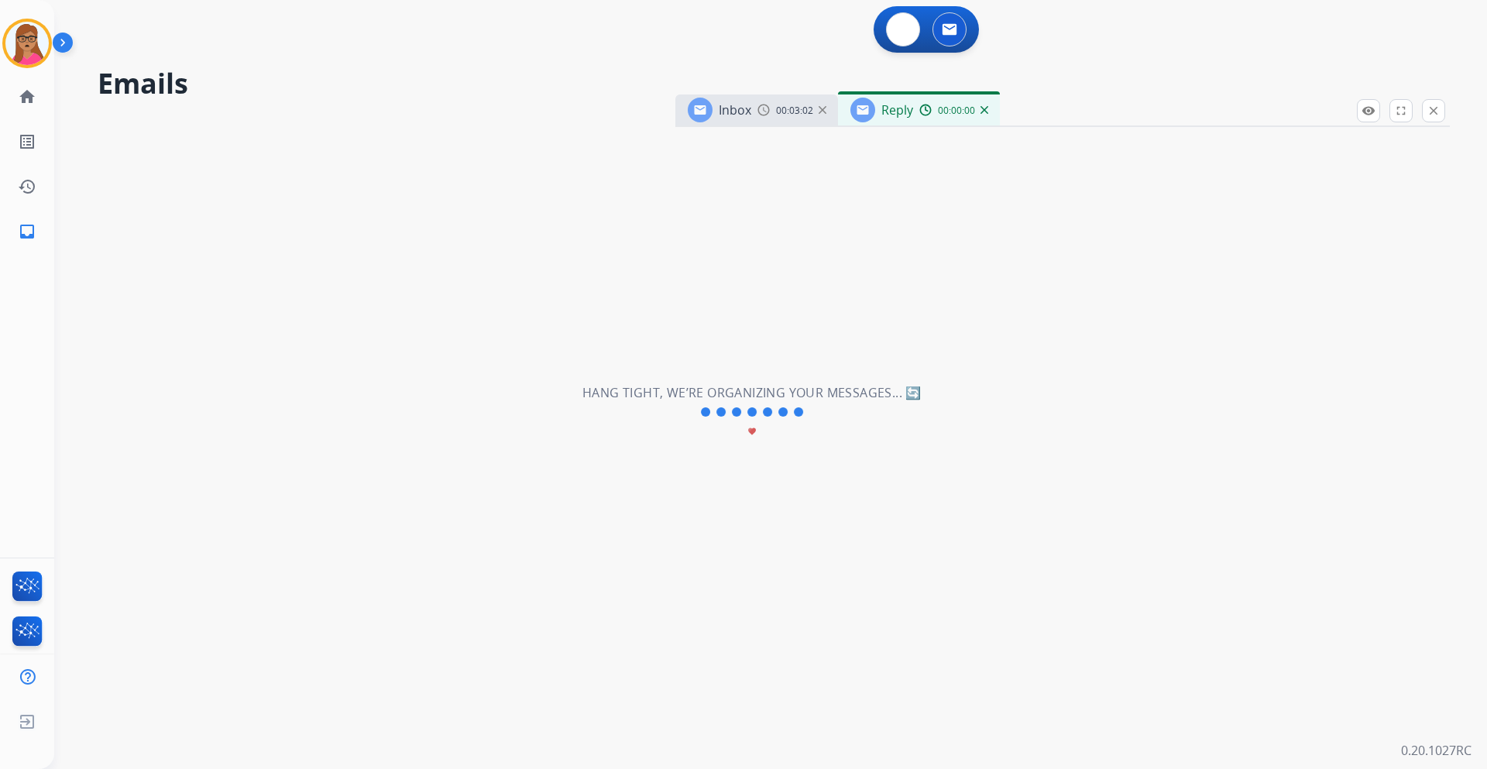
select select "**********"
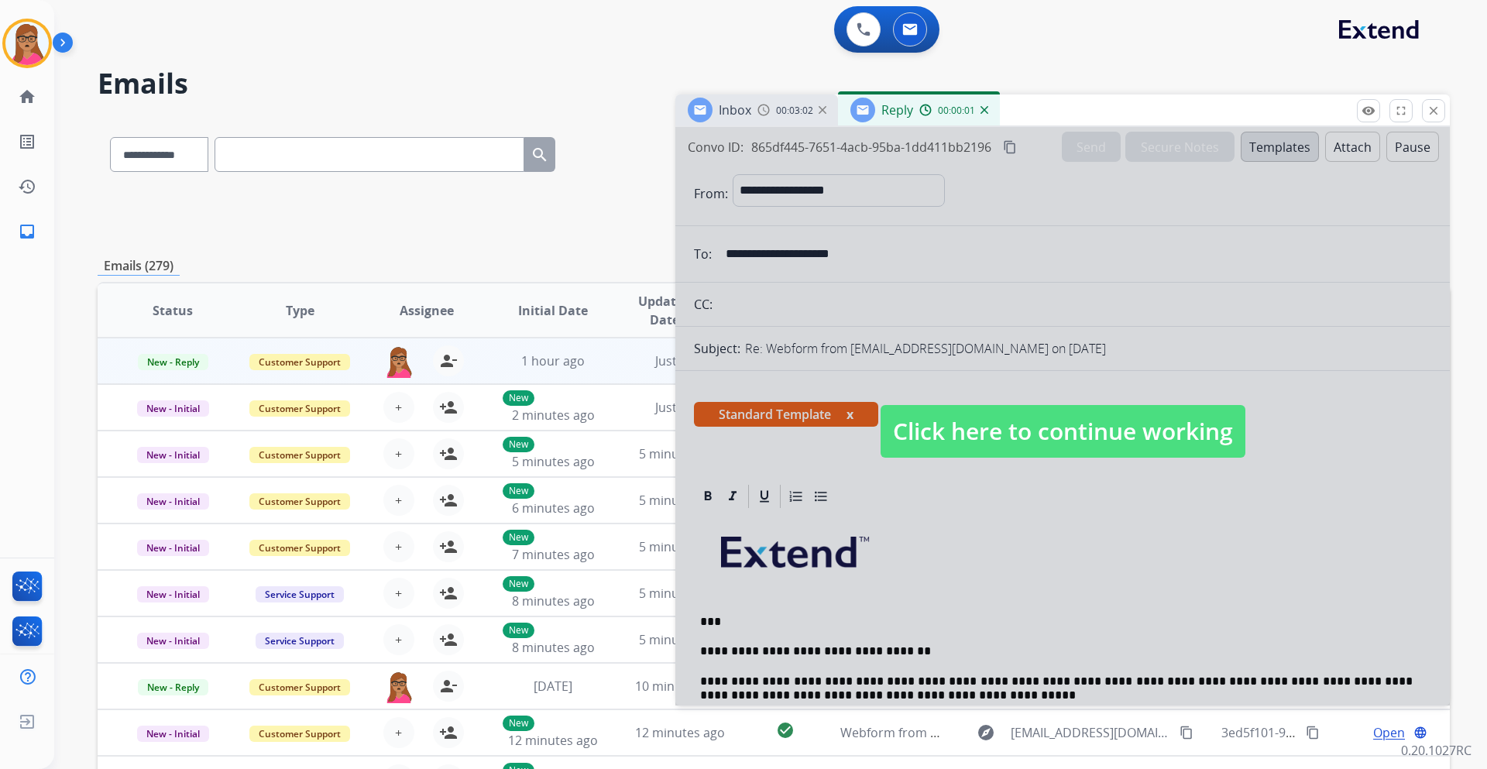
click at [924, 411] on span "Click here to continue working" at bounding box center [1062, 431] width 365 height 53
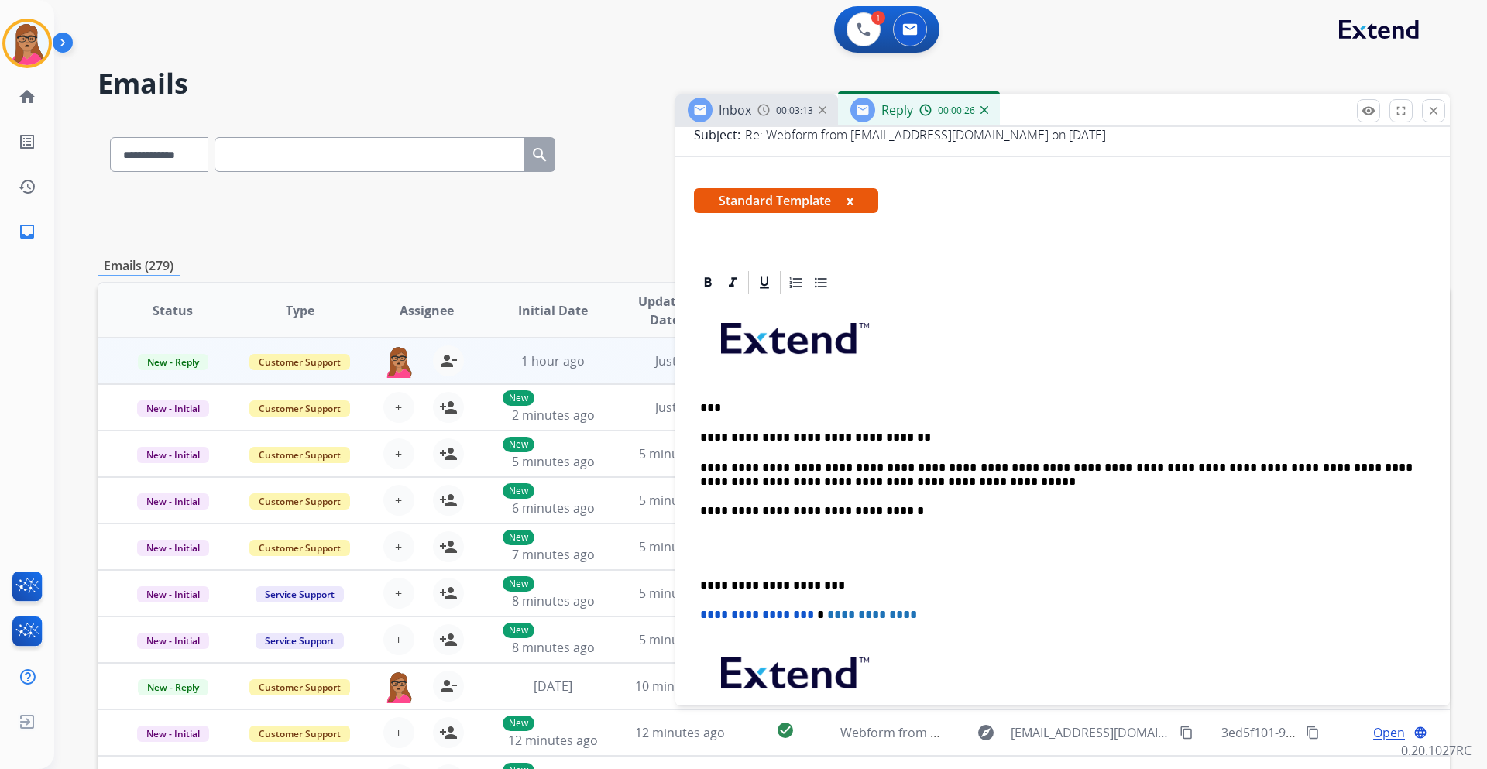
scroll to position [310, 0]
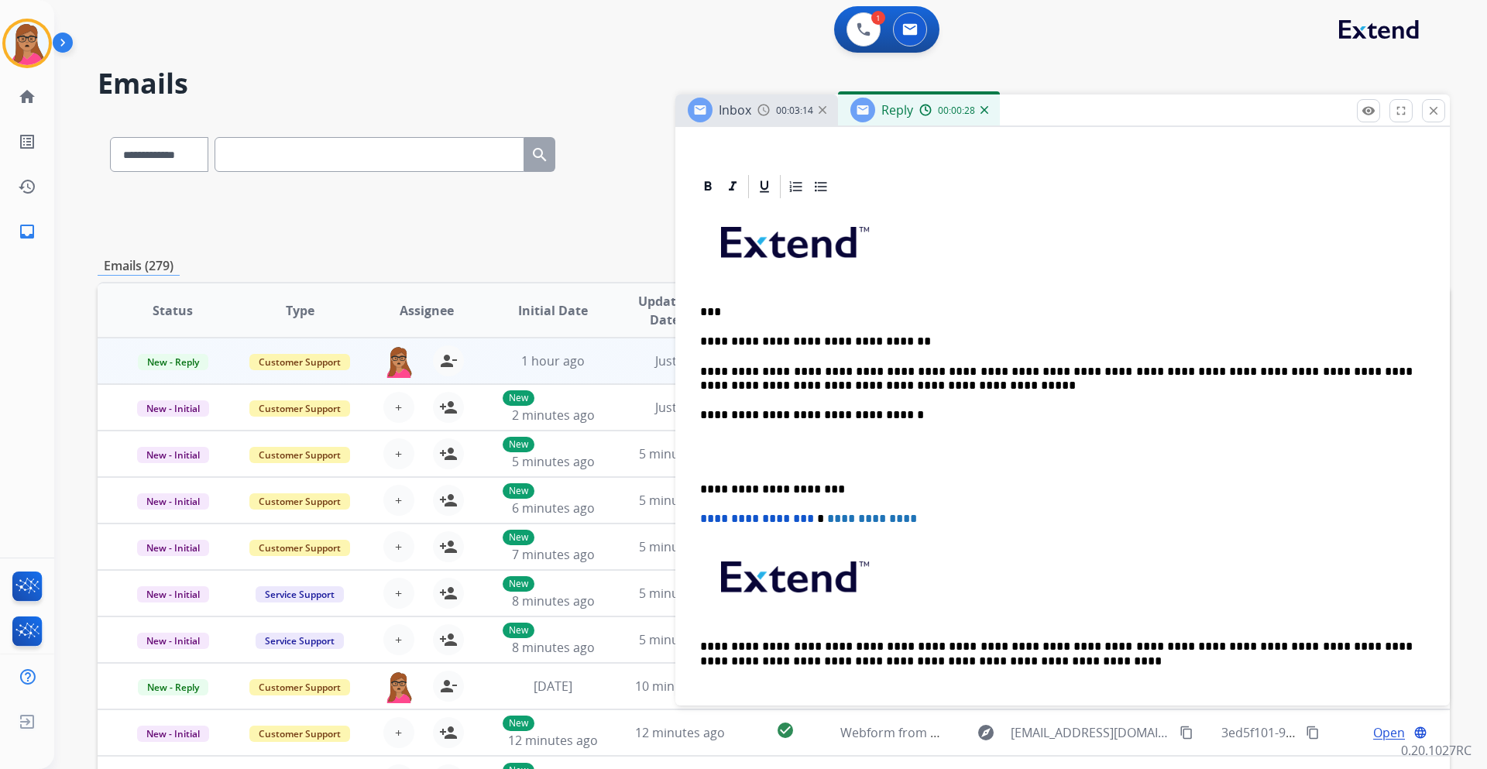
click at [698, 452] on div "**********" at bounding box center [1062, 459] width 737 height 517
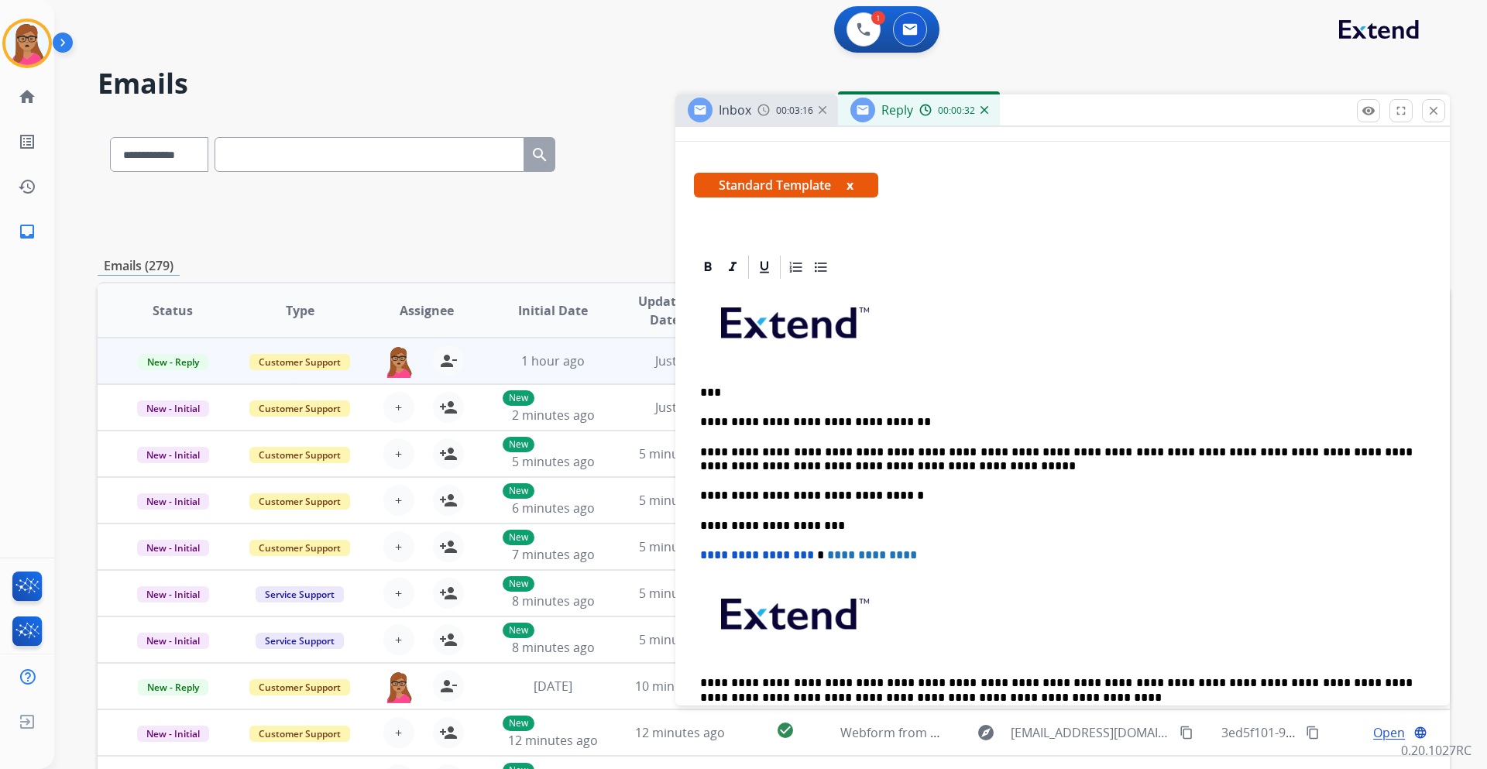
scroll to position [0, 0]
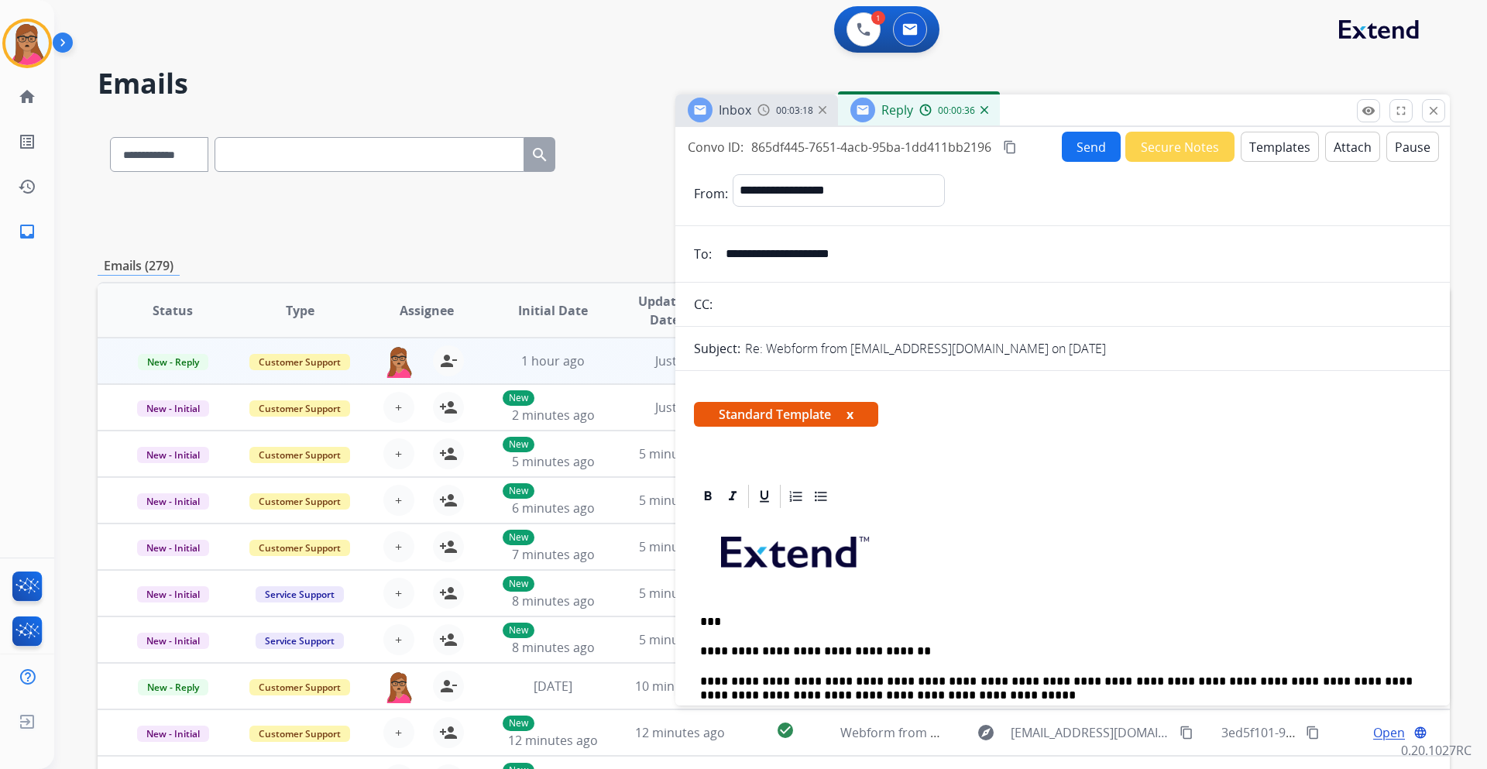
click at [990, 154] on button "Send" at bounding box center [1091, 147] width 59 height 30
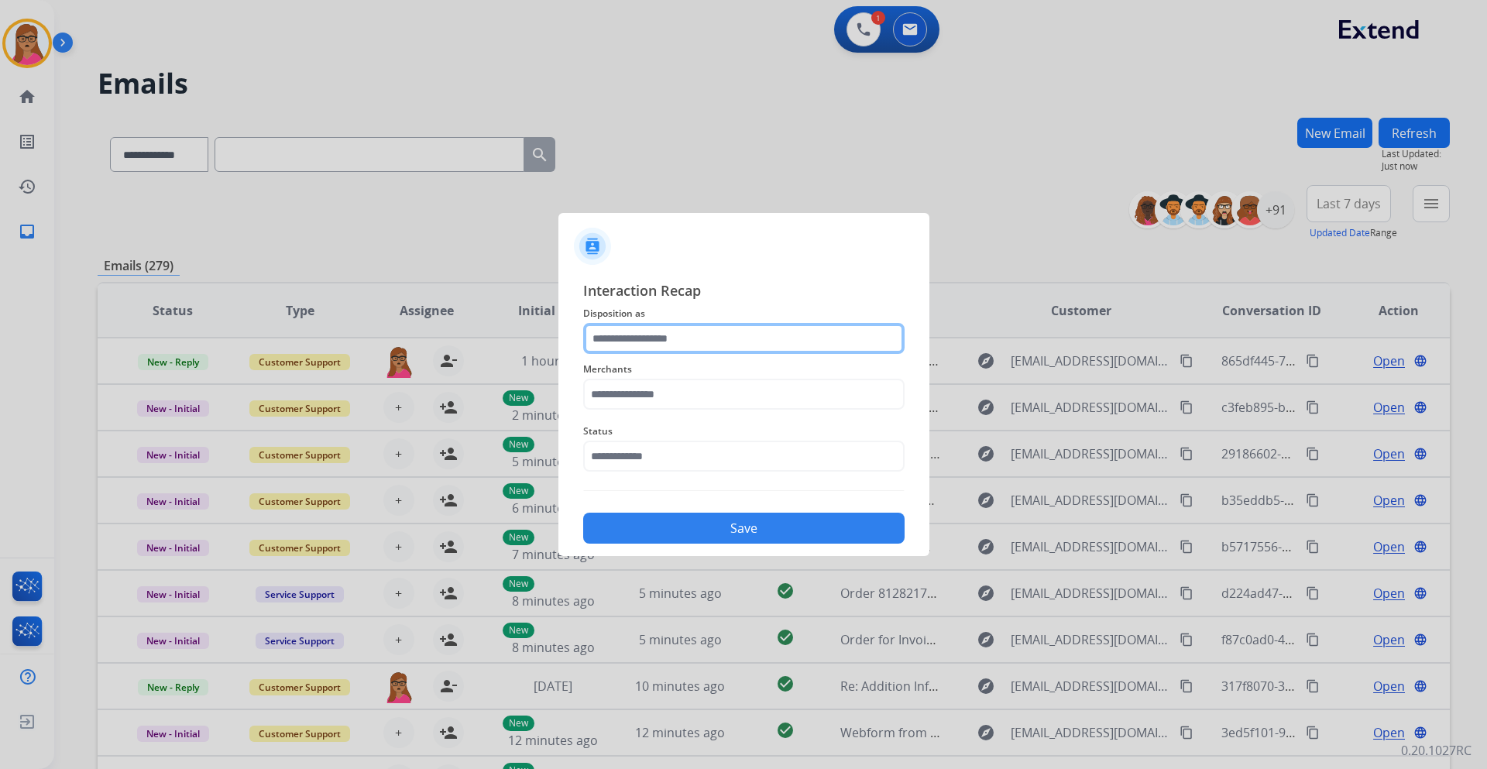
click at [730, 338] on input "text" at bounding box center [743, 338] width 321 height 31
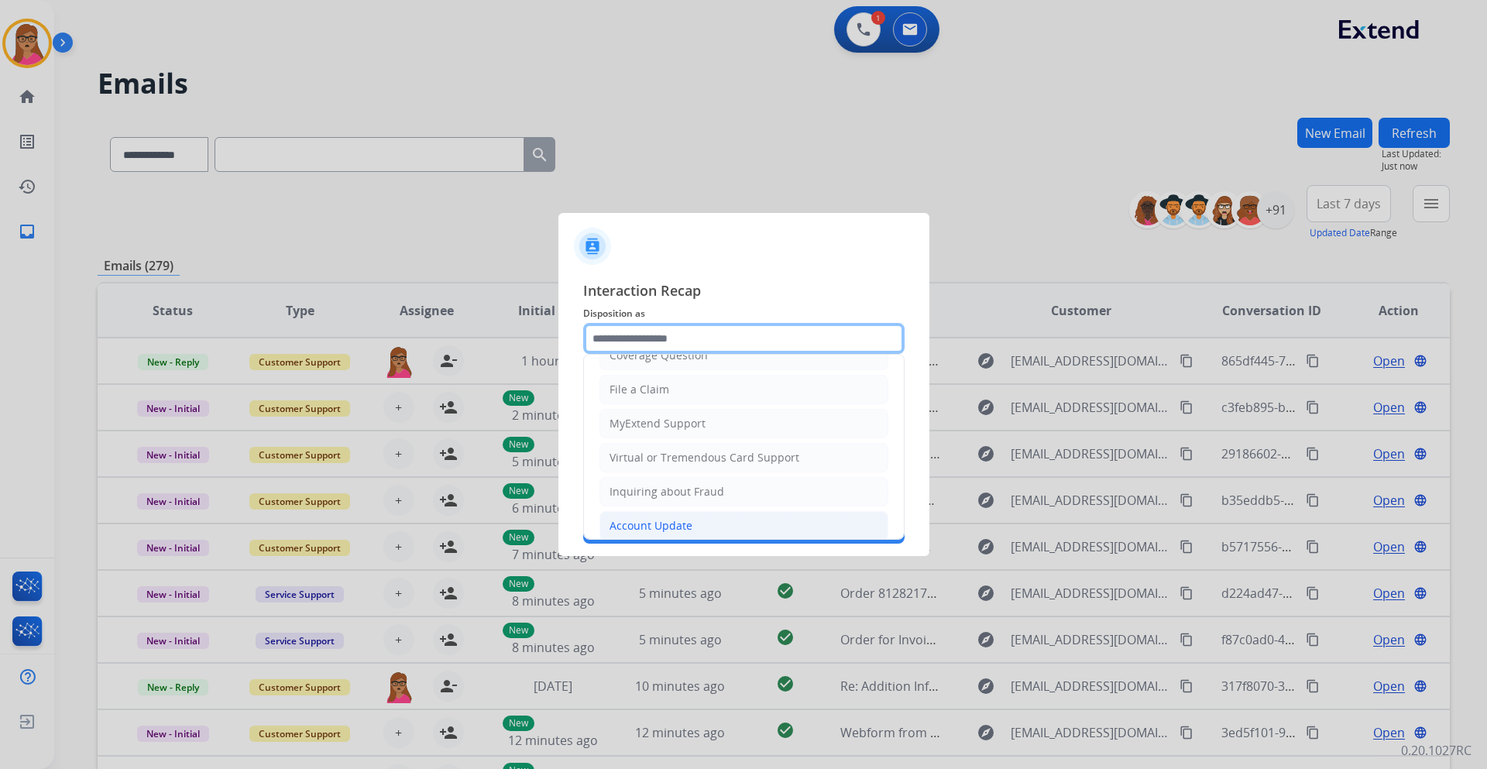
scroll to position [242, 0]
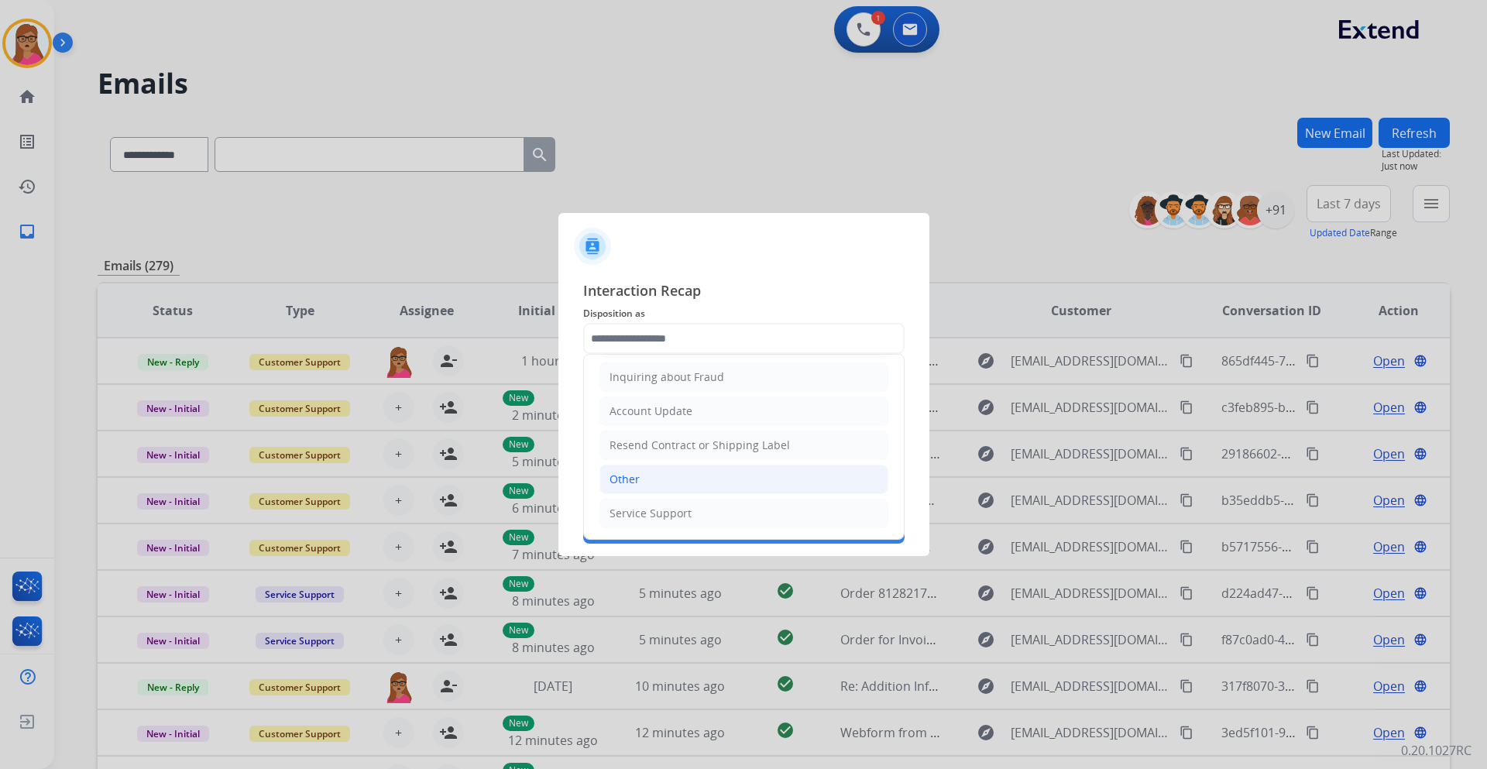
click at [630, 452] on div "Other" at bounding box center [624, 479] width 30 height 15
type input "*****"
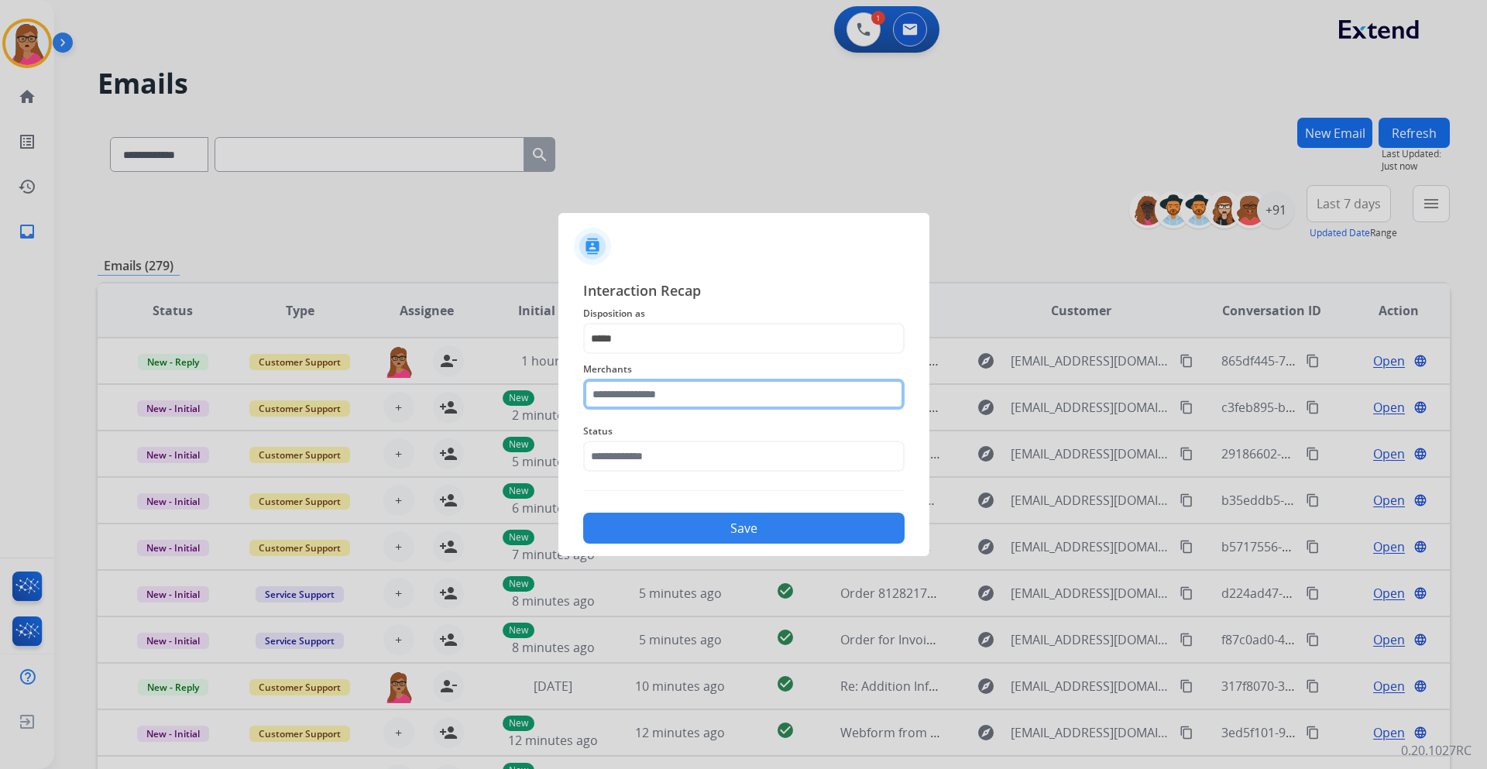
click at [699, 395] on input "text" at bounding box center [743, 394] width 321 height 31
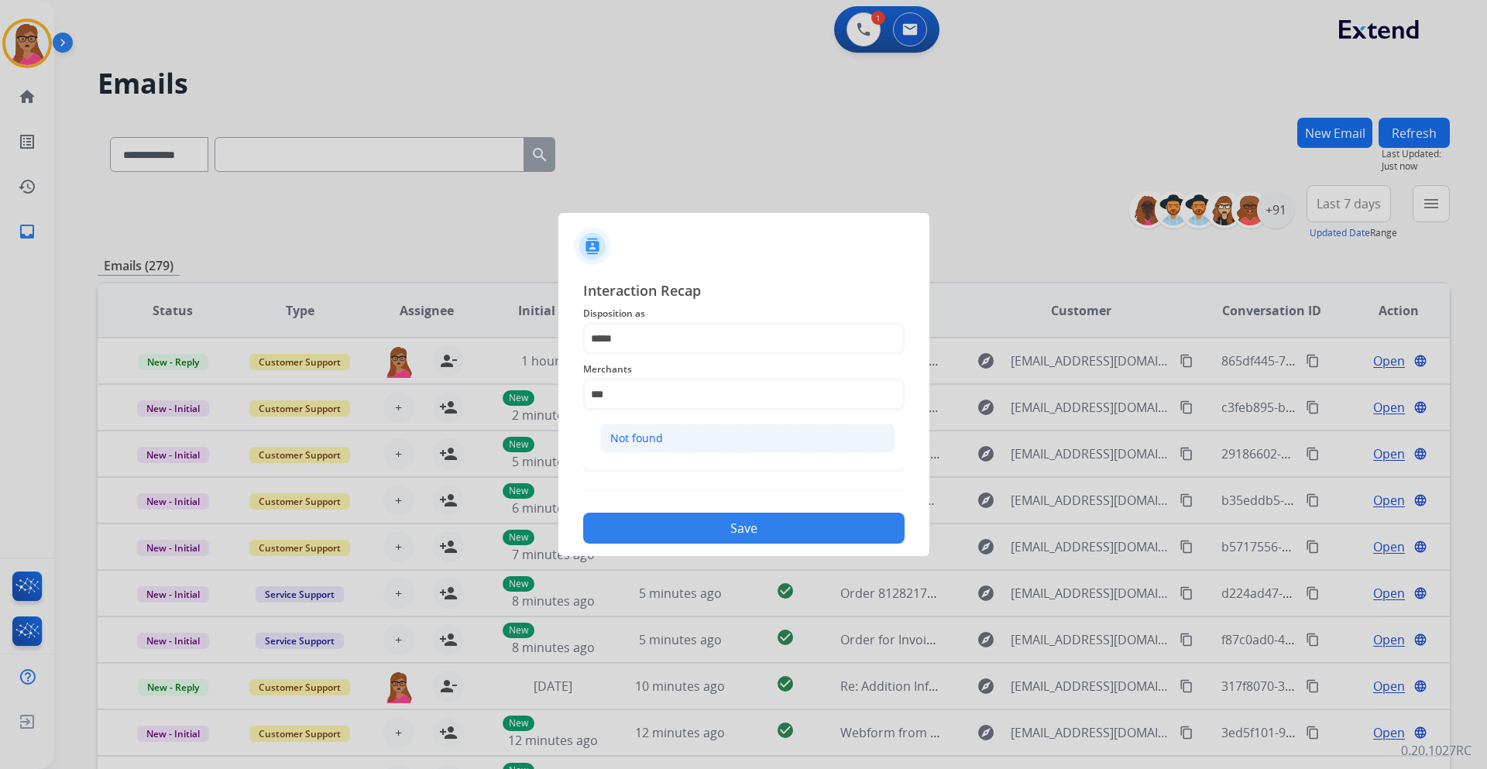
click at [648, 432] on div "Not found" at bounding box center [636, 438] width 53 height 15
type input "*********"
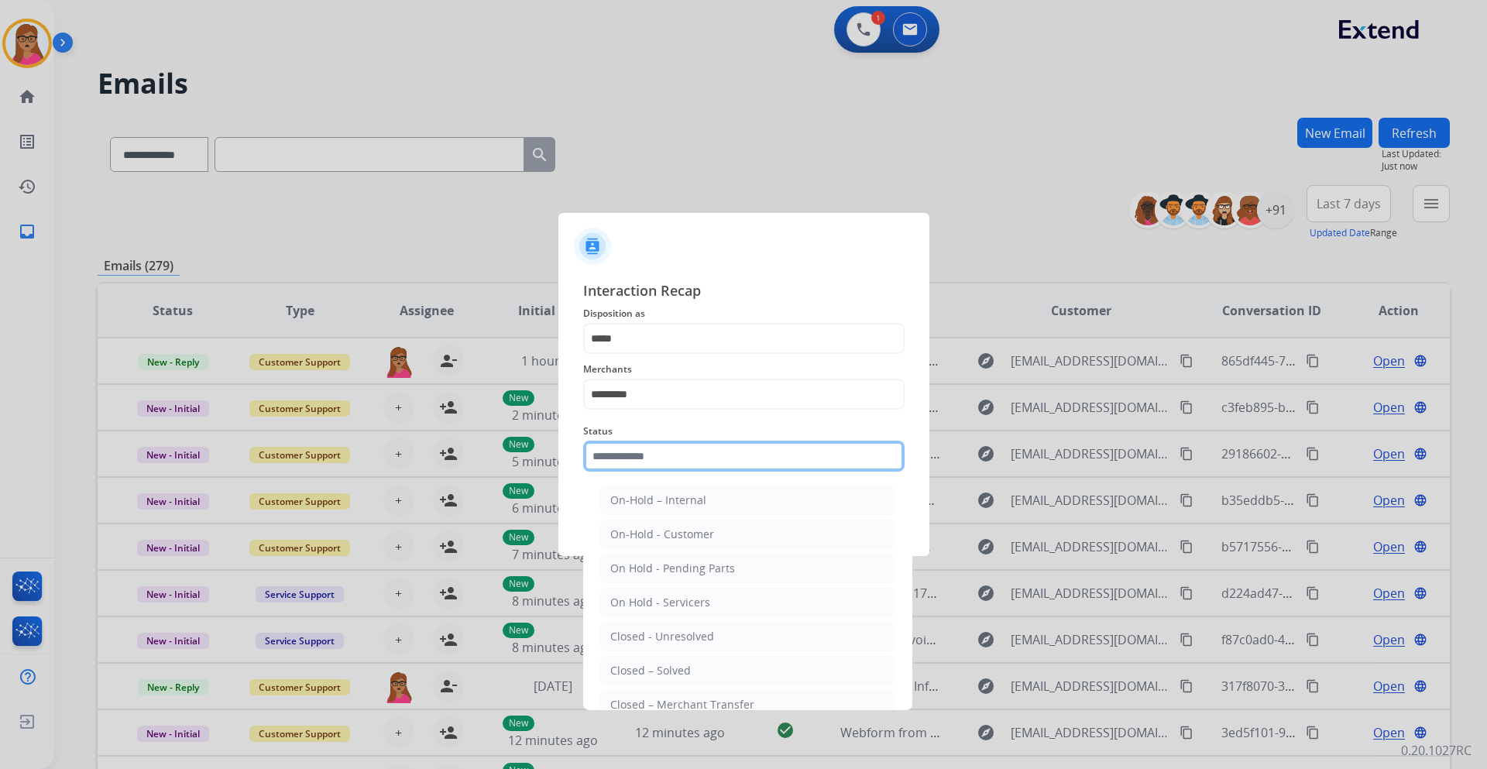
click at [627, 452] on input "text" at bounding box center [743, 456] width 321 height 31
click at [667, 452] on div "Closed – Solved" at bounding box center [650, 670] width 81 height 15
type input "**********"
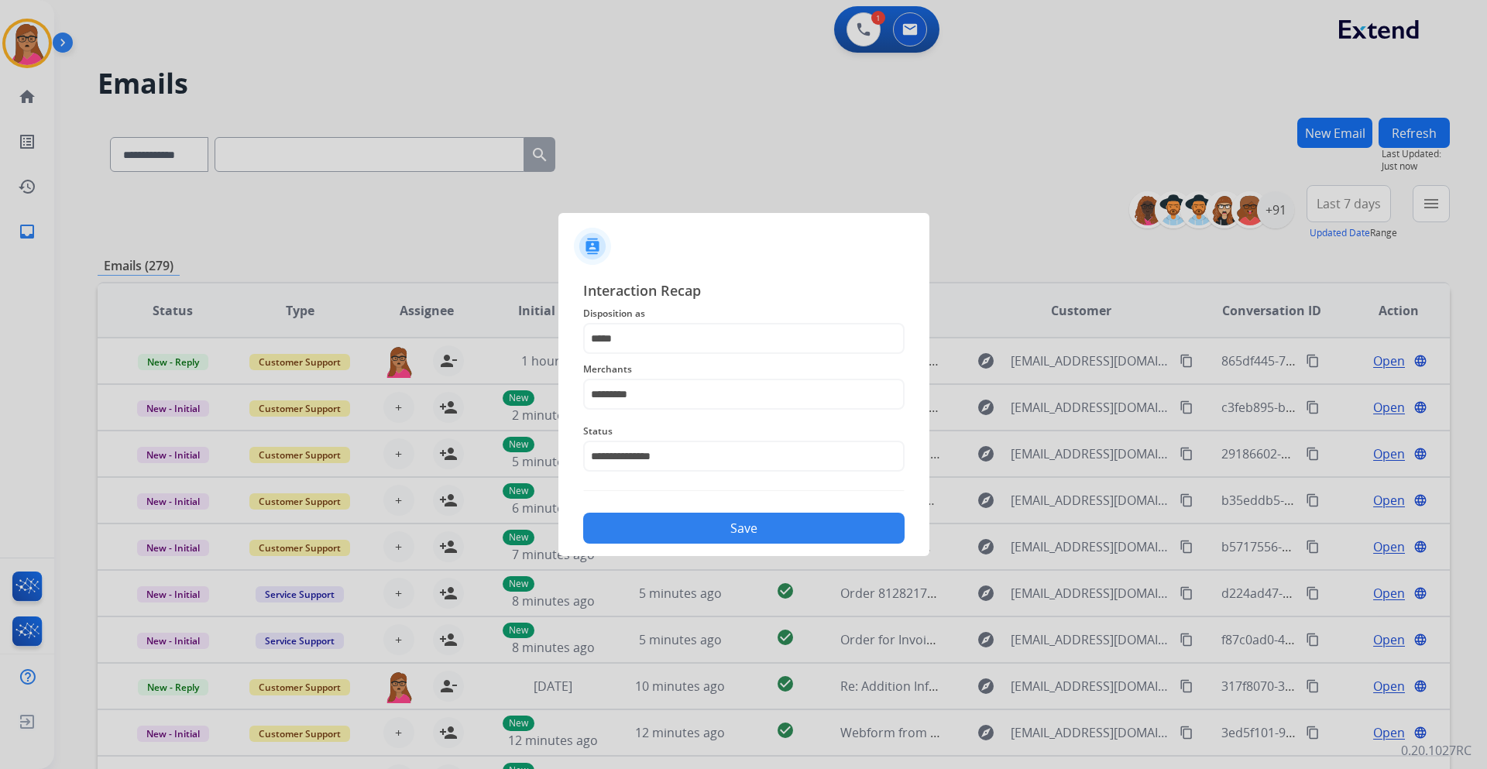
click at [721, 452] on button "Save" at bounding box center [743, 528] width 321 height 31
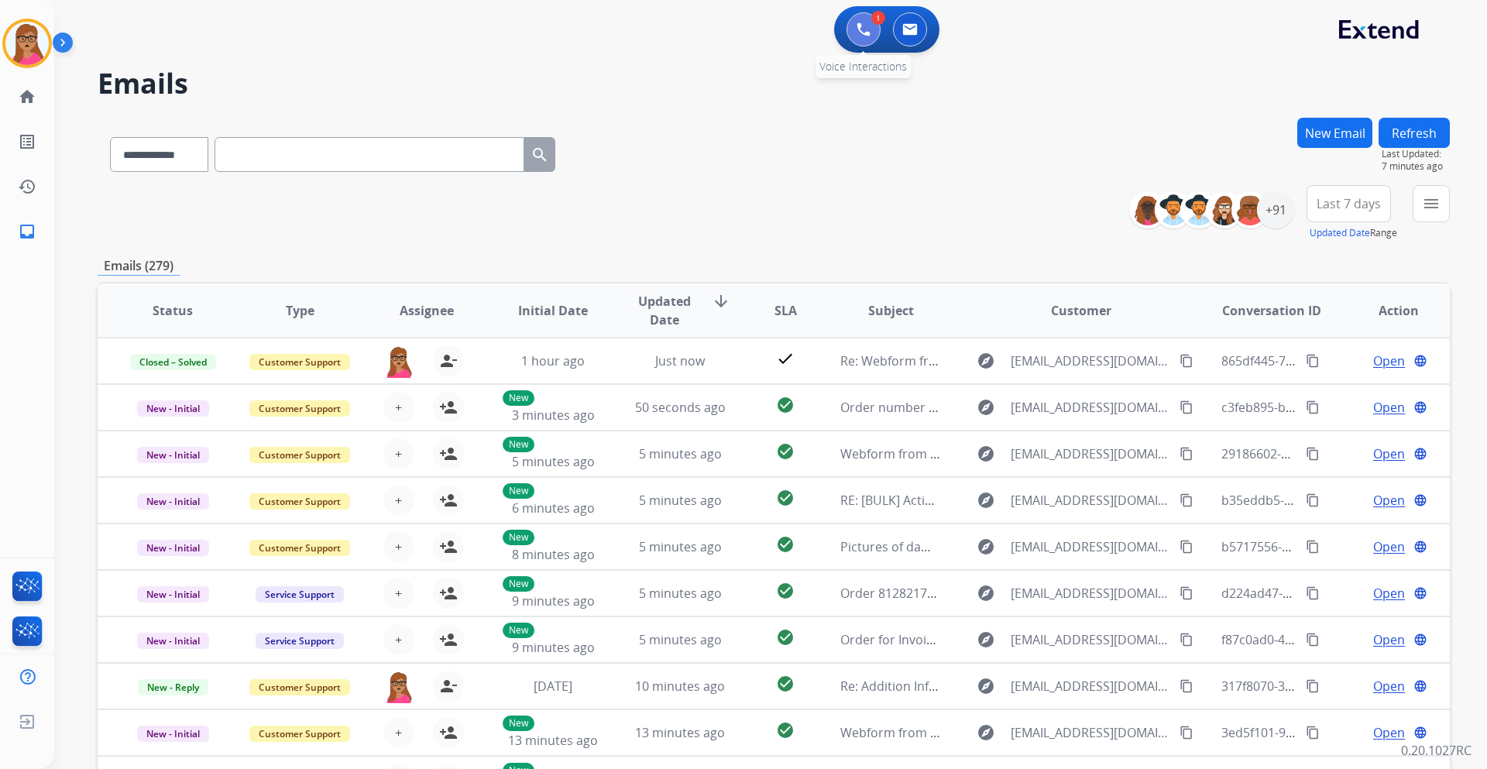
click at [856, 33] on button at bounding box center [863, 29] width 34 height 34
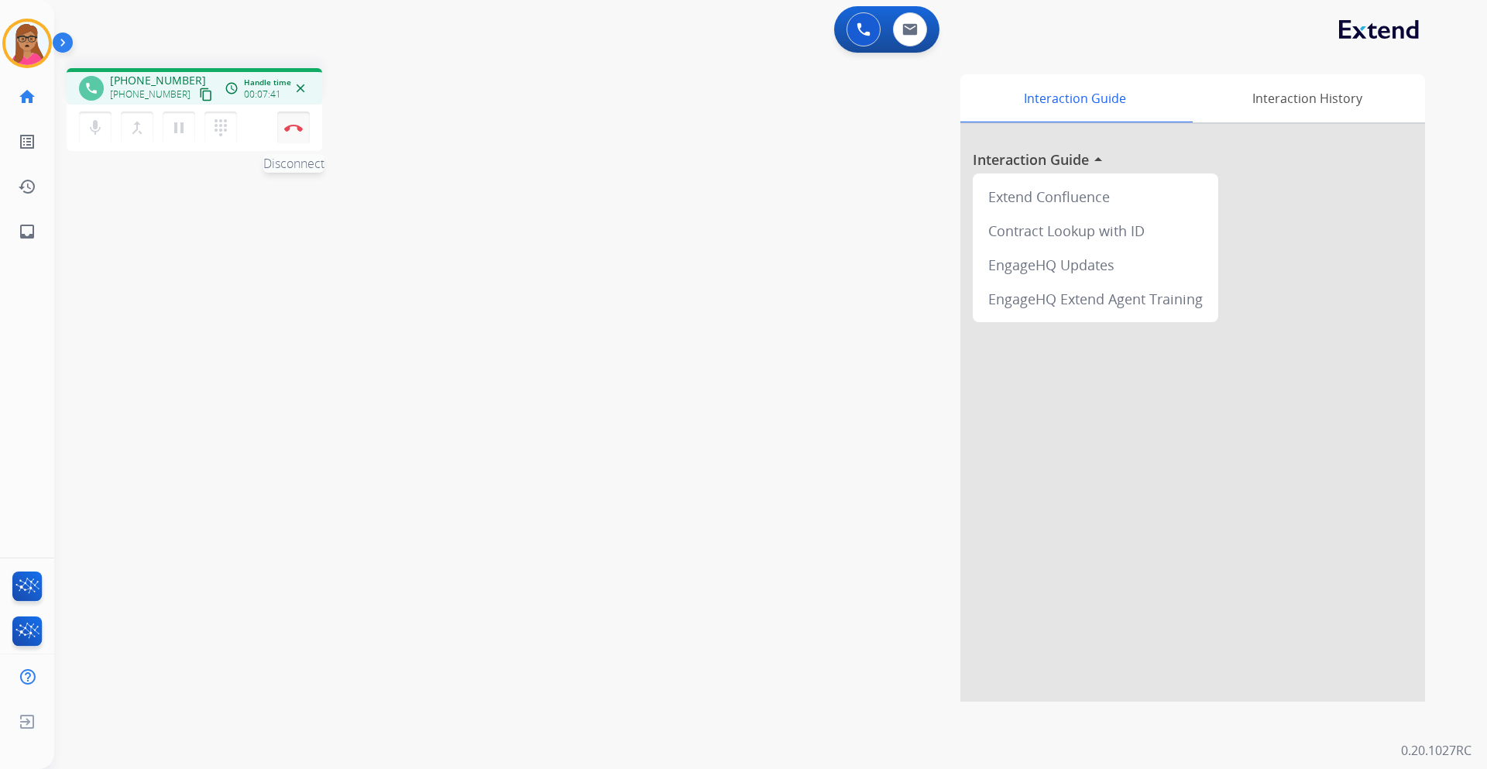
click at [296, 132] on button "Disconnect" at bounding box center [293, 128] width 33 height 33
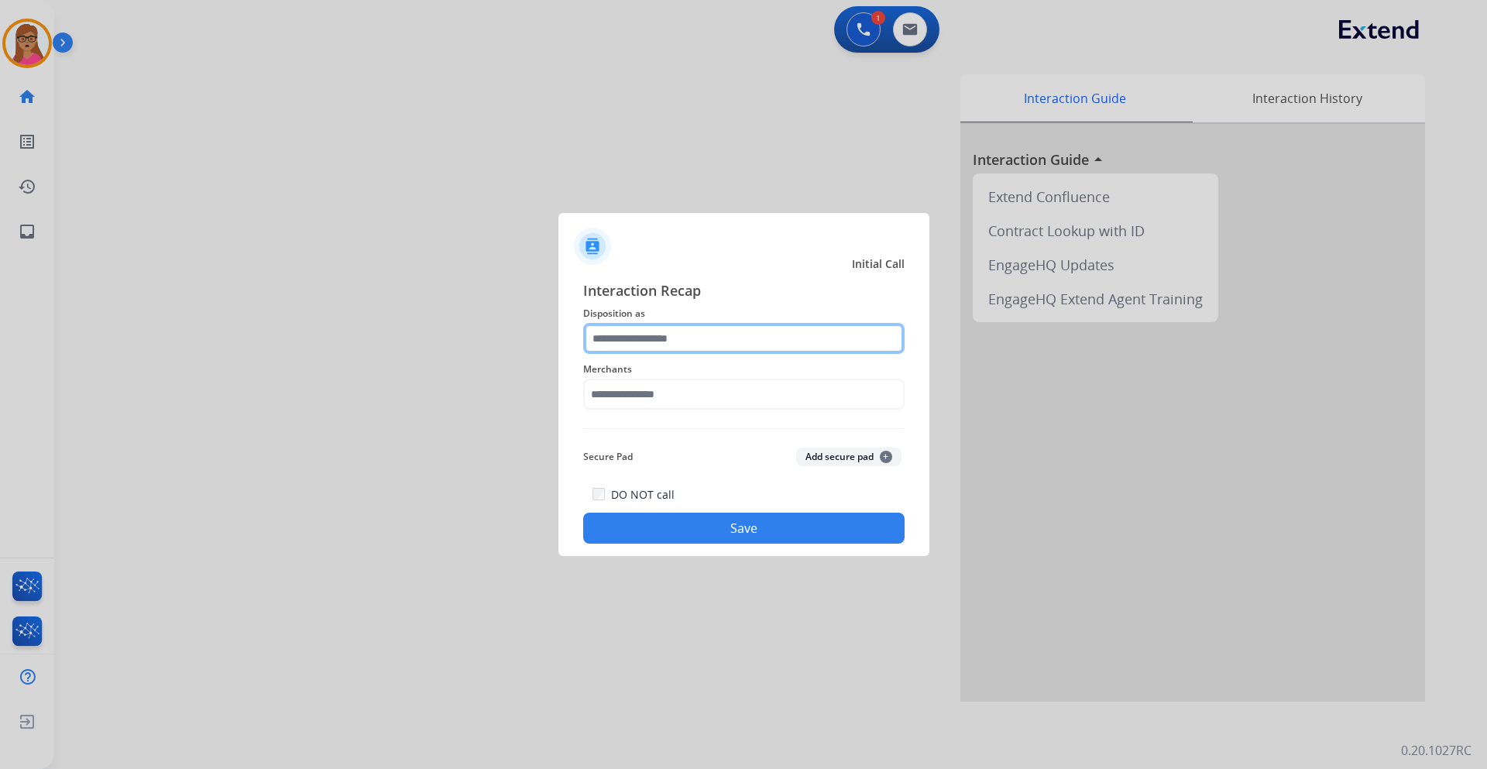
click at [677, 332] on input "text" at bounding box center [743, 338] width 321 height 31
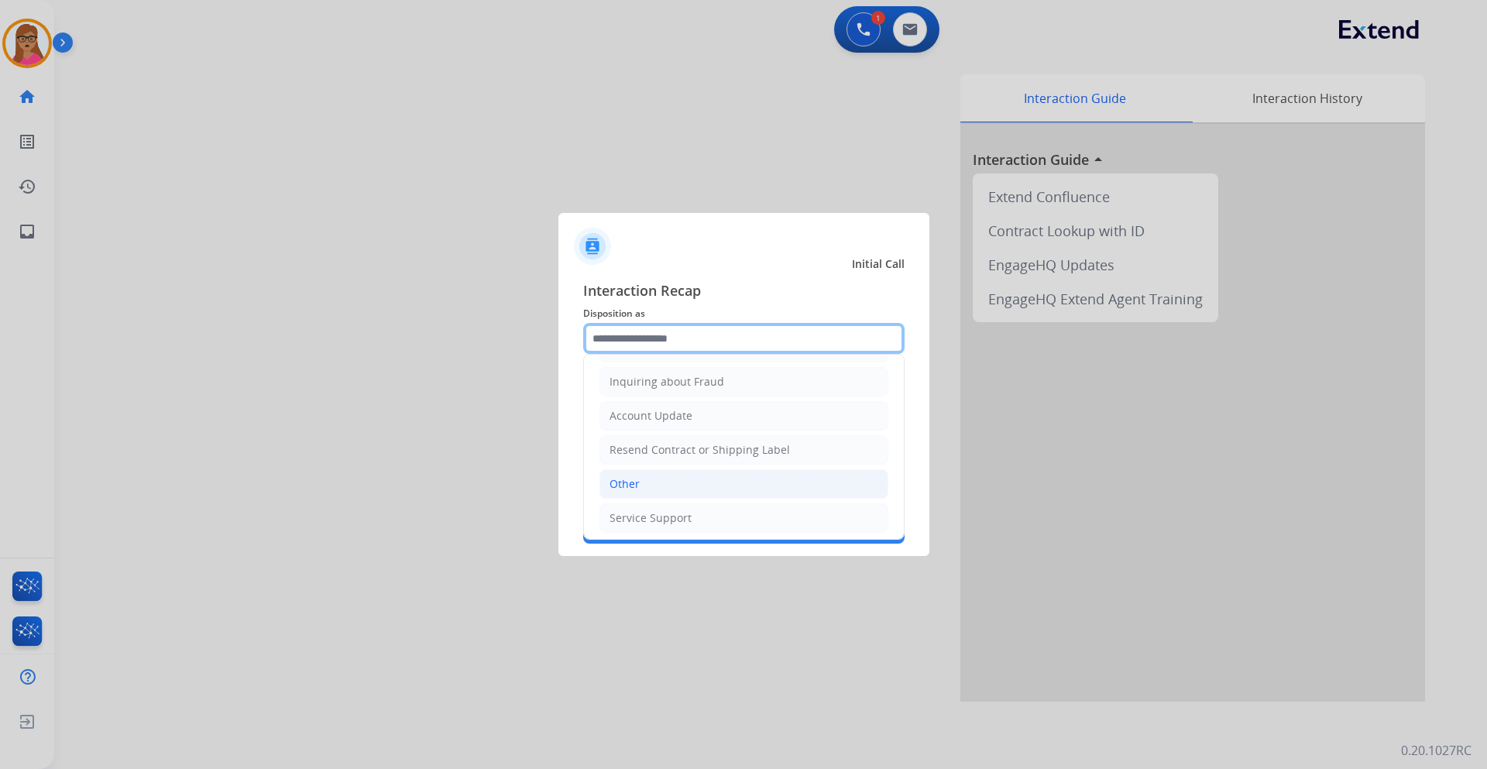
scroll to position [242, 0]
click at [633, 452] on div "Other" at bounding box center [624, 479] width 30 height 15
type input "*****"
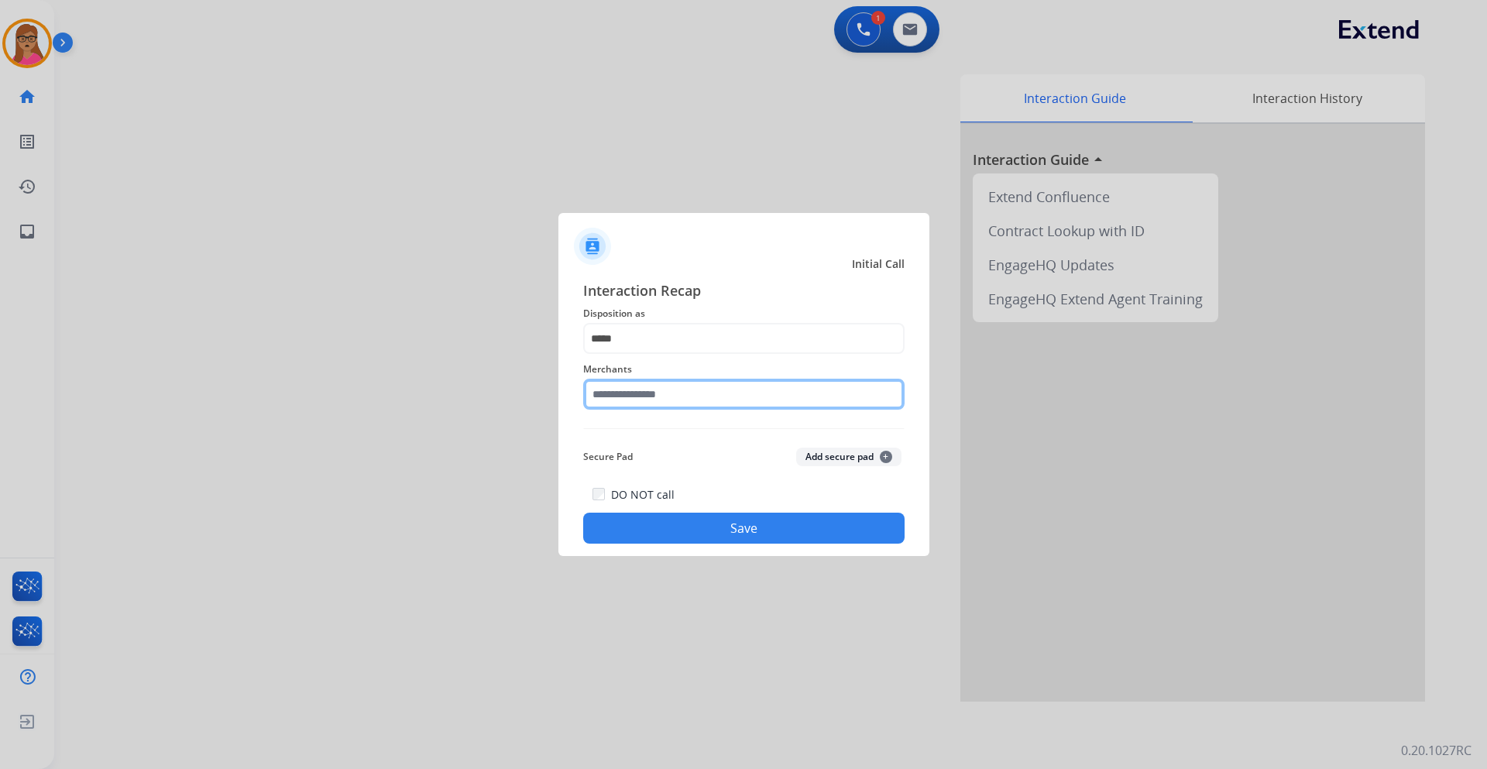
click at [677, 395] on input "text" at bounding box center [743, 394] width 321 height 31
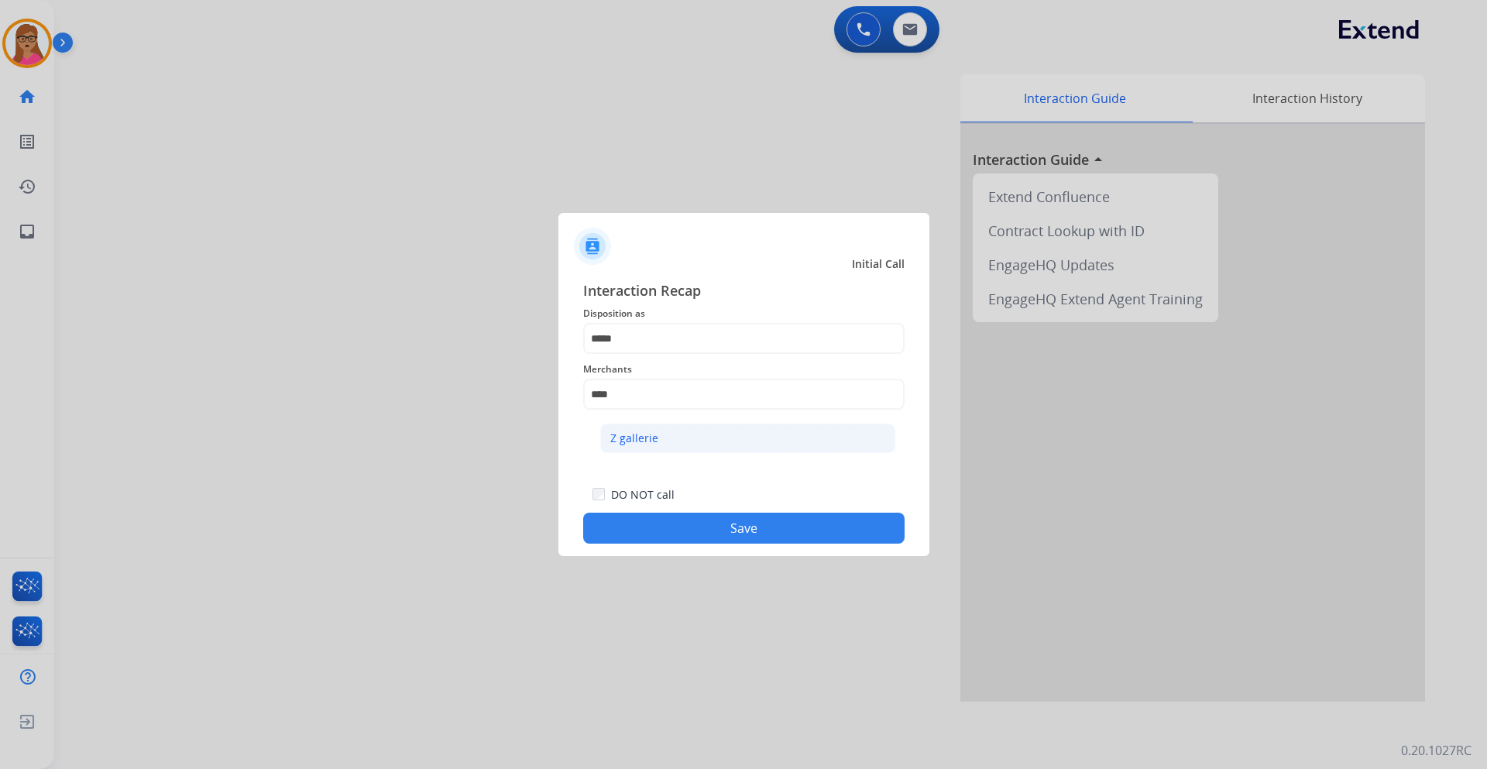
click at [648, 430] on li "Z gallerie" at bounding box center [747, 438] width 295 height 29
type input "**********"
click at [702, 452] on button "Save" at bounding box center [743, 528] width 321 height 31
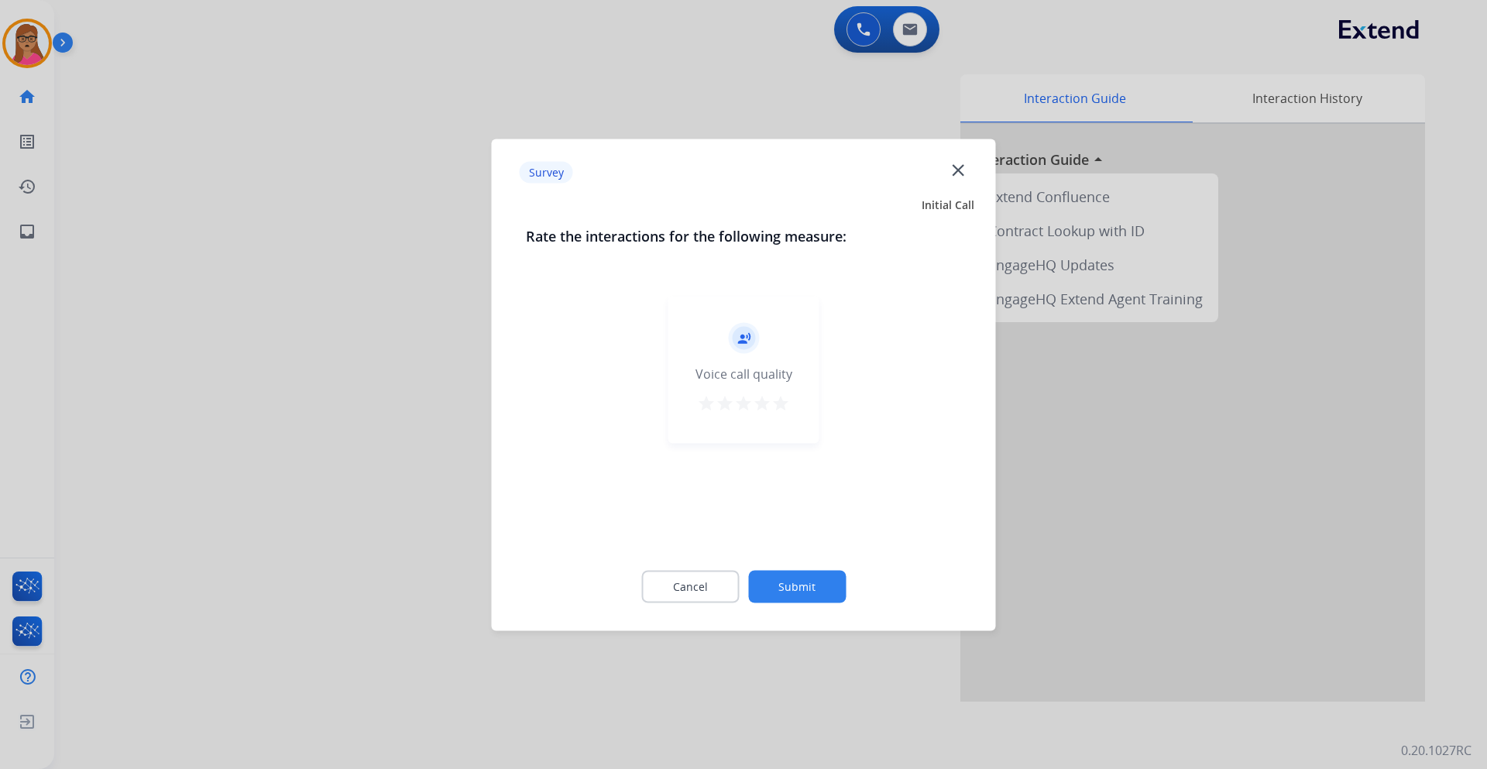
click at [392, 407] on div at bounding box center [743, 384] width 1487 height 769
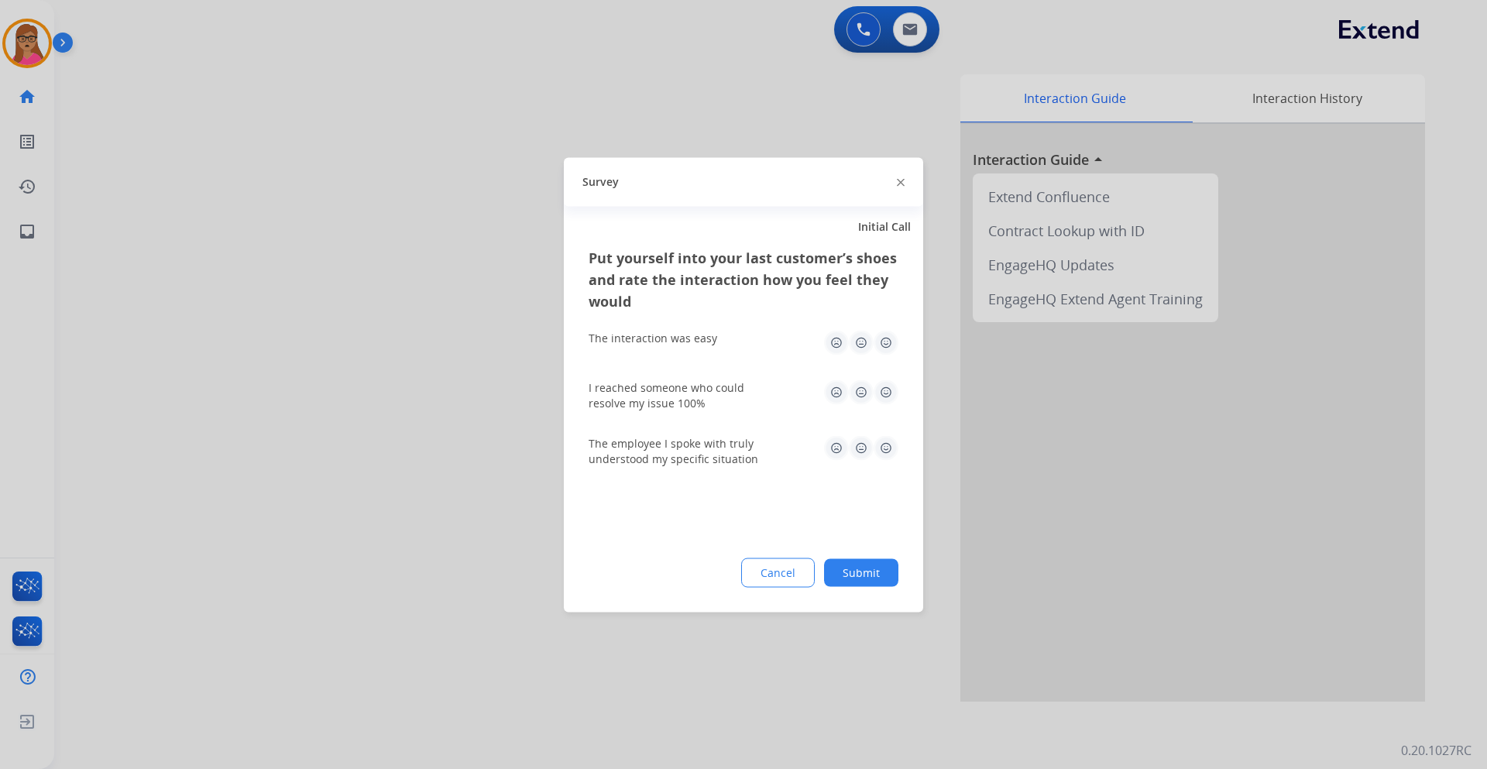
click at [392, 407] on div at bounding box center [743, 384] width 1487 height 769
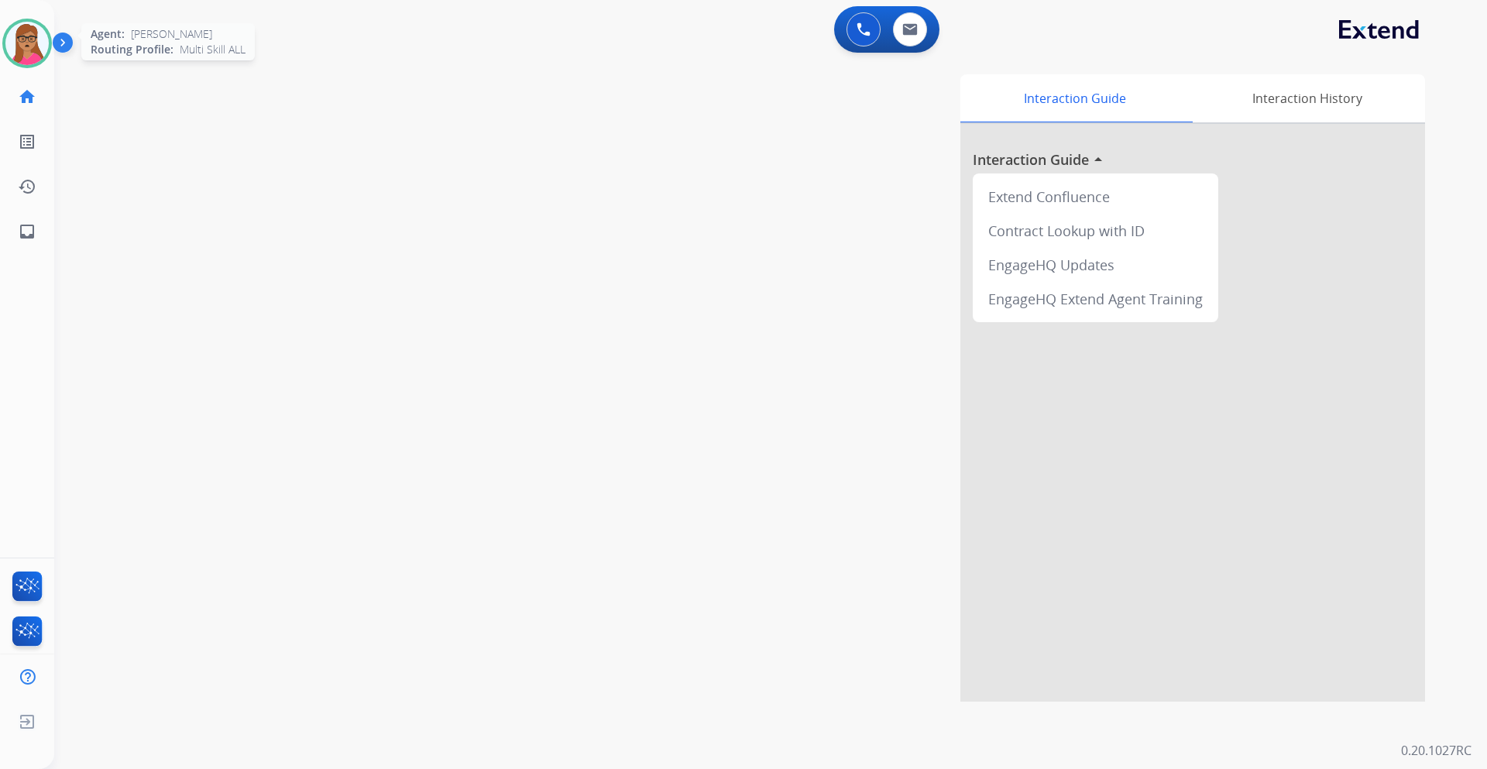
click at [25, 44] on img at bounding box center [26, 43] width 43 height 43
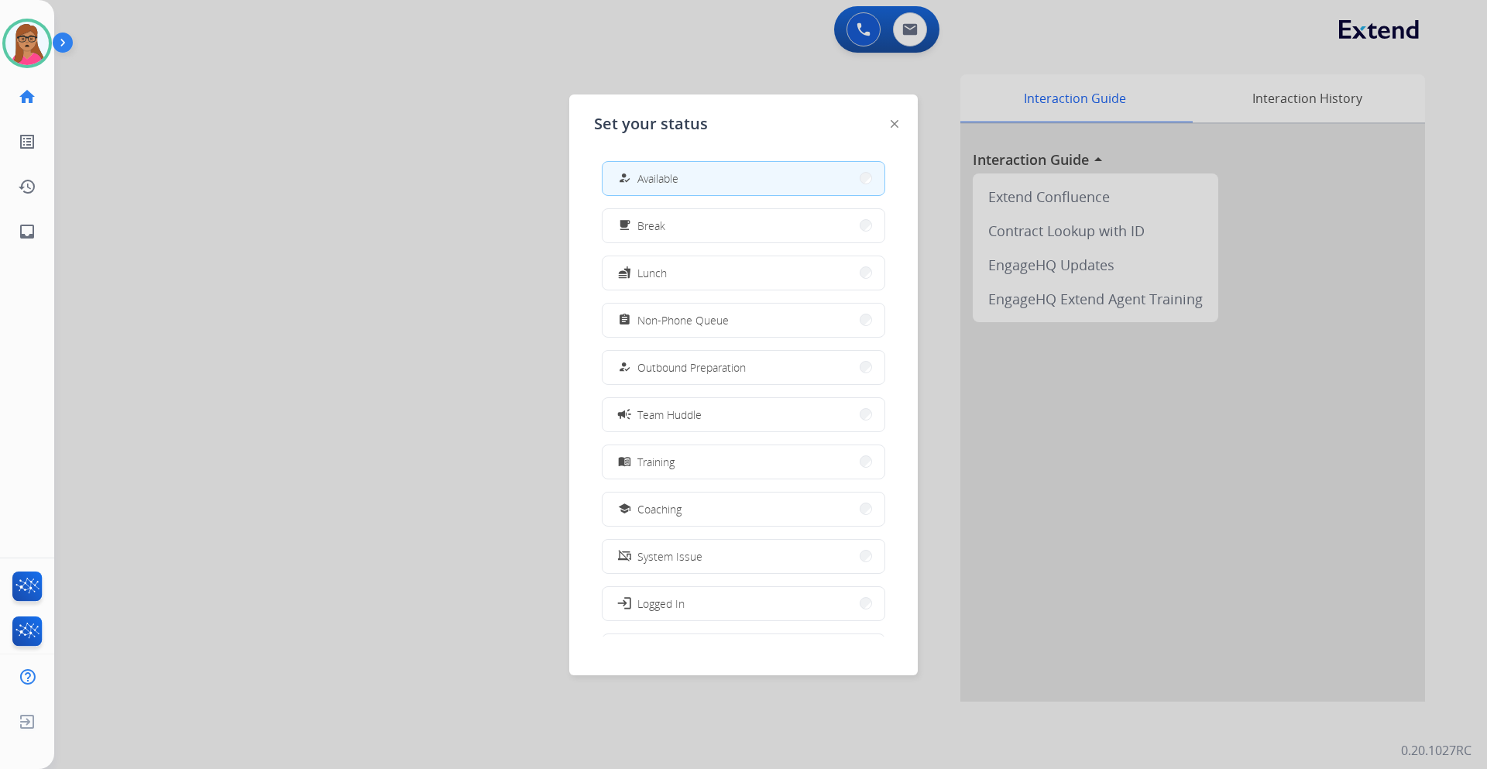
click at [412, 89] on div at bounding box center [743, 384] width 1487 height 769
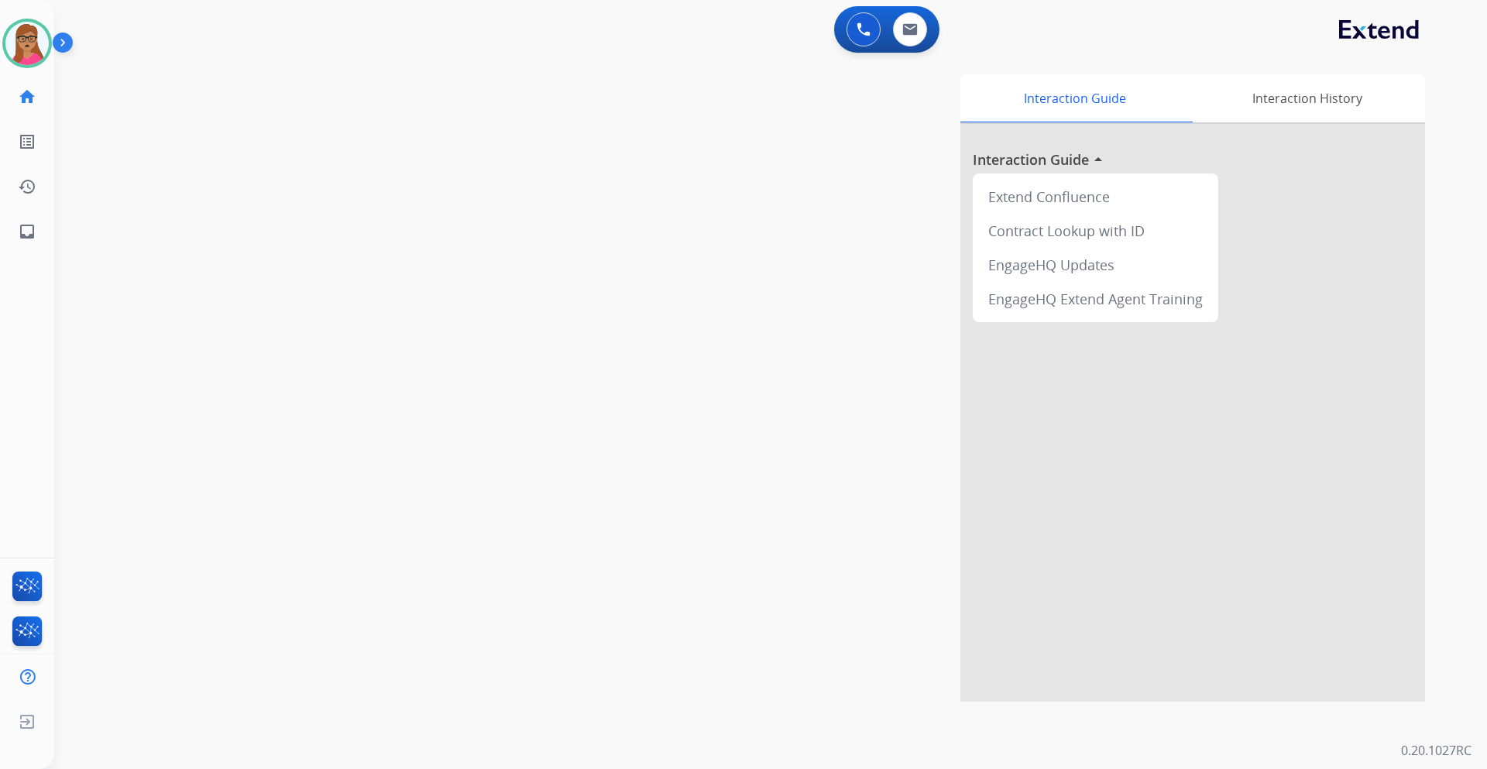
click at [913, 49] on div "0 Voice Interactions 0 Email Interactions" at bounding box center [886, 29] width 105 height 46
click at [914, 40] on button at bounding box center [910, 29] width 34 height 34
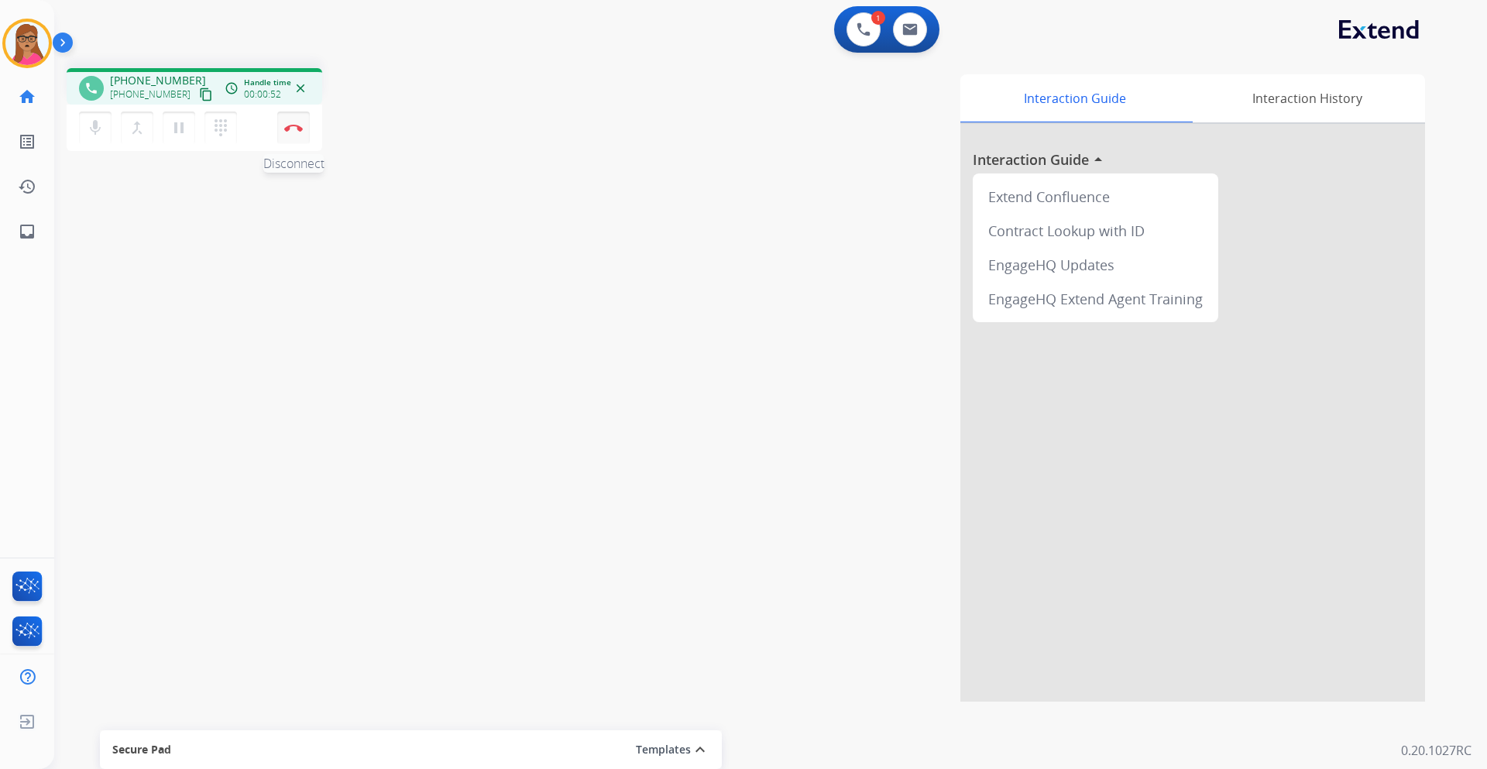
click at [302, 125] on img at bounding box center [293, 128] width 19 height 8
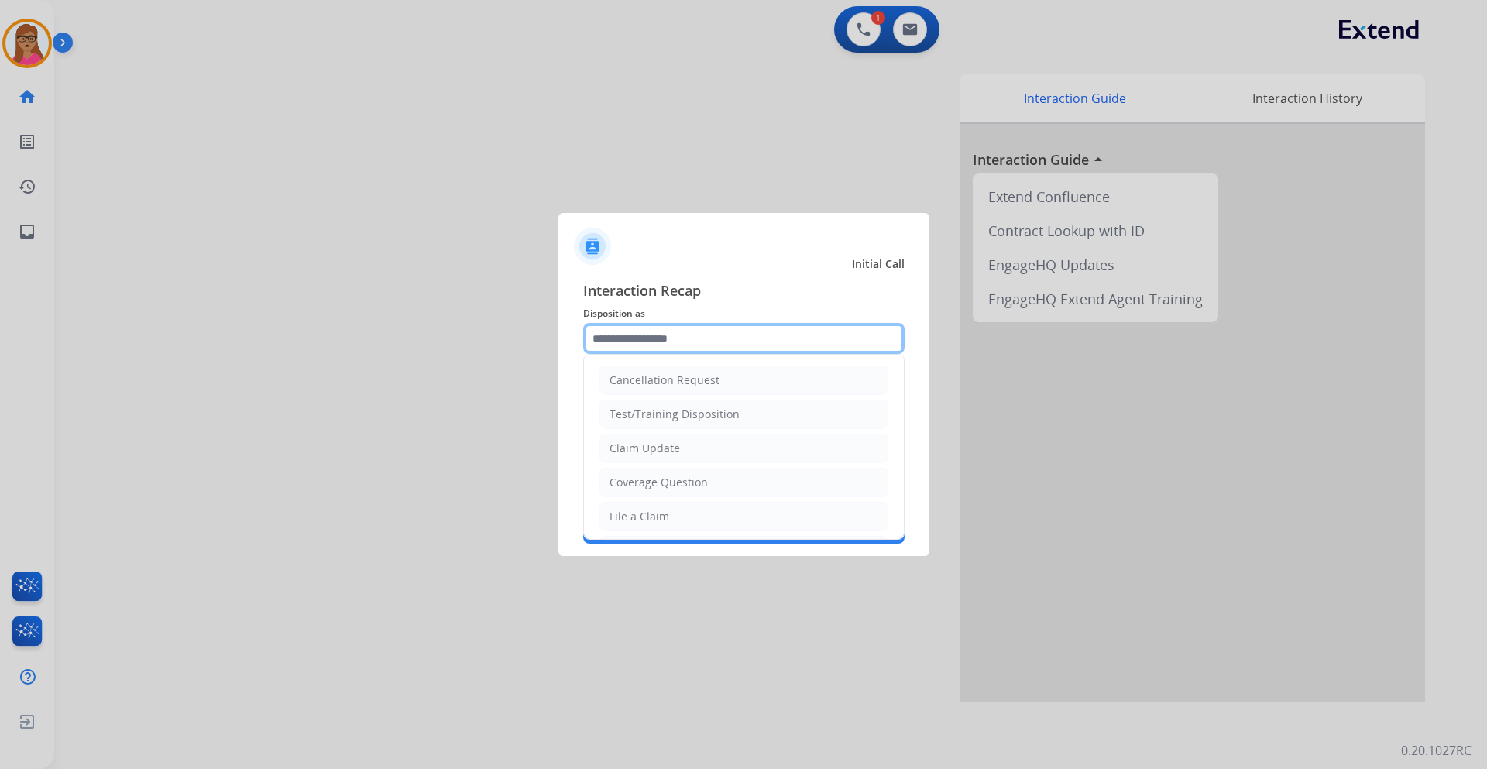
click at [707, 333] on input "text" at bounding box center [743, 338] width 321 height 31
click at [383, 116] on div at bounding box center [743, 384] width 1487 height 769
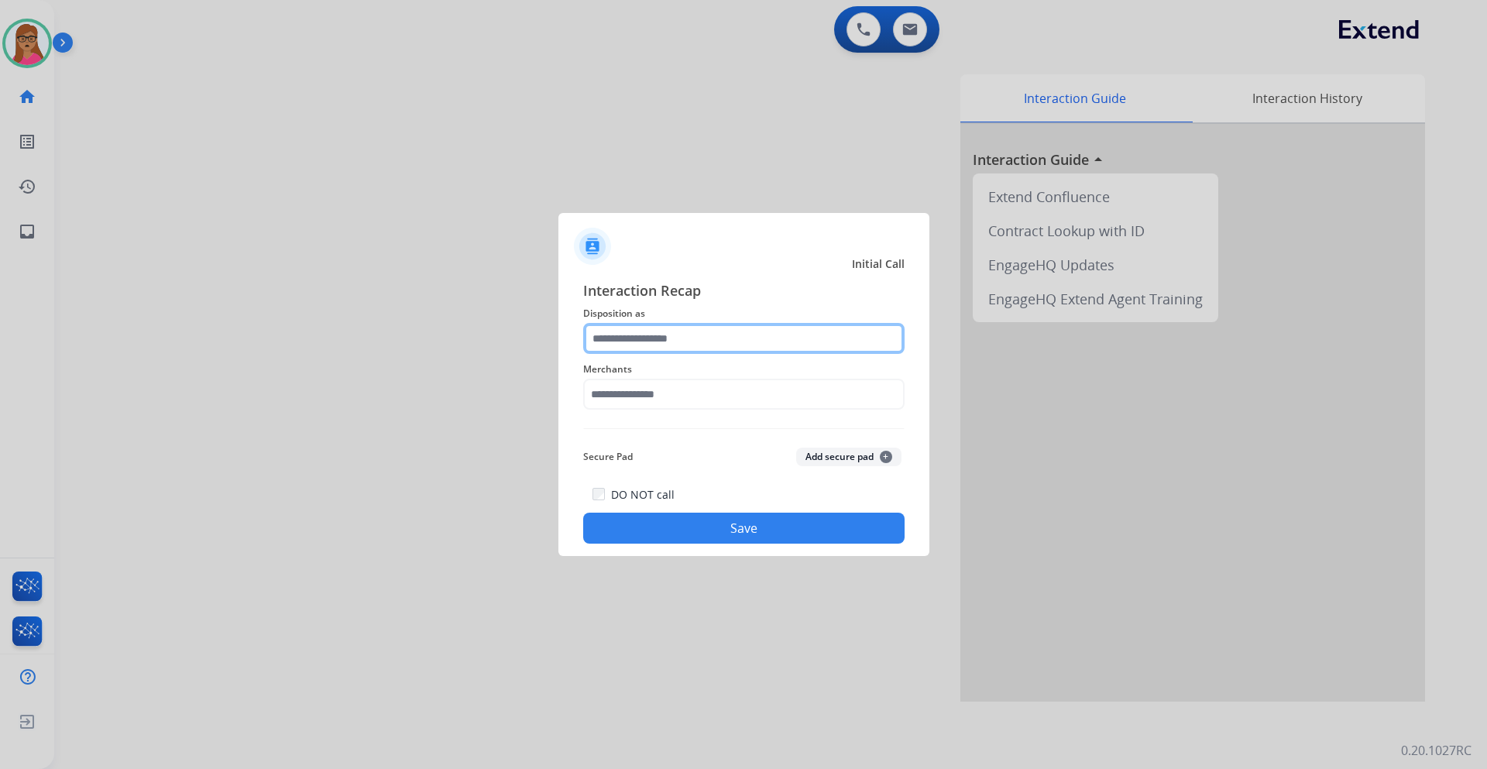
click at [649, 339] on input "text" at bounding box center [743, 338] width 321 height 31
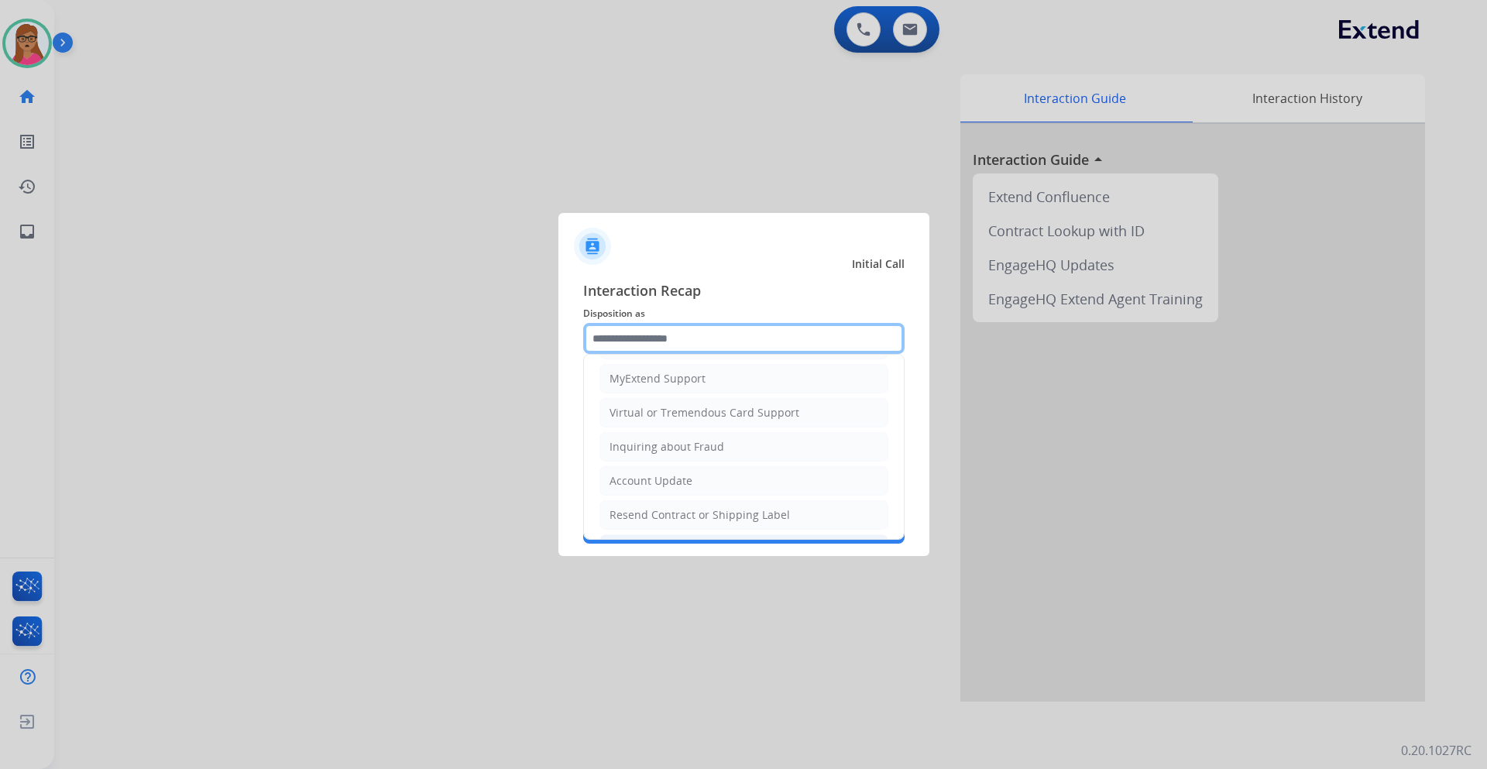
scroll to position [242, 0]
drag, startPoint x: 643, startPoint y: 482, endPoint x: 648, endPoint y: 421, distance: 60.6
click at [643, 452] on li "Other" at bounding box center [743, 479] width 289 height 29
type input "*****"
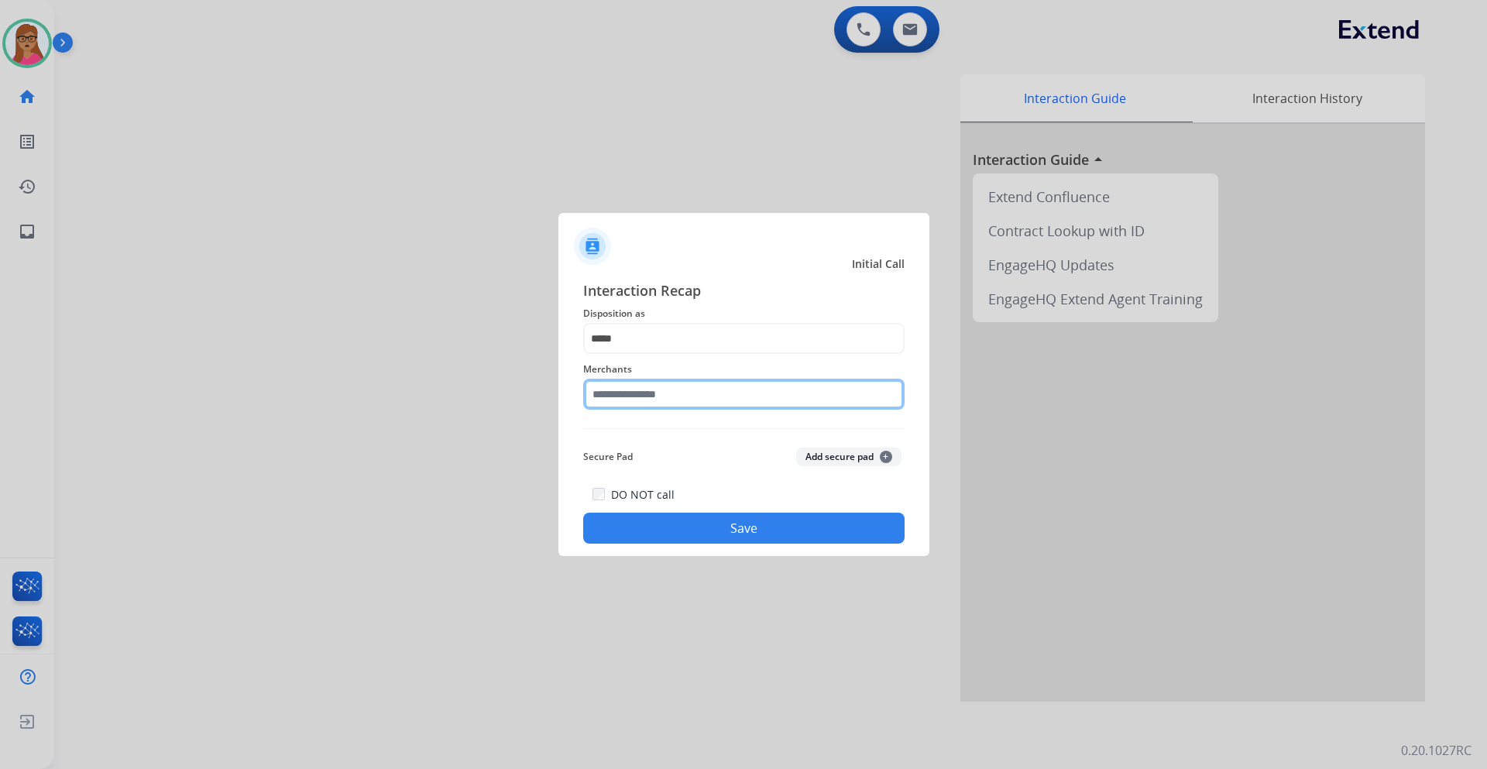
click at [663, 396] on input "text" at bounding box center [743, 394] width 321 height 31
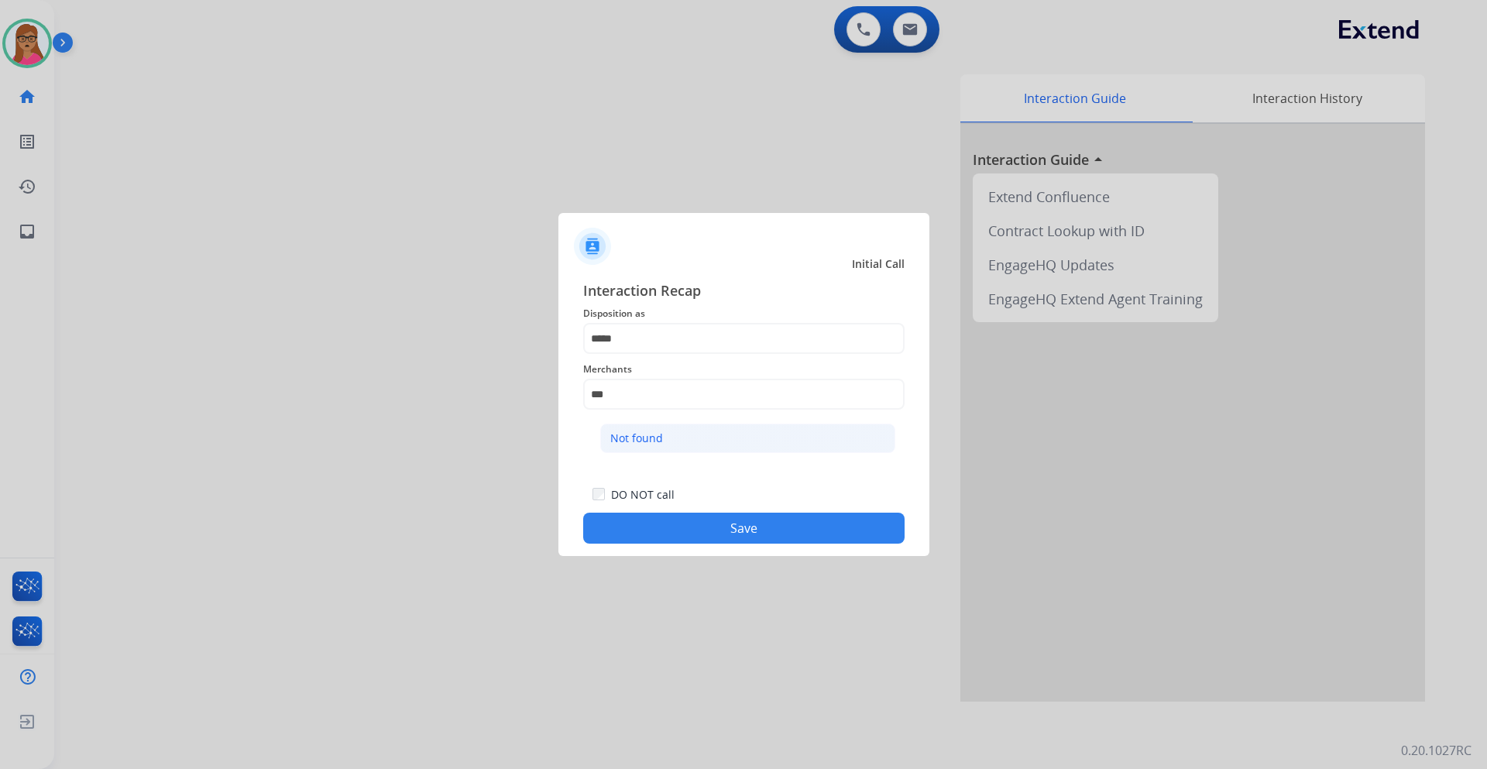
click at [634, 443] on div "Not found" at bounding box center [636, 438] width 53 height 15
type input "*********"
click at [777, 452] on button "Save" at bounding box center [743, 528] width 321 height 31
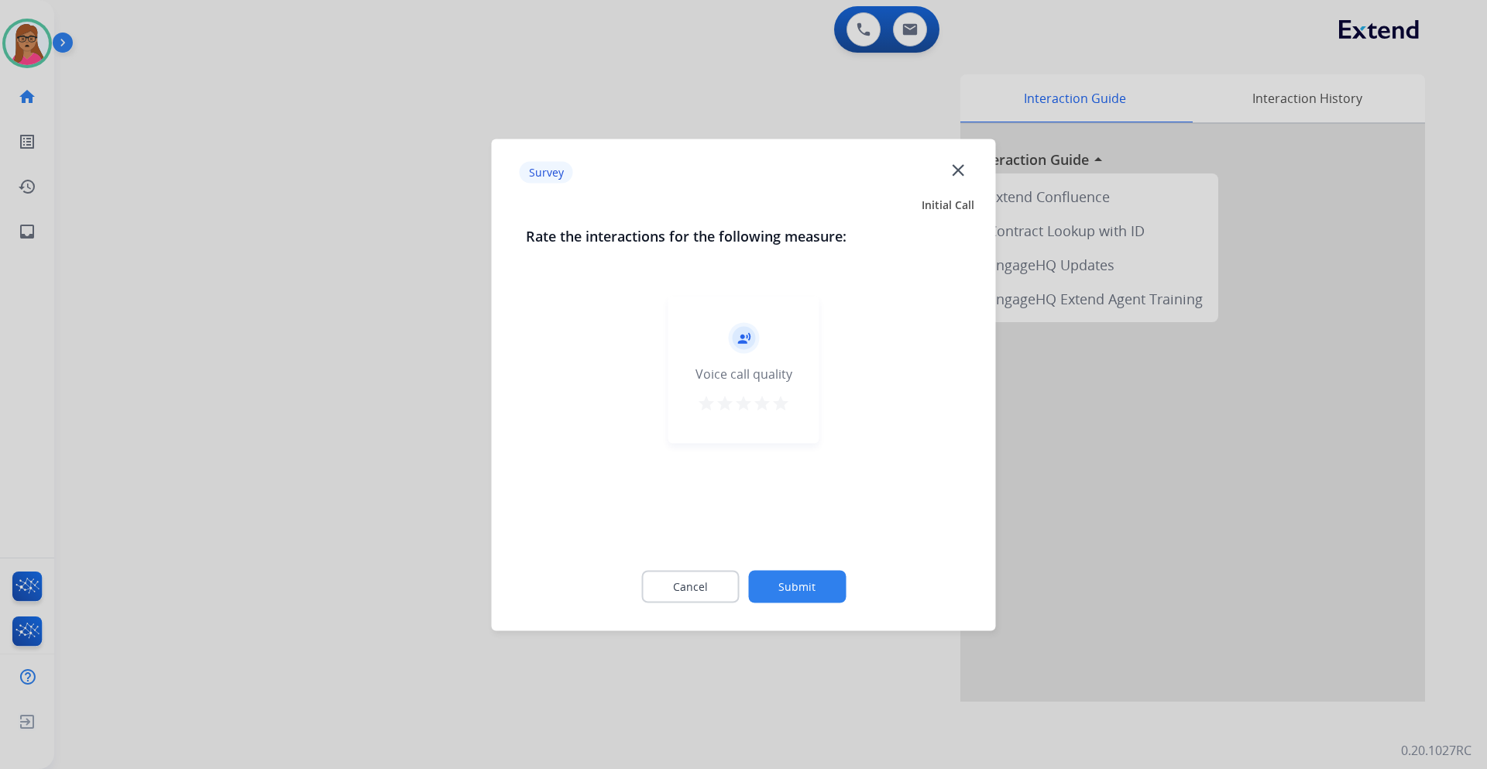
click at [161, 204] on div at bounding box center [743, 384] width 1487 height 769
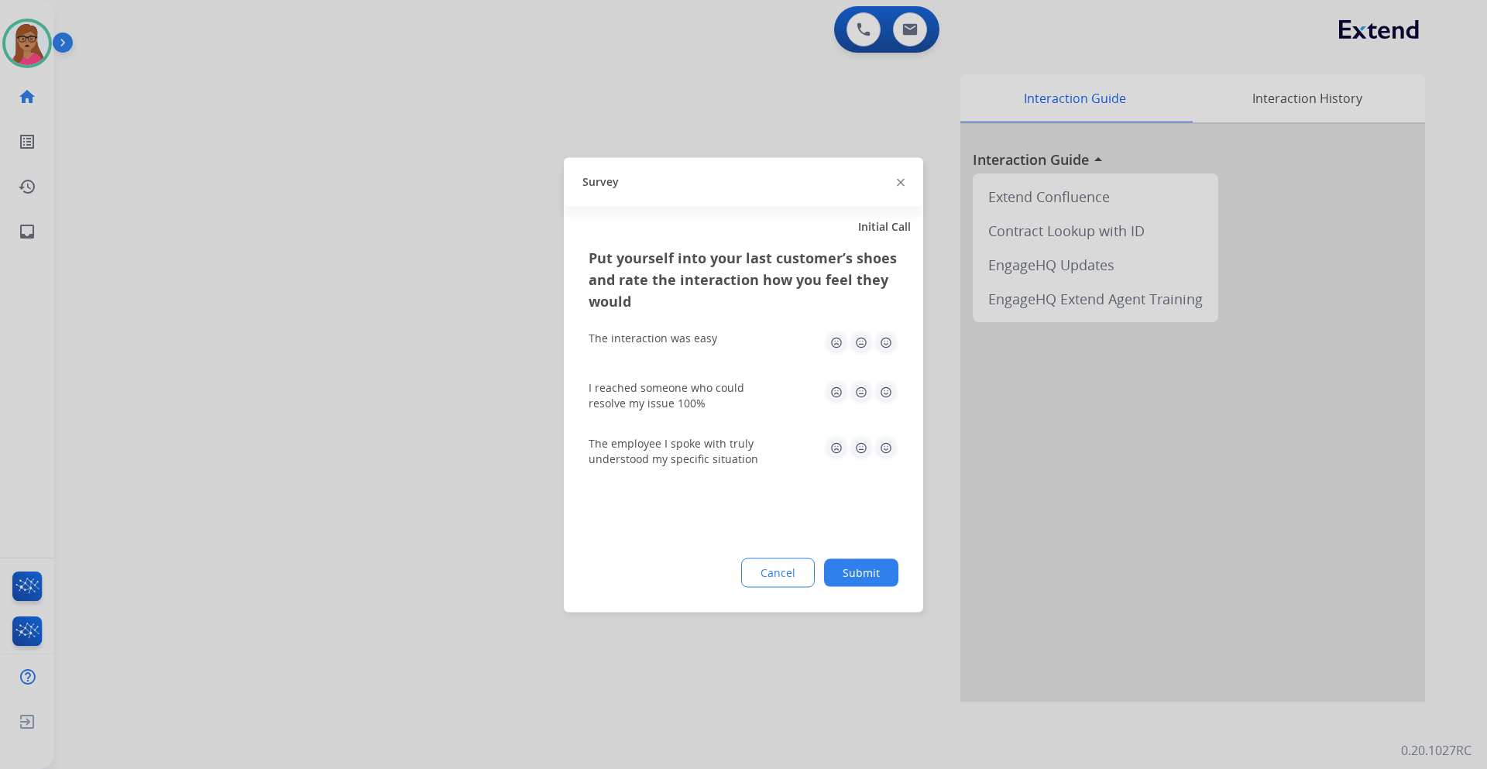
click at [325, 133] on div at bounding box center [743, 384] width 1487 height 769
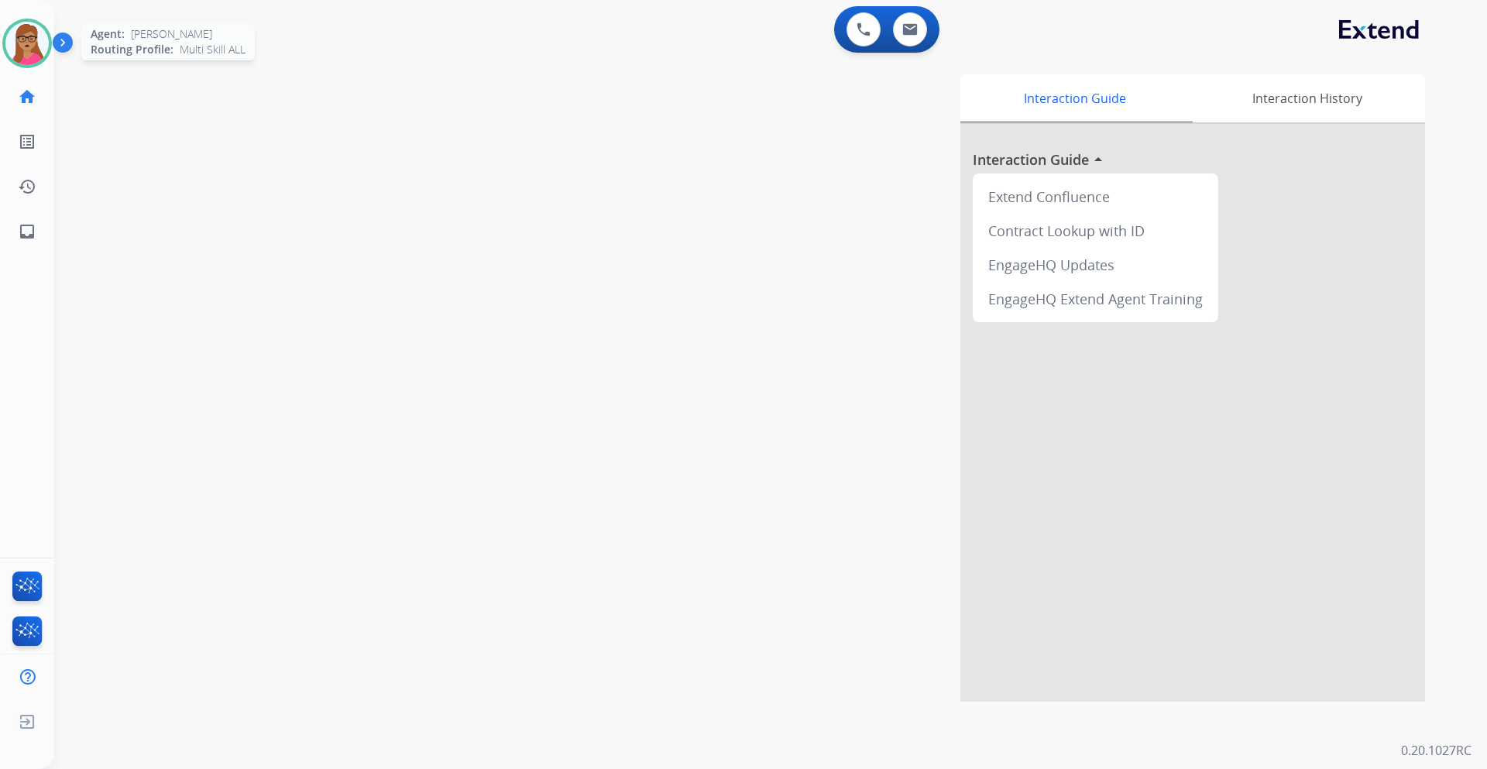
click at [46, 40] on img at bounding box center [26, 43] width 43 height 43
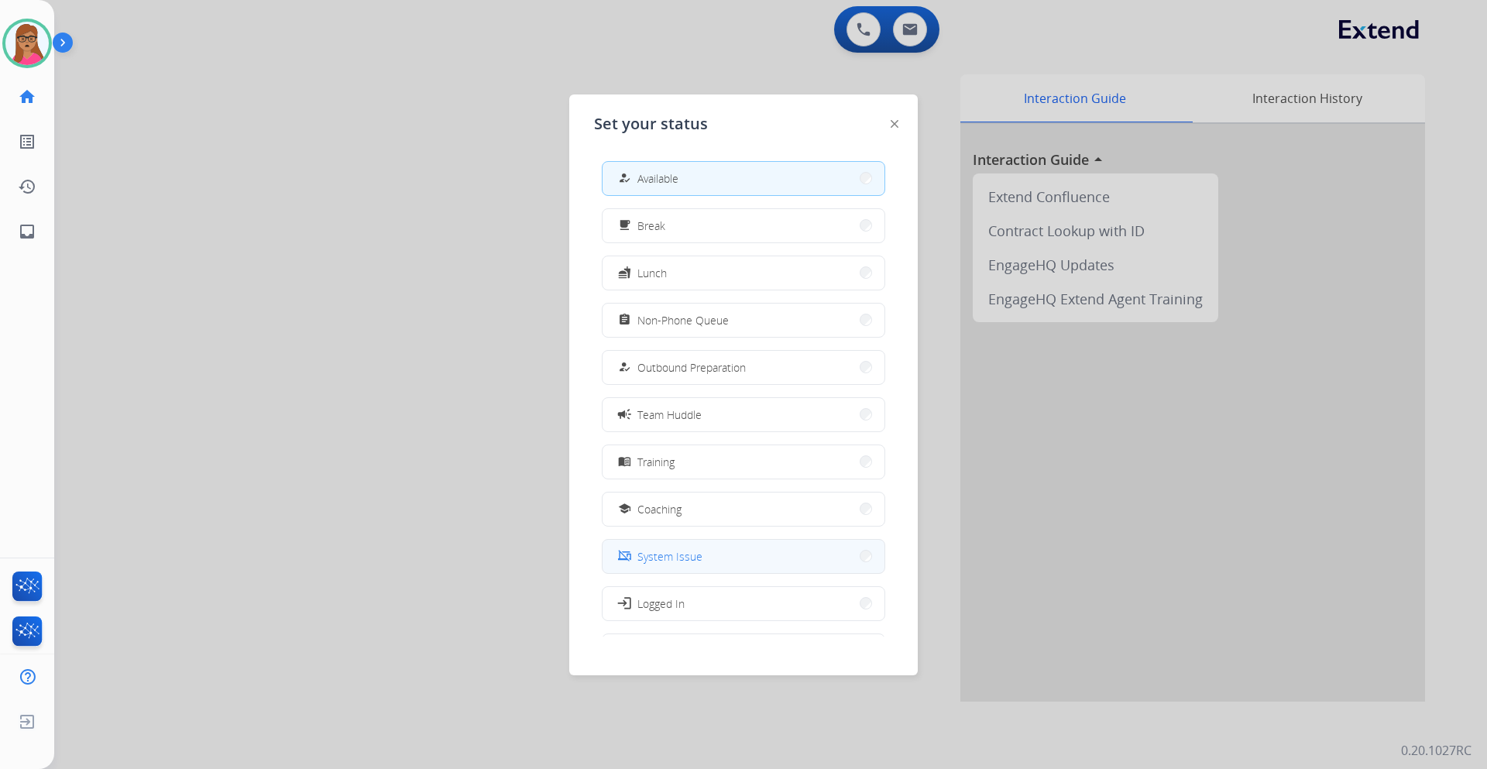
scroll to position [52, 0]
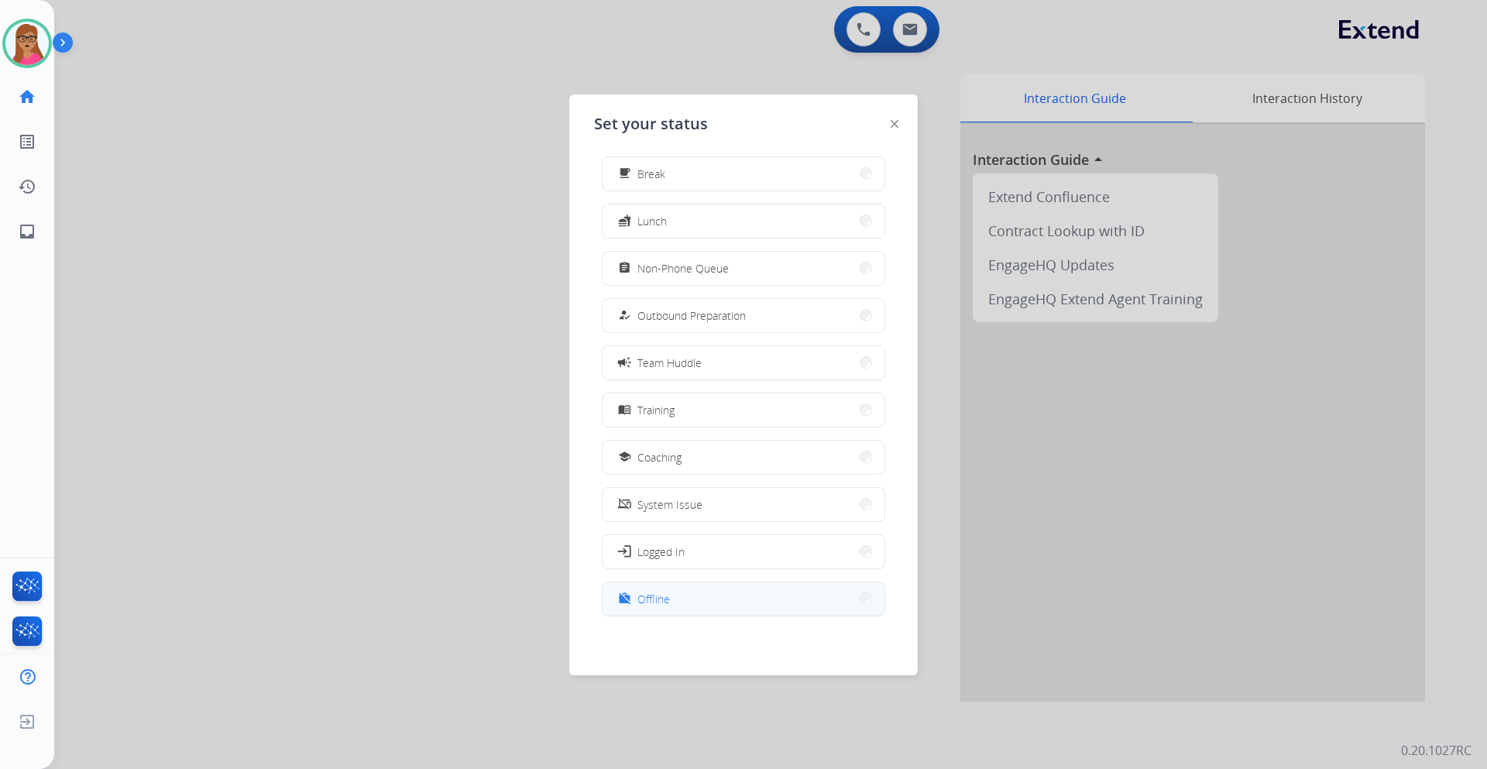
click at [703, 452] on button "work_off Offline" at bounding box center [743, 598] width 282 height 33
